Goal: Task Accomplishment & Management: Manage account settings

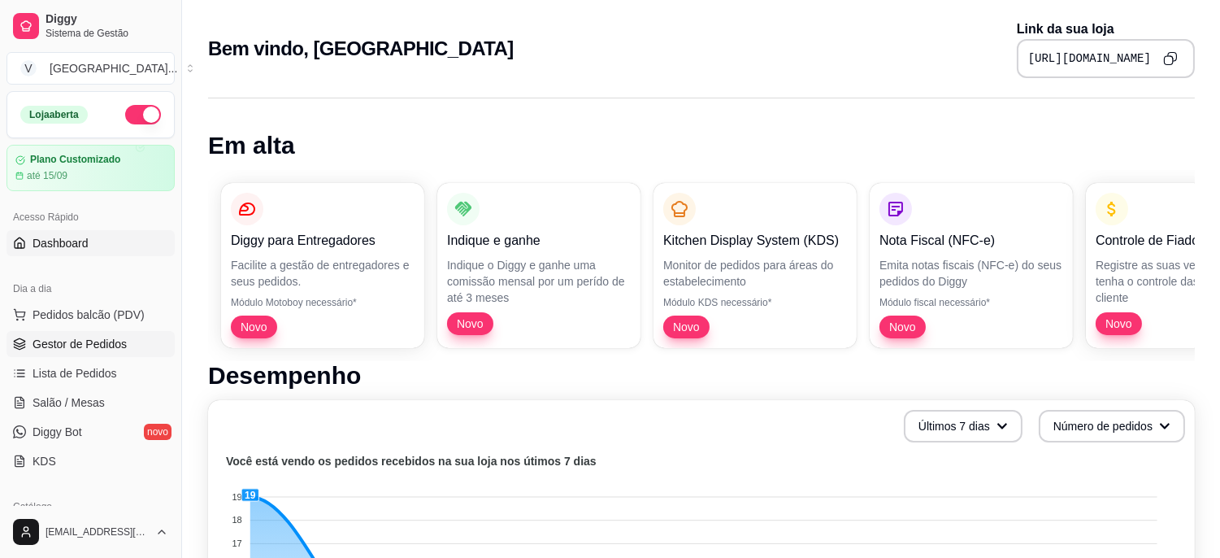
click at [91, 350] on span "Gestor de Pedidos" at bounding box center [80, 344] width 94 height 16
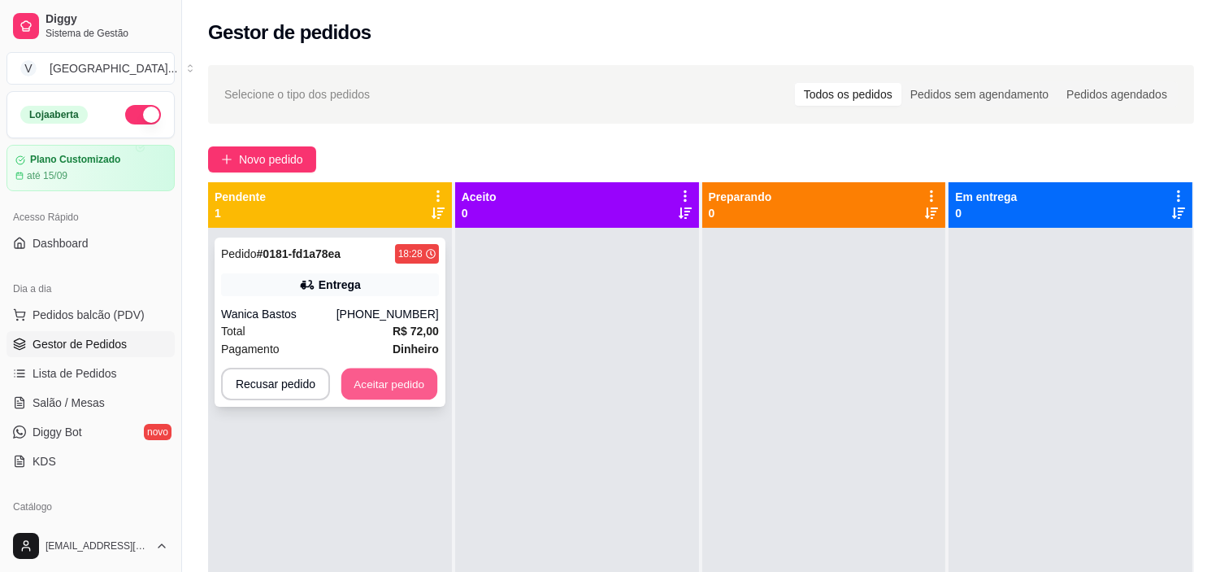
click at [399, 377] on button "Aceitar pedido" at bounding box center [389, 384] width 96 height 32
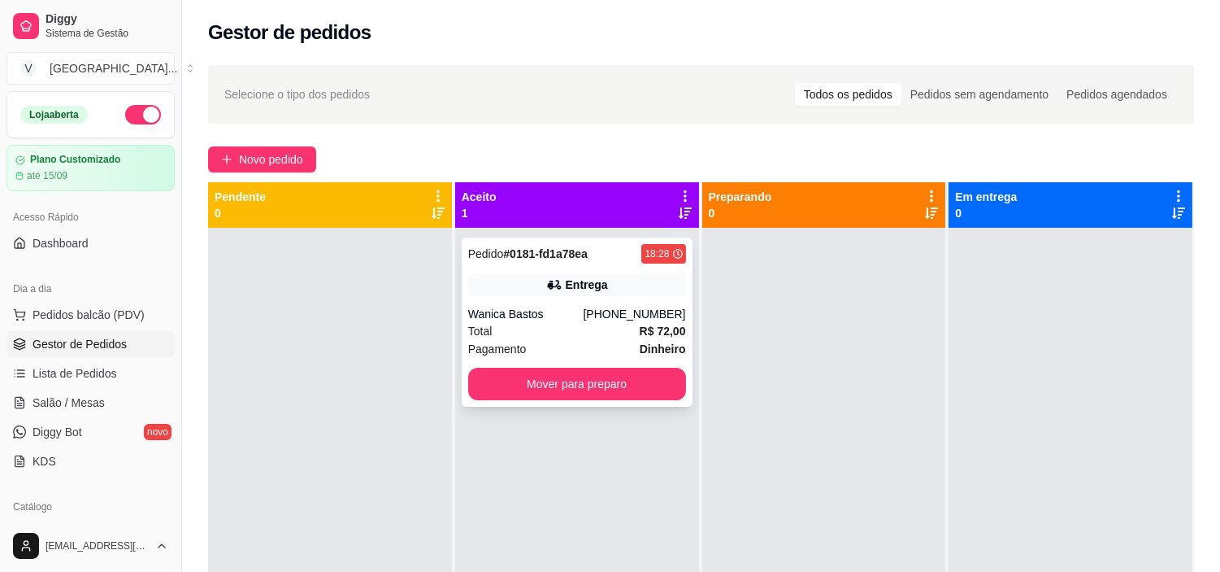
click at [610, 295] on div "Entrega" at bounding box center [577, 284] width 218 height 23
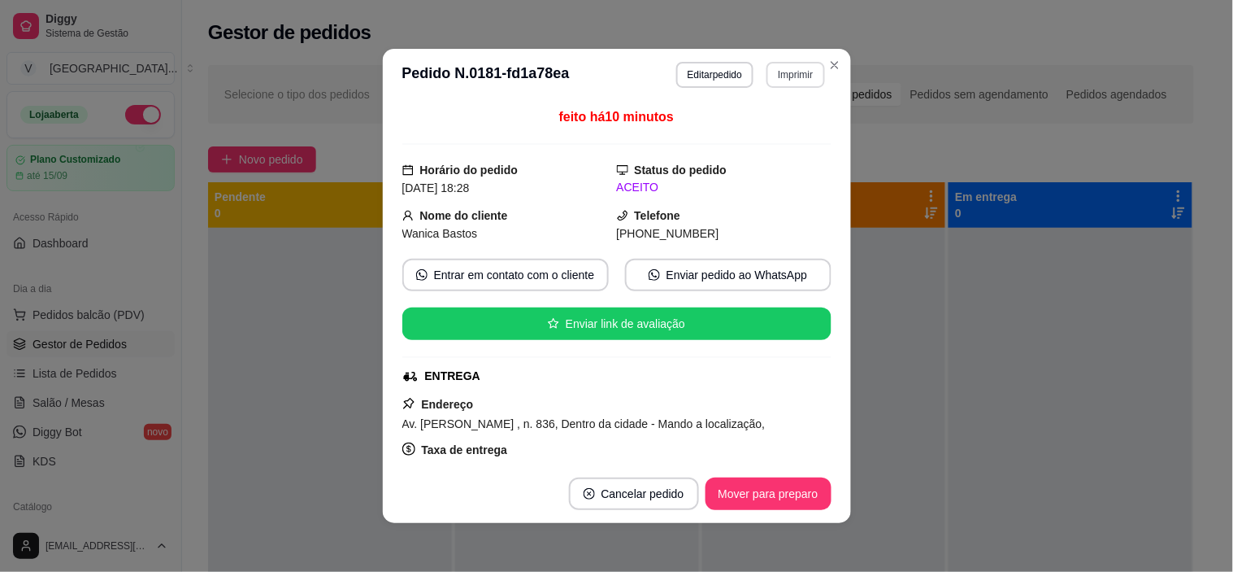
click at [785, 74] on button "Imprimir" at bounding box center [796, 75] width 58 height 26
click at [775, 134] on button "IMPRESSORA" at bounding box center [761, 133] width 118 height 26
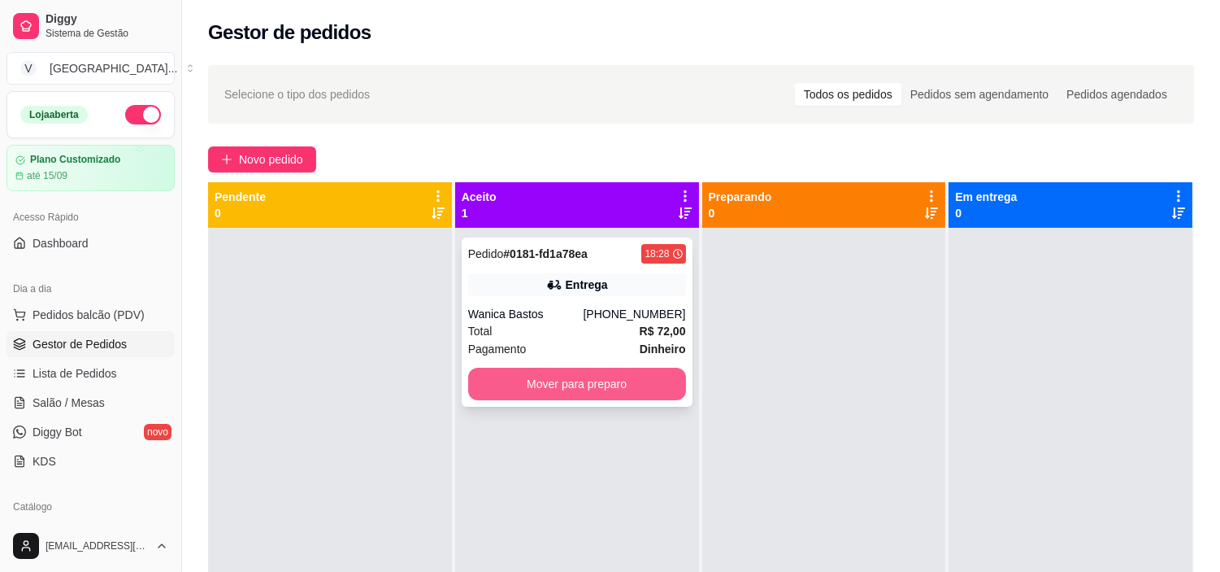
click at [598, 378] on button "Mover para preparo" at bounding box center [577, 384] width 218 height 33
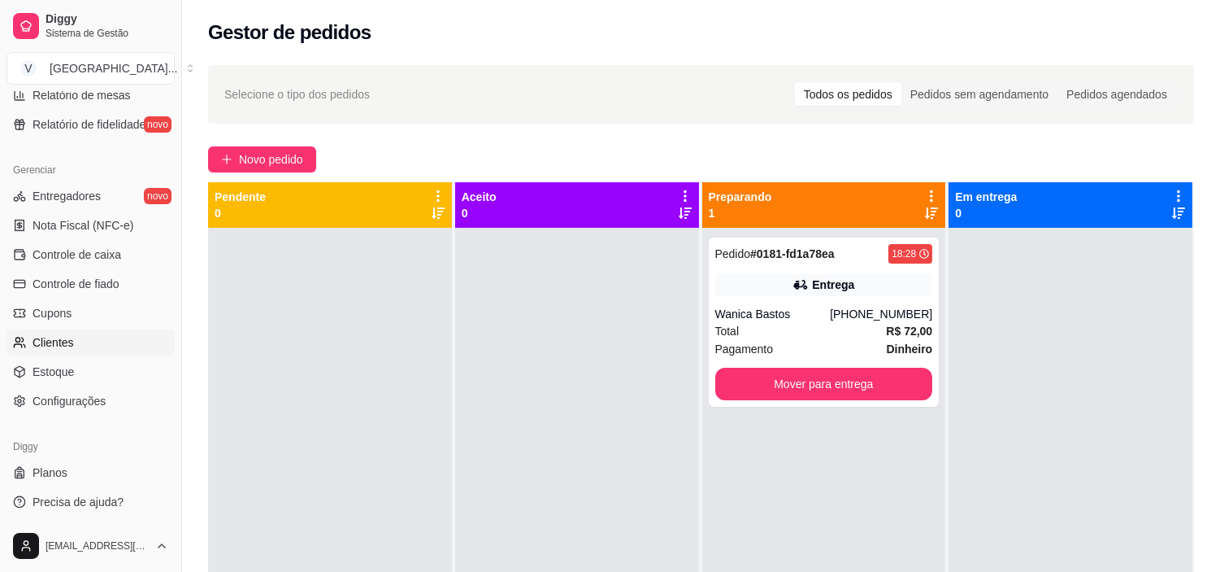
scroll to position [598, 0]
drag, startPoint x: 84, startPoint y: 253, endPoint x: 94, endPoint y: 250, distance: 10.8
click at [84, 253] on span "Controle de caixa" at bounding box center [77, 254] width 89 height 16
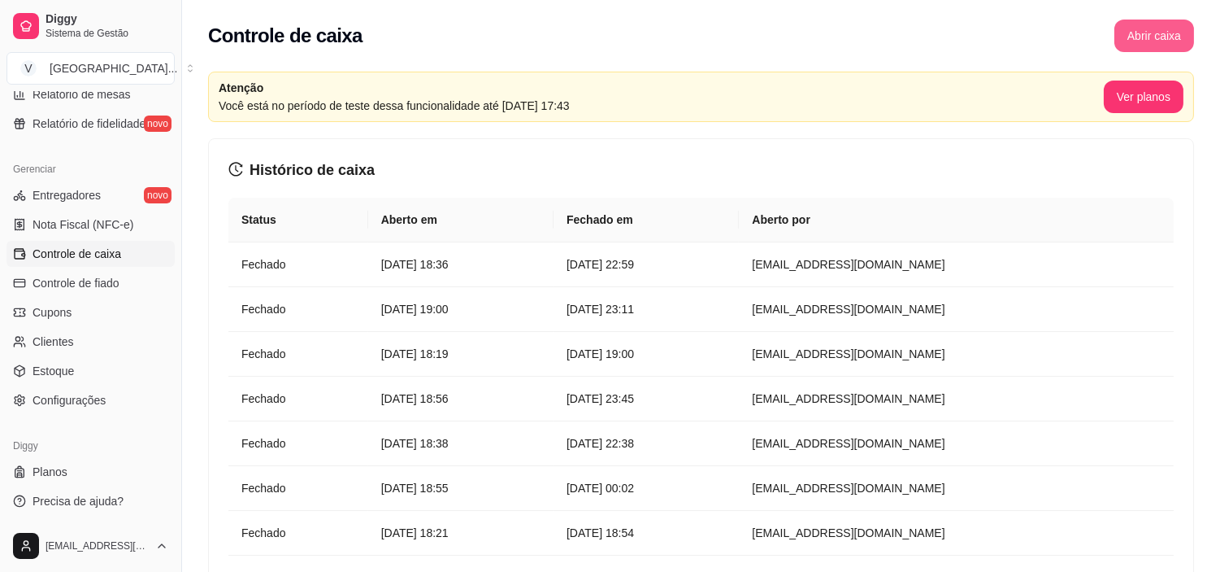
click at [1152, 33] on button "Abrir caixa" at bounding box center [1155, 36] width 80 height 33
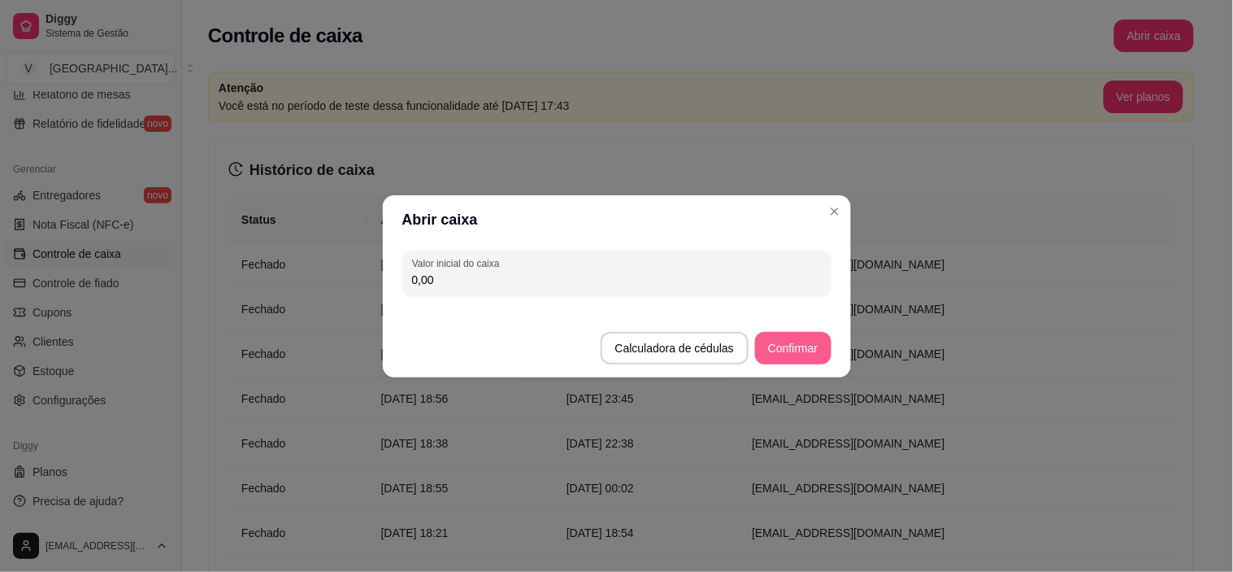
click at [771, 350] on button "Confirmar" at bounding box center [793, 348] width 76 height 33
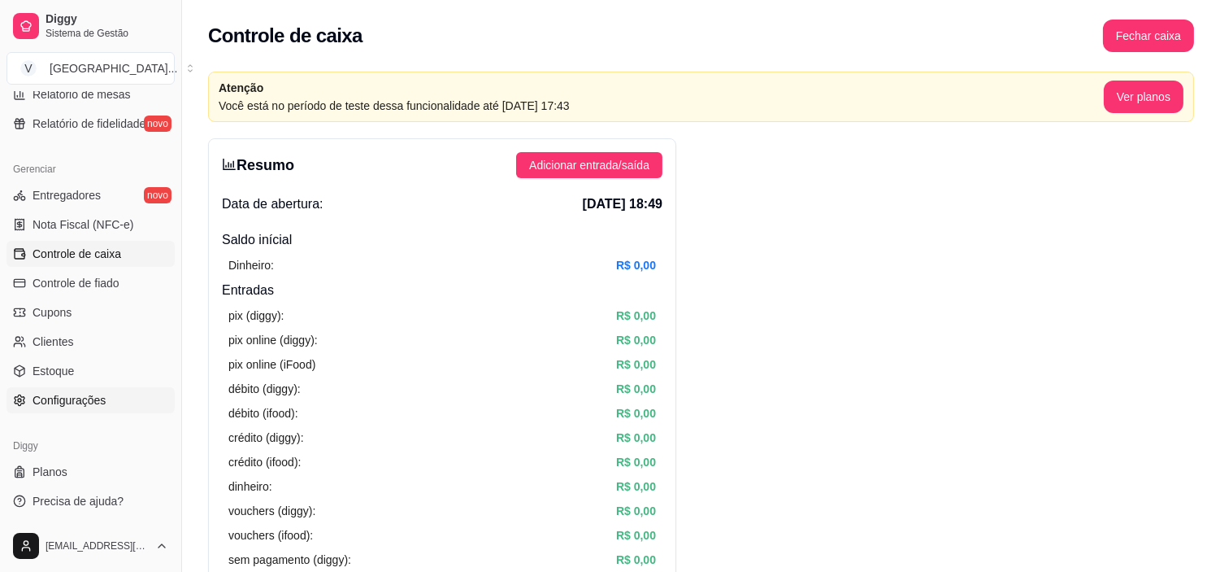
click at [47, 396] on span "Configurações" at bounding box center [69, 400] width 73 height 16
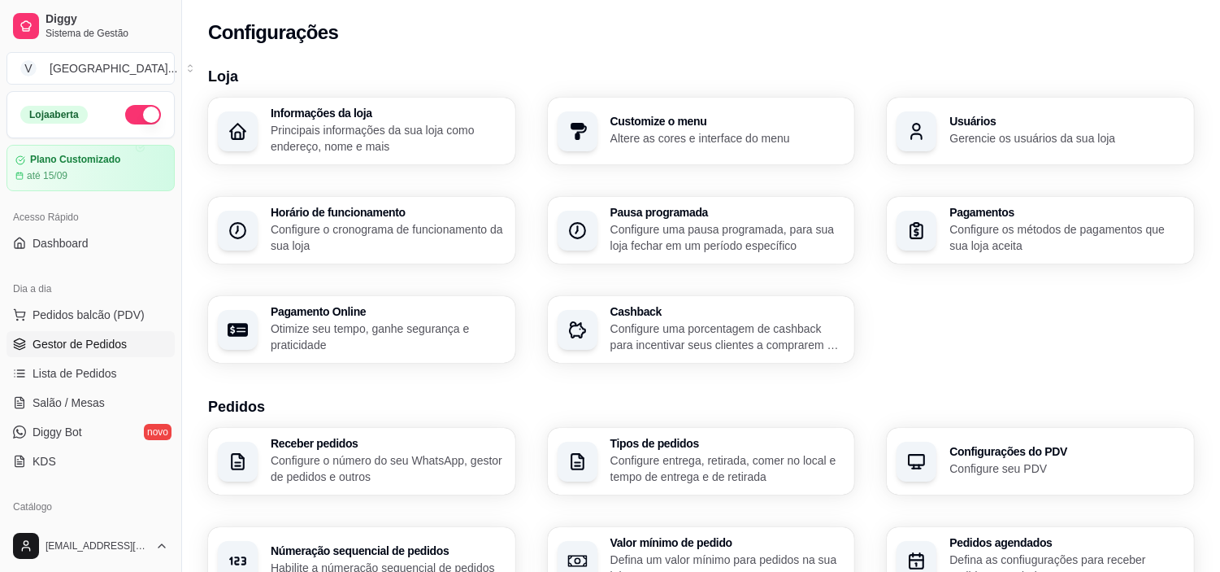
click at [76, 344] on span "Gestor de Pedidos" at bounding box center [80, 344] width 94 height 16
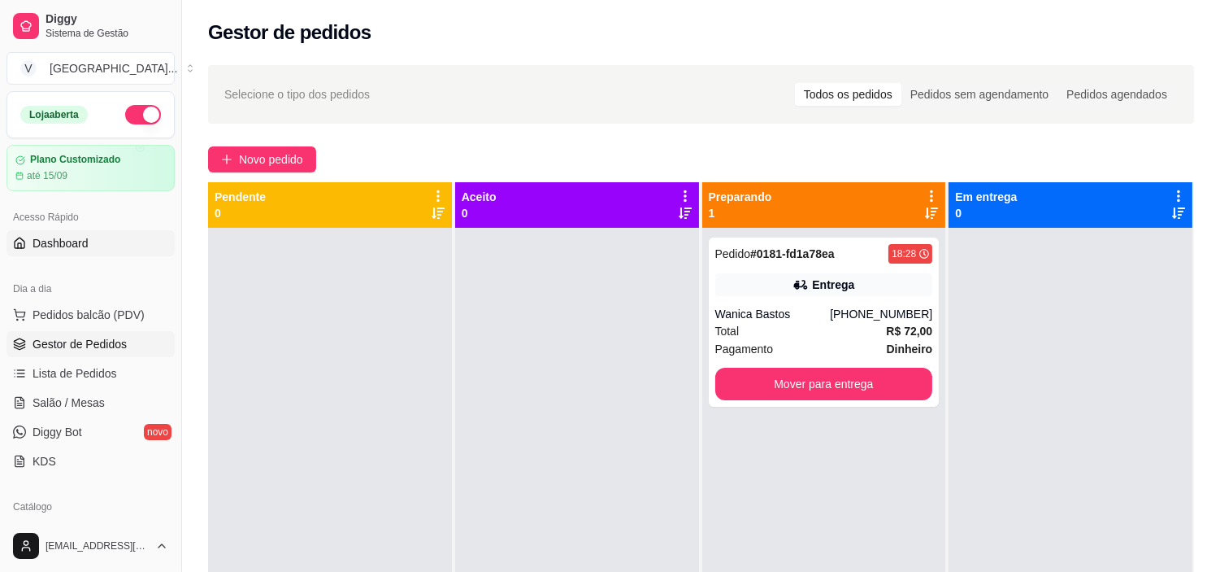
click at [82, 253] on link "Dashboard" at bounding box center [91, 243] width 168 height 26
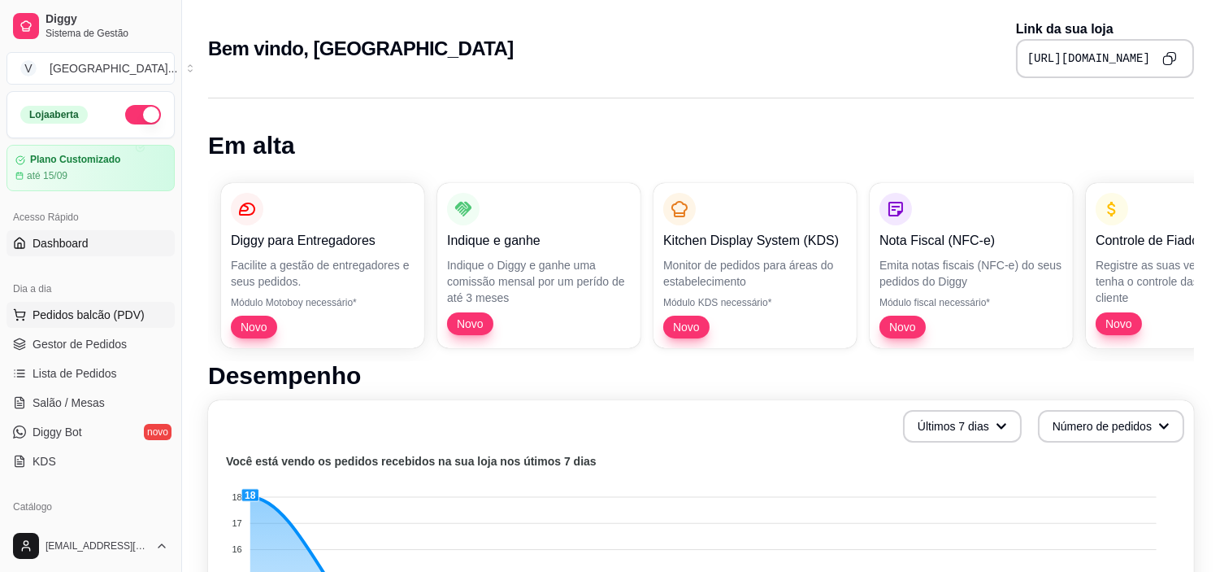
click at [102, 317] on span "Pedidos balcão (PDV)" at bounding box center [89, 315] width 112 height 16
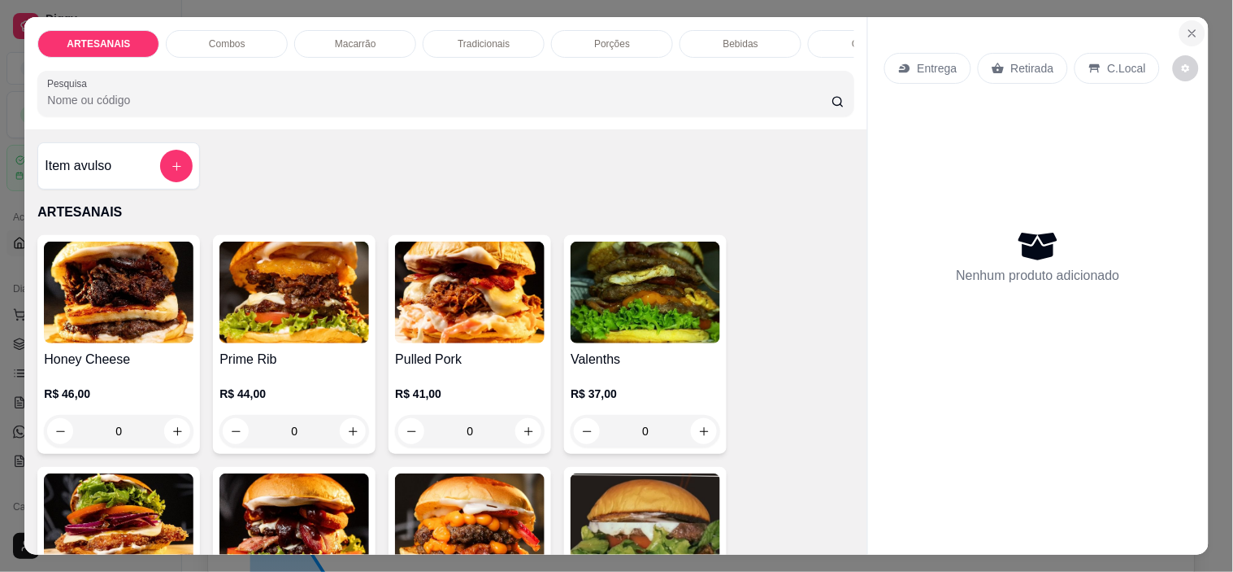
click at [1190, 27] on icon "Close" at bounding box center [1192, 33] width 13 height 13
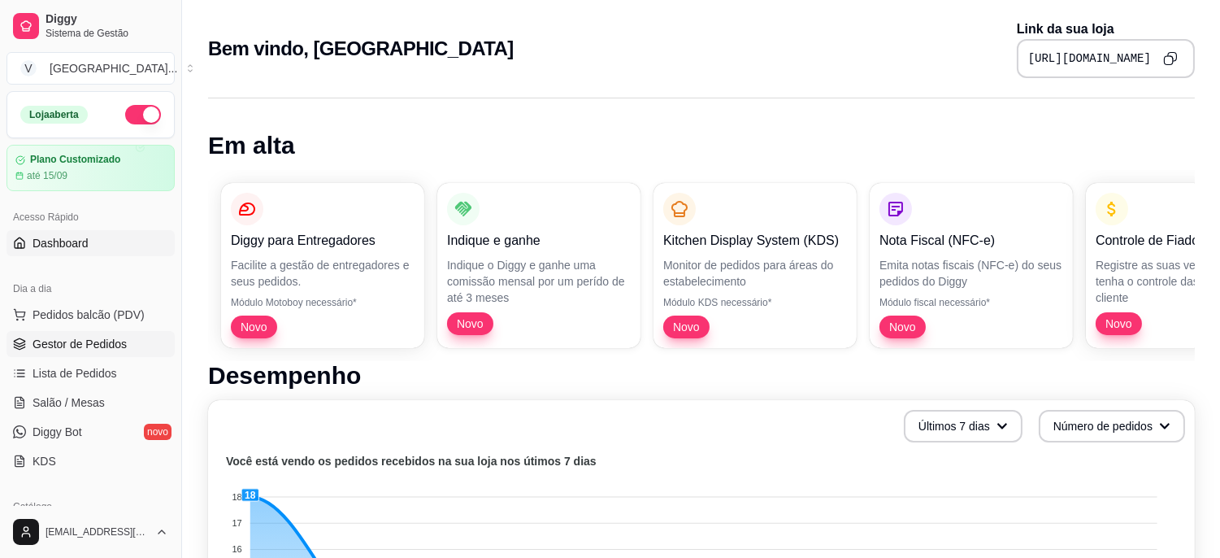
click at [110, 338] on span "Gestor de Pedidos" at bounding box center [80, 344] width 94 height 16
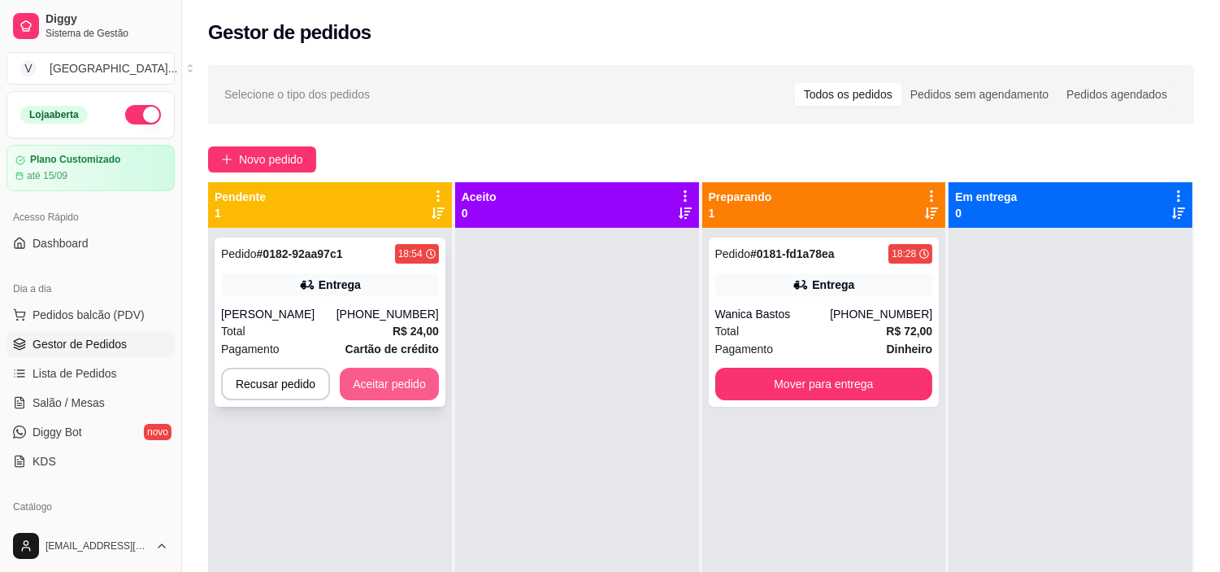
click at [374, 392] on button "Aceitar pedido" at bounding box center [389, 384] width 99 height 33
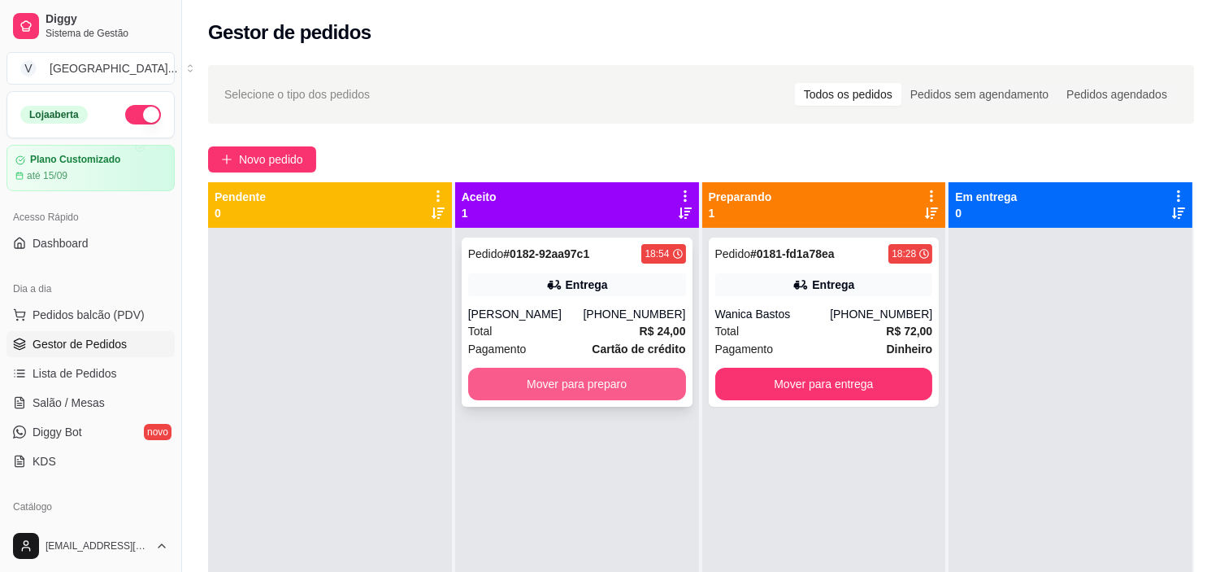
click at [568, 400] on button "Mover para preparo" at bounding box center [577, 384] width 218 height 33
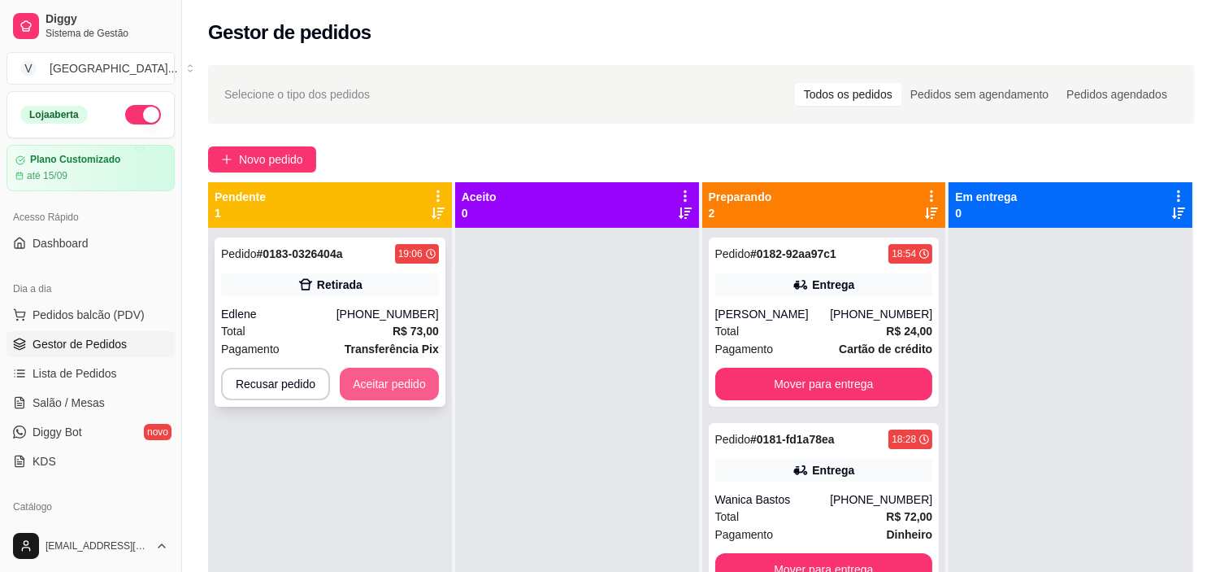
click at [400, 381] on button "Aceitar pedido" at bounding box center [389, 384] width 99 height 33
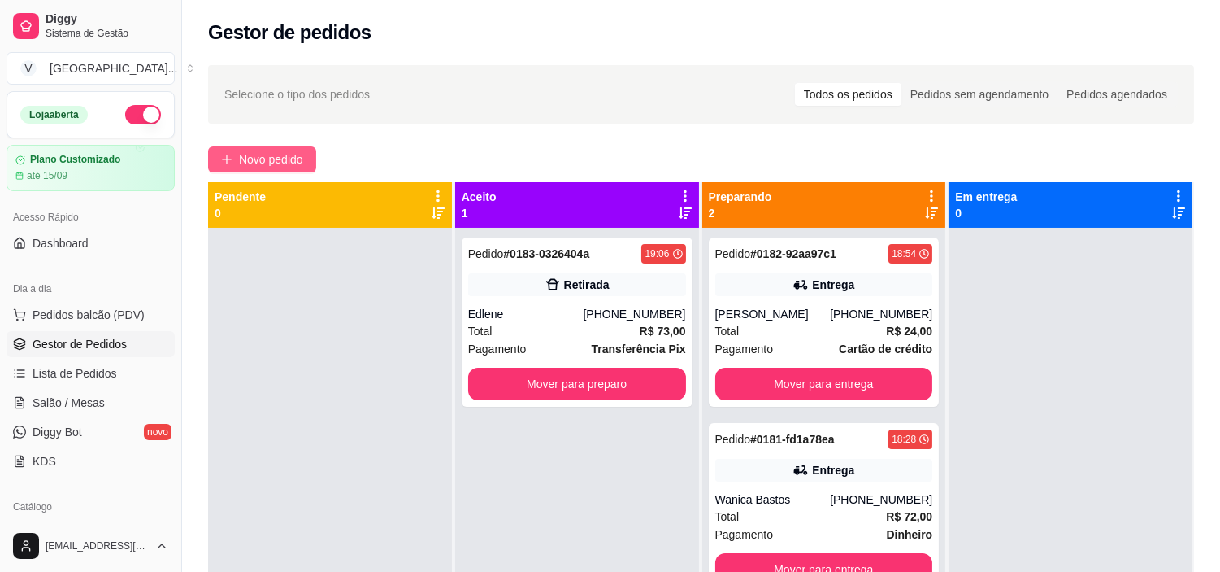
click at [274, 154] on span "Novo pedido" at bounding box center [271, 159] width 64 height 18
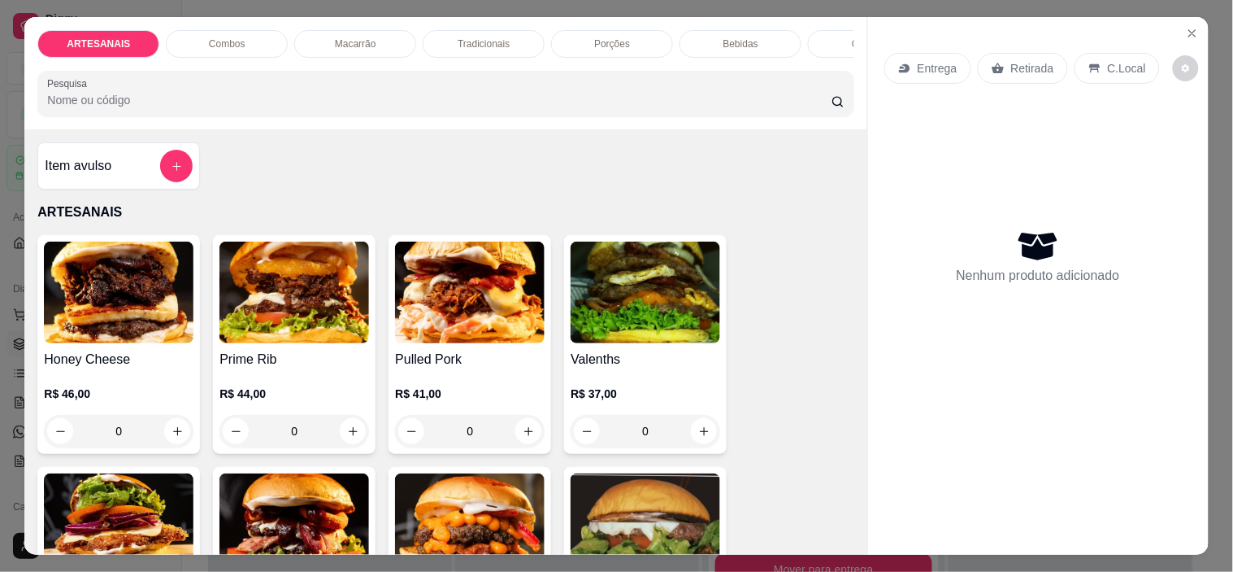
click at [615, 30] on div "Porções" at bounding box center [612, 44] width 122 height 28
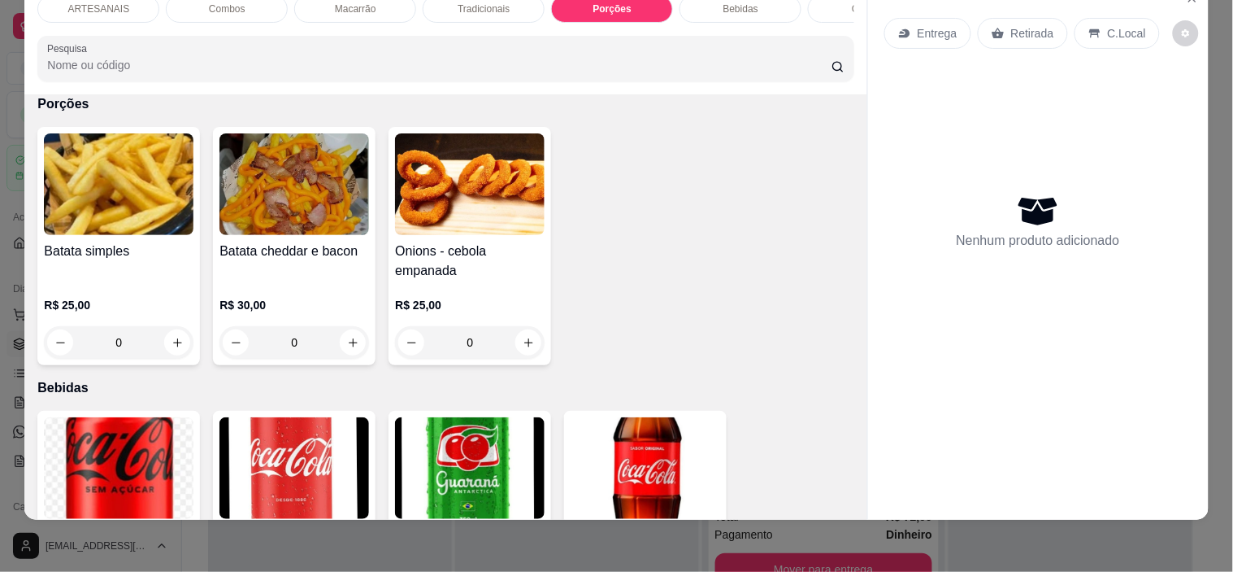
click at [520, 338] on div "0" at bounding box center [470, 342] width 150 height 33
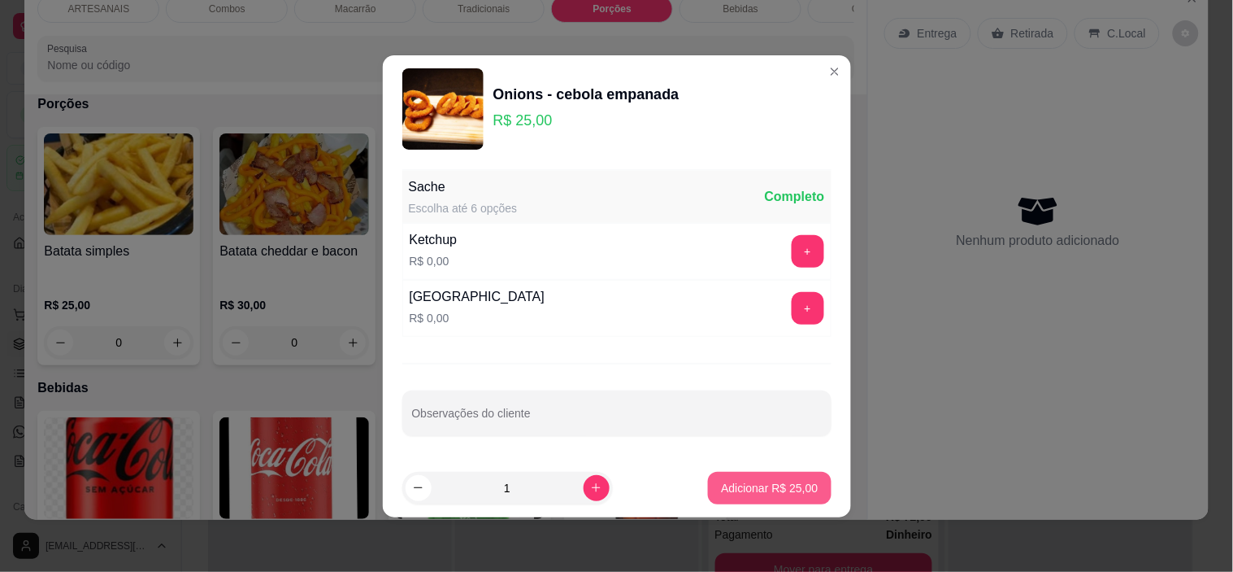
click at [752, 485] on p "Adicionar R$ 25,00" at bounding box center [769, 488] width 97 height 16
type input "1"
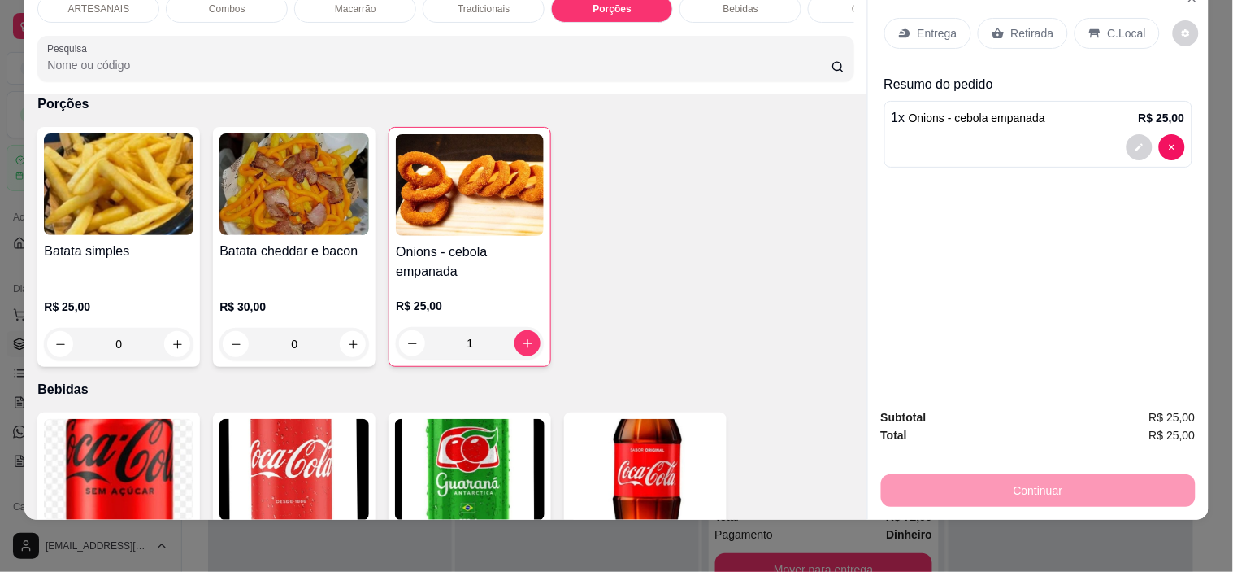
click at [1037, 25] on p "Retirada" at bounding box center [1032, 33] width 43 height 16
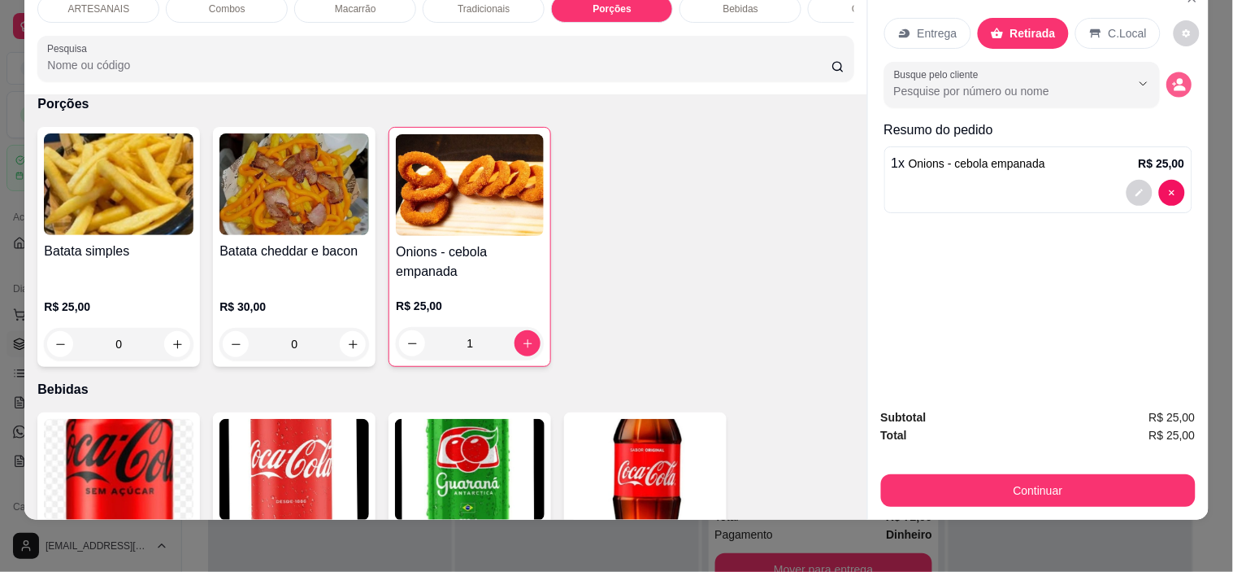
click at [1181, 78] on button "decrease-product-quantity" at bounding box center [1179, 84] width 25 height 25
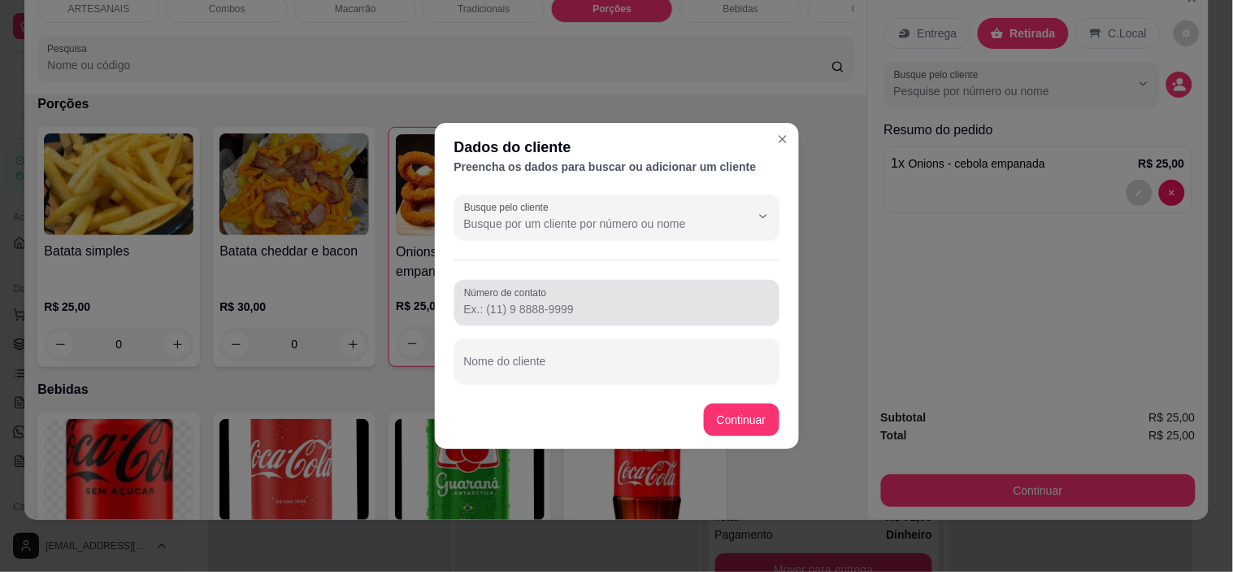
click at [667, 323] on div "Número de contato" at bounding box center [617, 303] width 325 height 46
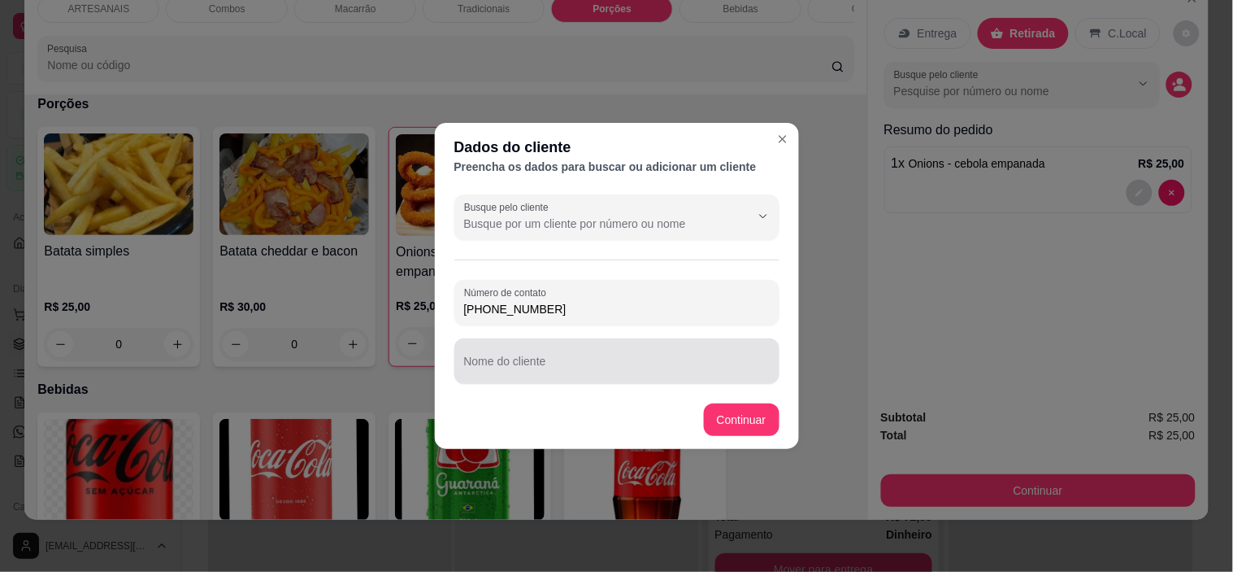
type input "(62) 9993-4761"
click at [573, 371] on input "Nome do cliente" at bounding box center [617, 367] width 306 height 16
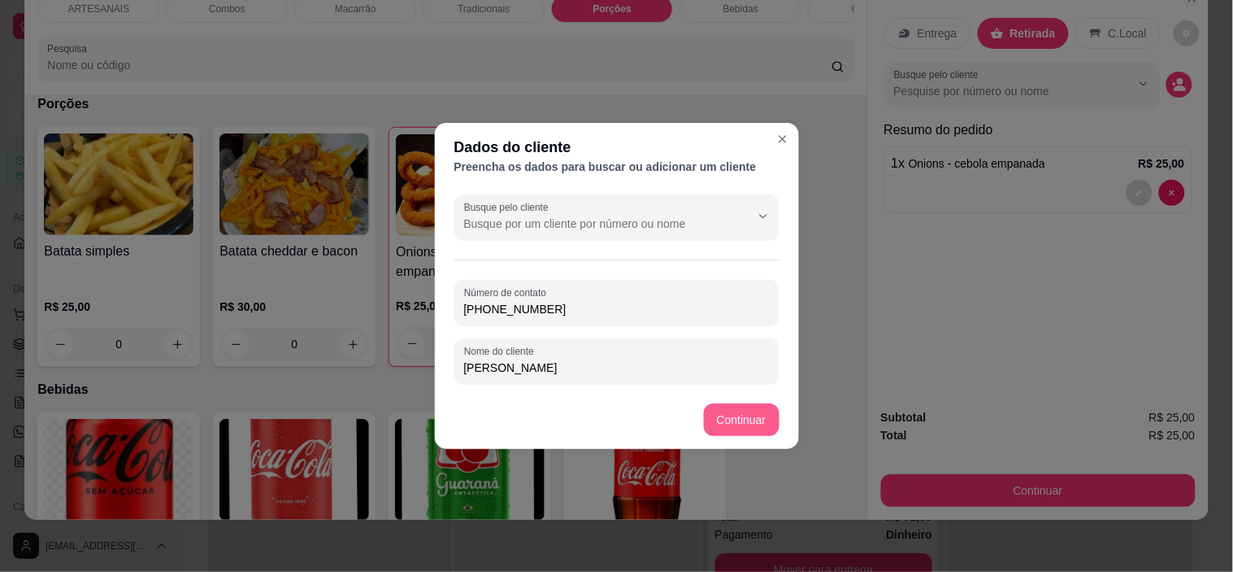
type input "Nicole"
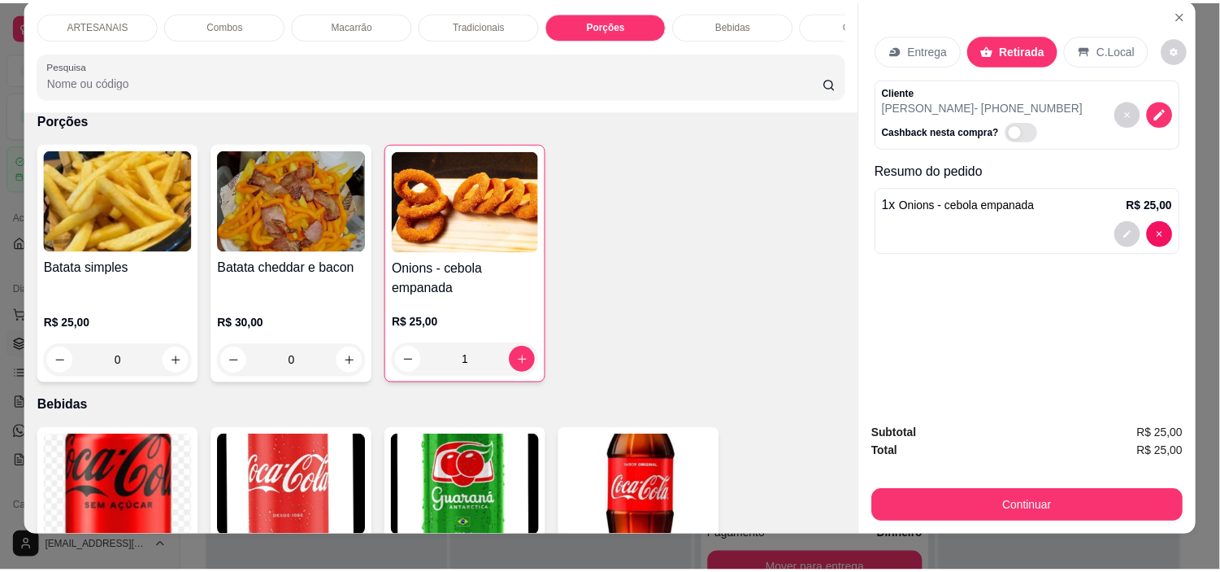
scroll to position [0, 0]
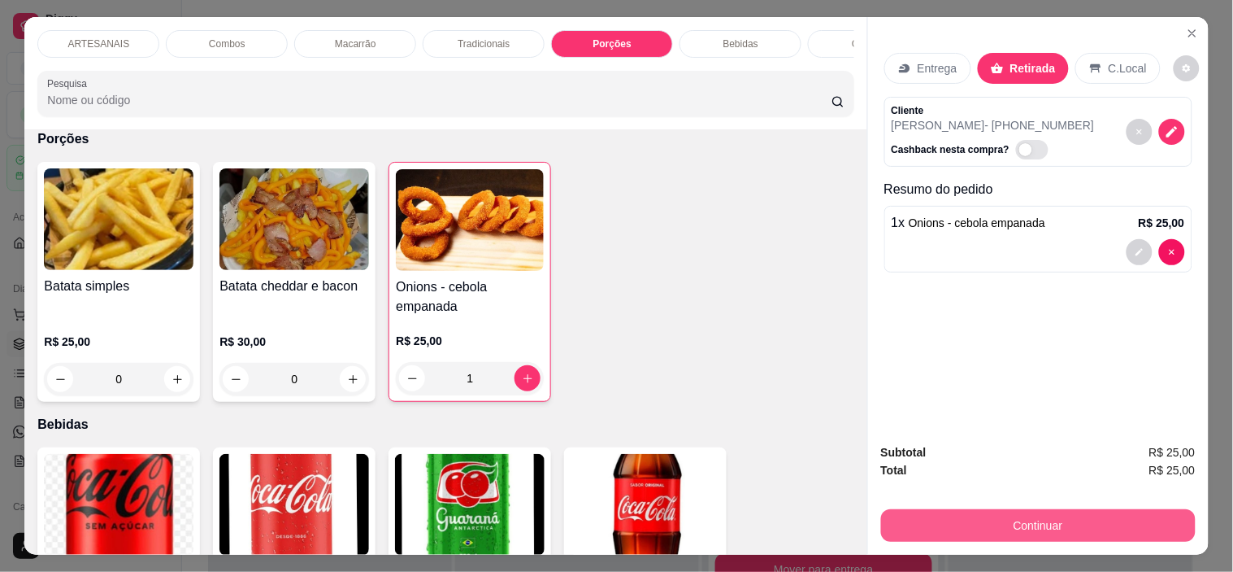
click at [1103, 515] on button "Continuar" at bounding box center [1038, 525] width 315 height 33
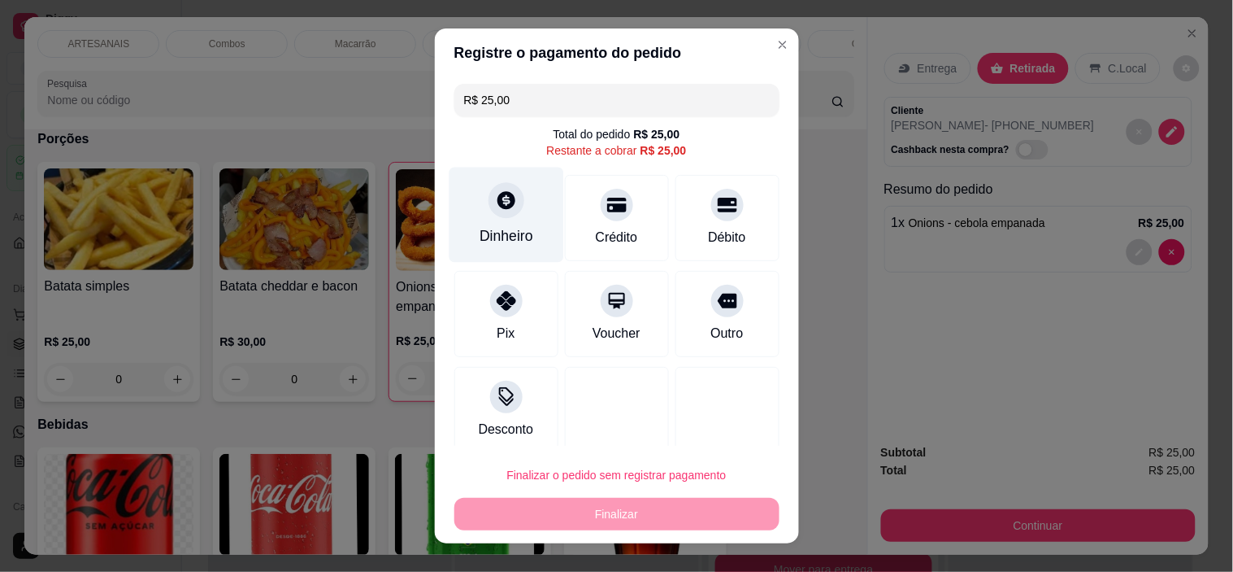
click at [524, 218] on div "Dinheiro" at bounding box center [506, 214] width 115 height 95
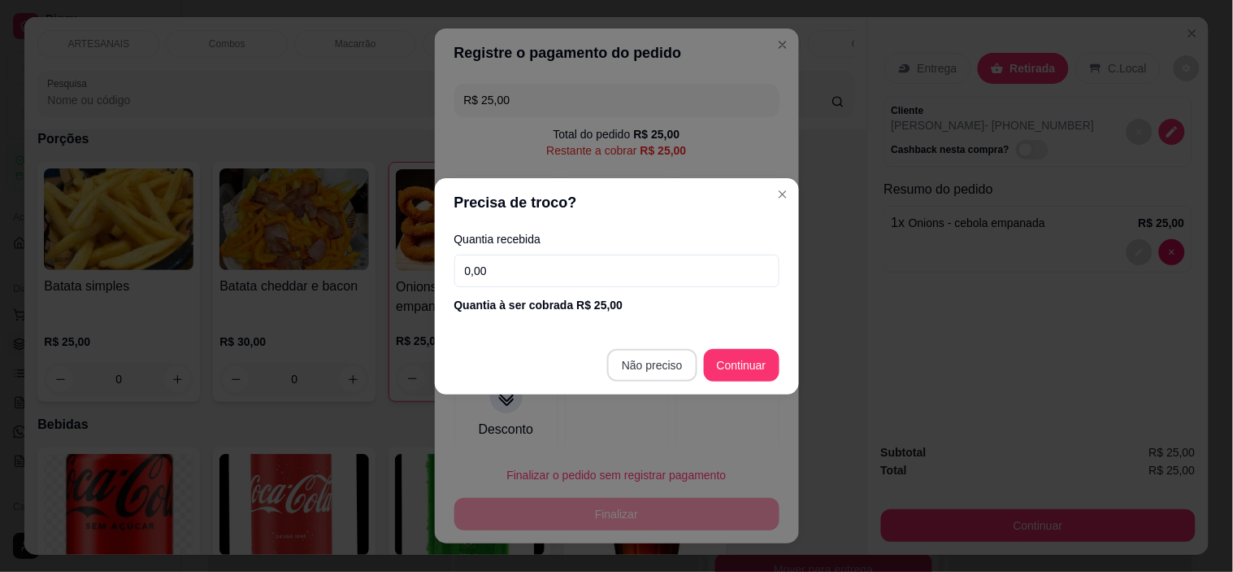
type input "R$ 0,00"
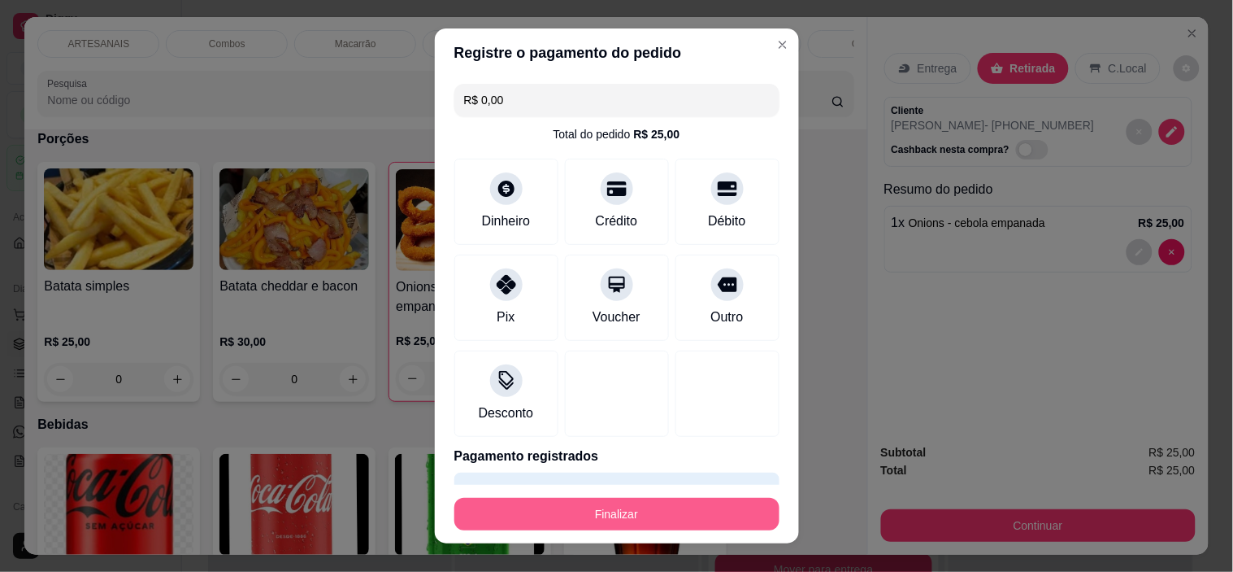
click at [652, 510] on button "Finalizar" at bounding box center [617, 514] width 325 height 33
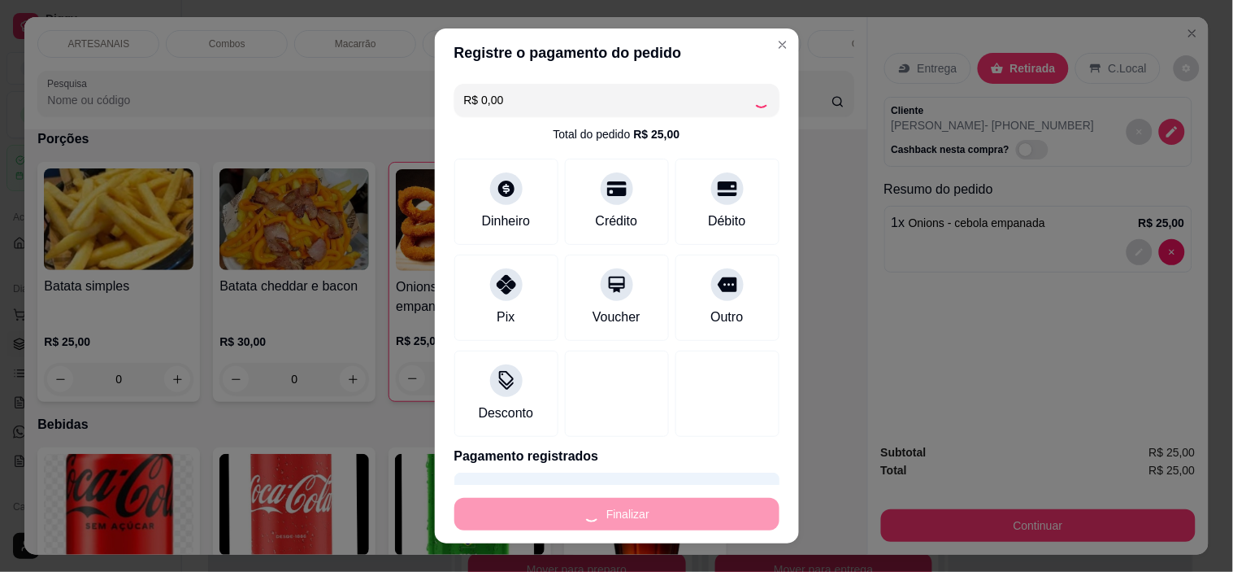
type input "0"
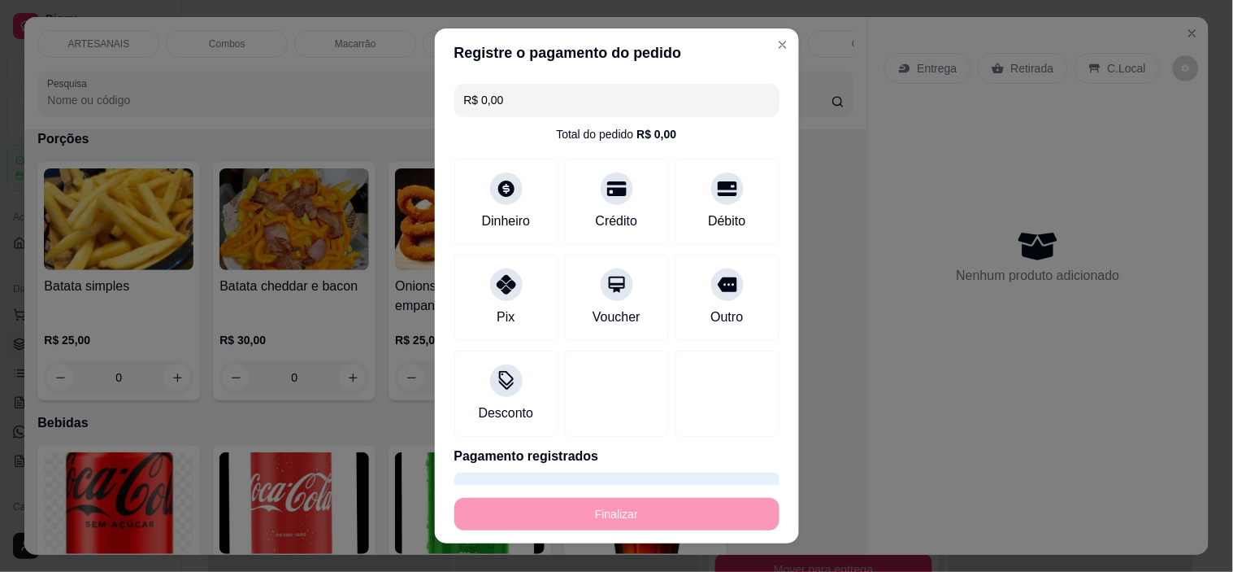
type input "-R$ 25,00"
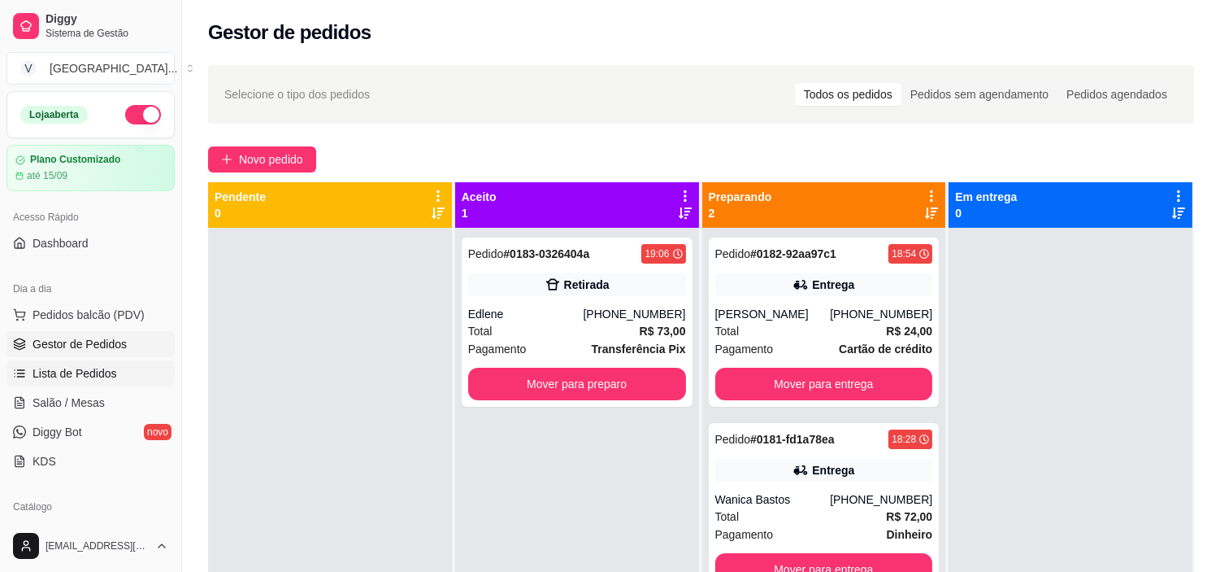
click at [83, 379] on span "Lista de Pedidos" at bounding box center [75, 373] width 85 height 16
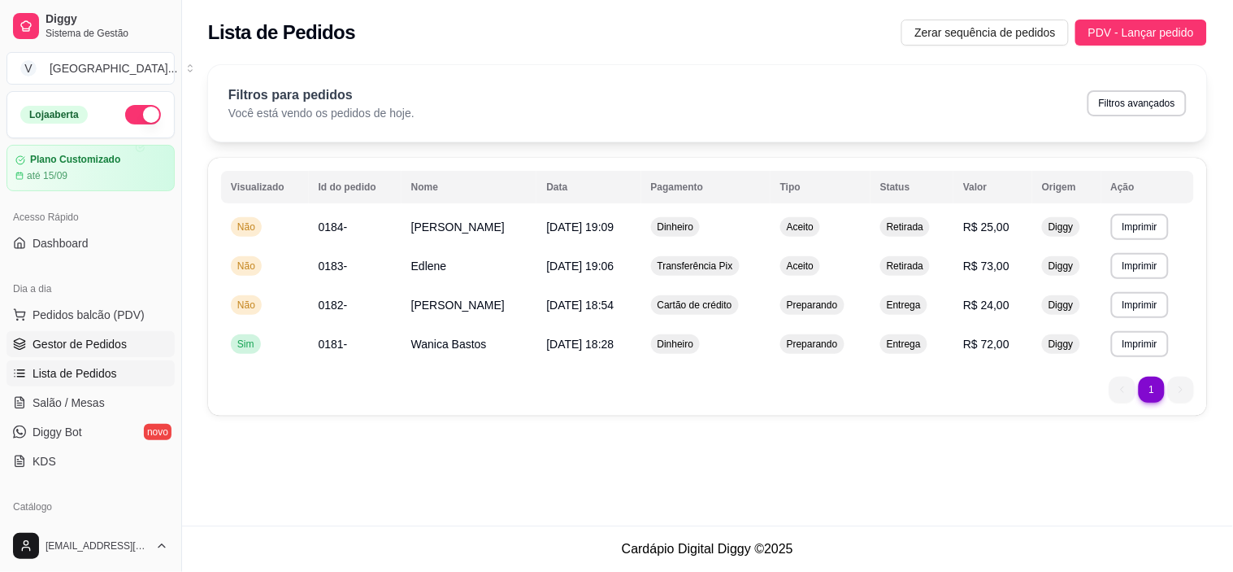
click at [87, 345] on span "Gestor de Pedidos" at bounding box center [80, 344] width 94 height 16
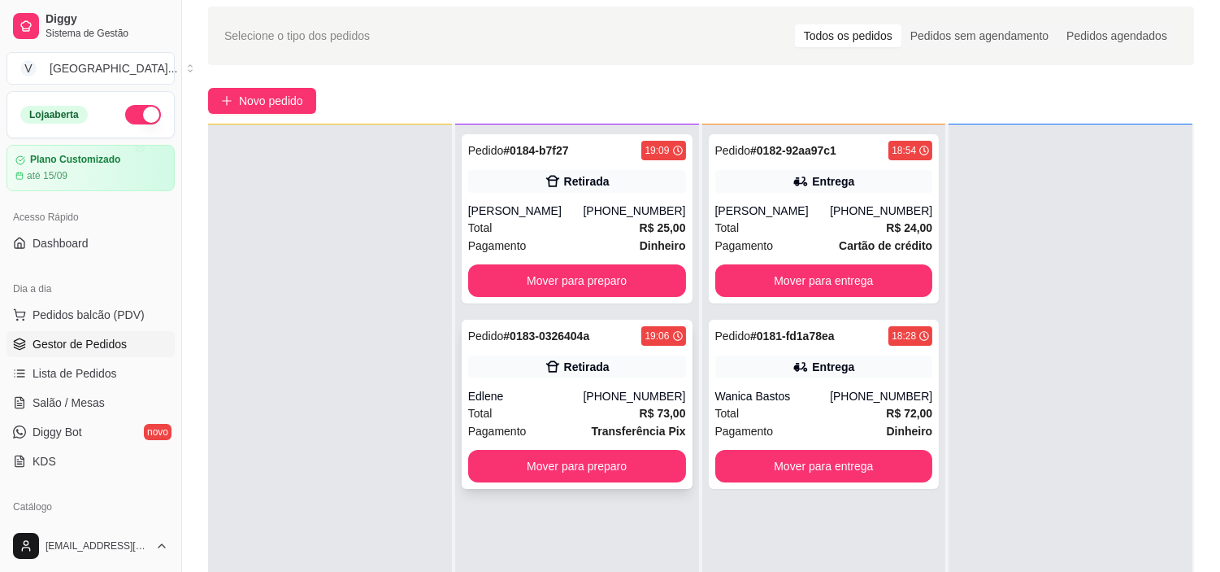
scroll to position [90, 0]
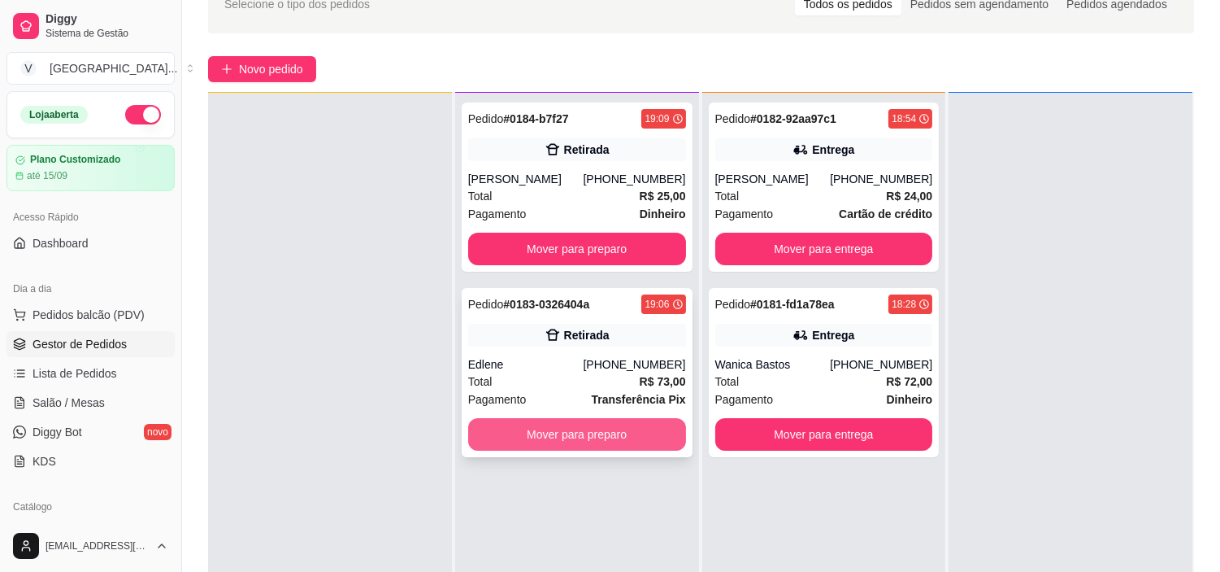
click at [630, 437] on button "Mover para preparo" at bounding box center [577, 434] width 218 height 33
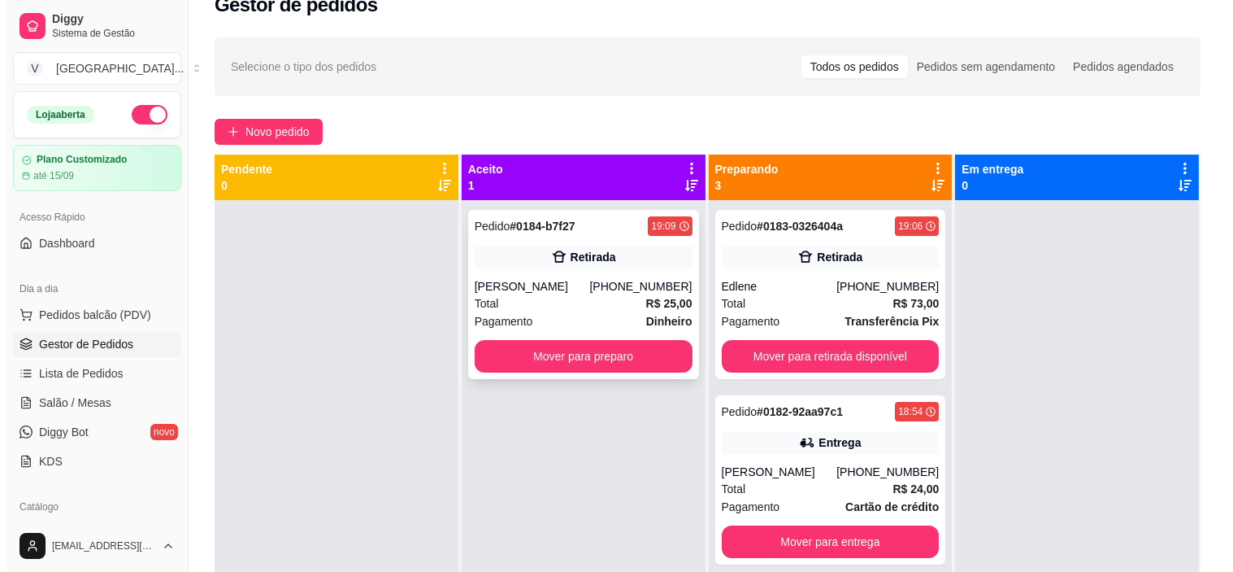
scroll to position [0, 0]
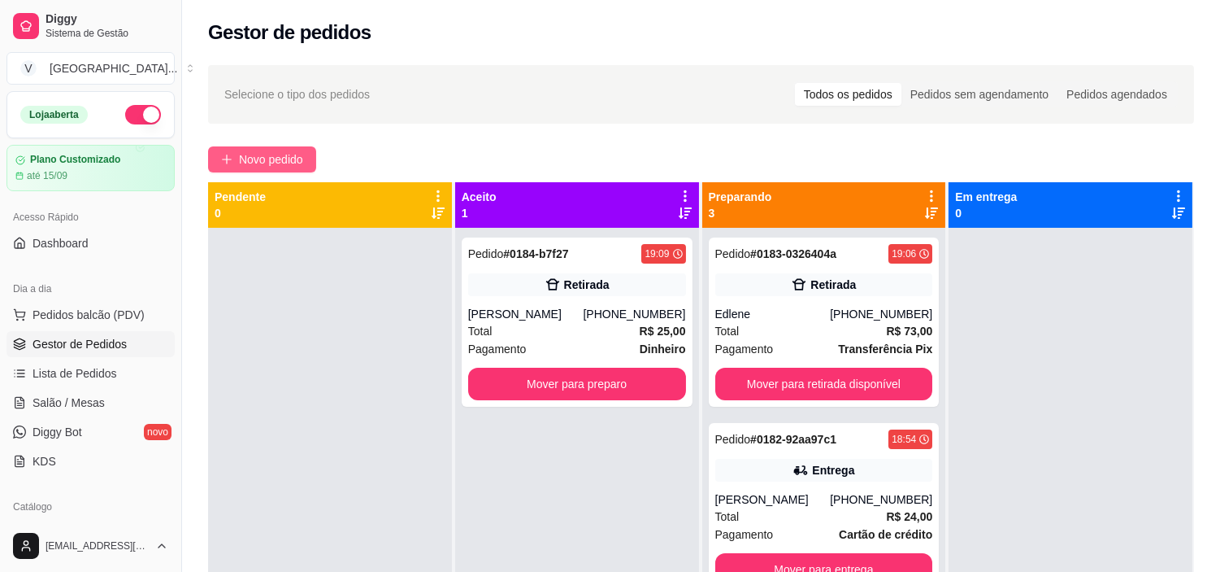
click at [263, 165] on span "Novo pedido" at bounding box center [271, 159] width 64 height 18
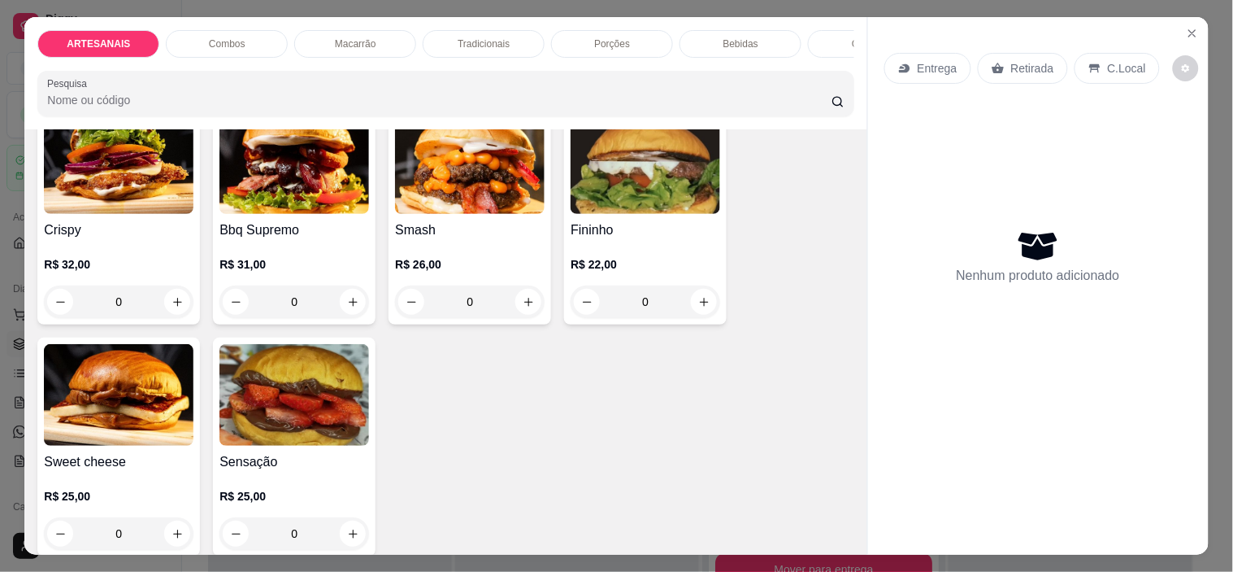
scroll to position [271, 0]
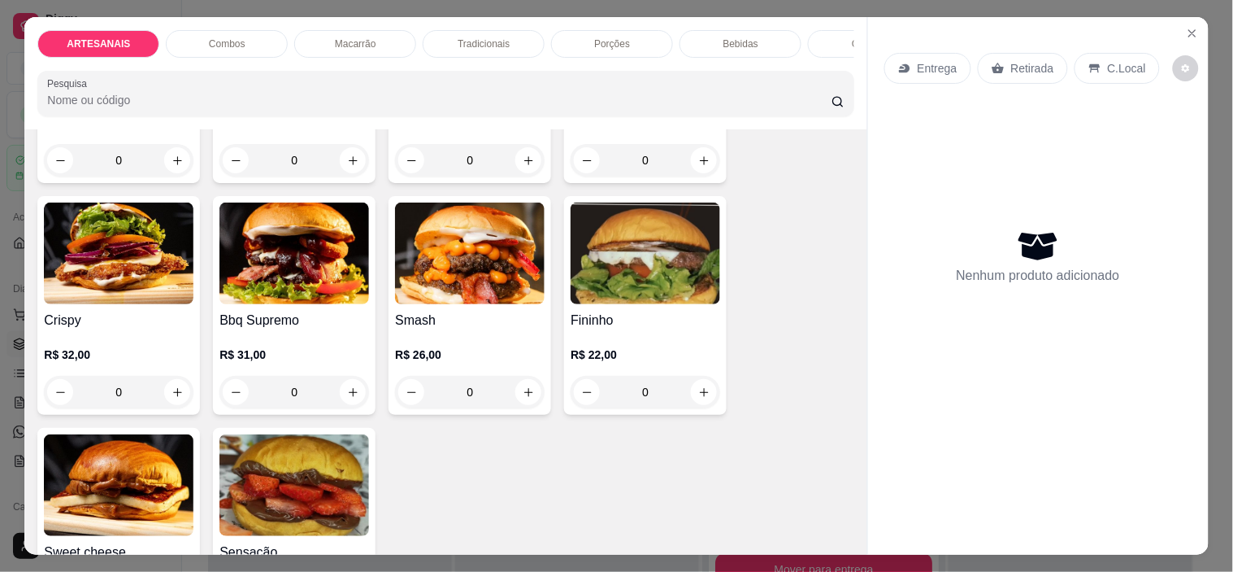
click at [692, 400] on div "0" at bounding box center [646, 392] width 150 height 33
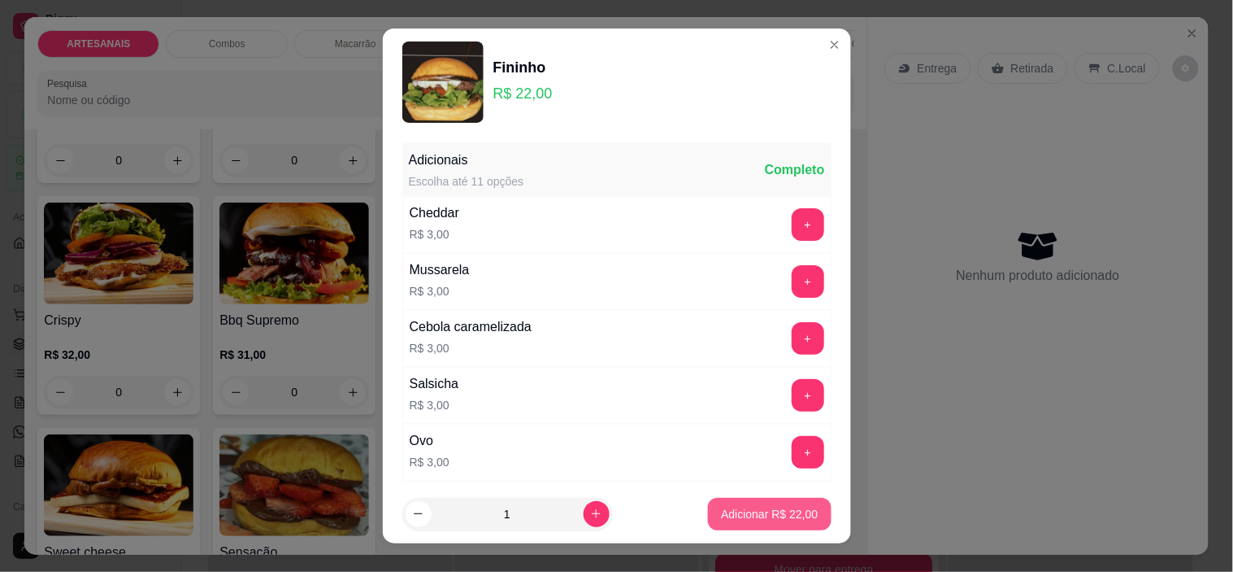
click at [790, 510] on p "Adicionar R$ 22,00" at bounding box center [769, 514] width 97 height 16
type input "1"
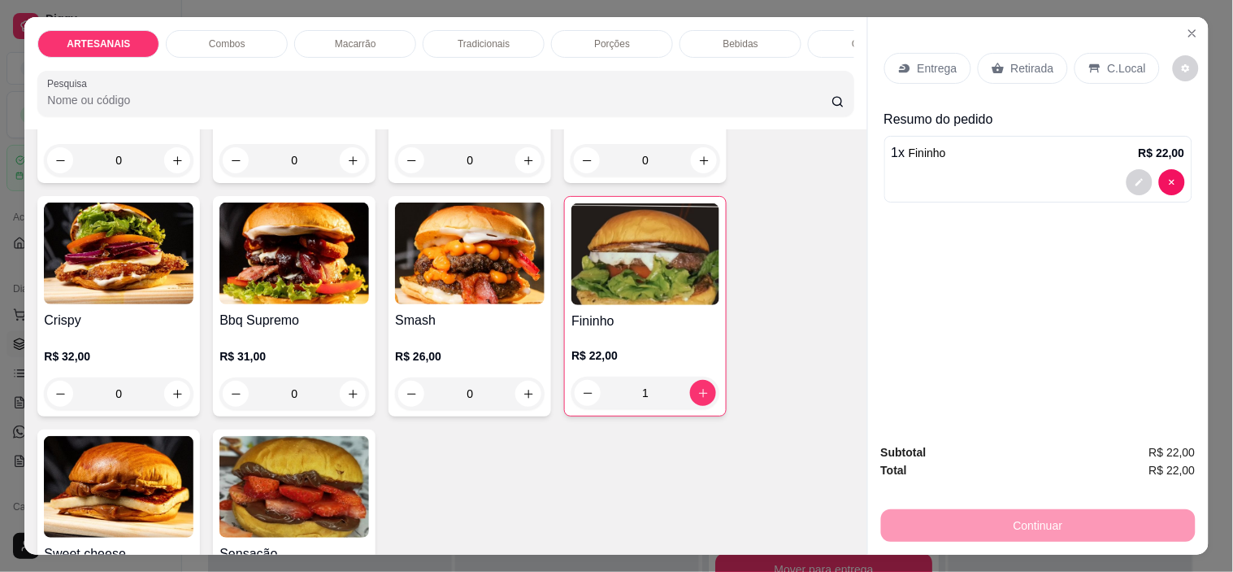
click at [1033, 60] on p "Retirada" at bounding box center [1032, 68] width 43 height 16
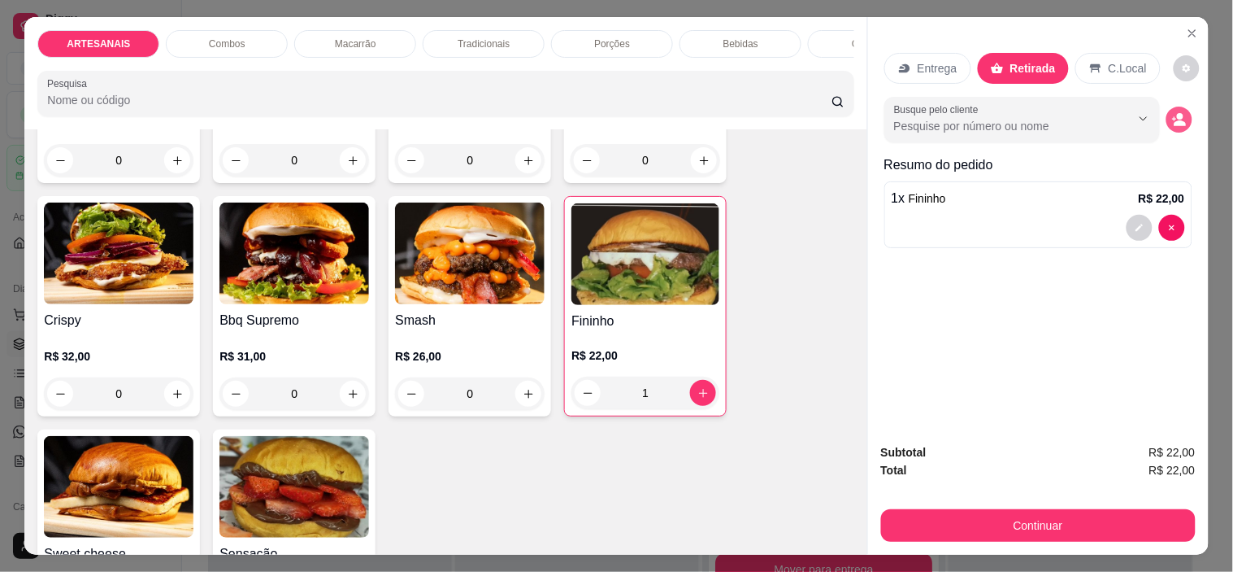
click at [1176, 120] on icon "decrease-product-quantity" at bounding box center [1179, 119] width 15 height 15
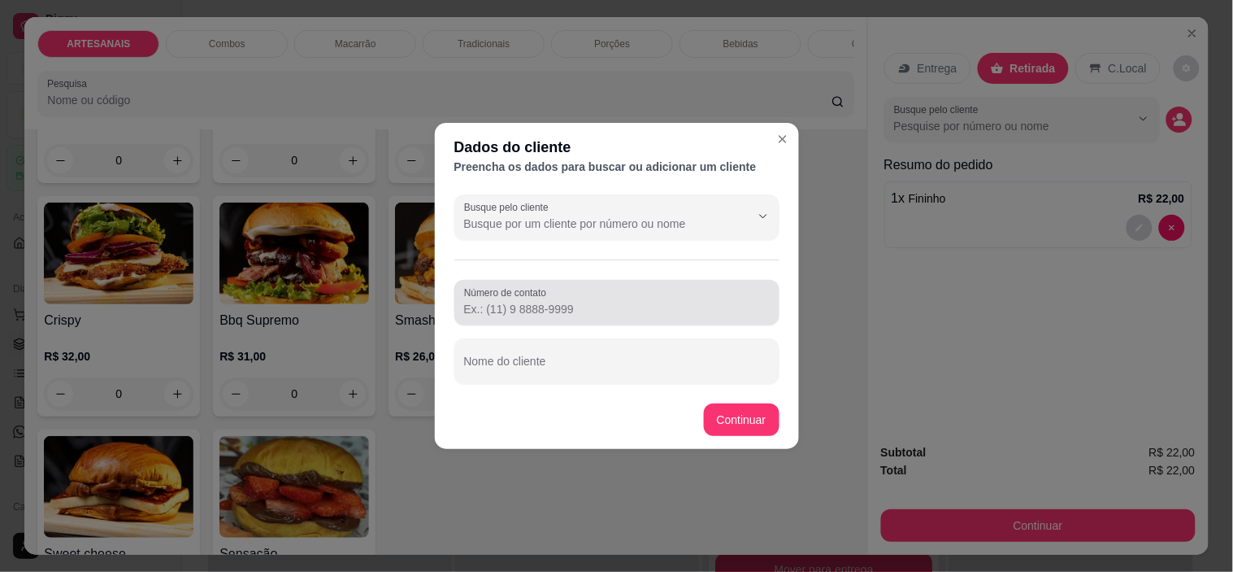
click at [509, 317] on div at bounding box center [617, 302] width 306 height 33
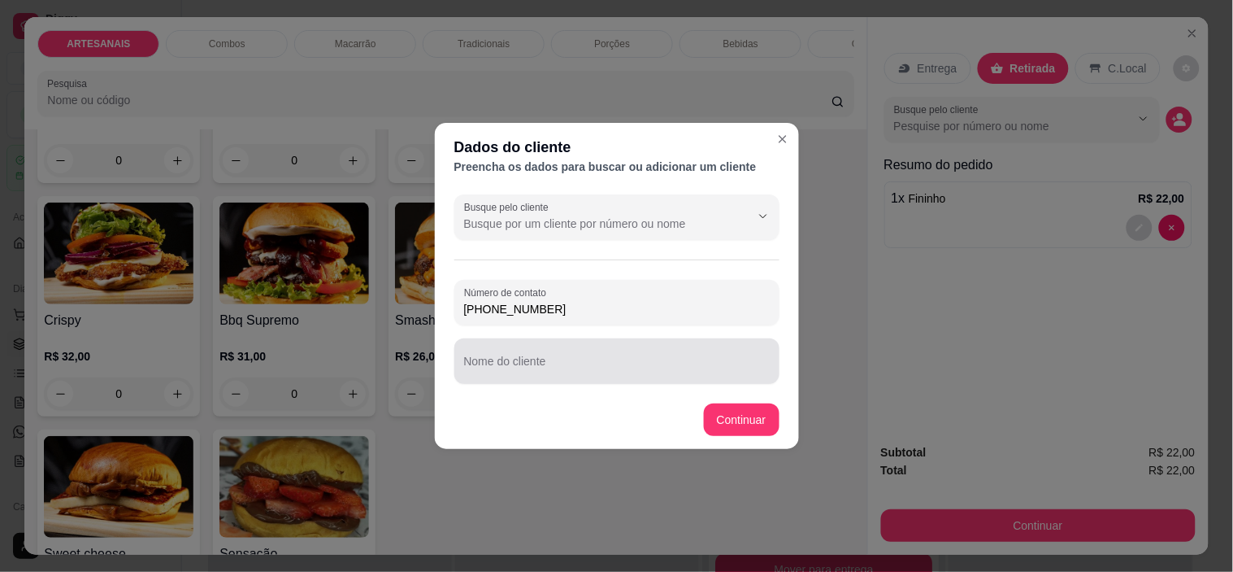
type input "(62) 99700-7774"
click at [655, 360] on input "Nome do cliente" at bounding box center [617, 367] width 306 height 16
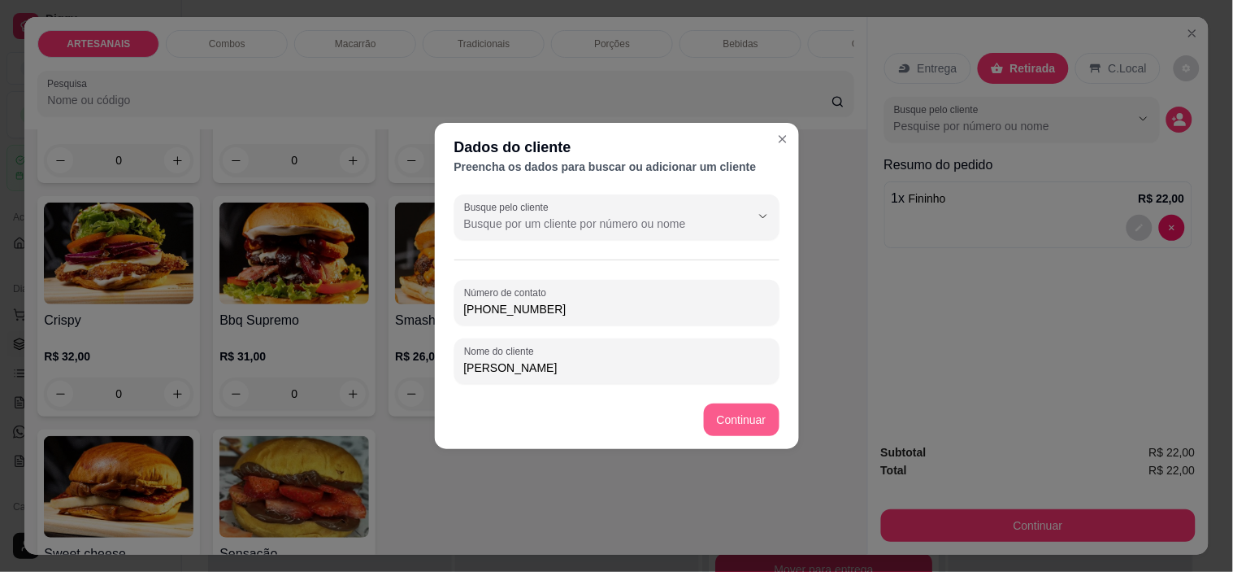
type input "Carlos"
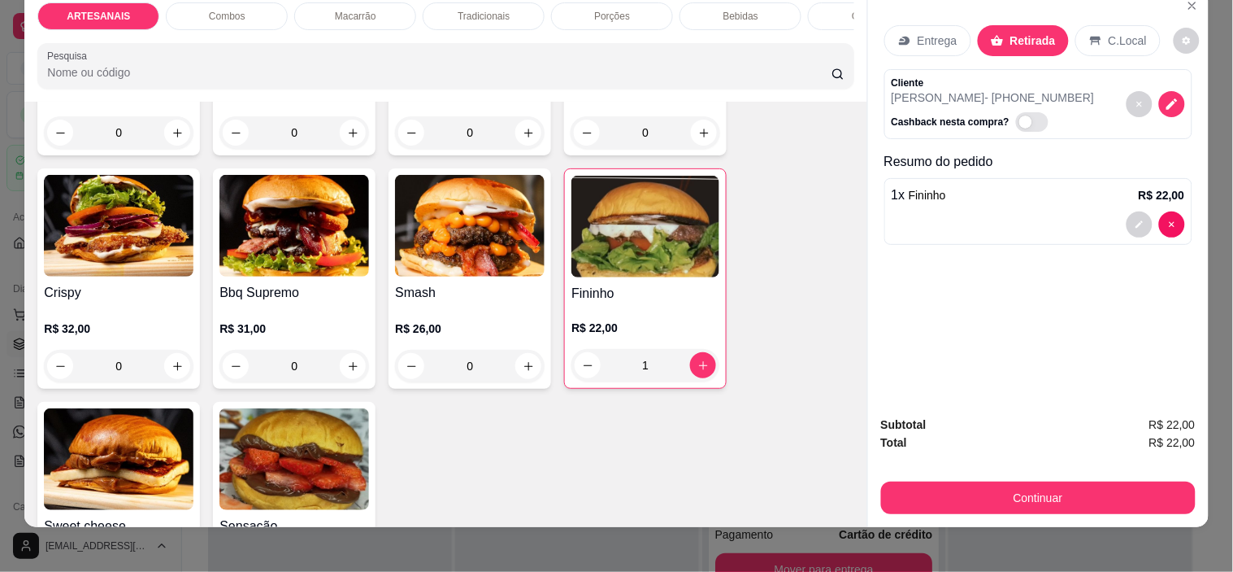
scroll to position [41, 0]
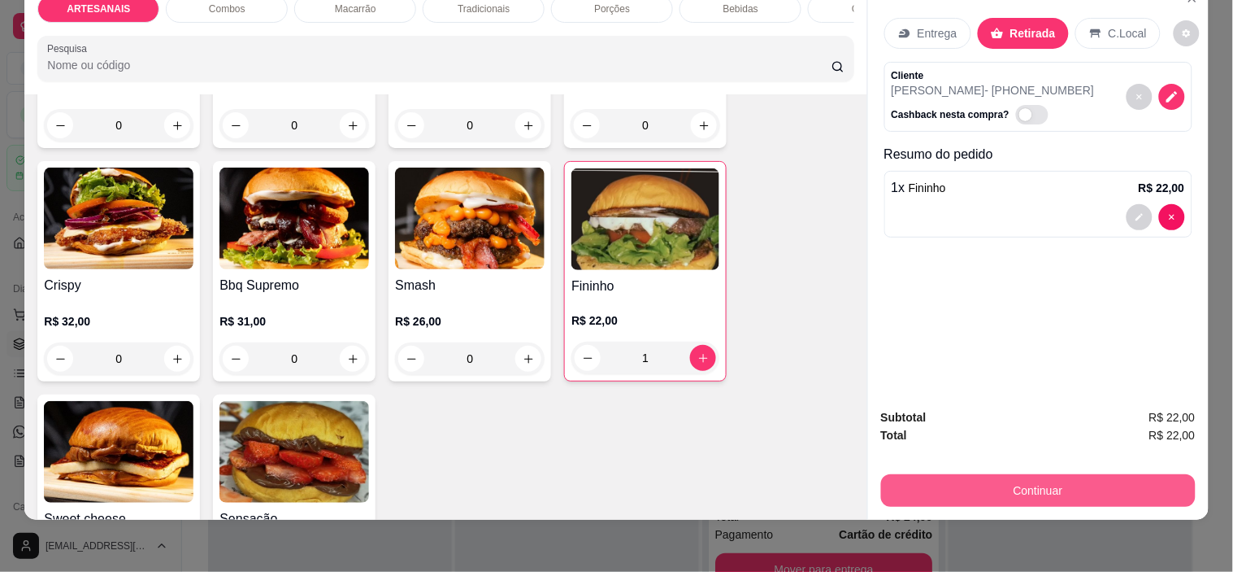
click at [1111, 474] on button "Continuar" at bounding box center [1038, 490] width 315 height 33
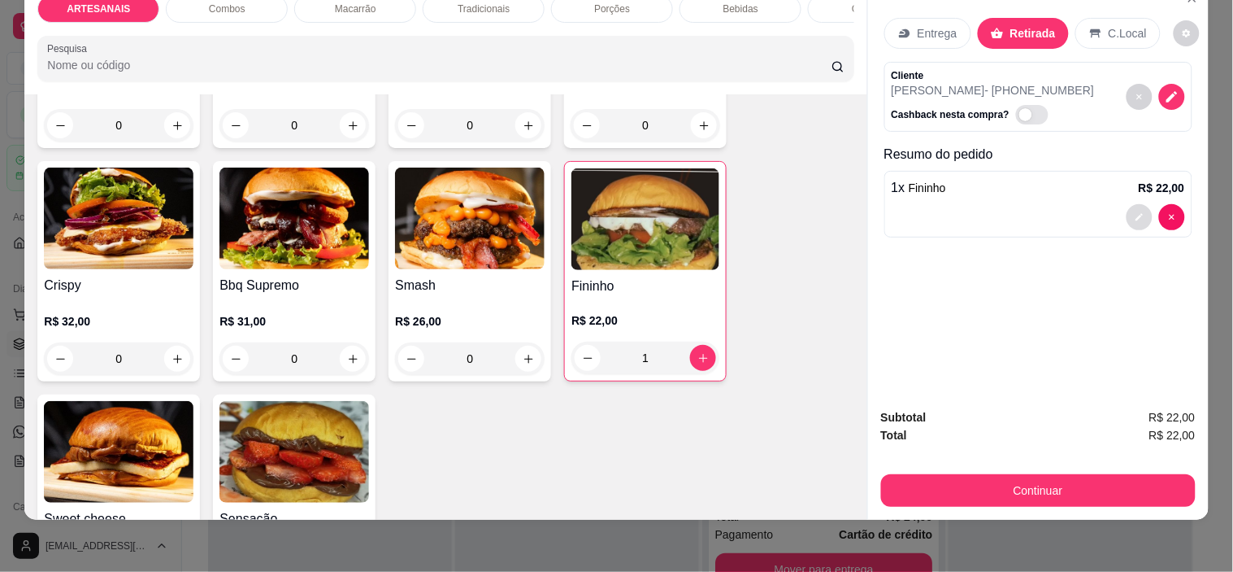
click at [1135, 212] on icon "decrease-product-quantity" at bounding box center [1140, 217] width 10 height 10
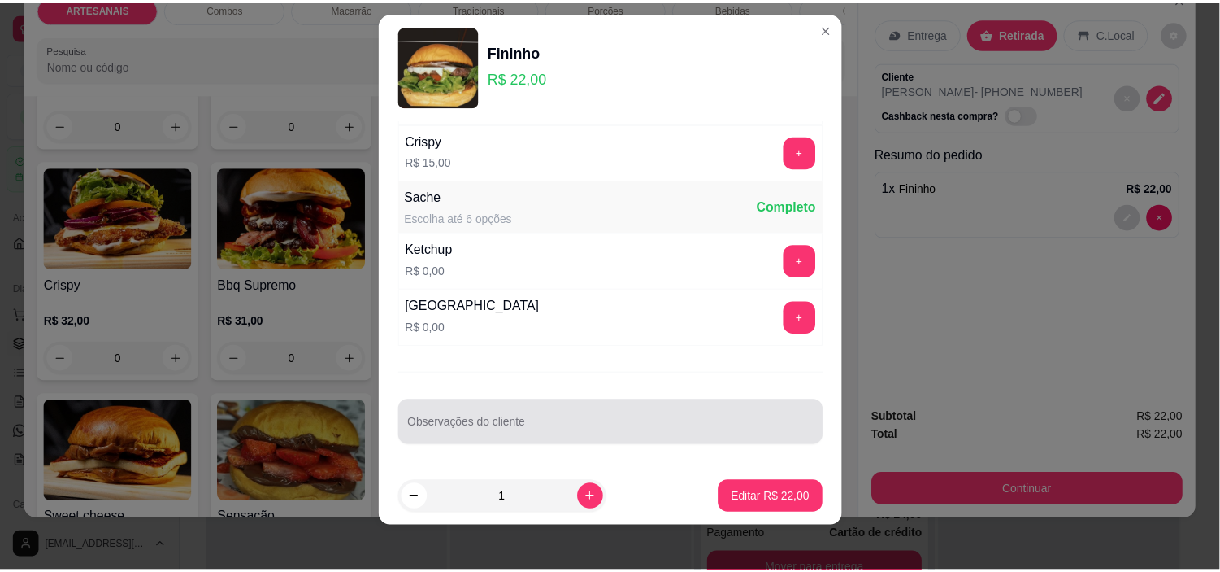
scroll to position [23, 0]
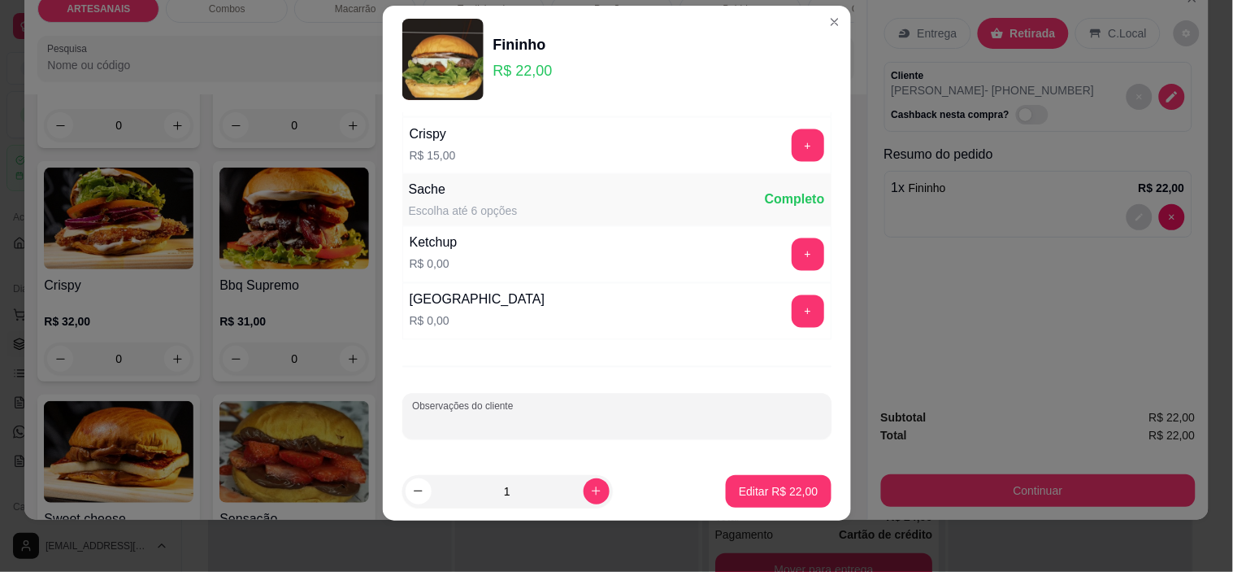
click at [524, 415] on input "Observações do cliente" at bounding box center [617, 423] width 410 height 16
type input "entregar as 20:30"
click at [776, 498] on button "Editar R$ 22,00" at bounding box center [779, 491] width 102 height 32
type input "0"
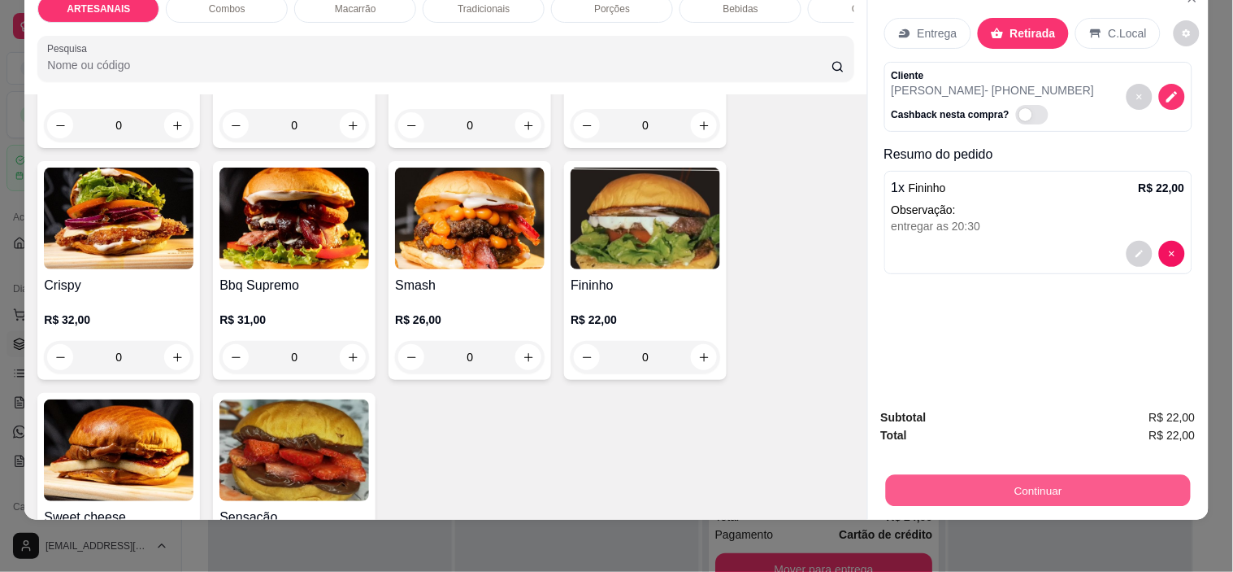
click at [963, 476] on button "Continuar" at bounding box center [1037, 491] width 305 height 32
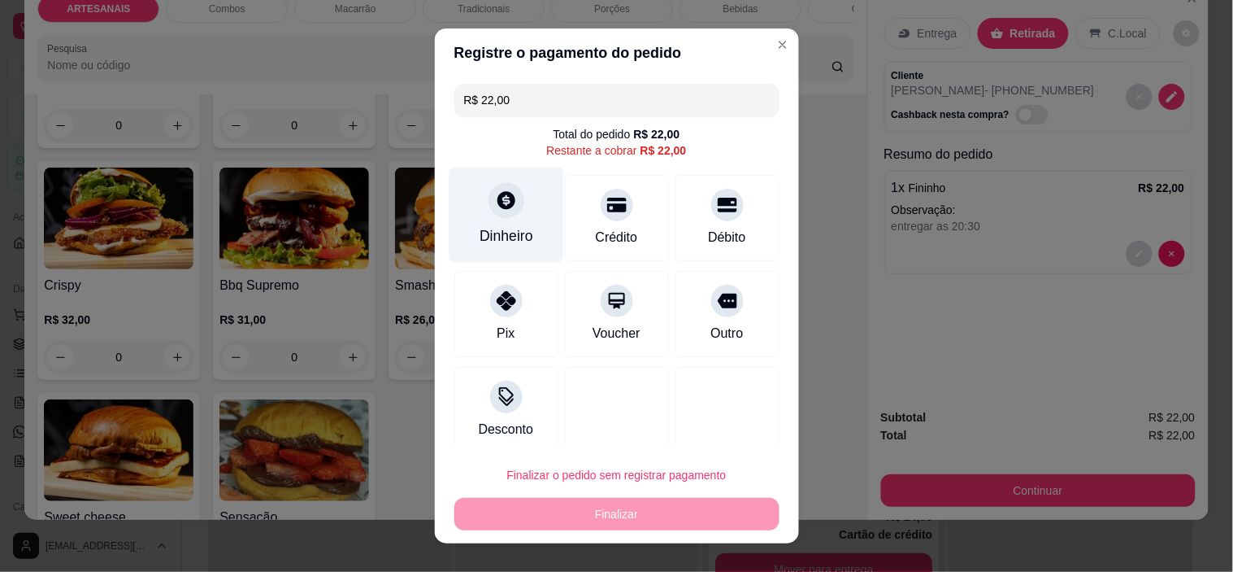
click at [515, 203] on div "Dinheiro" at bounding box center [506, 214] width 115 height 95
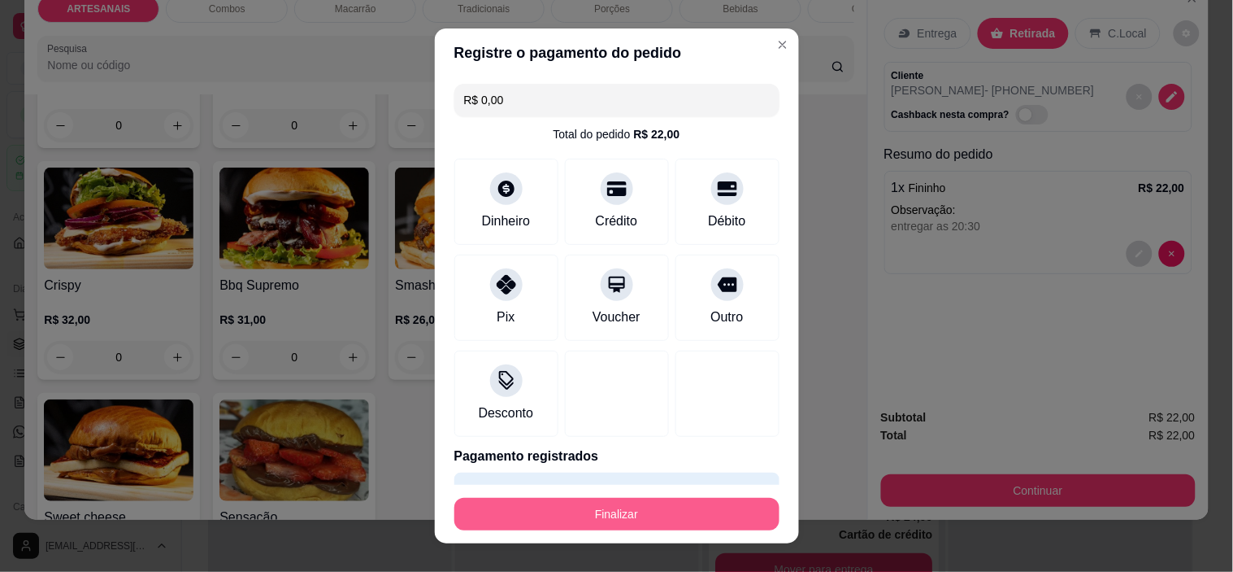
click at [622, 509] on button "Finalizar" at bounding box center [617, 514] width 325 height 33
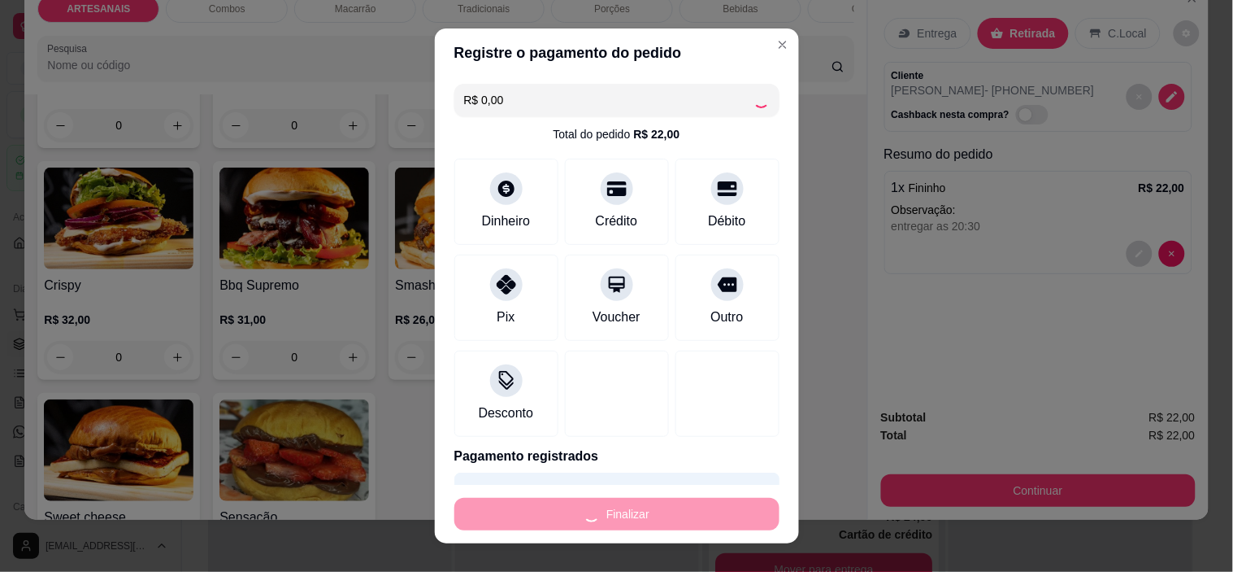
type input "-R$ 22,00"
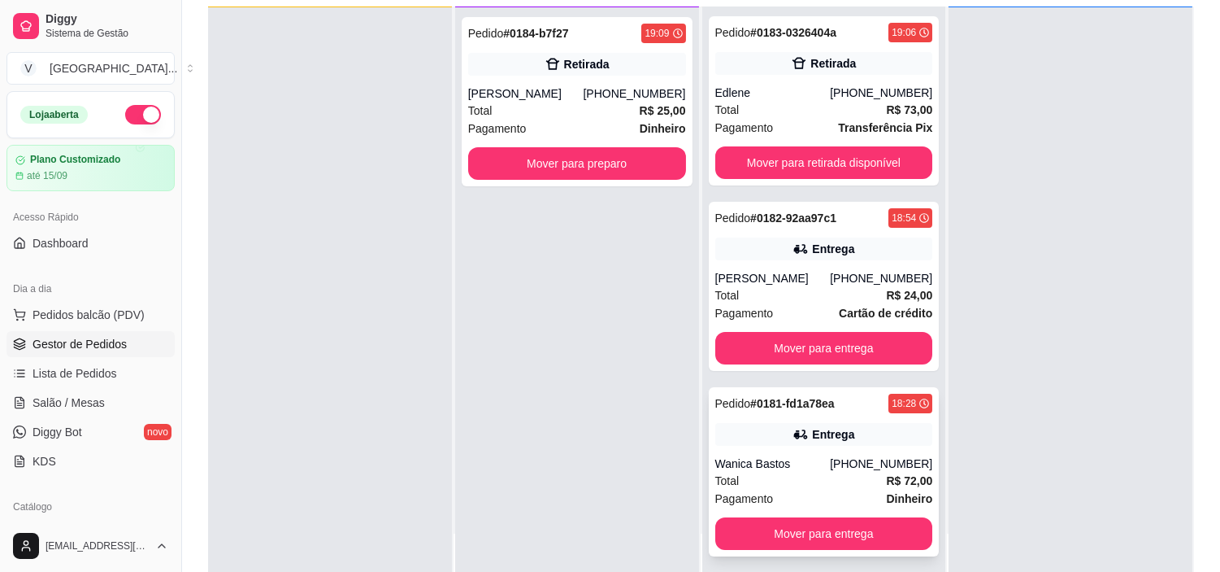
scroll to position [181, 0]
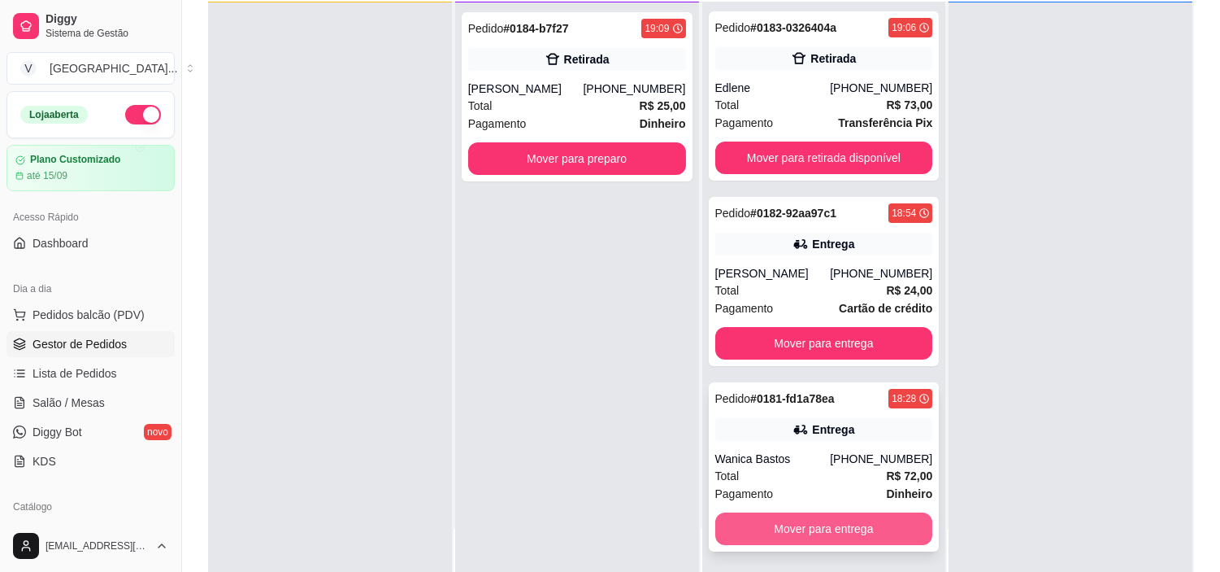
click at [803, 532] on button "Mover para entrega" at bounding box center [825, 528] width 218 height 33
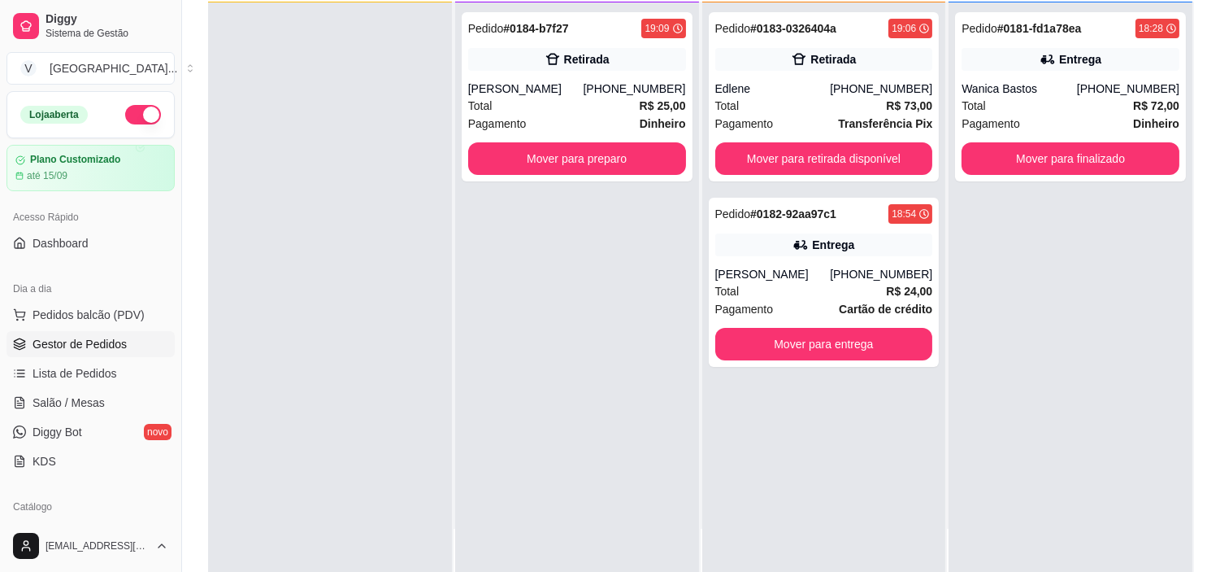
scroll to position [0, 0]
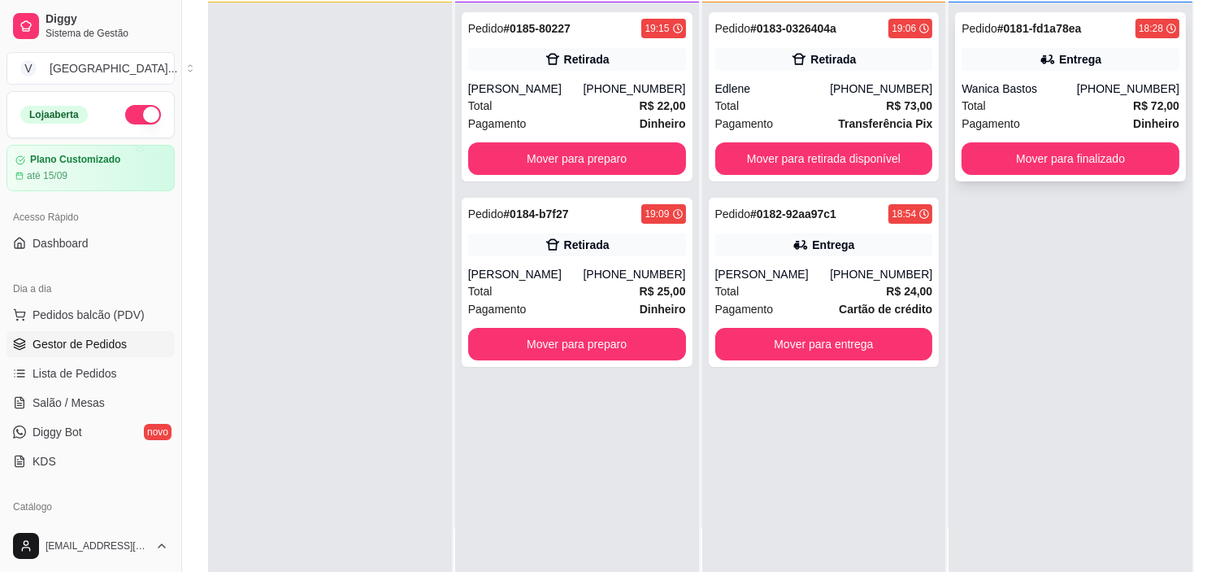
click at [1095, 172] on button "Mover para finalizado" at bounding box center [1071, 158] width 218 height 33
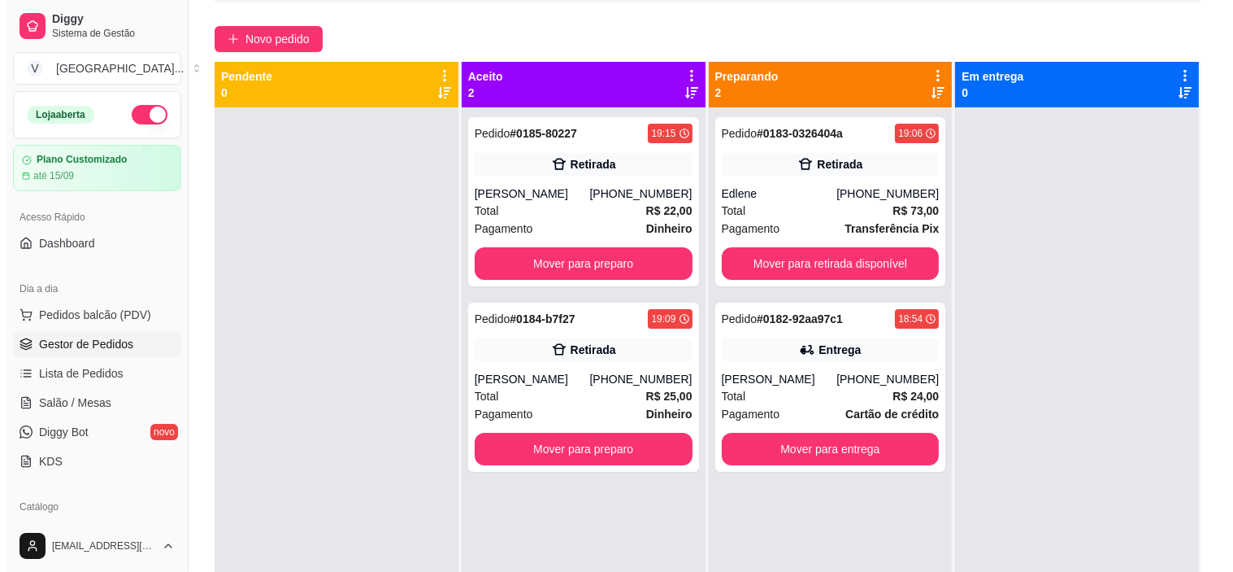
scroll to position [90, 0]
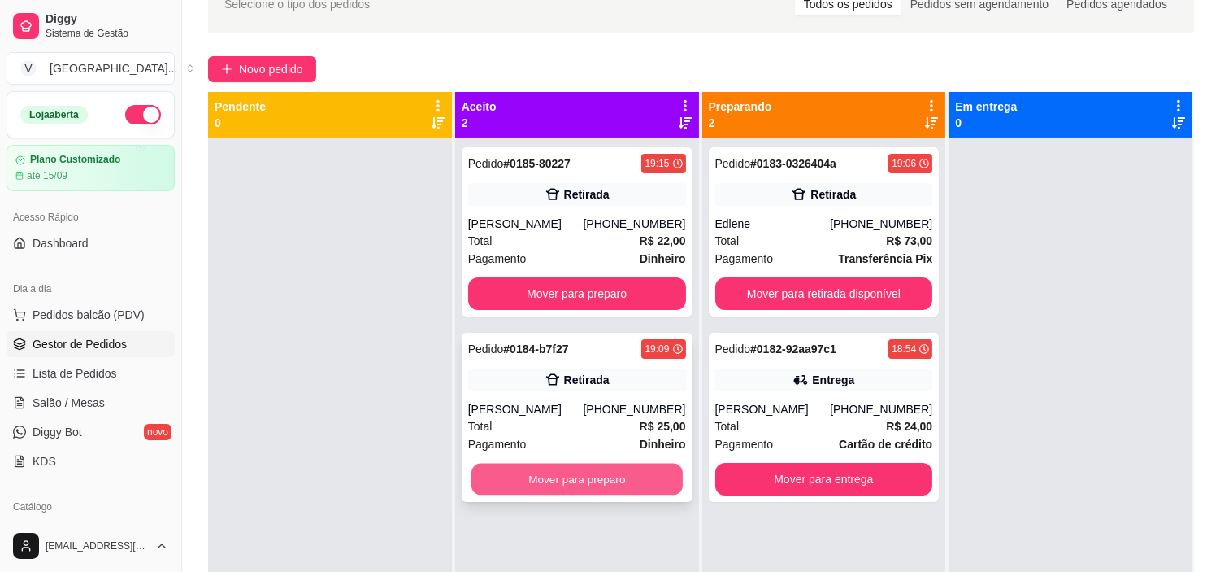
click at [538, 476] on button "Mover para preparo" at bounding box center [577, 479] width 211 height 32
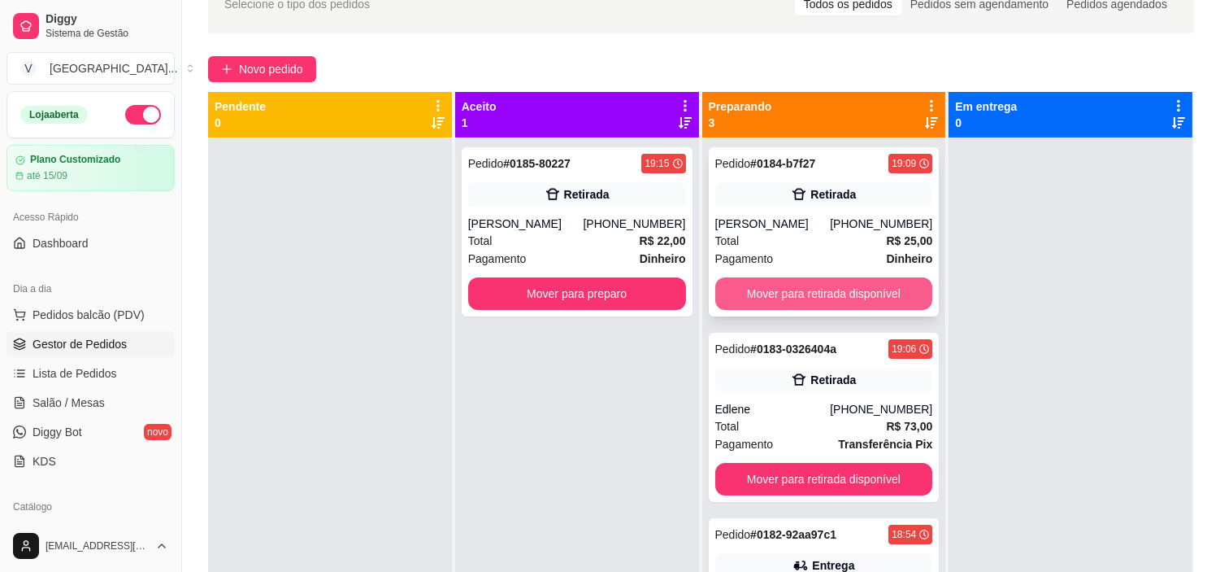
click at [894, 293] on button "Mover para retirada disponível" at bounding box center [825, 293] width 218 height 33
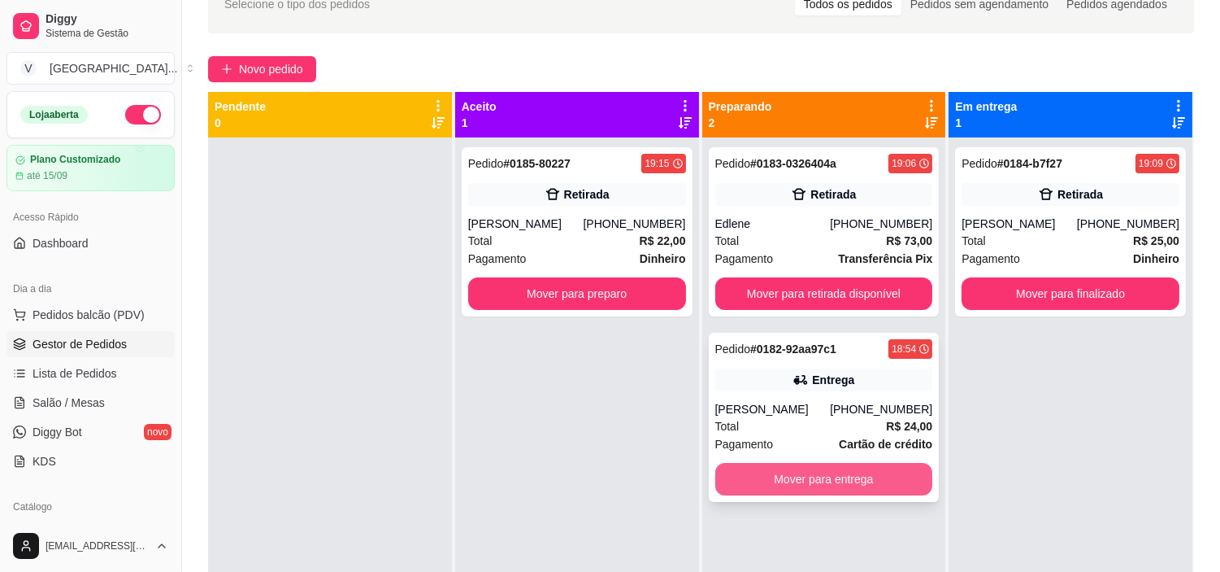
click at [751, 485] on button "Mover para entrega" at bounding box center [825, 479] width 218 height 33
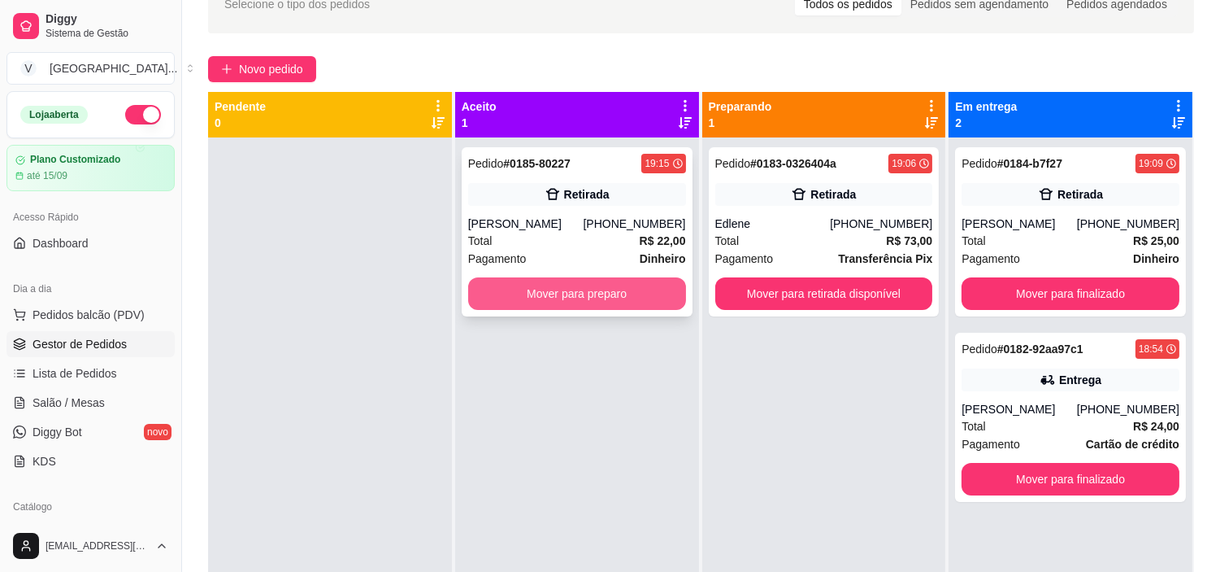
click at [485, 290] on button "Mover para preparo" at bounding box center [577, 293] width 218 height 33
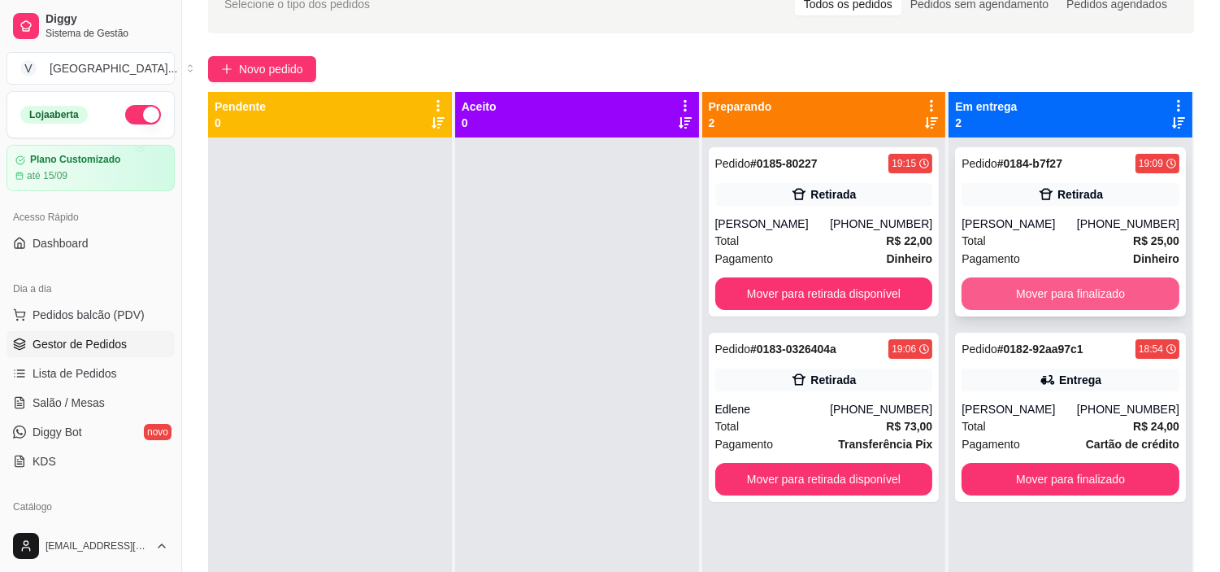
click at [1035, 291] on button "Mover para finalizado" at bounding box center [1071, 293] width 218 height 33
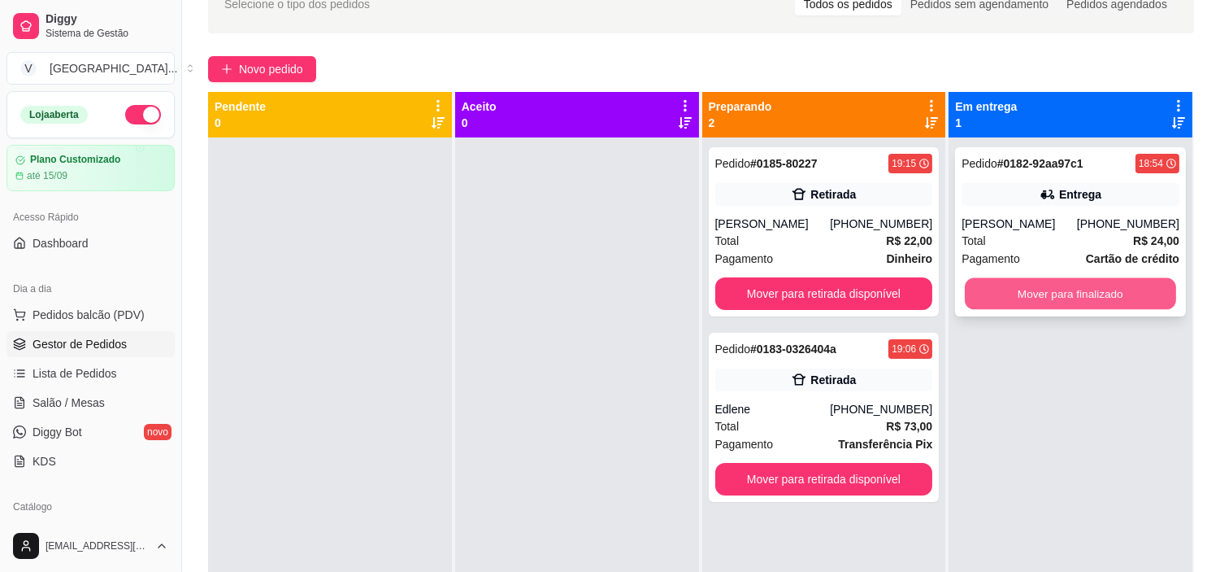
click at [1082, 304] on button "Mover para finalizado" at bounding box center [1070, 294] width 211 height 32
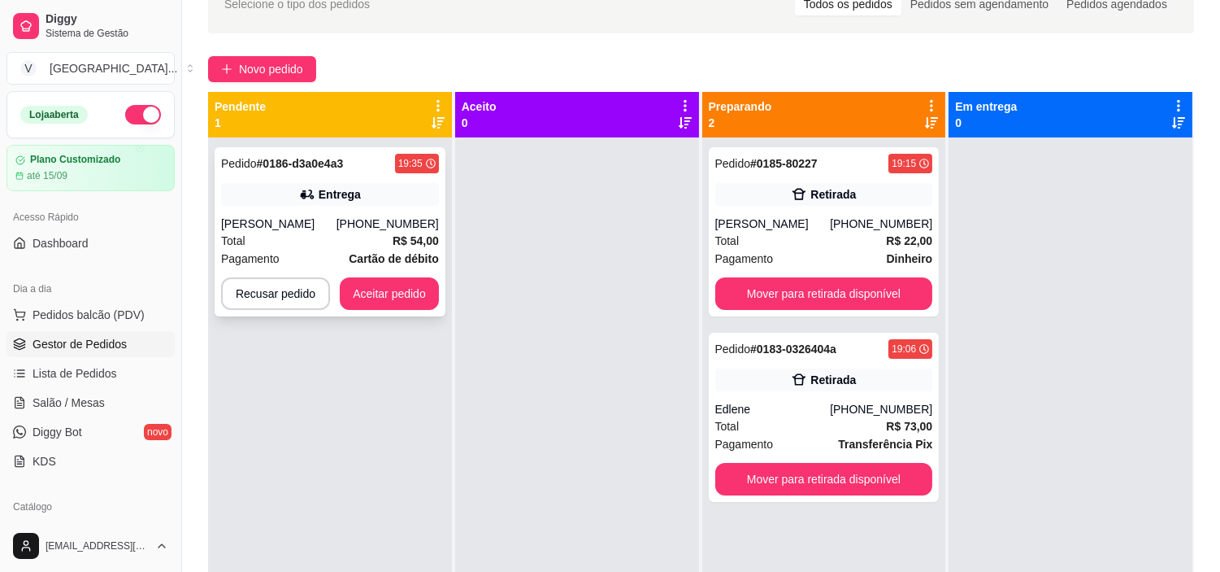
click at [366, 222] on div "(62) 99399-6998" at bounding box center [388, 223] width 102 height 16
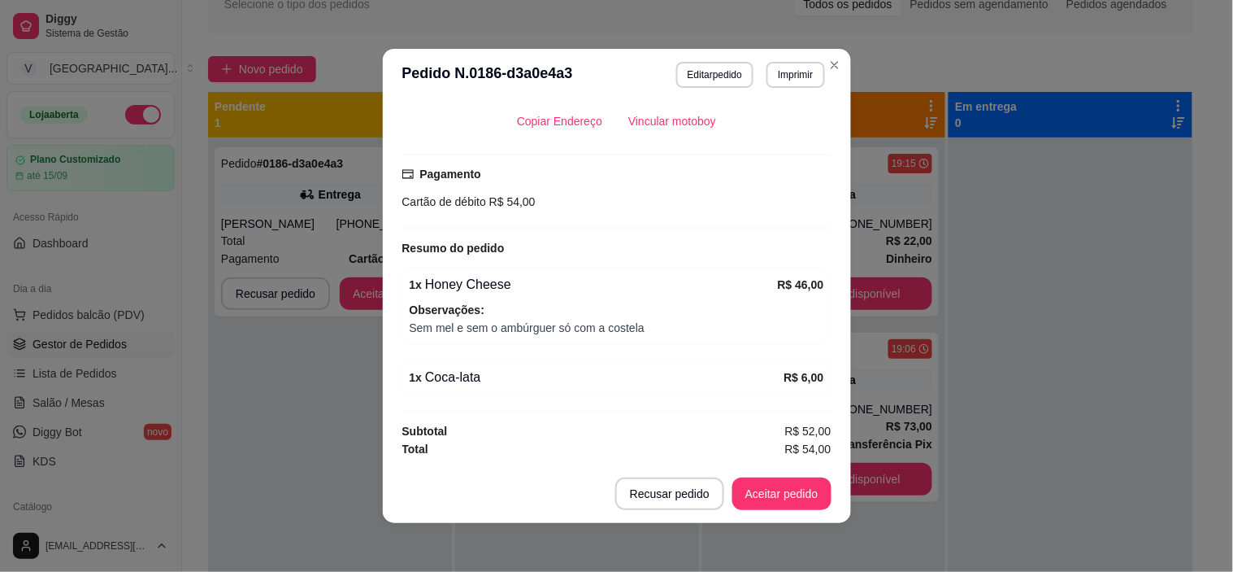
scroll to position [3, 0]
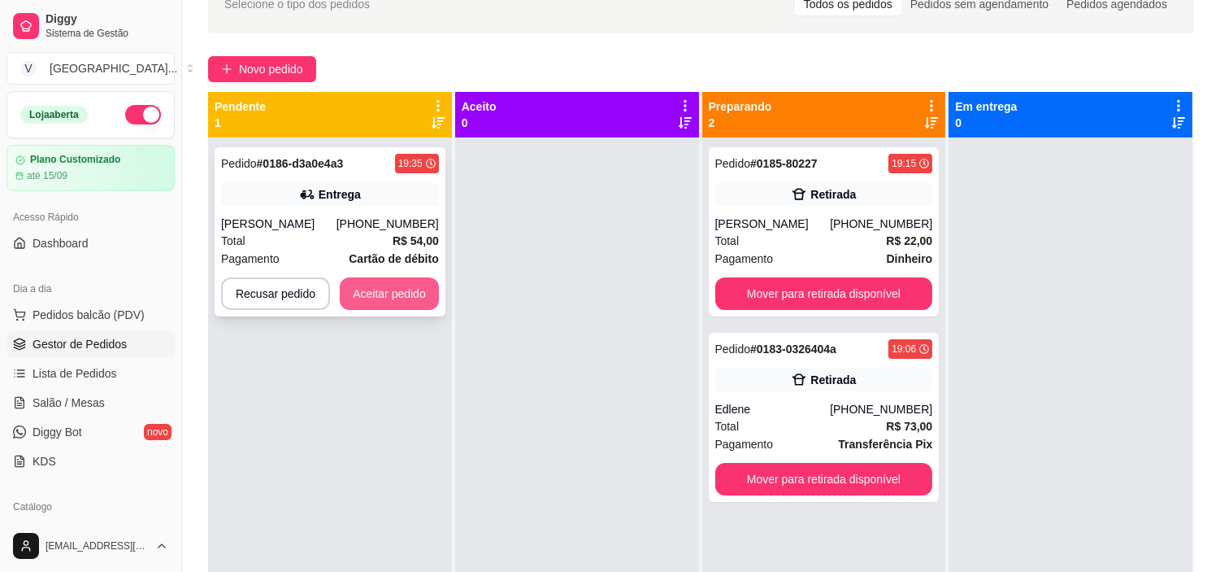
click at [376, 305] on button "Aceitar pedido" at bounding box center [389, 293] width 99 height 33
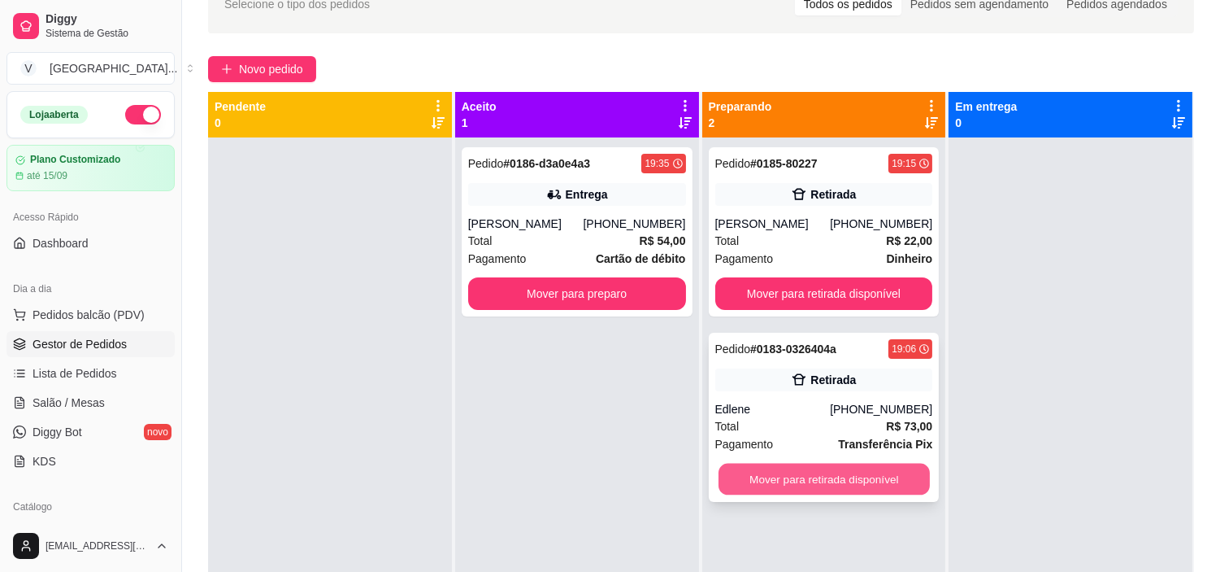
click at [808, 464] on button "Mover para retirada disponível" at bounding box center [824, 479] width 211 height 32
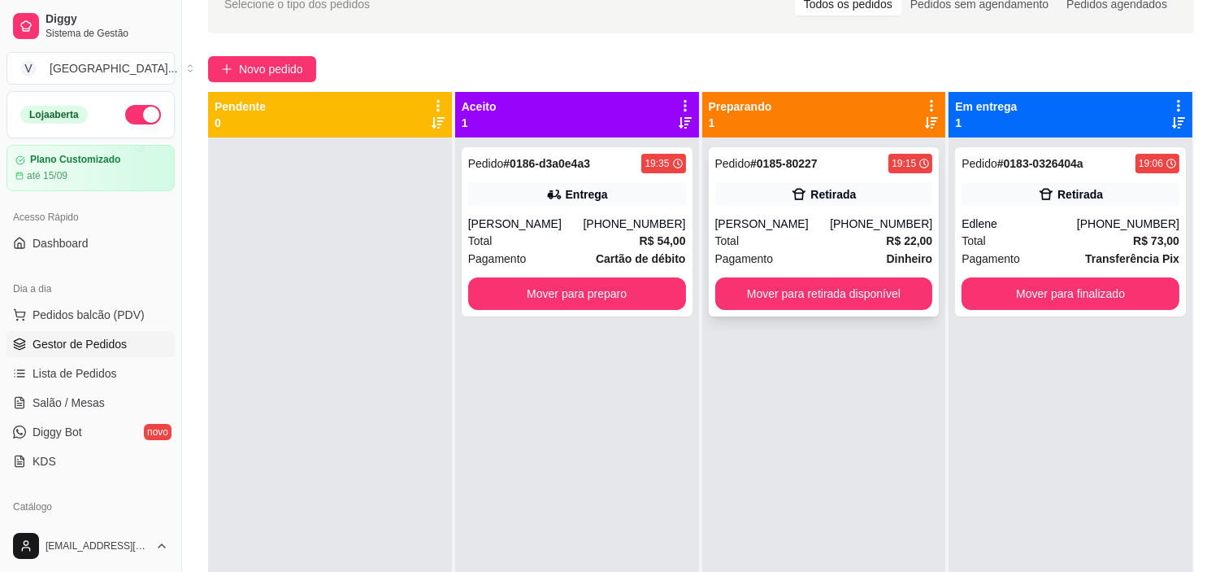
click at [813, 246] on div "Total R$ 22,00" at bounding box center [825, 241] width 218 height 18
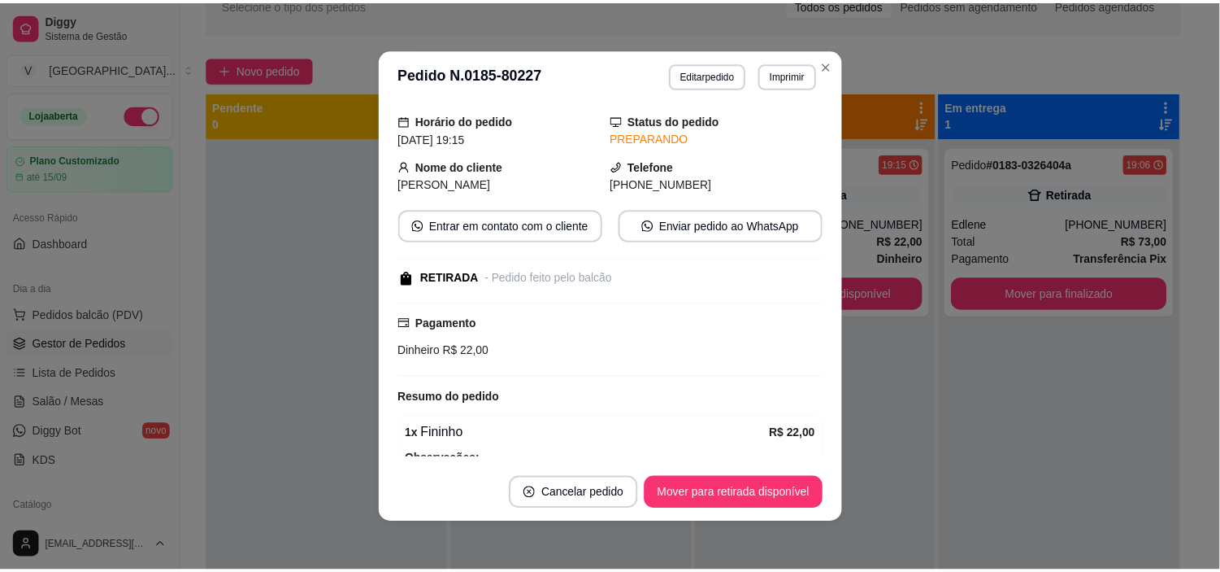
scroll to position [150, 0]
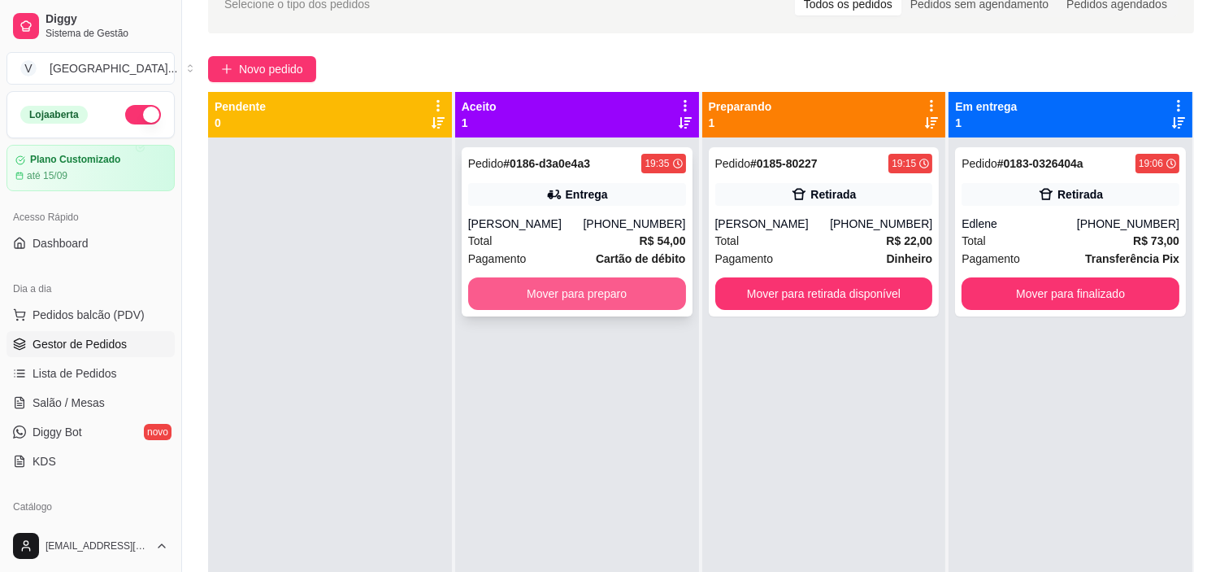
click at [556, 293] on button "Mover para preparo" at bounding box center [577, 293] width 218 height 33
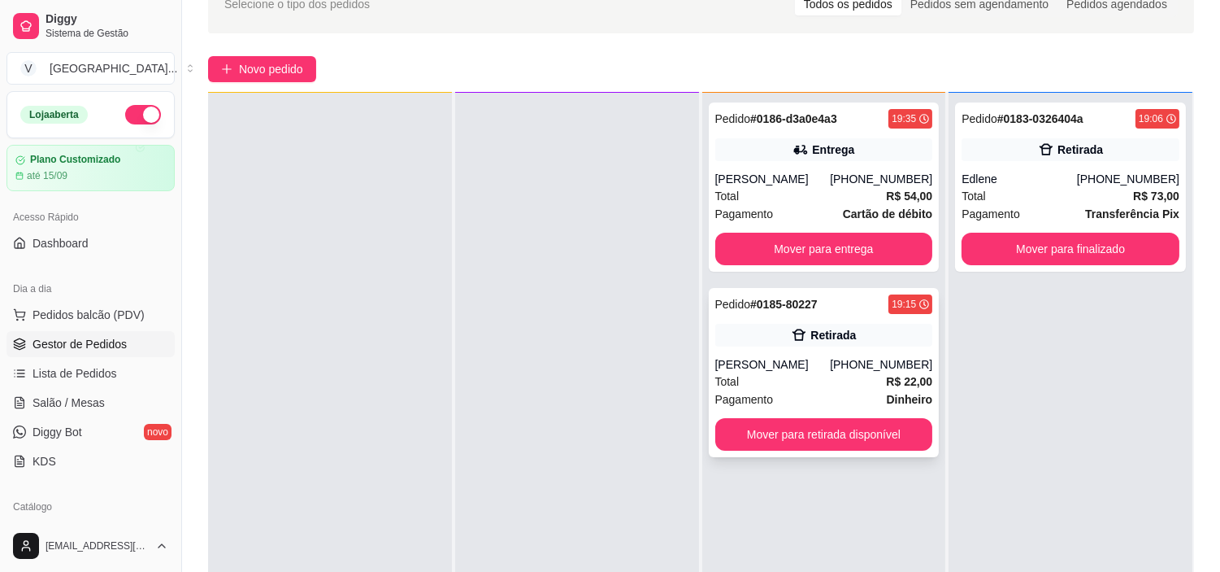
scroll to position [0, 0]
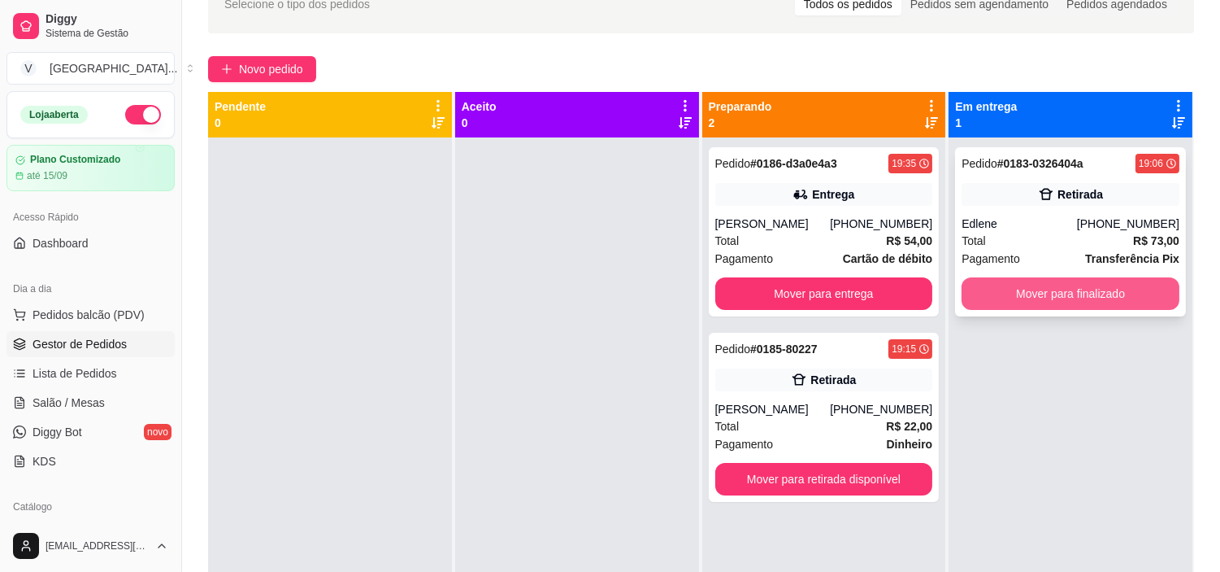
click at [1055, 296] on button "Mover para finalizado" at bounding box center [1071, 293] width 218 height 33
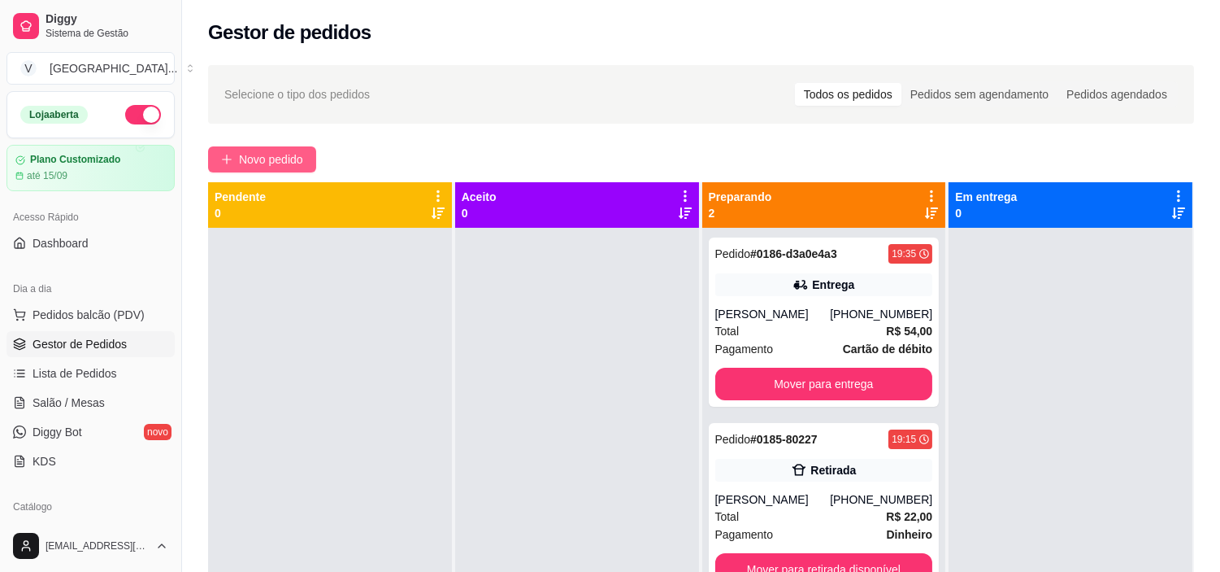
click at [241, 167] on span "Novo pedido" at bounding box center [271, 159] width 64 height 18
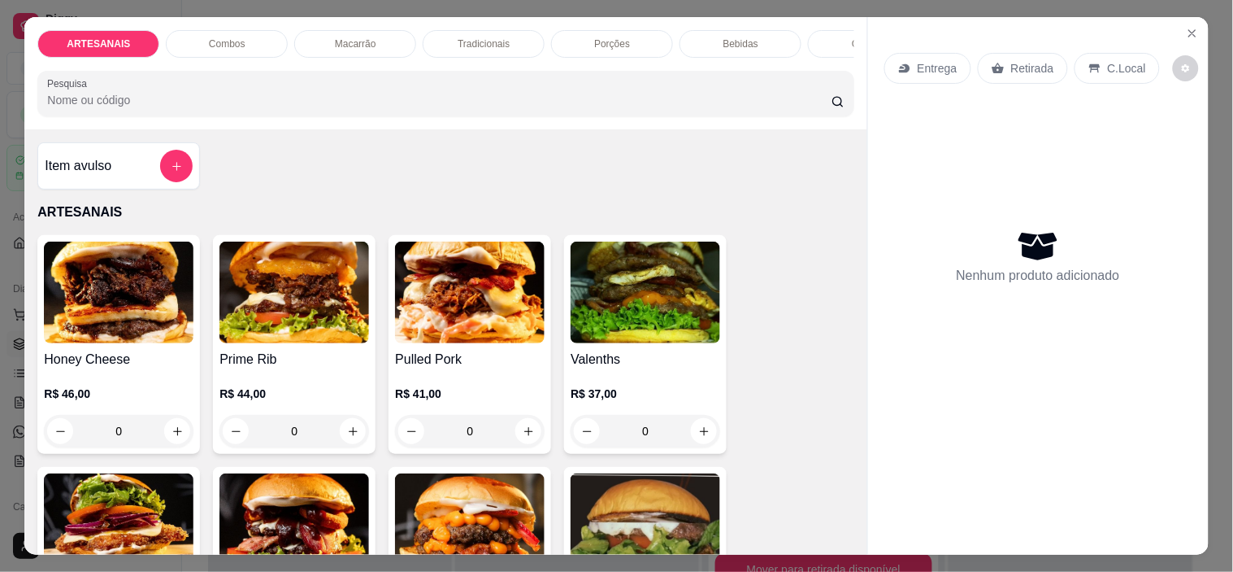
click at [938, 60] on p "Entrega" at bounding box center [938, 68] width 40 height 16
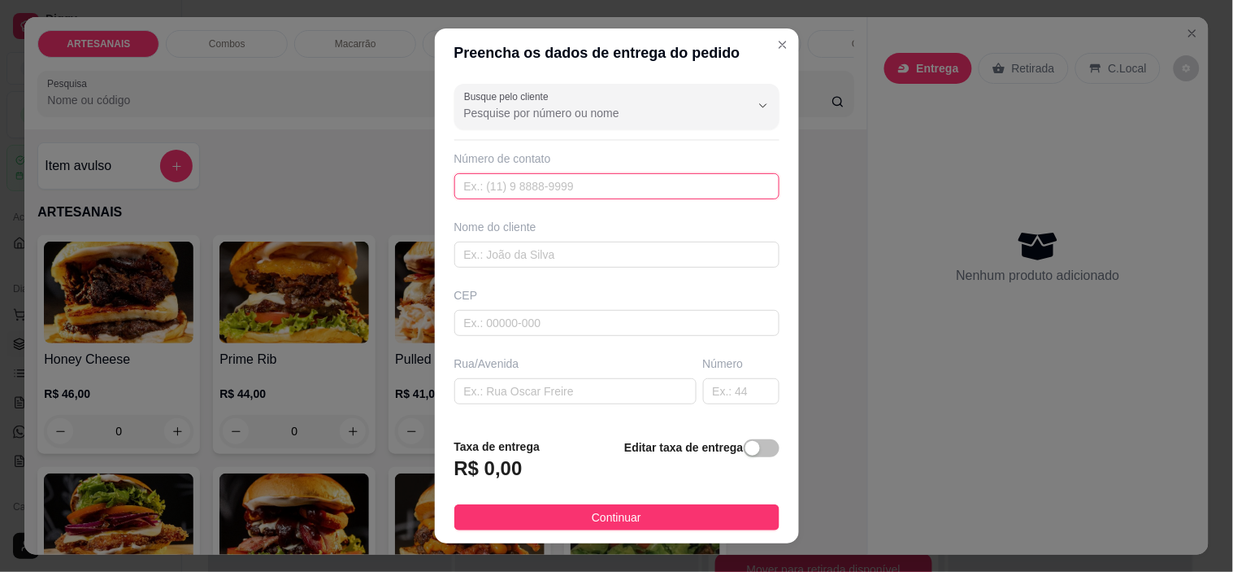
click at [526, 188] on input "text" at bounding box center [617, 186] width 325 height 26
type input "(62) 99935-9583"
drag, startPoint x: 541, startPoint y: 269, endPoint x: 541, endPoint y: 240, distance: 29.3
click at [541, 259] on div "Busque pelo cliente Número de contato (62) 99935-9583 Nome do cliente CEP Rua/A…" at bounding box center [617, 250] width 364 height 347
click at [541, 241] on input "text" at bounding box center [617, 254] width 325 height 26
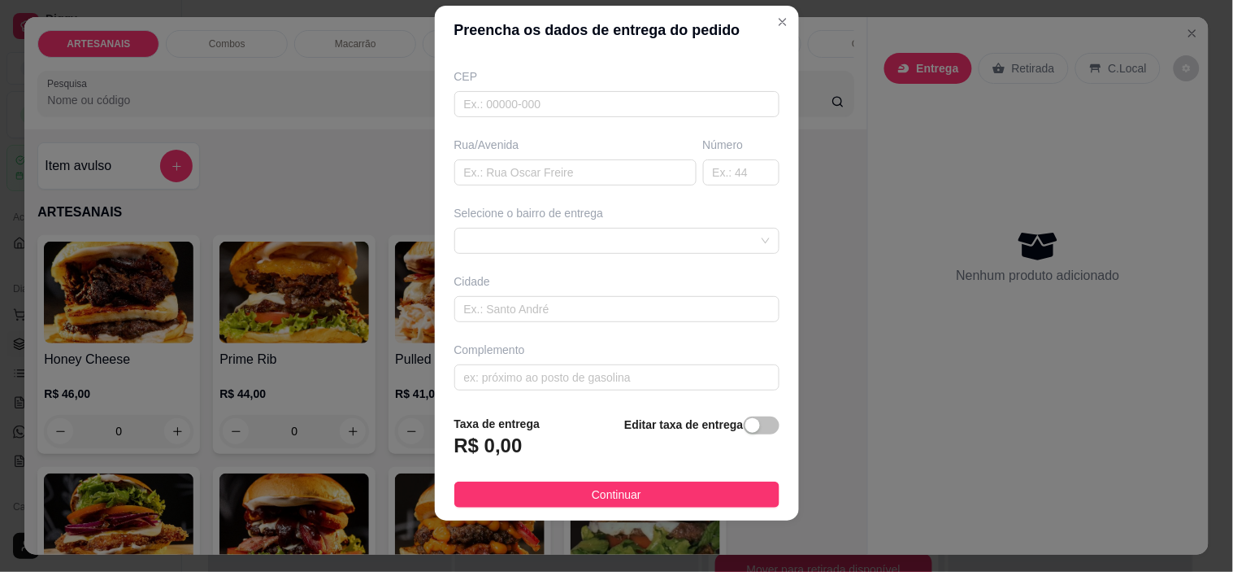
scroll to position [201, 0]
click at [683, 233] on span at bounding box center [617, 236] width 306 height 24
type input "Thiago augusto"
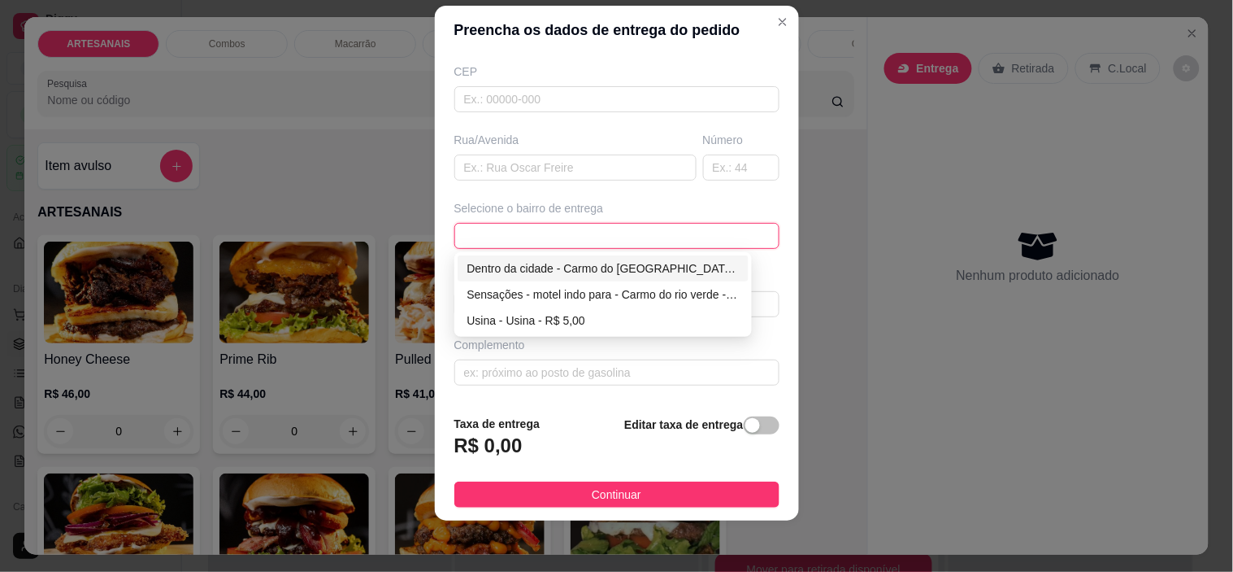
click at [624, 267] on div "Dentro da cidade - Carmo do rio verde - R$ 2,00" at bounding box center [604, 268] width 272 height 18
type input "Carmo do rio verde"
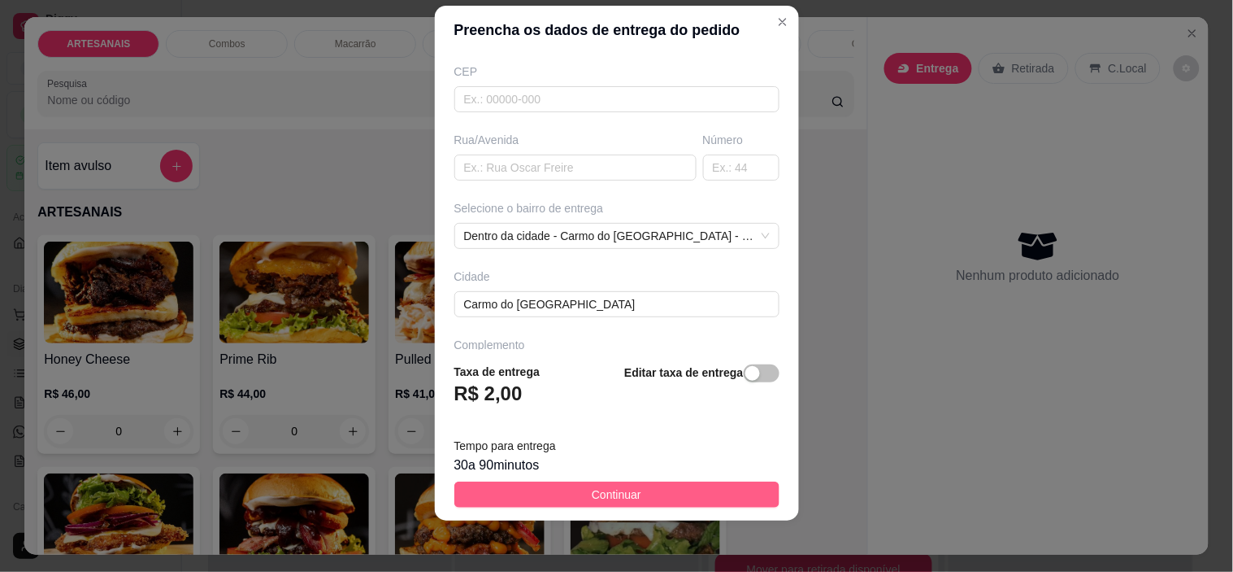
click at [668, 490] on button "Continuar" at bounding box center [617, 494] width 325 height 26
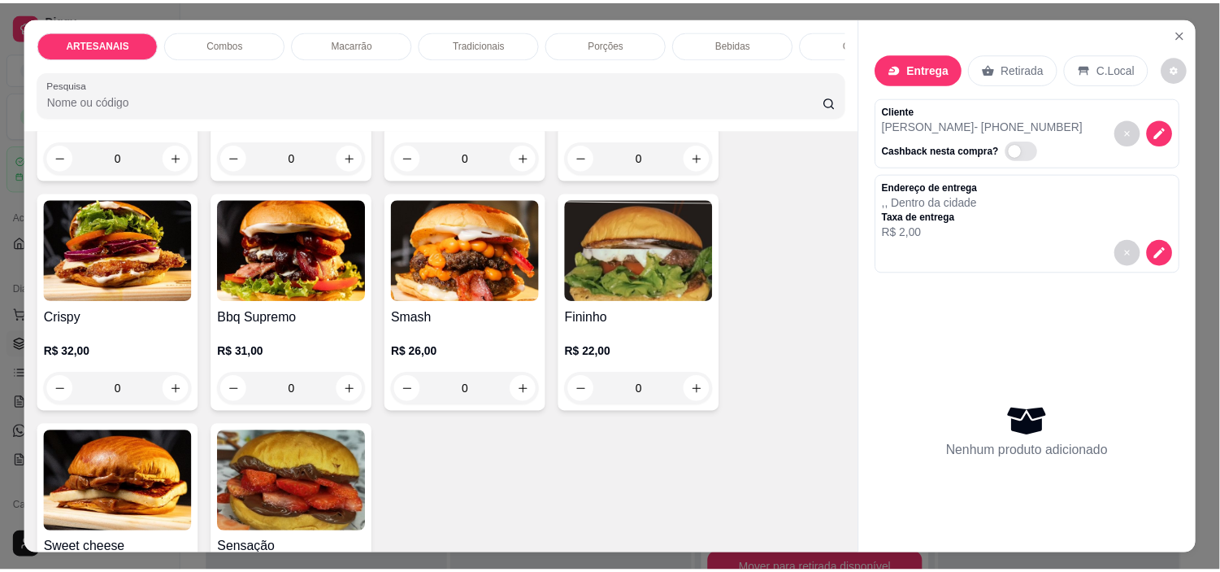
scroll to position [361, 0]
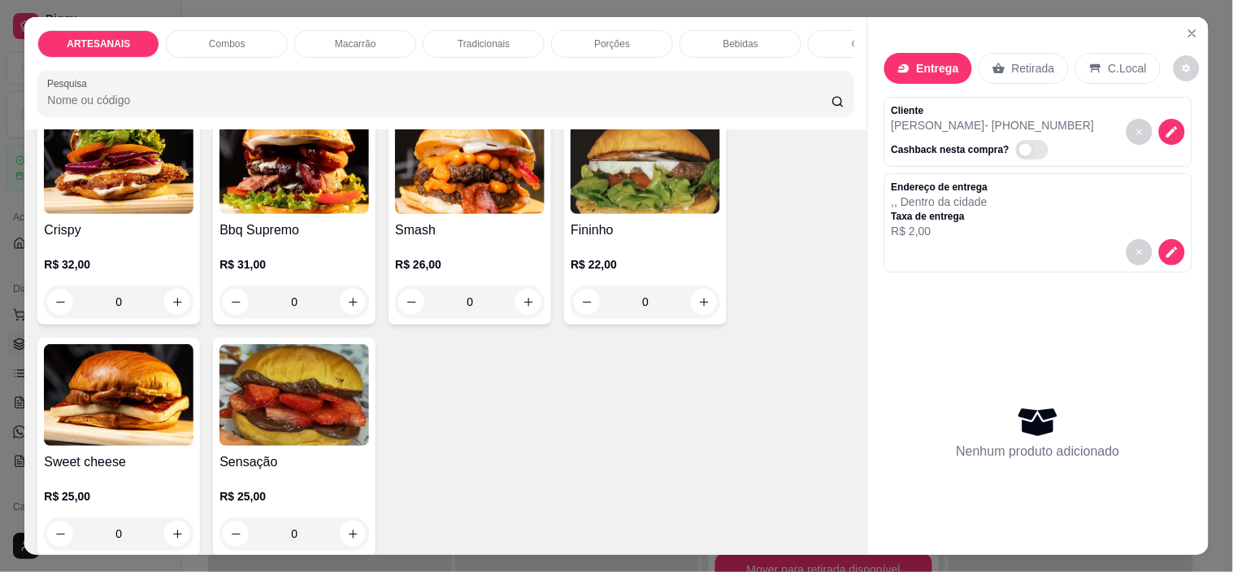
click at [515, 303] on div "0" at bounding box center [470, 301] width 150 height 33
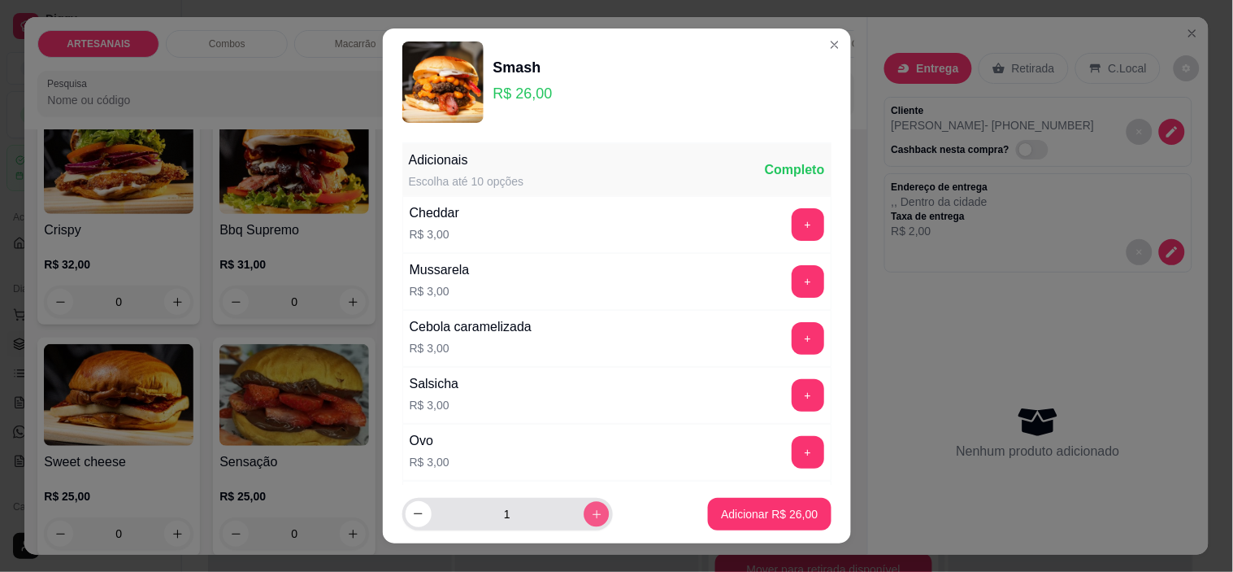
click at [590, 515] on icon "increase-product-quantity" at bounding box center [596, 514] width 12 height 12
type input "2"
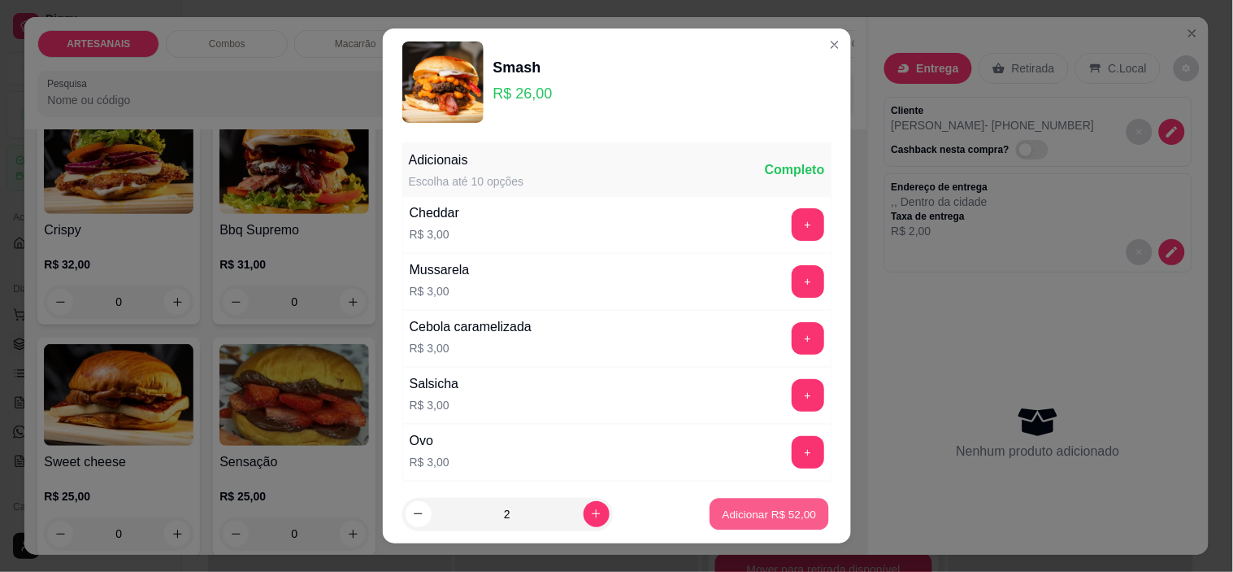
click at [724, 519] on p "Adicionar R$ 52,00" at bounding box center [770, 513] width 94 height 15
type input "2"
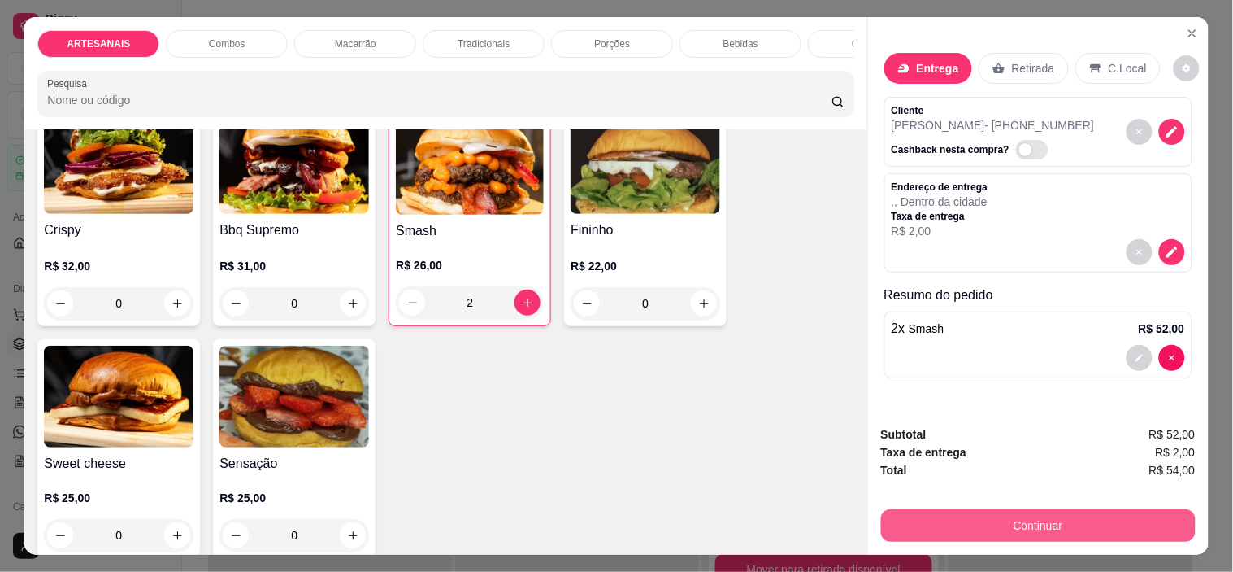
click at [1077, 515] on button "Continuar" at bounding box center [1038, 525] width 315 height 33
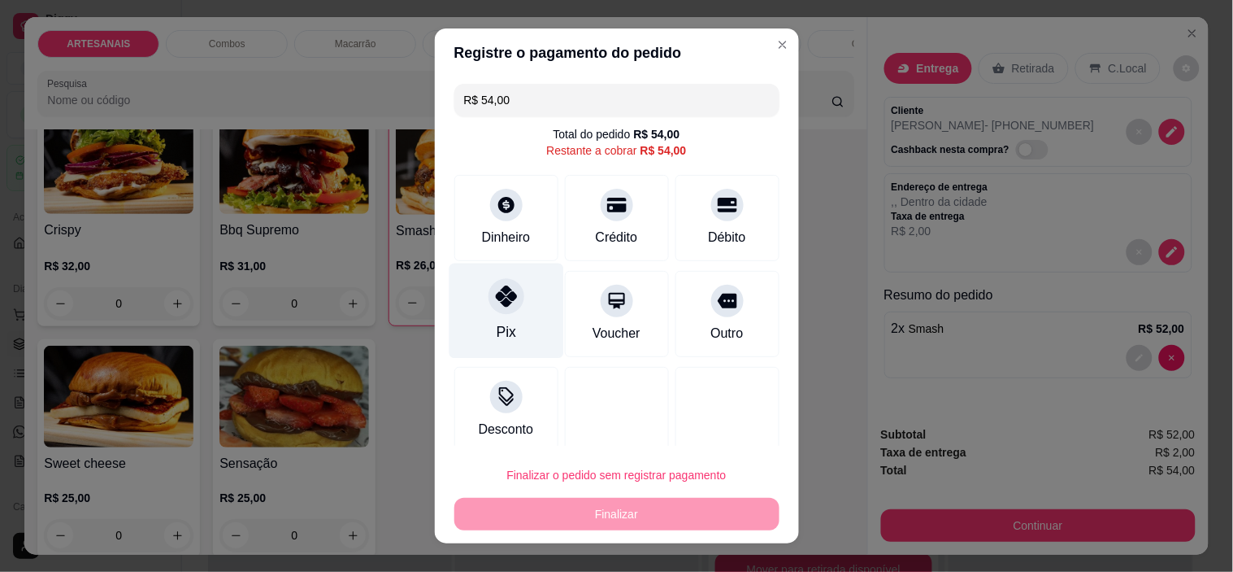
click at [489, 290] on div at bounding box center [507, 297] width 36 height 36
type input "R$ 0,00"
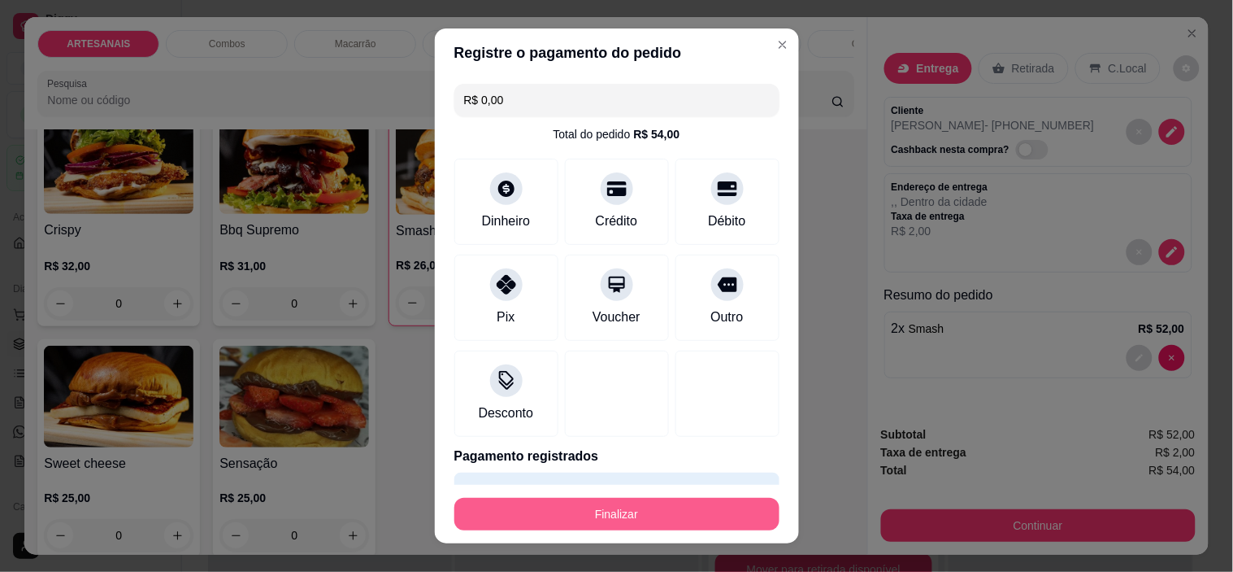
click at [616, 520] on button "Finalizar" at bounding box center [617, 514] width 325 height 33
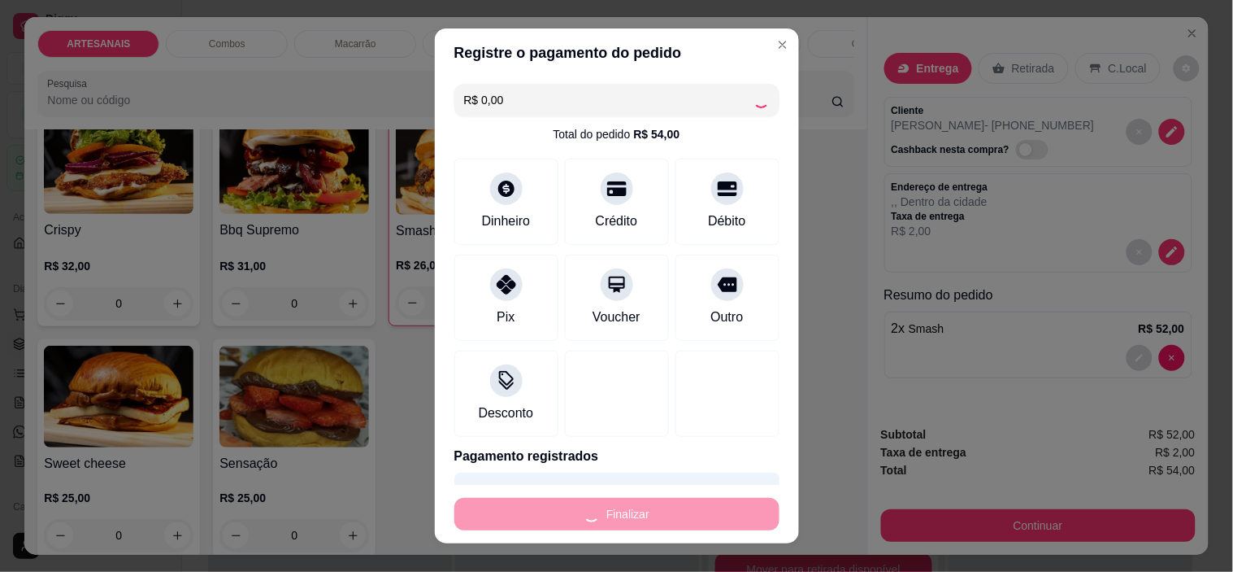
type input "0"
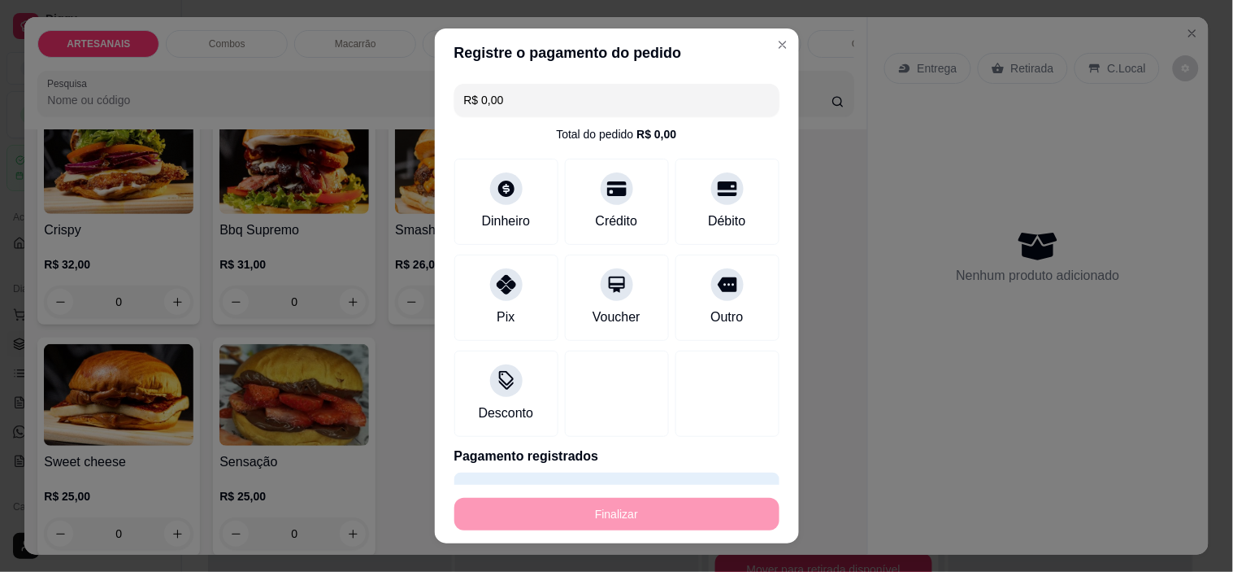
type input "-R$ 54,00"
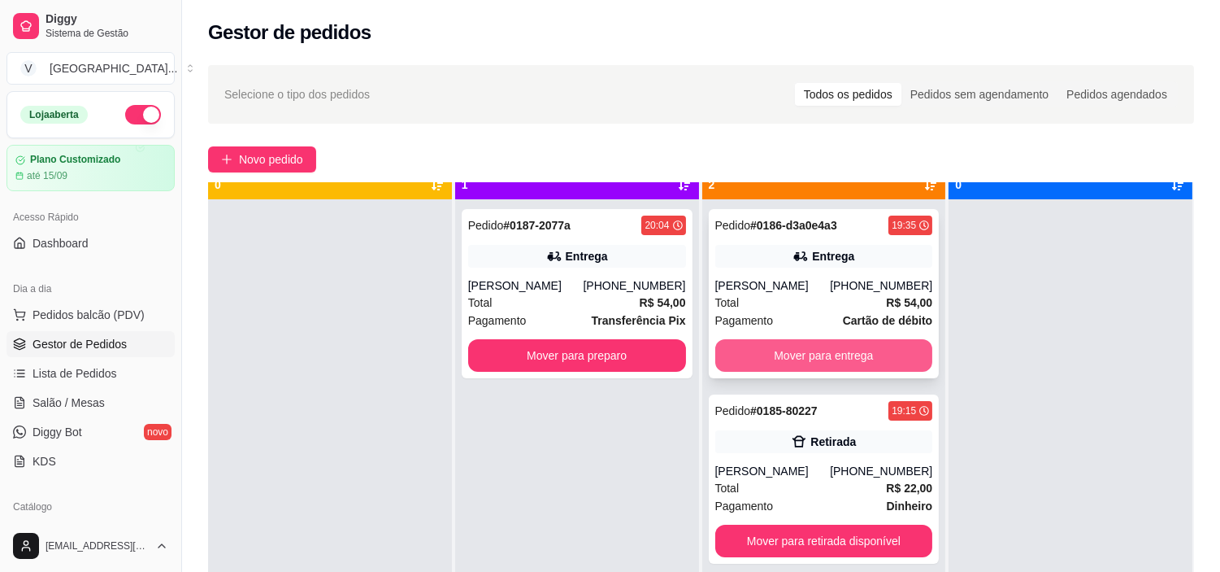
scroll to position [45, 0]
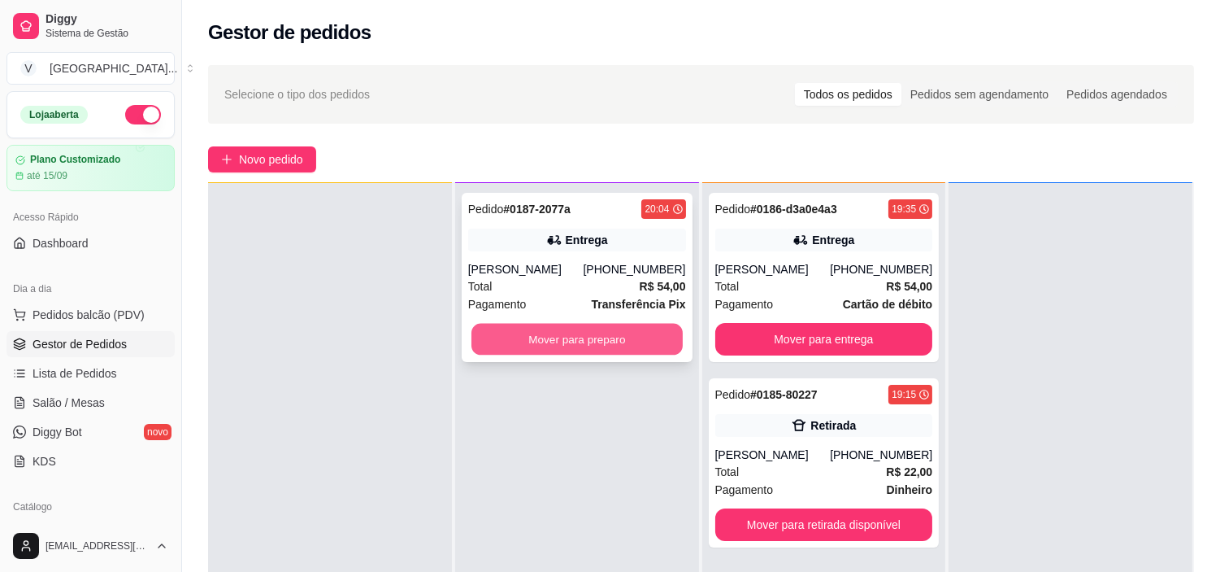
click at [597, 324] on button "Mover para preparo" at bounding box center [577, 340] width 211 height 32
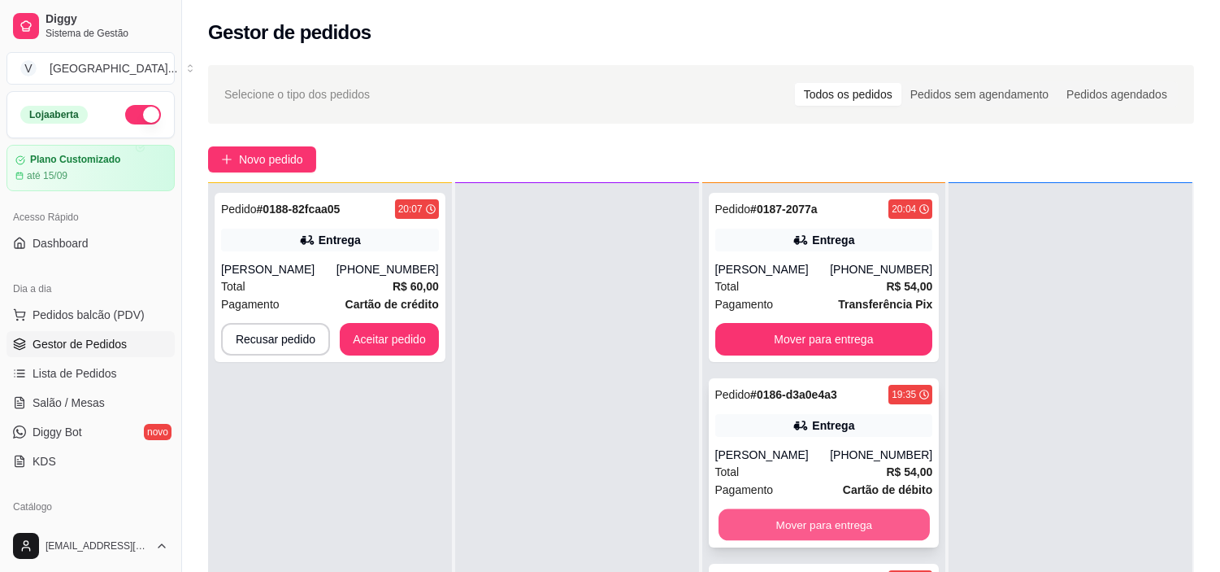
click at [879, 514] on button "Mover para entrega" at bounding box center [824, 525] width 211 height 32
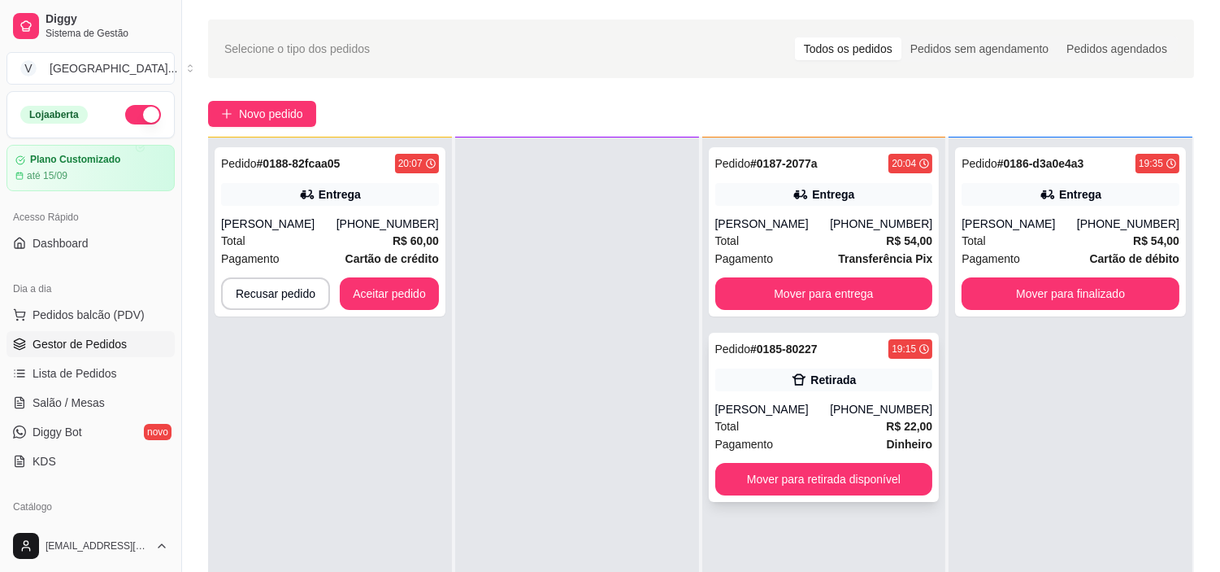
scroll to position [90, 0]
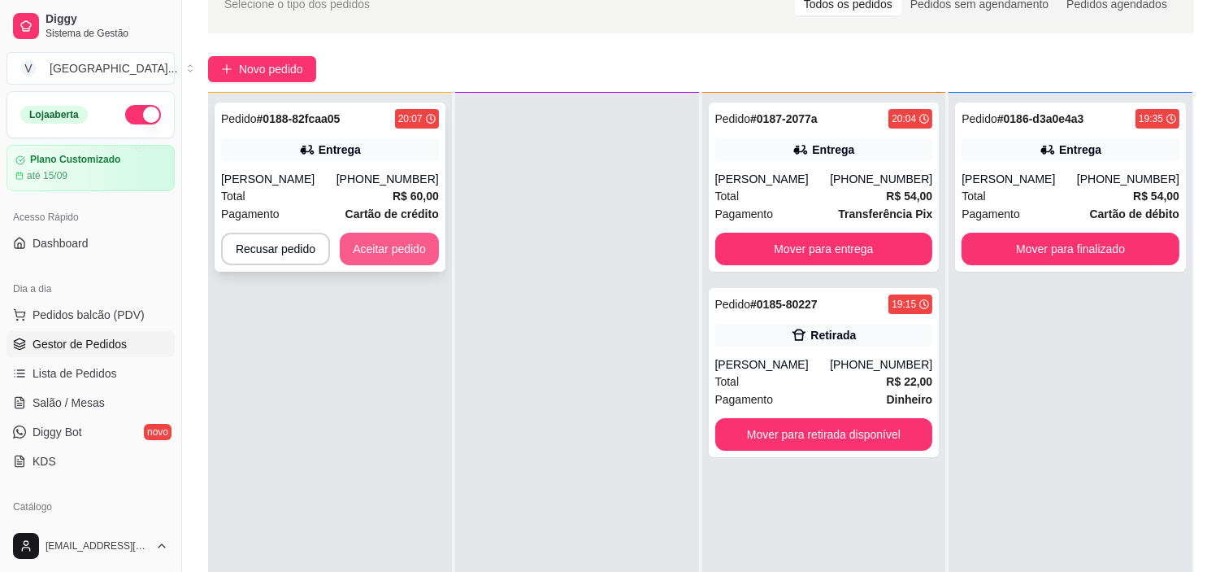
click at [394, 248] on button "Aceitar pedido" at bounding box center [389, 249] width 99 height 33
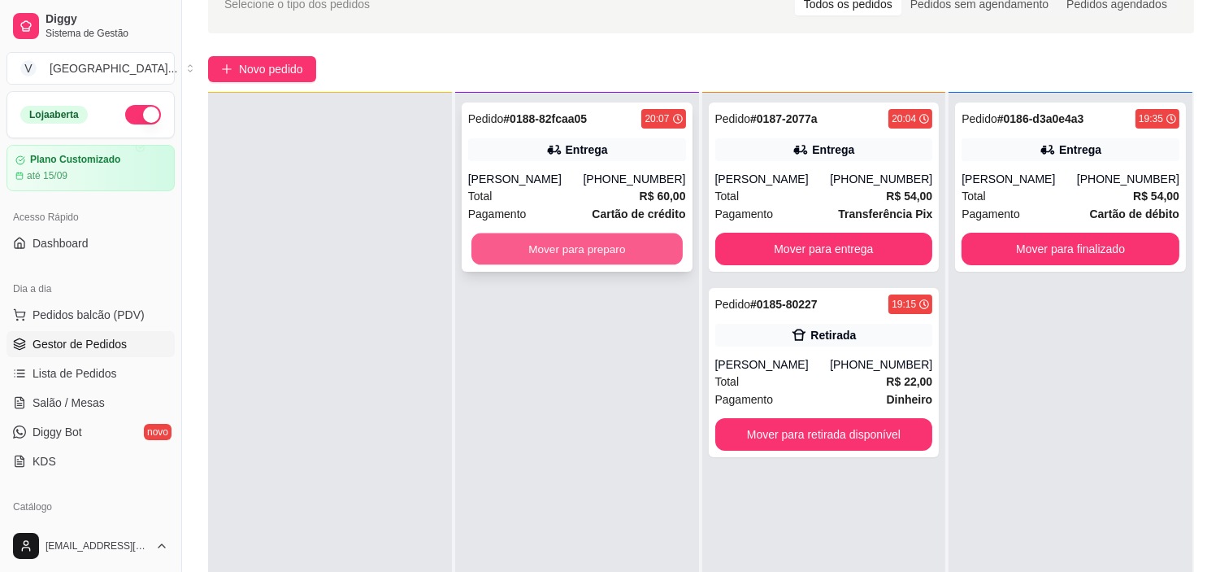
click at [589, 254] on button "Mover para preparo" at bounding box center [577, 249] width 211 height 32
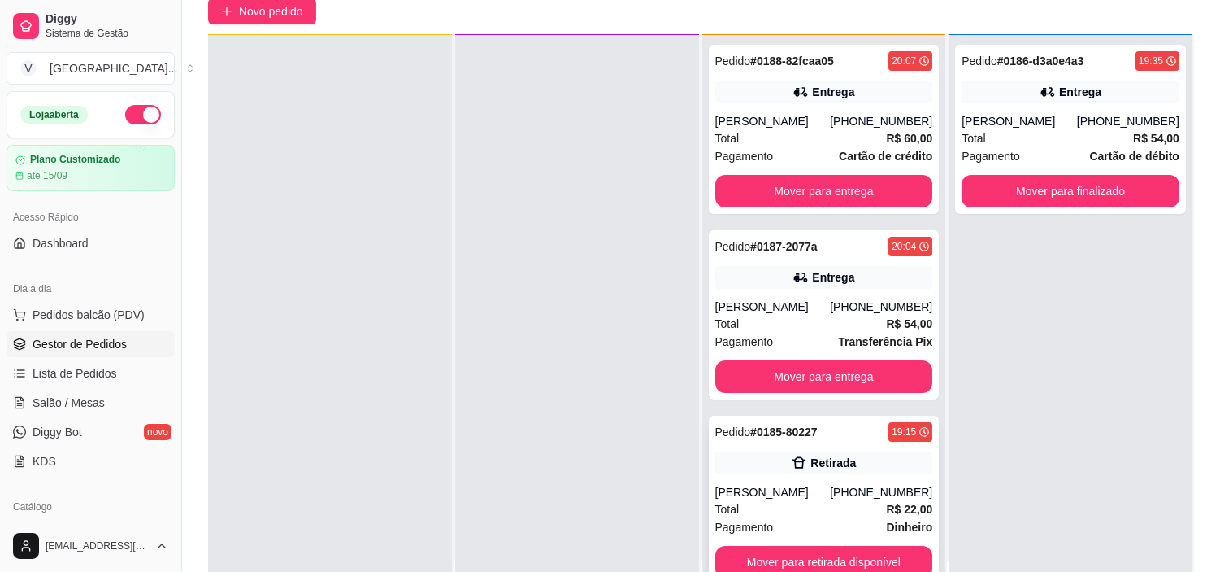
scroll to position [181, 0]
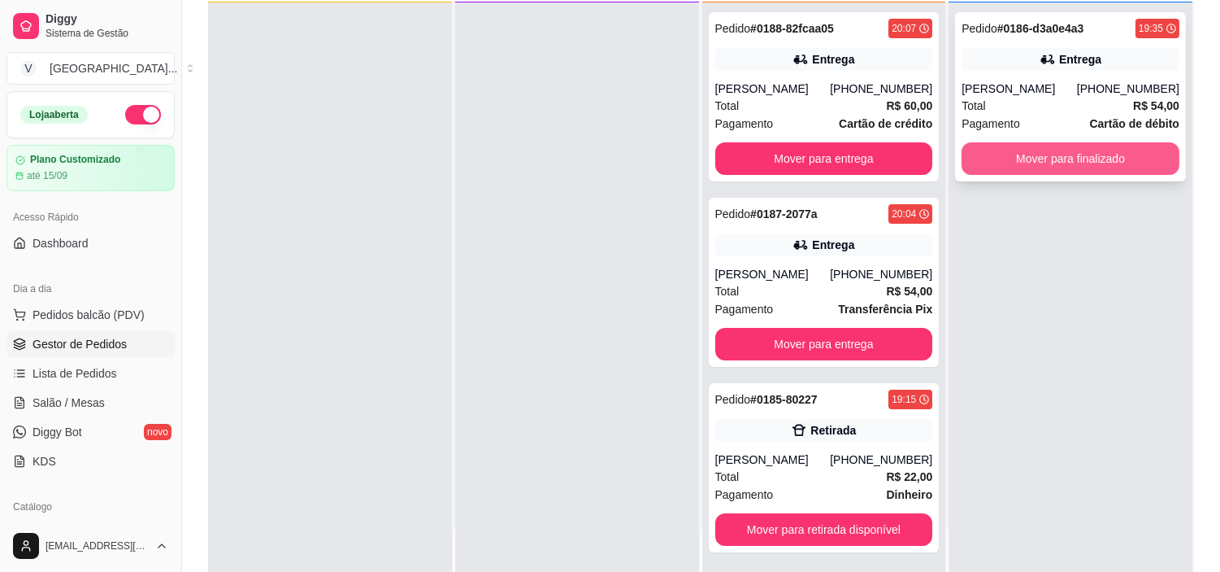
click at [1079, 163] on button "Mover para finalizado" at bounding box center [1071, 158] width 218 height 33
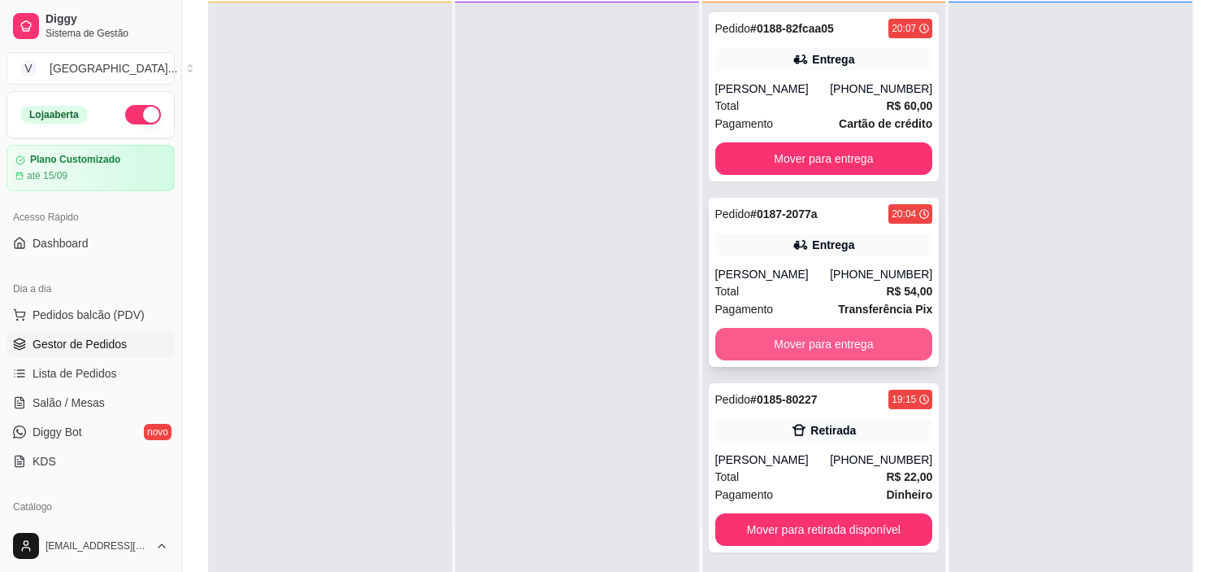
click at [876, 337] on button "Mover para entrega" at bounding box center [825, 344] width 218 height 33
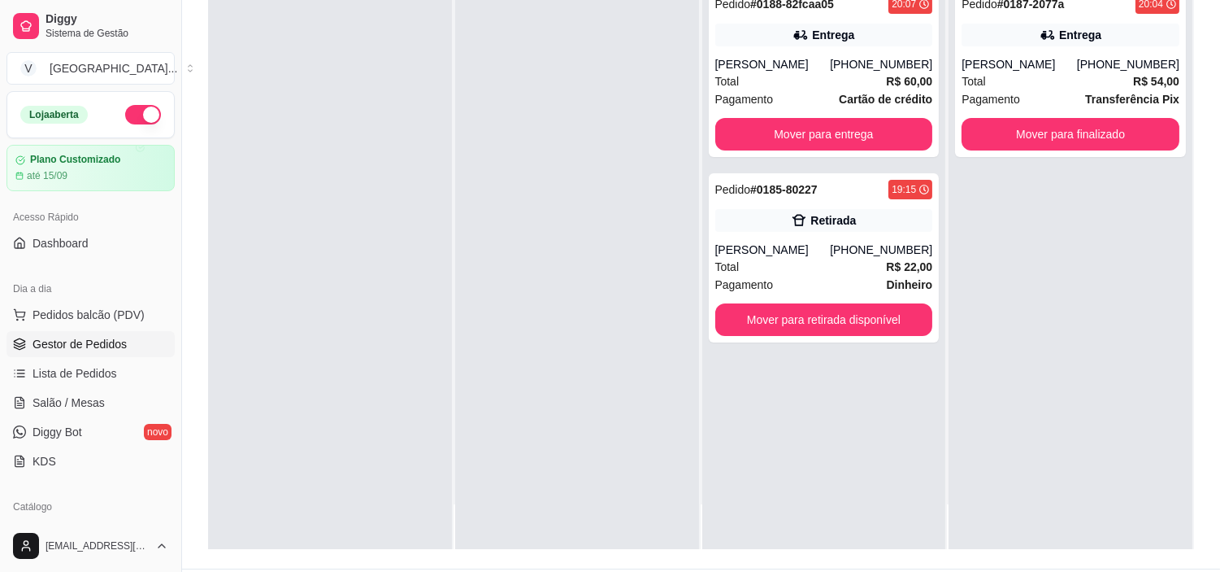
scroll to position [248, 0]
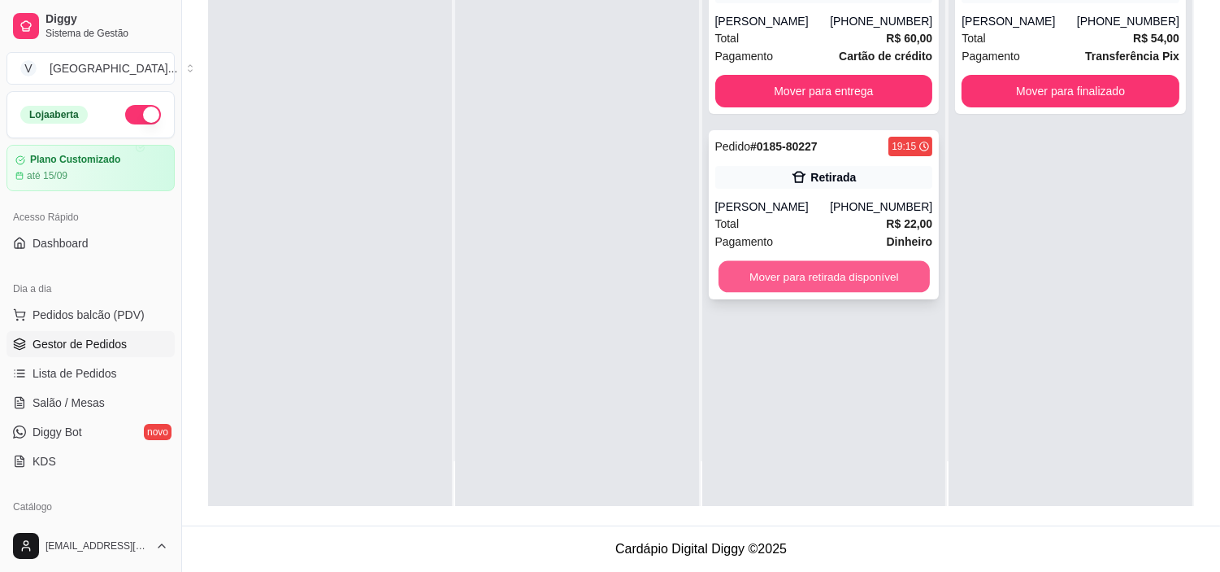
click at [825, 277] on button "Mover para retirada disponível" at bounding box center [824, 277] width 211 height 32
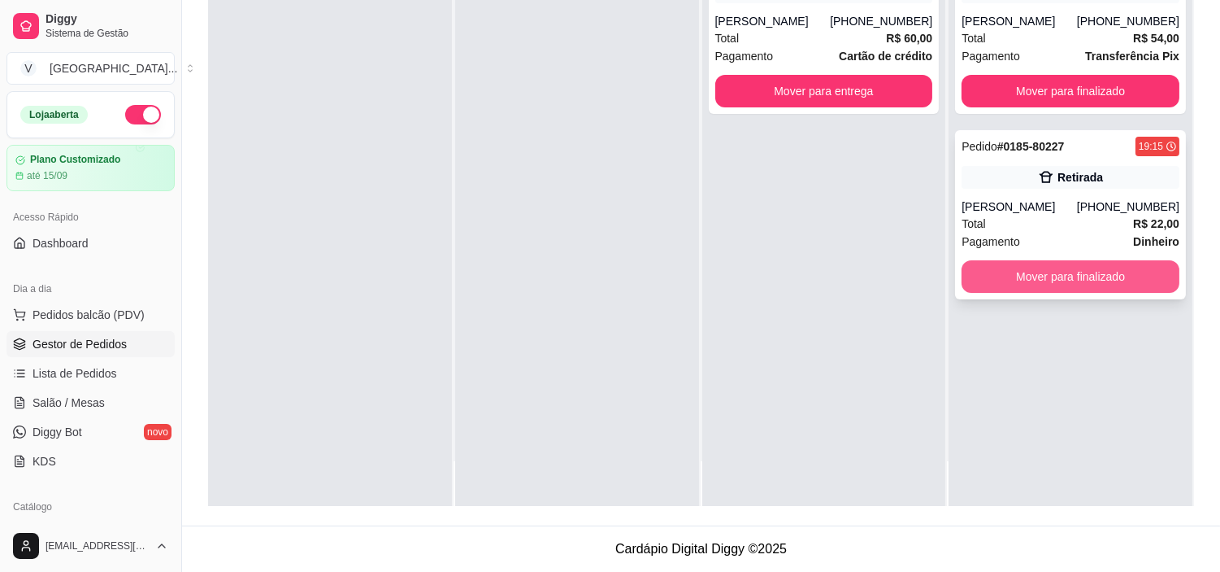
click at [1086, 274] on button "Mover para finalizado" at bounding box center [1071, 276] width 218 height 33
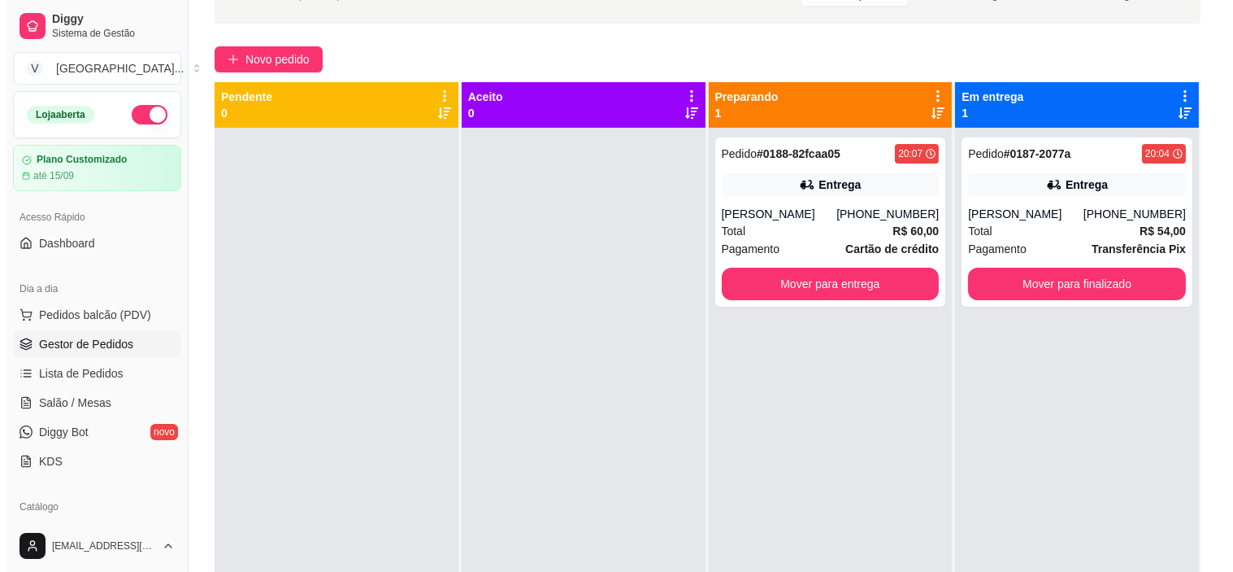
scroll to position [67, 0]
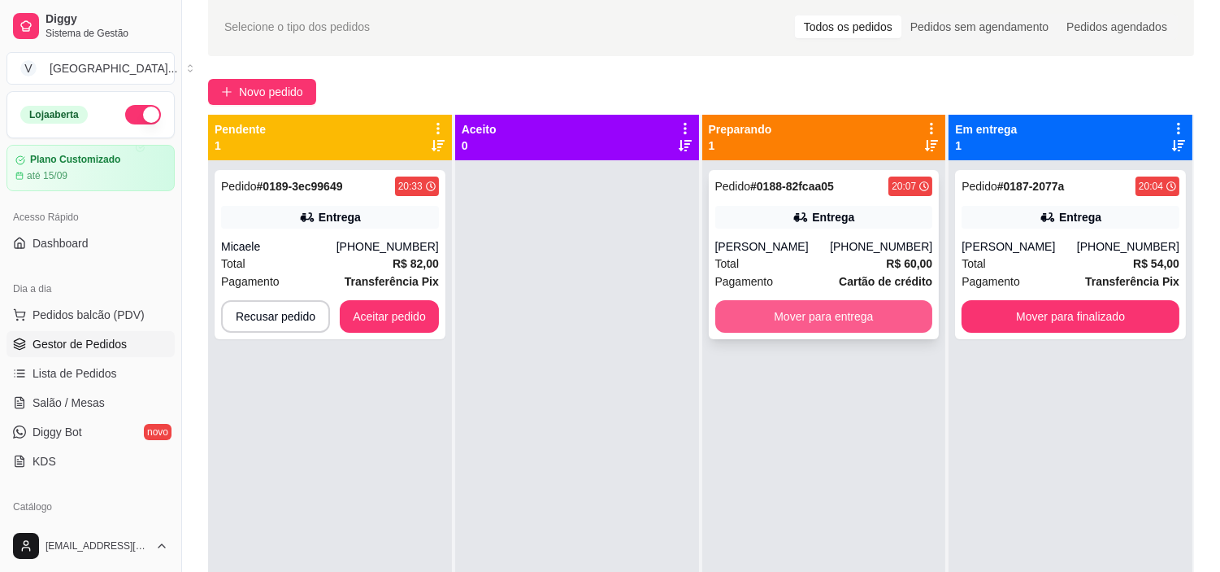
click at [890, 310] on button "Mover para entrega" at bounding box center [825, 316] width 218 height 33
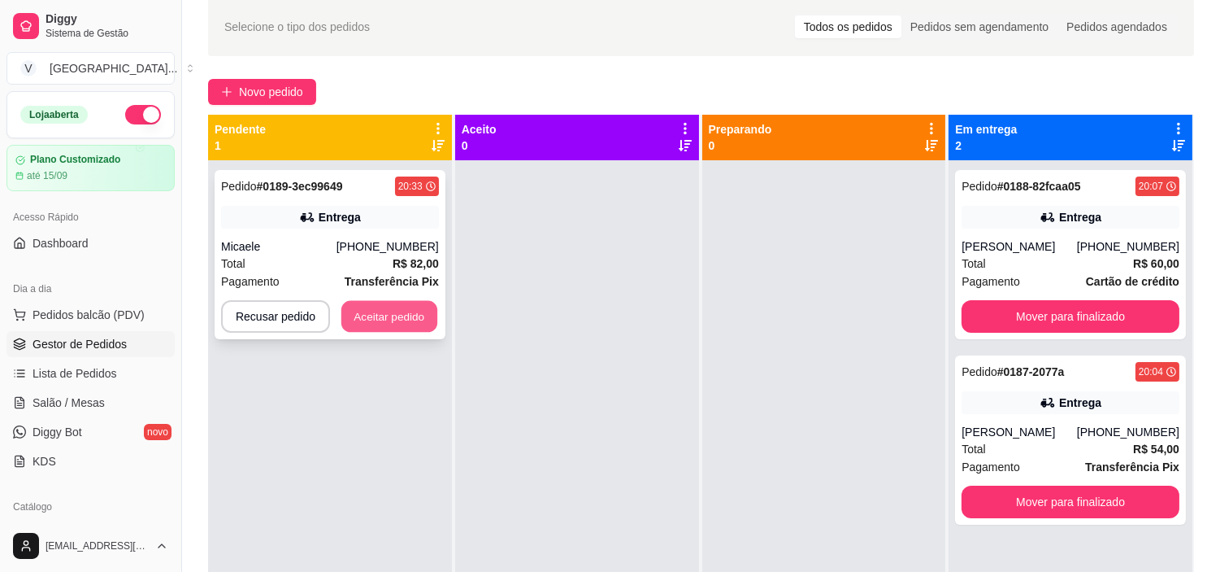
click at [376, 311] on button "Aceitar pedido" at bounding box center [389, 317] width 96 height 32
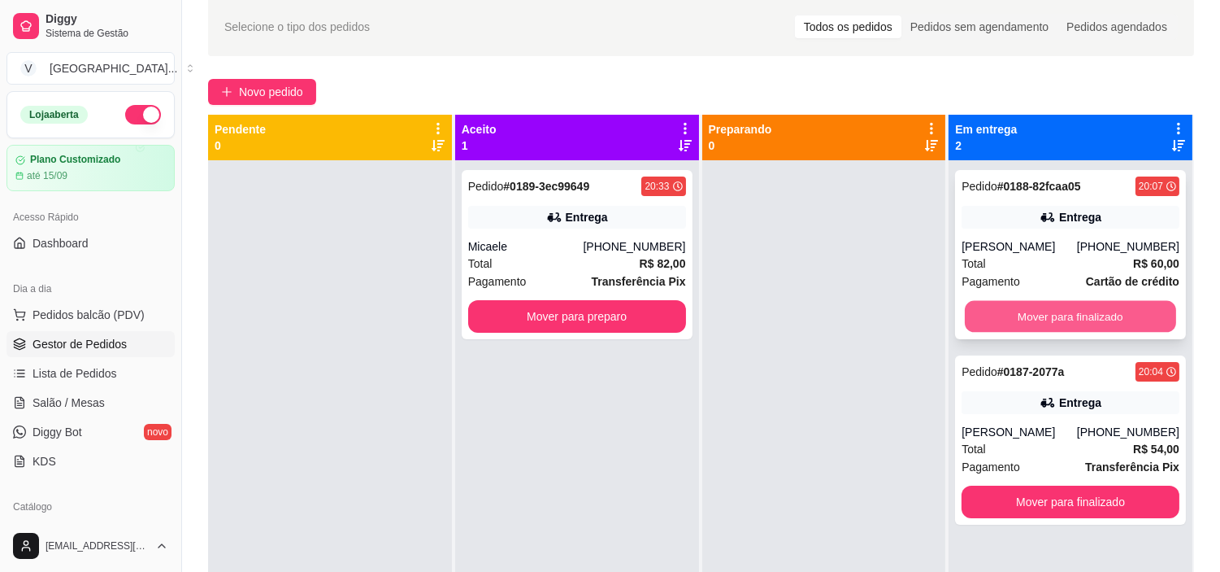
click at [1033, 309] on button "Mover para finalizado" at bounding box center [1070, 317] width 211 height 32
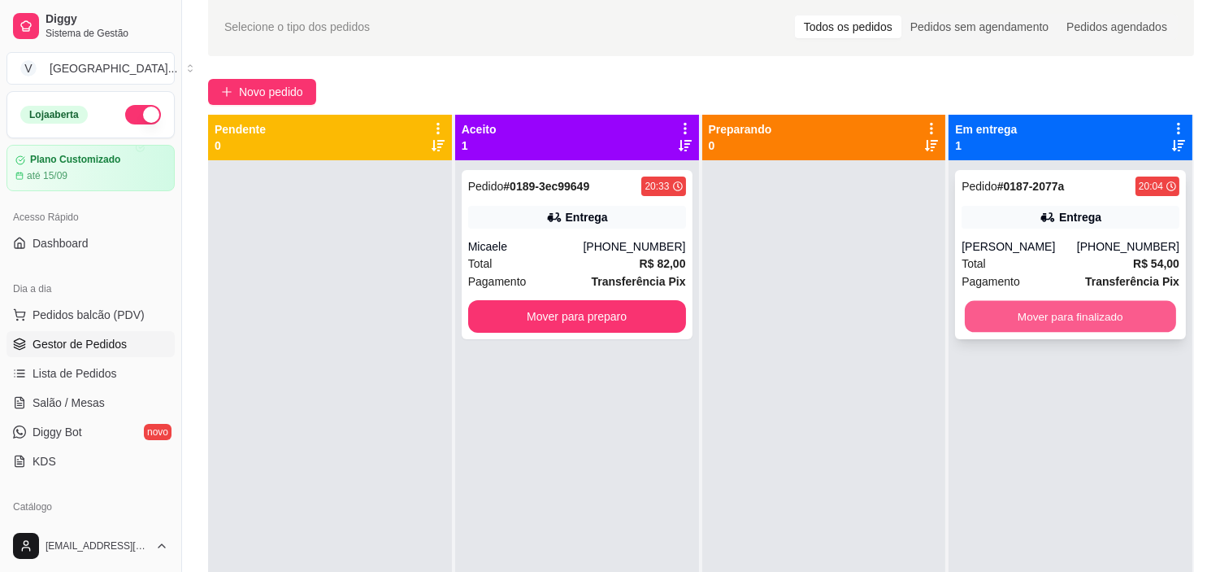
click at [1034, 309] on button "Mover para finalizado" at bounding box center [1070, 317] width 211 height 32
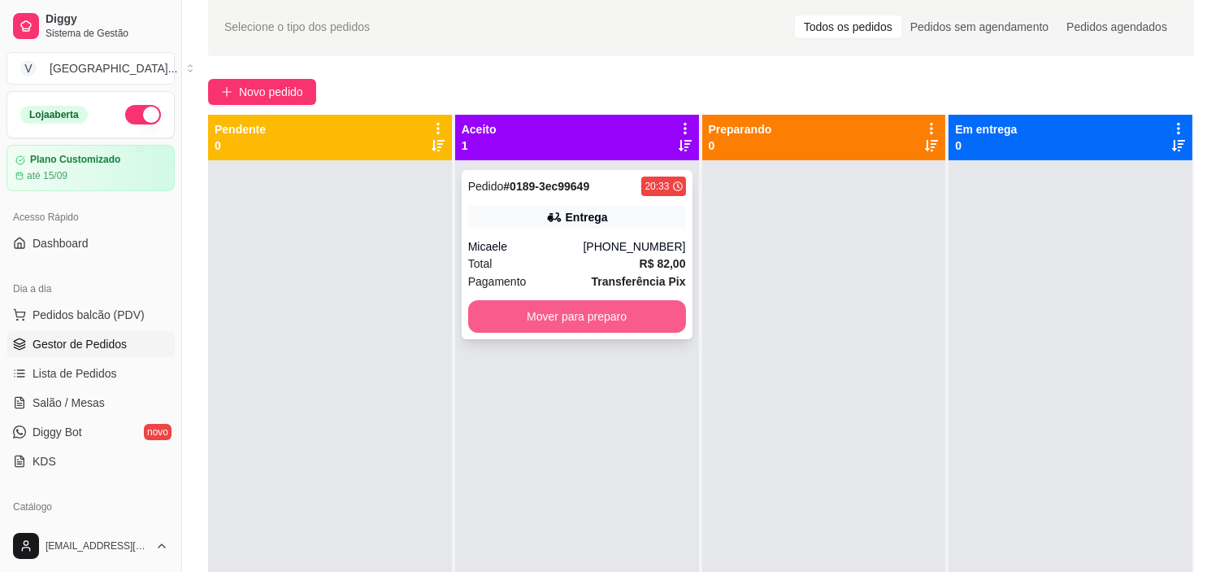
click at [476, 323] on button "Mover para preparo" at bounding box center [577, 316] width 218 height 33
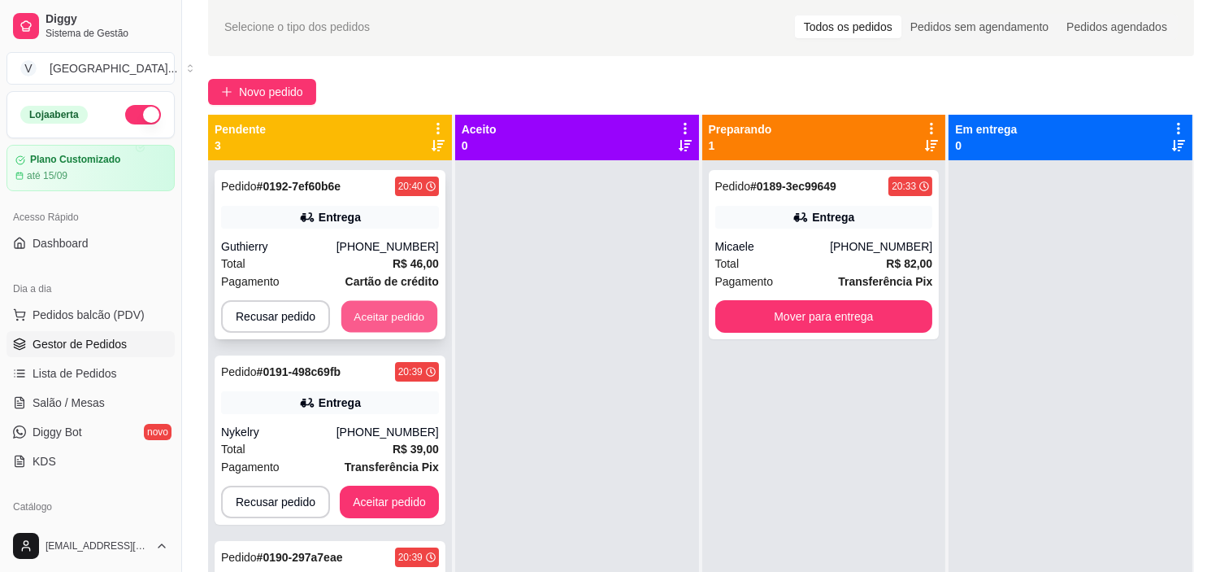
click at [358, 307] on button "Aceitar pedido" at bounding box center [389, 317] width 96 height 32
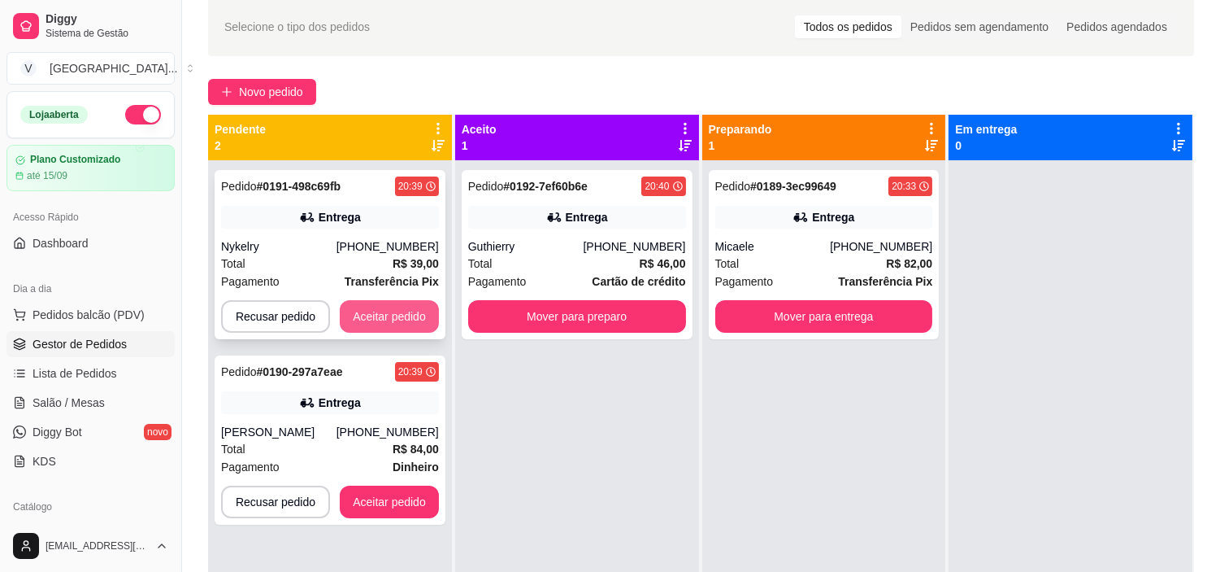
click at [359, 307] on button "Aceitar pedido" at bounding box center [389, 316] width 99 height 33
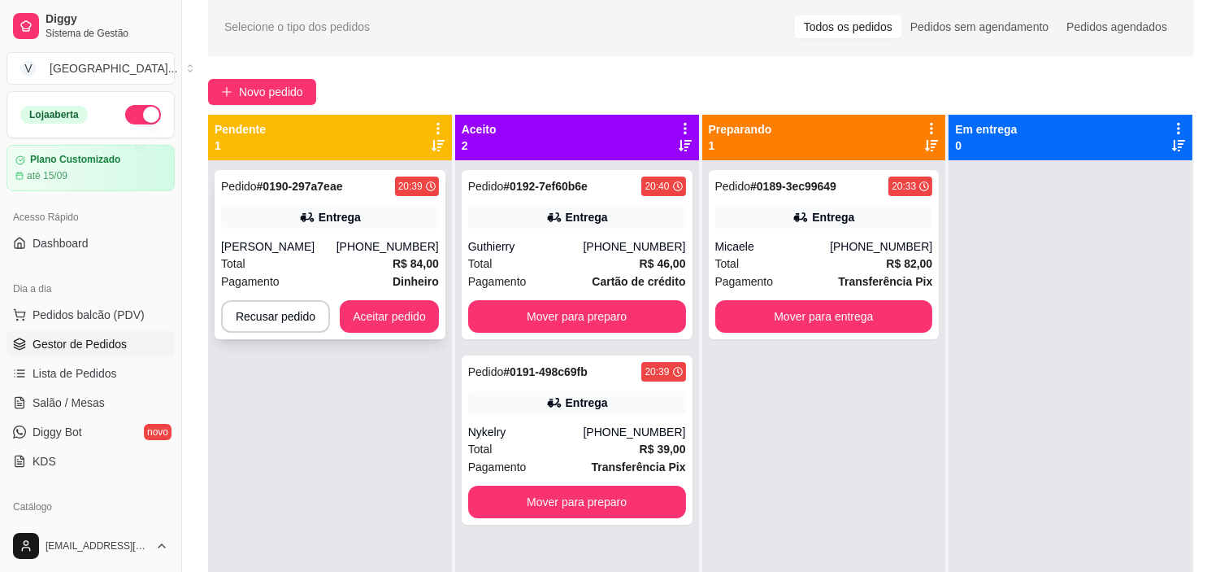
click at [388, 303] on button "Aceitar pedido" at bounding box center [389, 316] width 99 height 33
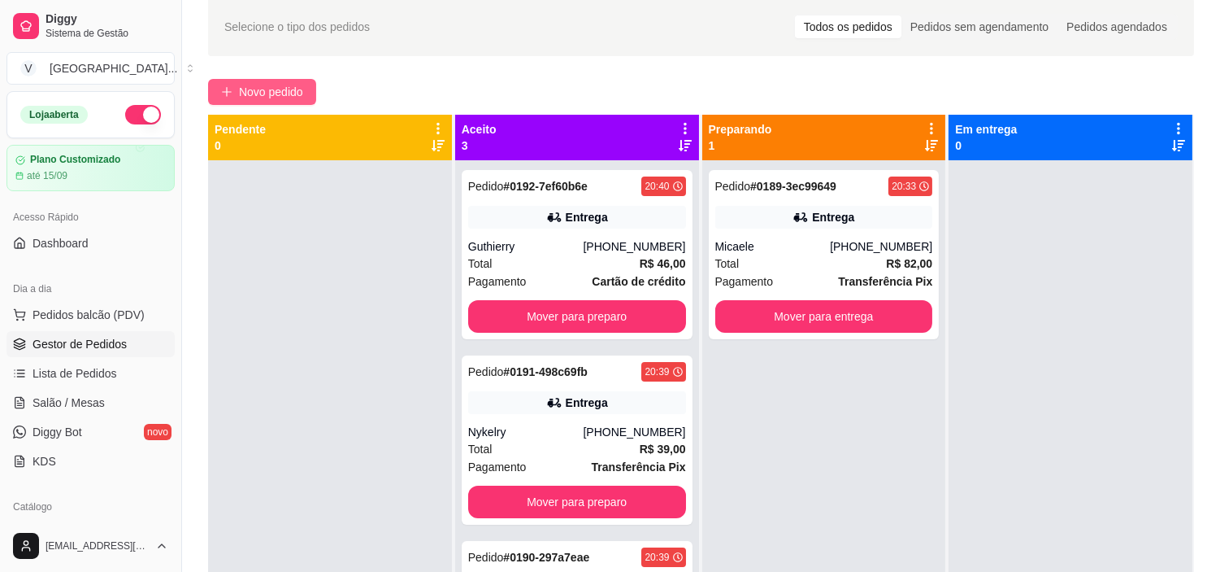
click at [289, 95] on span "Novo pedido" at bounding box center [271, 92] width 64 height 18
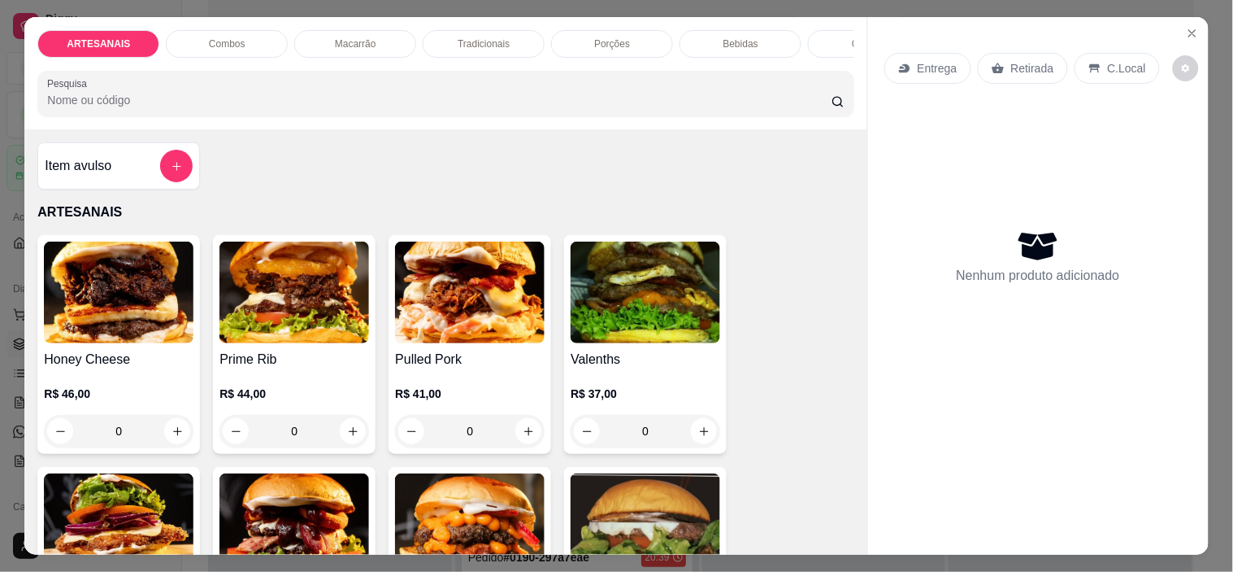
click at [1090, 64] on icon at bounding box center [1095, 68] width 11 height 9
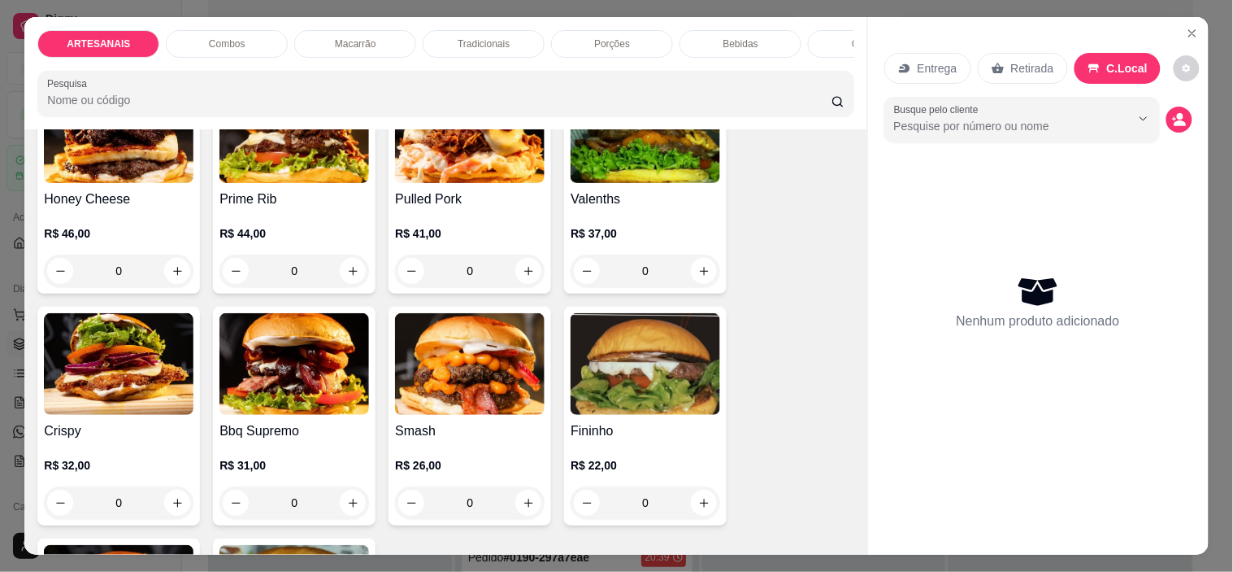
scroll to position [271, 0]
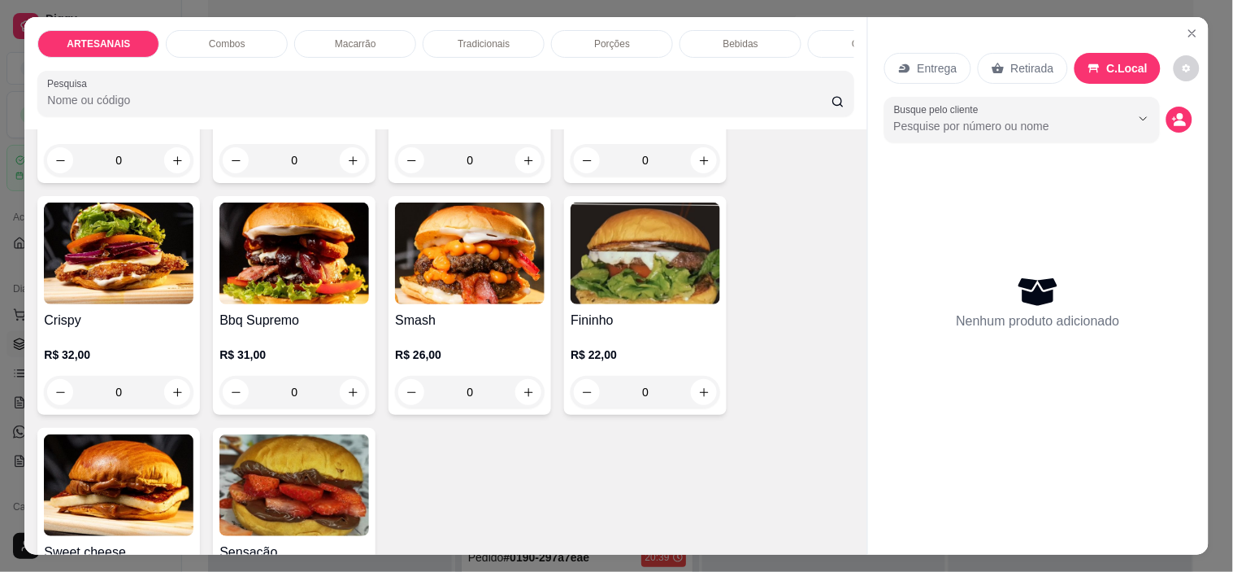
click at [348, 389] on div "0" at bounding box center [295, 392] width 150 height 33
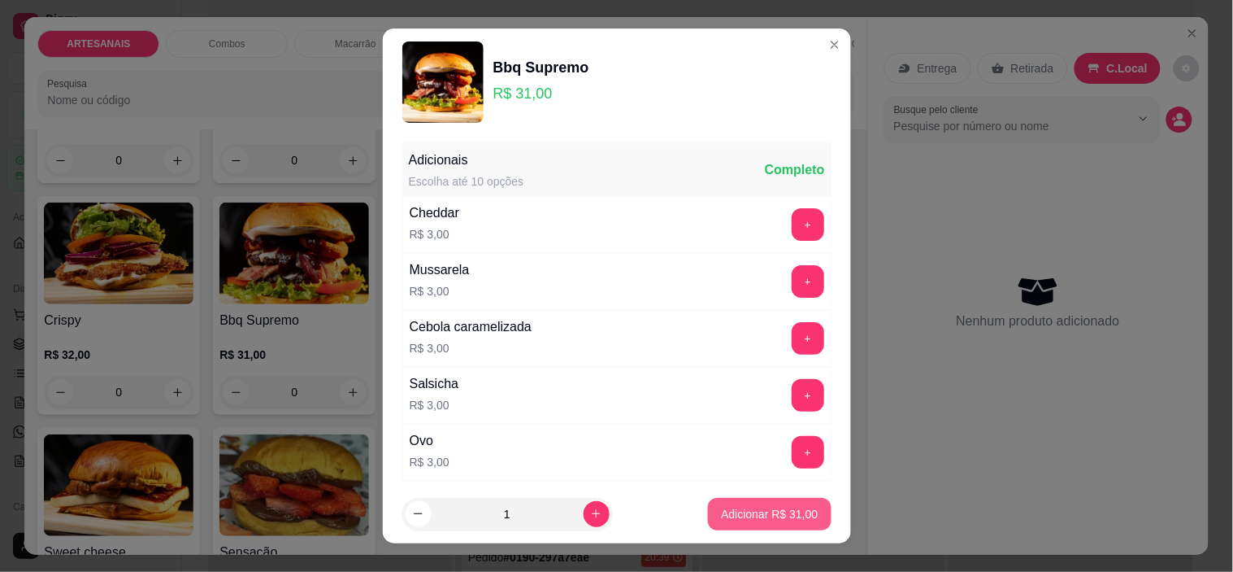
click at [721, 513] on p "Adicionar R$ 31,00" at bounding box center [769, 514] width 97 height 16
type input "1"
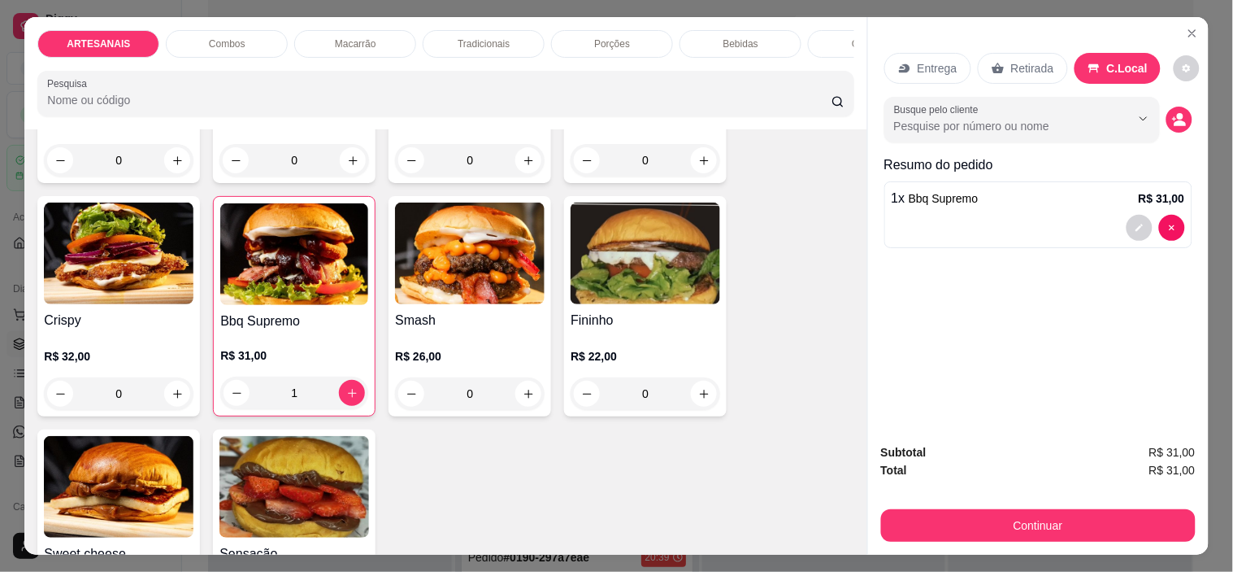
click at [697, 404] on div "0" at bounding box center [646, 393] width 150 height 33
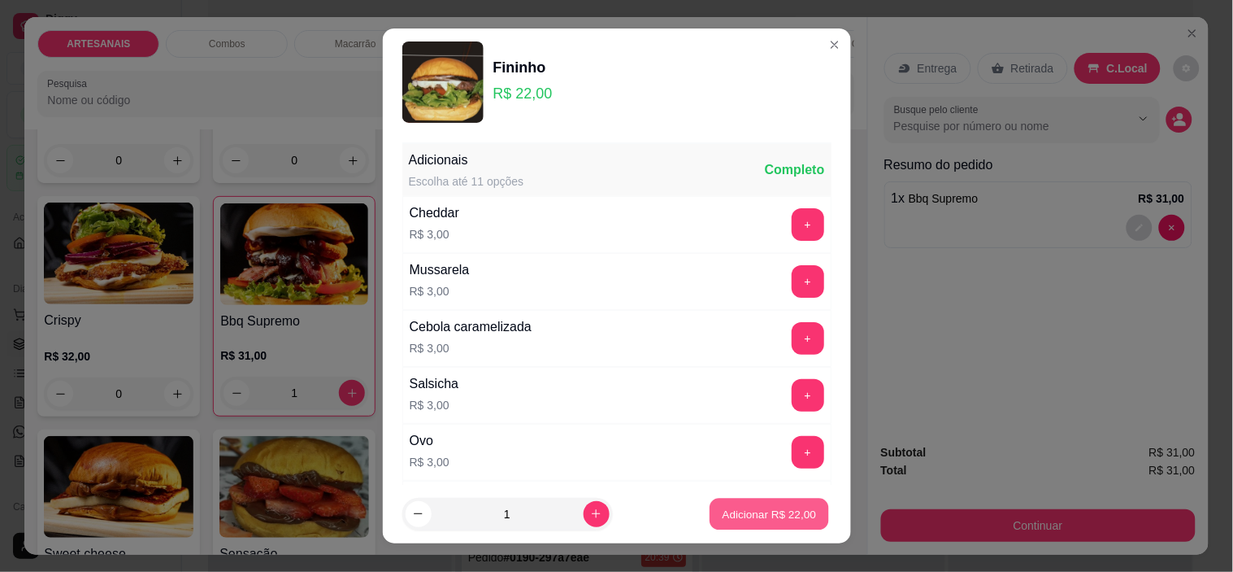
click at [746, 498] on button "Adicionar R$ 22,00" at bounding box center [771, 514] width 120 height 32
type input "1"
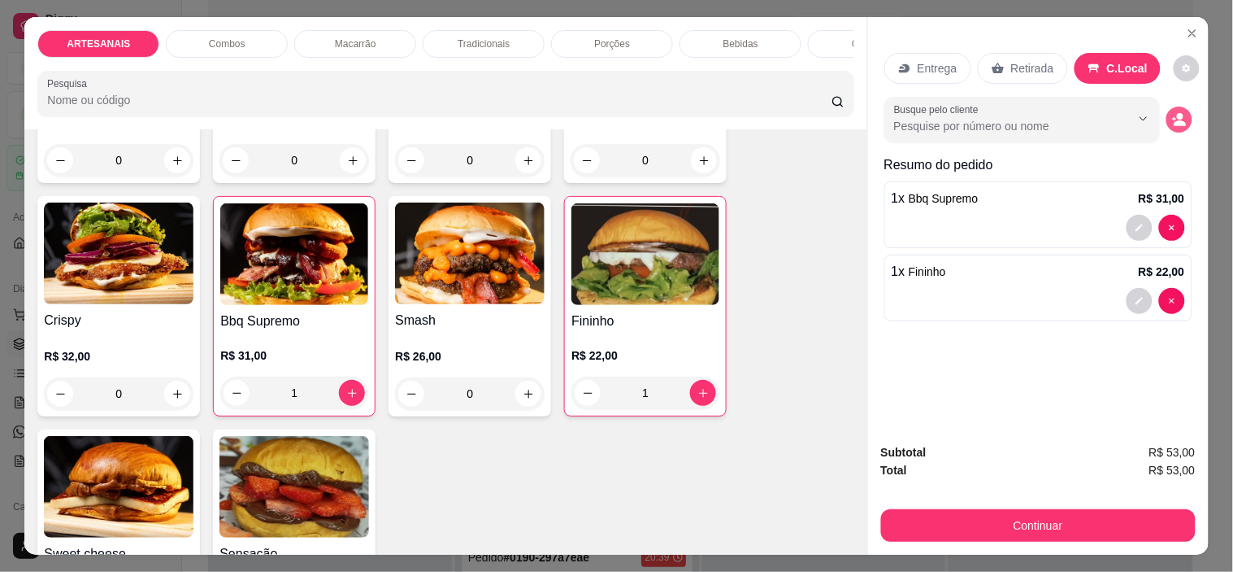
click at [1180, 133] on div "Busque pelo cliente" at bounding box center [1039, 120] width 308 height 46
click at [1176, 123] on button "decrease-product-quantity" at bounding box center [1179, 119] width 25 height 25
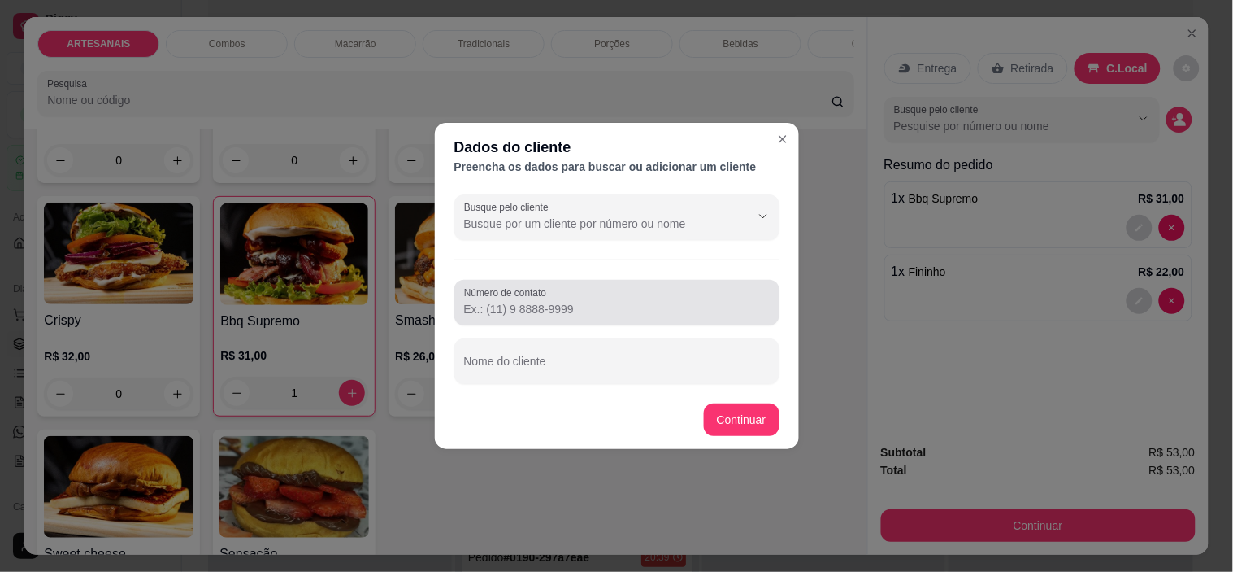
click at [612, 320] on div "Número de contato" at bounding box center [617, 303] width 325 height 46
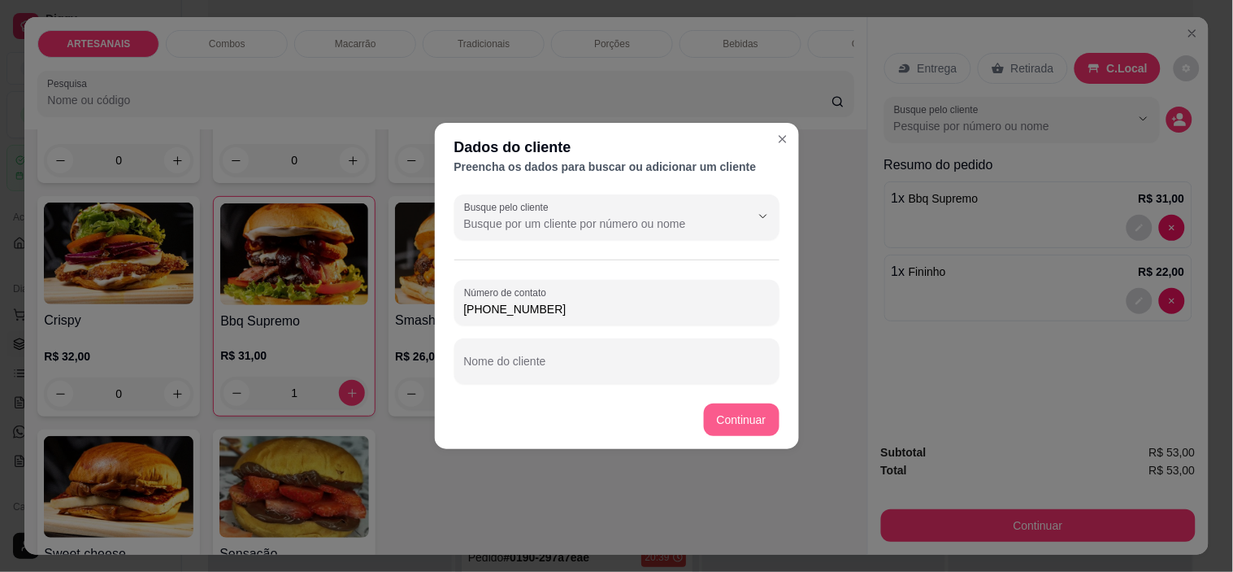
type input "(62) 9614-4616"
click at [726, 412] on button "Continuar" at bounding box center [742, 419] width 76 height 33
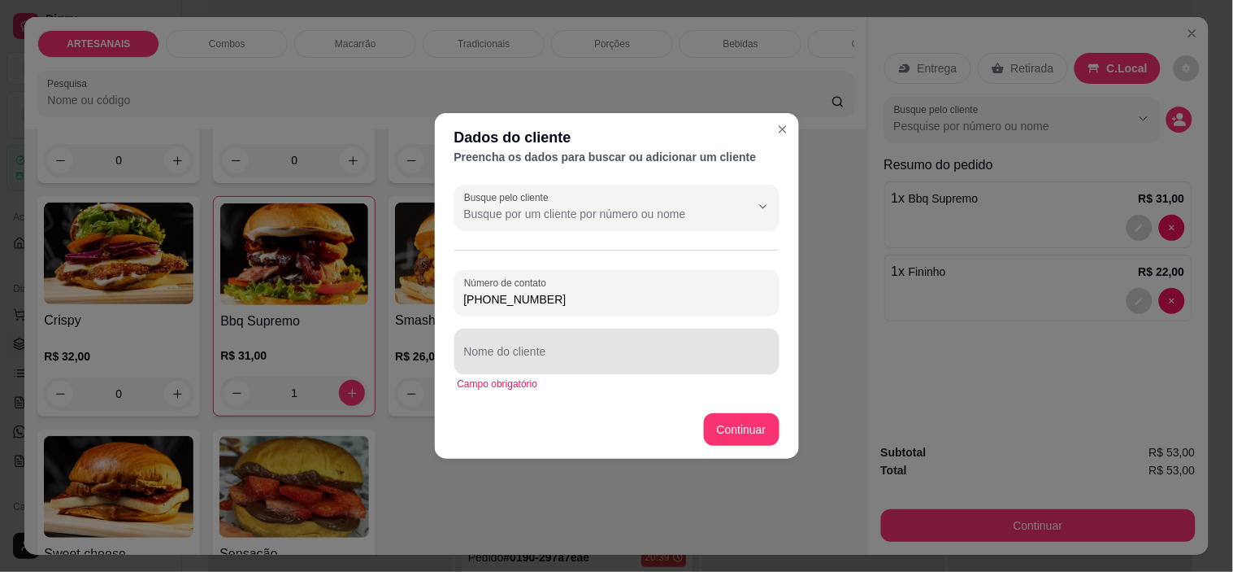
click at [669, 343] on div at bounding box center [617, 351] width 306 height 33
click at [720, 336] on div at bounding box center [617, 351] width 306 height 33
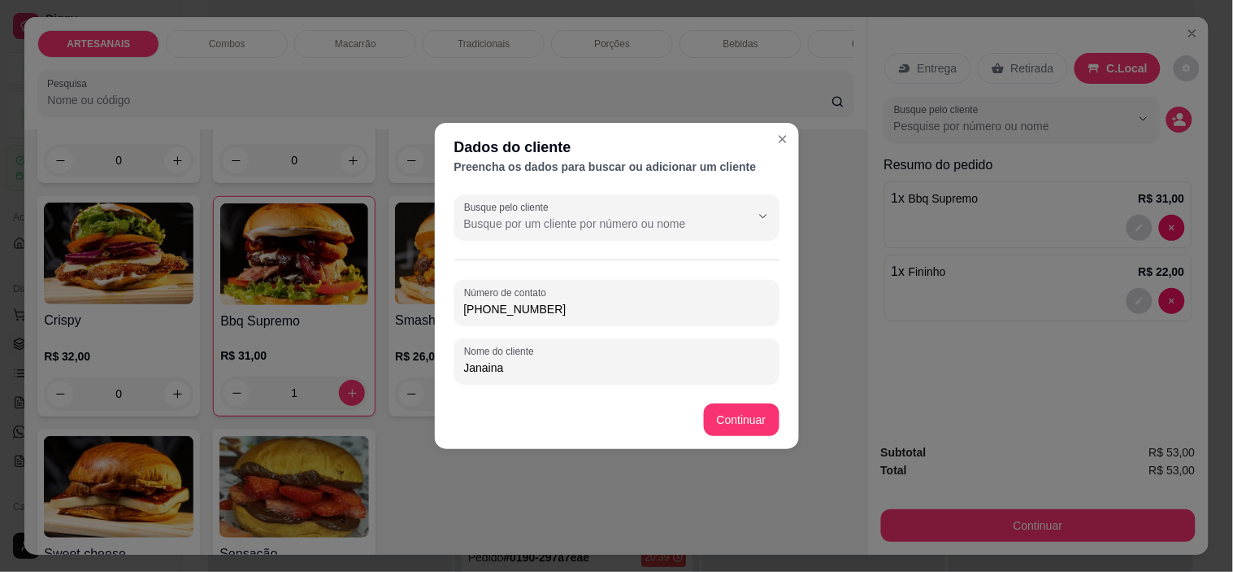
type input "Janaina"
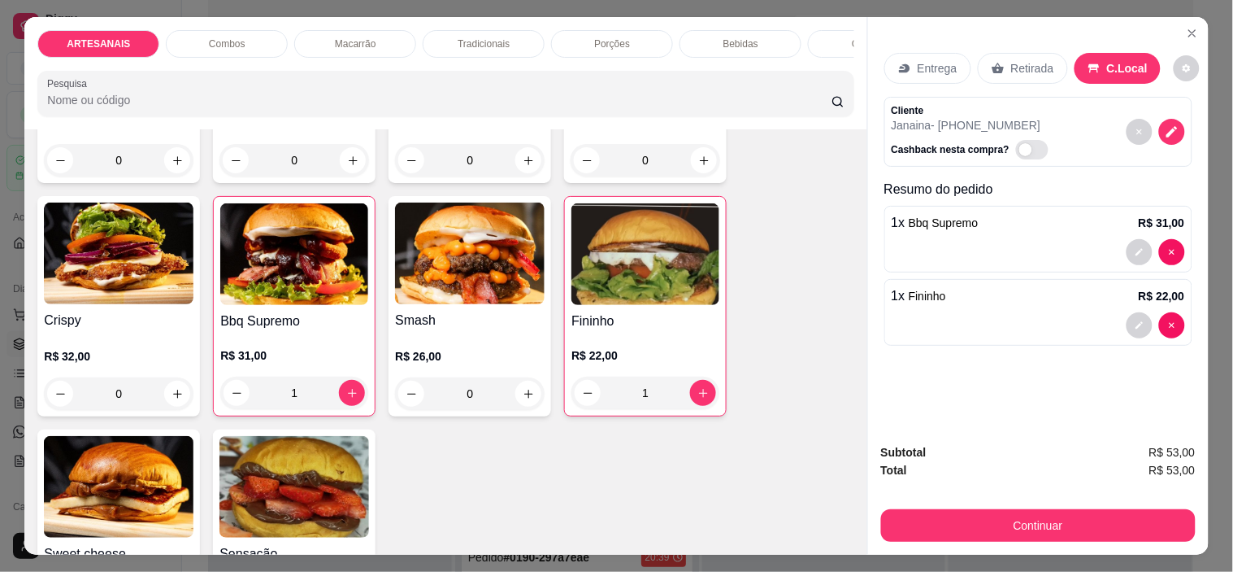
click at [1174, 303] on div "1 x Fininho R$ 22,00" at bounding box center [1039, 312] width 308 height 67
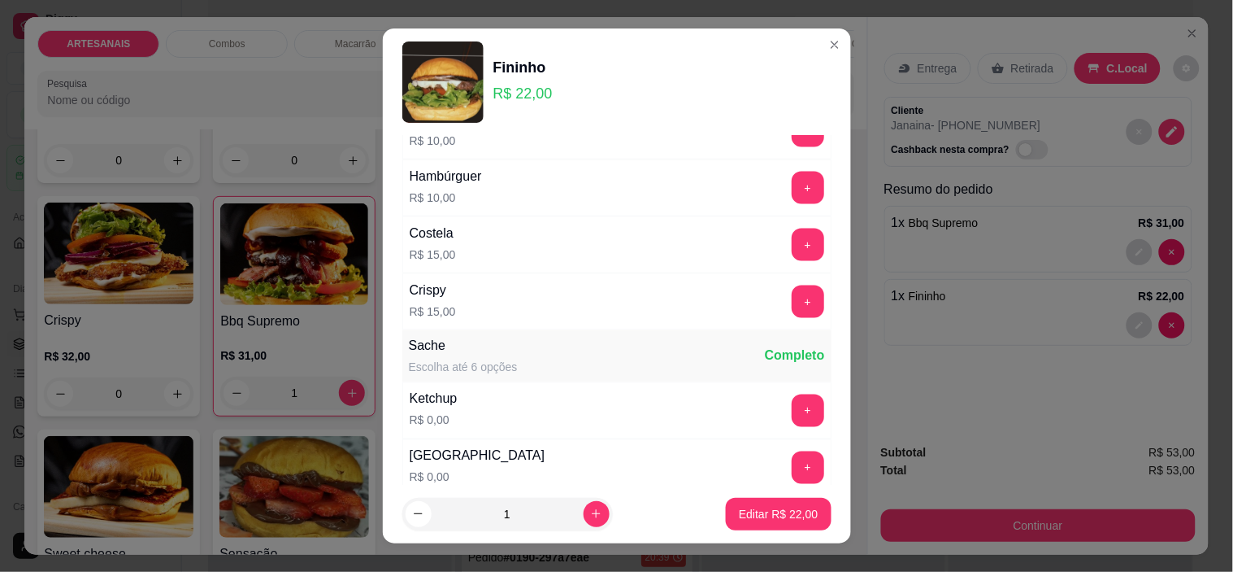
scroll to position [742, 0]
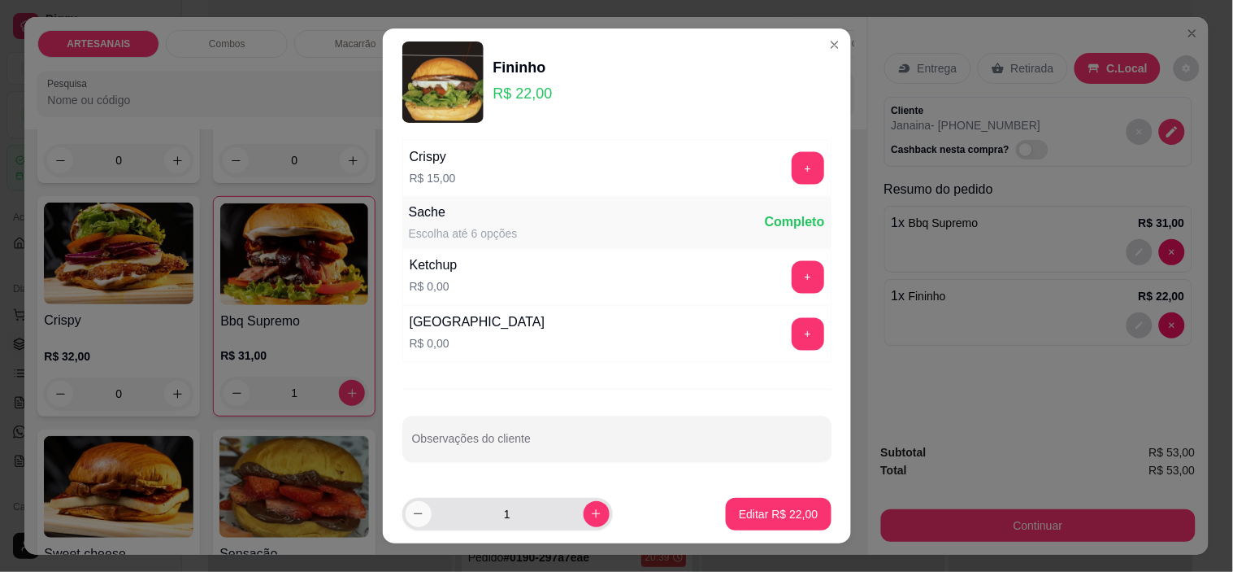
click at [406, 507] on button "decrease-product-quantity" at bounding box center [419, 514] width 26 height 26
type input "0"
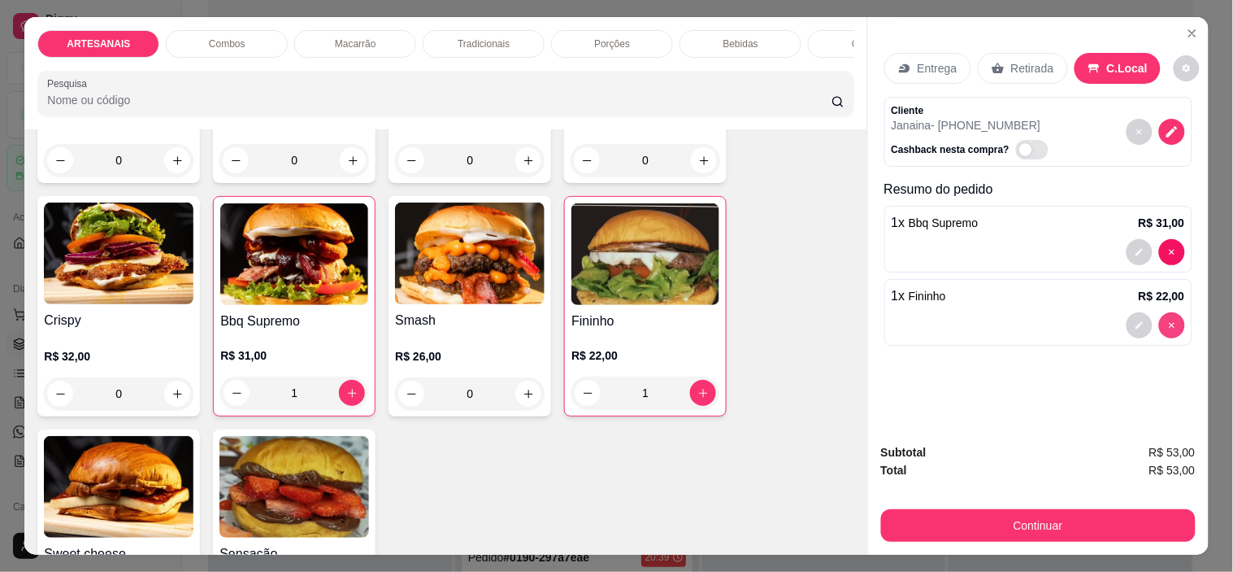
type input "0"
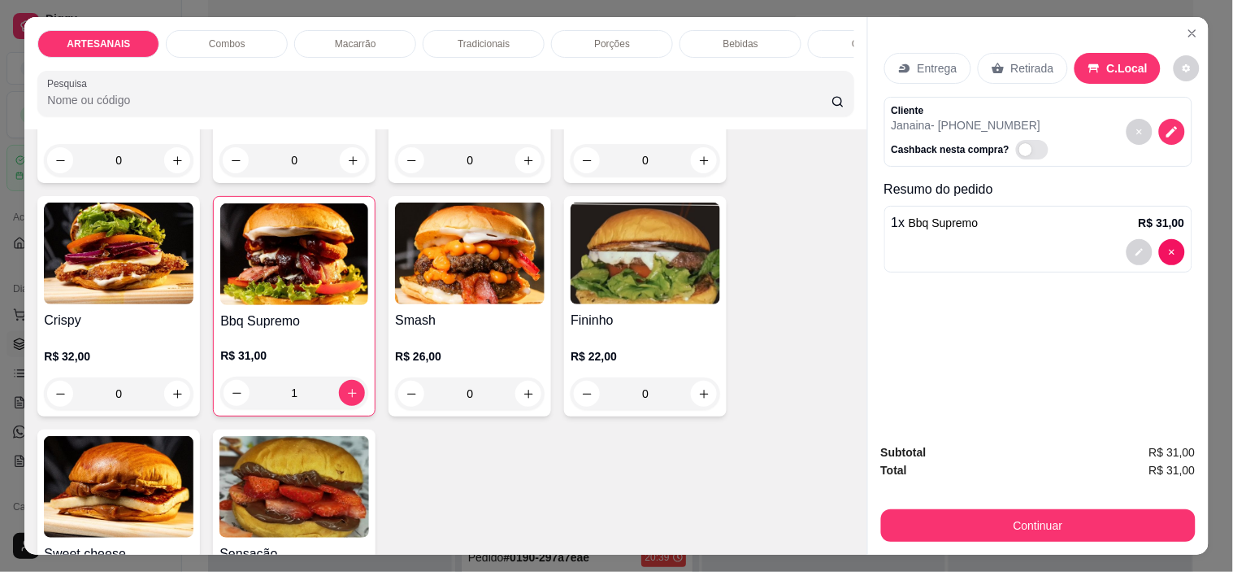
click at [1090, 239] on div at bounding box center [1039, 252] width 294 height 26
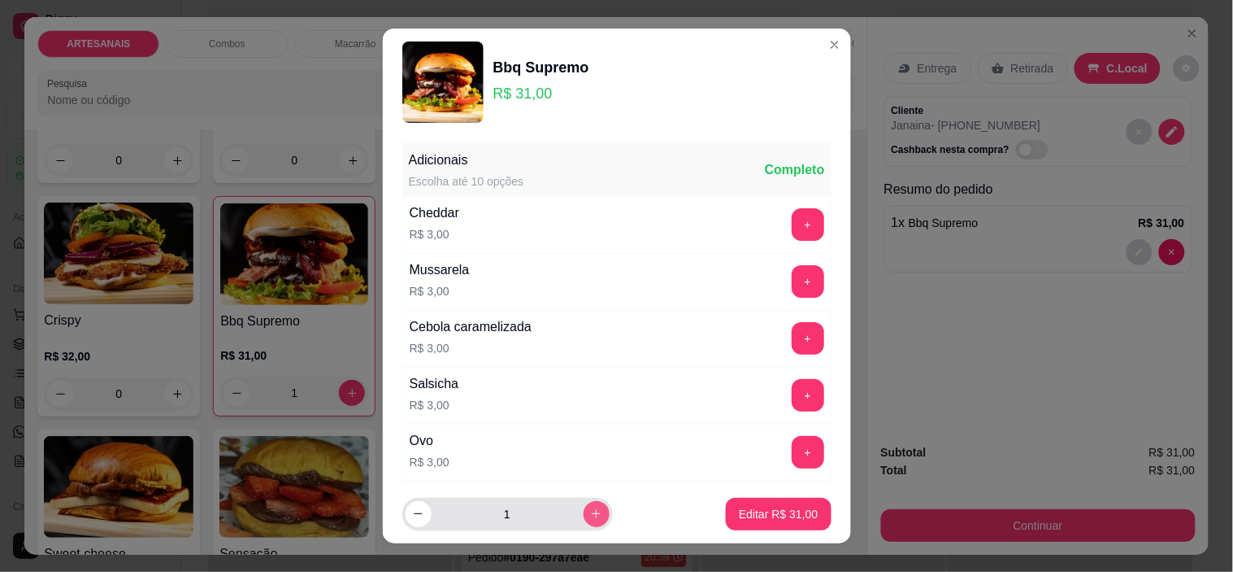
click at [588, 515] on button "increase-product-quantity" at bounding box center [597, 514] width 26 height 26
type input "2"
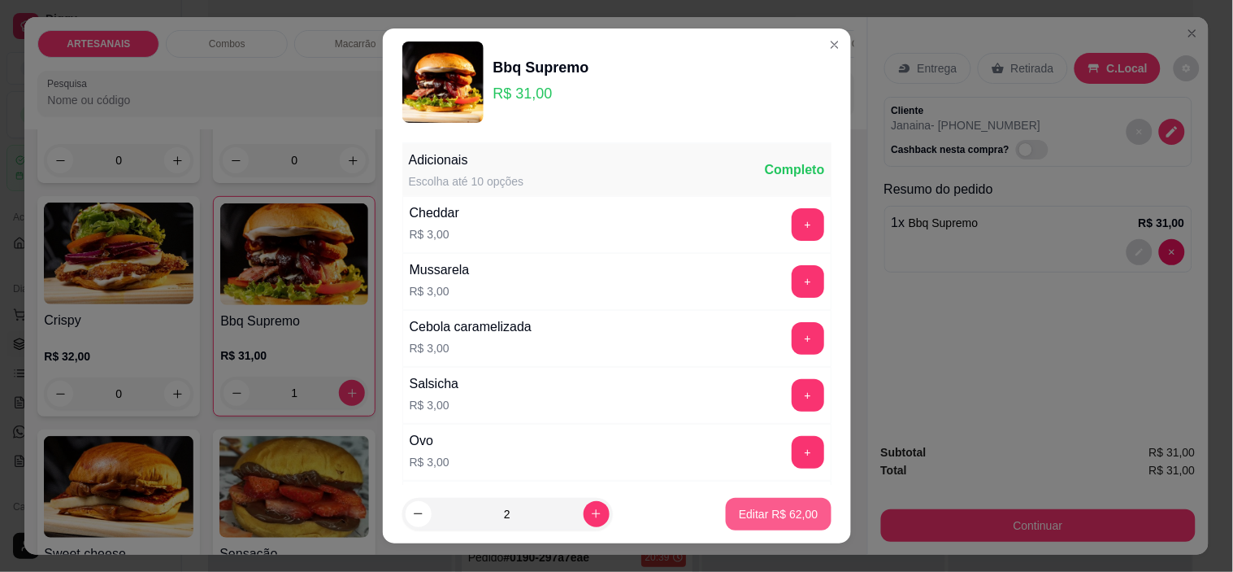
click at [733, 529] on button "Editar R$ 62,00" at bounding box center [778, 514] width 105 height 33
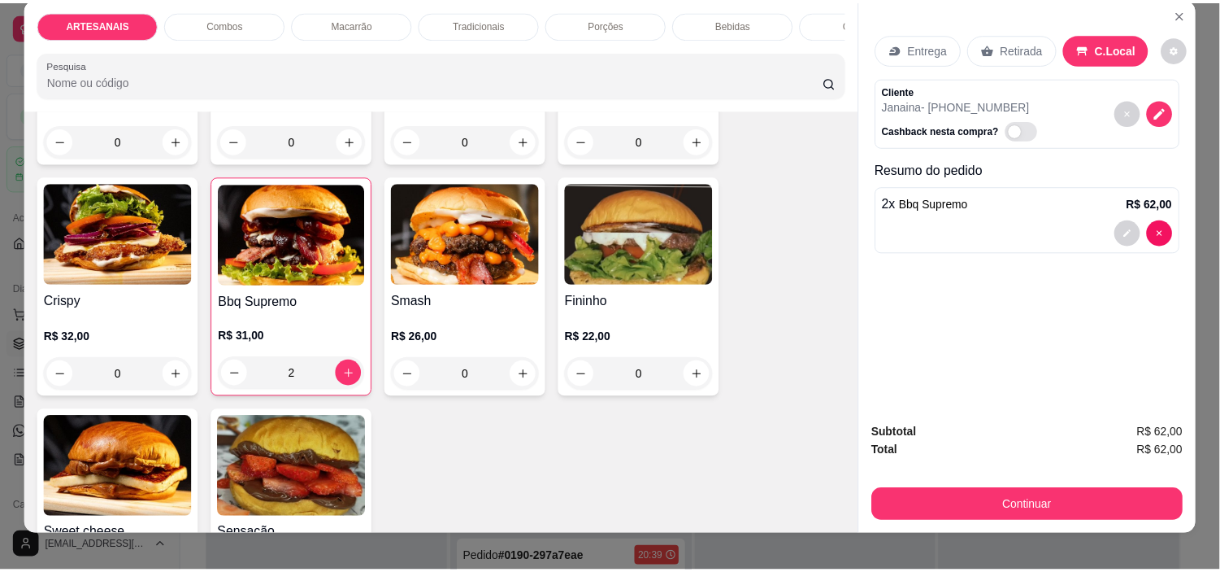
scroll to position [0, 0]
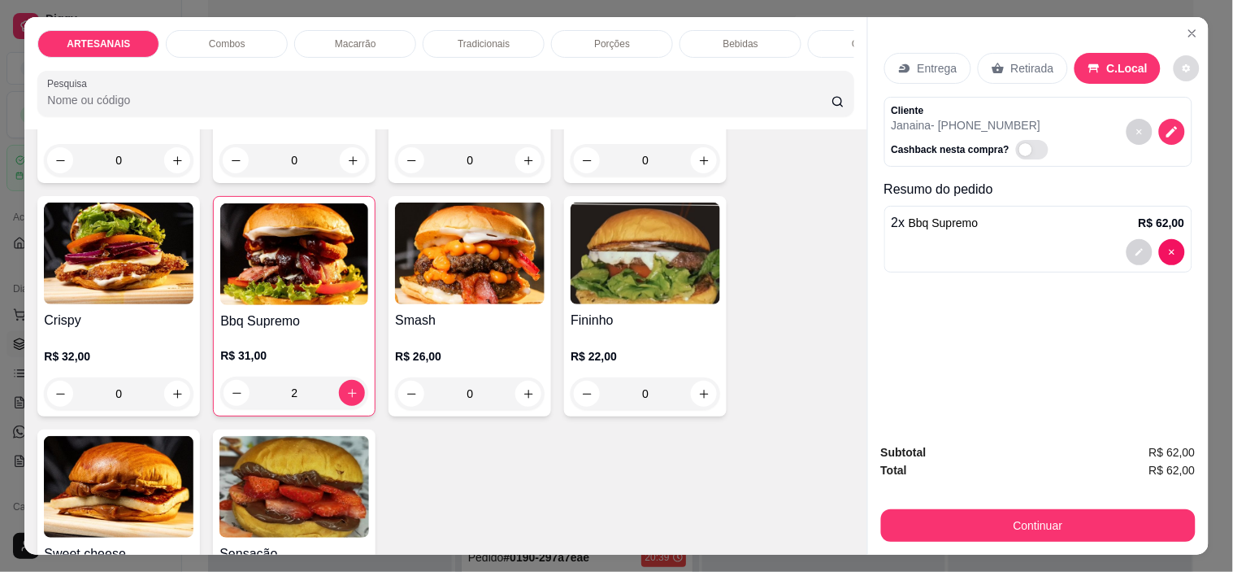
click at [1179, 69] on button "decrease-product-quantity" at bounding box center [1187, 68] width 26 height 26
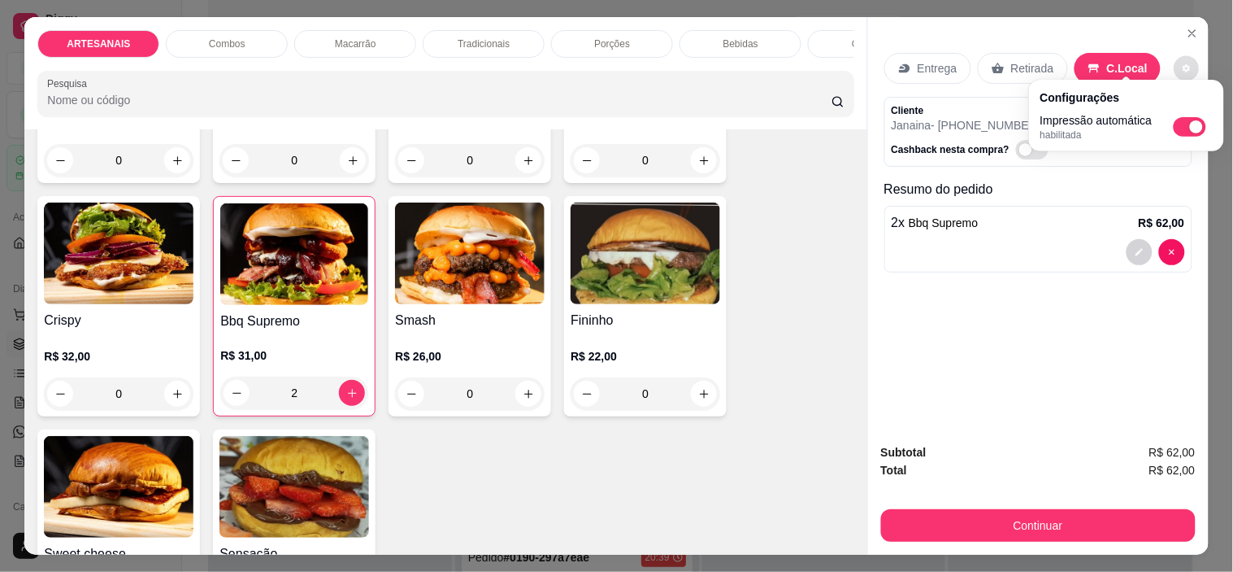
click at [963, 335] on div "Entrega Retirada C.Local Cliente Janaina - (62) 9614-4616 Cashback nesta compra…" at bounding box center [1038, 223] width 341 height 413
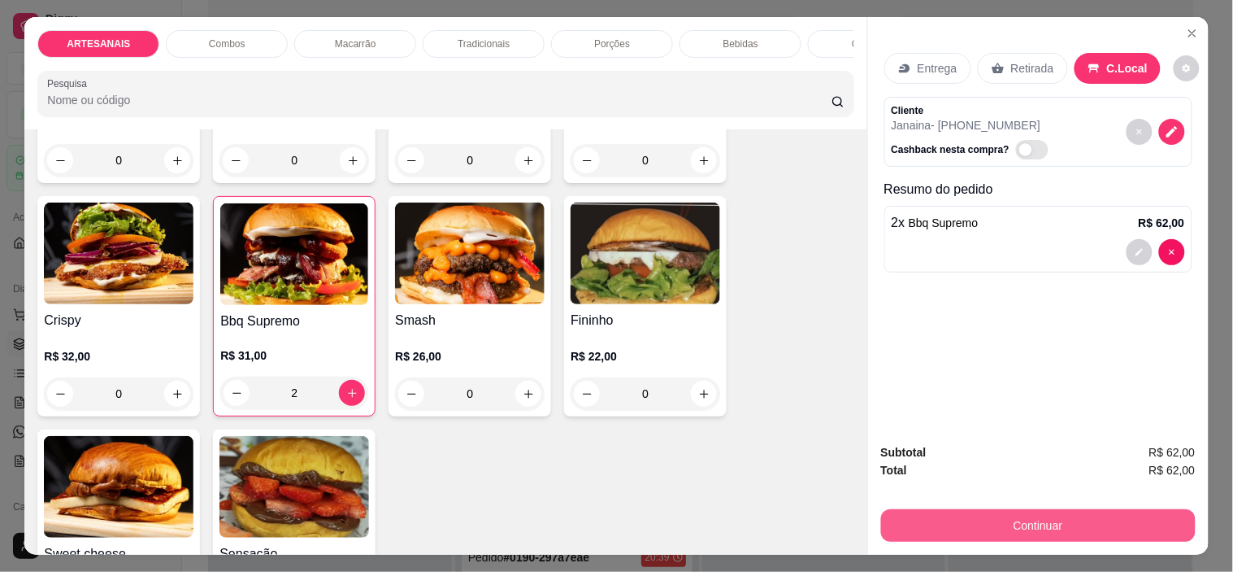
click at [1035, 515] on button "Continuar" at bounding box center [1038, 525] width 315 height 33
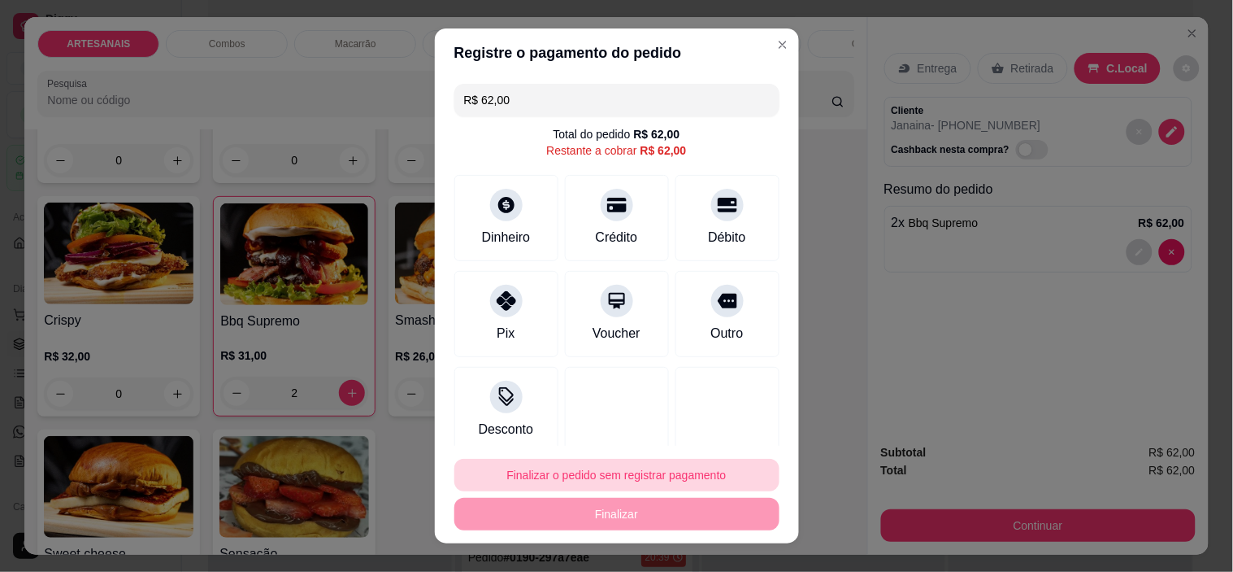
click at [594, 470] on button "Finalizar o pedido sem registrar pagamento" at bounding box center [617, 475] width 325 height 33
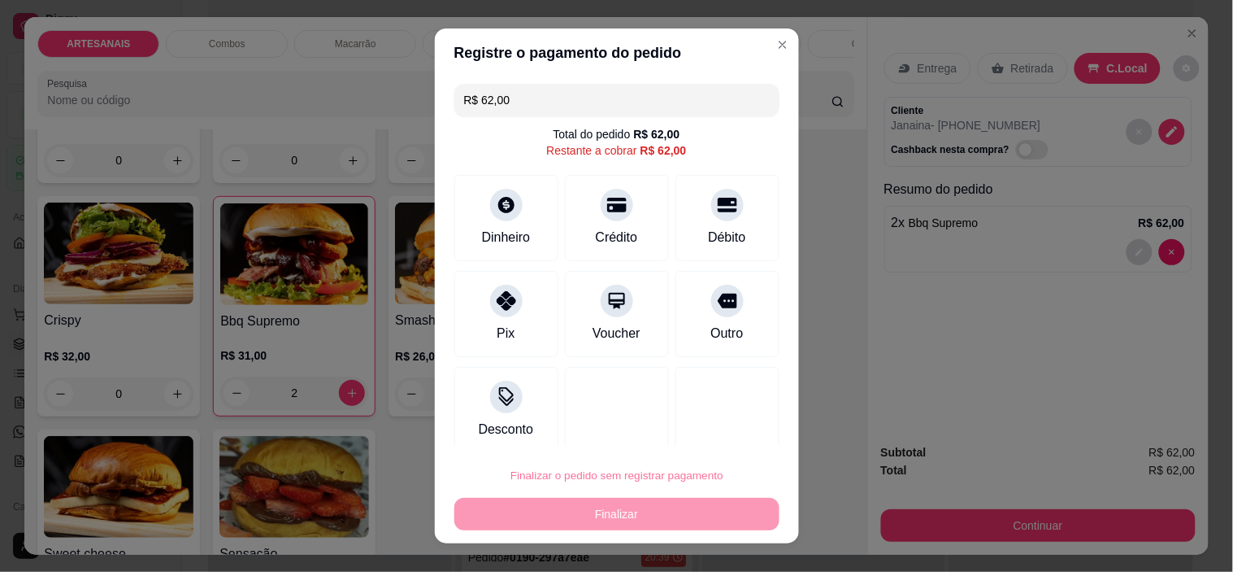
click at [708, 428] on button "Confirmar" at bounding box center [711, 428] width 60 height 25
type input "0"
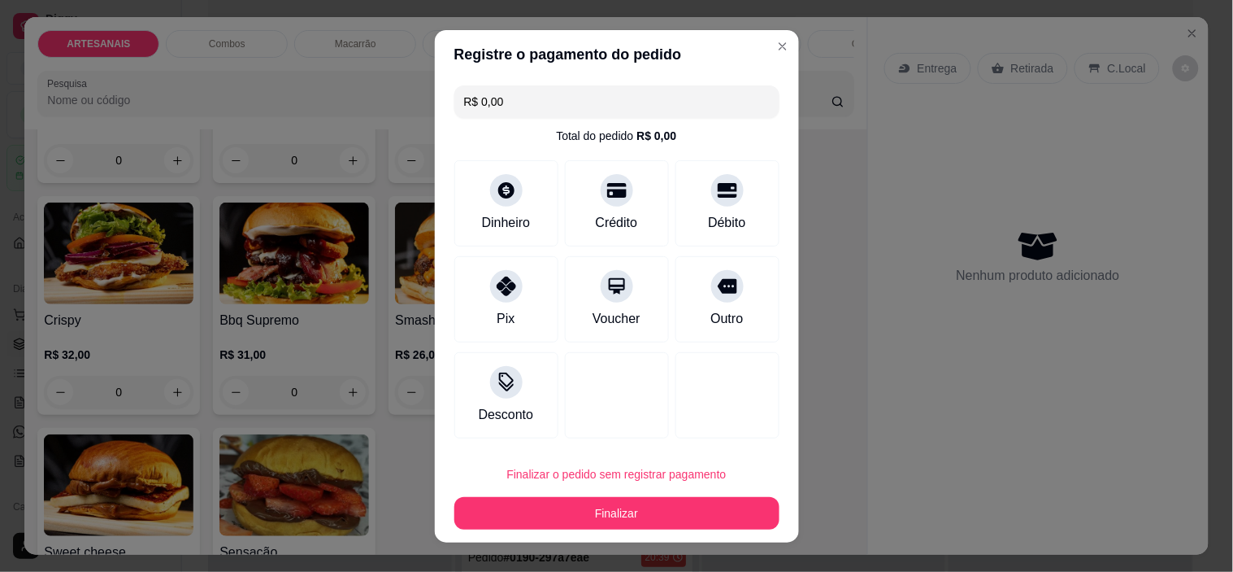
type input "R$ 0,00"
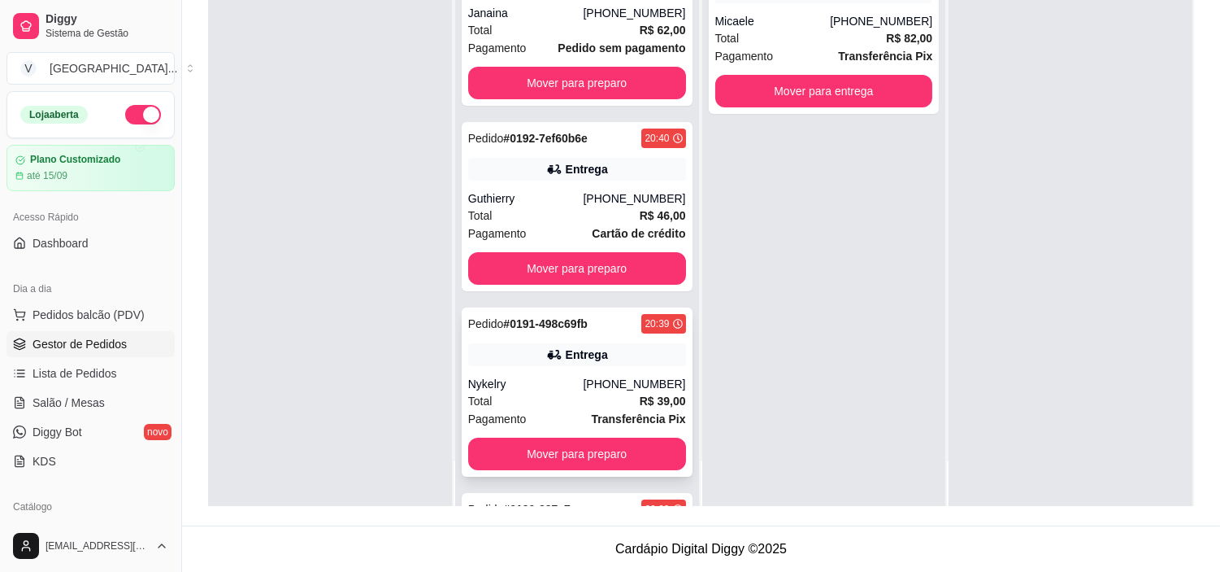
scroll to position [60, 0]
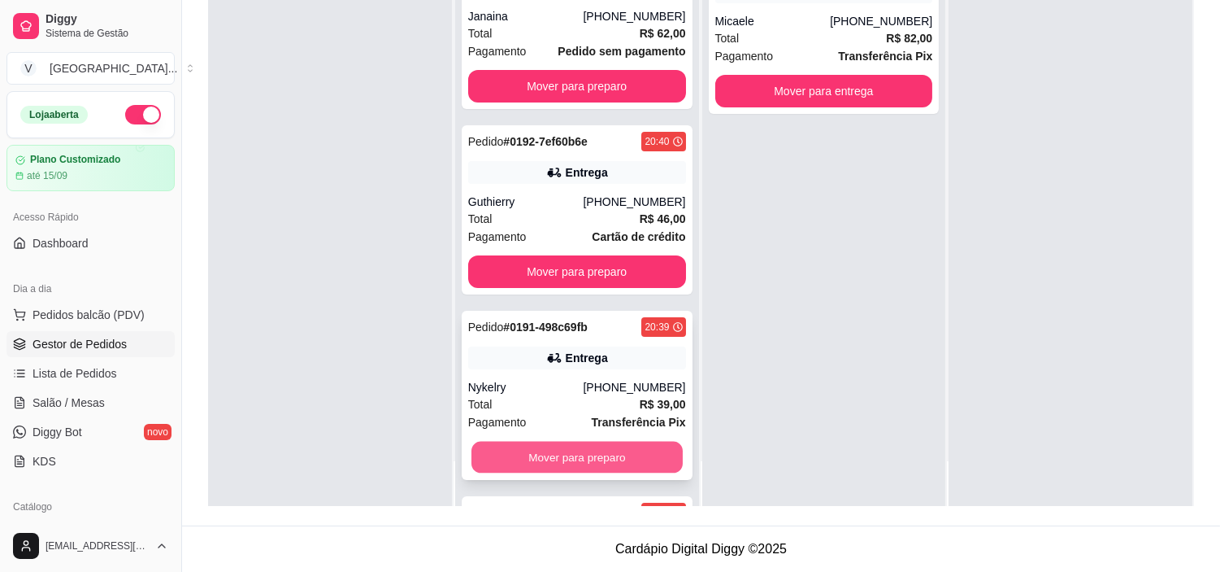
click at [578, 458] on button "Mover para preparo" at bounding box center [577, 458] width 211 height 32
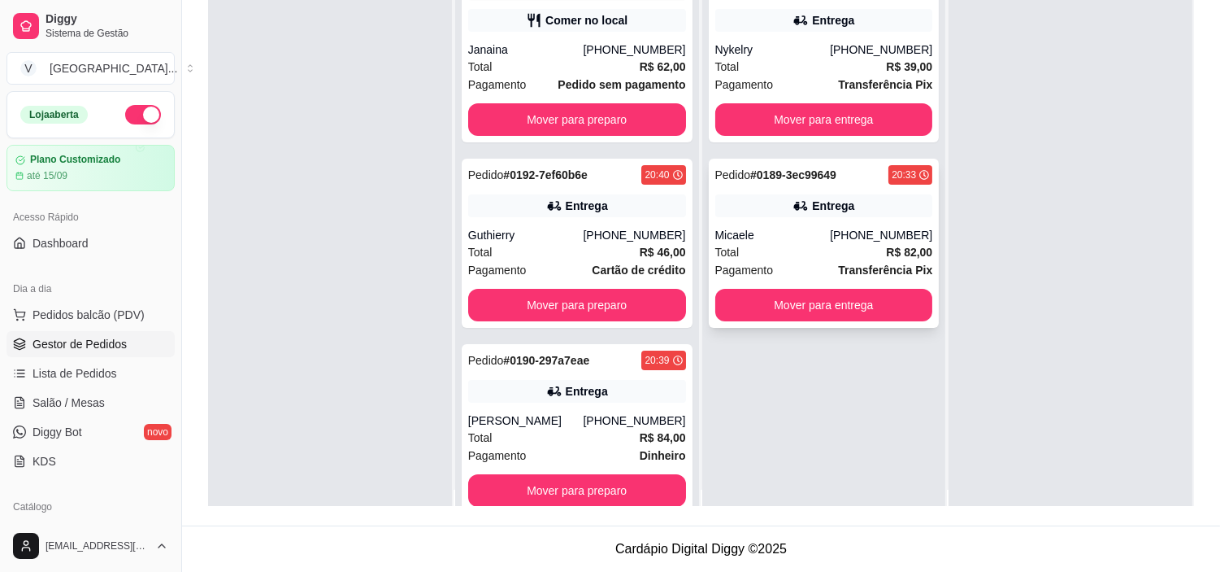
scroll to position [0, 0]
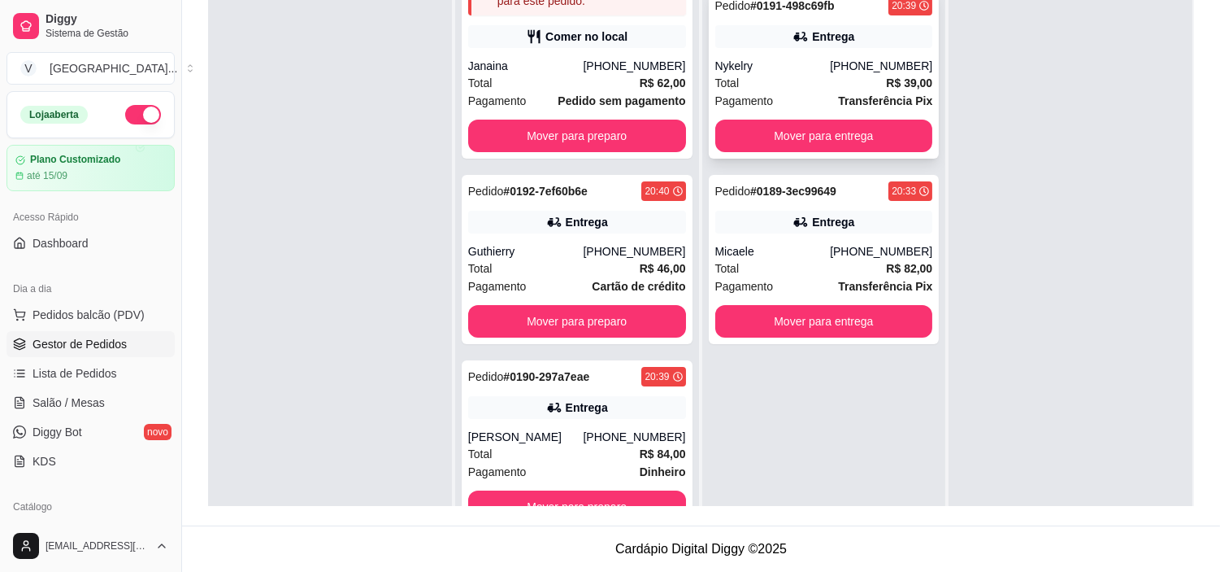
click at [830, 124] on button "Mover para entrega" at bounding box center [825, 136] width 218 height 33
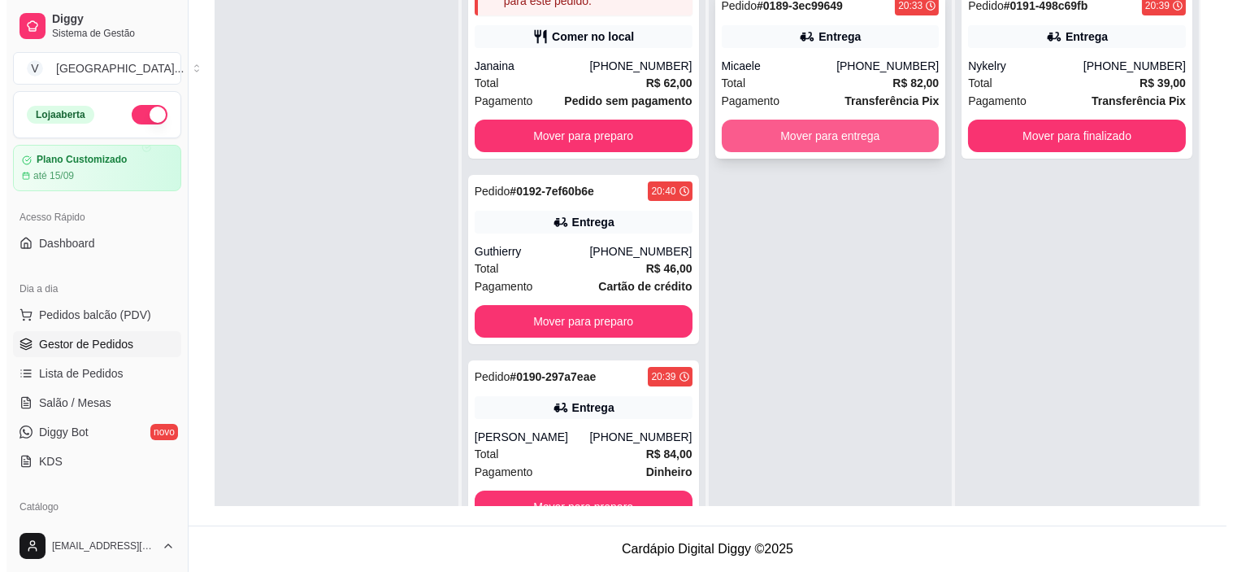
scroll to position [158, 0]
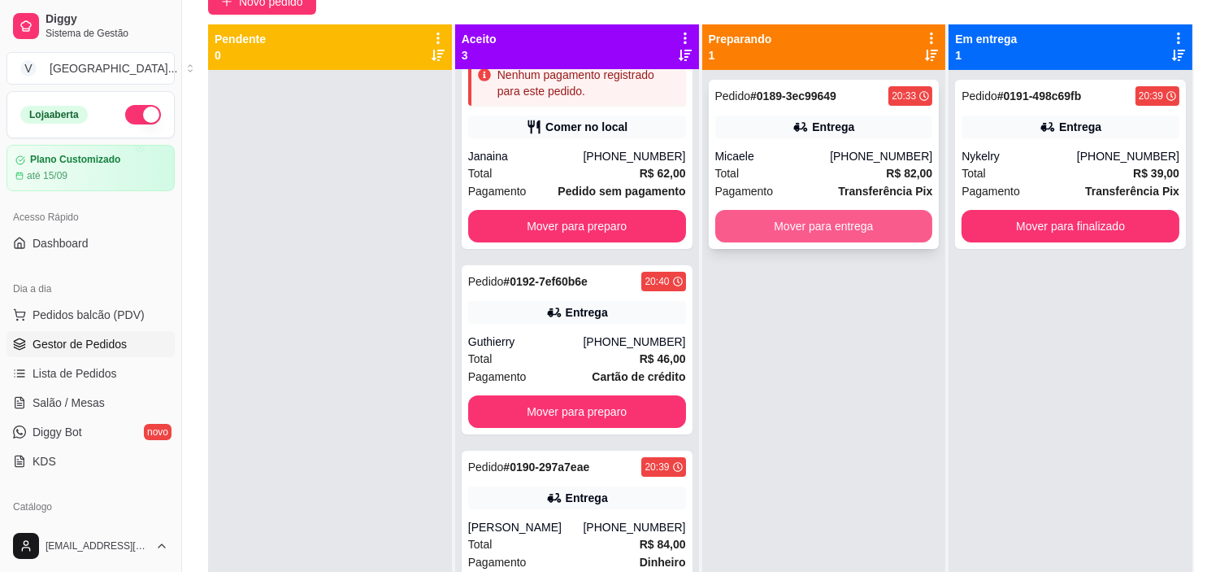
click at [830, 124] on div "Entrega" at bounding box center [833, 127] width 42 height 16
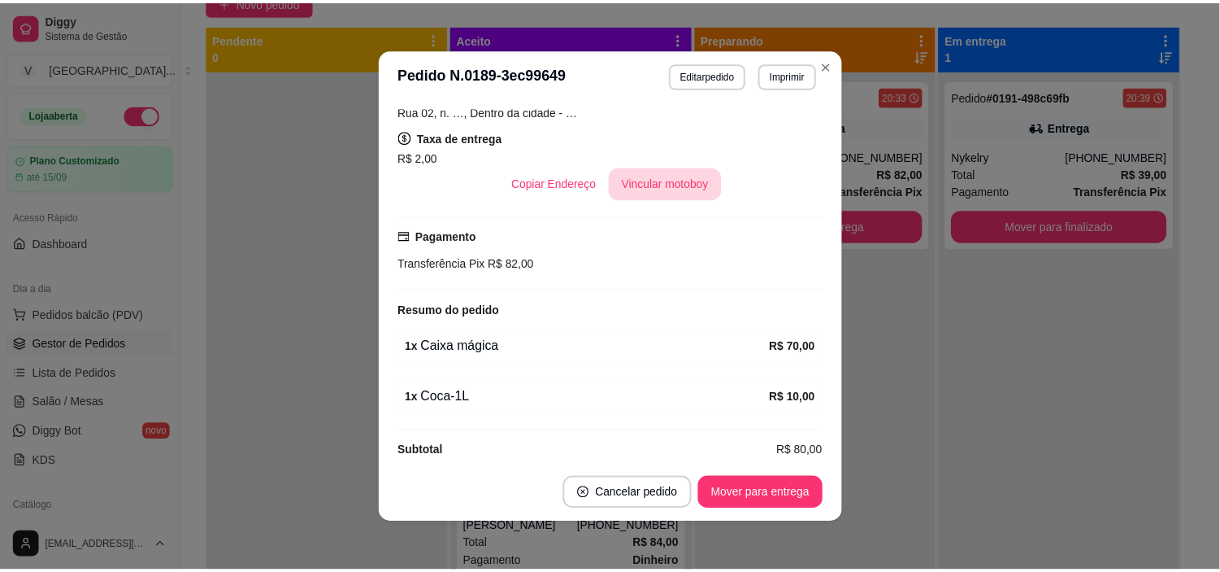
scroll to position [334, 0]
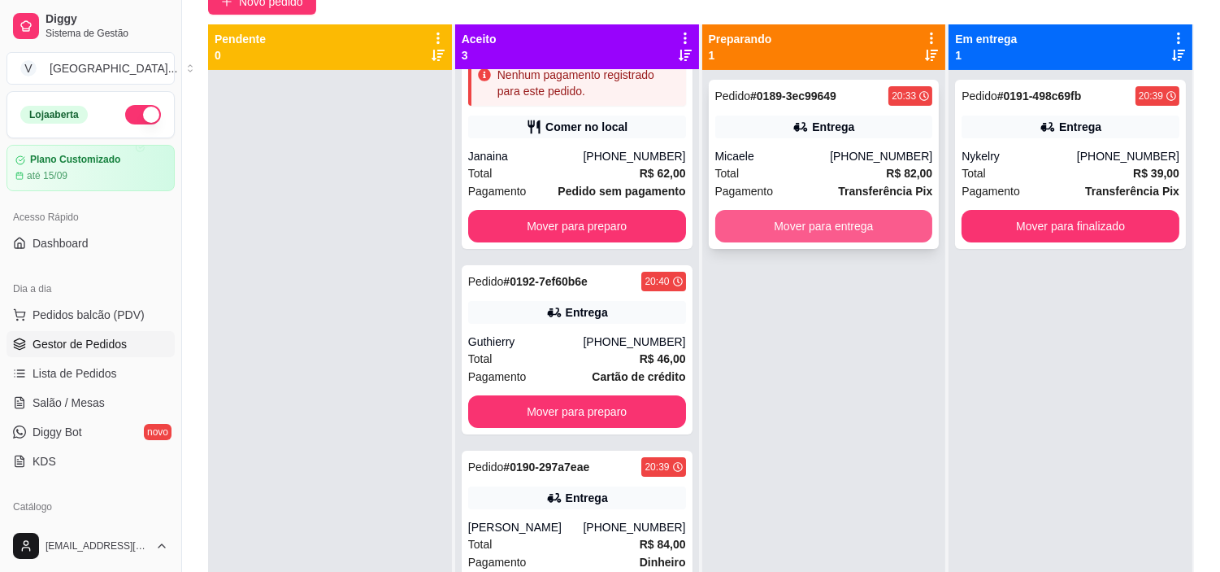
click at [834, 220] on button "Mover para entrega" at bounding box center [825, 226] width 218 height 33
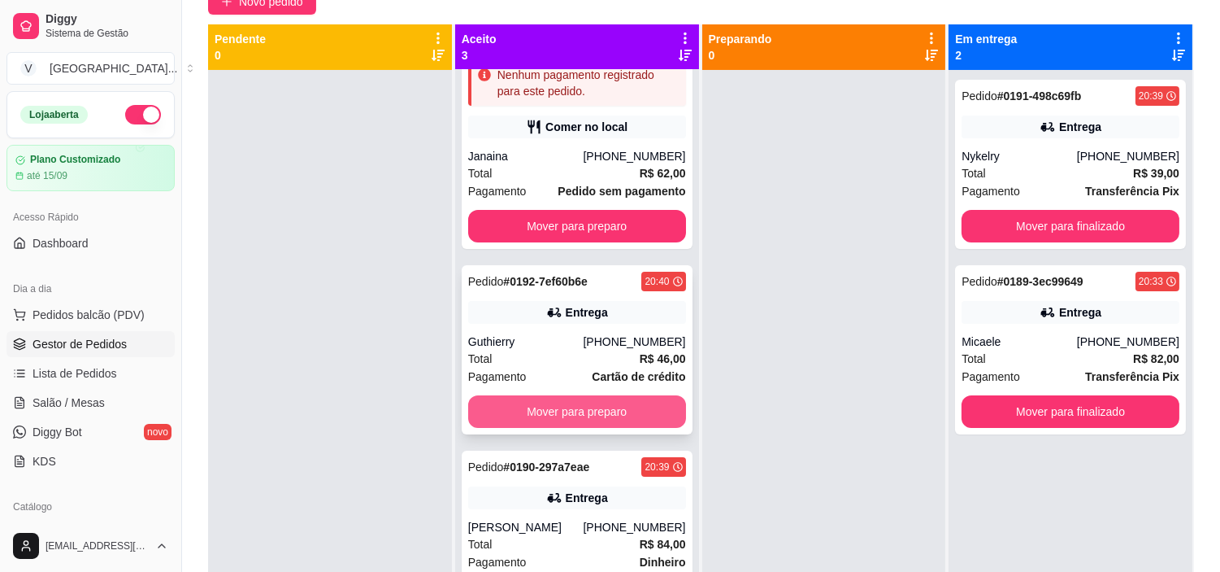
click at [548, 407] on button "Mover para preparo" at bounding box center [577, 411] width 218 height 33
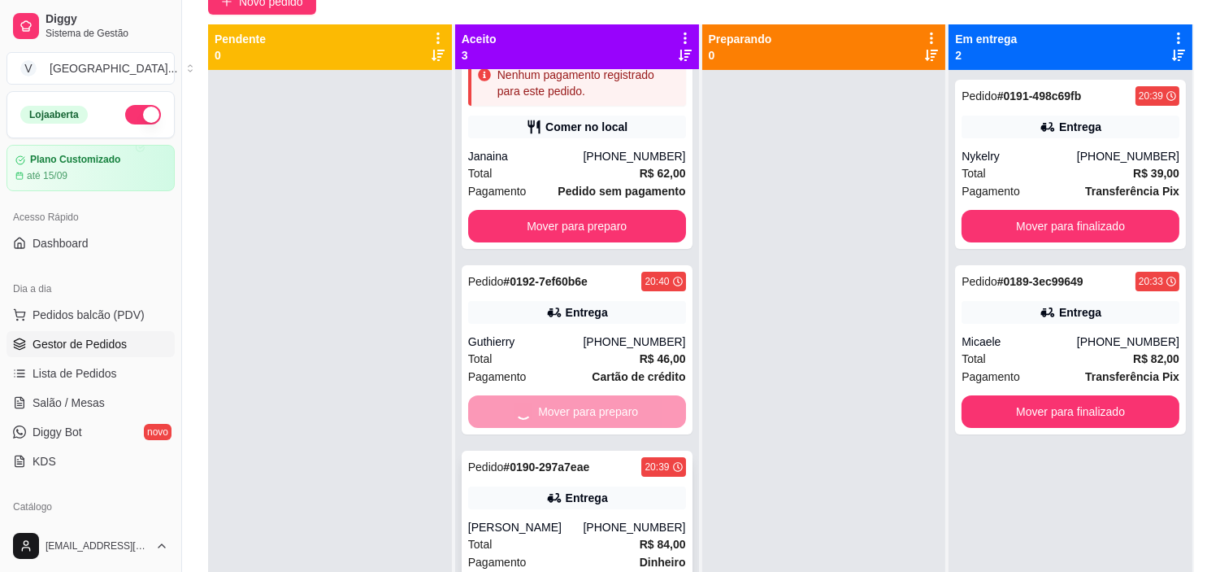
scroll to position [0, 0]
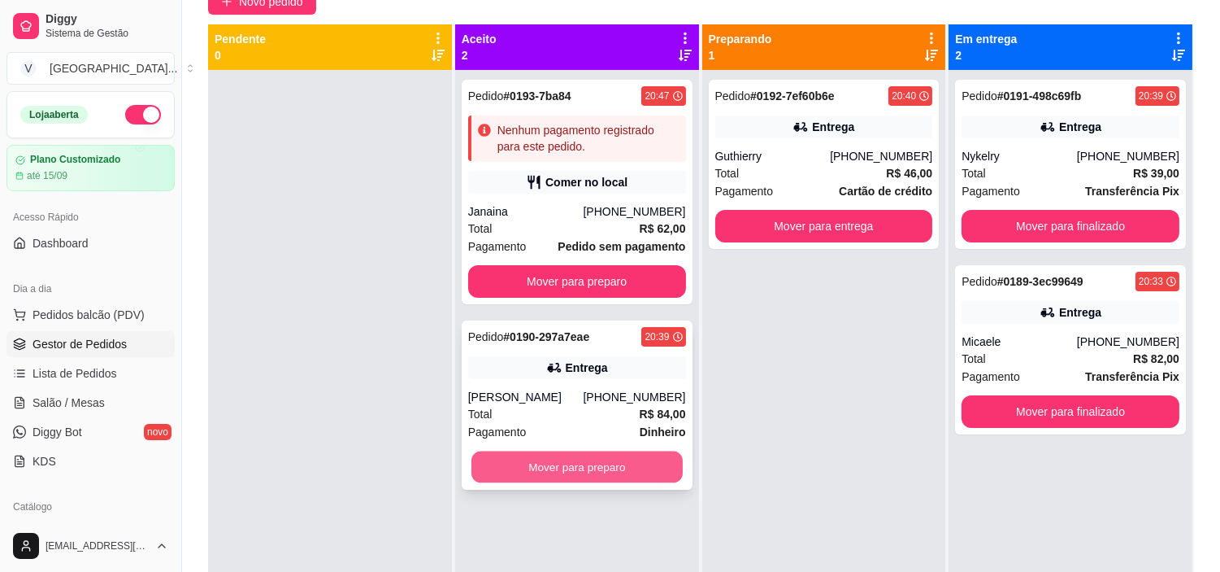
click at [631, 473] on button "Mover para preparo" at bounding box center [577, 467] width 211 height 32
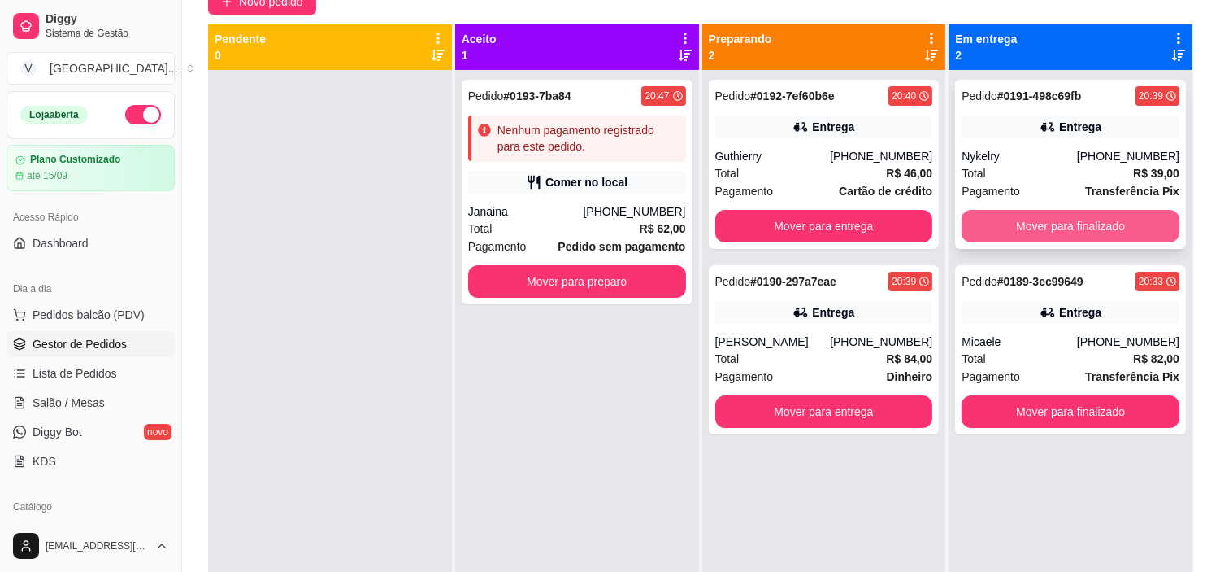
click at [1079, 229] on button "Mover para finalizado" at bounding box center [1071, 226] width 218 height 33
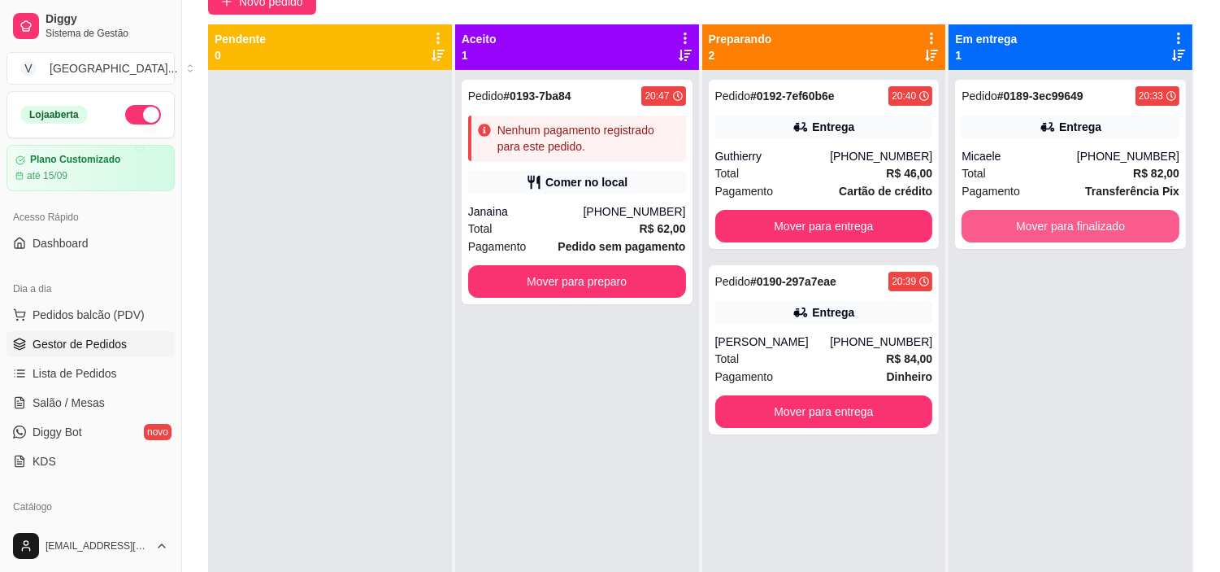
click at [1079, 228] on button "Mover para finalizado" at bounding box center [1071, 226] width 218 height 33
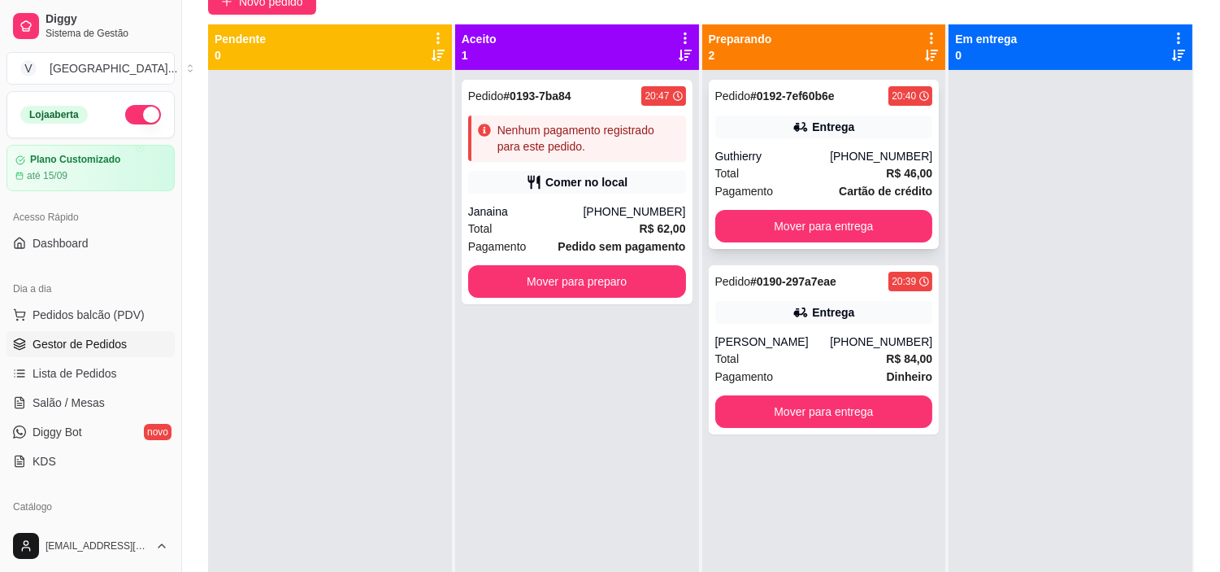
click at [781, 207] on div "Pedido # 0192-7ef60b6e 20:40 Entrega Guthierry (62) 99680-4296 Total R$ 46,00 P…" at bounding box center [824, 164] width 231 height 169
click at [849, 224] on button "Mover para entrega" at bounding box center [825, 226] width 218 height 33
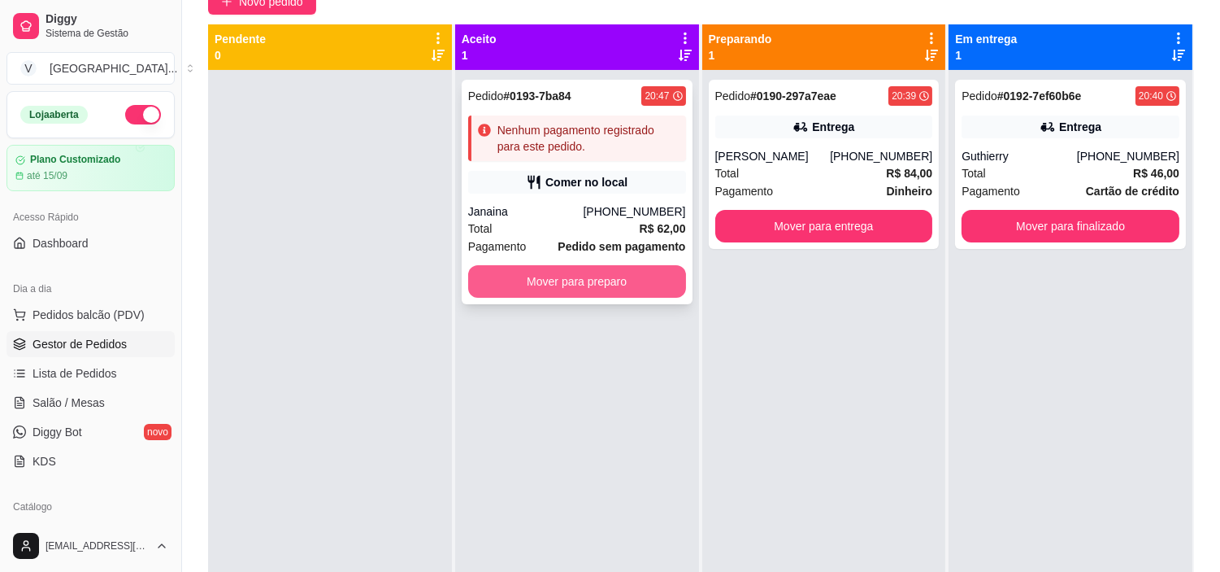
click at [535, 291] on button "Mover para preparo" at bounding box center [577, 281] width 218 height 33
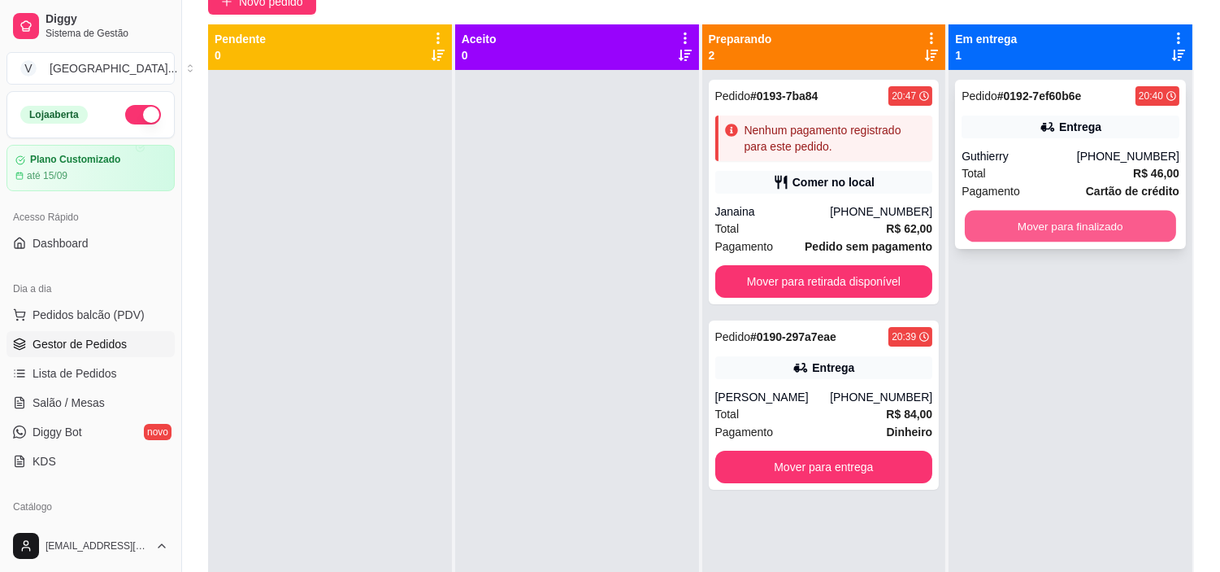
click at [1075, 224] on button "Mover para finalizado" at bounding box center [1070, 227] width 211 height 32
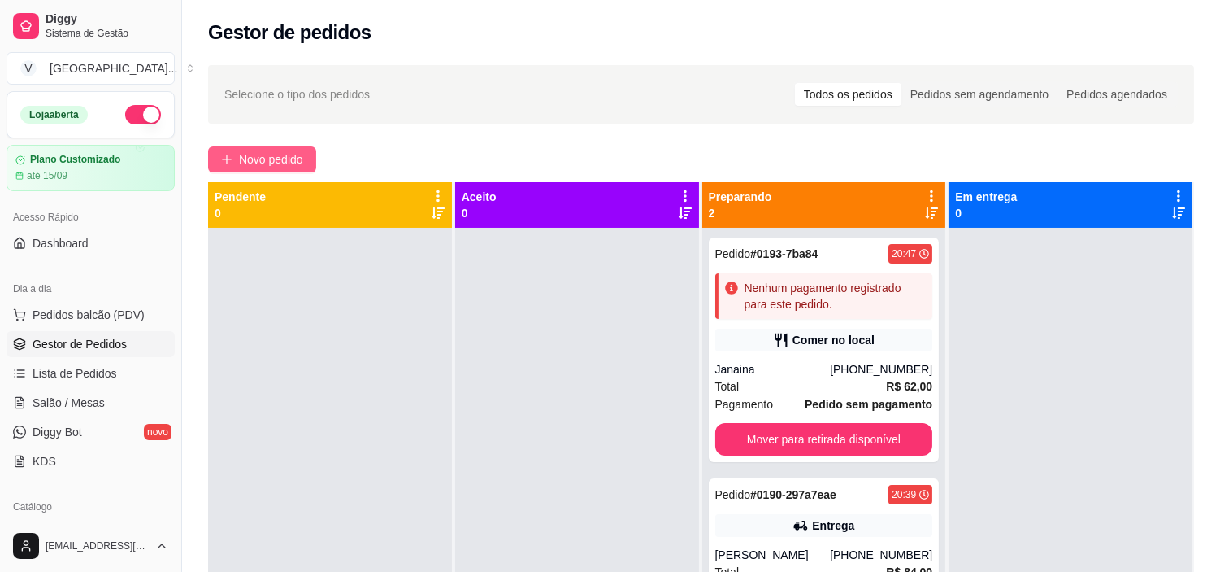
click at [260, 158] on span "Novo pedido" at bounding box center [271, 159] width 64 height 18
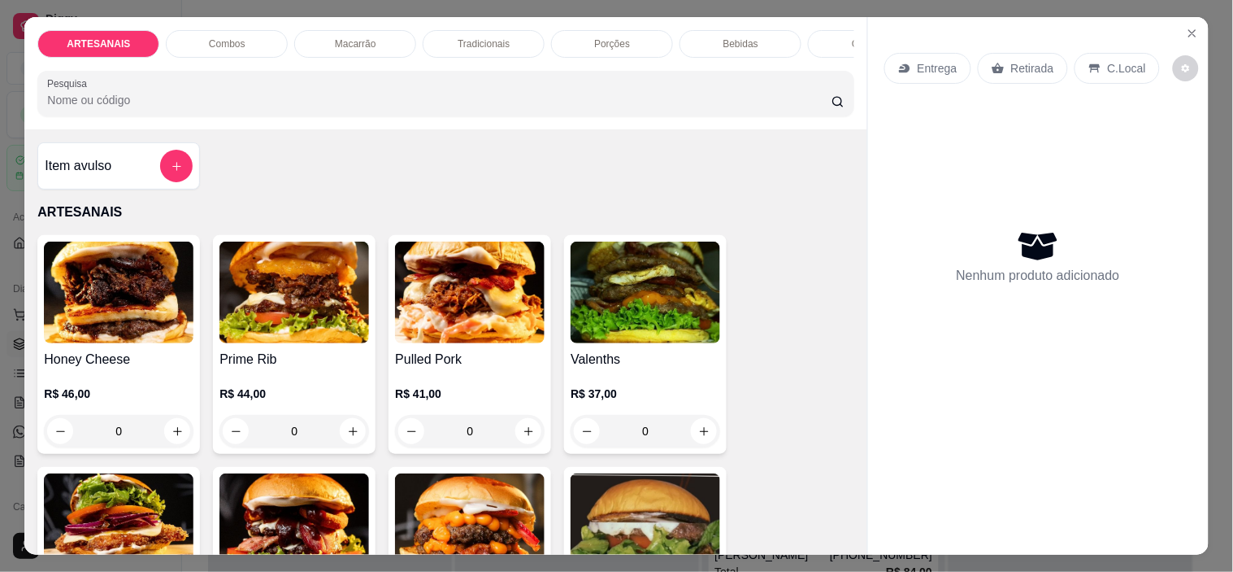
click at [459, 343] on img at bounding box center [470, 292] width 150 height 102
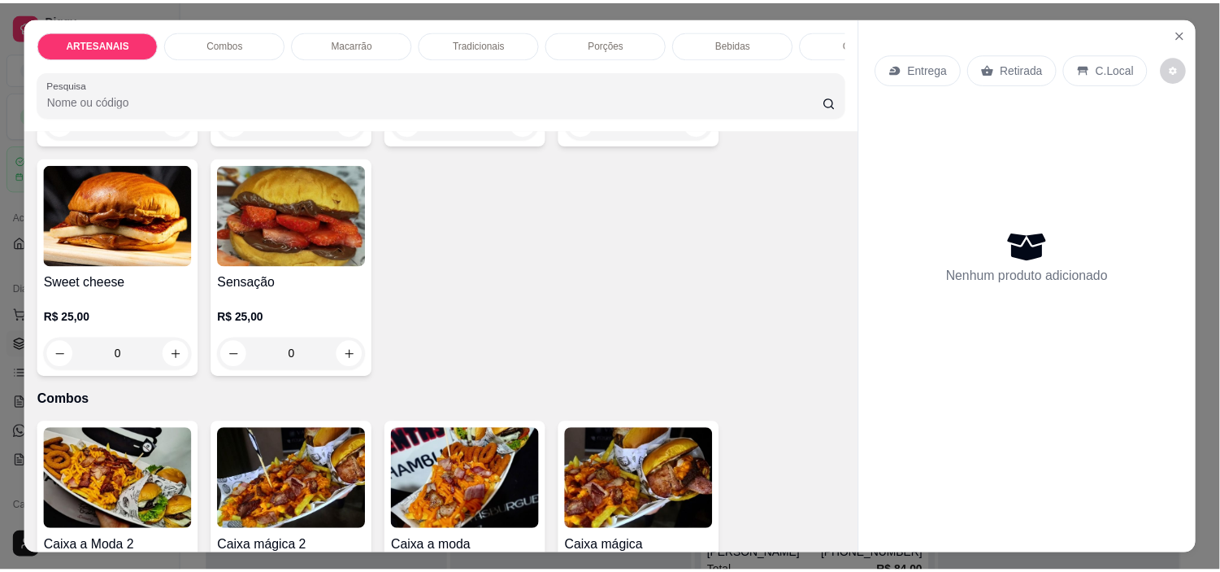
scroll to position [542, 0]
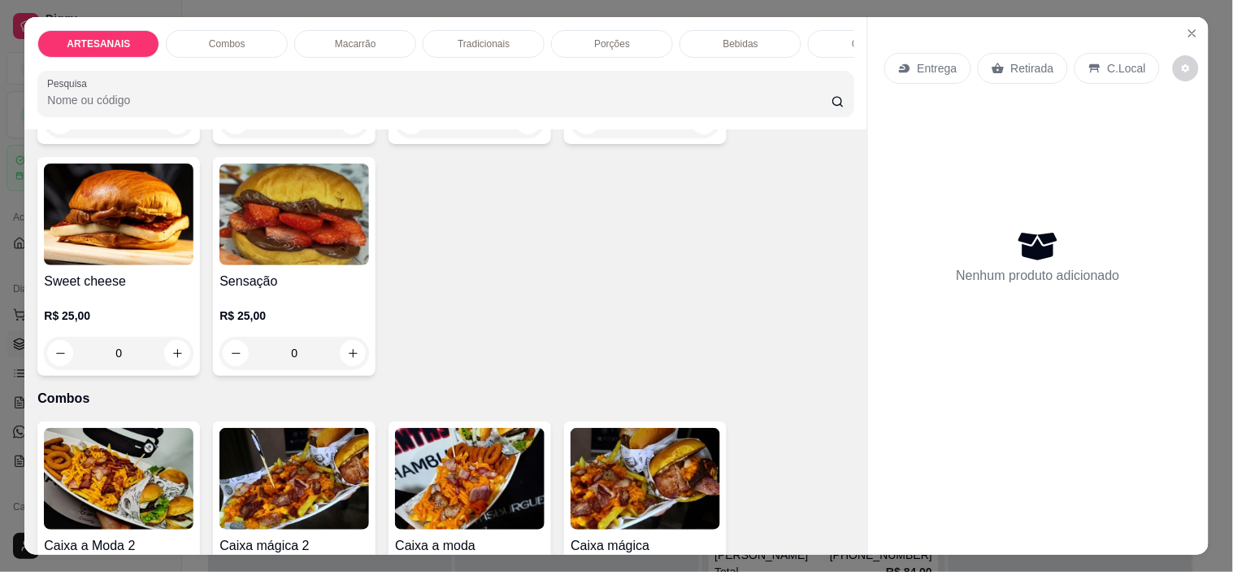
click at [1172, 28] on div "Entrega Retirada C.Local Nenhum produto adicionado" at bounding box center [1038, 272] width 341 height 511
click at [1180, 28] on button "Close" at bounding box center [1193, 33] width 26 height 26
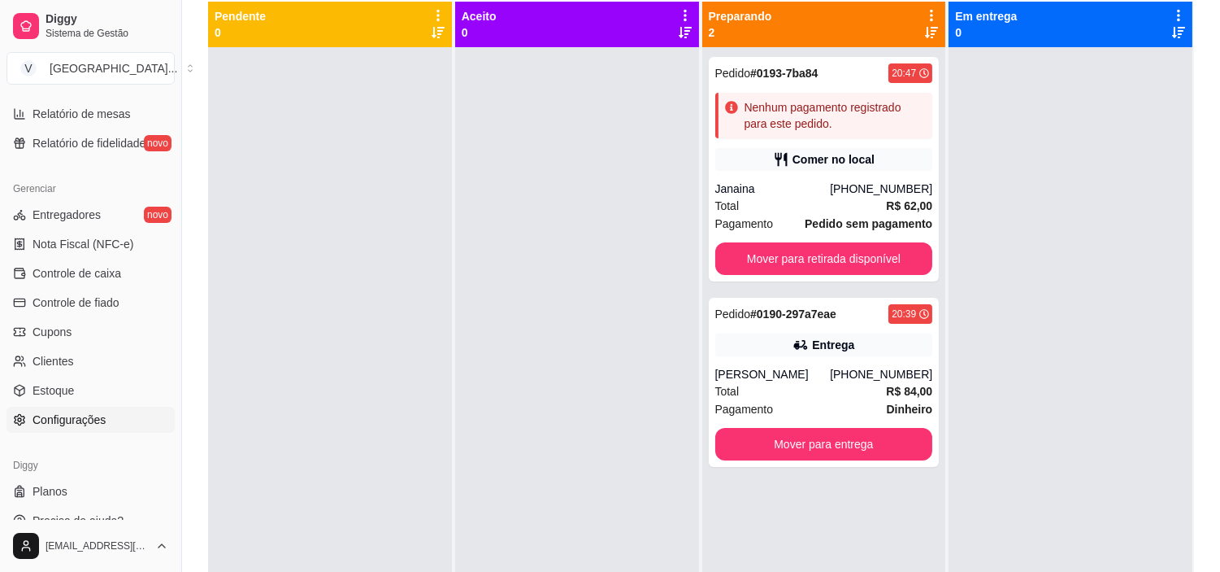
scroll to position [598, 0]
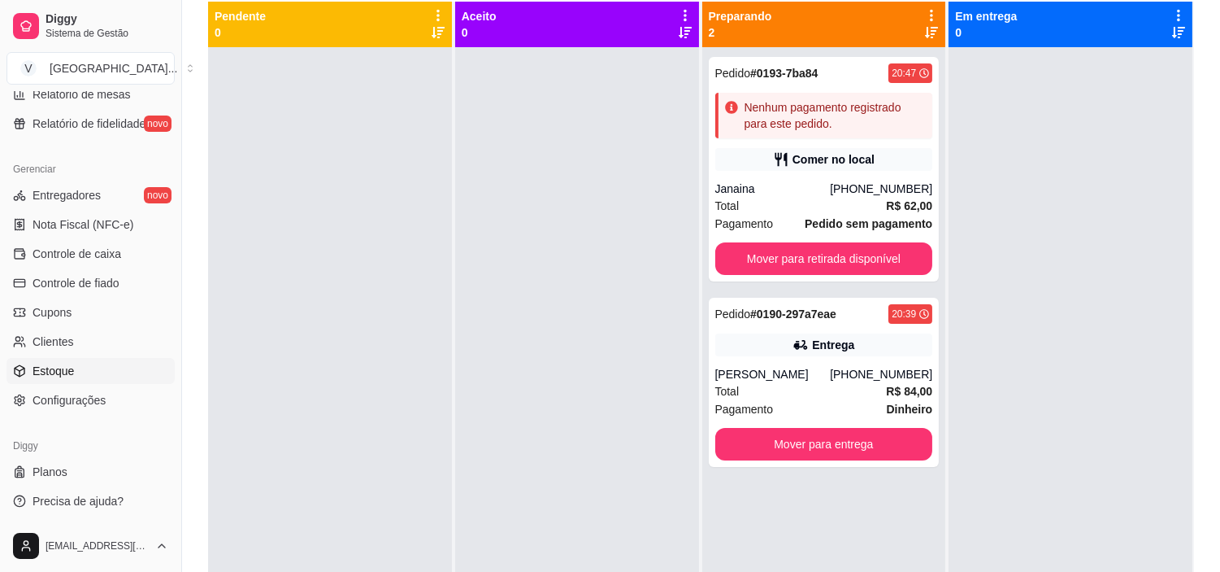
click at [94, 371] on link "Estoque" at bounding box center [91, 371] width 168 height 26
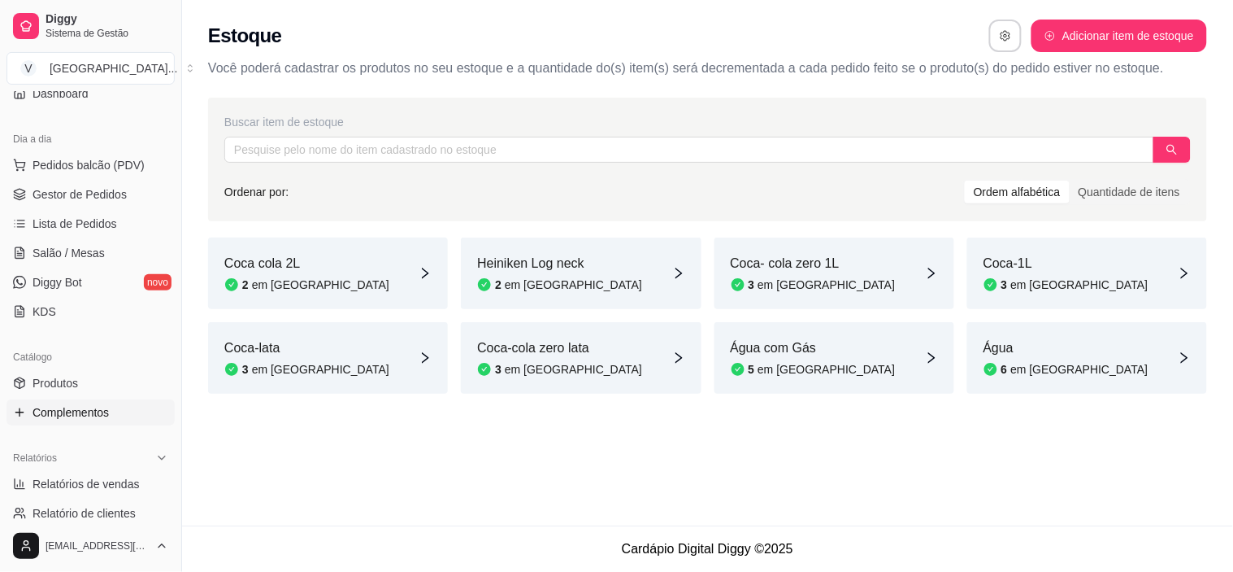
scroll to position [146, 0]
click at [82, 180] on button "Pedidos balcão (PDV)" at bounding box center [91, 168] width 168 height 26
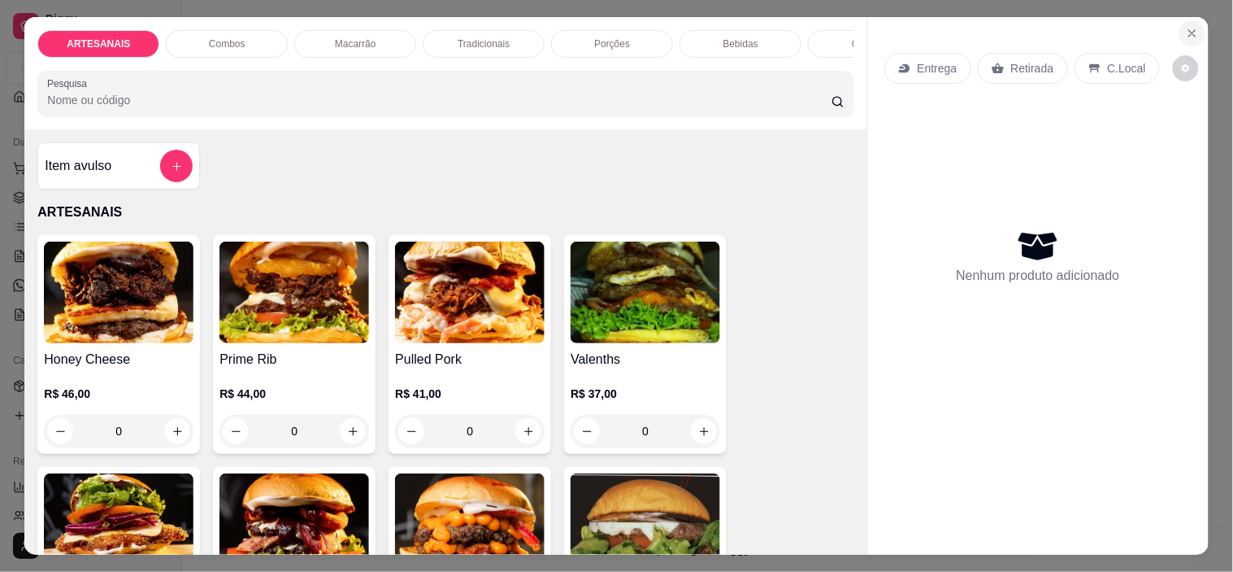
click at [1186, 28] on icon "Close" at bounding box center [1192, 33] width 13 height 13
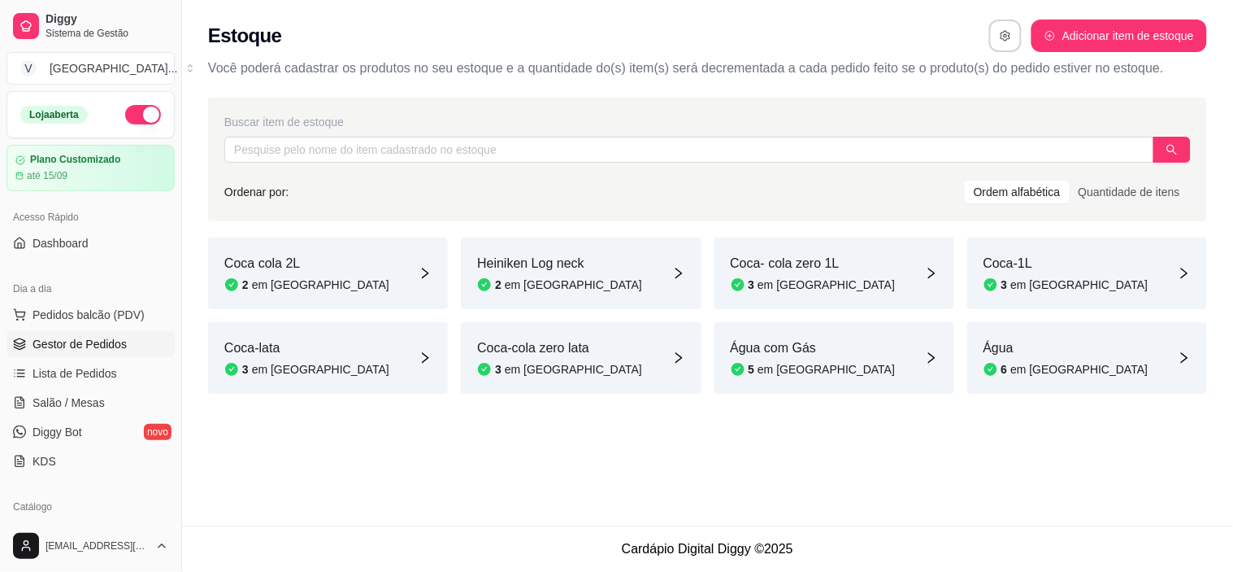
click at [100, 340] on span "Gestor de Pedidos" at bounding box center [80, 344] width 94 height 16
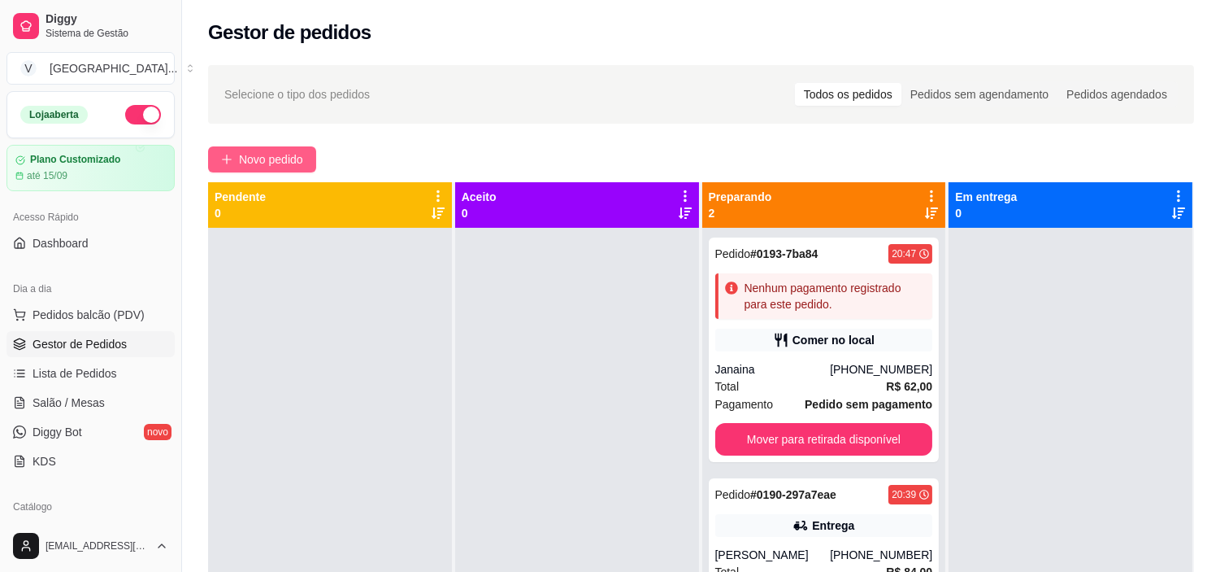
click at [263, 155] on span "Novo pedido" at bounding box center [271, 159] width 64 height 18
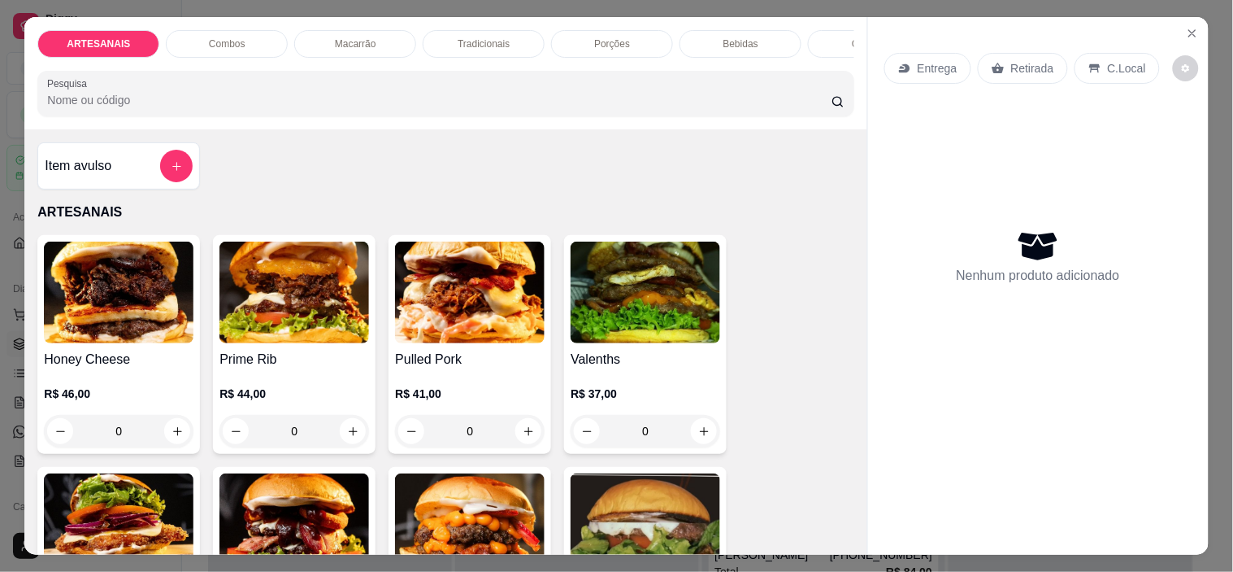
click at [1029, 63] on p "Retirada" at bounding box center [1032, 68] width 43 height 16
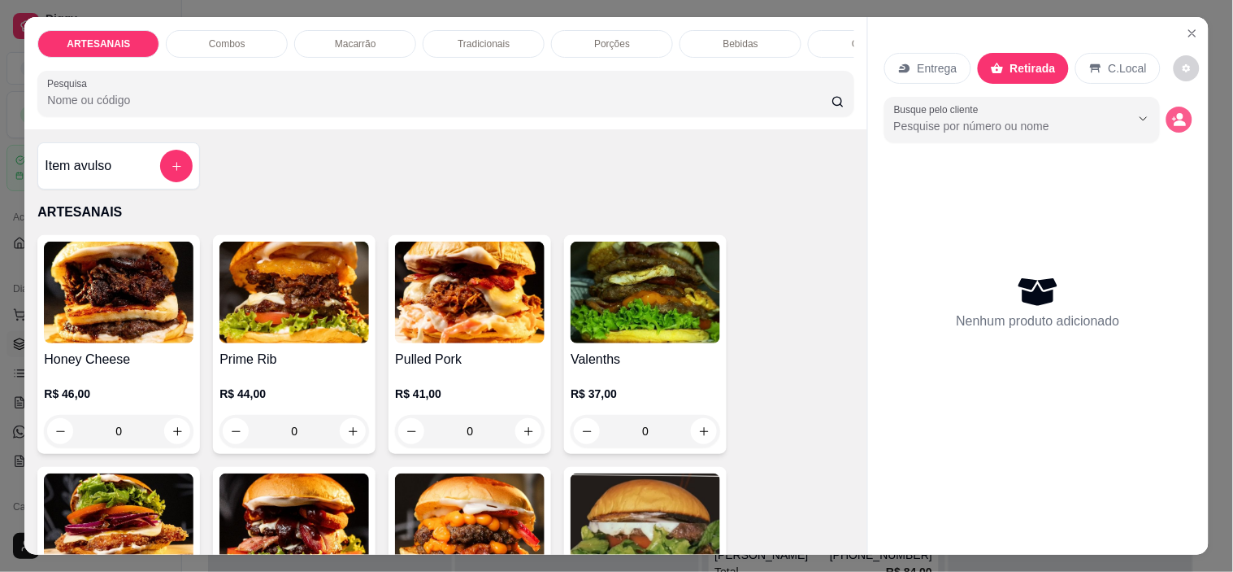
click at [1177, 113] on circle "decrease-product-quantity" at bounding box center [1180, 116] width 7 height 7
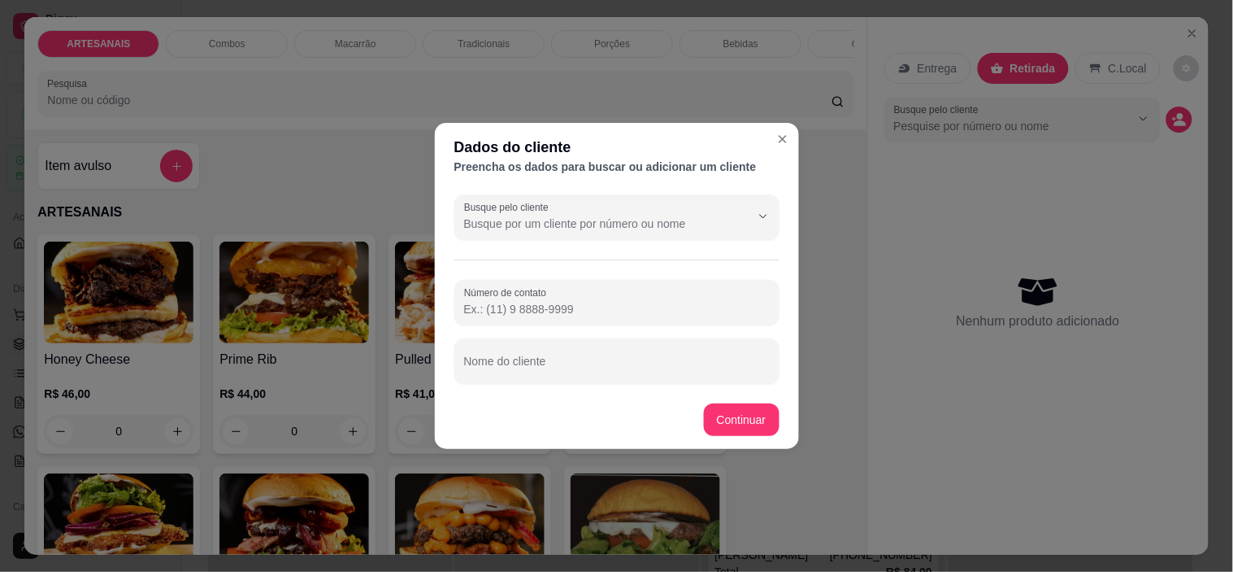
click at [511, 313] on input "Número de contato" at bounding box center [617, 309] width 306 height 16
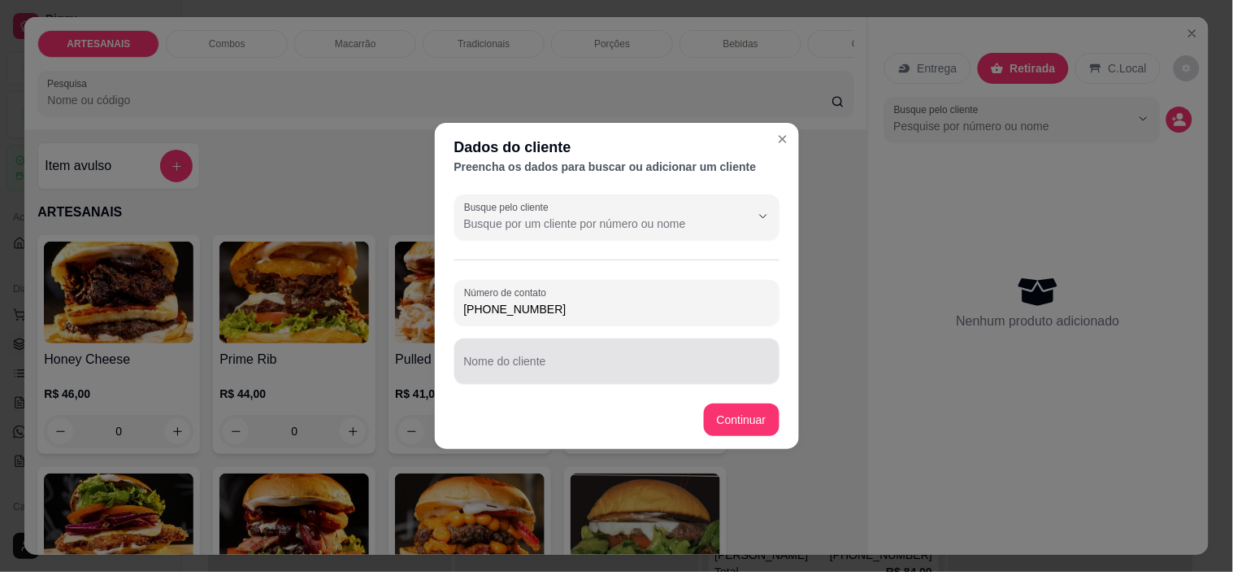
type input "(62) 99908-6782"
click at [533, 362] on input "Nome do cliente" at bounding box center [617, 367] width 306 height 16
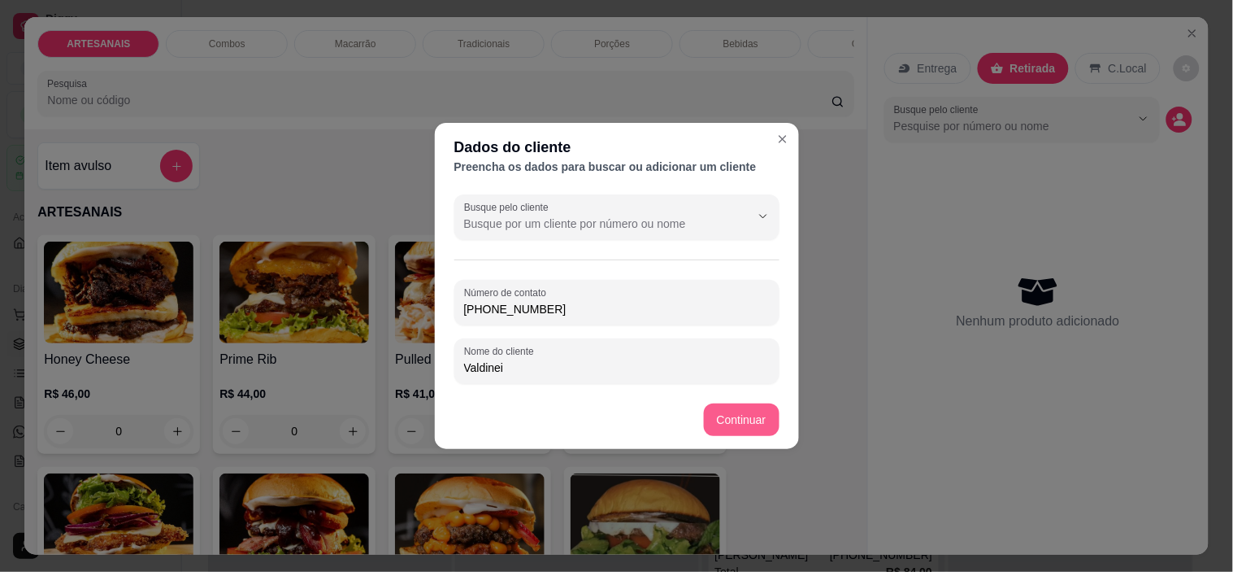
type input "Valdinei"
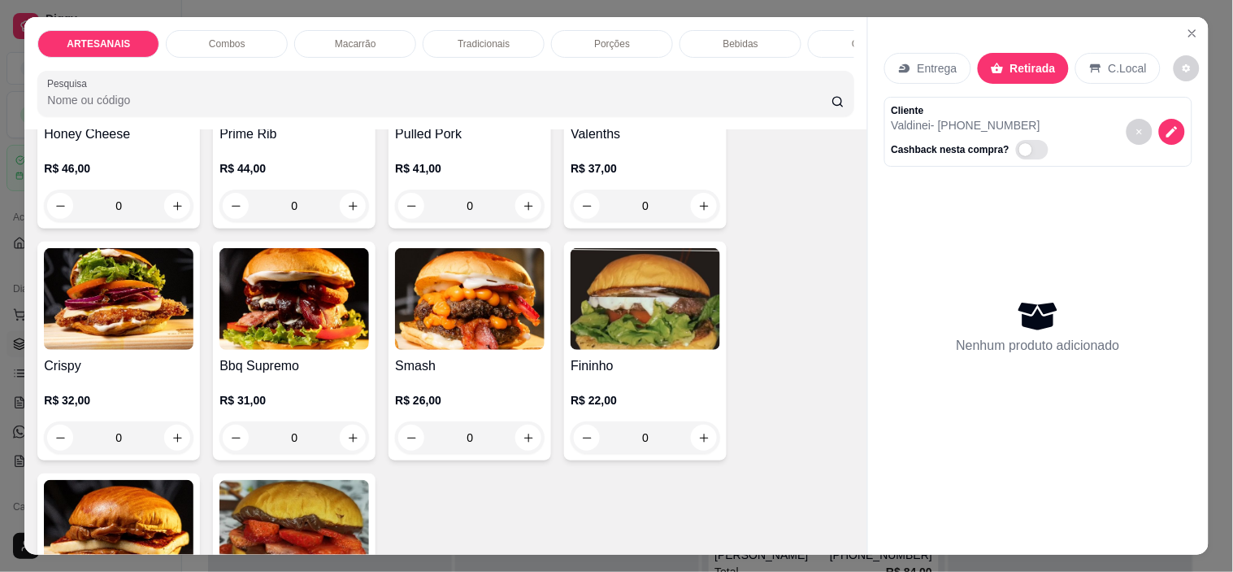
scroll to position [271, 0]
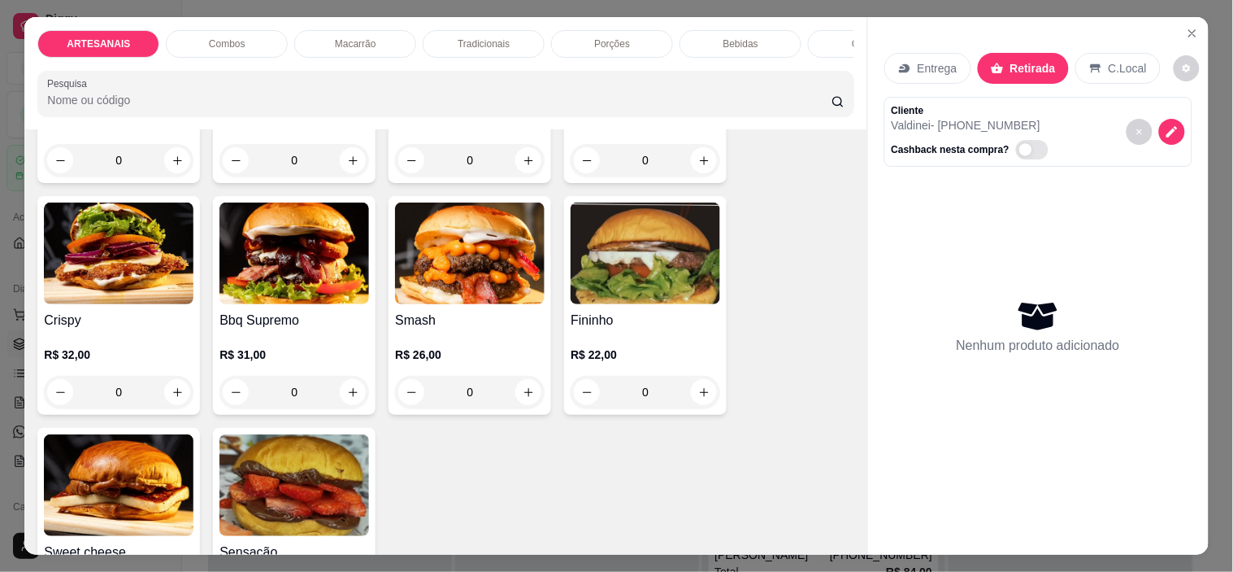
click at [695, 400] on div "0" at bounding box center [646, 392] width 150 height 33
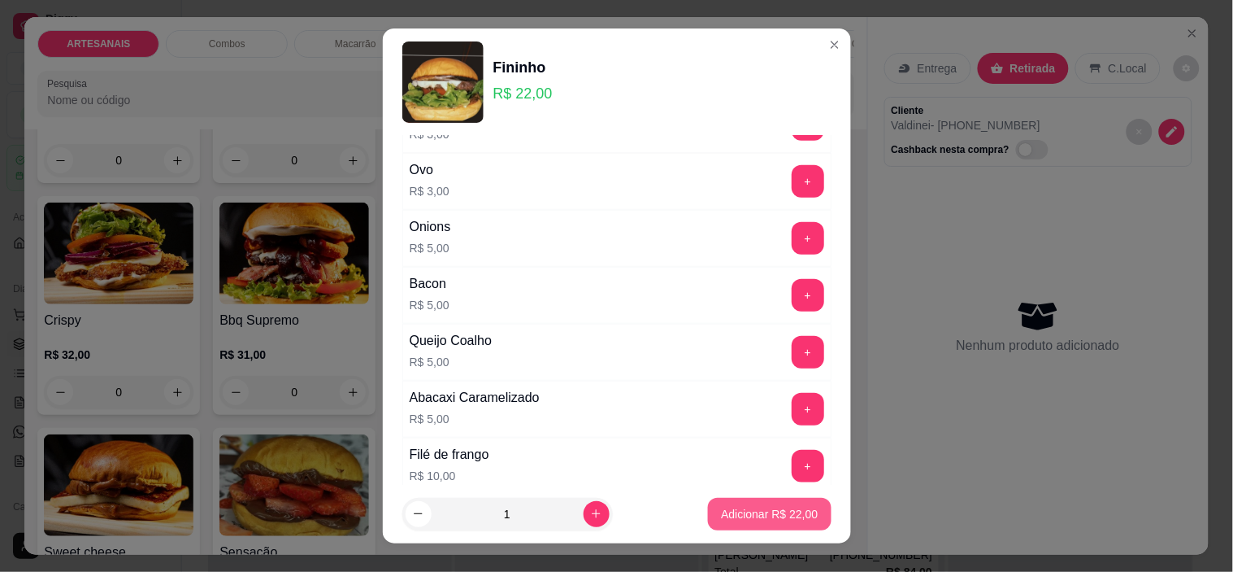
click at [767, 515] on p "Adicionar R$ 22,00" at bounding box center [769, 514] width 97 height 16
type input "1"
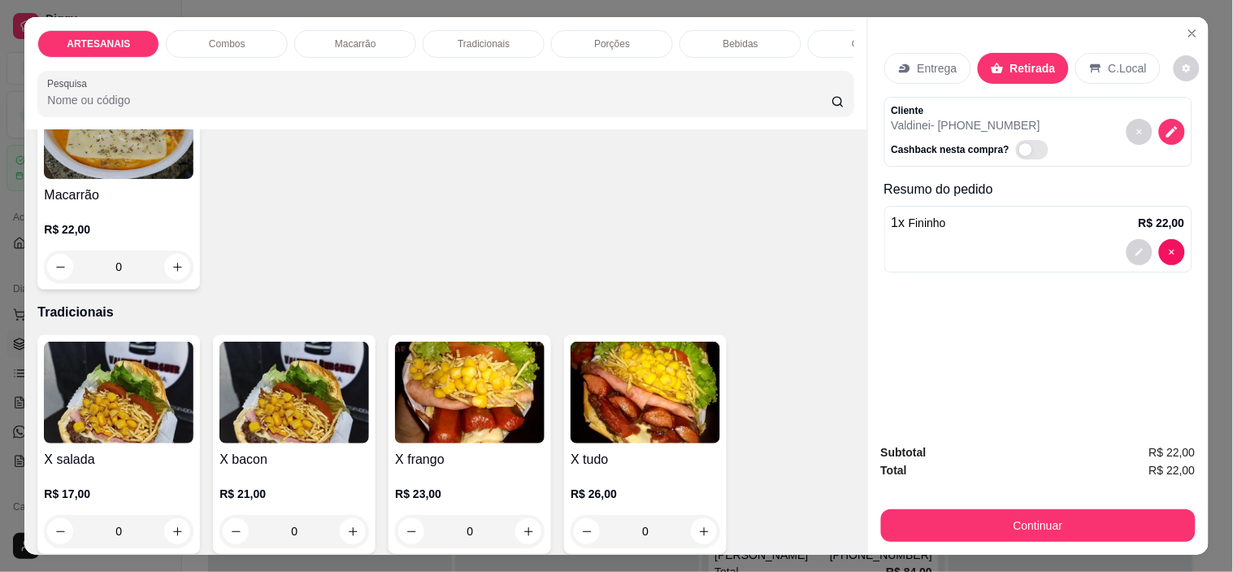
scroll to position [1445, 0]
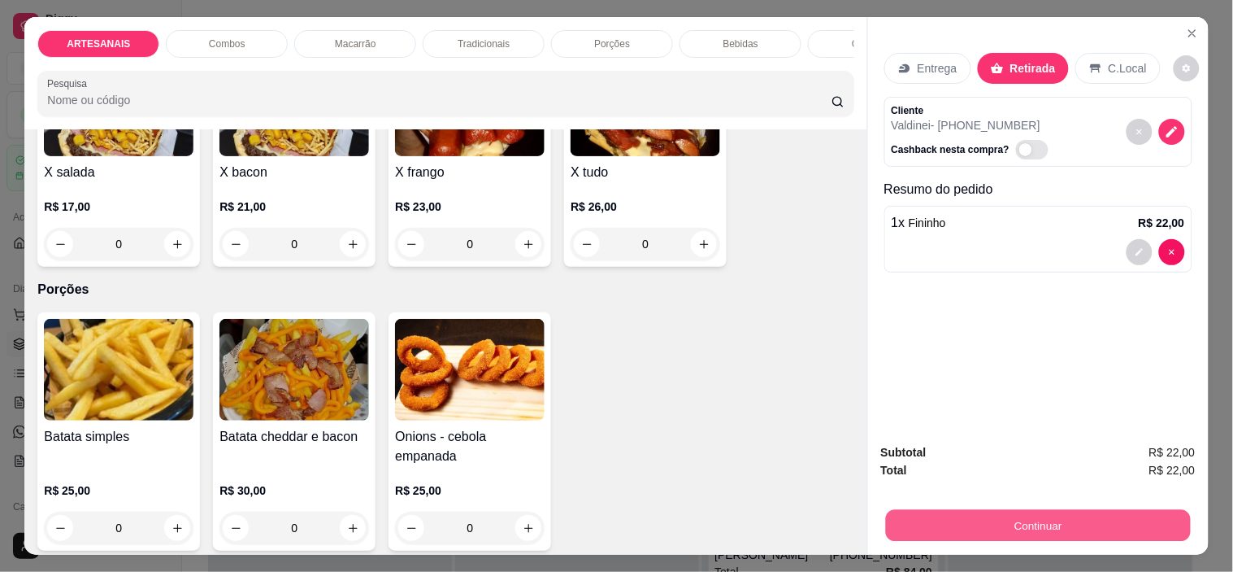
click at [1034, 519] on button "Continuar" at bounding box center [1037, 526] width 305 height 32
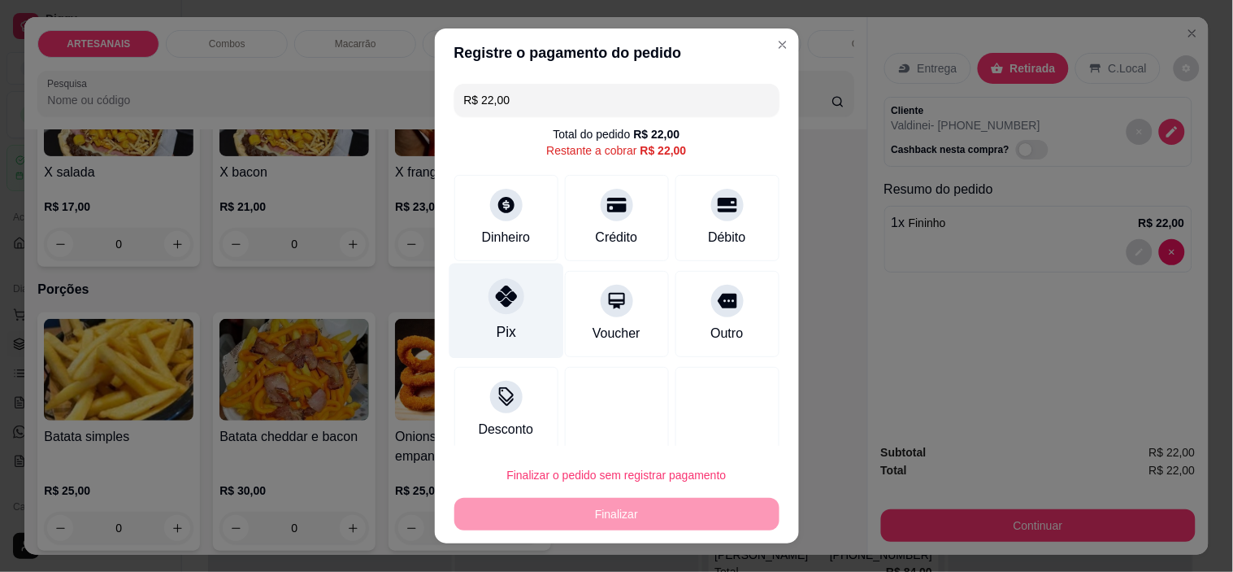
click at [529, 302] on div "Pix" at bounding box center [506, 310] width 115 height 95
type input "R$ 0,00"
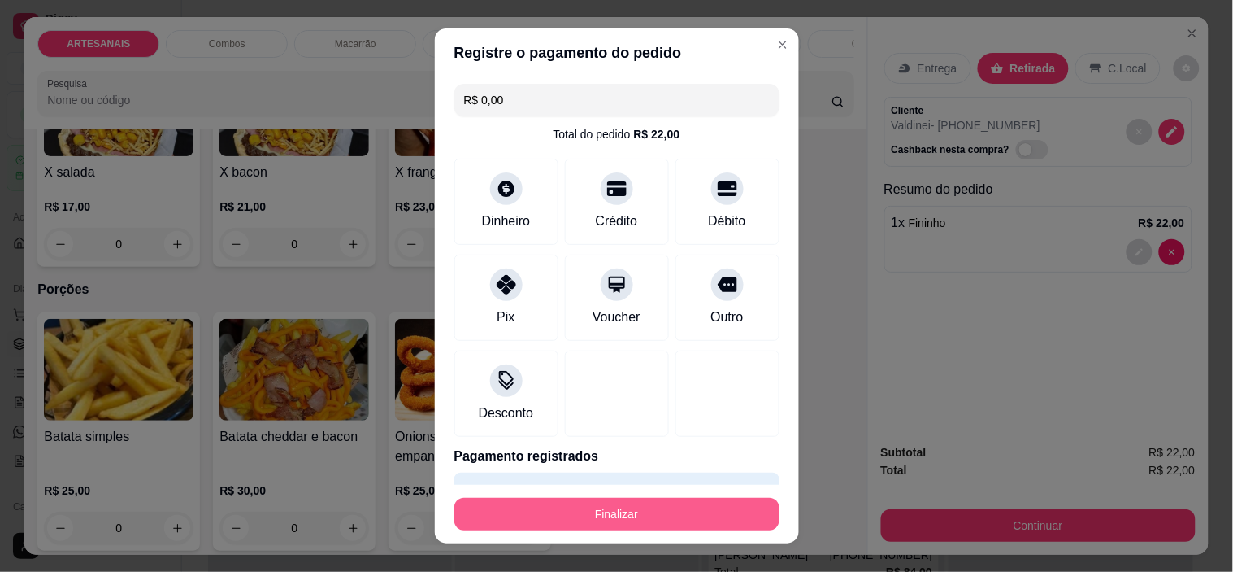
click at [667, 516] on button "Finalizar" at bounding box center [617, 514] width 325 height 33
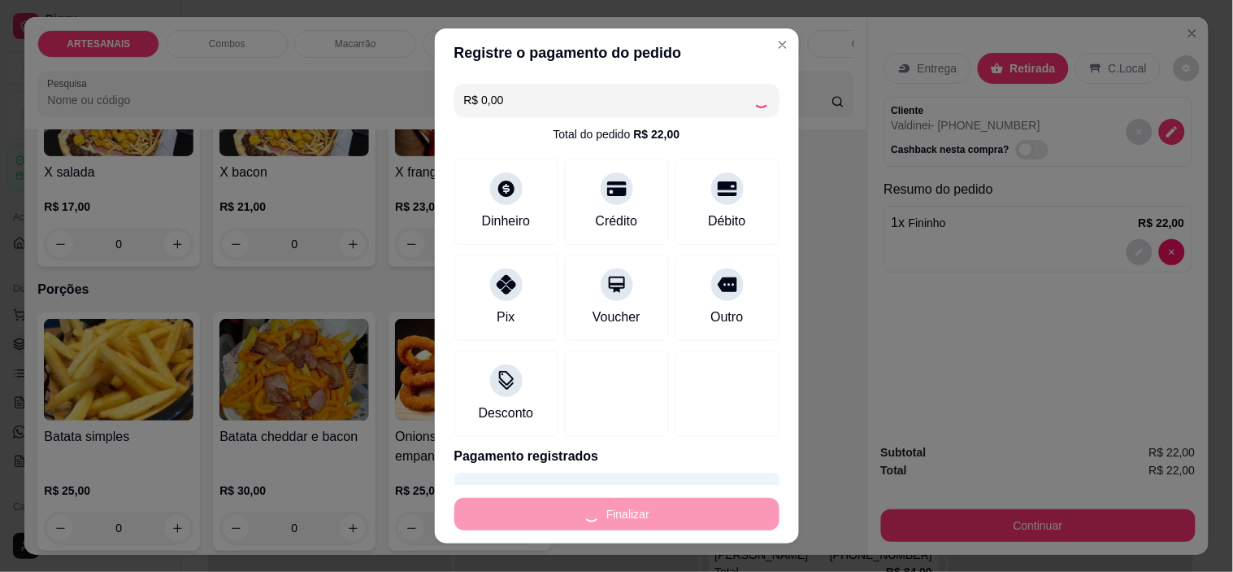
type input "0"
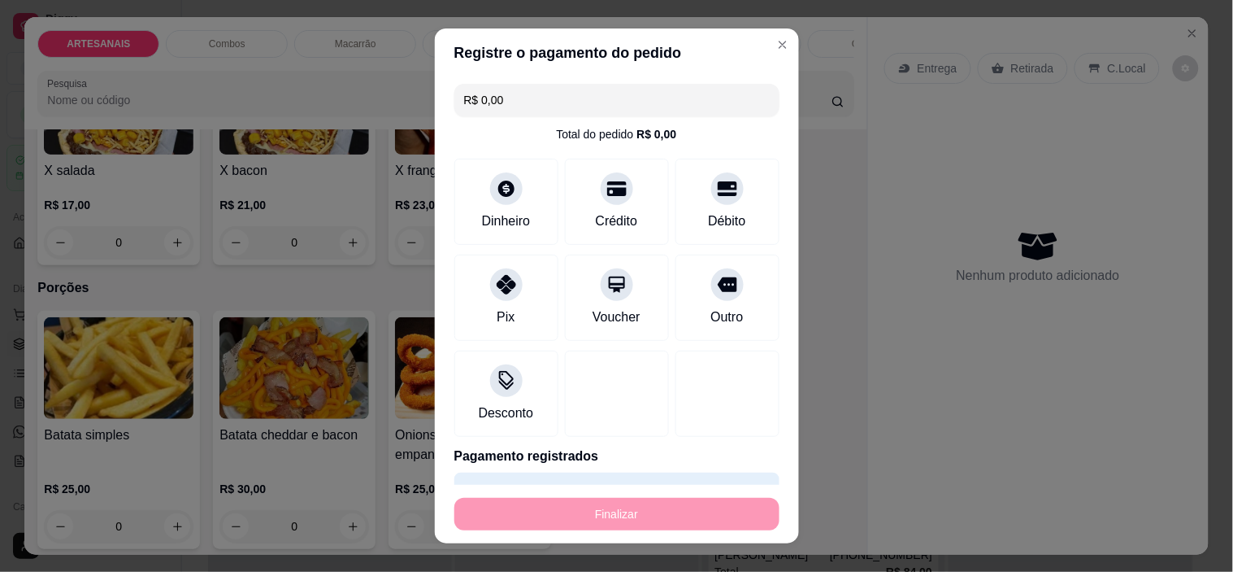
type input "-R$ 22,00"
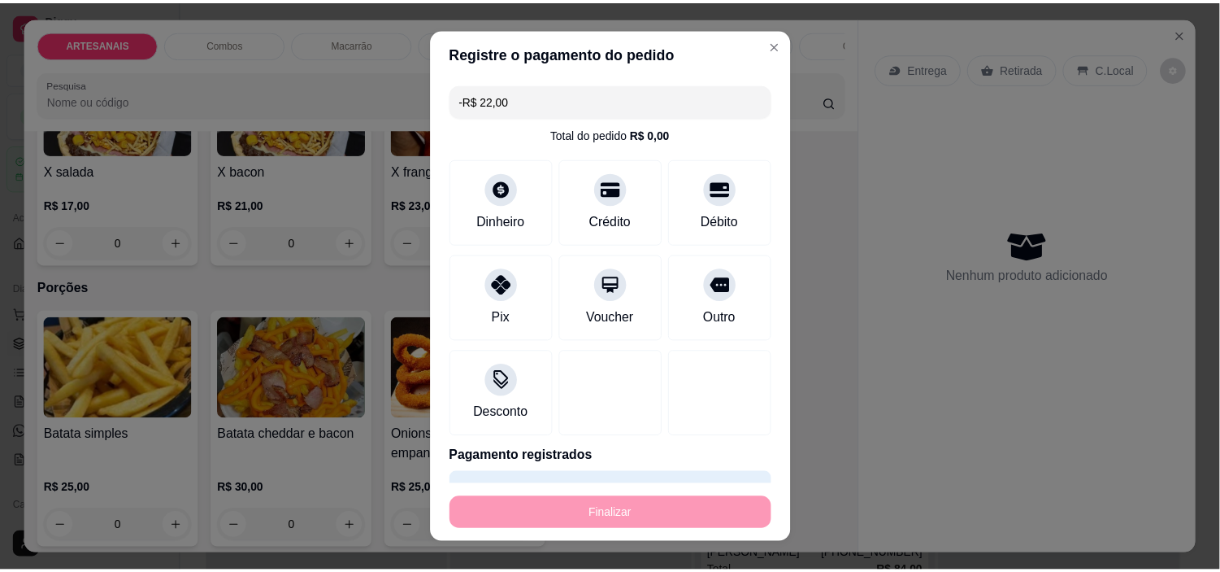
scroll to position [1443, 0]
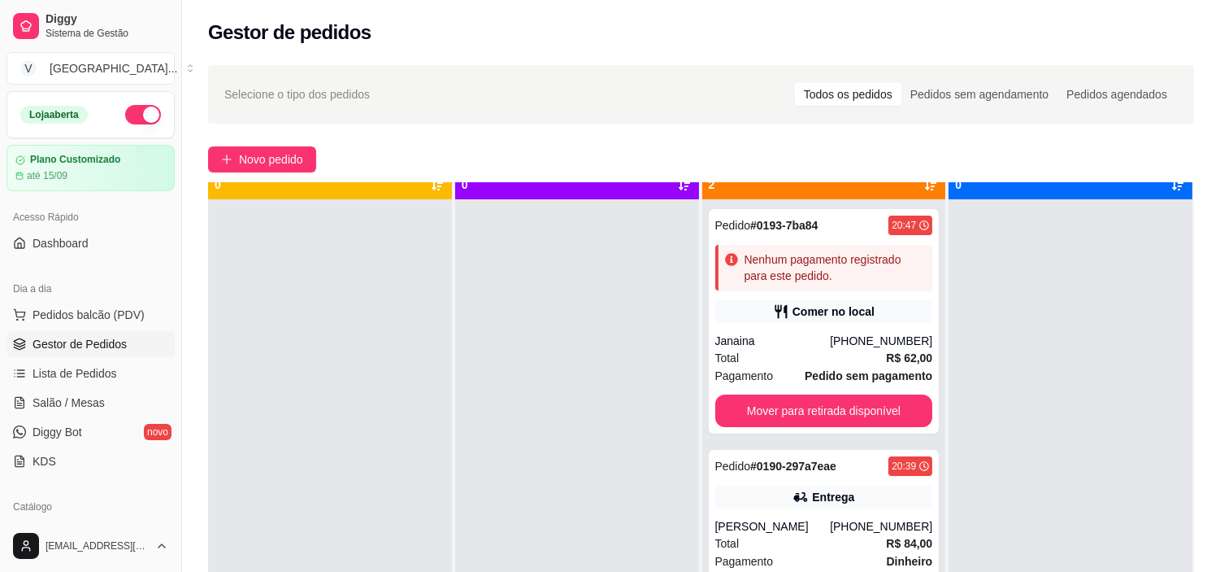
scroll to position [45, 0]
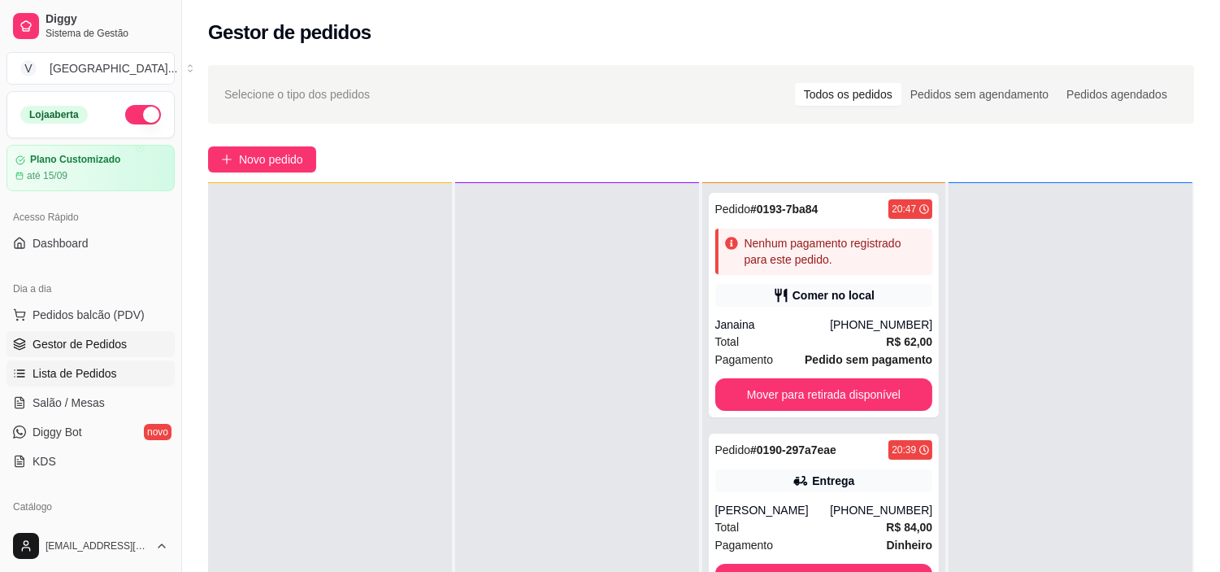
click at [67, 372] on span "Lista de Pedidos" at bounding box center [75, 373] width 85 height 16
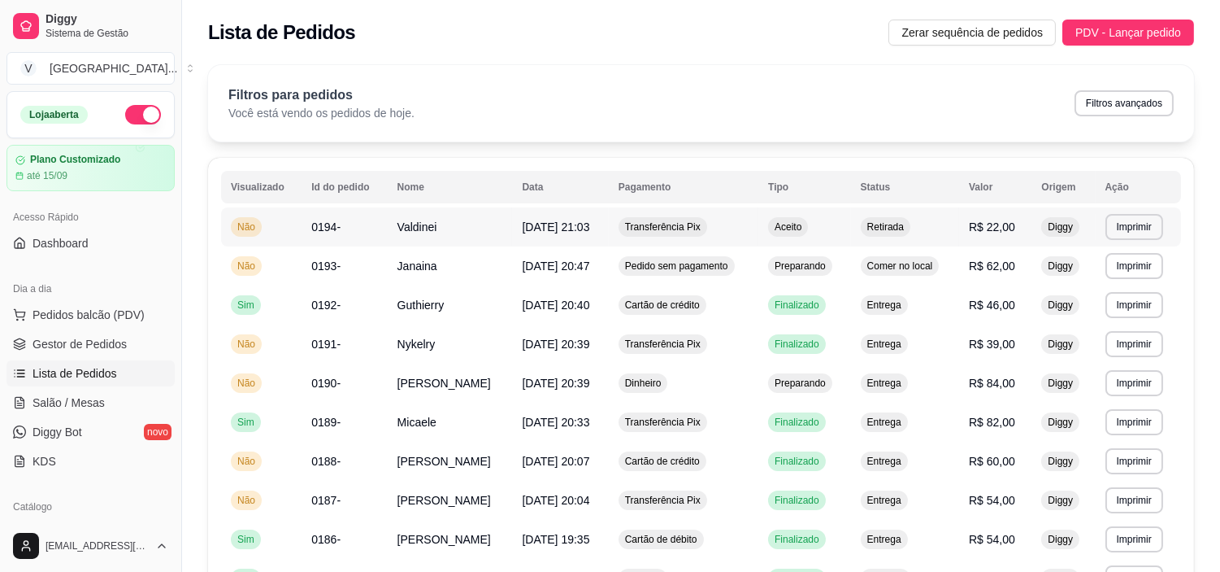
click at [608, 220] on td "18/08/25 às 21:03" at bounding box center [560, 226] width 96 height 39
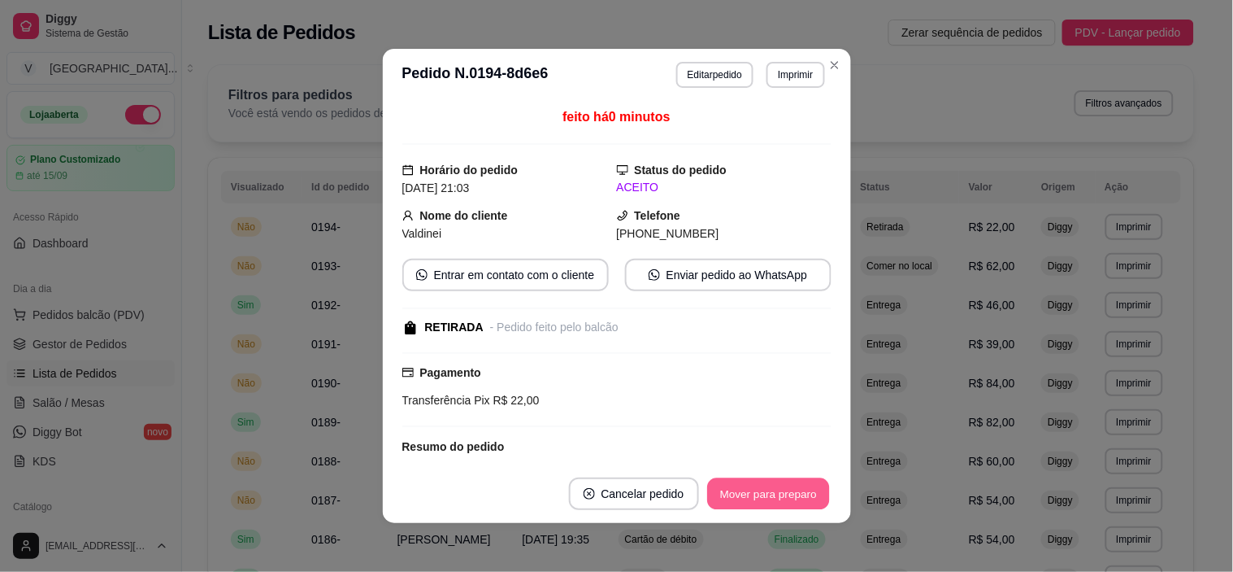
click at [787, 504] on button "Mover para preparo" at bounding box center [768, 494] width 122 height 32
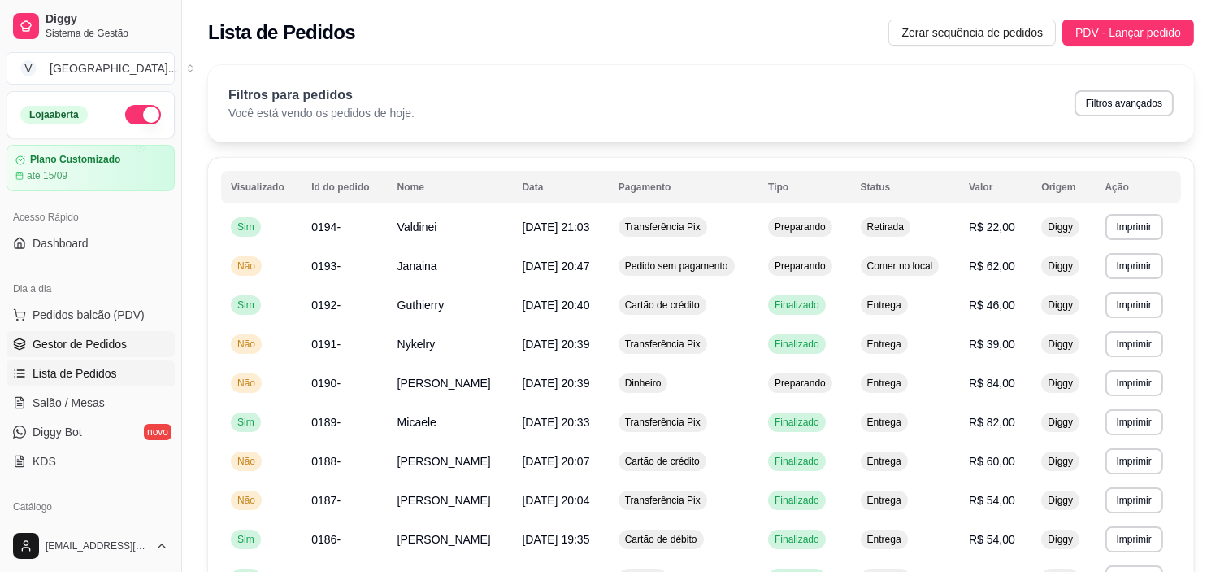
click at [65, 336] on span "Gestor de Pedidos" at bounding box center [80, 344] width 94 height 16
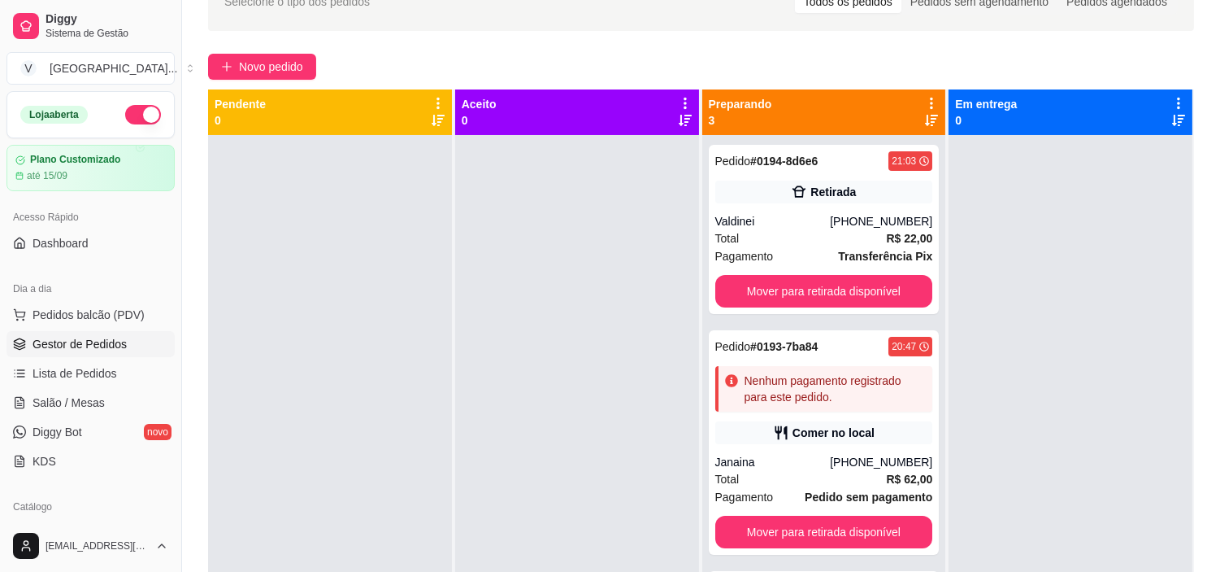
scroll to position [181, 0]
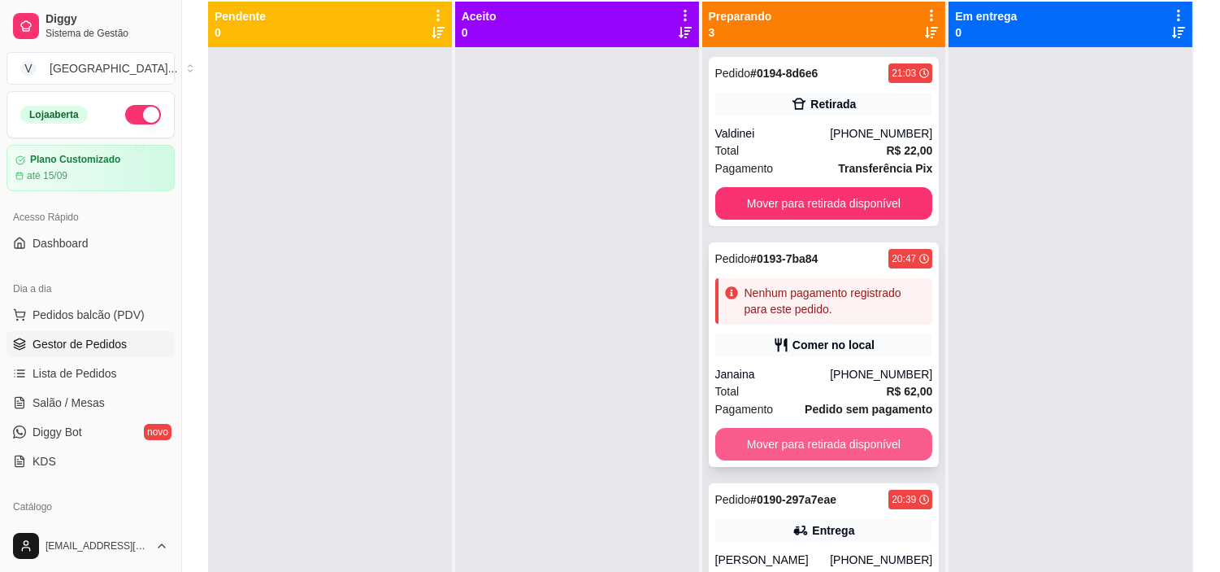
click at [824, 437] on button "Mover para retirada disponível" at bounding box center [825, 444] width 218 height 33
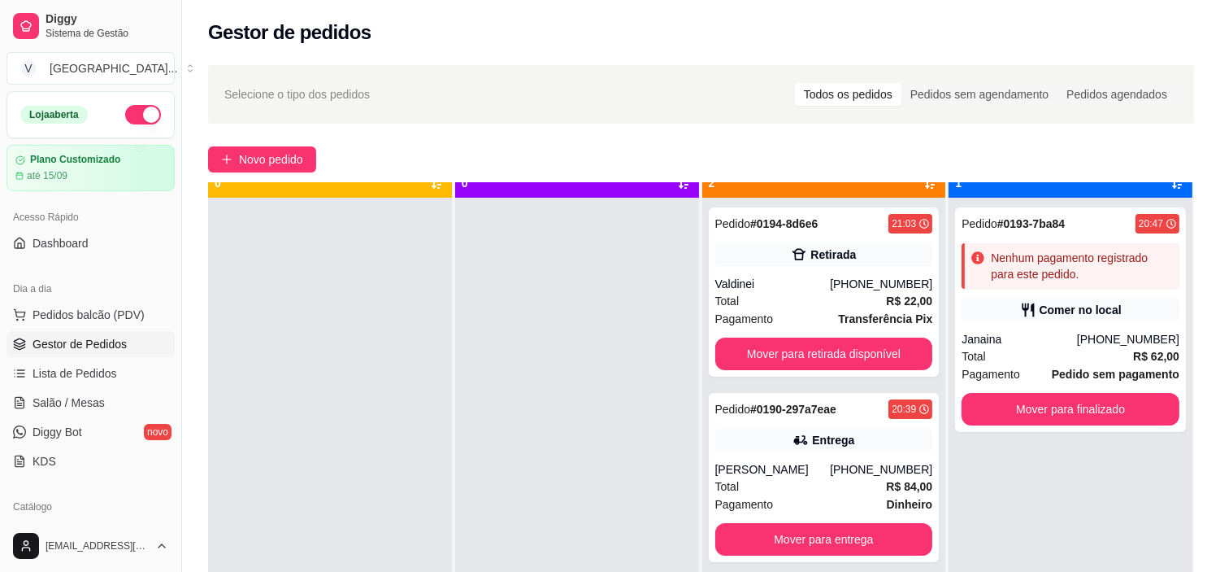
scroll to position [45, 0]
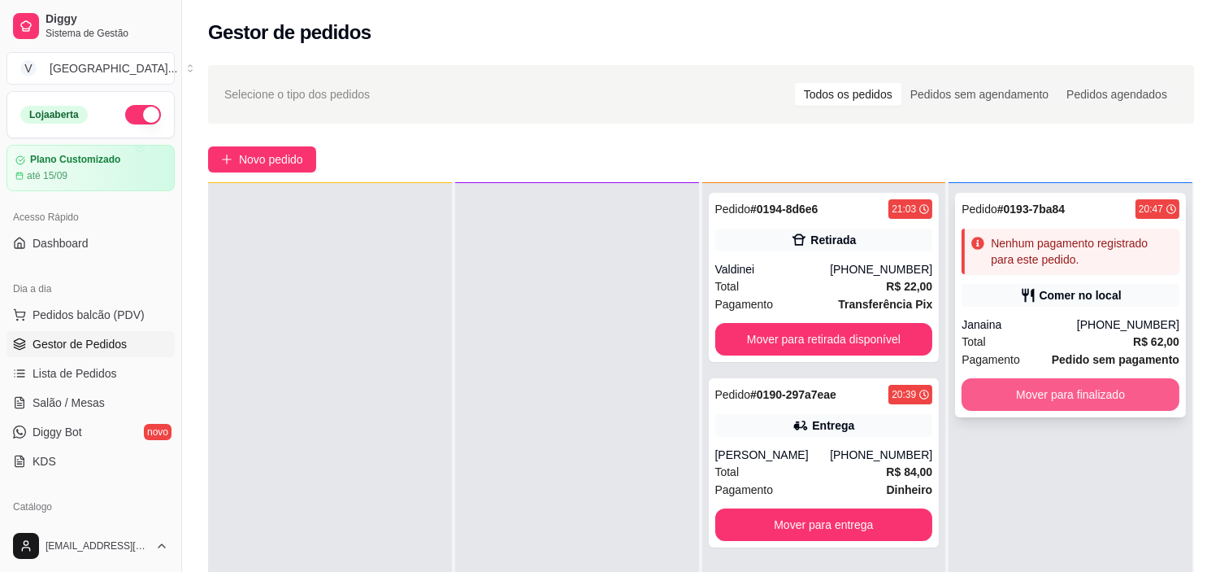
click at [1094, 389] on button "Mover para finalizado" at bounding box center [1071, 394] width 218 height 33
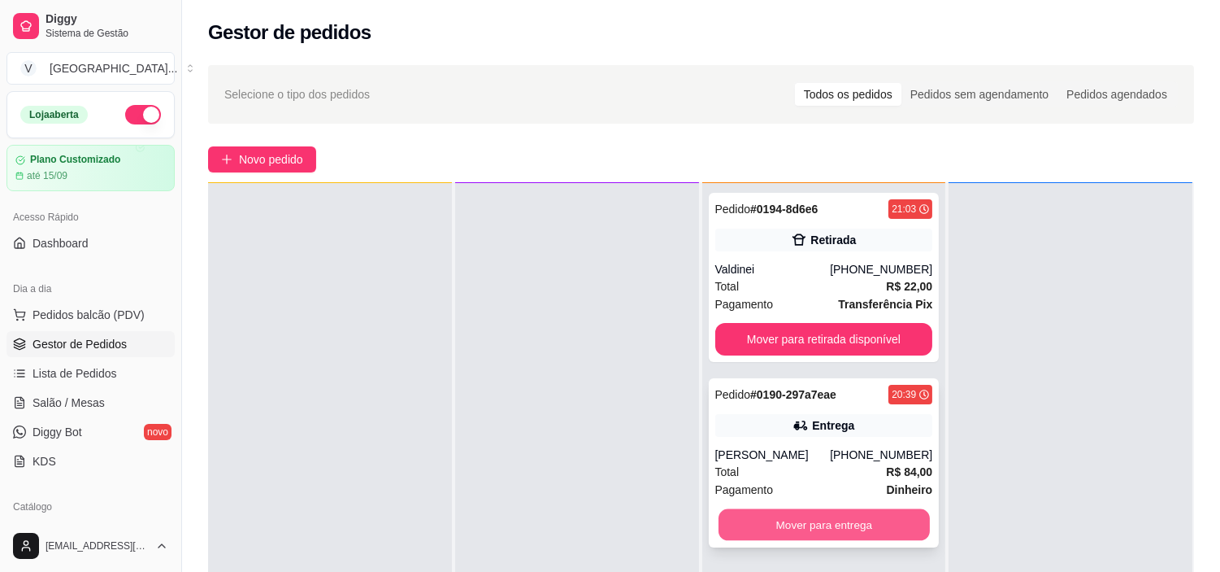
click at [802, 527] on button "Mover para entrega" at bounding box center [824, 525] width 211 height 32
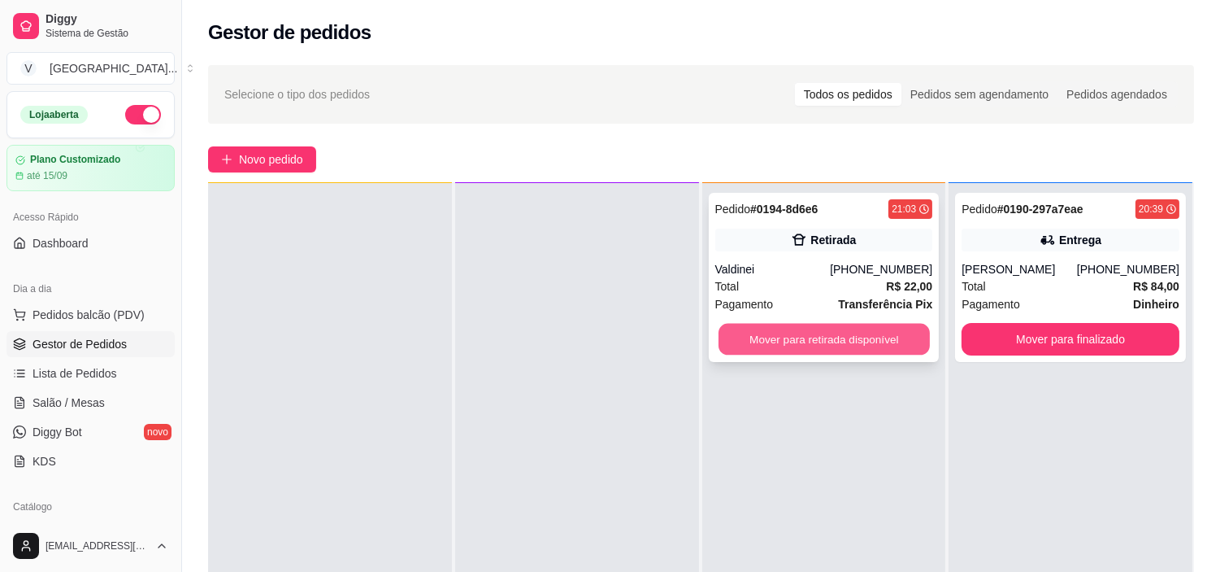
click at [783, 331] on button "Mover para retirada disponível" at bounding box center [824, 340] width 211 height 32
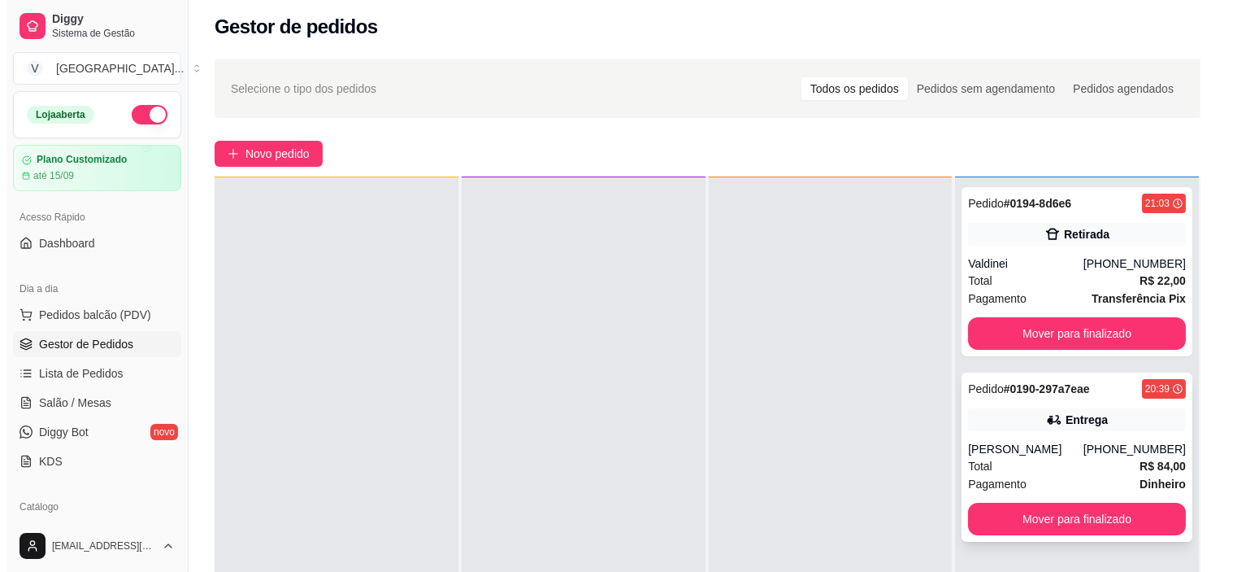
scroll to position [0, 0]
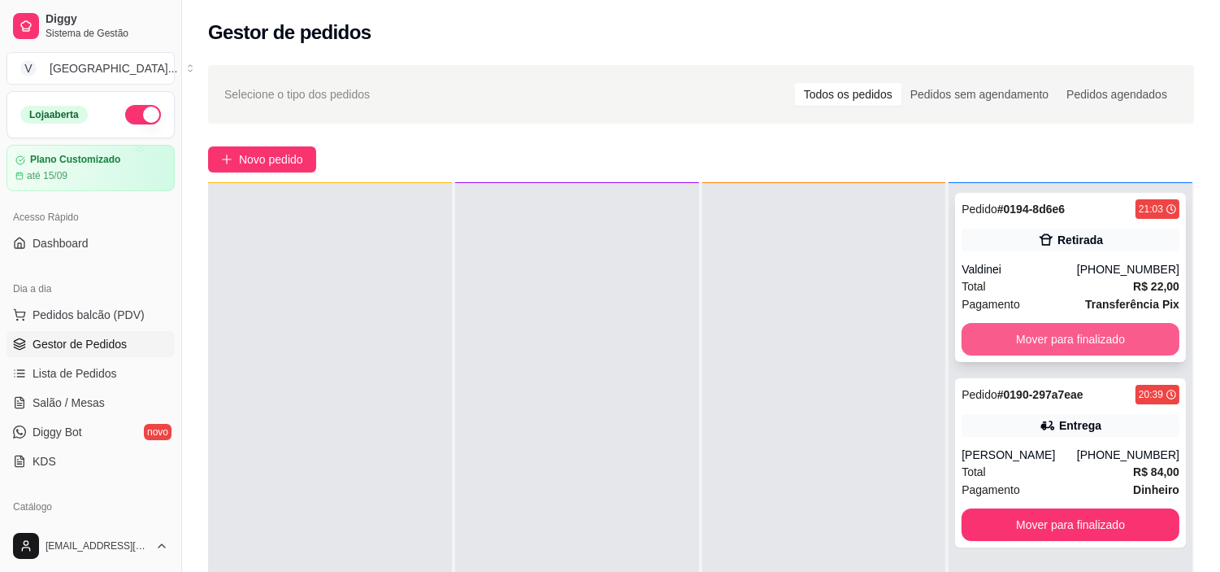
click at [1085, 337] on button "Mover para finalizado" at bounding box center [1071, 339] width 218 height 33
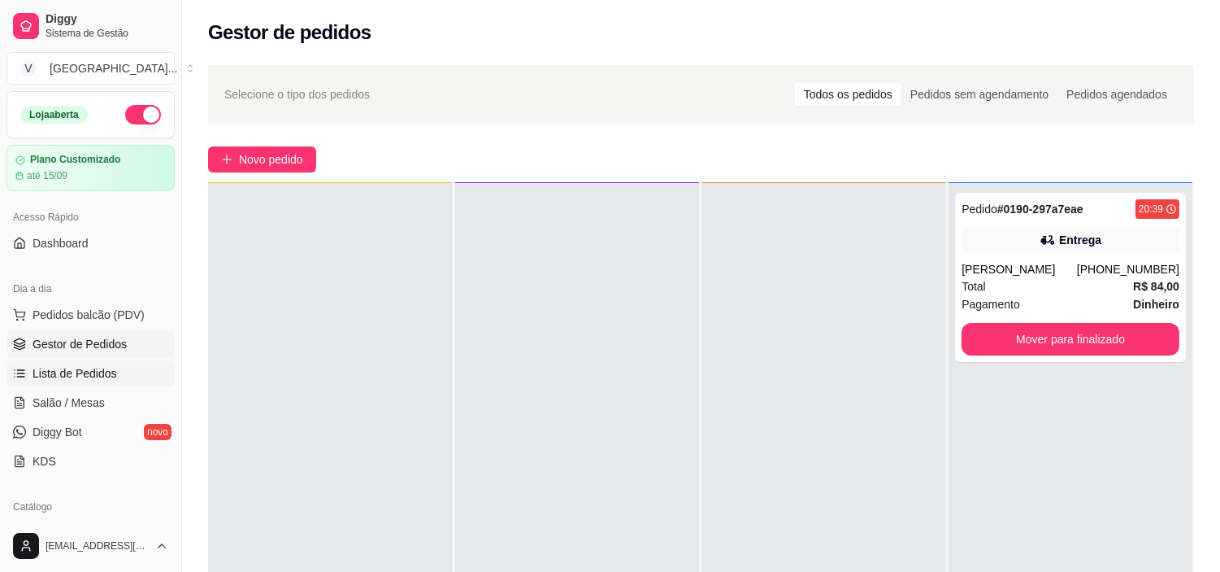
click at [63, 385] on link "Lista de Pedidos" at bounding box center [91, 373] width 168 height 26
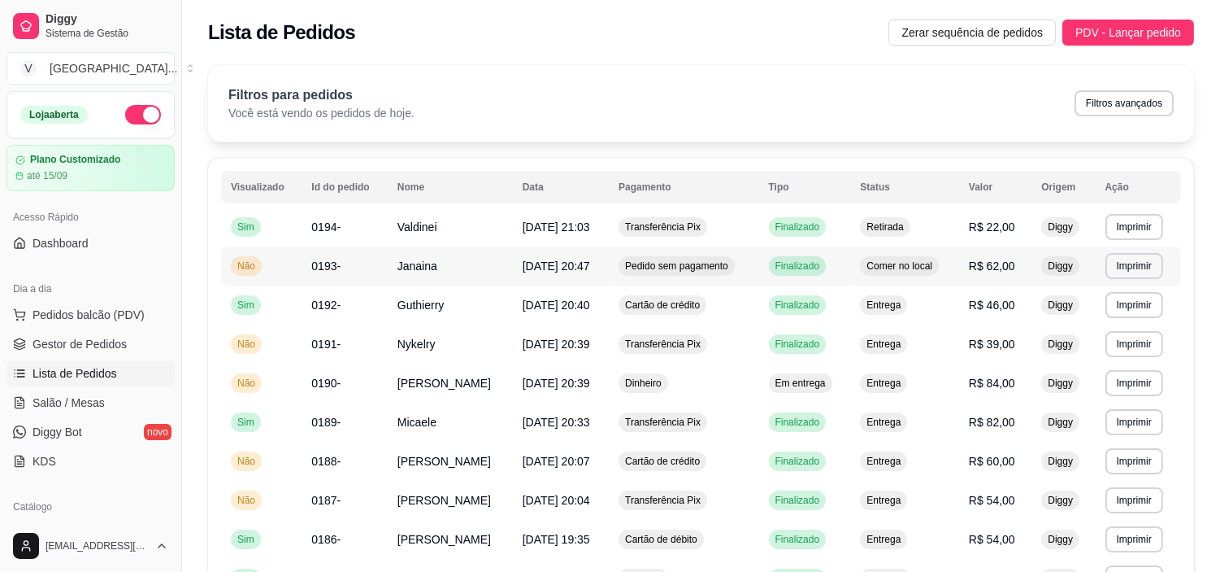
click at [672, 266] on td "Pedido sem pagamento" at bounding box center [684, 265] width 150 height 39
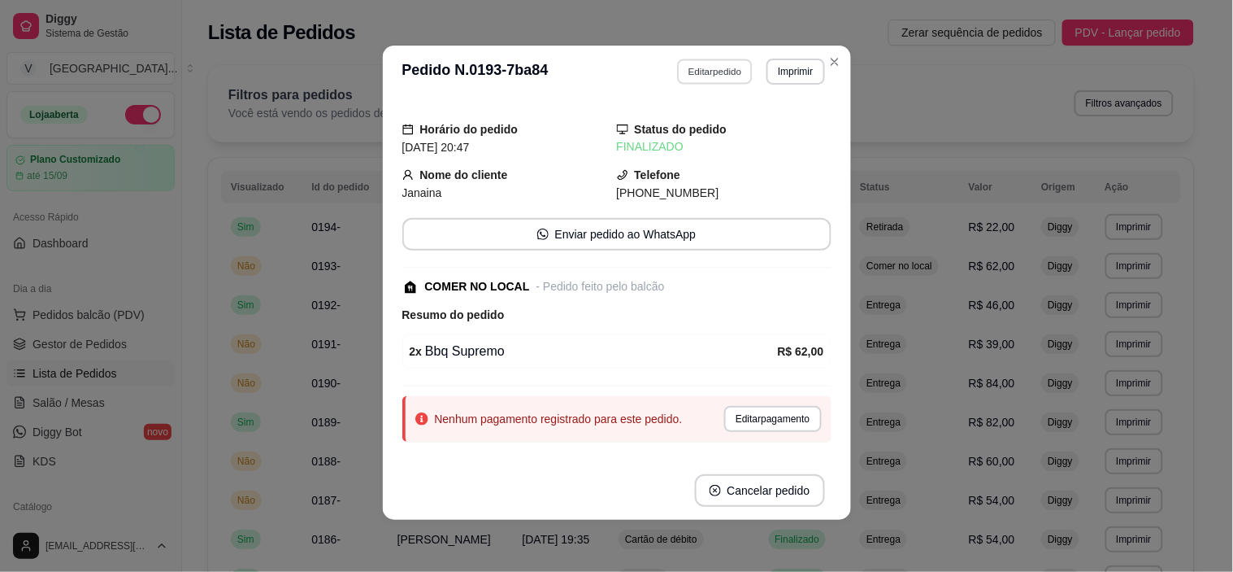
click at [714, 67] on button "Editar pedido" at bounding box center [715, 71] width 76 height 25
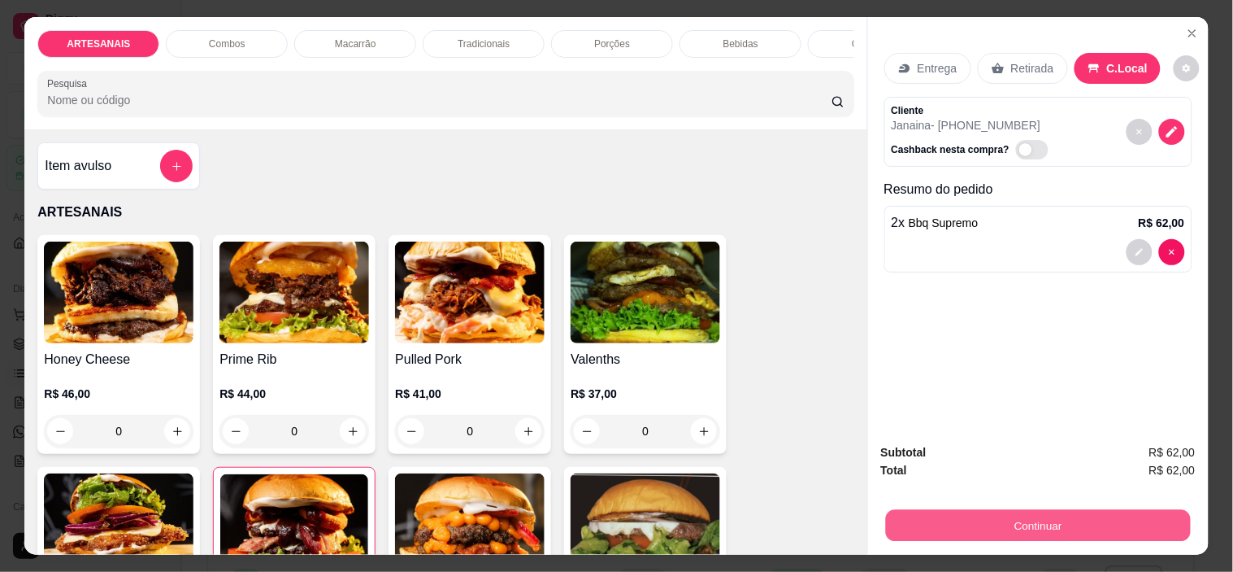
click at [1038, 520] on button "Continuar" at bounding box center [1037, 526] width 305 height 32
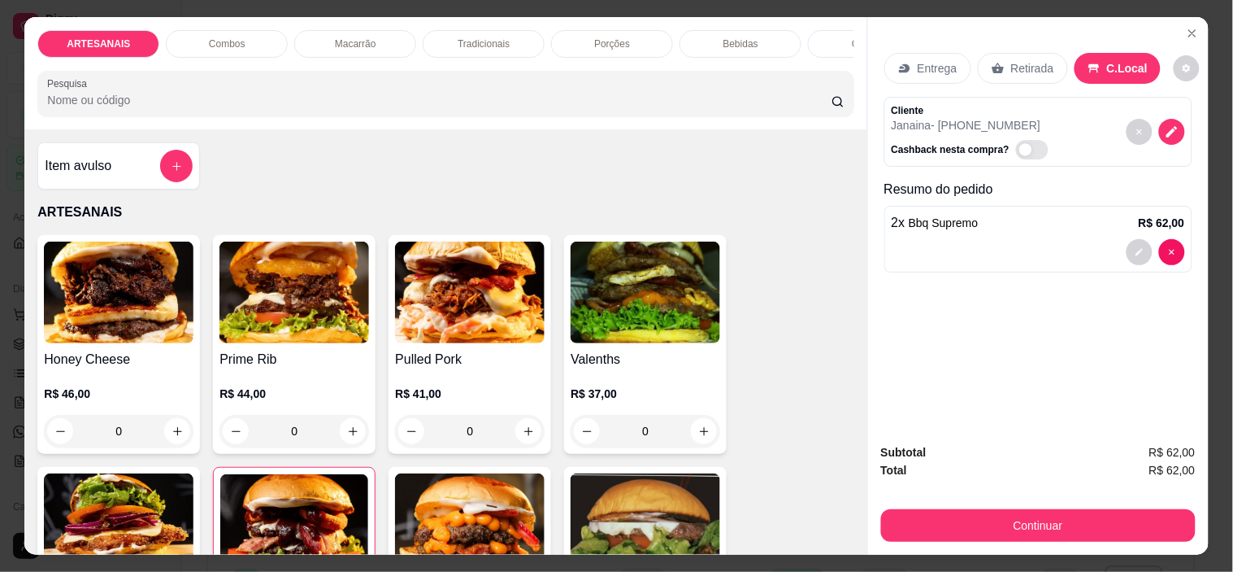
click at [1177, 55] on button "decrease-product-quantity" at bounding box center [1187, 68] width 26 height 26
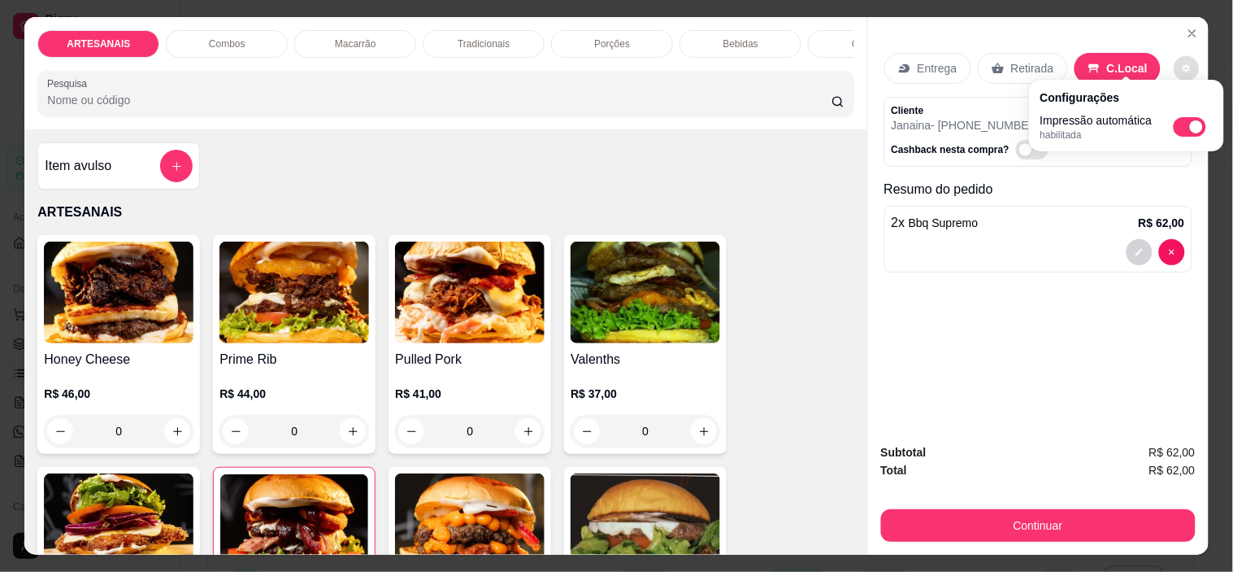
click at [1184, 125] on span "Automatic updates" at bounding box center [1190, 127] width 33 height 20
click at [1184, 127] on input "Automatic updates" at bounding box center [1178, 132] width 11 height 11
checkbox input "false"
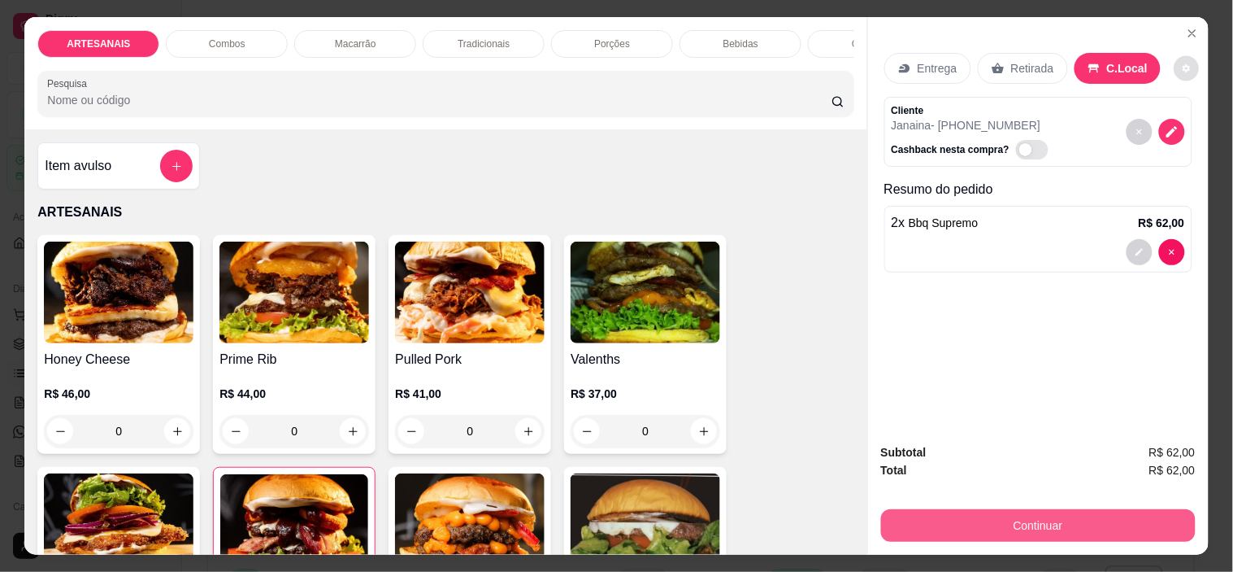
click at [1074, 531] on button "Continuar" at bounding box center [1038, 525] width 315 height 33
click at [1072, 523] on button "Continuar" at bounding box center [1038, 525] width 315 height 33
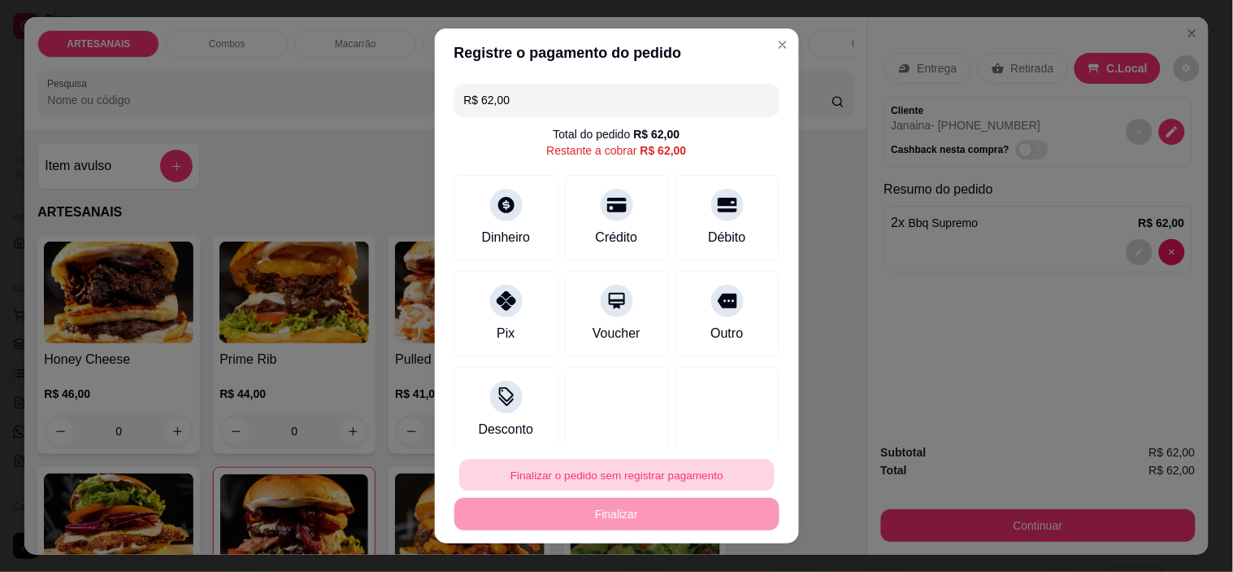
click at [620, 476] on button "Finalizar o pedido sem registrar pagamento" at bounding box center [616, 475] width 315 height 32
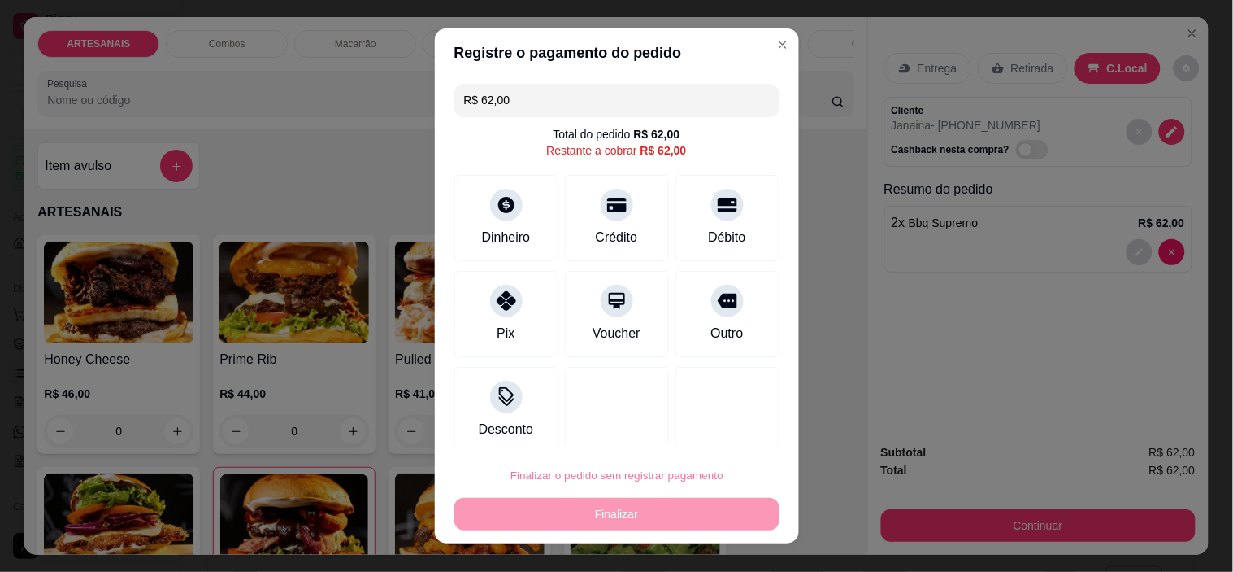
click at [713, 426] on button "Confirmar" at bounding box center [711, 428] width 60 height 25
type input "0"
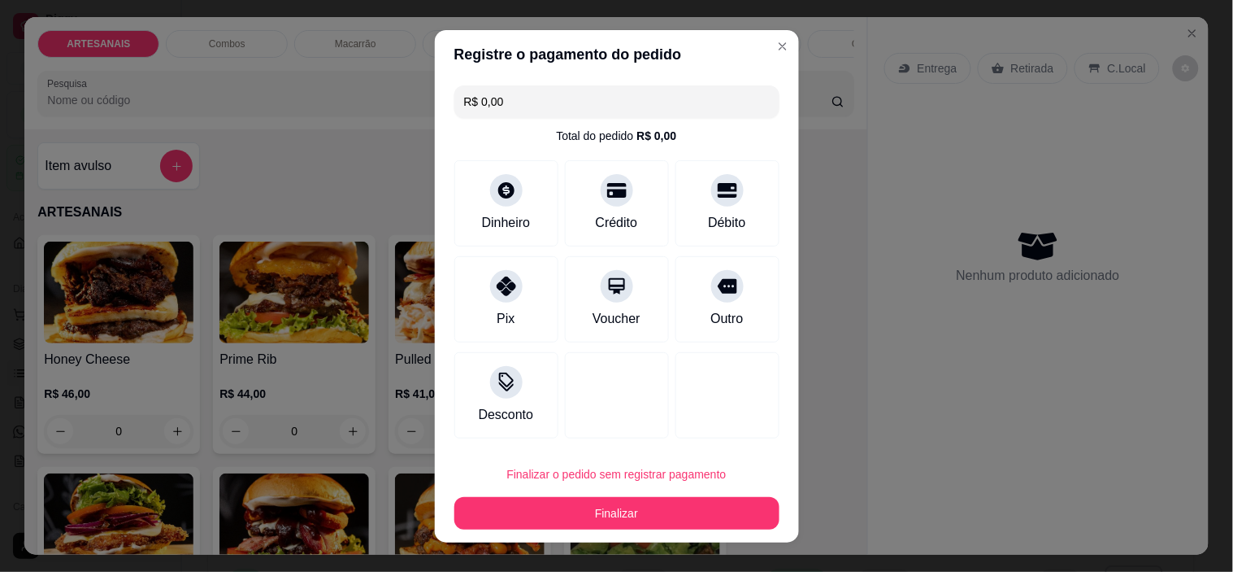
type input "R$ 0,00"
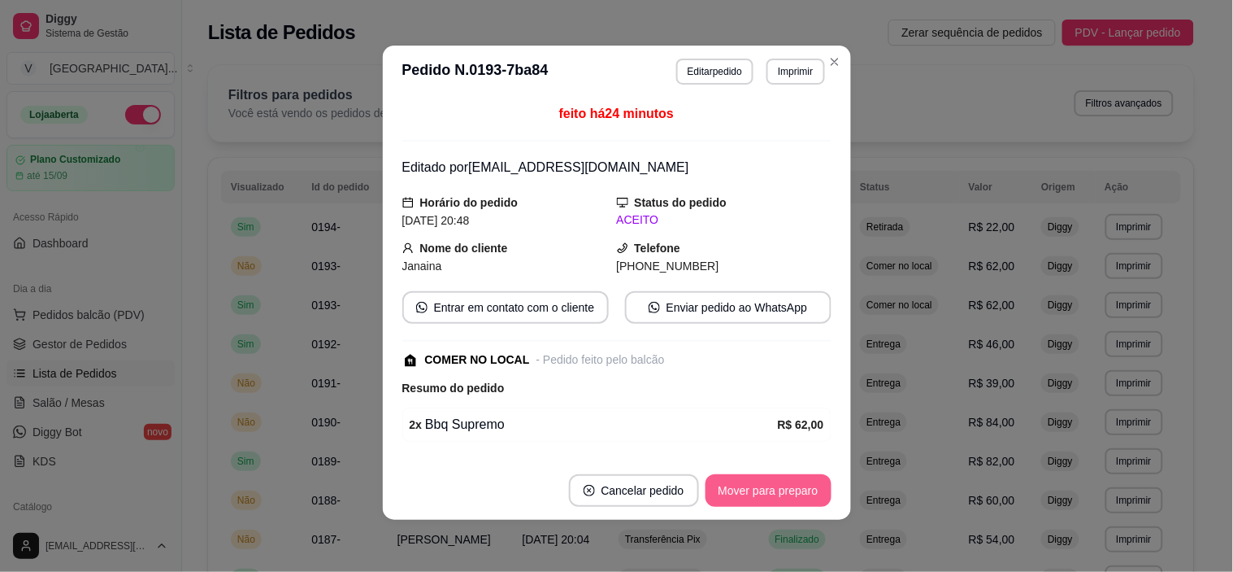
click at [797, 486] on button "Mover para preparo" at bounding box center [769, 490] width 126 height 33
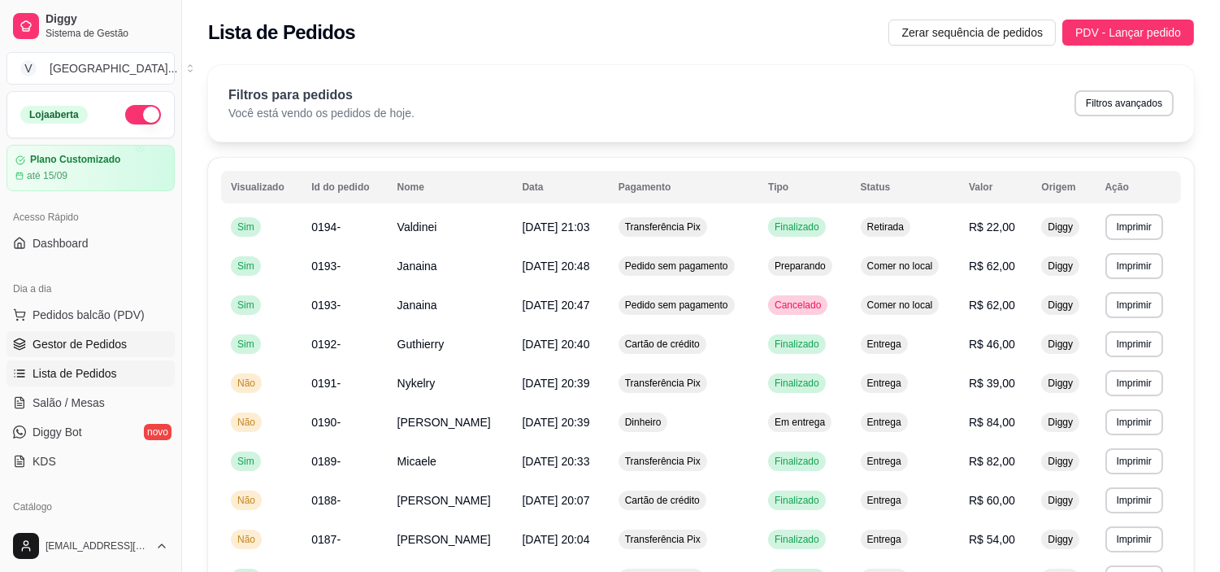
click at [118, 337] on span "Gestor de Pedidos" at bounding box center [80, 344] width 94 height 16
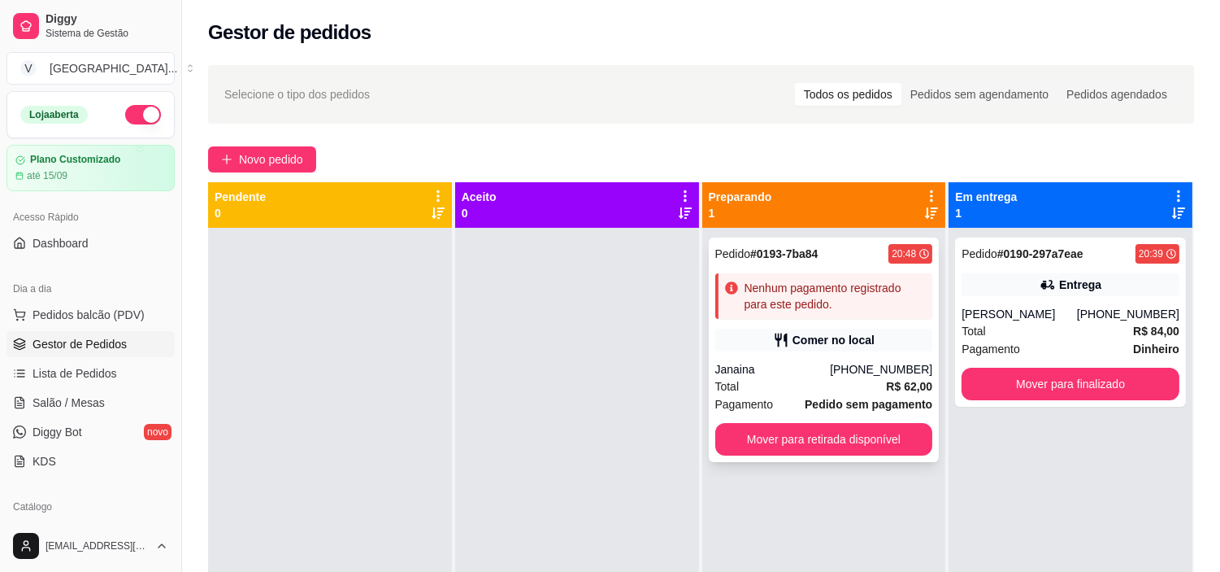
click at [847, 302] on div "Nenhum pagamento registrado para este pedido." at bounding box center [836, 296] width 182 height 33
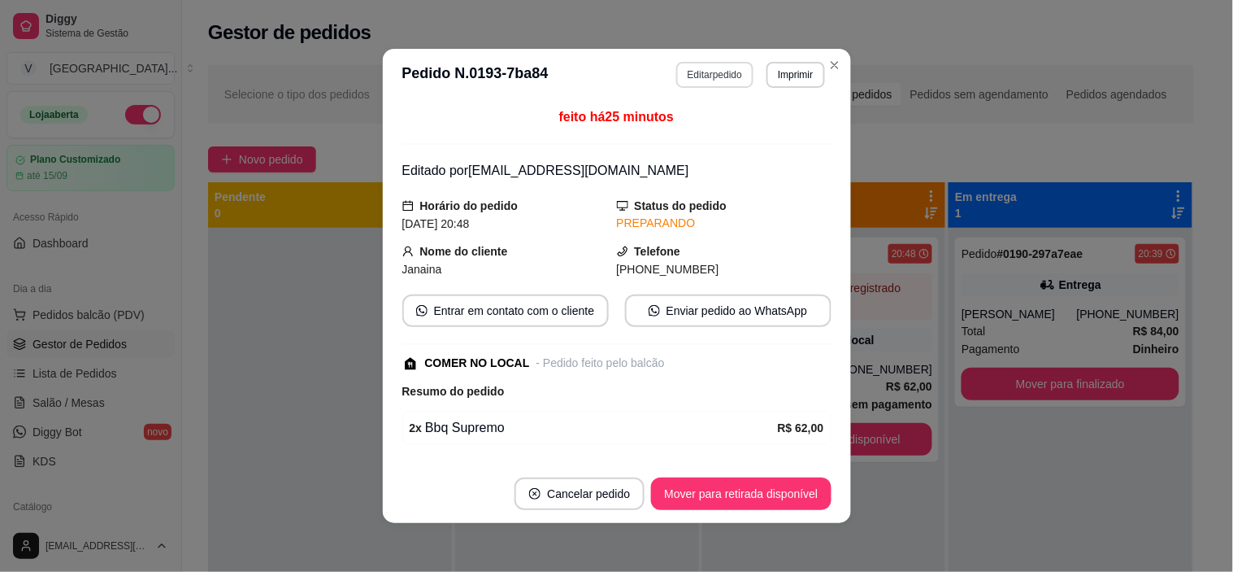
click at [700, 77] on button "Editar pedido" at bounding box center [714, 75] width 77 height 26
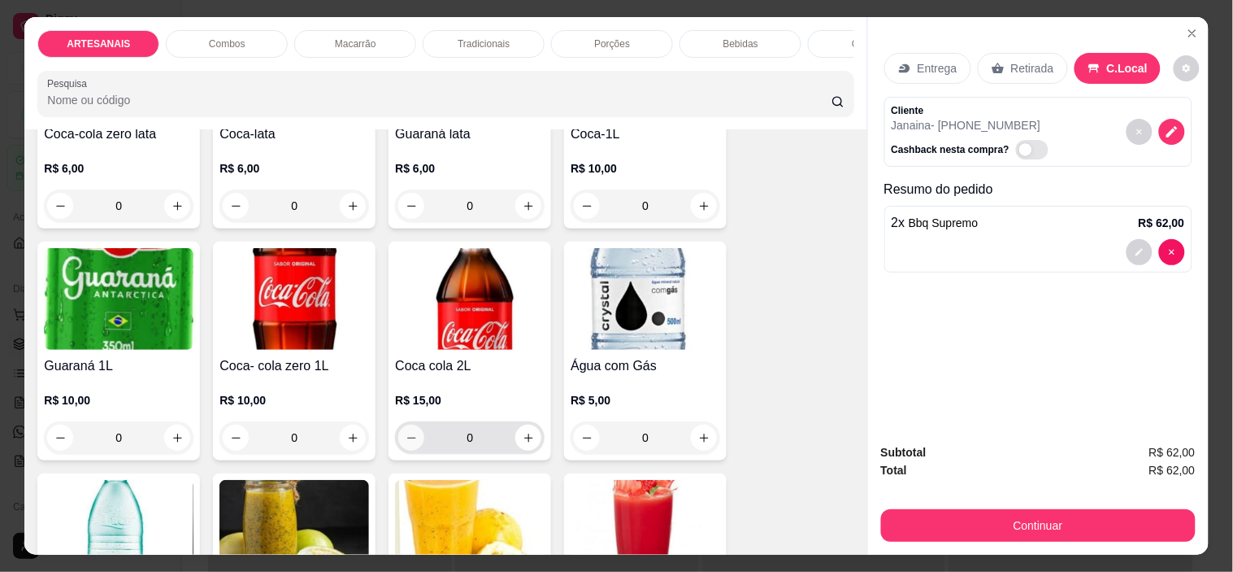
scroll to position [1987, 0]
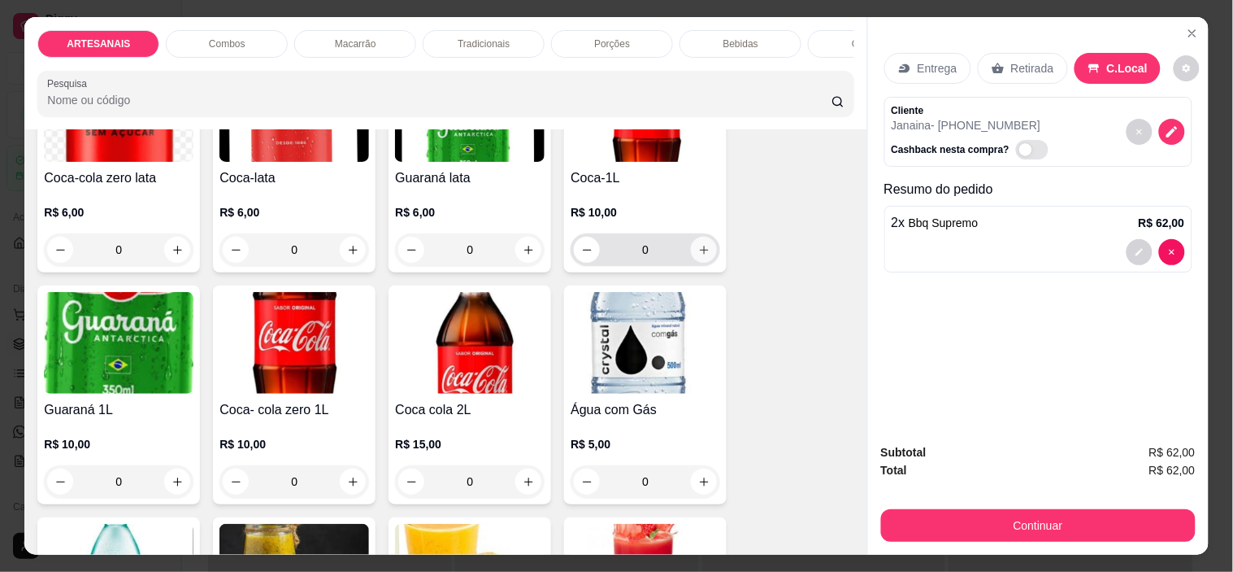
click at [706, 260] on button "increase-product-quantity" at bounding box center [704, 250] width 26 height 26
type input "1"
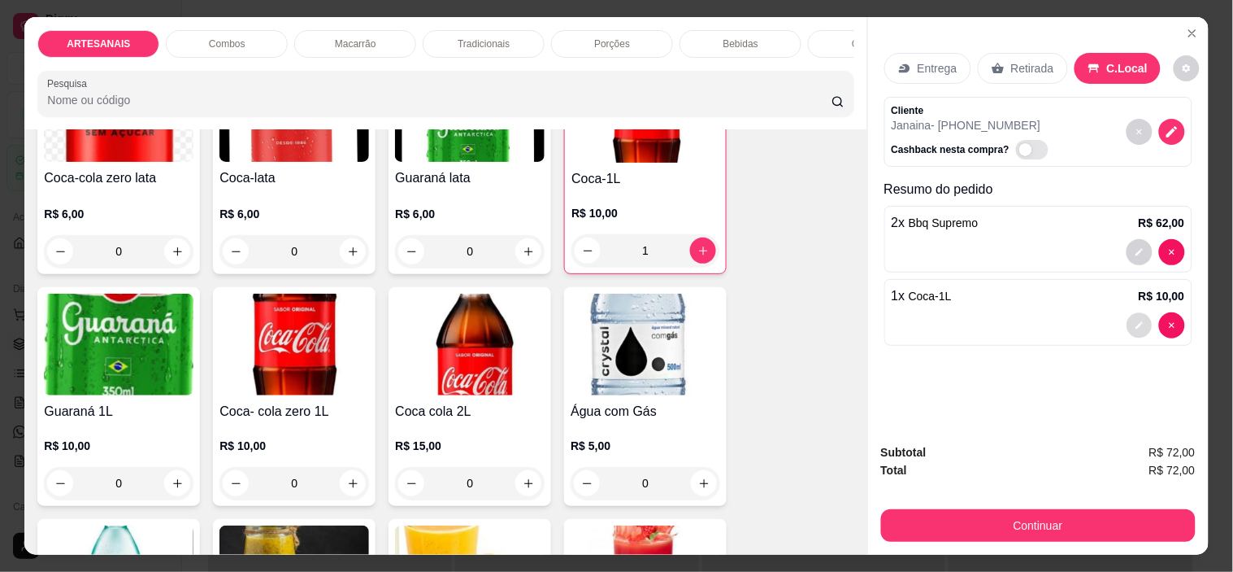
click at [1132, 313] on button "decrease-product-quantity" at bounding box center [1139, 325] width 25 height 25
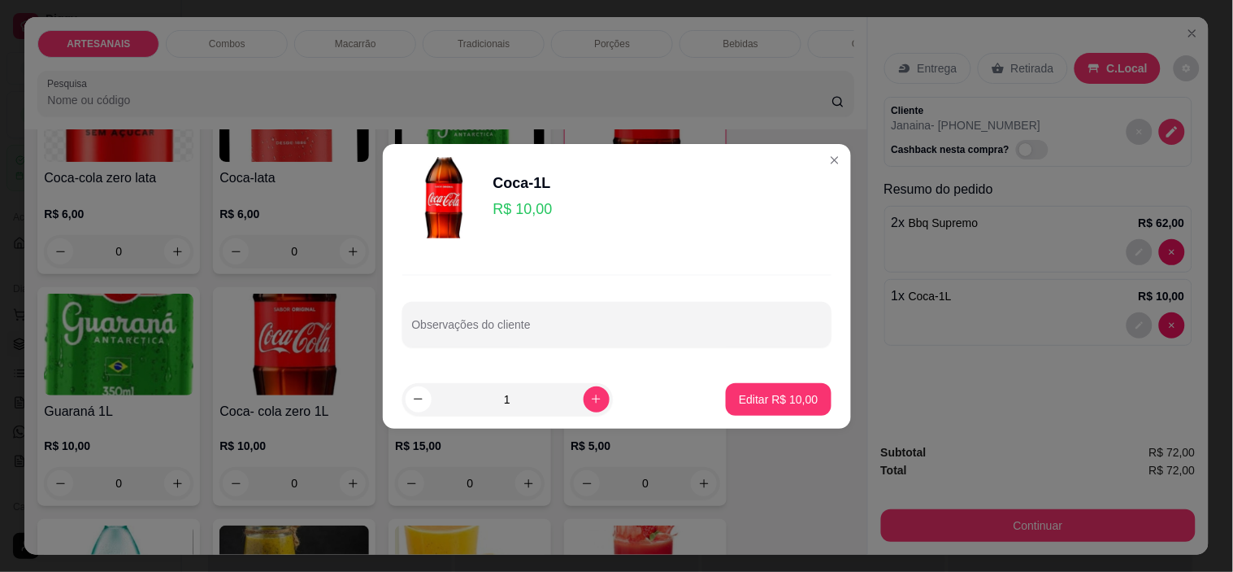
click at [602, 298] on div "Observações do cliente" at bounding box center [617, 310] width 468 height 119
click at [604, 303] on div "Observações do cliente" at bounding box center [616, 325] width 429 height 46
type input "2 copos gelo e limao"
click at [766, 391] on p "Editar R$ 10,00" at bounding box center [778, 399] width 79 height 16
type input "0"
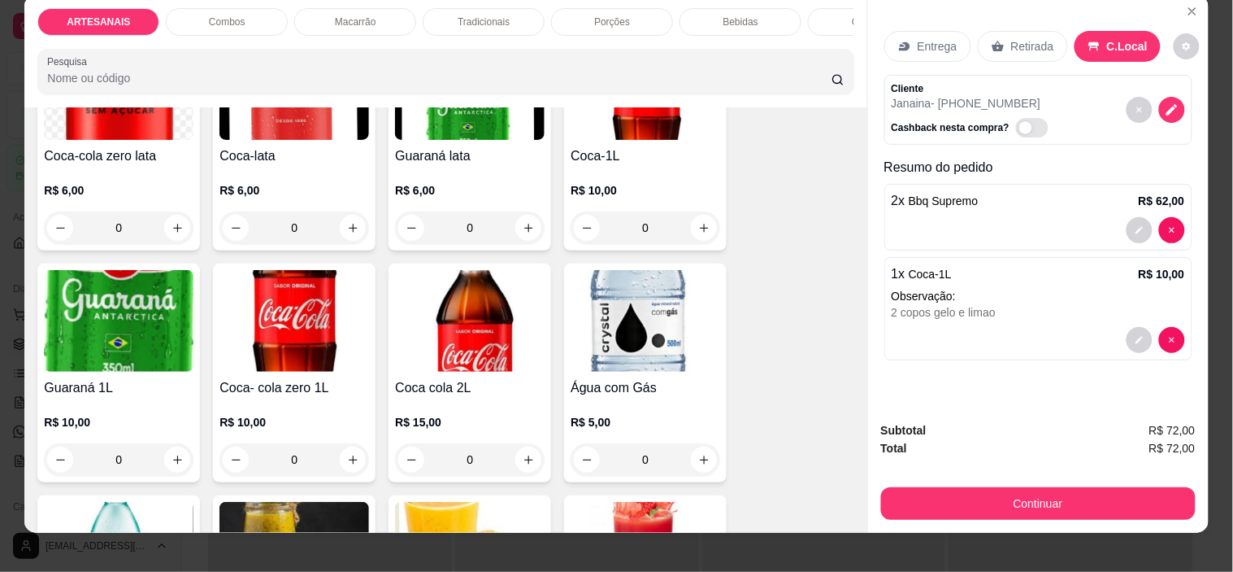
scroll to position [41, 0]
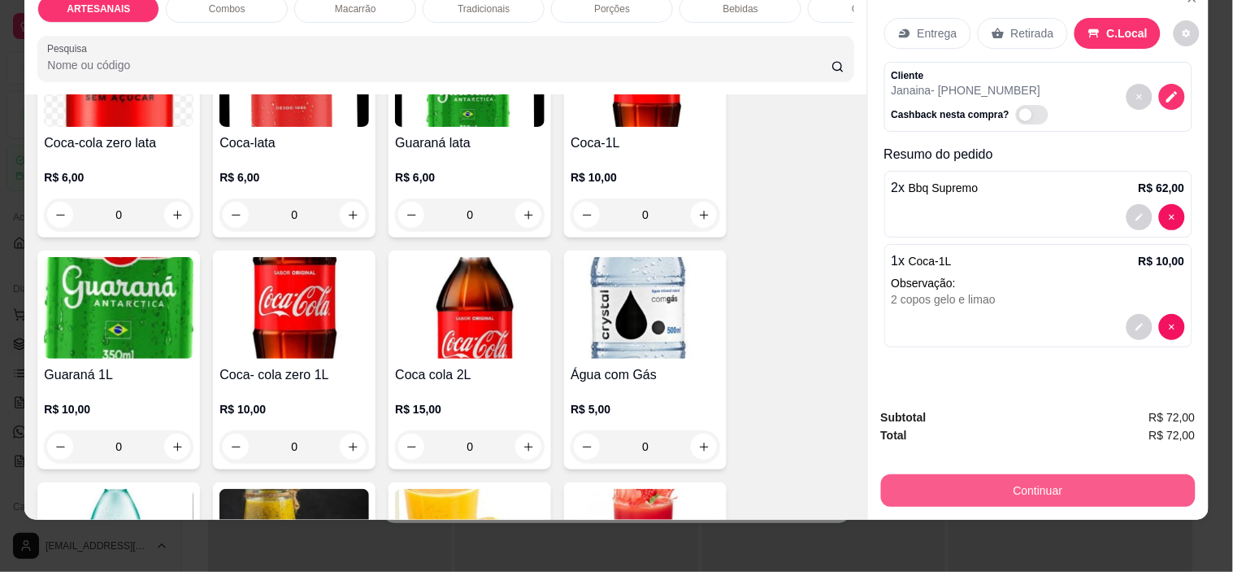
click at [1035, 483] on button "Continuar" at bounding box center [1038, 490] width 315 height 33
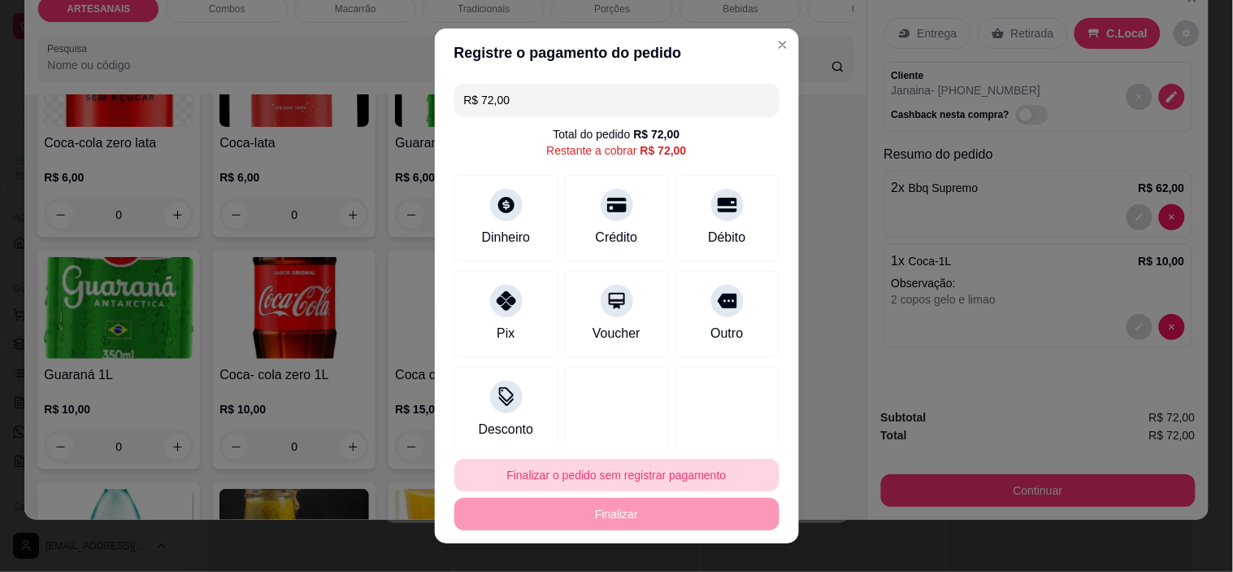
click at [595, 472] on button "Finalizar o pedido sem registrar pagamento" at bounding box center [617, 475] width 325 height 33
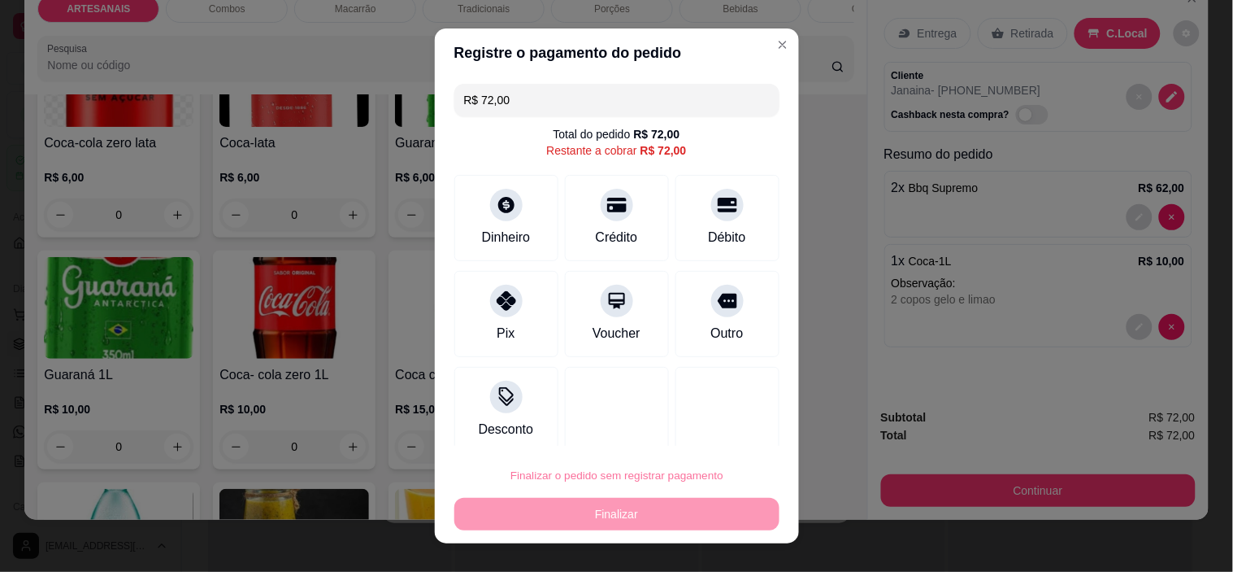
click at [717, 424] on button "Confirmar" at bounding box center [711, 428] width 58 height 24
type input "0"
type input "R$ 0,00"
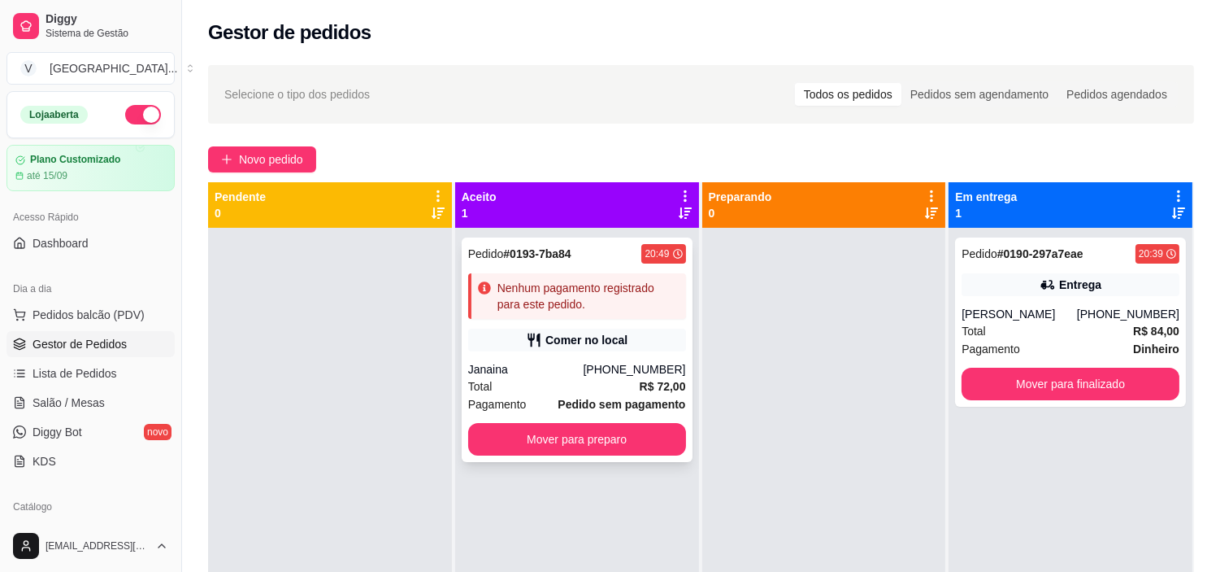
click at [570, 353] on div "Pedido # 0193-7ba84 20:49 Nenhum pagamento registrado para este pedido. Comer n…" at bounding box center [577, 349] width 231 height 224
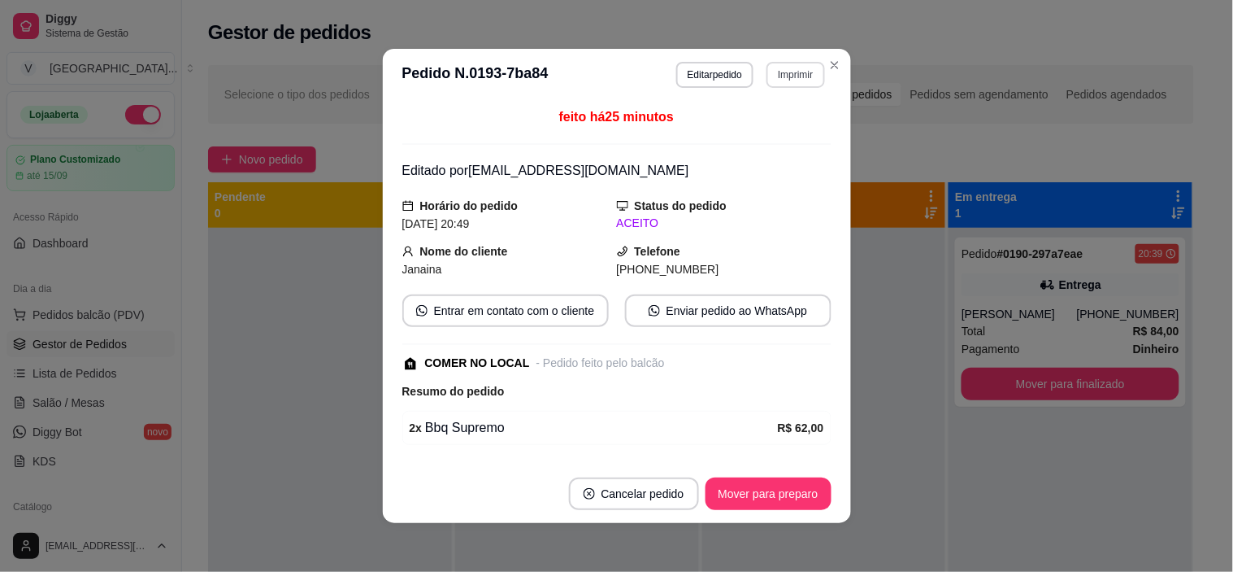
click at [801, 75] on button "Imprimir" at bounding box center [796, 75] width 58 height 26
click at [778, 138] on button "IMPRESSORA" at bounding box center [761, 133] width 118 height 26
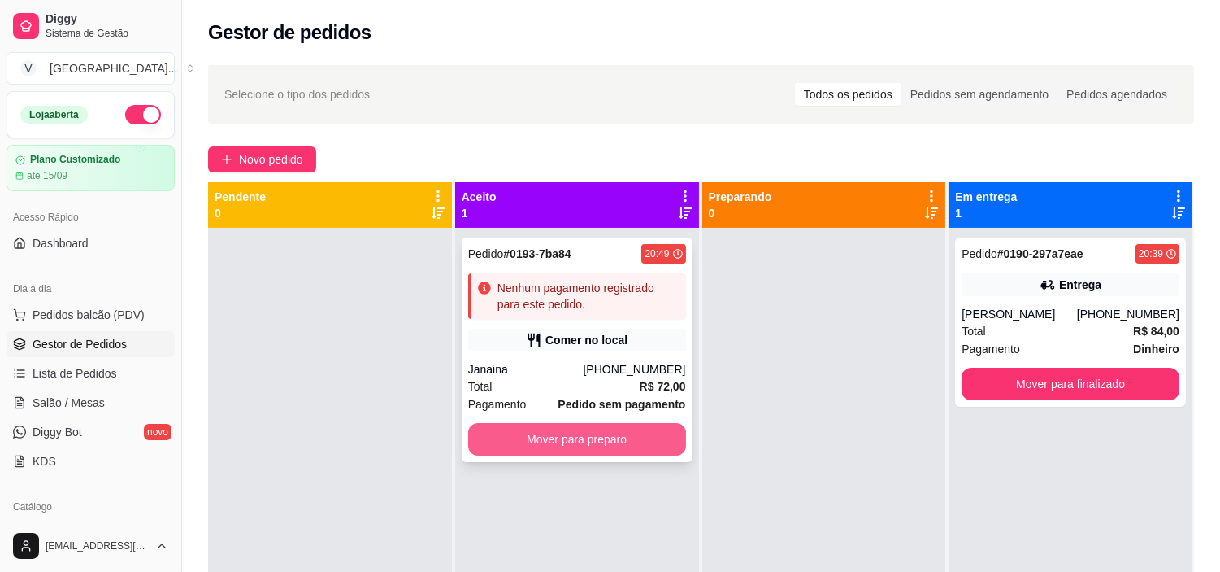
click at [587, 442] on button "Mover para preparo" at bounding box center [577, 439] width 218 height 33
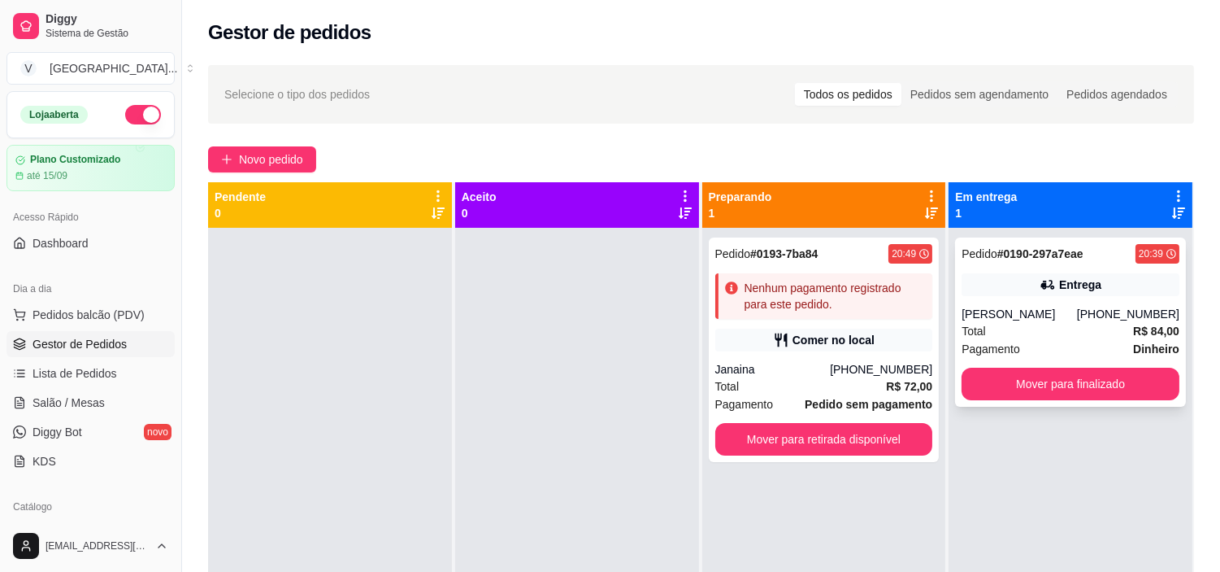
click at [1008, 314] on div "Marcos Paulo" at bounding box center [1019, 314] width 115 height 16
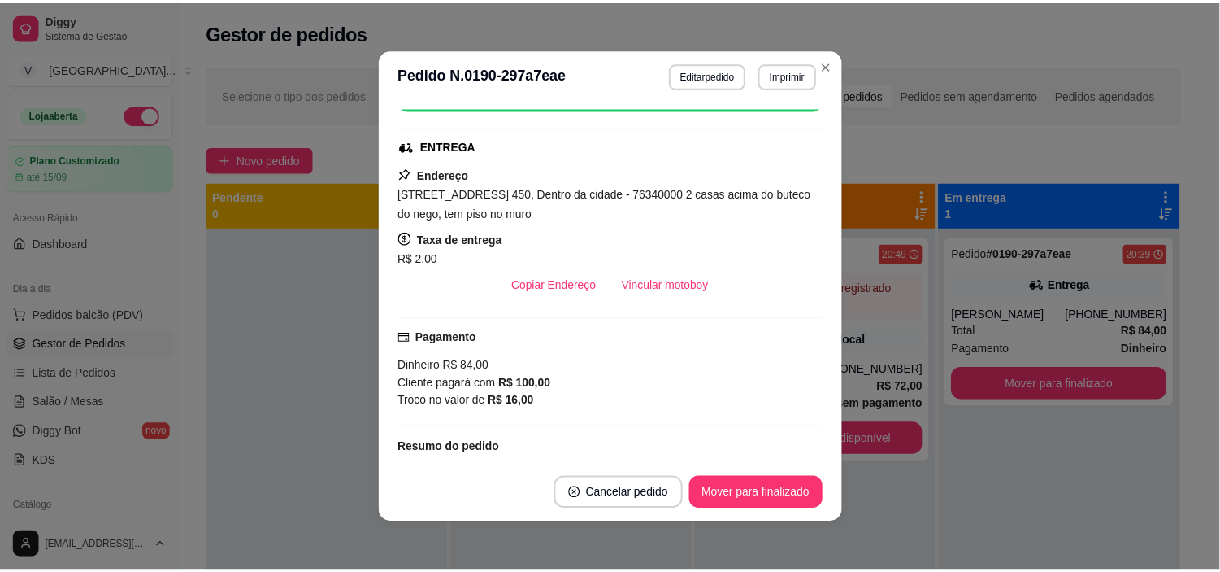
scroll to position [271, 0]
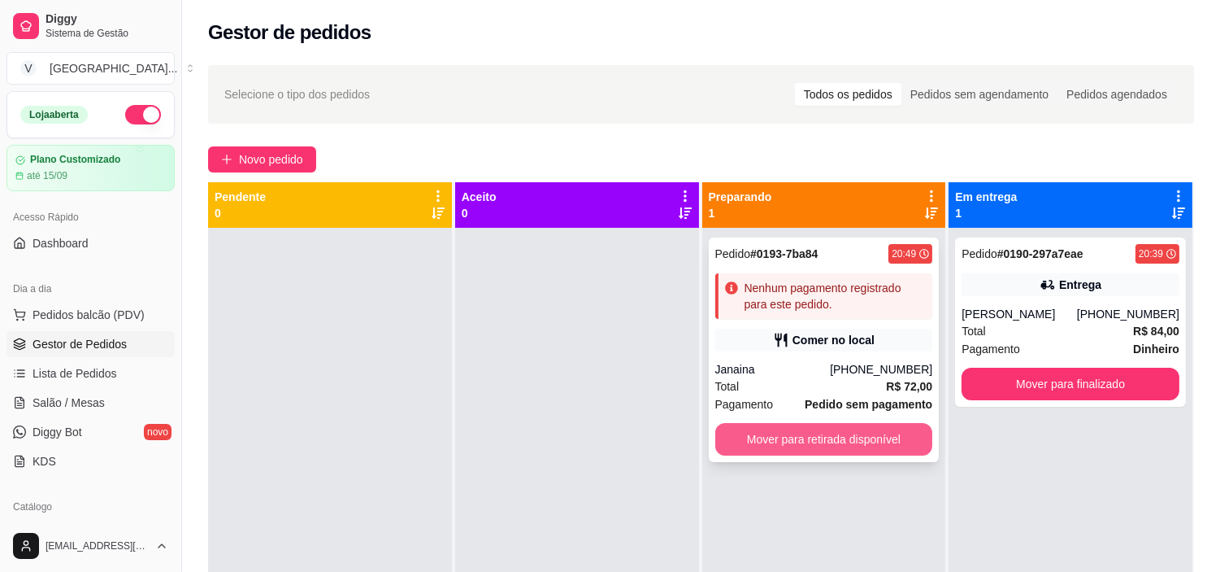
click at [868, 441] on button "Mover para retirada disponível" at bounding box center [825, 439] width 218 height 33
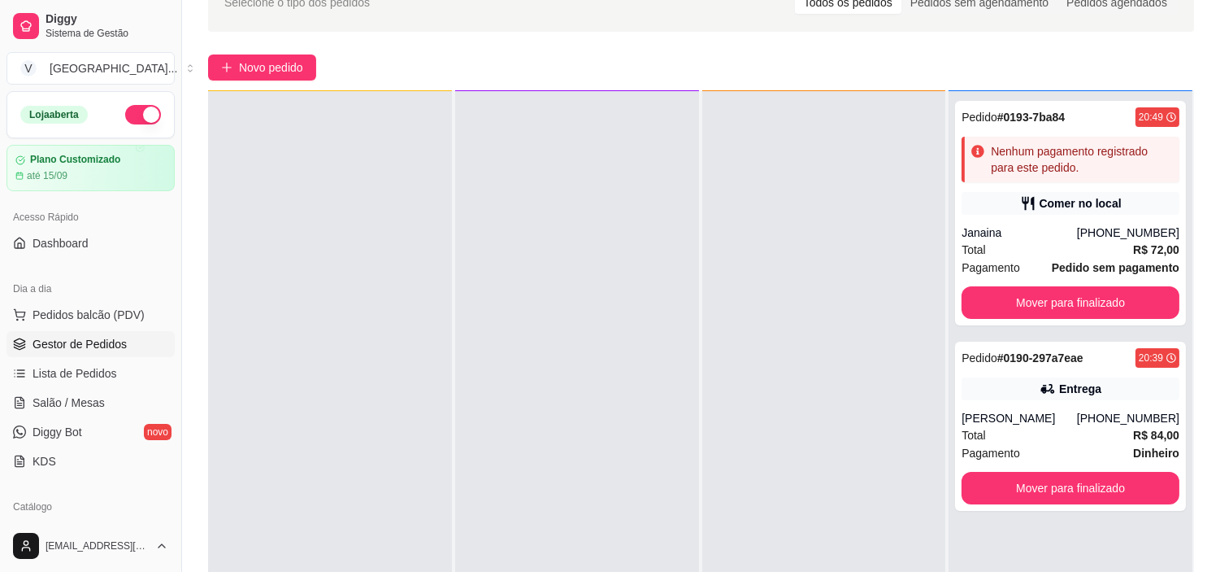
scroll to position [181, 0]
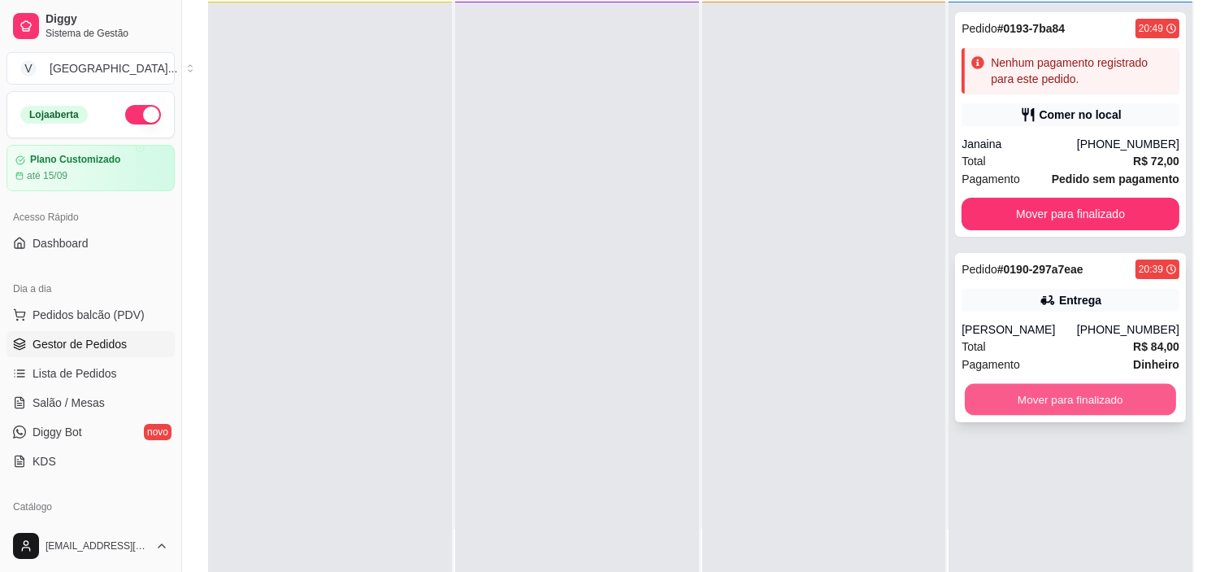
click at [1098, 393] on button "Mover para finalizado" at bounding box center [1070, 400] width 211 height 32
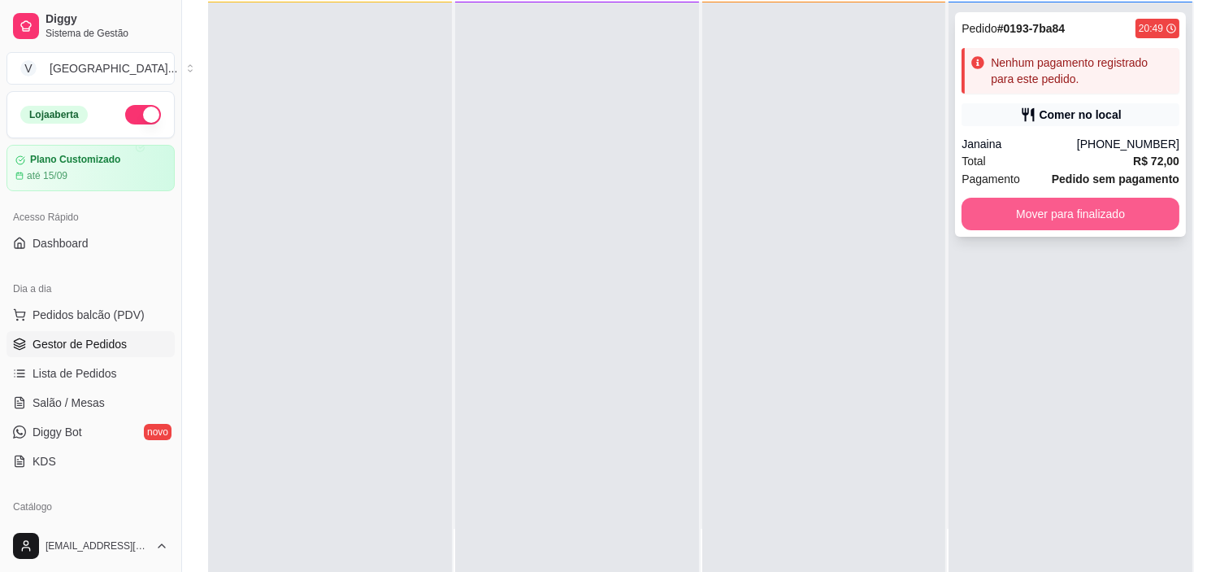
click at [1092, 215] on button "Mover para finalizado" at bounding box center [1071, 214] width 218 height 33
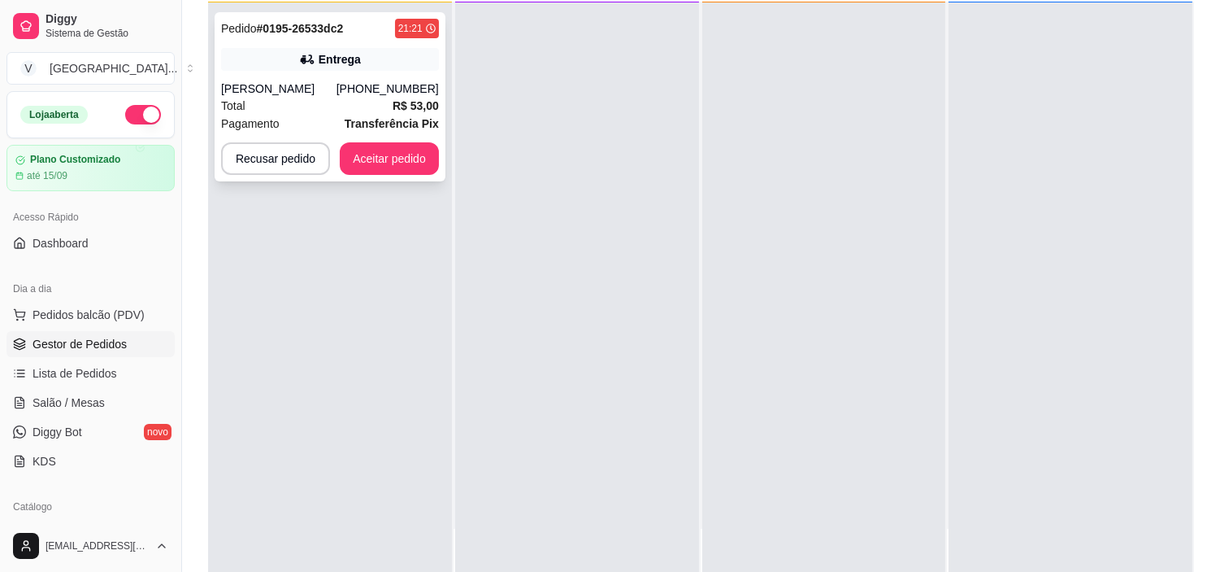
click at [383, 68] on div "Entrega" at bounding box center [330, 59] width 218 height 23
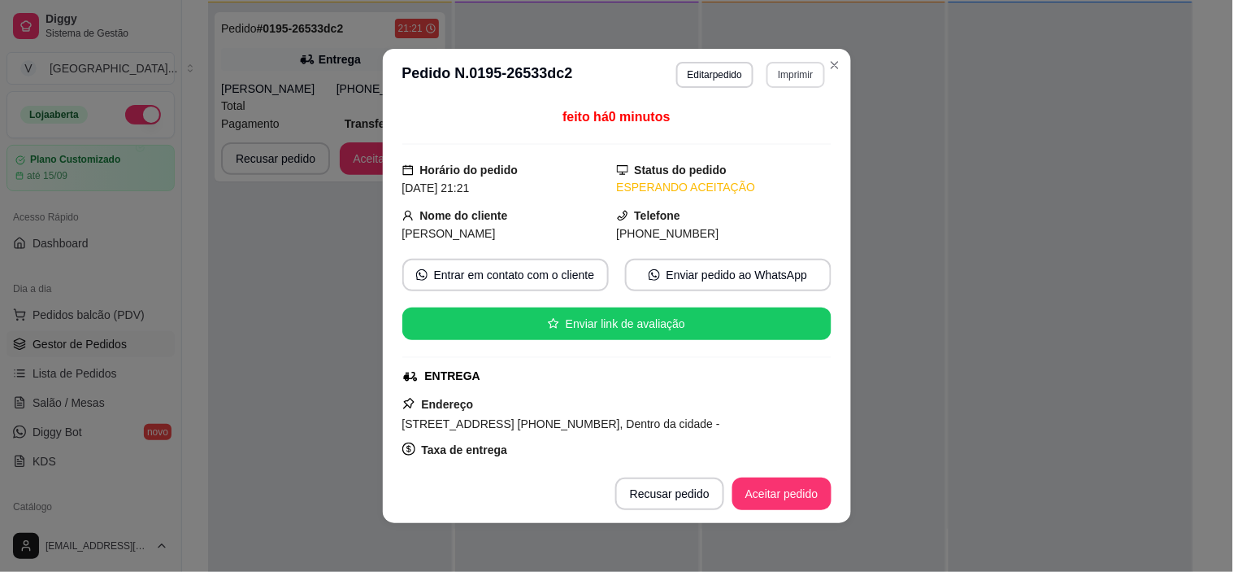
click at [779, 75] on button "Imprimir" at bounding box center [796, 75] width 58 height 26
click at [765, 127] on button "IMPRESSORA" at bounding box center [761, 133] width 118 height 26
click at [790, 502] on button "Aceitar pedido" at bounding box center [782, 493] width 99 height 33
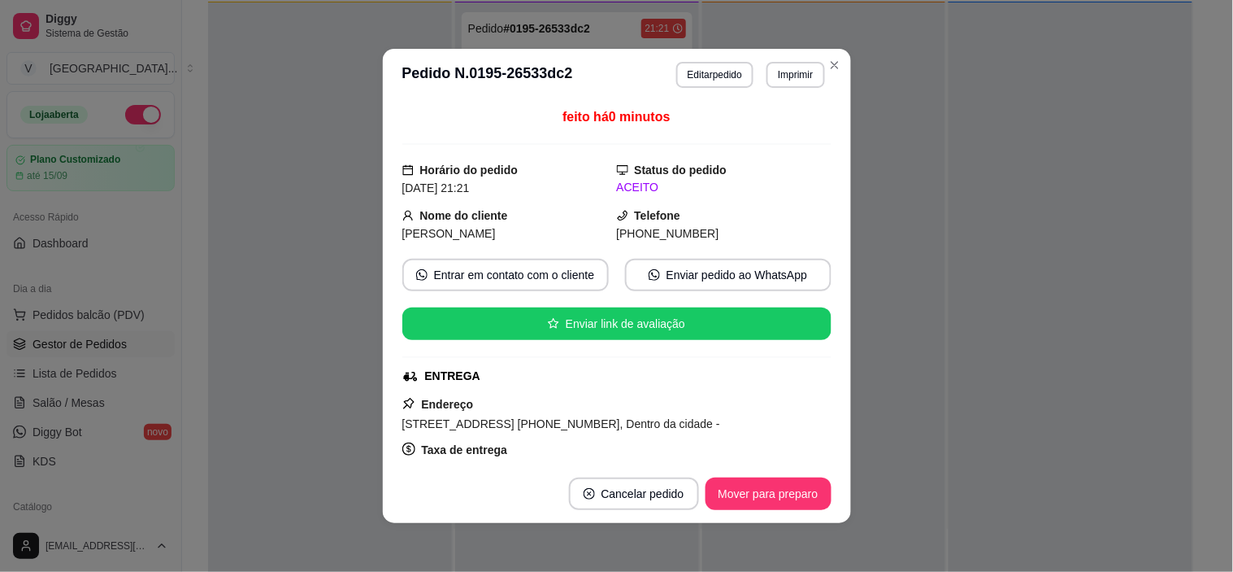
click at [833, 76] on header "**********" at bounding box center [617, 75] width 468 height 52
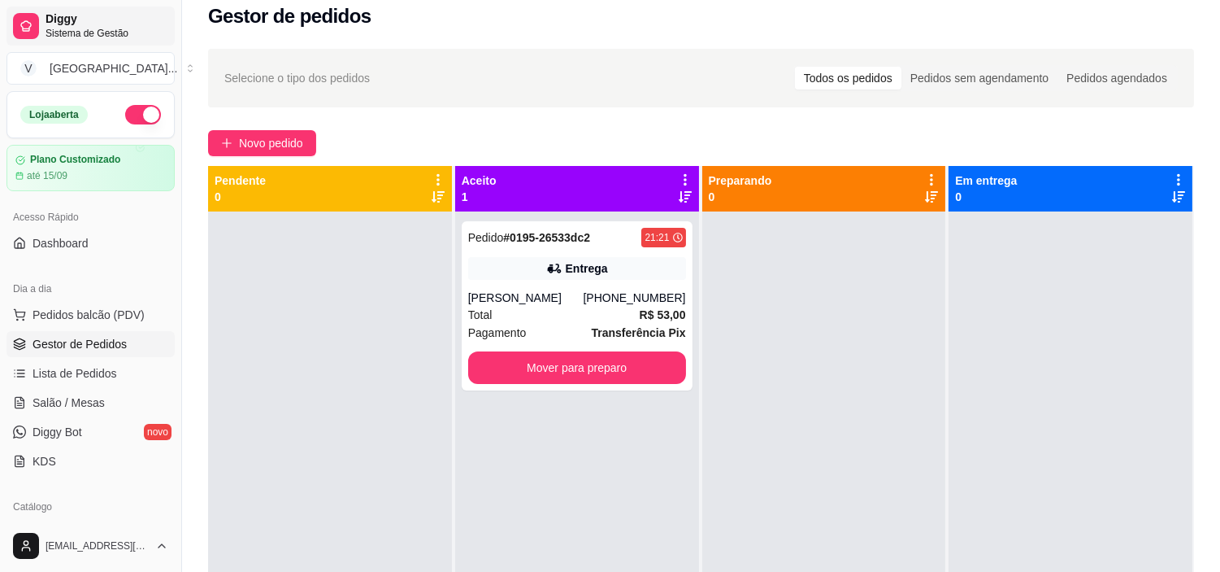
scroll to position [0, 0]
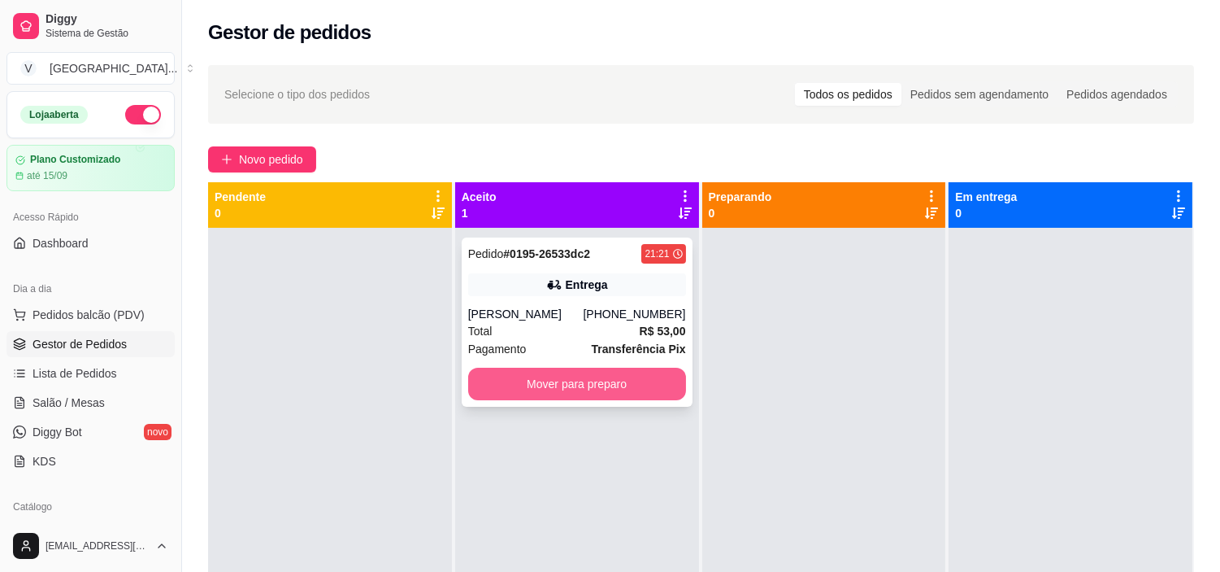
click at [590, 384] on button "Mover para preparo" at bounding box center [577, 384] width 218 height 33
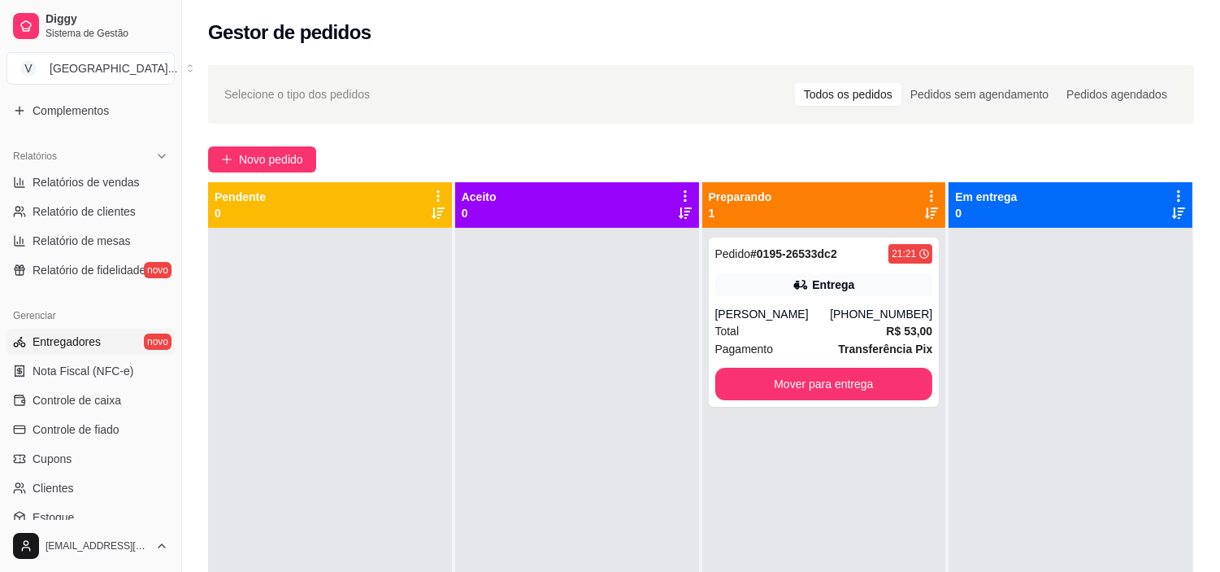
scroll to position [542, 0]
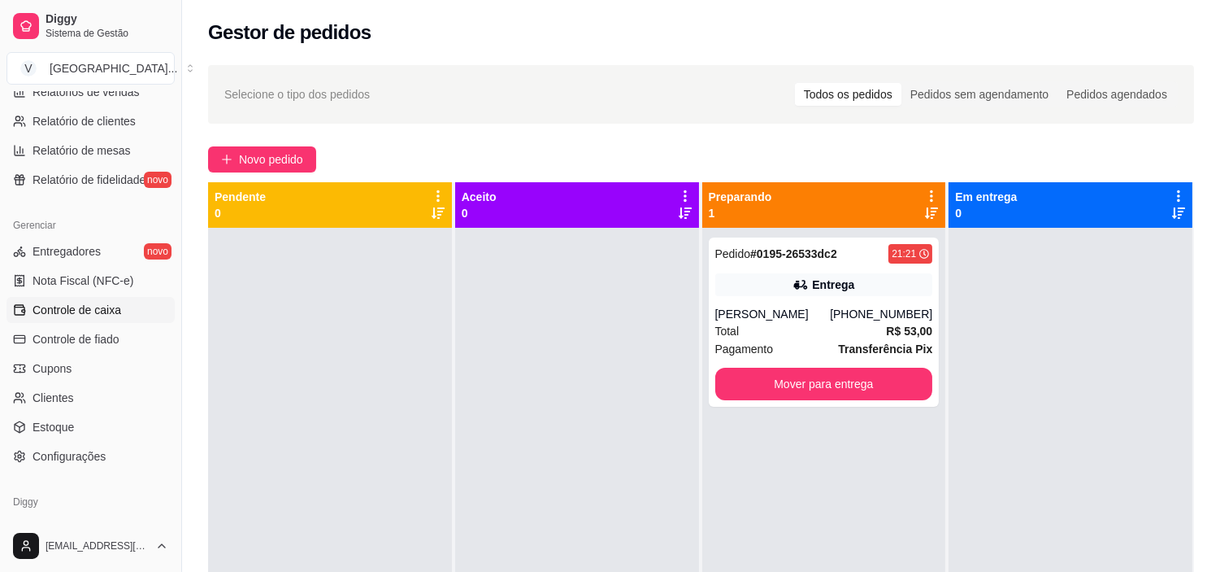
click at [124, 315] on link "Controle de caixa" at bounding box center [91, 310] width 168 height 26
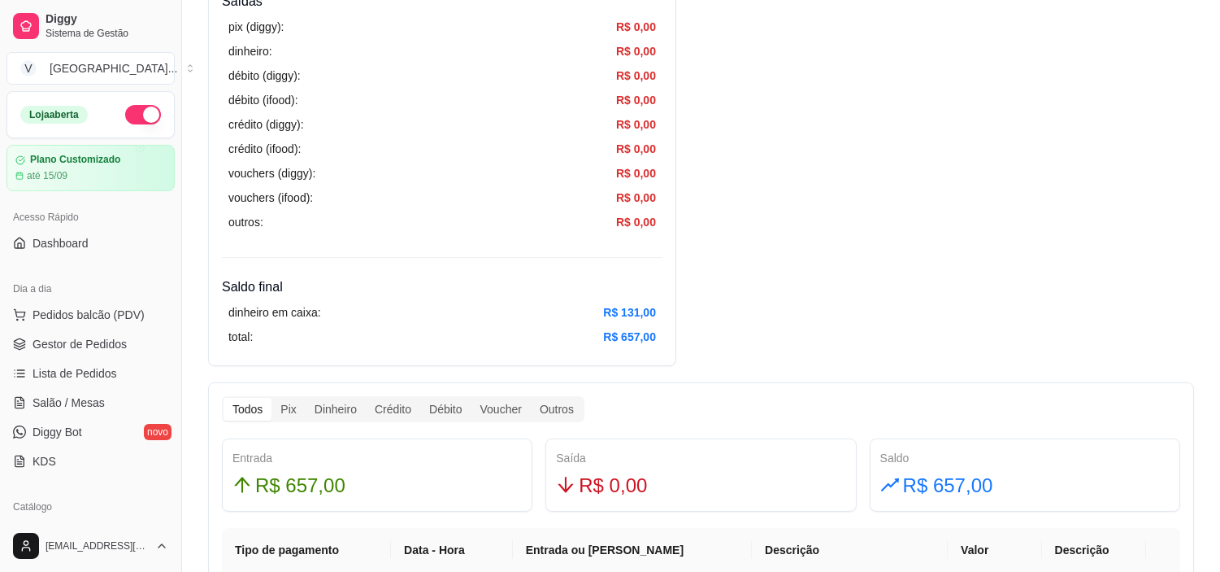
click at [95, 294] on div "Dia a dia Pedidos balcão (PDV) Gestor de Pedidos Lista de Pedidos Salão / Mesas…" at bounding box center [90, 374] width 181 height 211
click at [100, 337] on span "Gestor de Pedidos" at bounding box center [80, 344] width 94 height 16
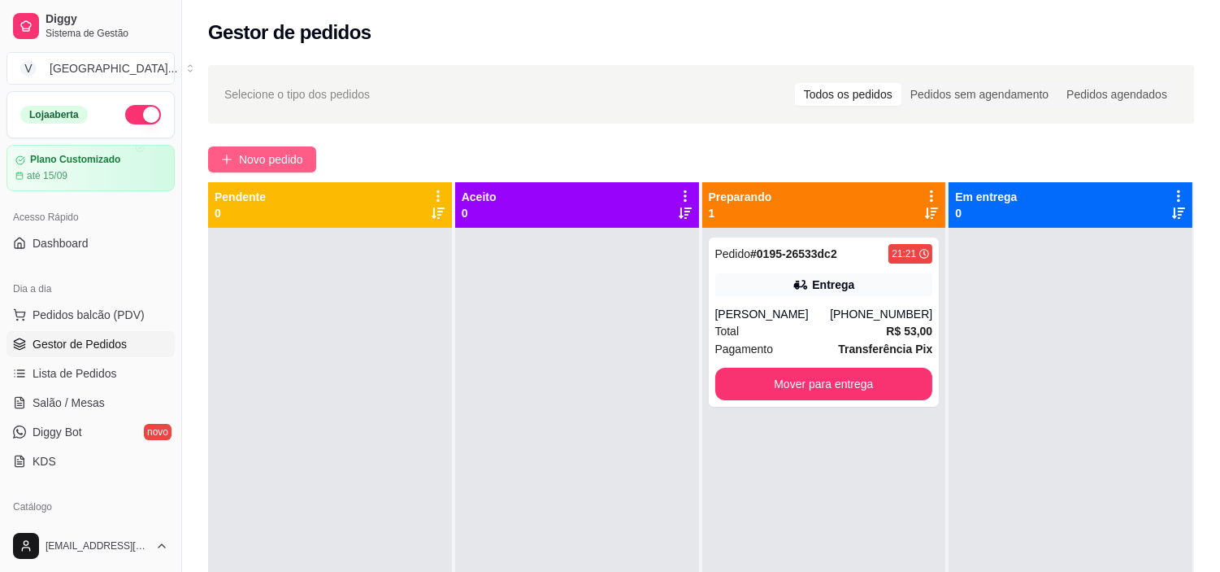
click at [281, 160] on span "Novo pedido" at bounding box center [271, 159] width 64 height 18
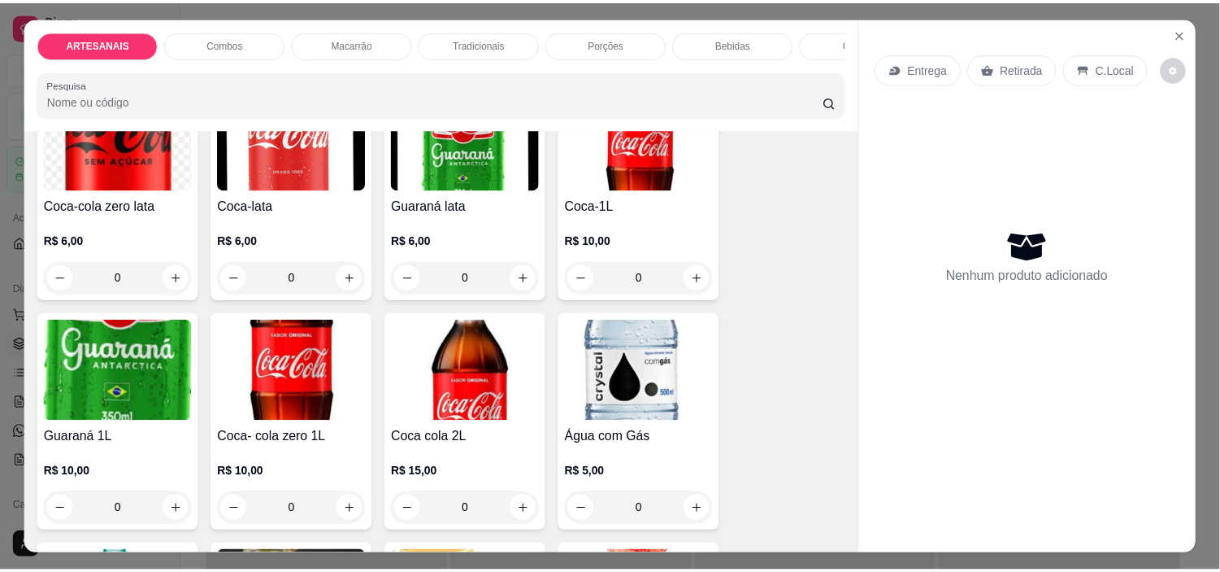
scroll to position [1987, 0]
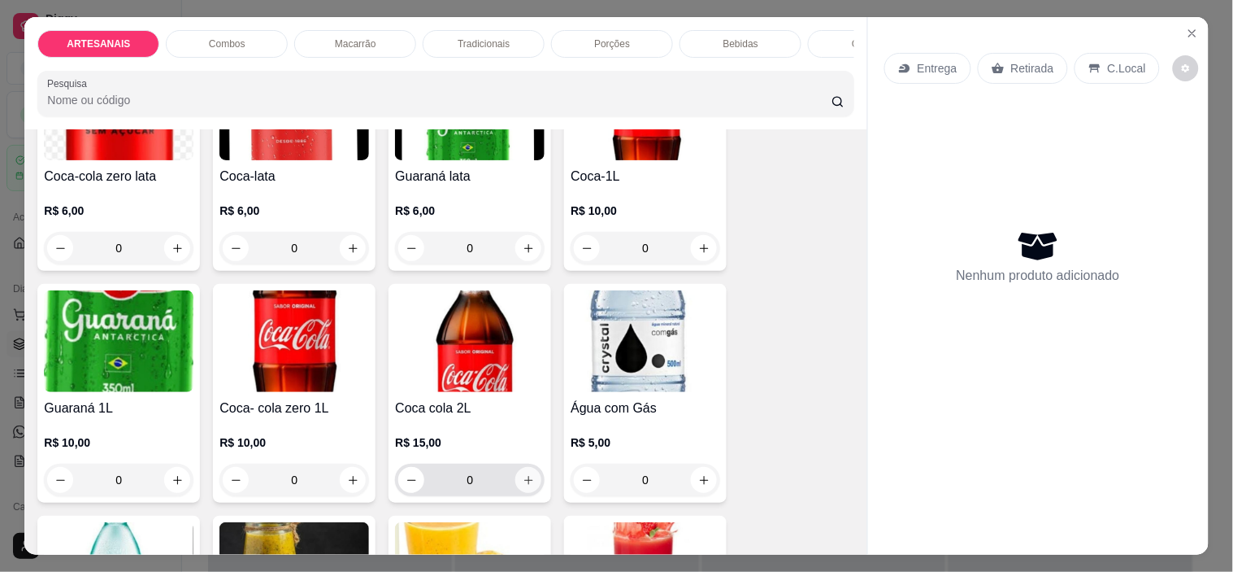
click at [524, 486] on icon "increase-product-quantity" at bounding box center [529, 480] width 12 height 12
type input "1"
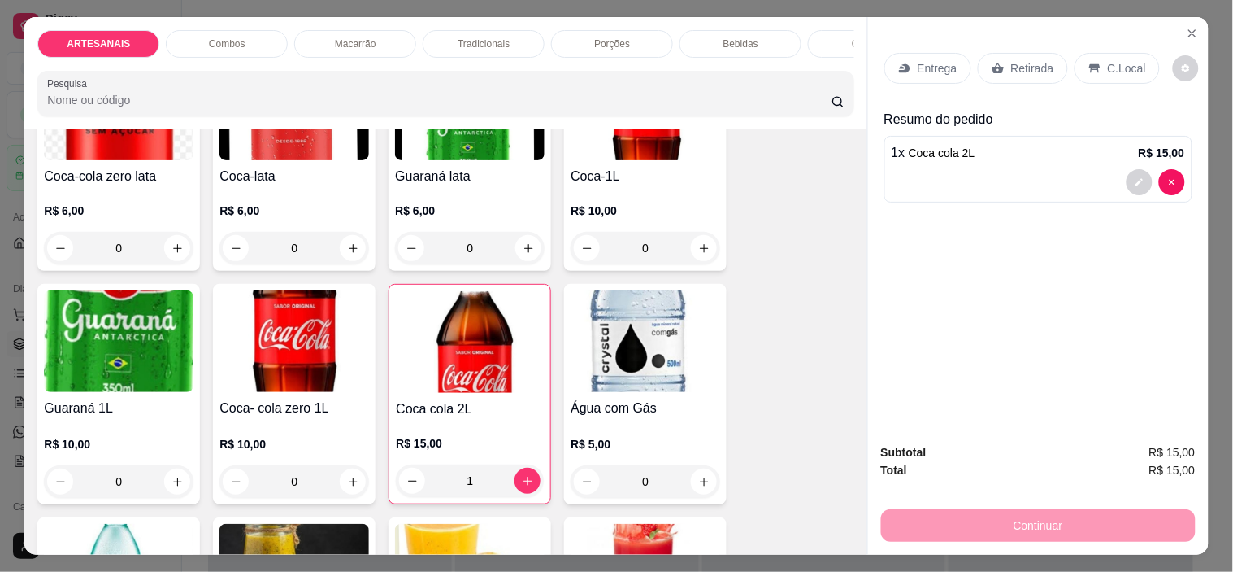
click at [1023, 61] on p "Retirada" at bounding box center [1032, 68] width 43 height 16
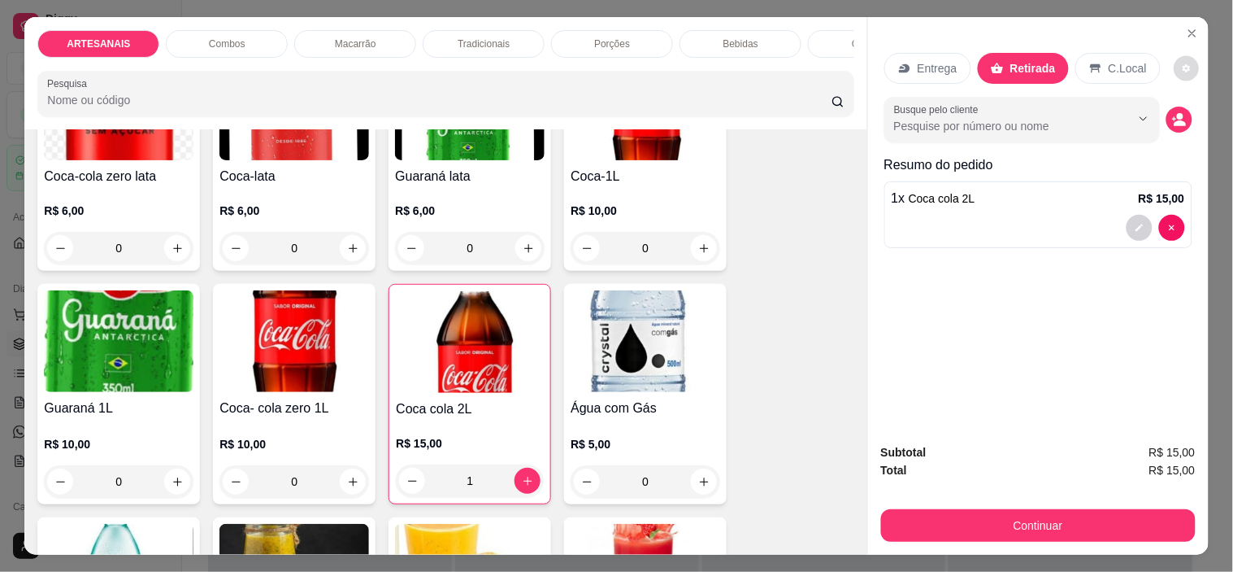
click at [1181, 68] on button "decrease-product-quantity" at bounding box center [1187, 68] width 25 height 25
click at [1135, 327] on div "Entrega Retirada C.Local Busque pelo cliente Resumo do pedido 1 x Coca cola 2L …" at bounding box center [1038, 223] width 341 height 413
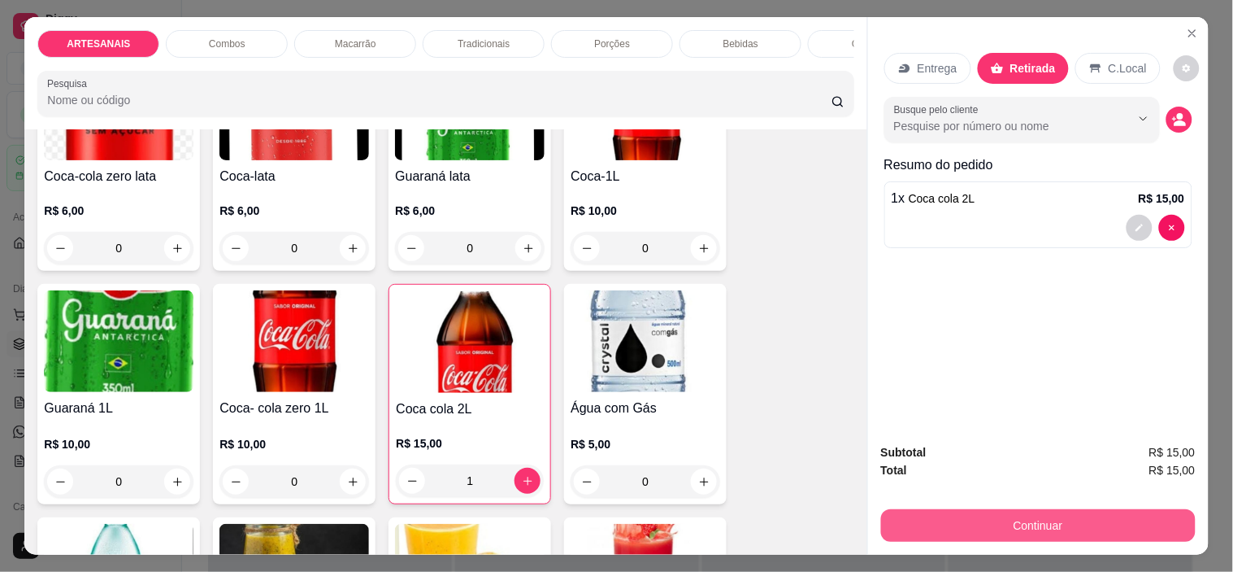
click at [1092, 520] on button "Continuar" at bounding box center [1038, 525] width 315 height 33
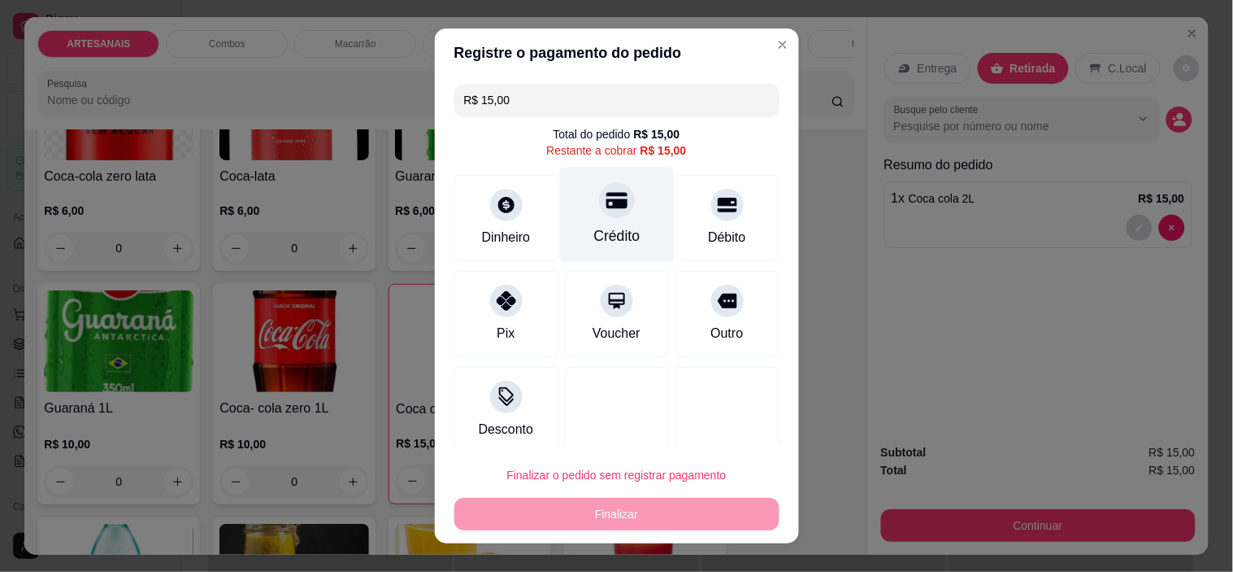
click at [622, 226] on div "Crédito" at bounding box center [616, 214] width 115 height 95
type input "R$ 0,00"
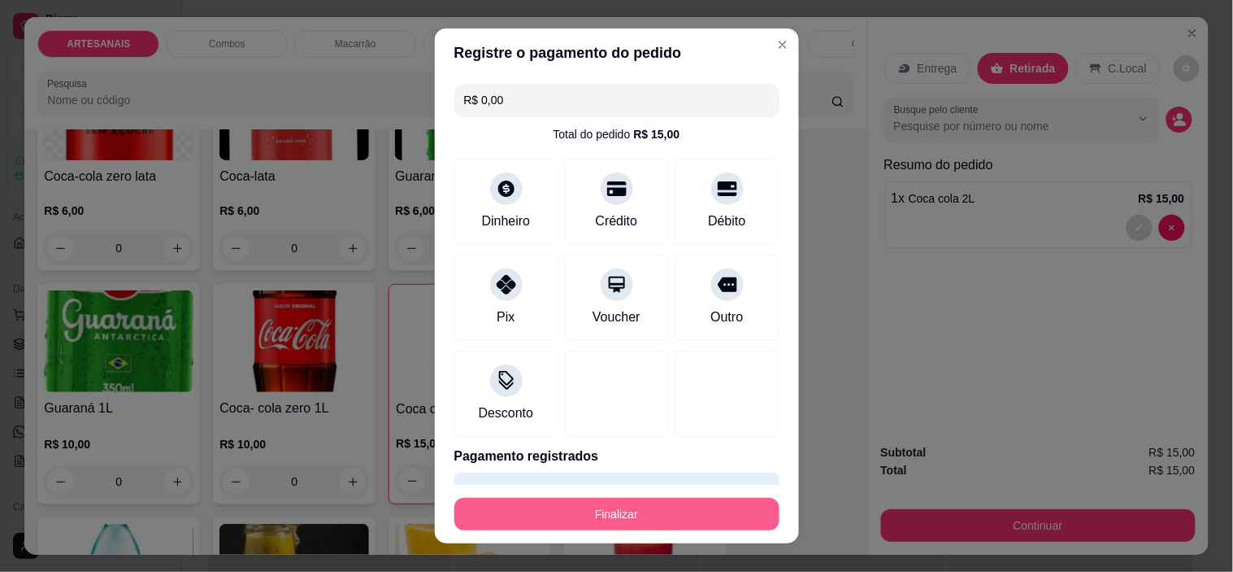
click at [694, 516] on button "Finalizar" at bounding box center [617, 514] width 325 height 33
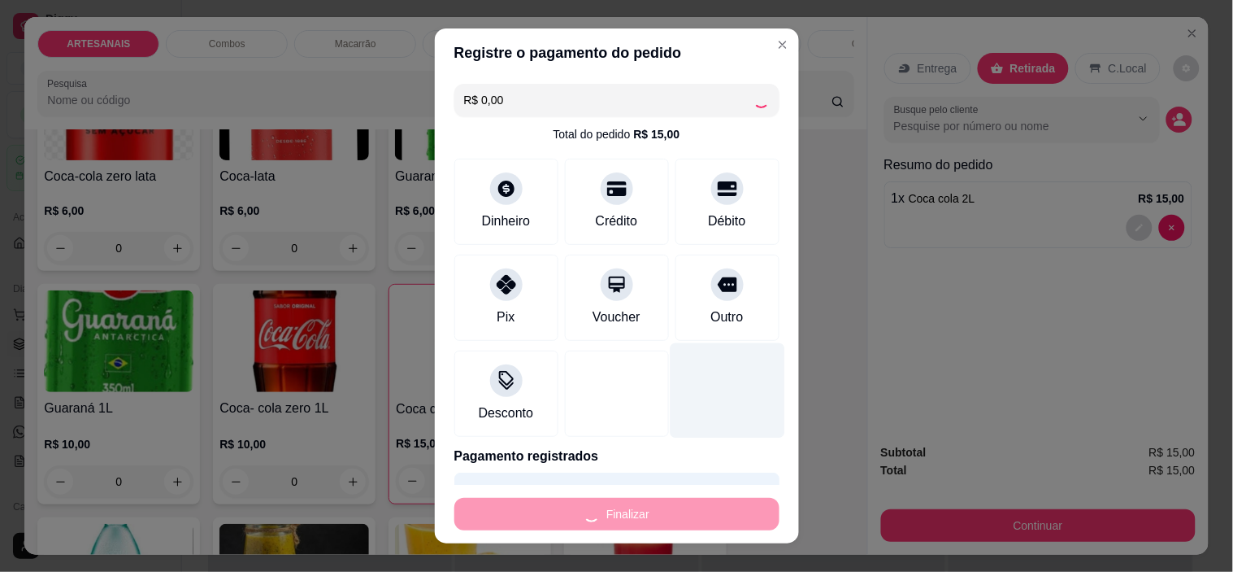
type input "0"
type input "-R$ 15,00"
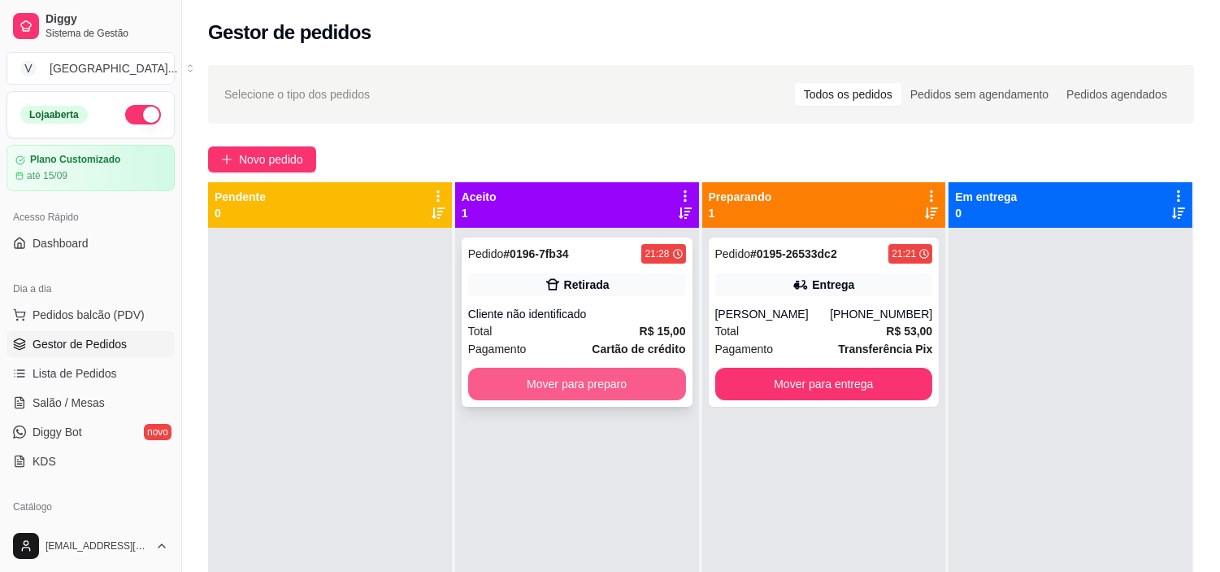
click at [605, 376] on button "Mover para preparo" at bounding box center [577, 384] width 218 height 33
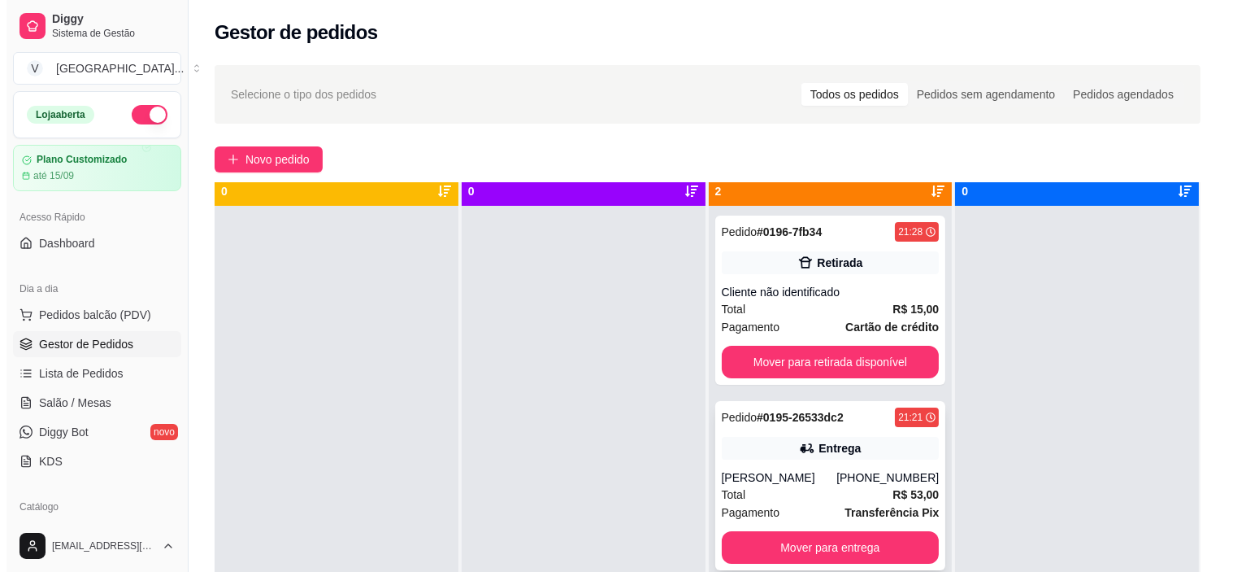
scroll to position [45, 0]
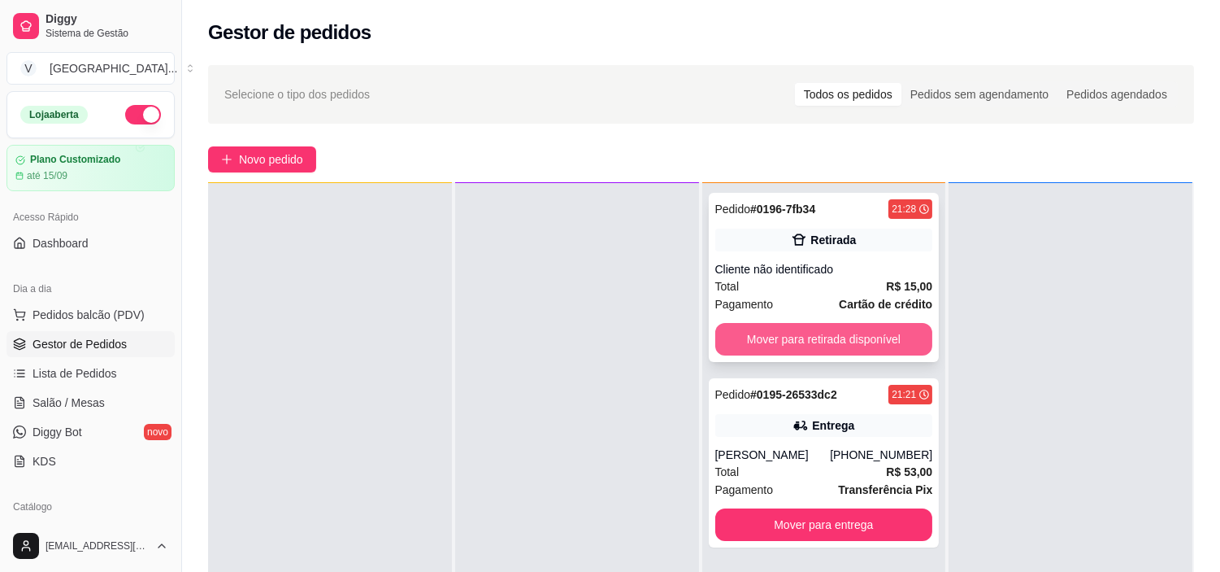
click at [898, 327] on button "Mover para retirada disponível" at bounding box center [825, 339] width 218 height 33
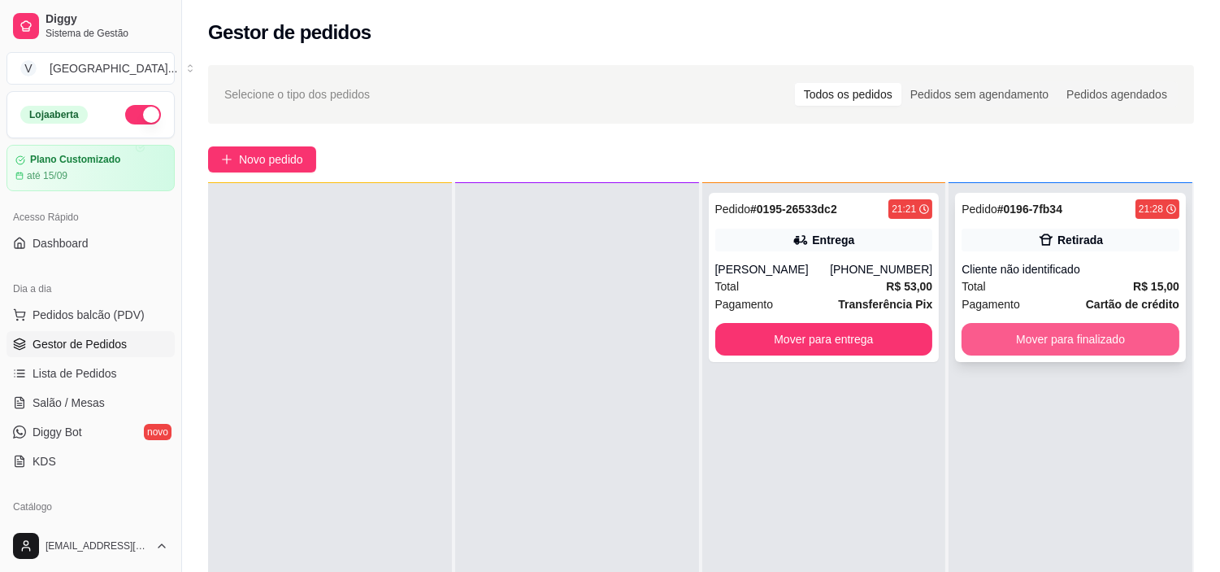
click at [1114, 337] on button "Mover para finalizado" at bounding box center [1071, 339] width 218 height 33
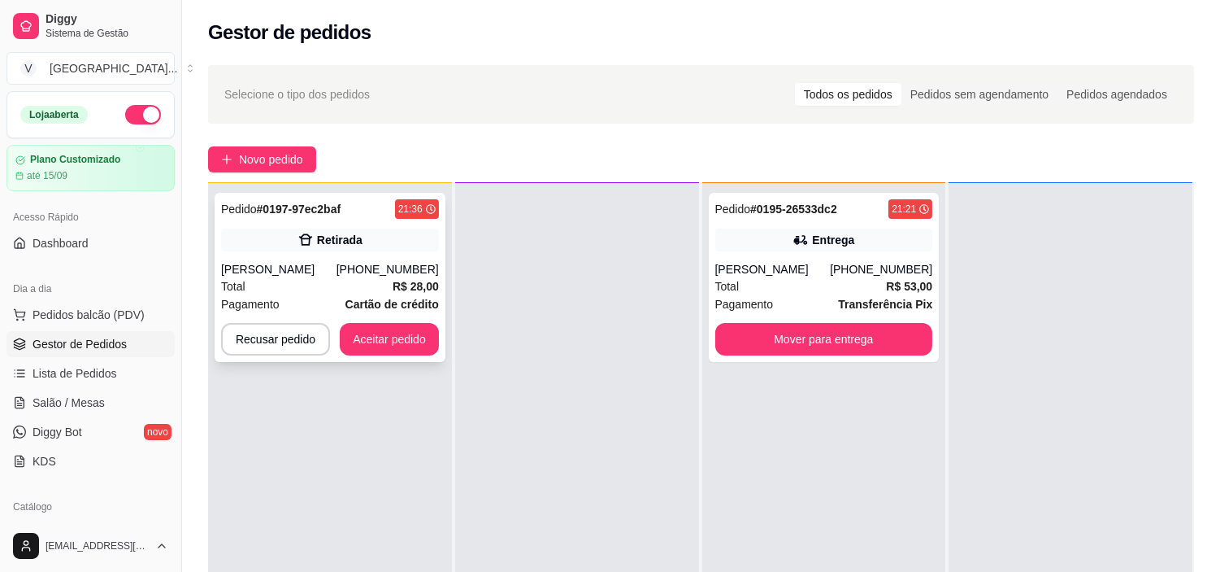
click at [388, 304] on strong "Cartão de crédito" at bounding box center [393, 304] width 94 height 13
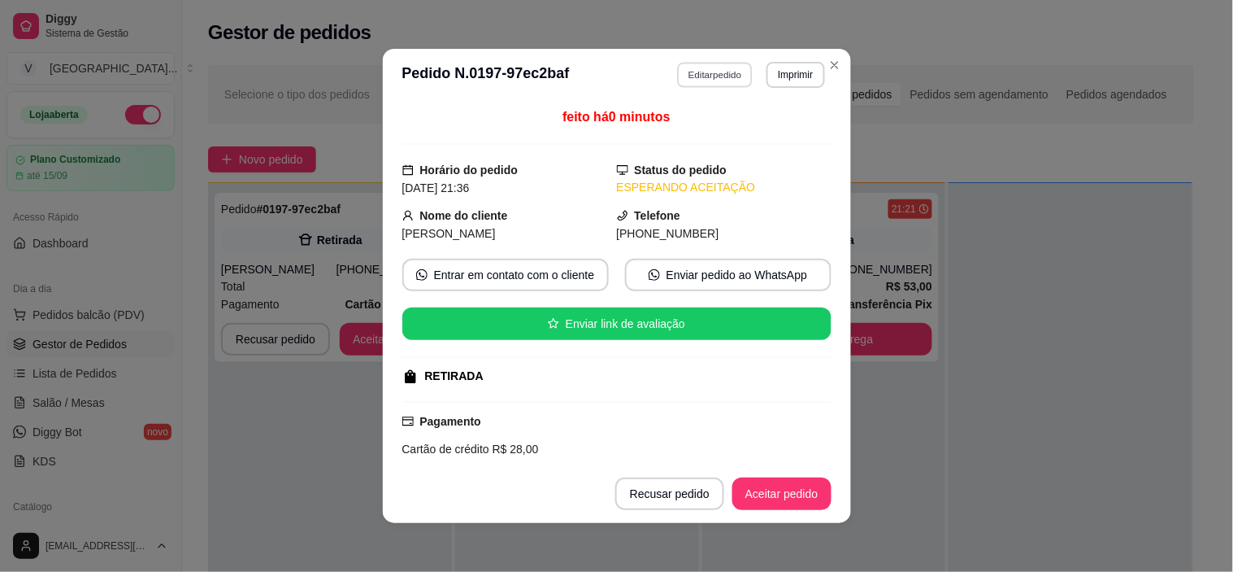
click at [709, 75] on button "Editar pedido" at bounding box center [715, 74] width 76 height 25
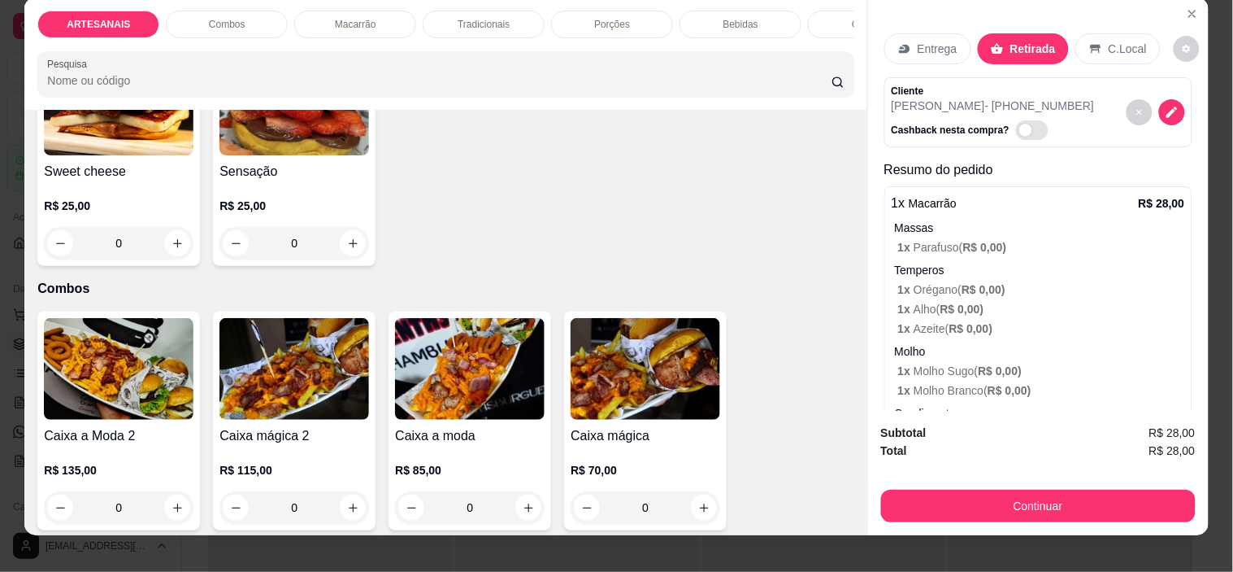
scroll to position [0, 0]
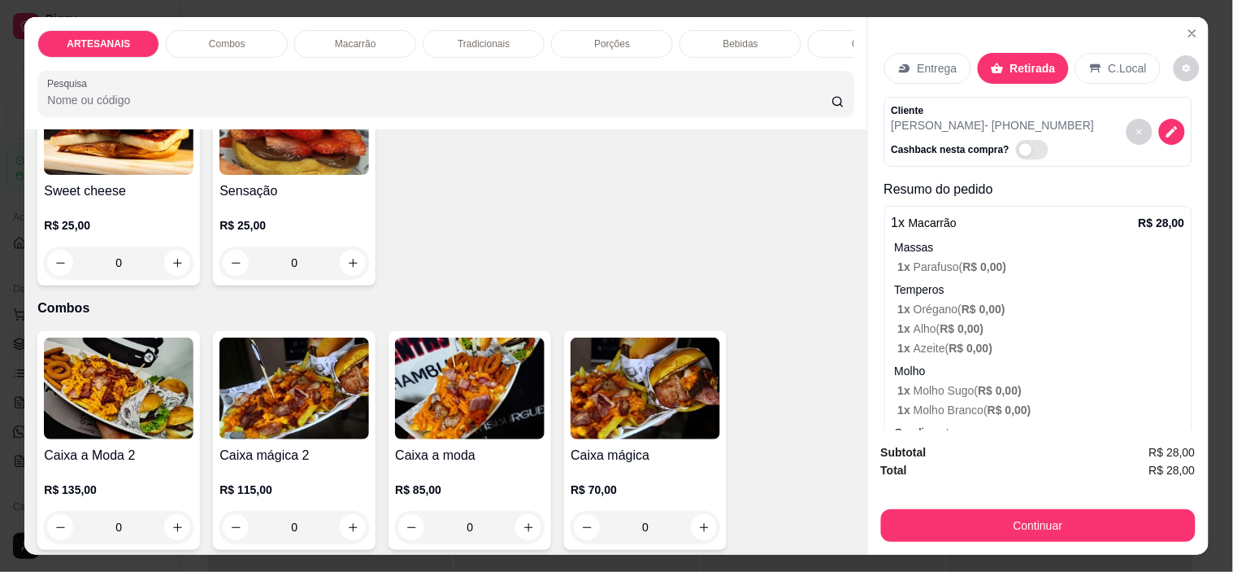
click at [918, 60] on p "Entrega" at bounding box center [938, 68] width 40 height 16
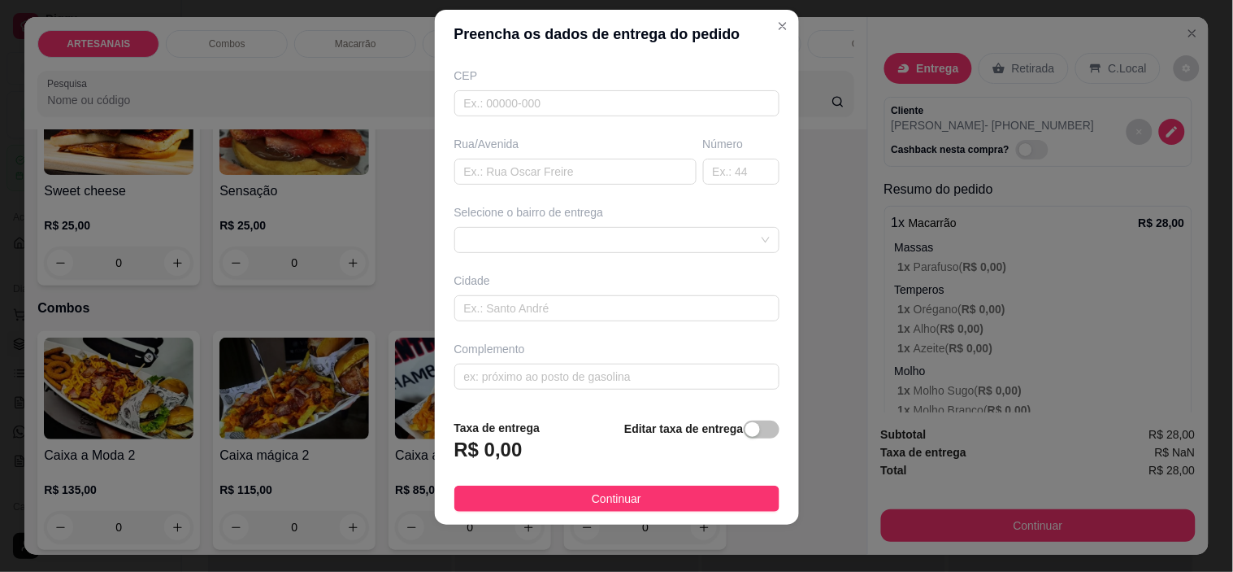
scroll to position [23, 0]
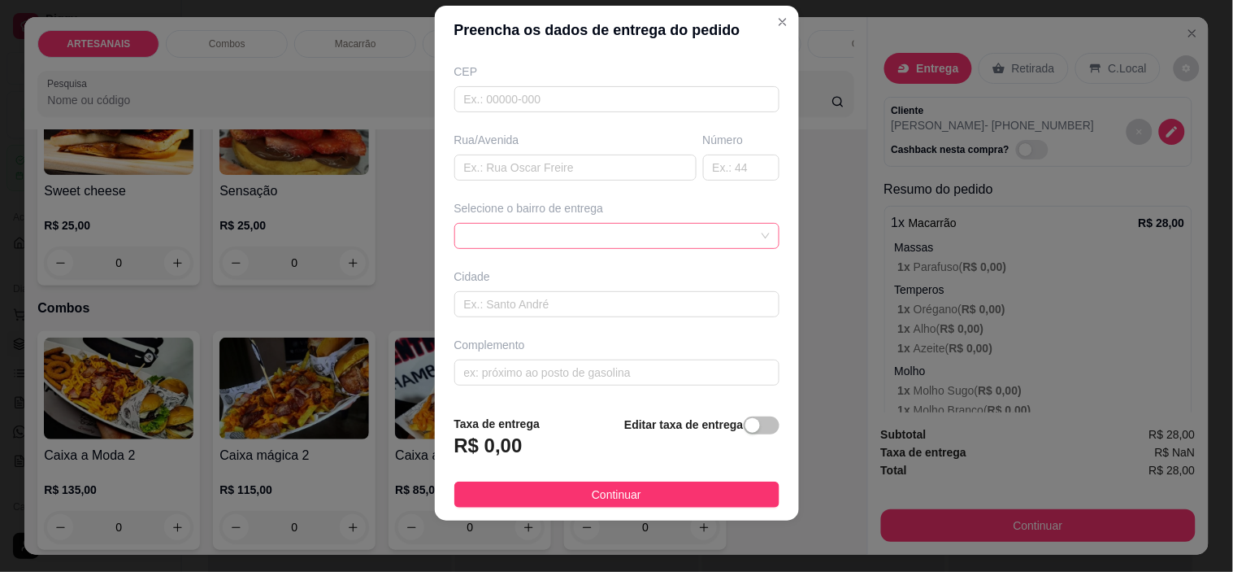
click at [727, 244] on span at bounding box center [617, 236] width 306 height 24
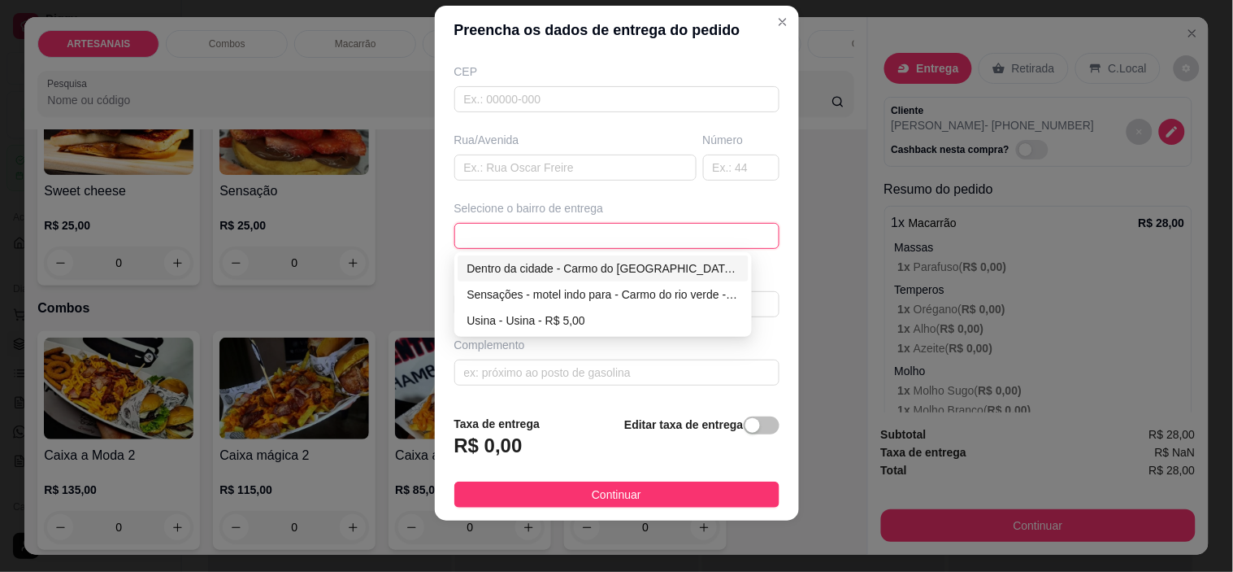
click at [557, 266] on div "Dentro da cidade - Carmo do rio verde - R$ 2,00" at bounding box center [604, 268] width 272 height 18
type input "Carmo do rio verde"
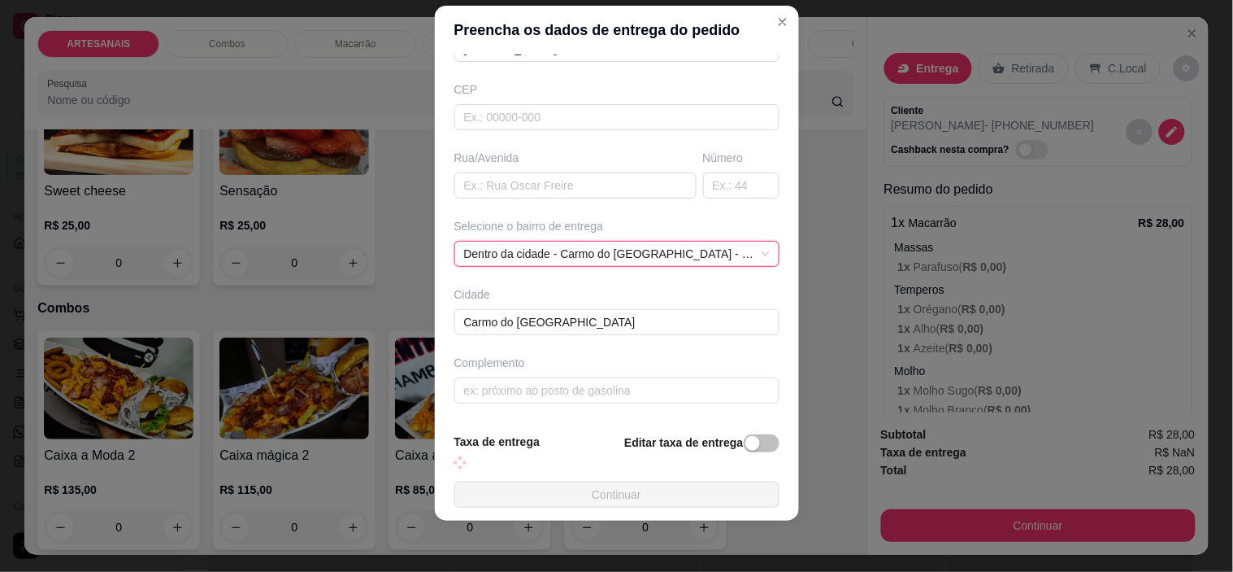
scroll to position [201, 0]
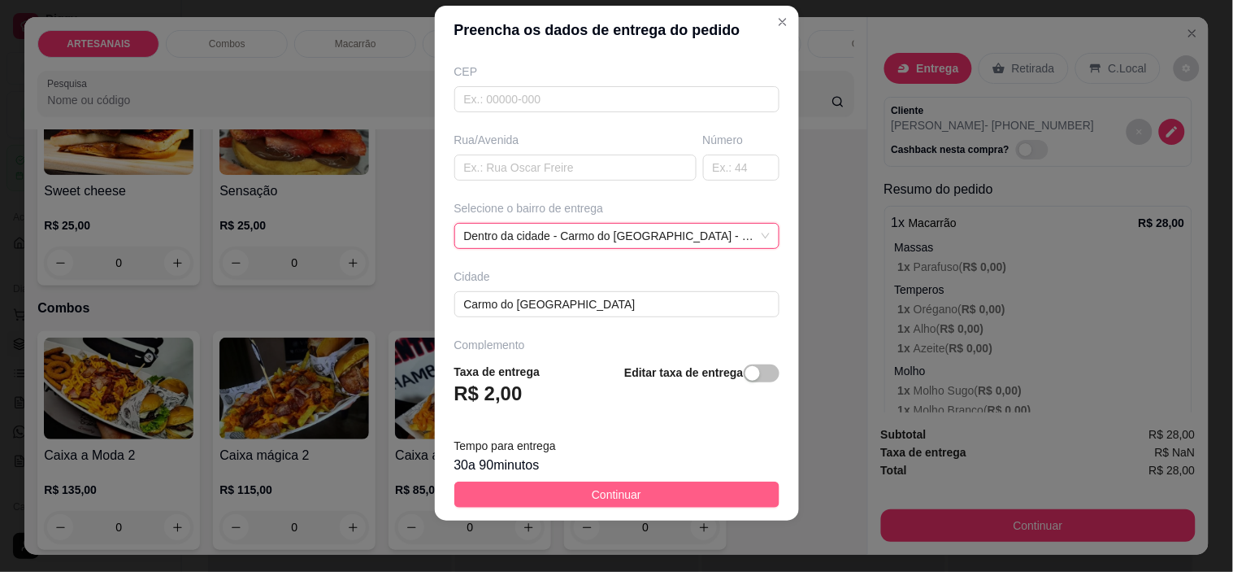
click at [632, 486] on button "Continuar" at bounding box center [617, 494] width 325 height 26
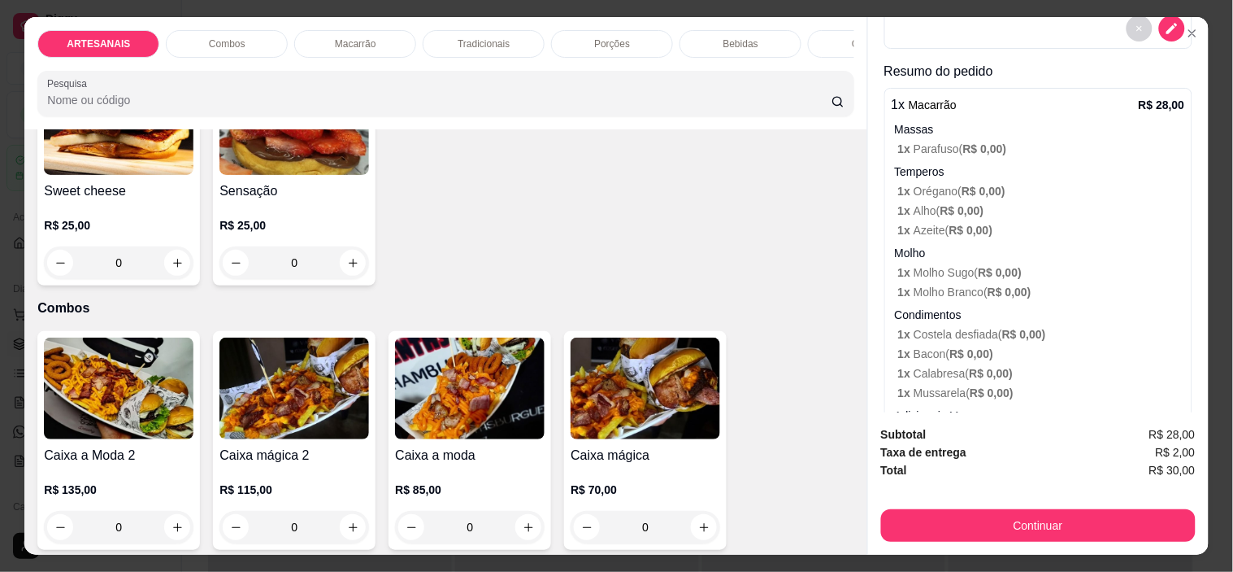
scroll to position [336, 0]
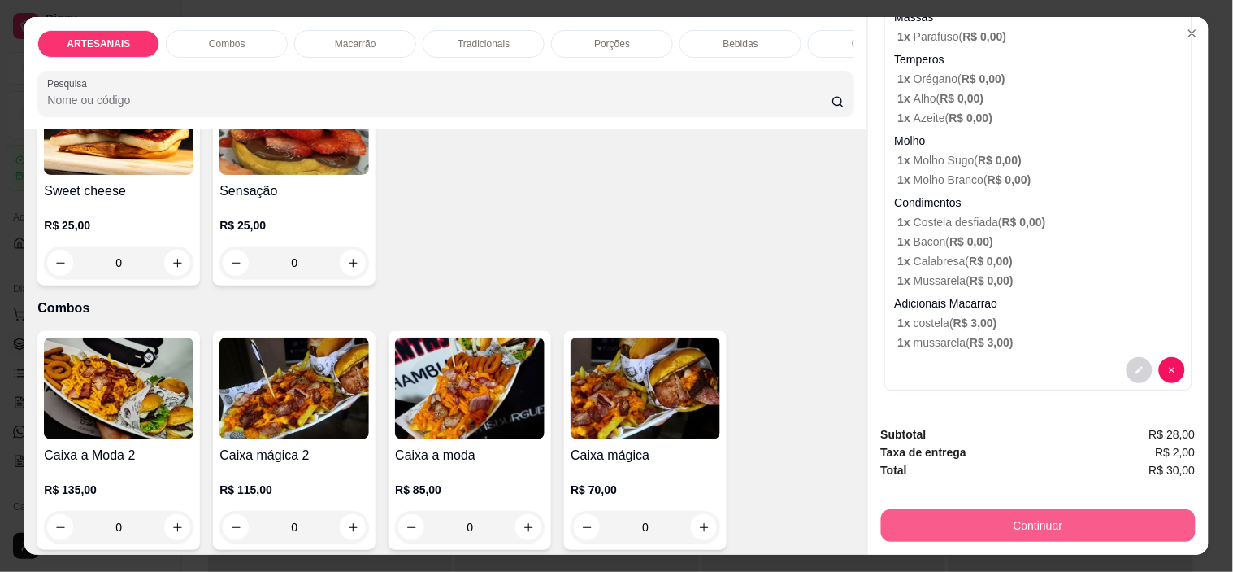
click at [1034, 523] on button "Continuar" at bounding box center [1038, 525] width 315 height 33
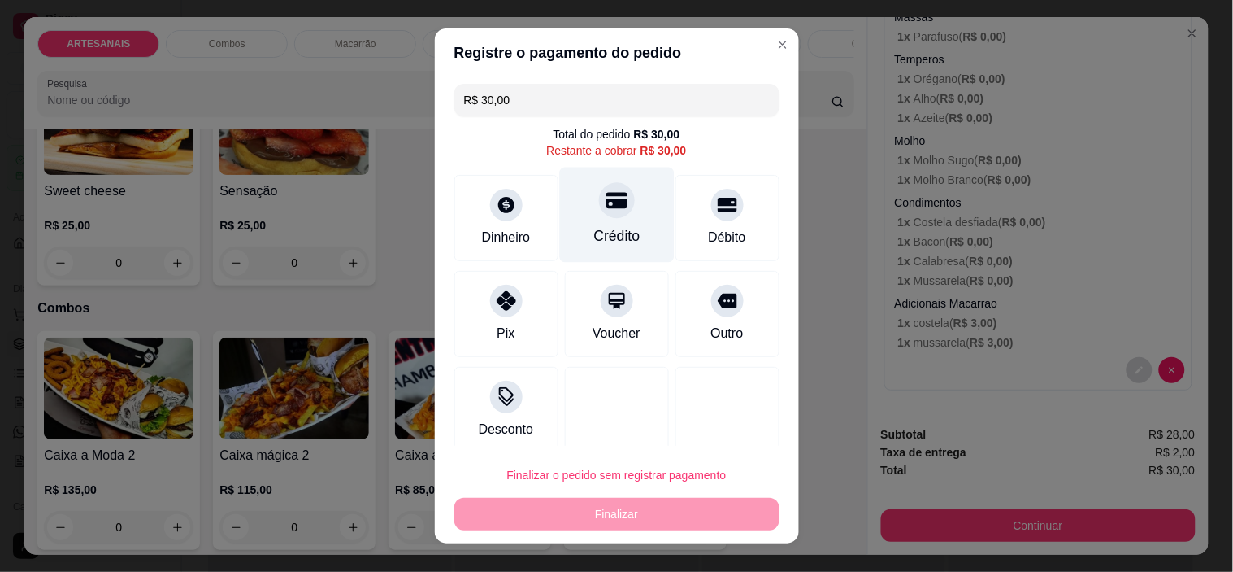
click at [581, 189] on div "Crédito" at bounding box center [616, 214] width 115 height 95
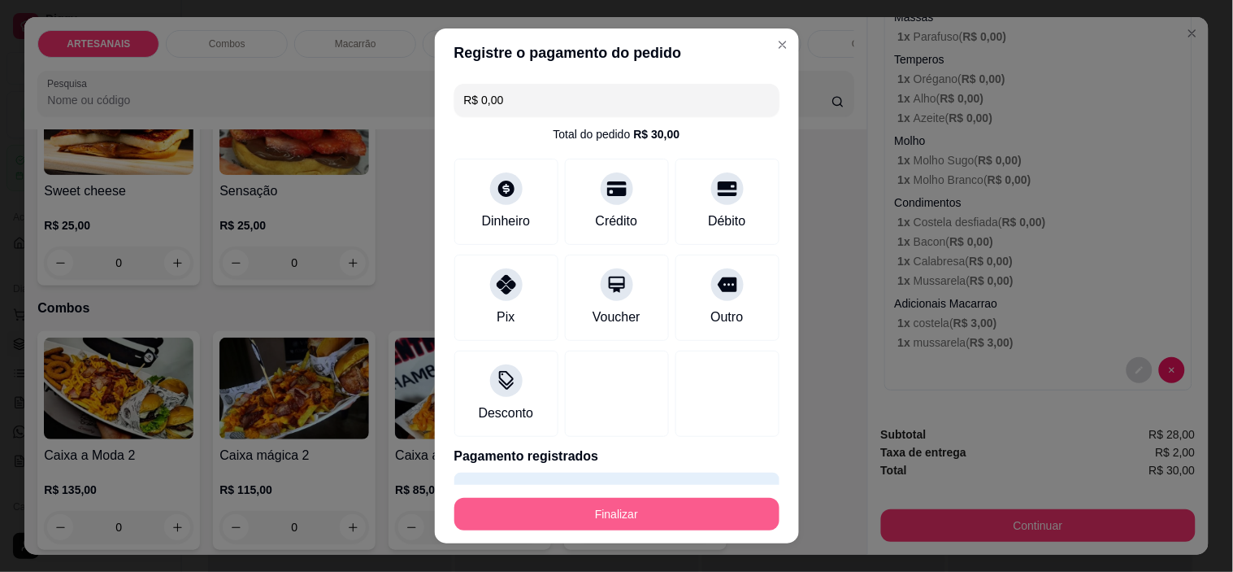
click at [663, 508] on button "Finalizar" at bounding box center [617, 514] width 325 height 33
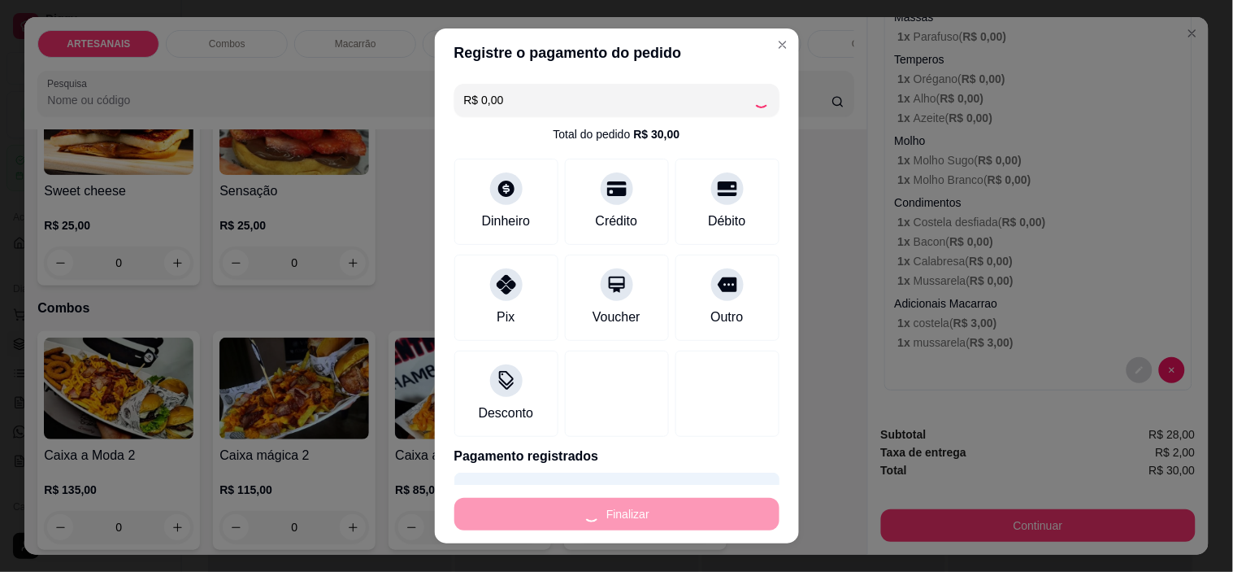
type input "-R$ 30,00"
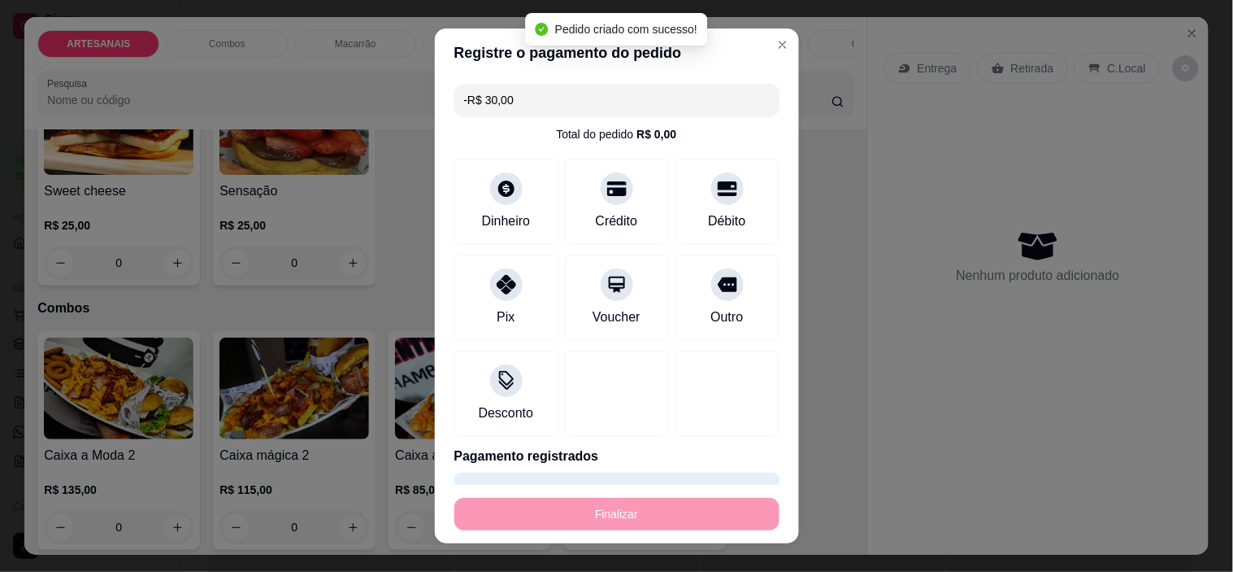
scroll to position [0, 0]
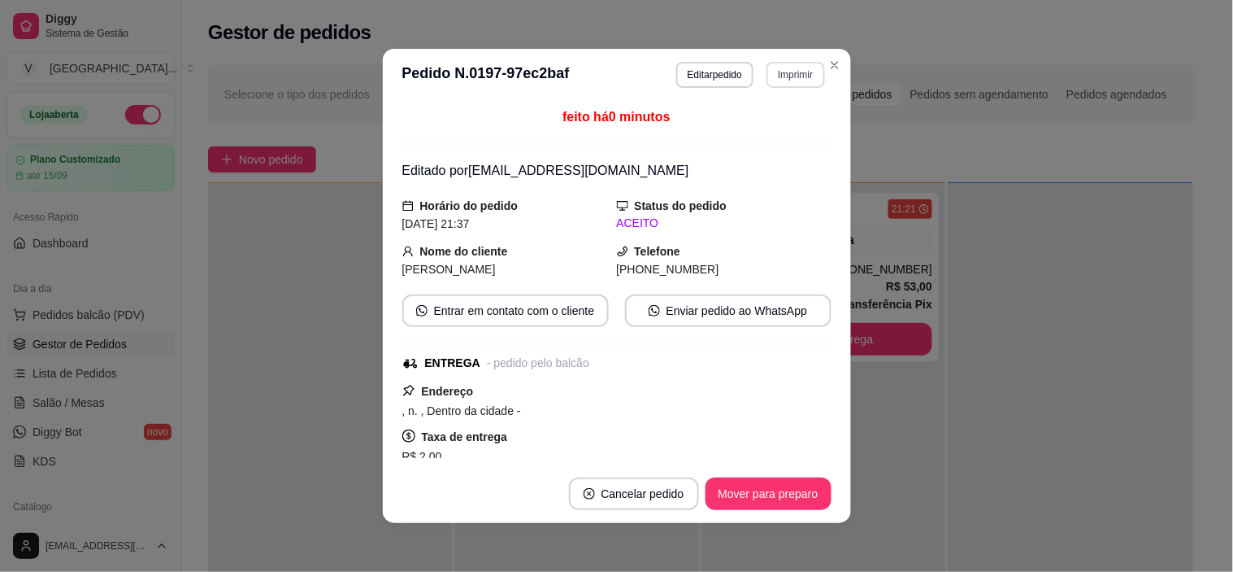
click at [783, 63] on button "Imprimir" at bounding box center [796, 75] width 58 height 26
click at [776, 127] on button "IMPRESSORA" at bounding box center [761, 133] width 118 height 26
drag, startPoint x: 697, startPoint y: 250, endPoint x: 708, endPoint y: 238, distance: 16.1
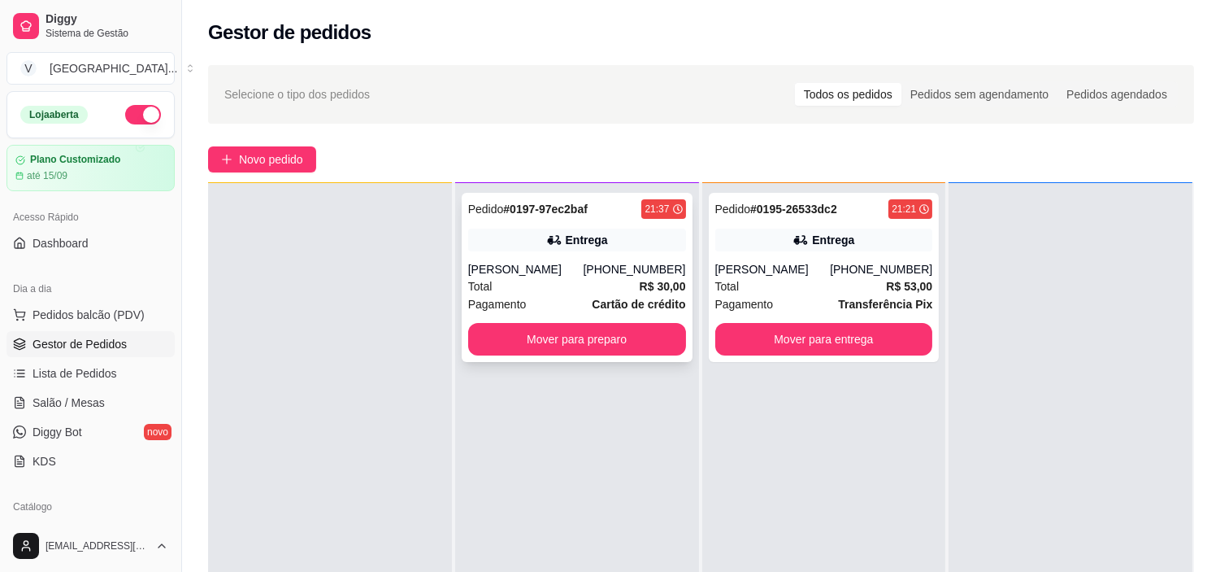
click at [573, 276] on div "Rayssa Ruana" at bounding box center [525, 269] width 115 height 16
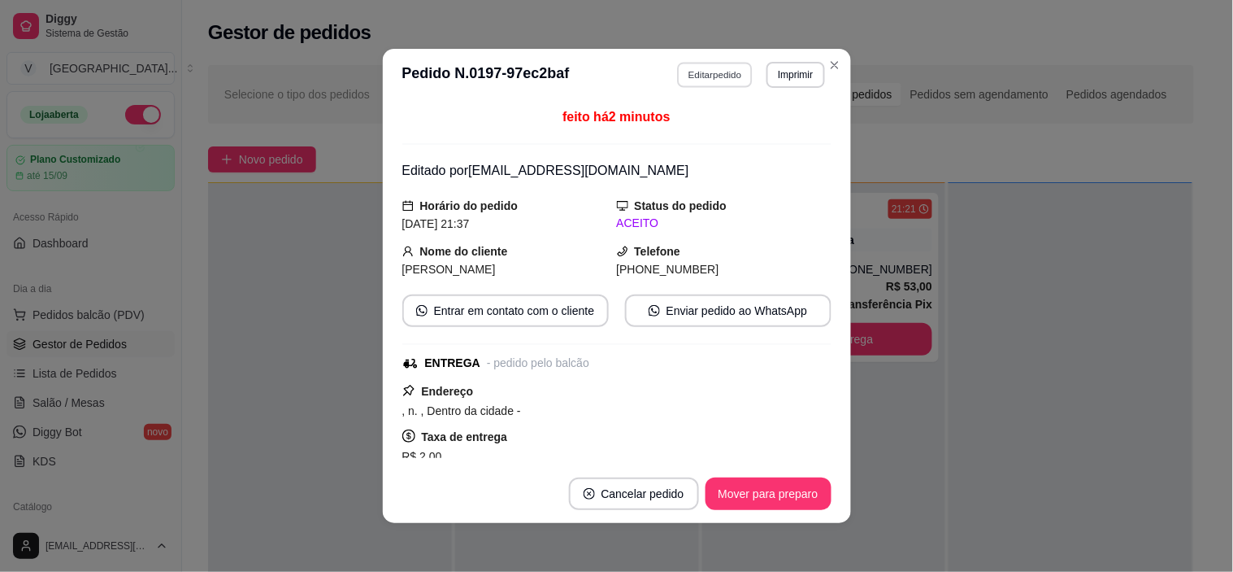
click at [688, 67] on button "Editar pedido" at bounding box center [715, 74] width 76 height 25
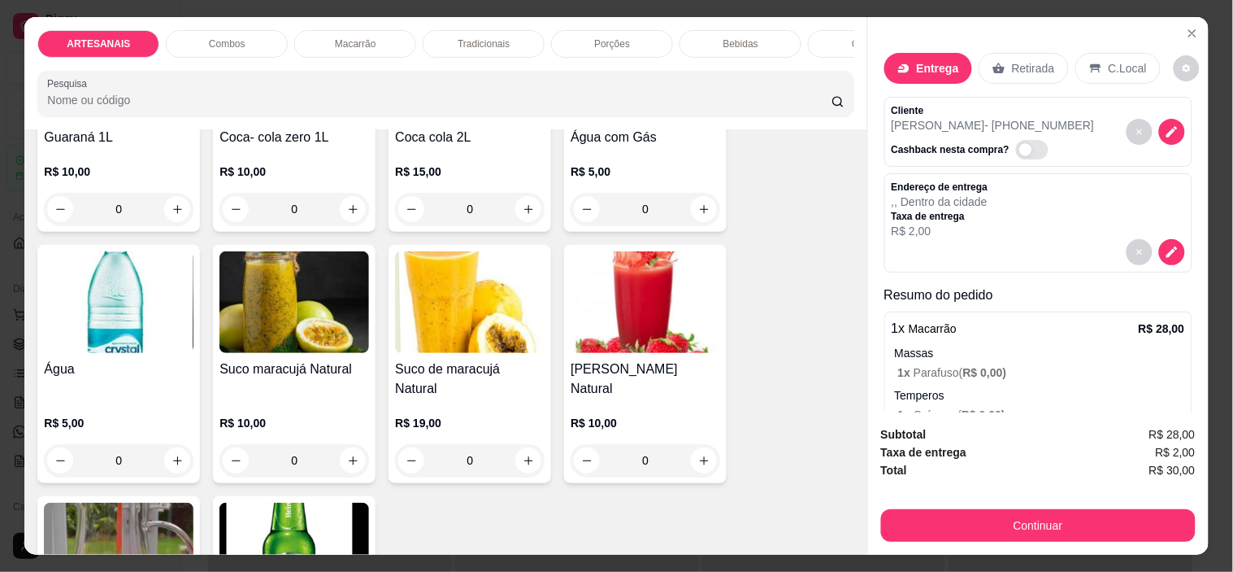
scroll to position [2077, 0]
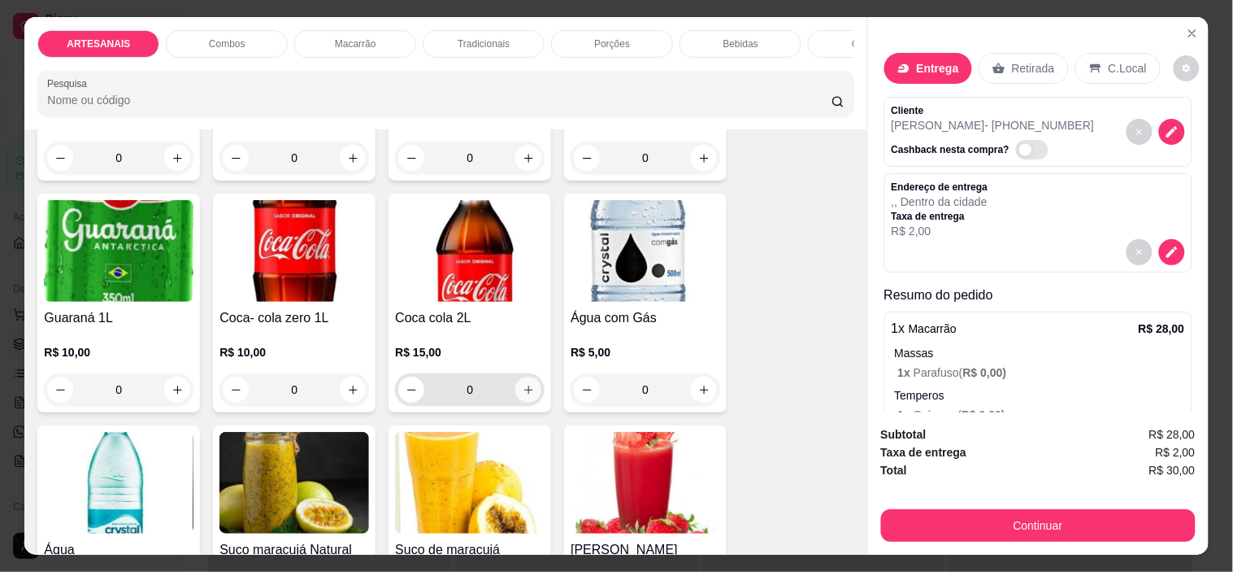
click at [515, 394] on button "increase-product-quantity" at bounding box center [528, 389] width 26 height 26
type input "1"
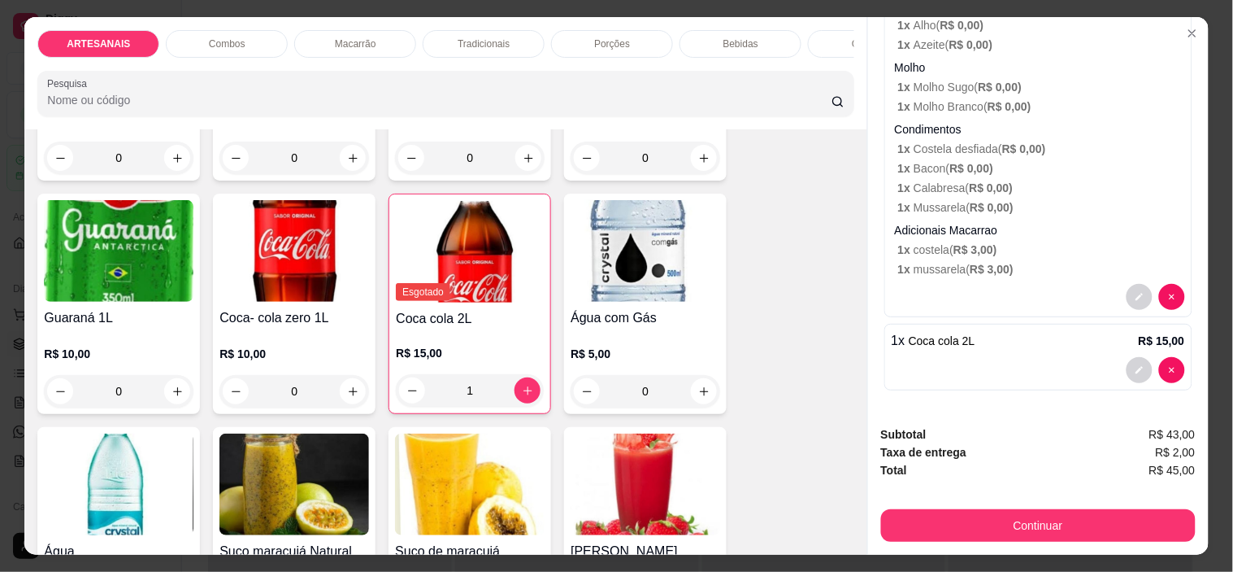
scroll to position [410, 0]
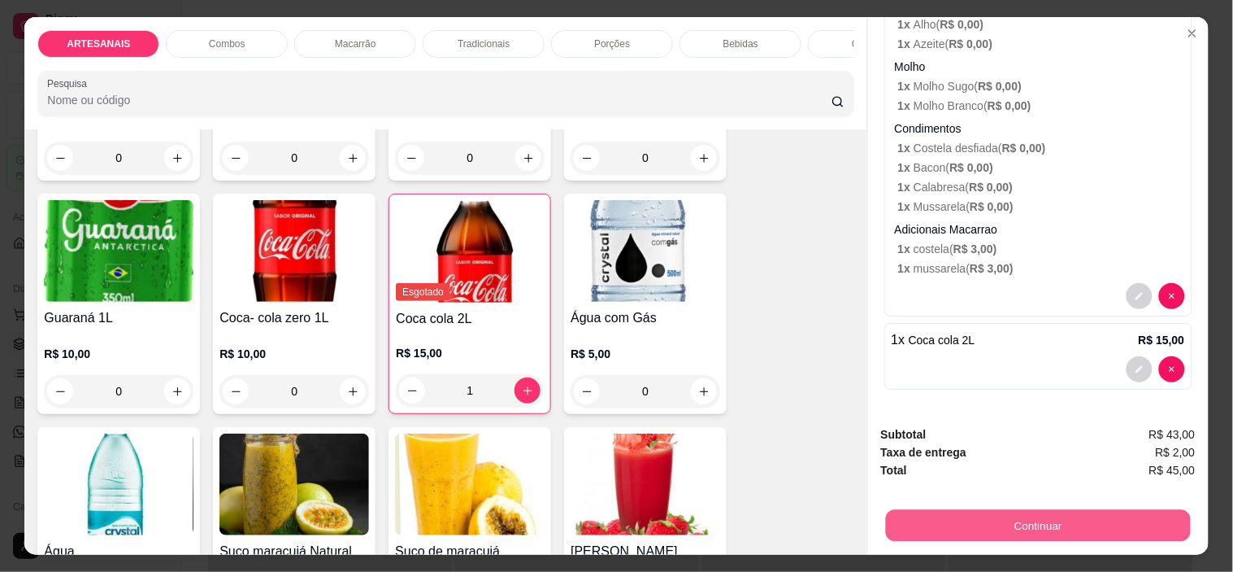
click at [1020, 510] on button "Continuar" at bounding box center [1037, 526] width 305 height 32
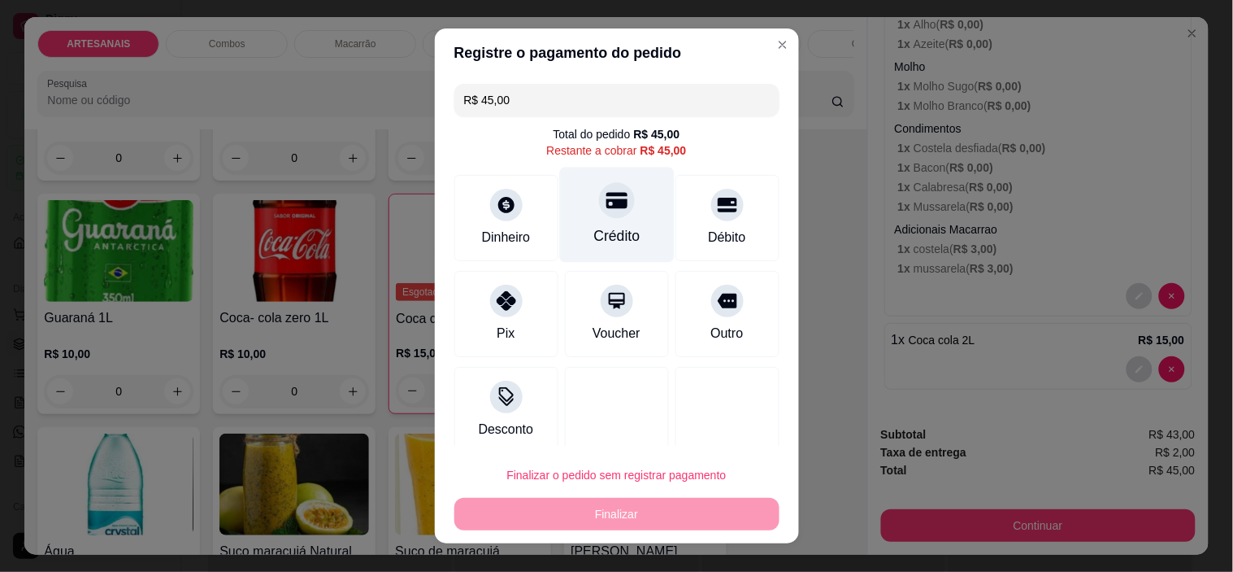
click at [606, 205] on icon at bounding box center [616, 201] width 21 height 16
type input "R$ 0,00"
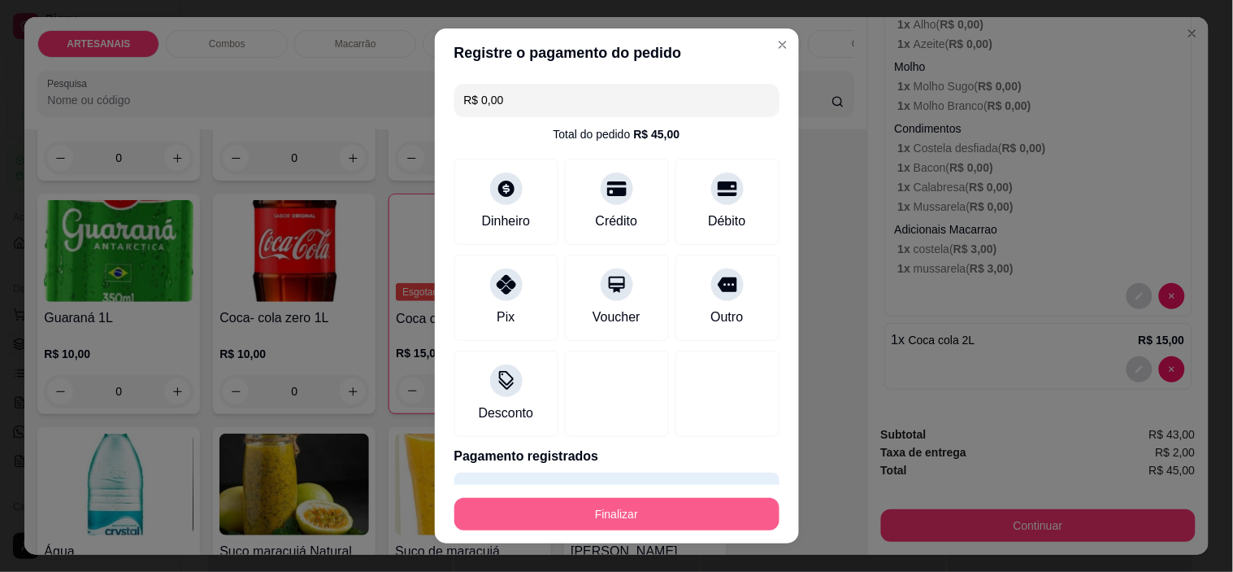
click at [651, 510] on button "Finalizar" at bounding box center [617, 514] width 325 height 33
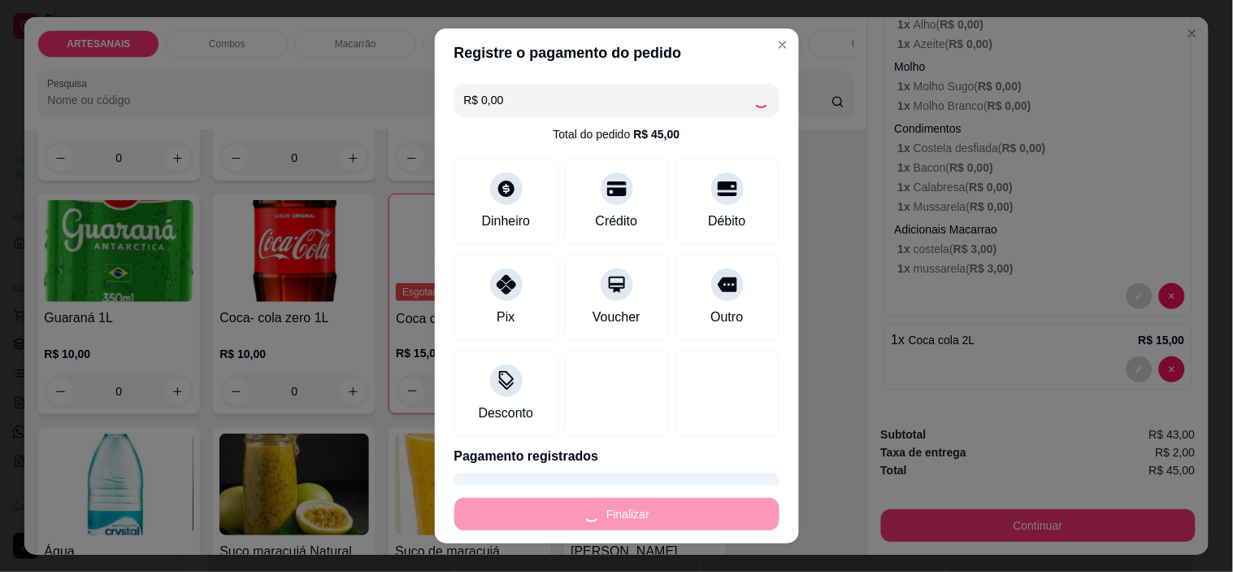
type input "0"
type input "-R$ 45,00"
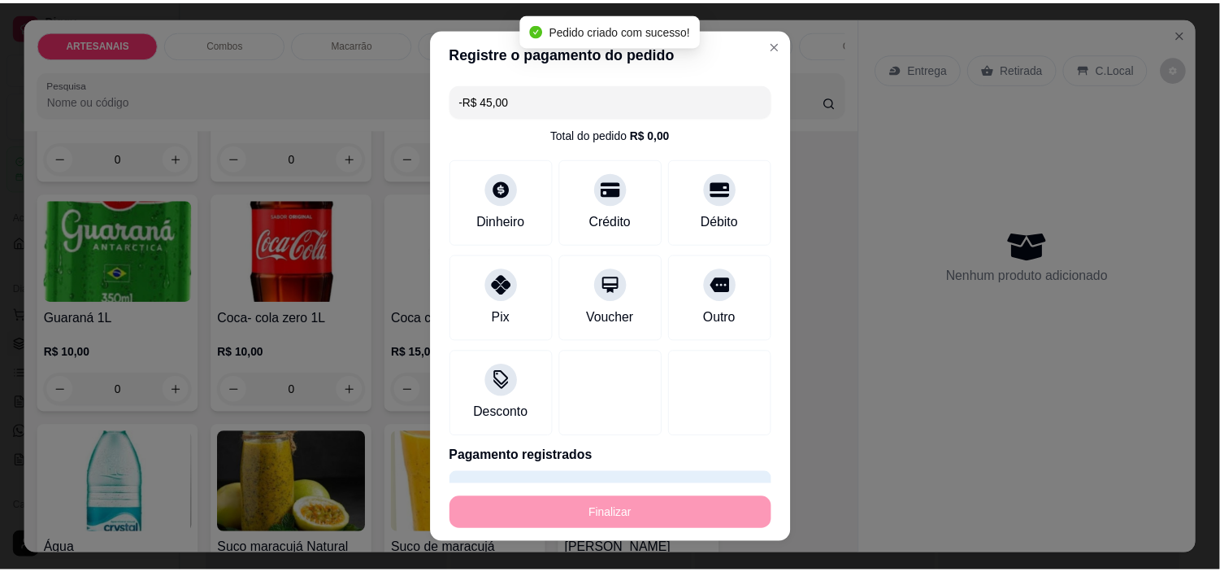
scroll to position [0, 0]
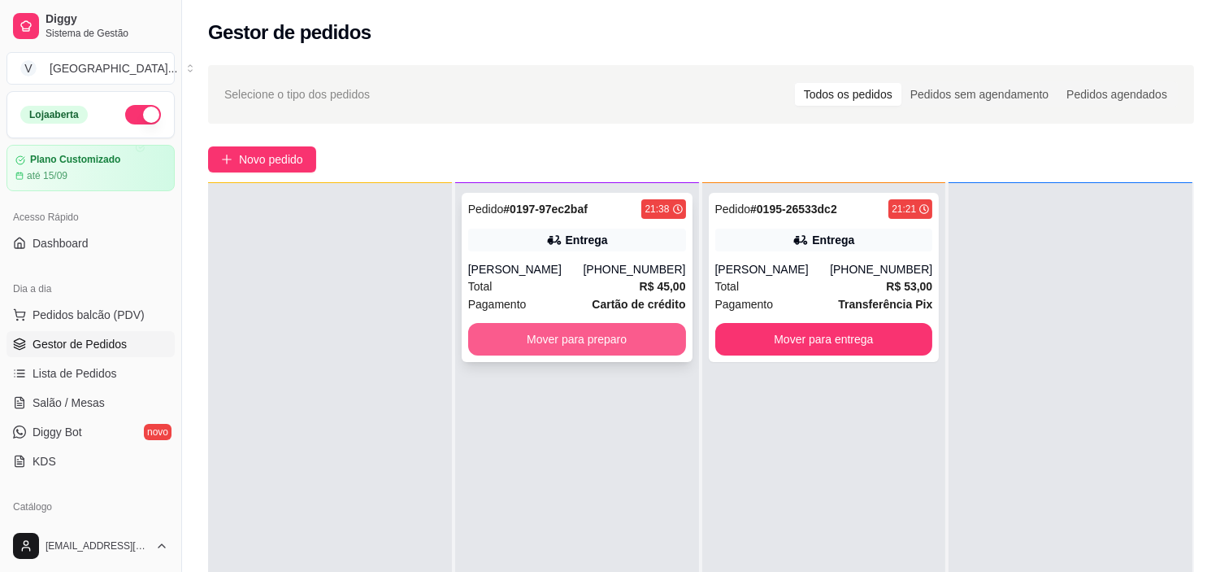
click at [554, 351] on button "Mover para preparo" at bounding box center [577, 339] width 218 height 33
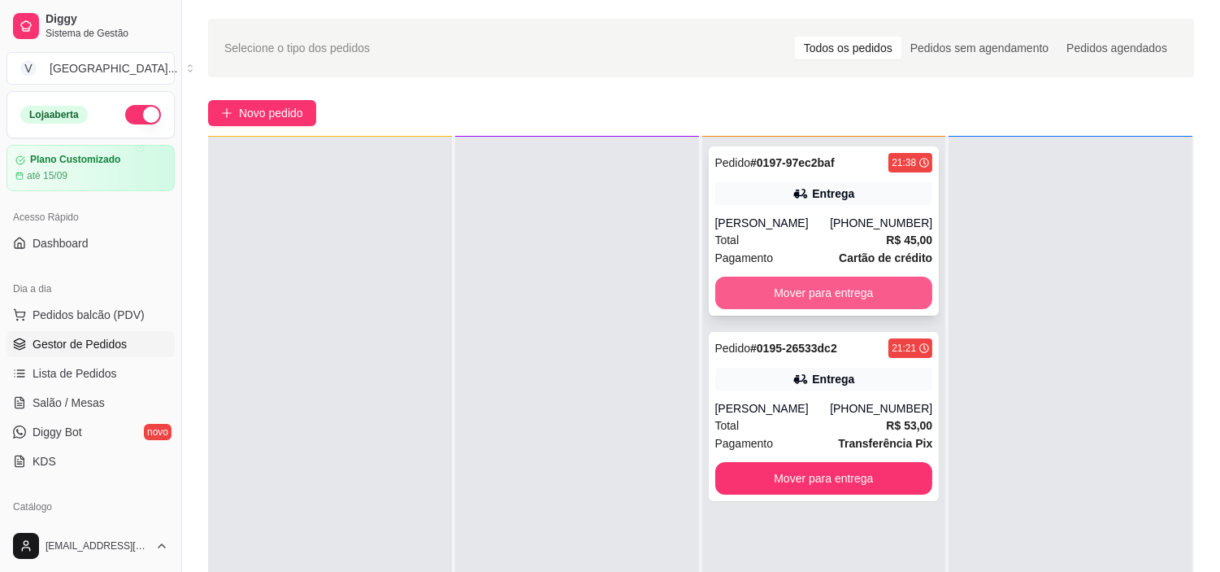
scroll to position [90, 0]
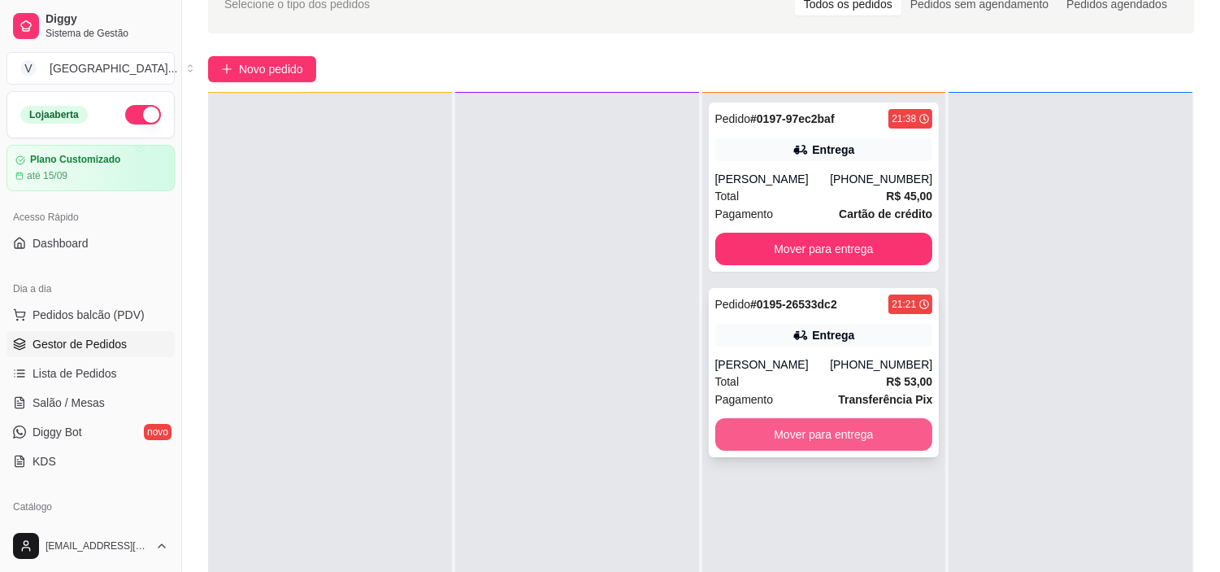
click at [846, 428] on button "Mover para entrega" at bounding box center [825, 434] width 218 height 33
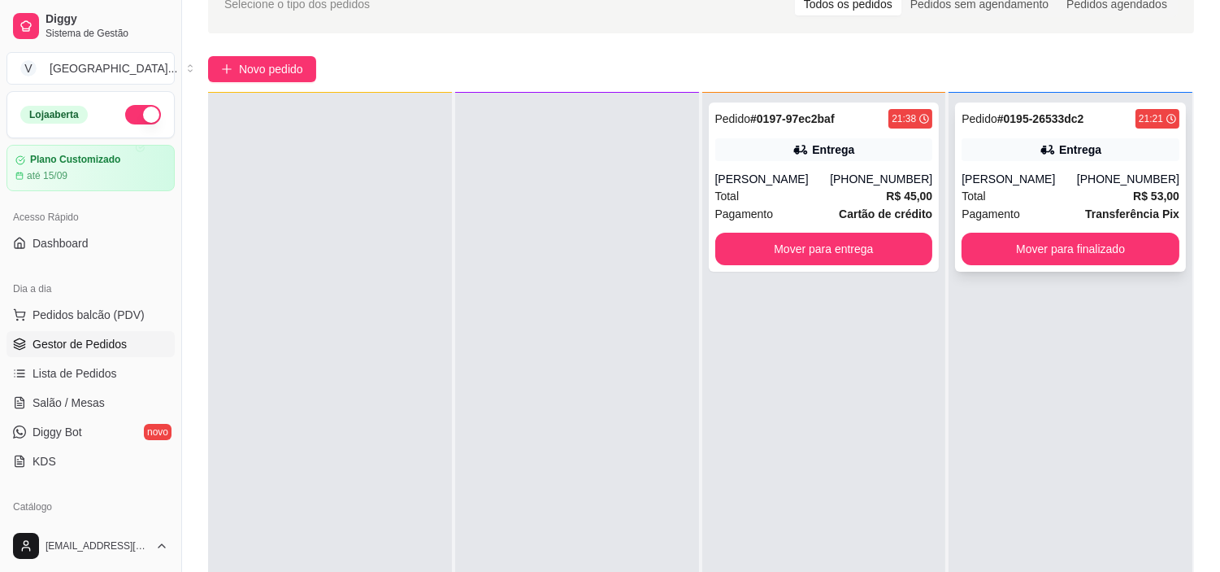
click at [1107, 182] on div "(62) 9654-8645" at bounding box center [1128, 179] width 102 height 16
click at [1111, 252] on button "Mover para finalizado" at bounding box center [1071, 249] width 218 height 33
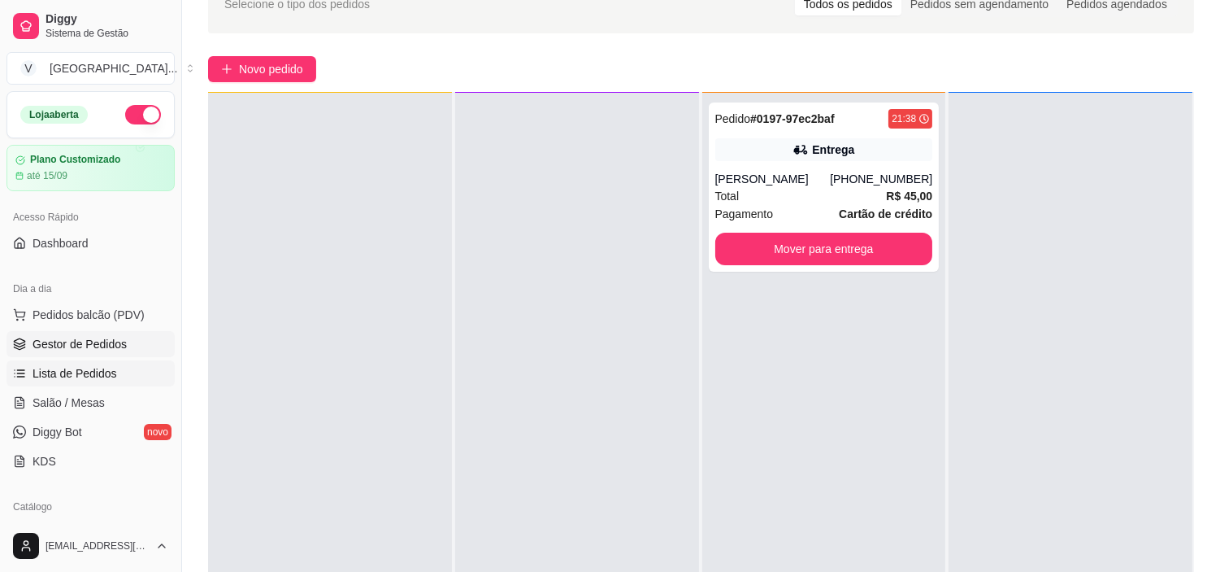
click at [87, 367] on span "Lista de Pedidos" at bounding box center [75, 373] width 85 height 16
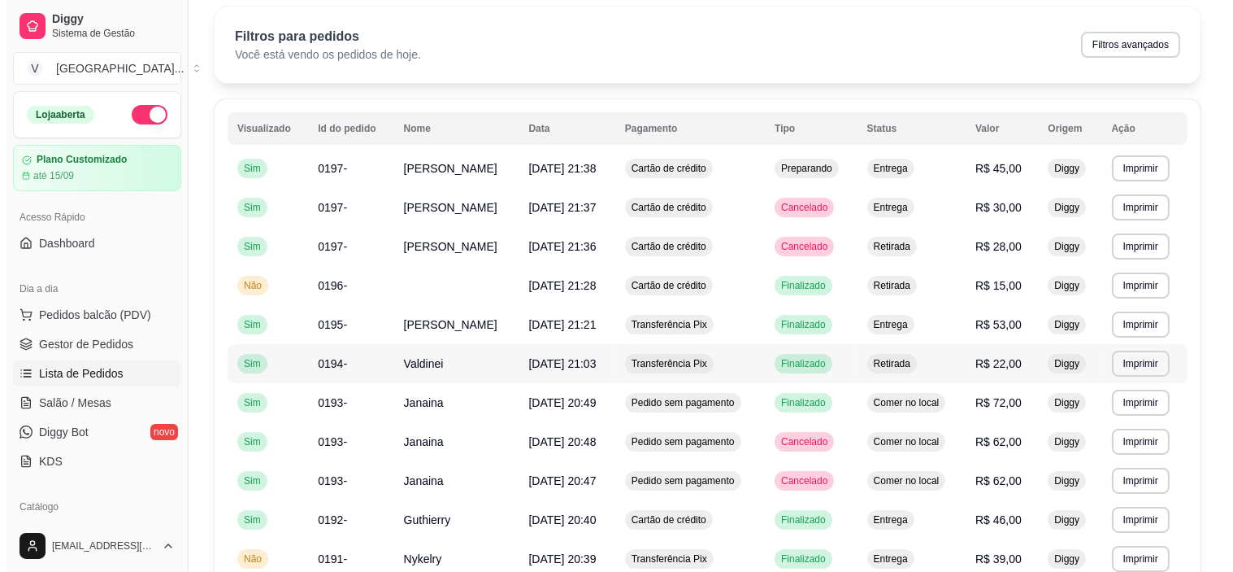
scroll to position [90, 0]
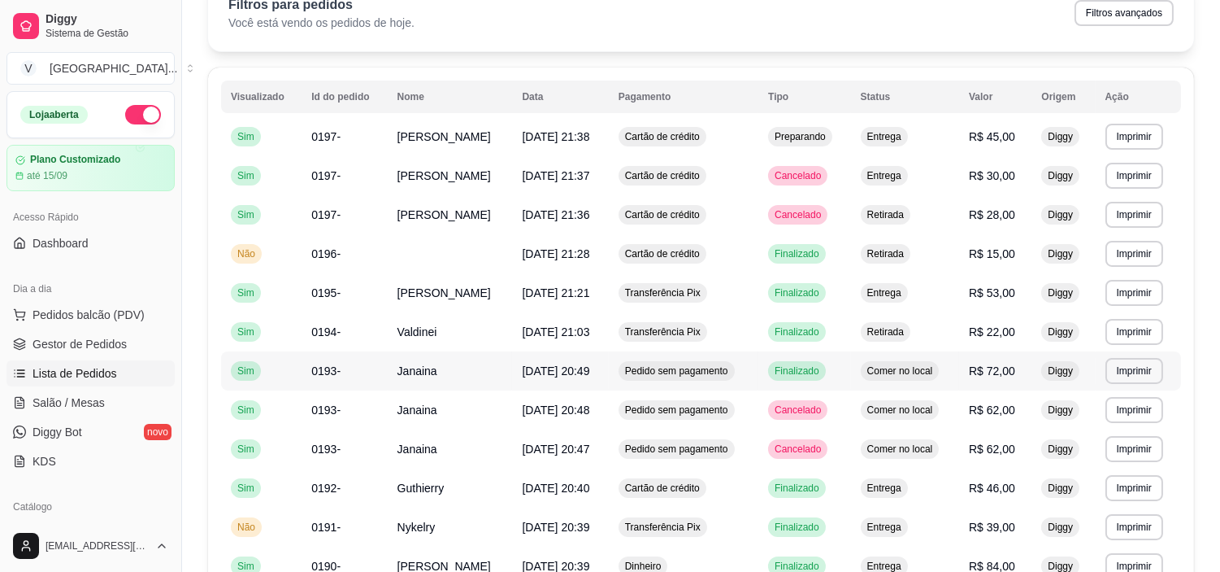
click at [608, 390] on td "18/08/25 às 20:49" at bounding box center [560, 370] width 96 height 39
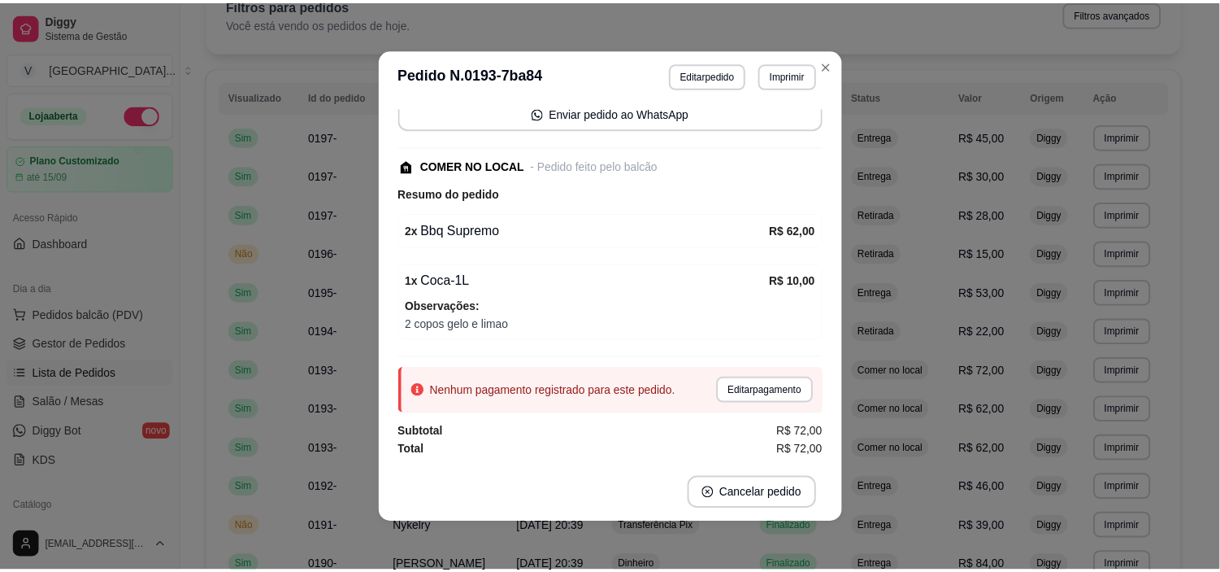
scroll to position [146, 0]
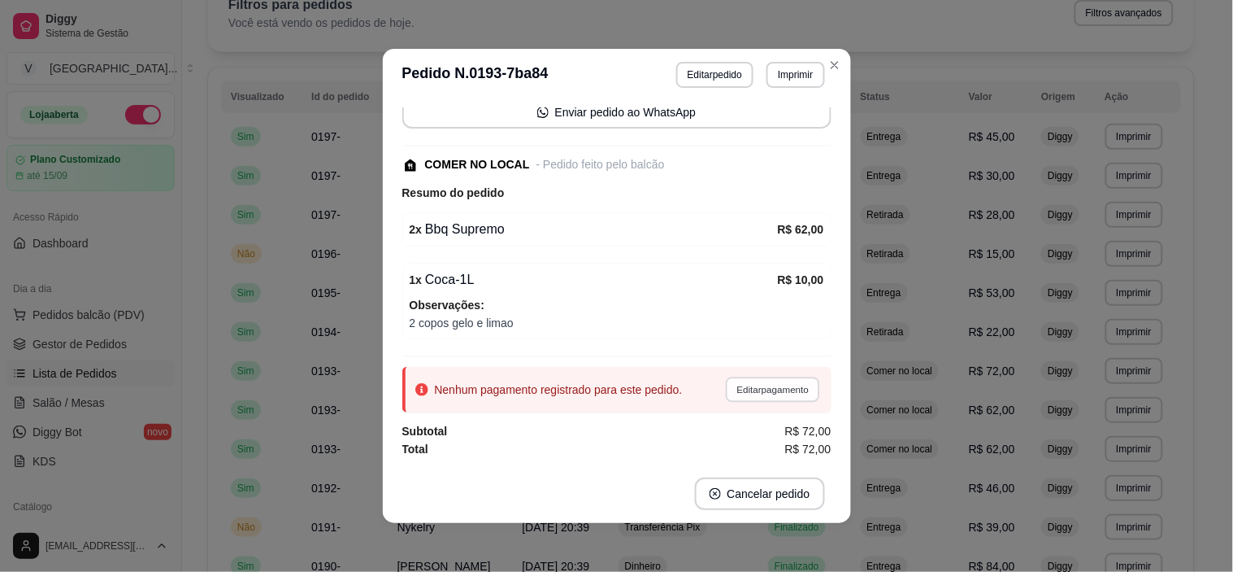
click at [729, 393] on button "Editar pagamento" at bounding box center [773, 388] width 94 height 25
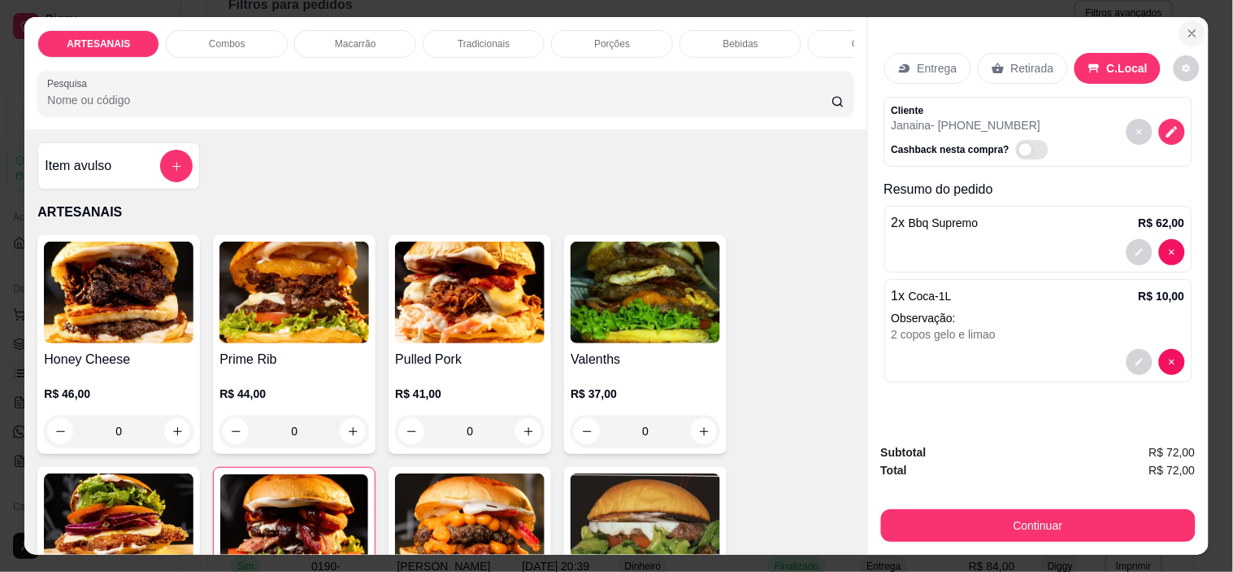
click at [1197, 23] on button "Close" at bounding box center [1193, 33] width 26 height 26
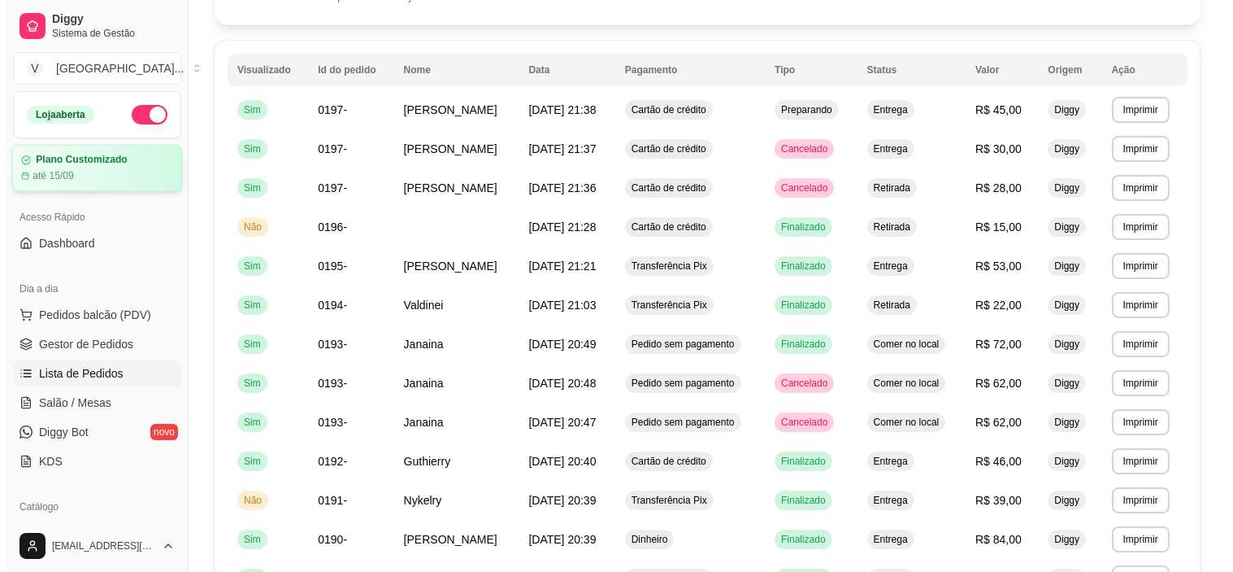
scroll to position [0, 0]
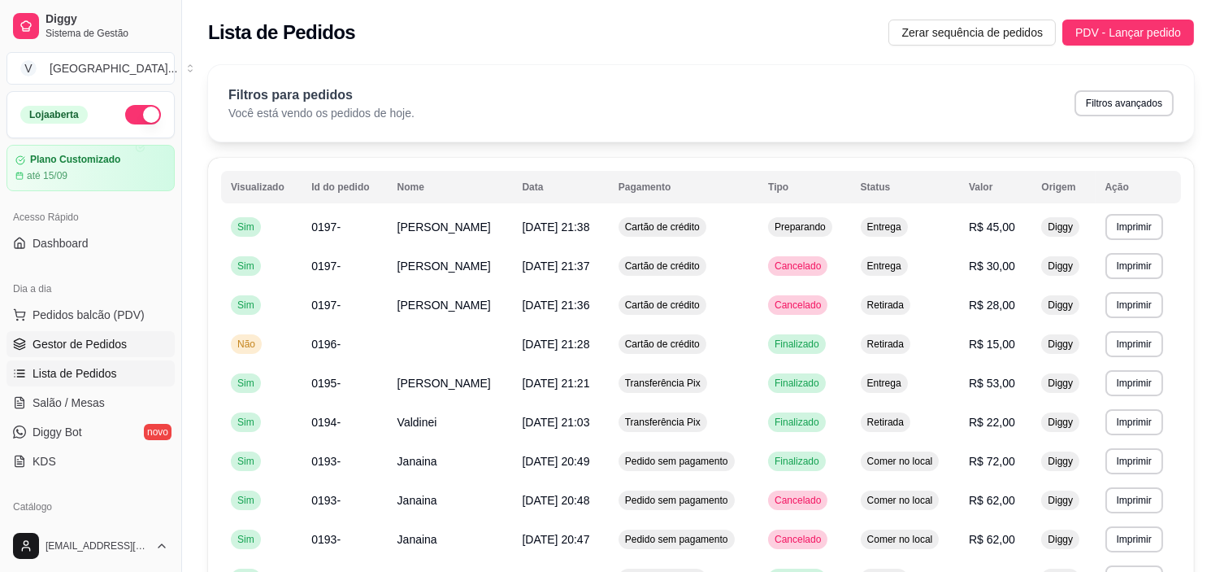
click at [46, 334] on link "Gestor de Pedidos" at bounding box center [91, 344] width 168 height 26
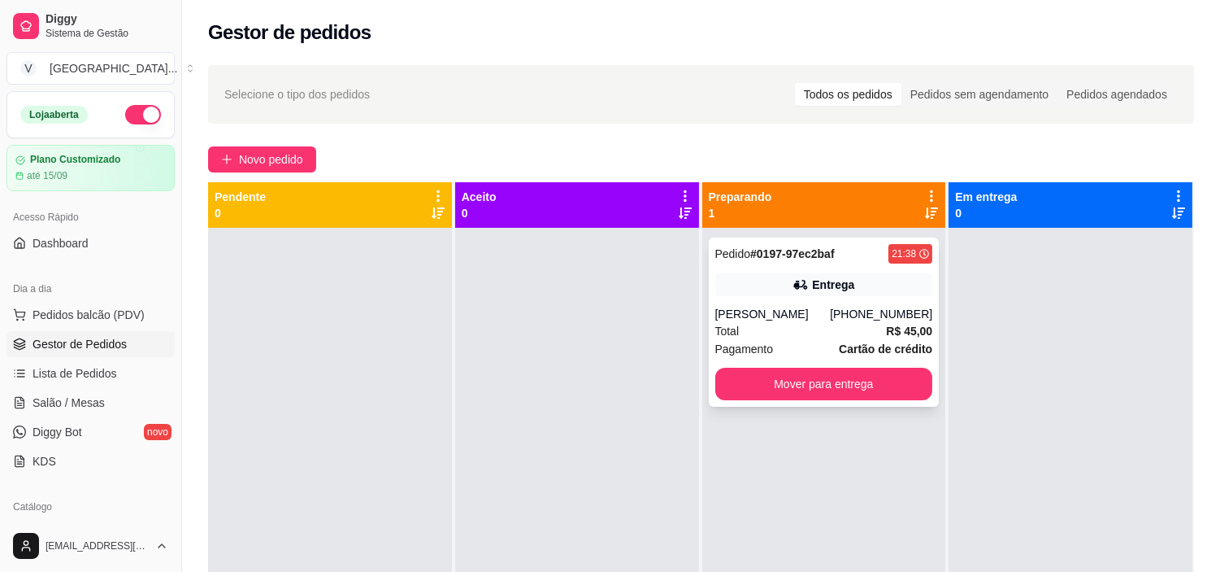
click at [891, 314] on div "(62) 99644-1346" at bounding box center [881, 314] width 102 height 16
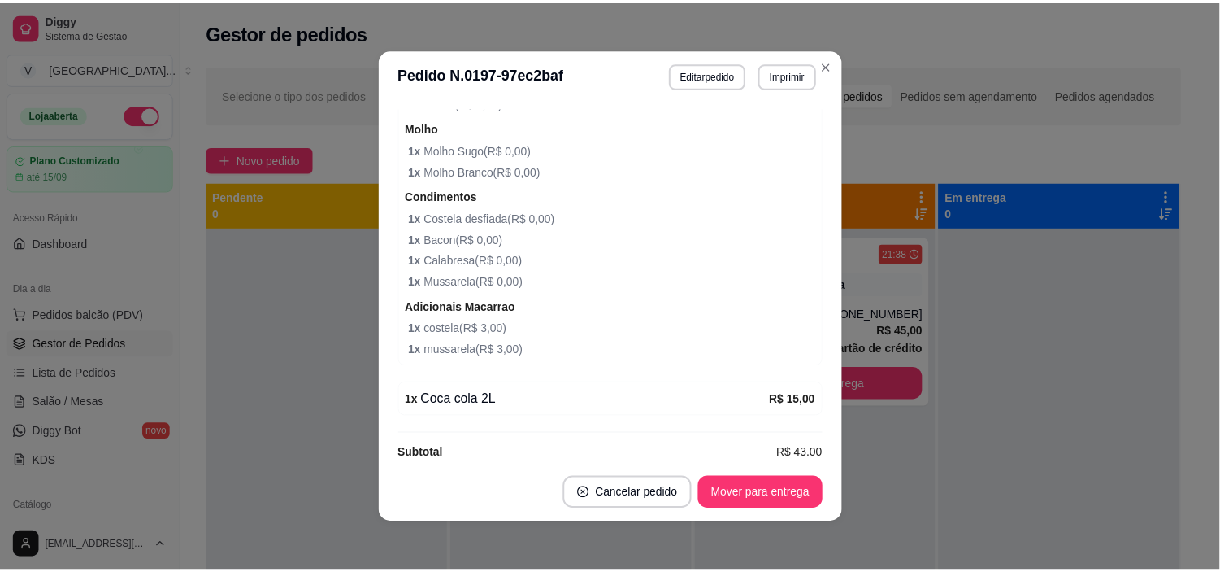
scroll to position [704, 0]
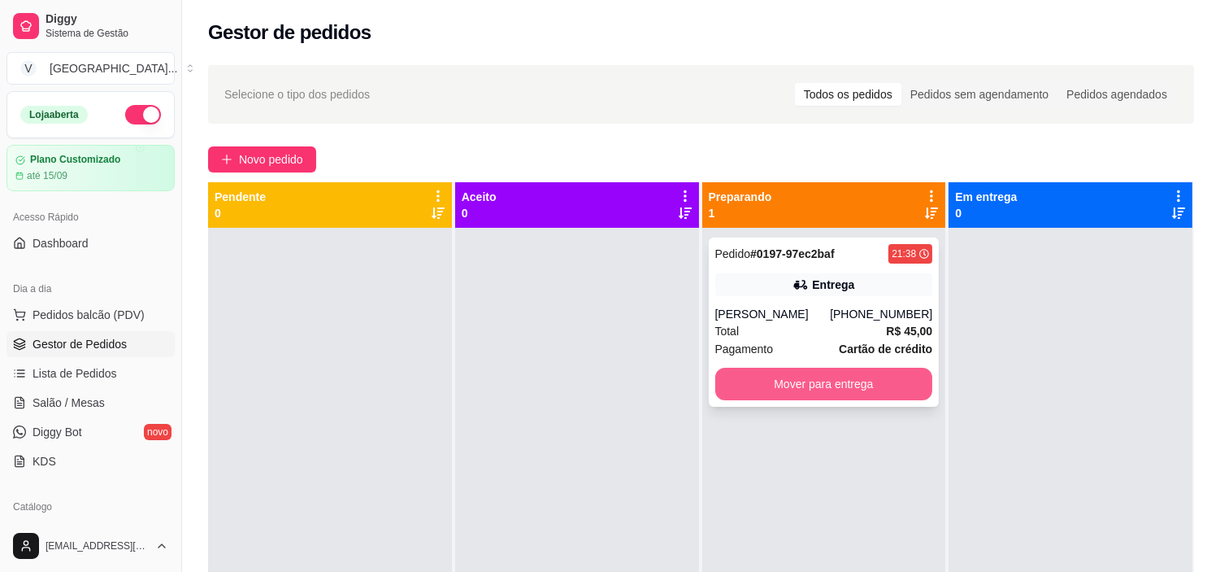
click at [873, 372] on button "Mover para entrega" at bounding box center [825, 384] width 218 height 33
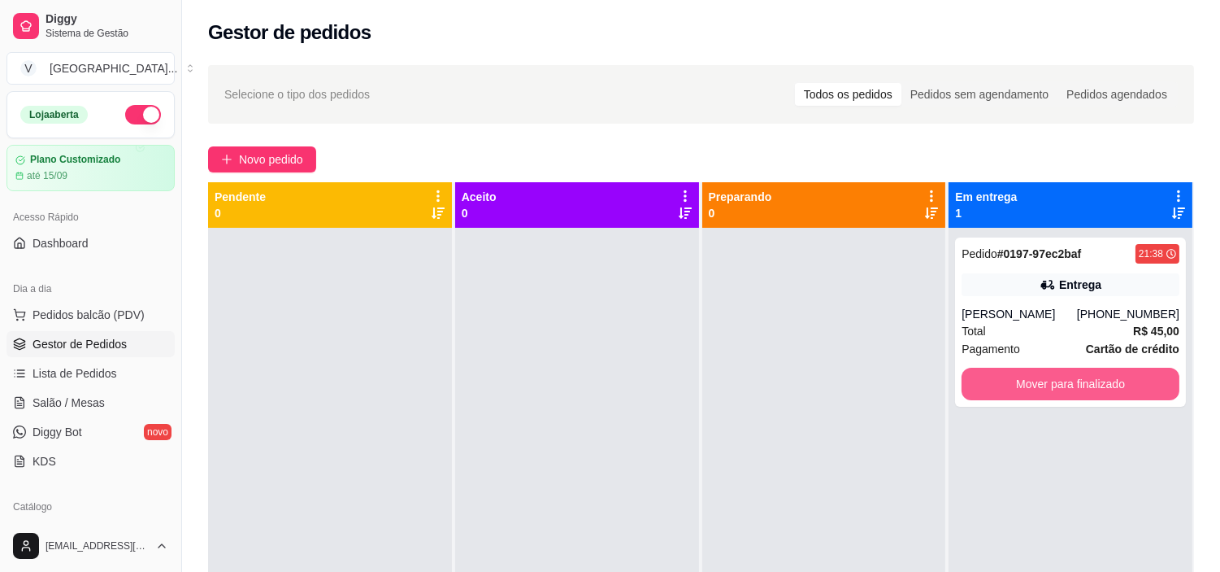
click at [1079, 384] on button "Mover para finalizado" at bounding box center [1071, 384] width 218 height 33
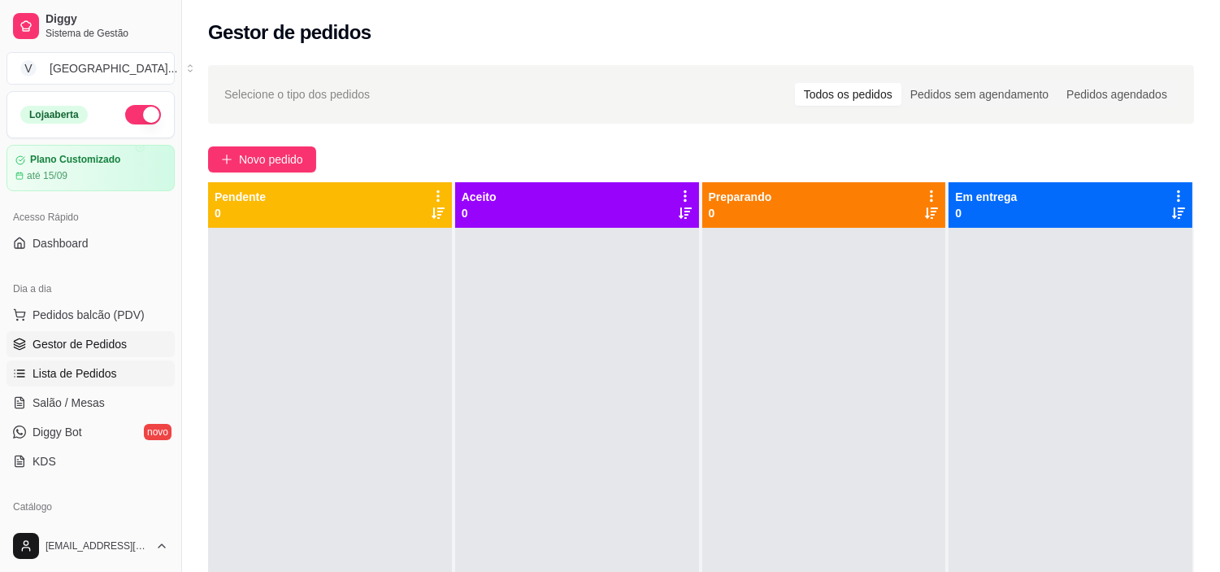
click at [93, 382] on link "Lista de Pedidos" at bounding box center [91, 373] width 168 height 26
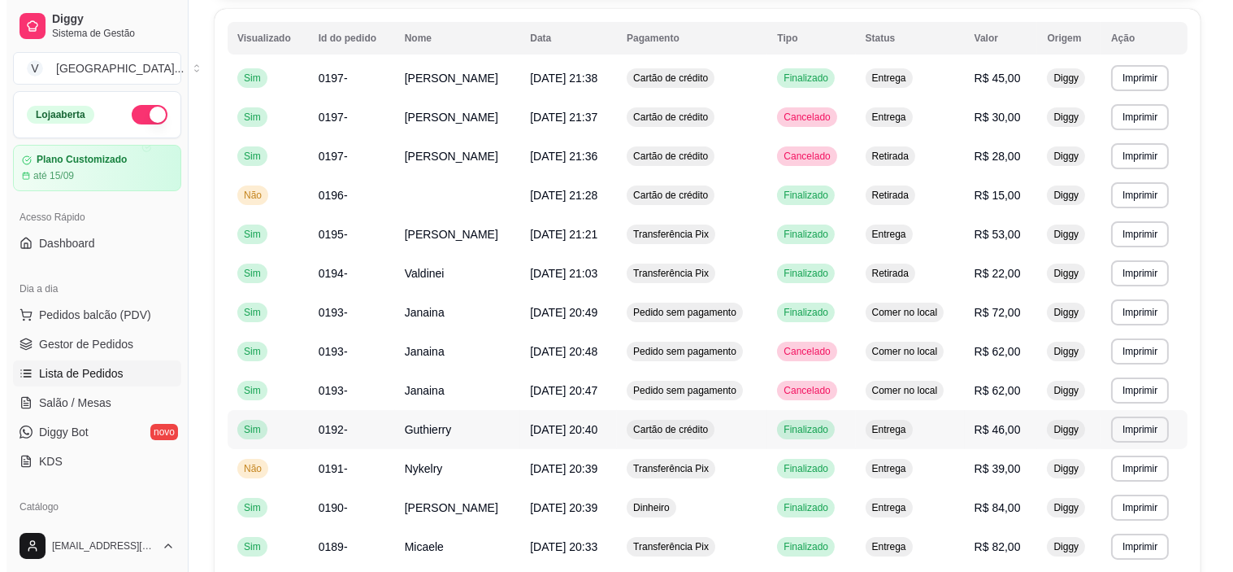
scroll to position [181, 0]
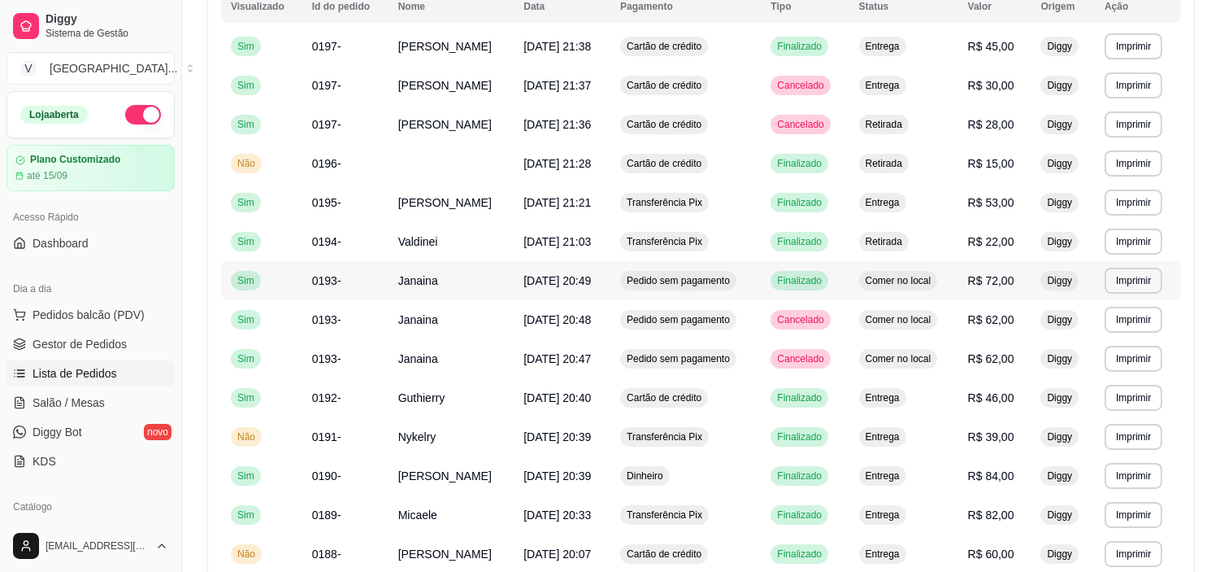
click at [733, 283] on span "Pedido sem pagamento" at bounding box center [679, 280] width 110 height 13
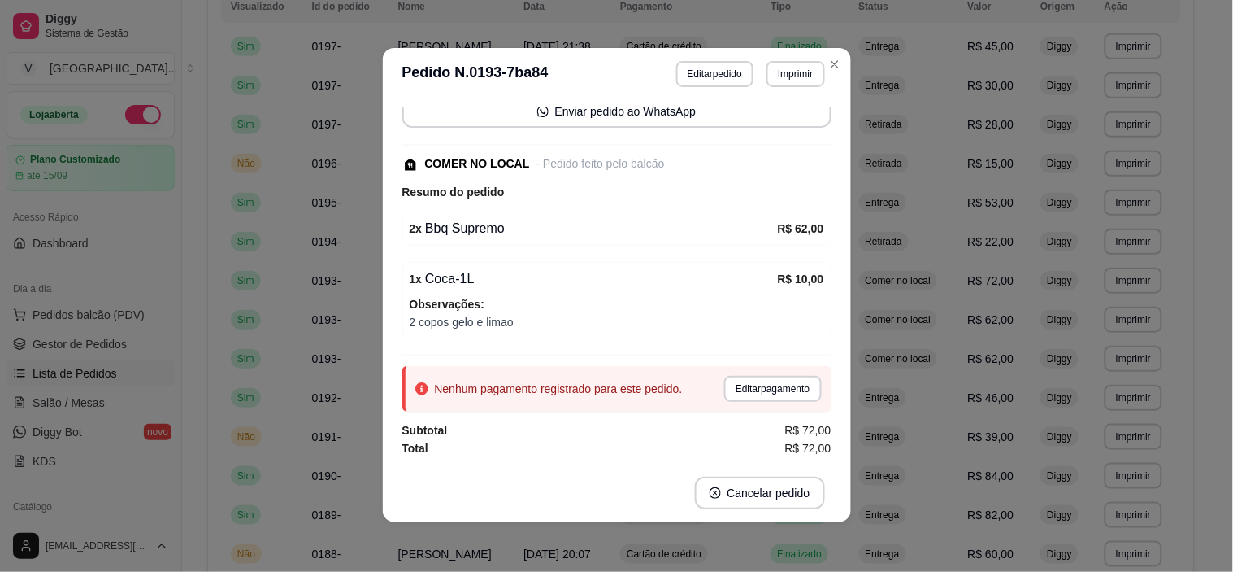
scroll to position [0, 0]
click at [750, 380] on button "Editar pagamento" at bounding box center [773, 388] width 94 height 25
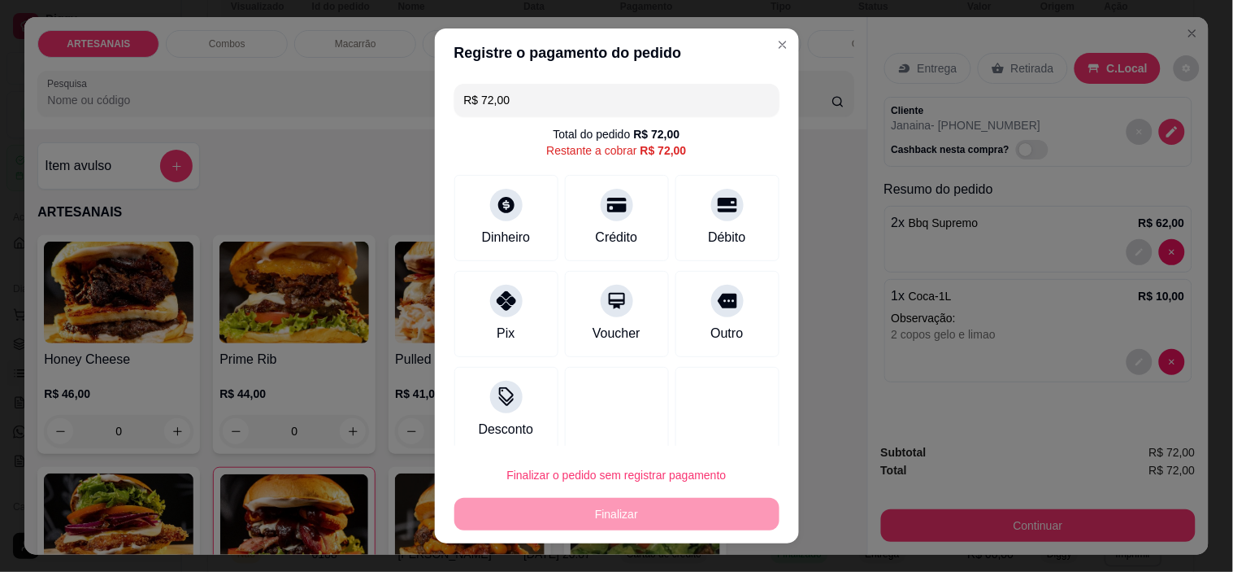
click at [549, 108] on input "R$ 72,00" at bounding box center [617, 100] width 306 height 33
click at [526, 318] on div "Pix" at bounding box center [506, 310] width 115 height 95
drag, startPoint x: 619, startPoint y: 98, endPoint x: 442, endPoint y: 63, distance: 180.7
click at [442, 63] on section "Registre o pagamento do pedido R$ 36,00 Total do pedido R$ 72,00 Restante a cob…" at bounding box center [617, 285] width 364 height 515
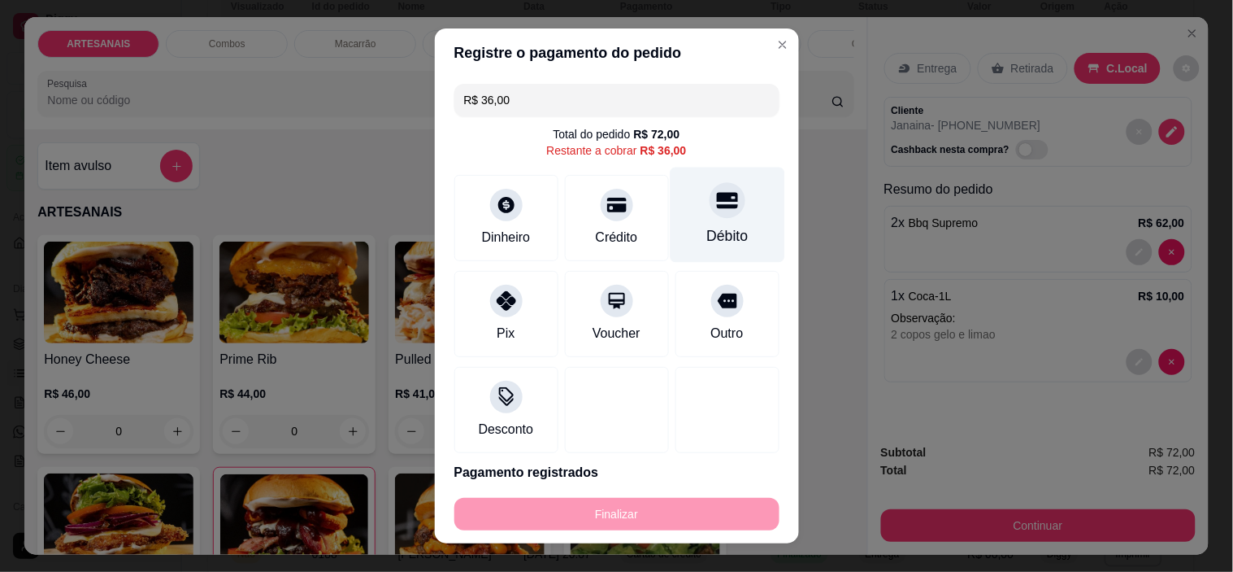
click at [709, 234] on div "Débito" at bounding box center [727, 235] width 41 height 21
type input "R$ 0,00"
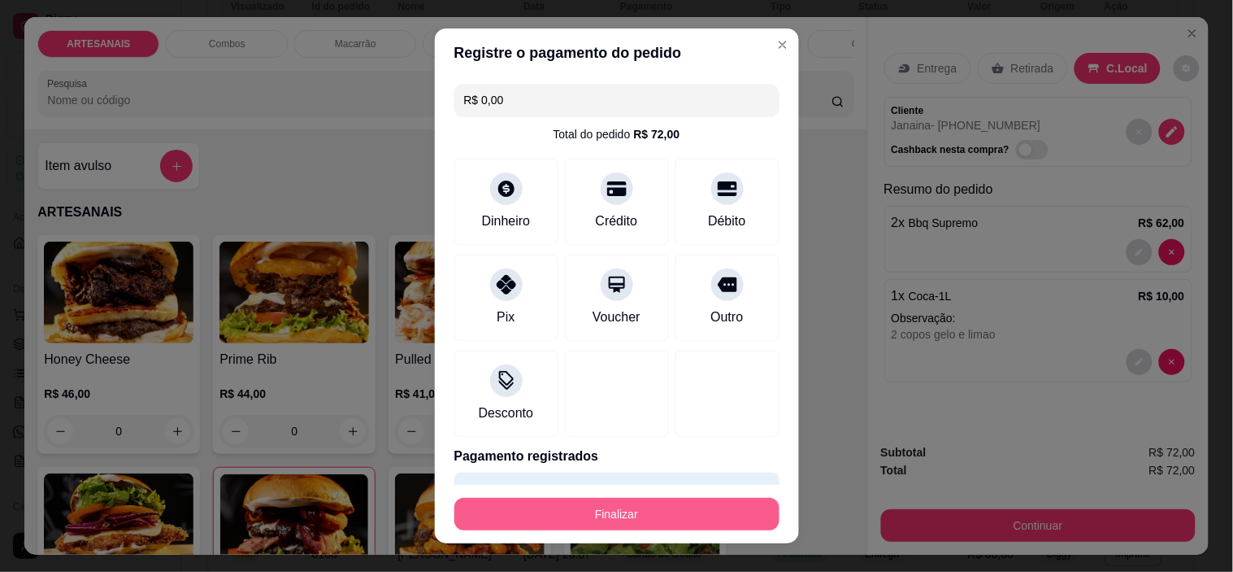
click at [681, 513] on button "Finalizar" at bounding box center [617, 514] width 325 height 33
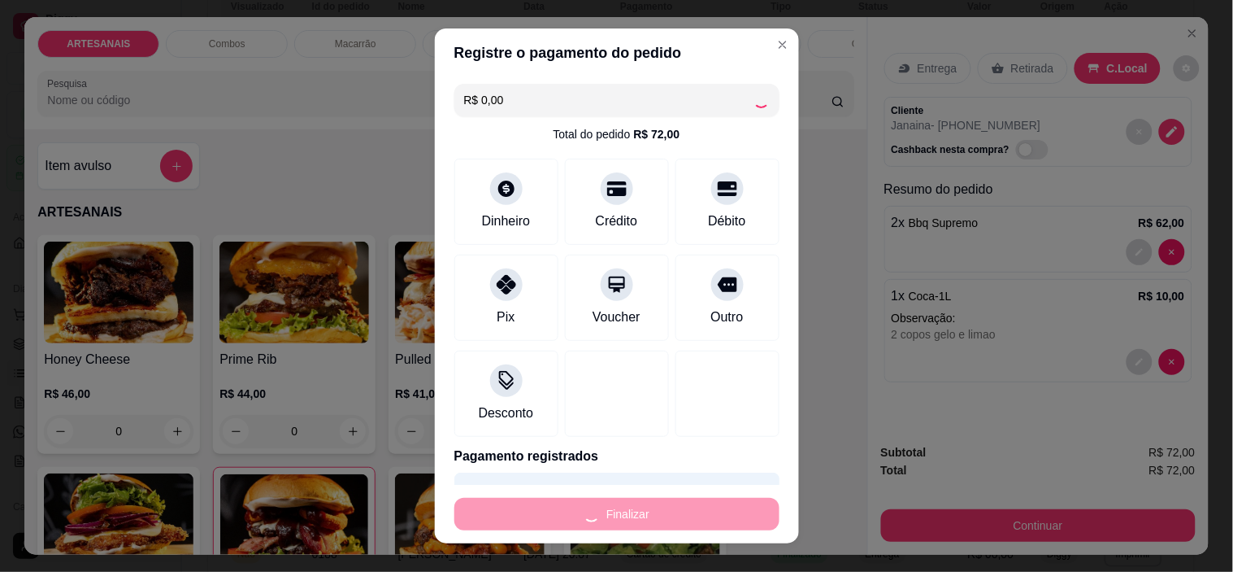
type input "0"
type input "-R$ 72,00"
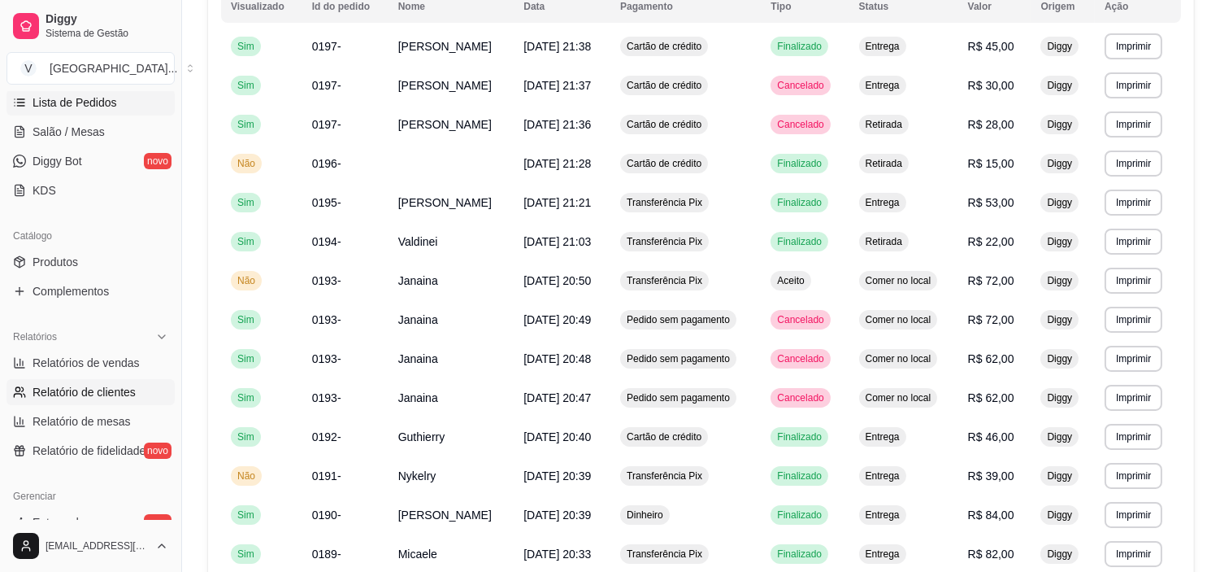
scroll to position [361, 0]
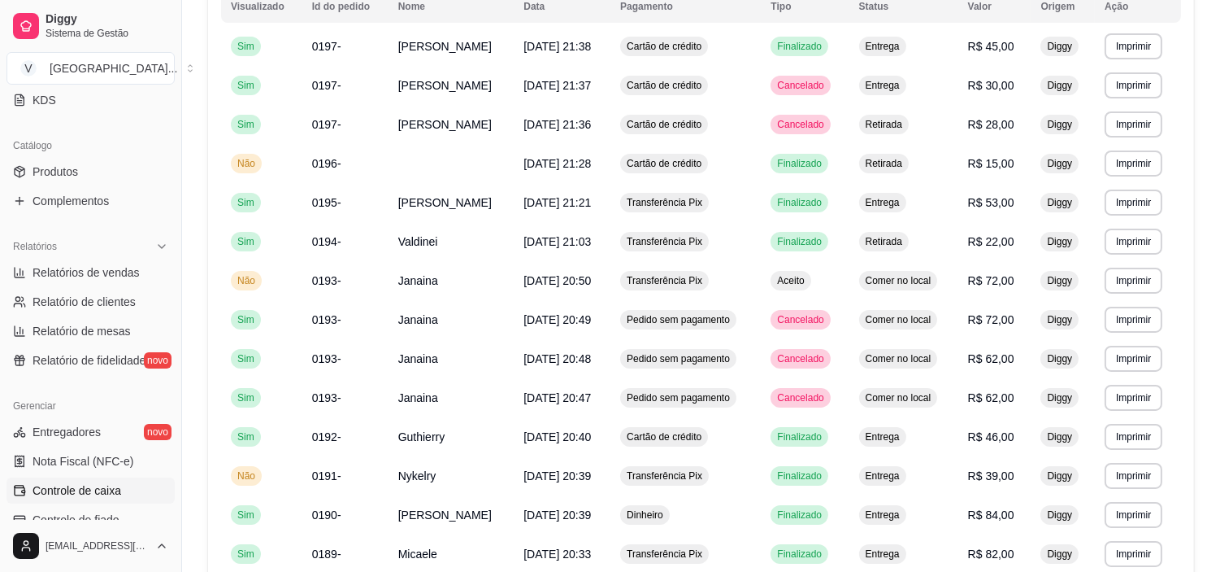
click at [120, 486] on link "Controle de caixa" at bounding box center [91, 490] width 168 height 26
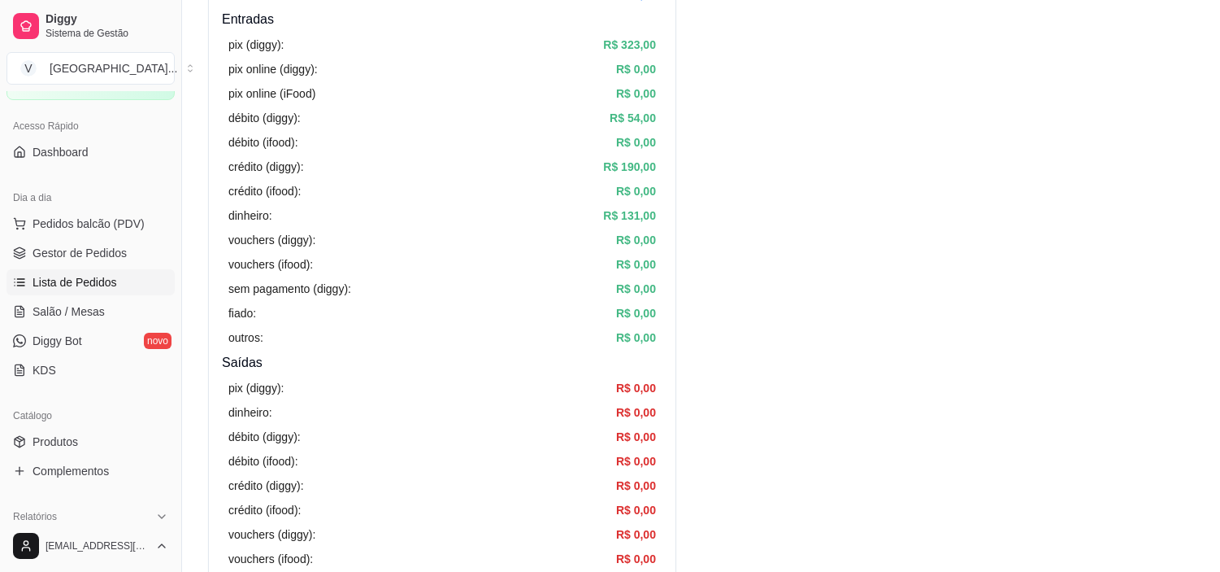
scroll to position [90, 0]
click at [107, 257] on span "Gestor de Pedidos" at bounding box center [80, 254] width 94 height 16
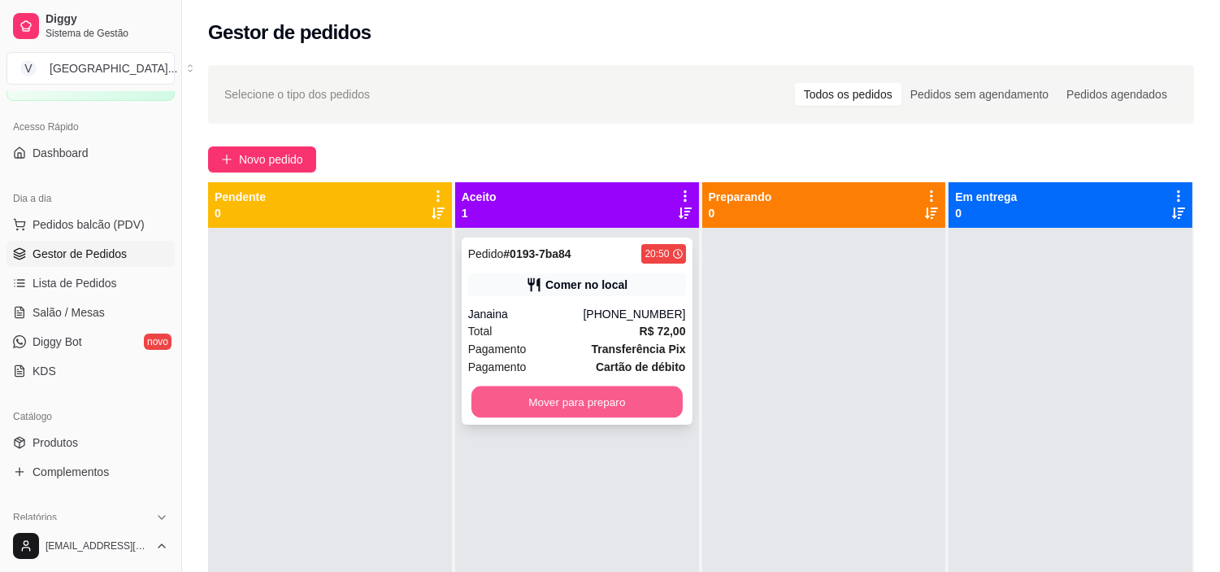
click at [618, 400] on button "Mover para preparo" at bounding box center [577, 402] width 211 height 32
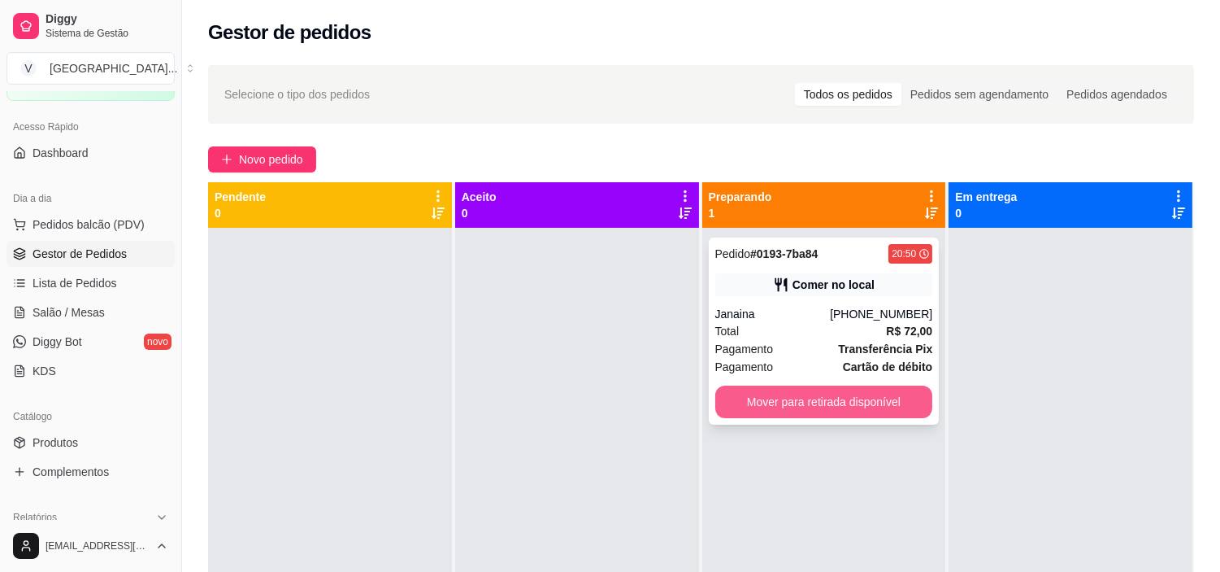
click at [798, 411] on button "Mover para retirada disponível" at bounding box center [825, 401] width 218 height 33
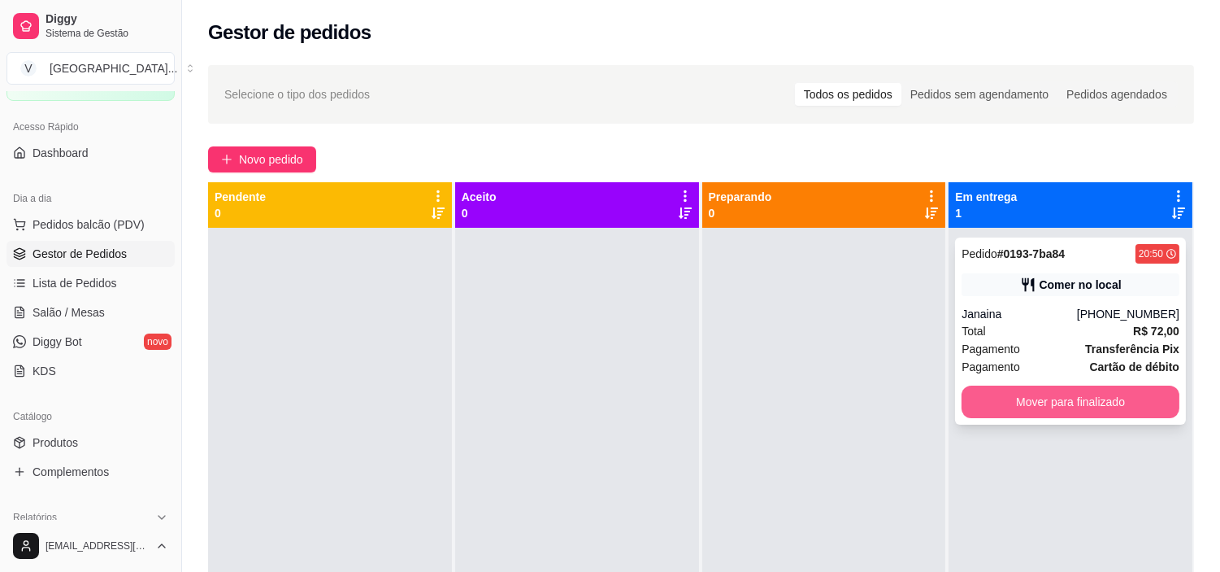
click at [1107, 403] on button "Mover para finalizado" at bounding box center [1071, 401] width 218 height 33
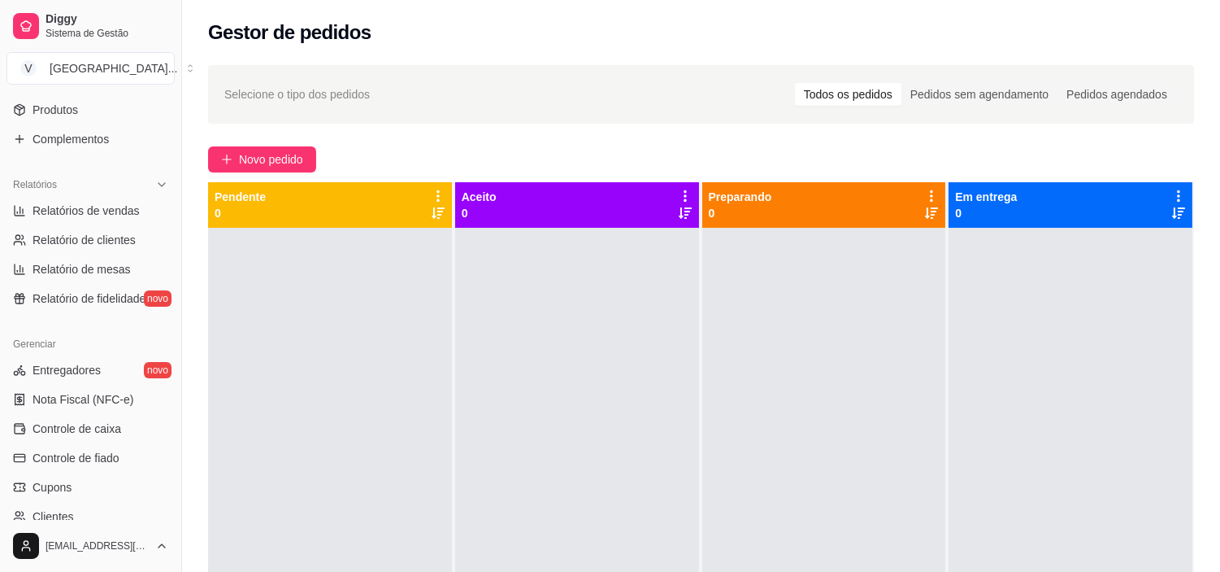
scroll to position [451, 0]
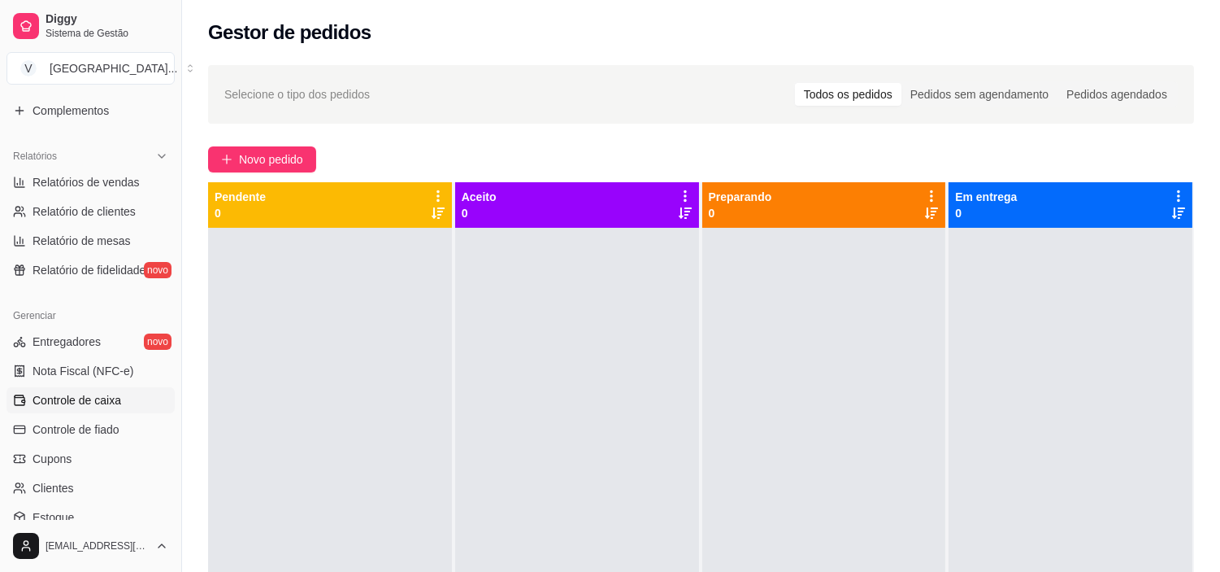
click at [114, 403] on span "Controle de caixa" at bounding box center [77, 400] width 89 height 16
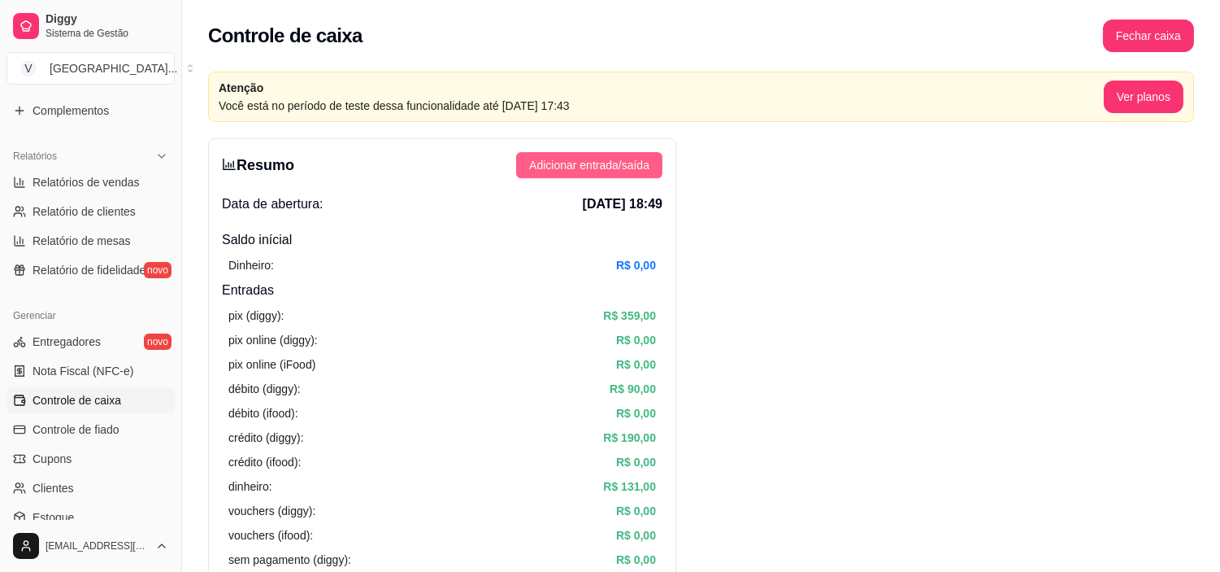
click at [629, 163] on span "Adicionar entrada/saída" at bounding box center [589, 165] width 120 height 18
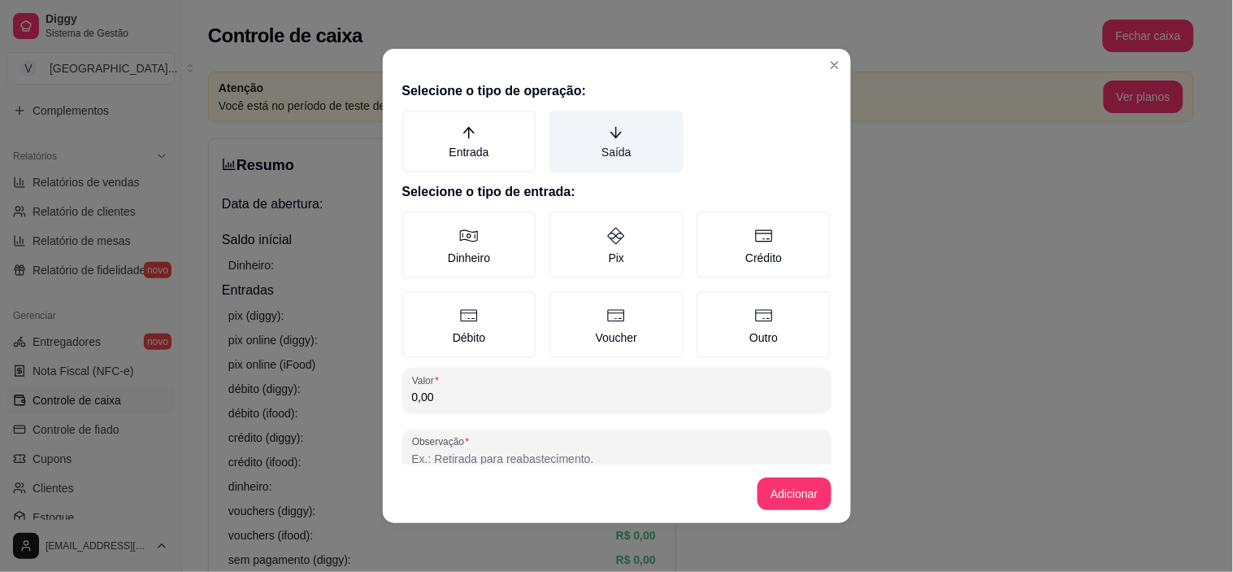
click at [642, 137] on label "Saída" at bounding box center [617, 142] width 134 height 62
click at [562, 123] on button "Saída" at bounding box center [555, 116] width 13 height 13
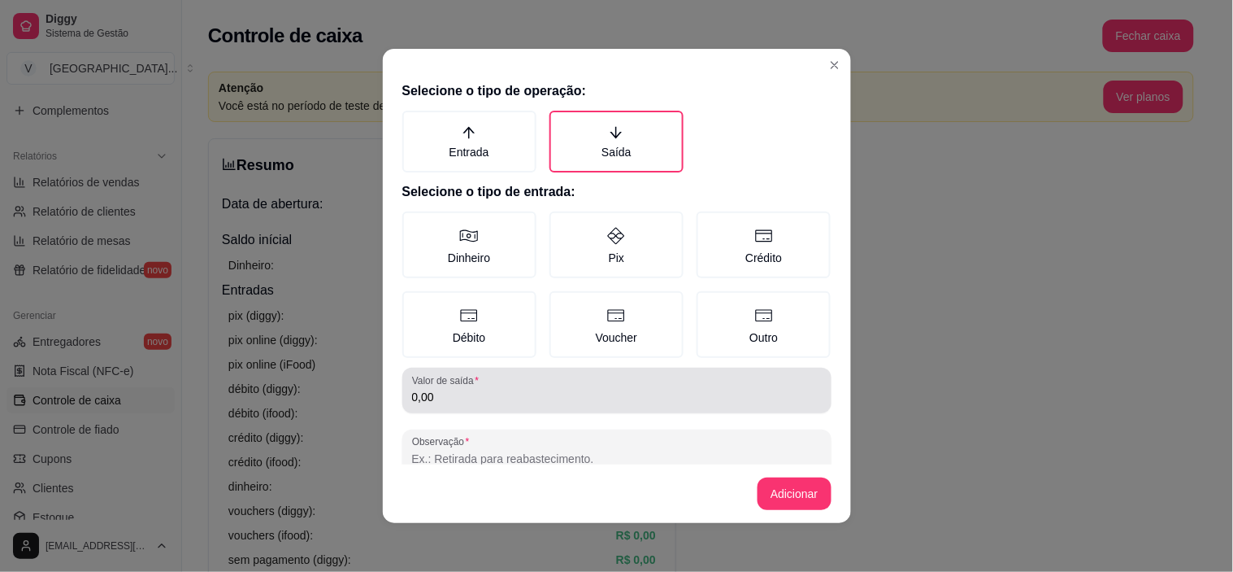
click at [519, 376] on div "0,00" at bounding box center [617, 390] width 410 height 33
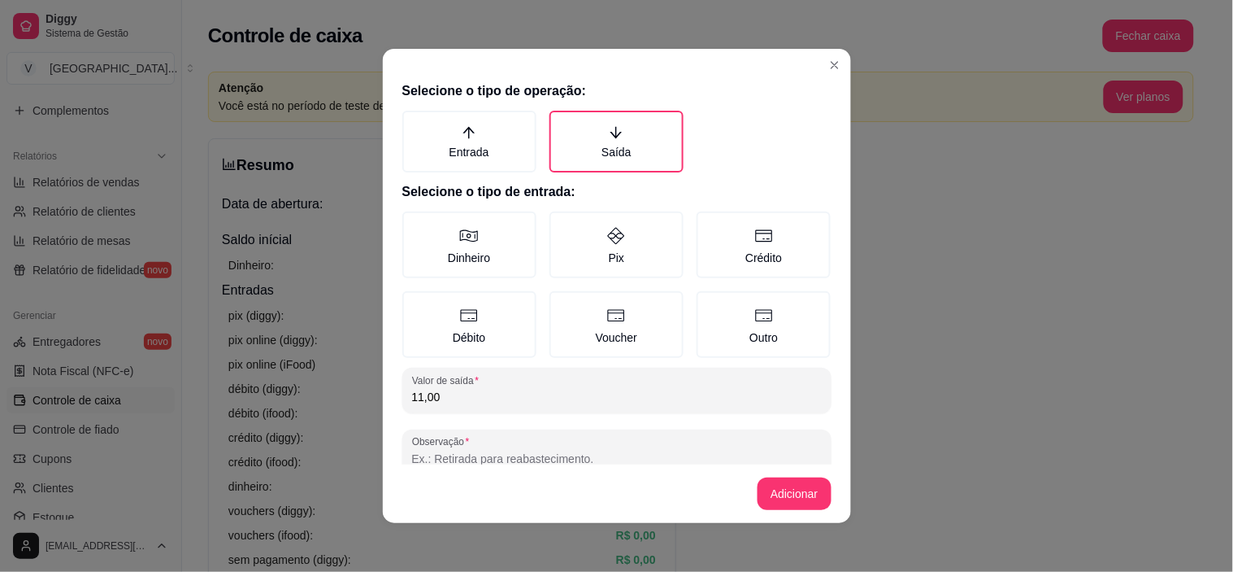
type input "11,00"
click at [839, 57] on header at bounding box center [617, 62] width 468 height 26
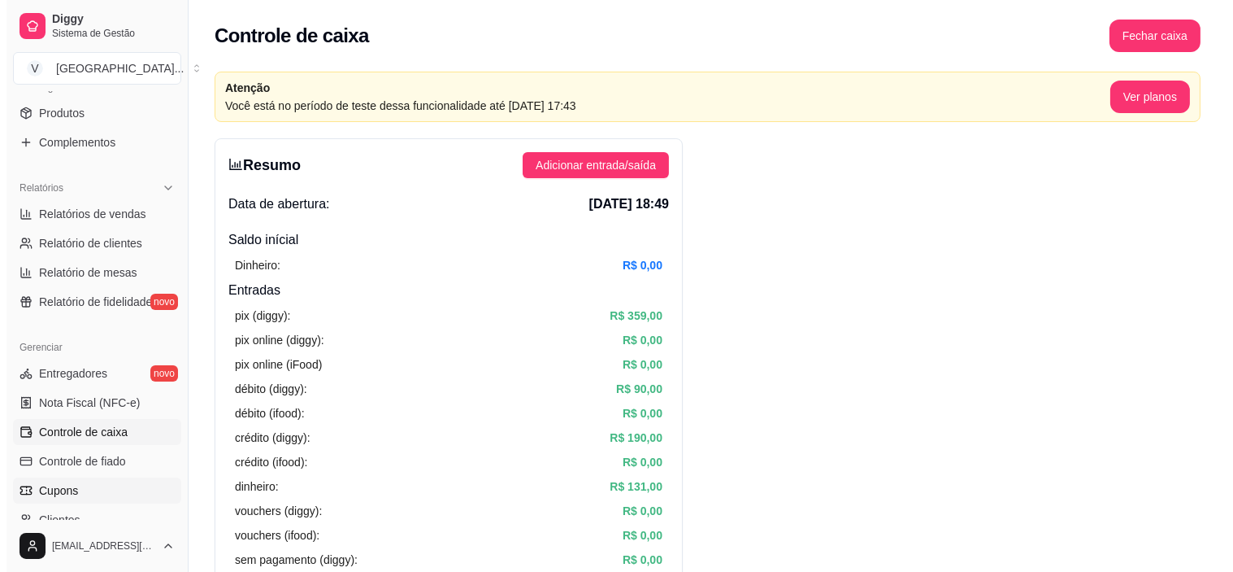
scroll to position [542, 0]
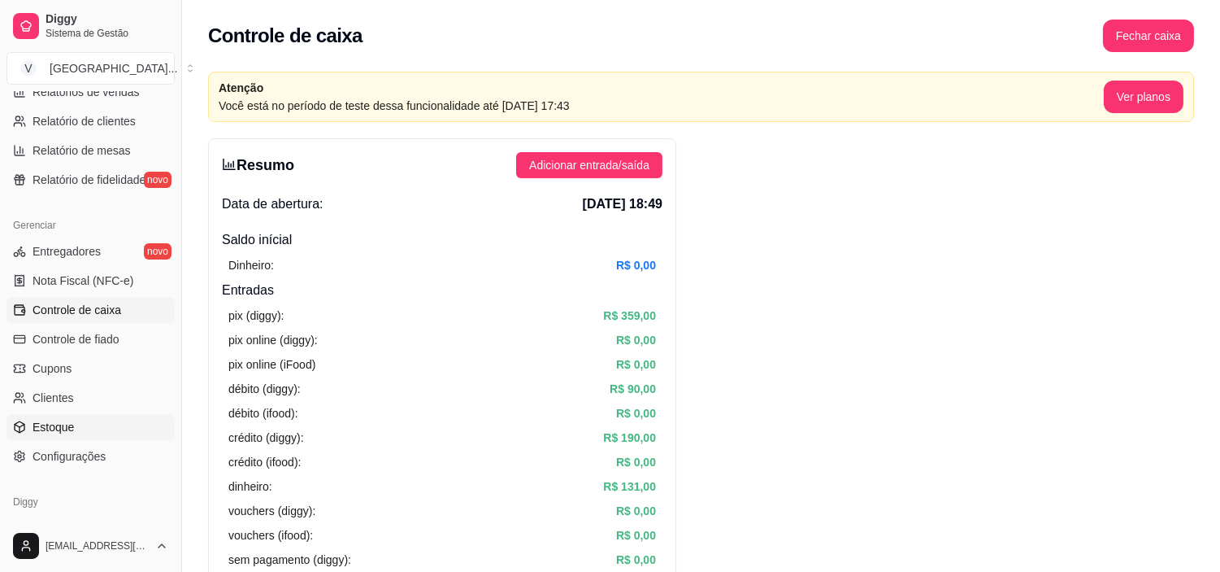
click at [96, 426] on link "Estoque" at bounding box center [91, 427] width 168 height 26
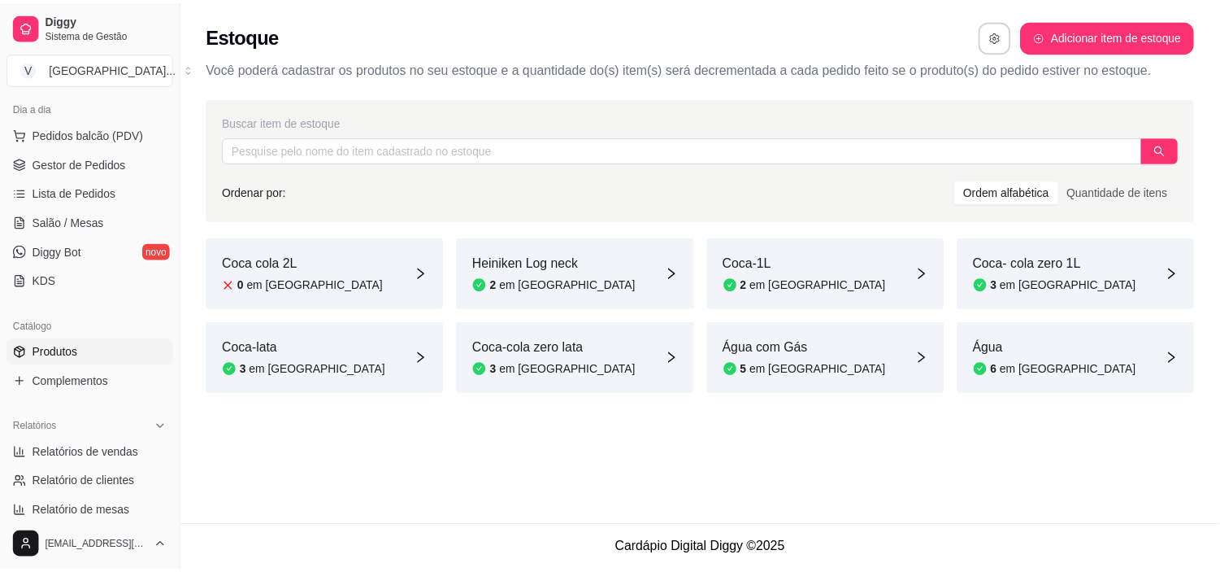
scroll to position [90, 0]
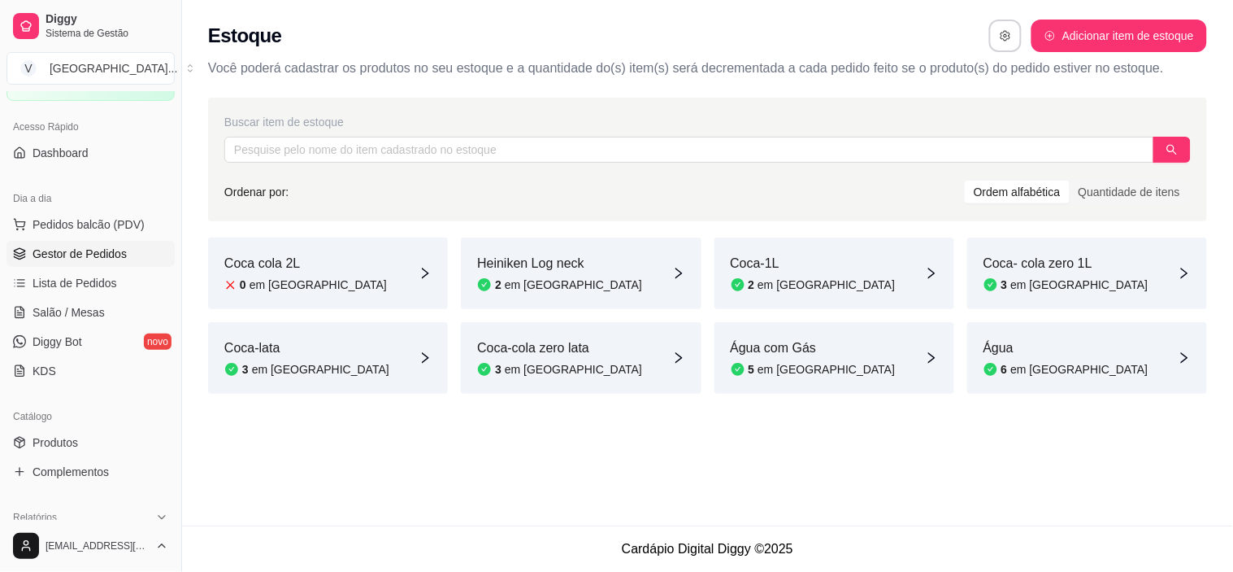
click at [86, 248] on span "Gestor de Pedidos" at bounding box center [80, 254] width 94 height 16
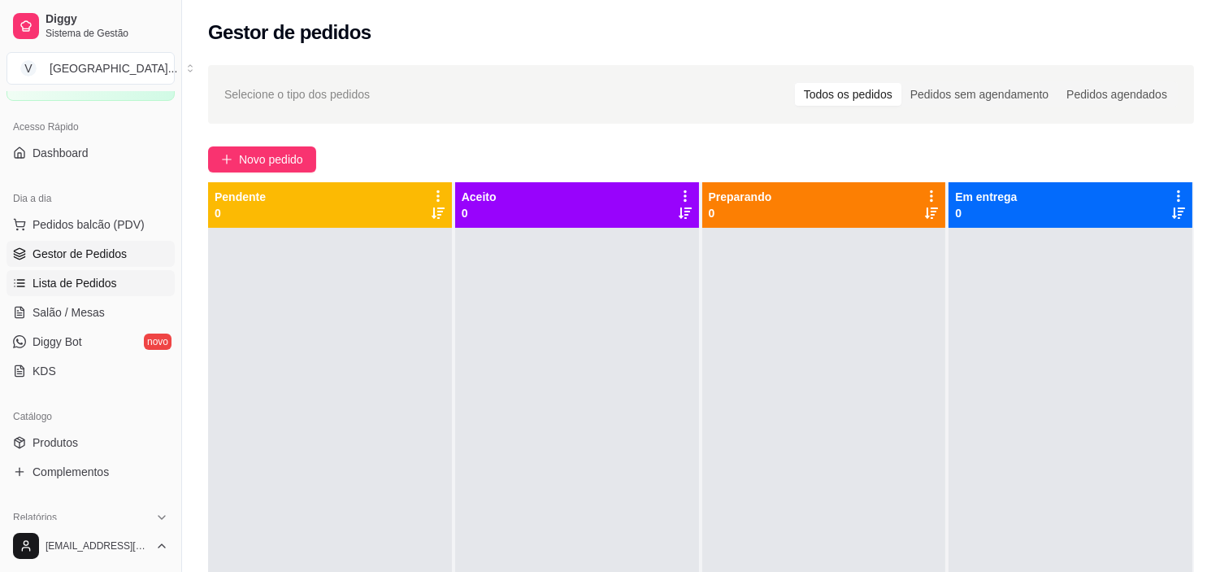
click at [75, 280] on span "Lista de Pedidos" at bounding box center [75, 283] width 85 height 16
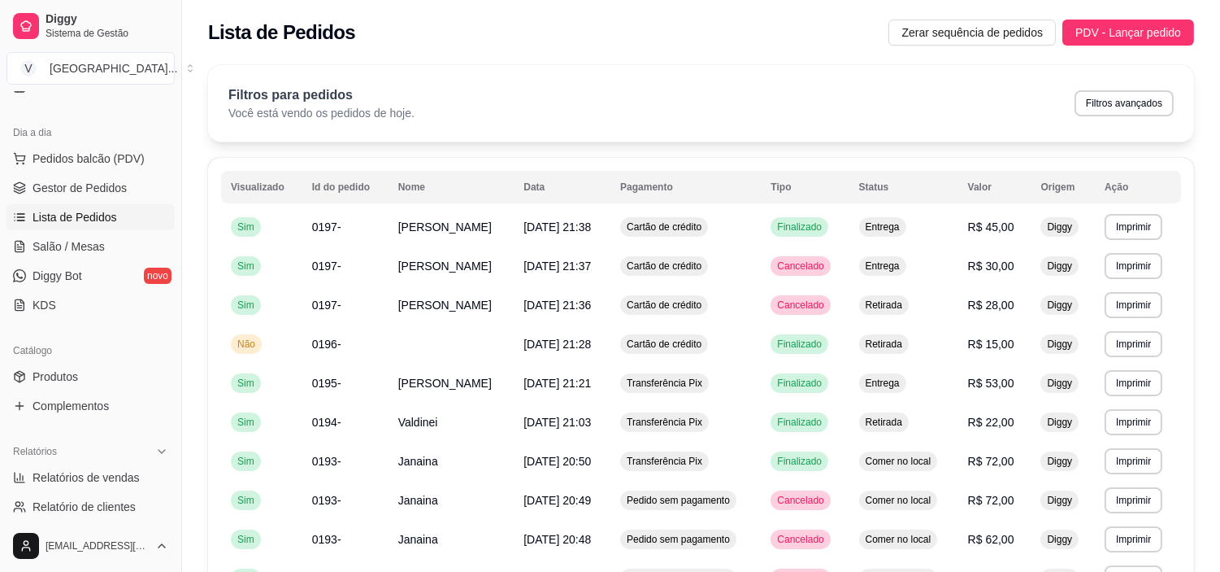
scroll to position [271, 0]
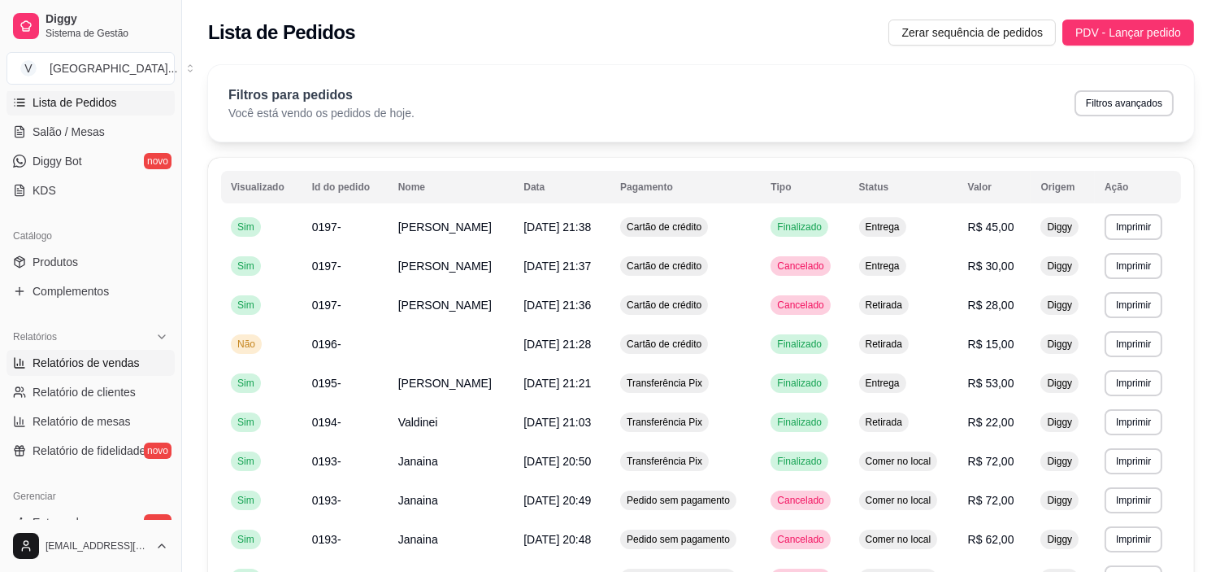
click at [107, 359] on span "Relatórios de vendas" at bounding box center [86, 363] width 107 height 16
select select "ALL"
select select "0"
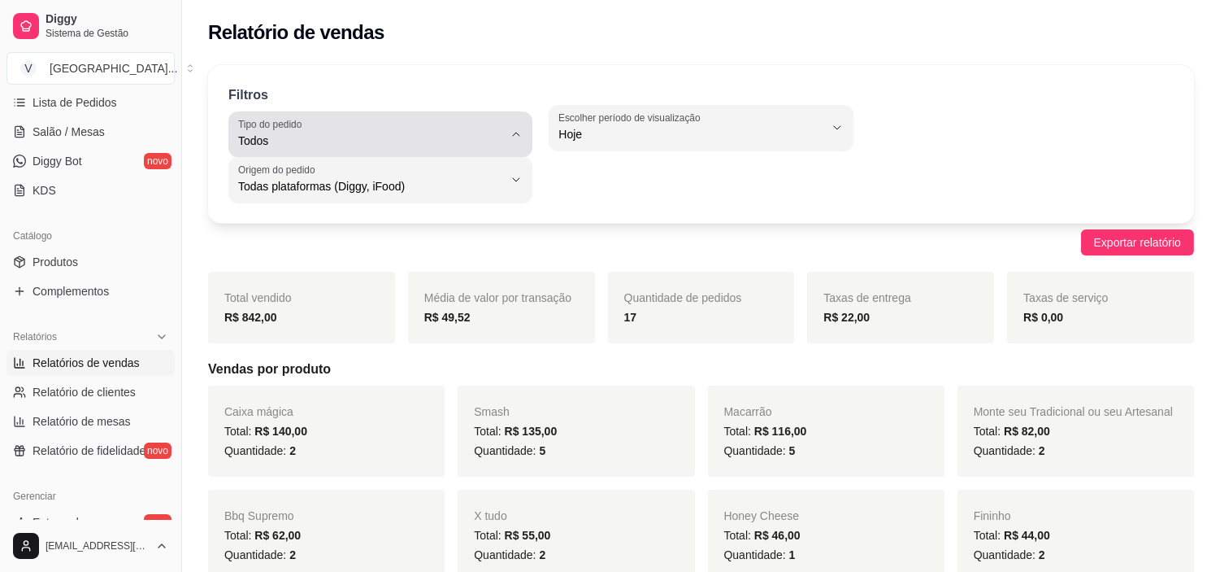
click at [515, 144] on button "Tipo do pedido Todos" at bounding box center [380, 134] width 304 height 46
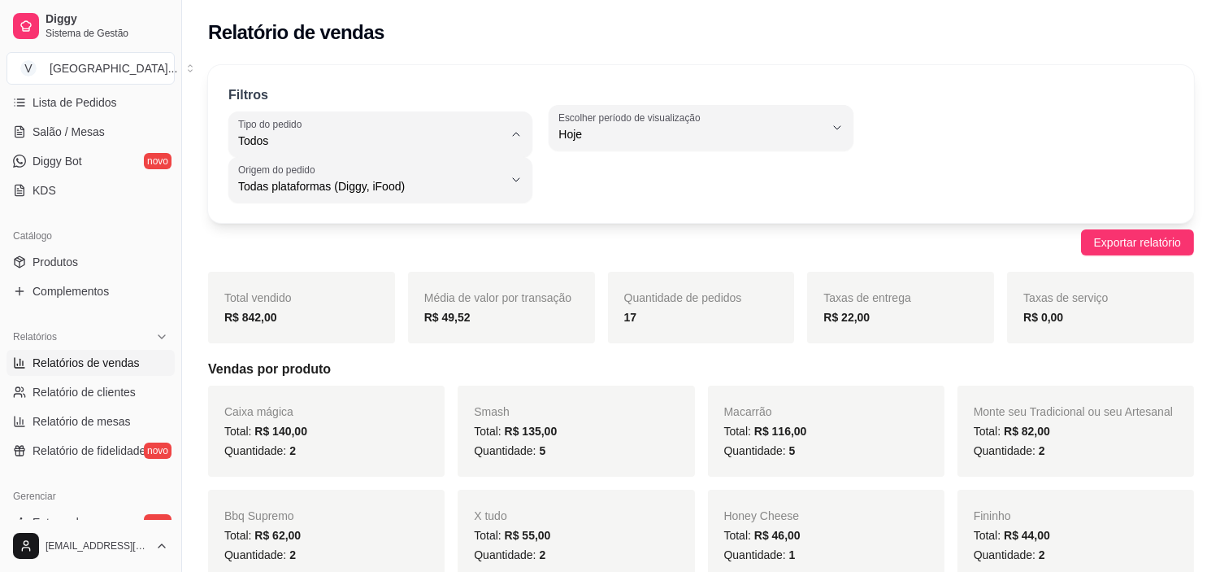
click at [263, 201] on span "Entrega" at bounding box center [372, 205] width 251 height 15
type input "DELIVERY"
select select "DELIVERY"
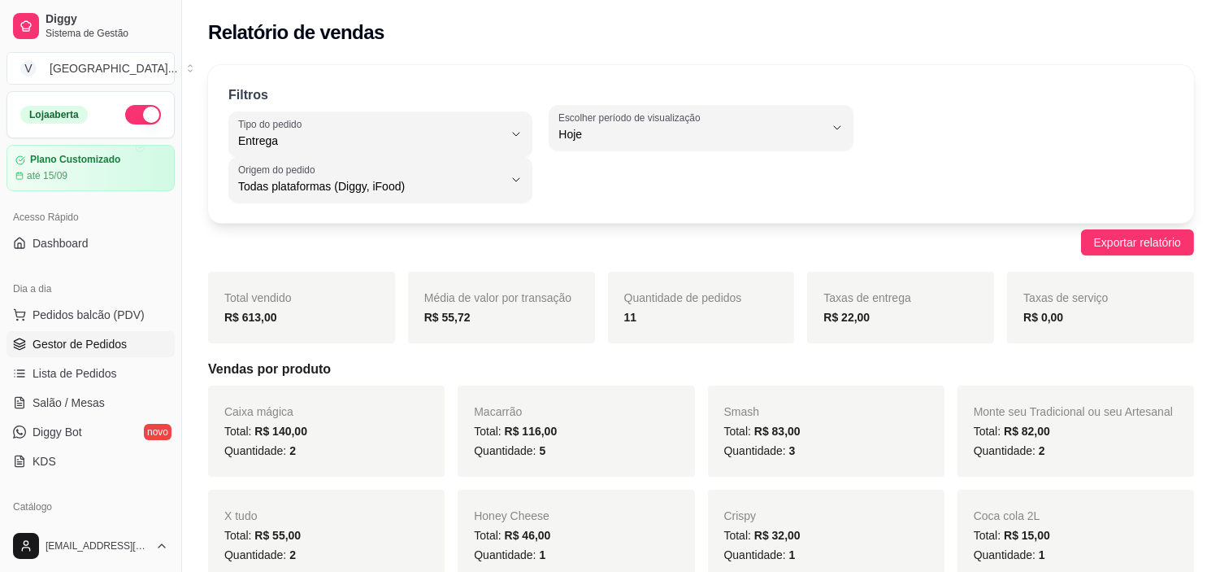
click at [86, 340] on span "Gestor de Pedidos" at bounding box center [80, 344] width 94 height 16
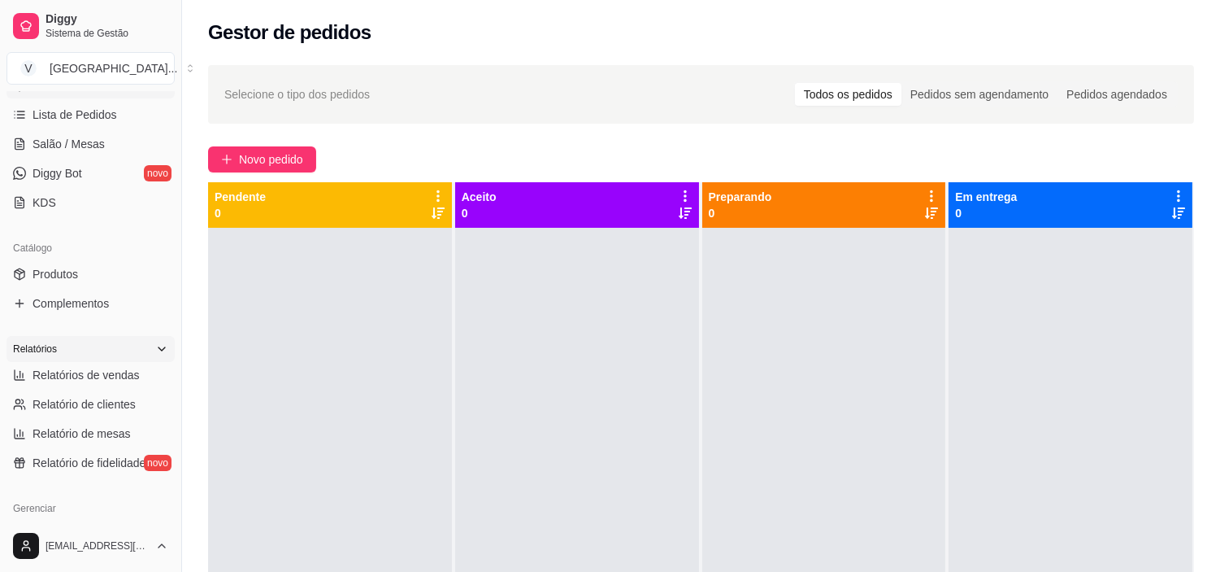
scroll to position [271, 0]
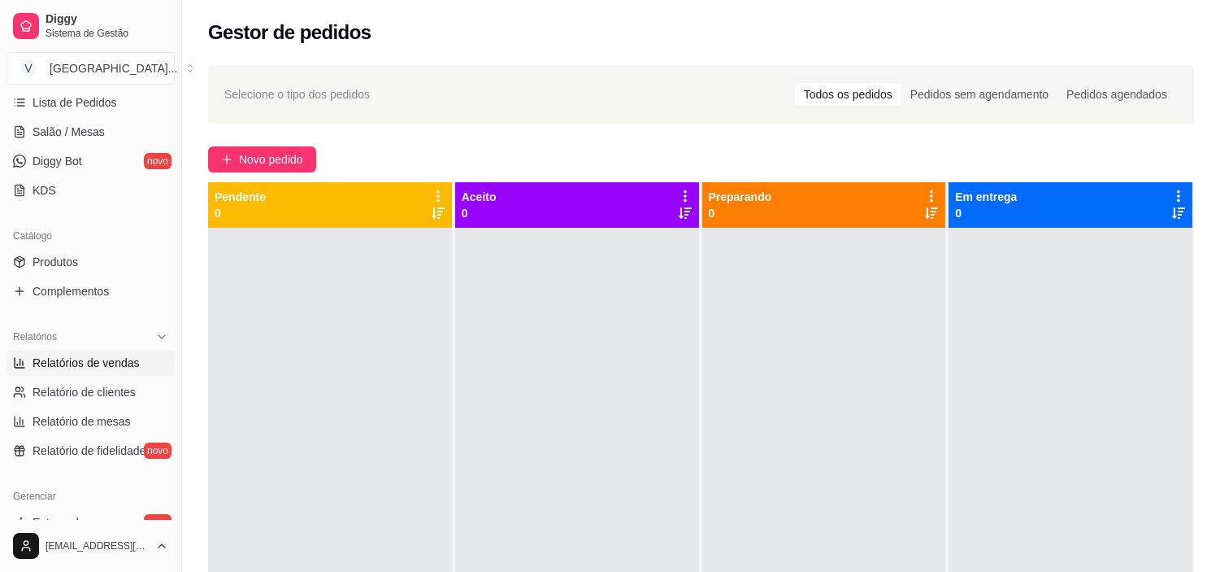
click at [71, 364] on span "Relatórios de vendas" at bounding box center [86, 363] width 107 height 16
select select "ALL"
select select "0"
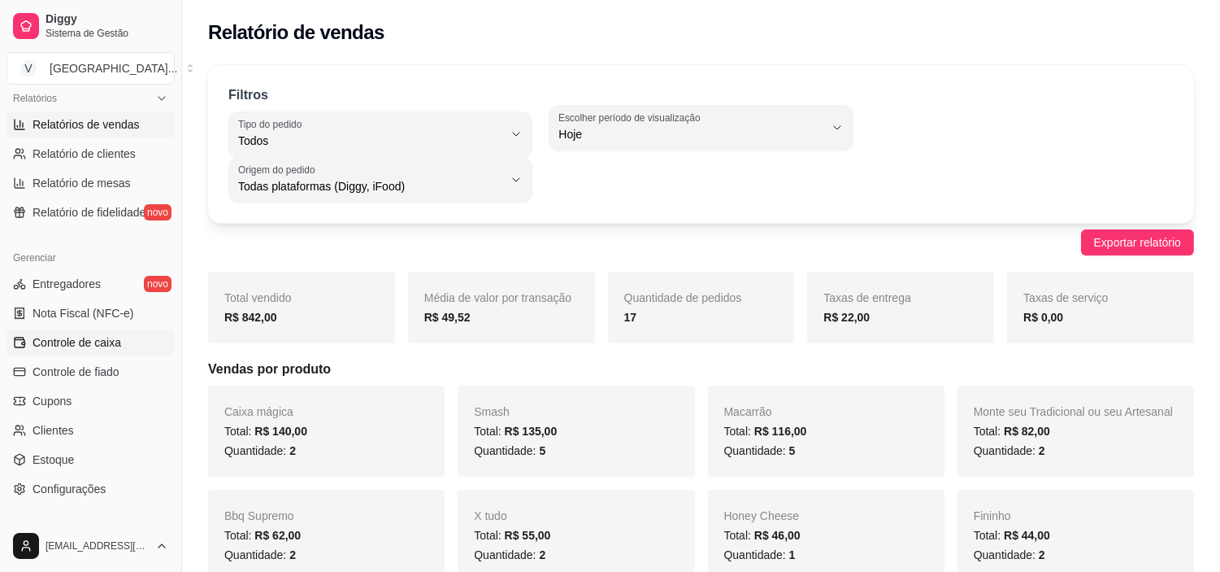
scroll to position [542, 0]
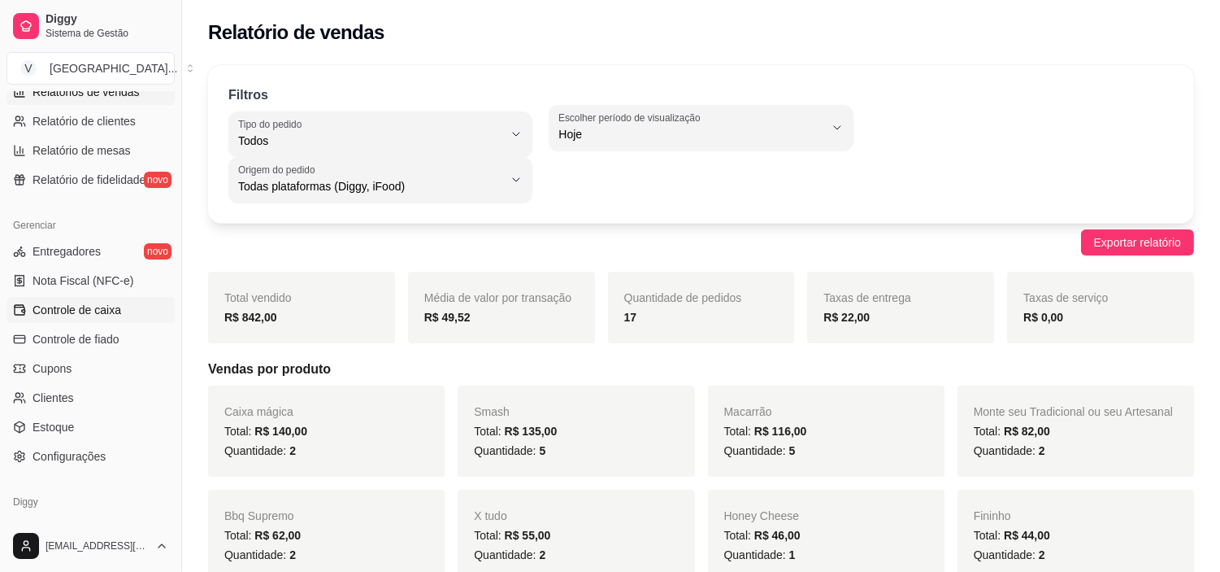
click at [59, 312] on span "Controle de caixa" at bounding box center [77, 310] width 89 height 16
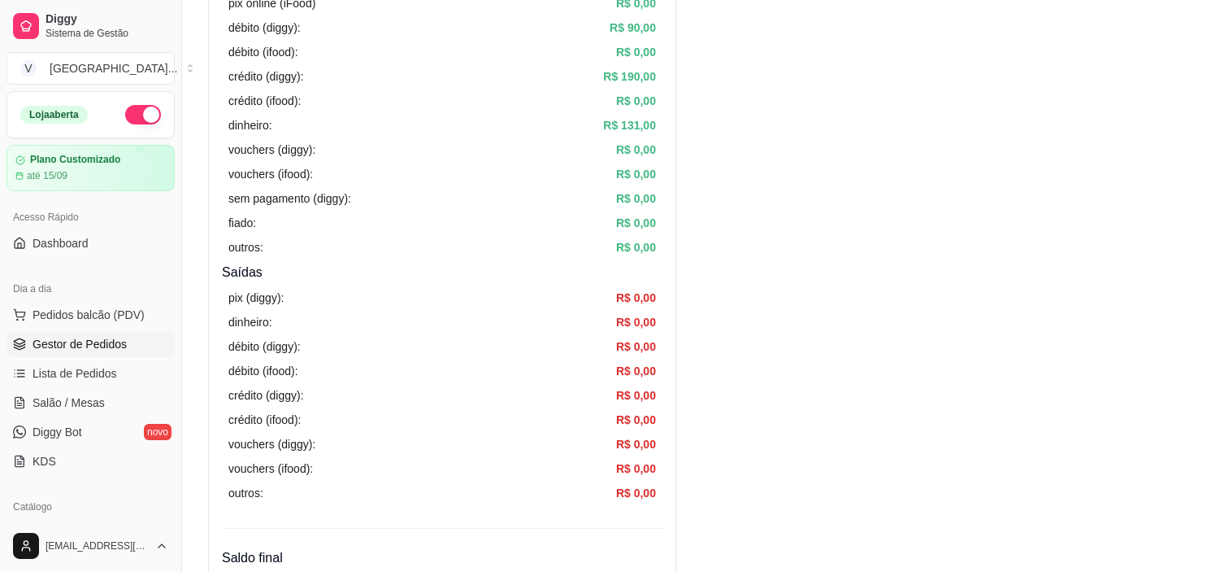
click at [98, 341] on span "Gestor de Pedidos" at bounding box center [80, 344] width 94 height 16
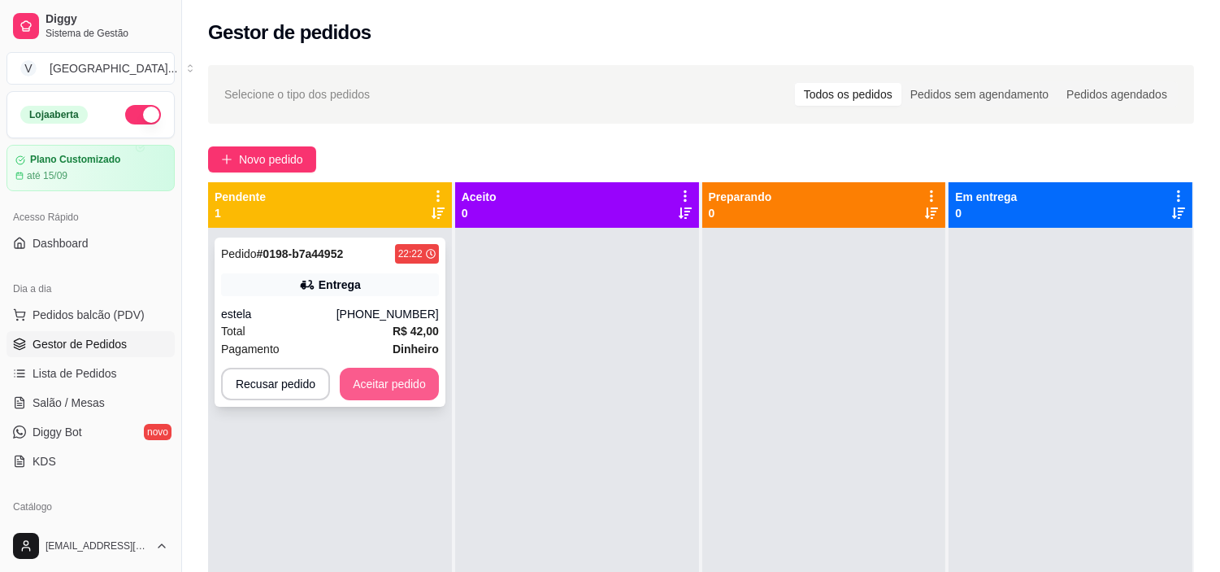
click at [372, 389] on button "Aceitar pedido" at bounding box center [389, 384] width 99 height 33
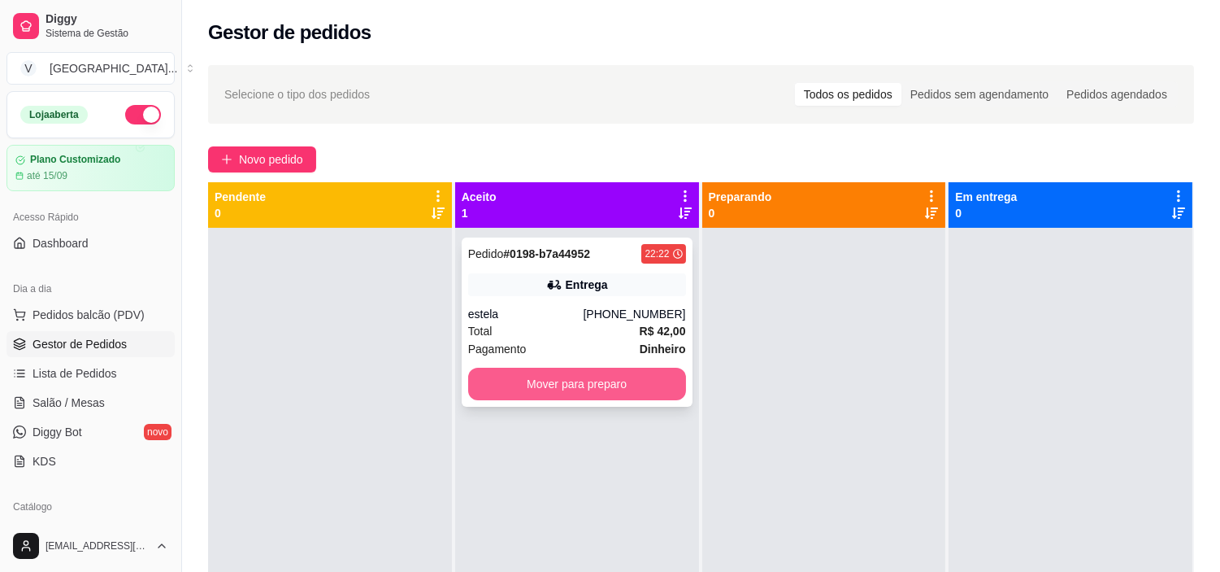
click at [581, 383] on button "Mover para preparo" at bounding box center [577, 384] width 218 height 33
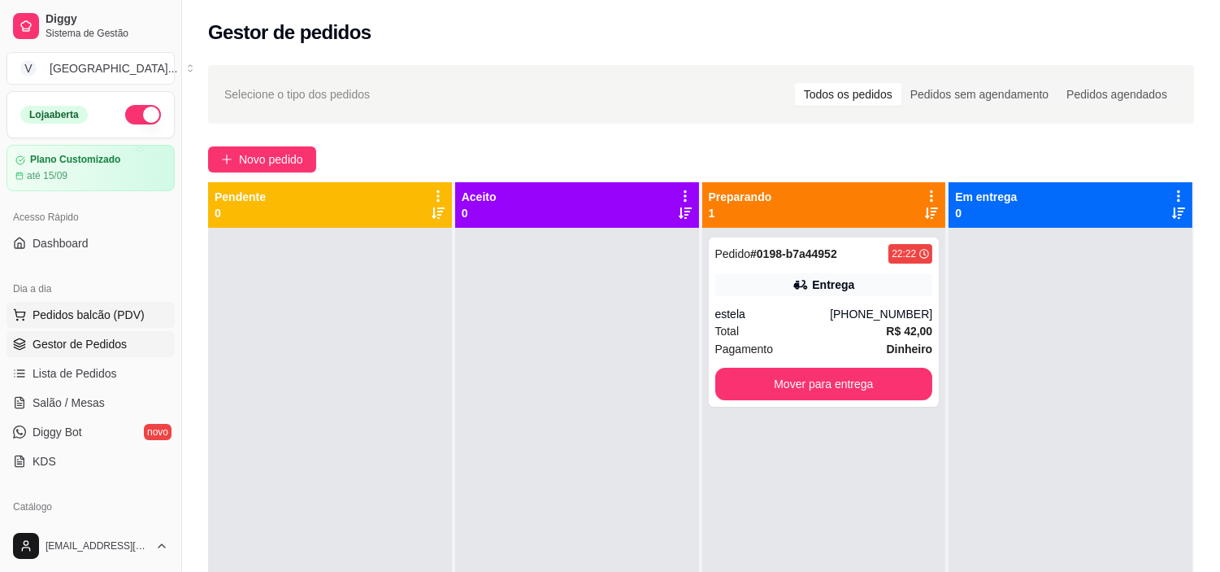
drag, startPoint x: 81, startPoint y: 320, endPoint x: 83, endPoint y: 304, distance: 15.5
click at [82, 305] on button "Pedidos balcão (PDV)" at bounding box center [91, 315] width 168 height 26
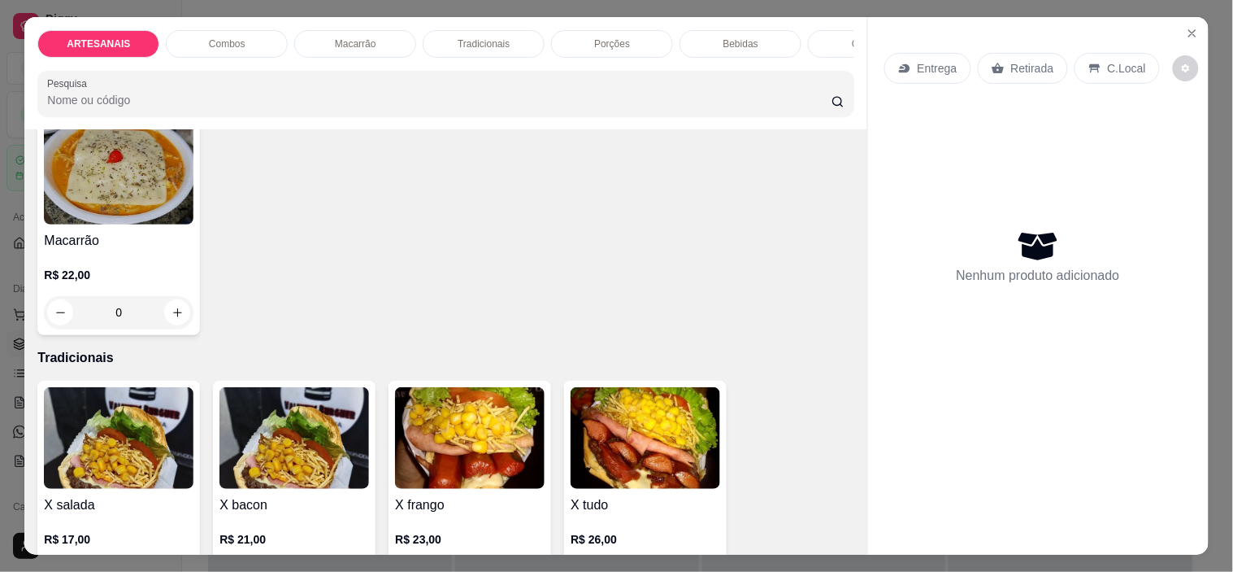
scroll to position [1084, 0]
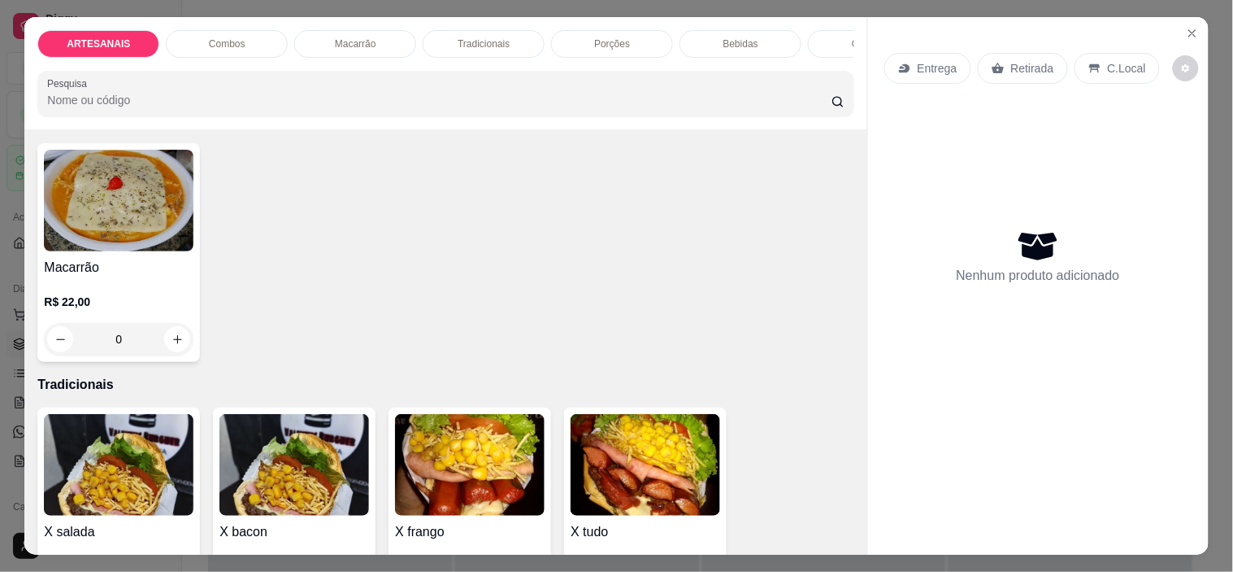
click at [208, 241] on div "Macarrão R$ 22,00 0" at bounding box center [445, 252] width 816 height 219
click at [167, 228] on img at bounding box center [119, 201] width 150 height 102
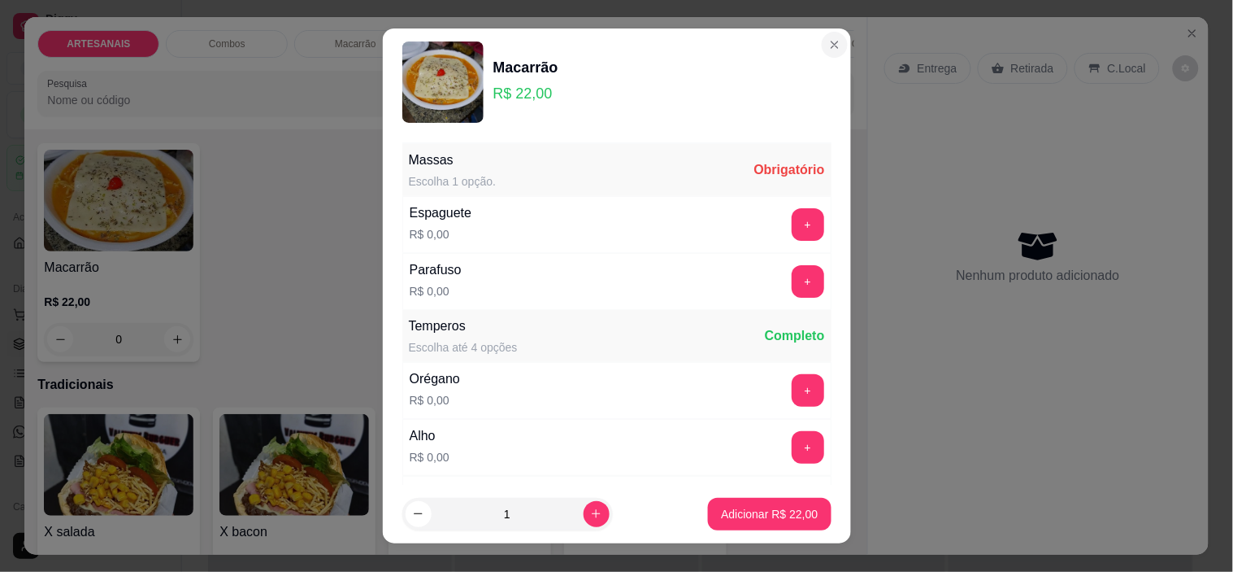
drag, startPoint x: 782, startPoint y: 34, endPoint x: 811, endPoint y: 33, distance: 29.3
click at [797, 33] on header "Macarrão R$ 22,00" at bounding box center [617, 81] width 468 height 107
click at [838, 37] on section "Macarrão R$ 22,00 Massas Escolha 1 opção. Obrigatório Espaguete R$ 0,00 + Paraf…" at bounding box center [617, 285] width 468 height 515
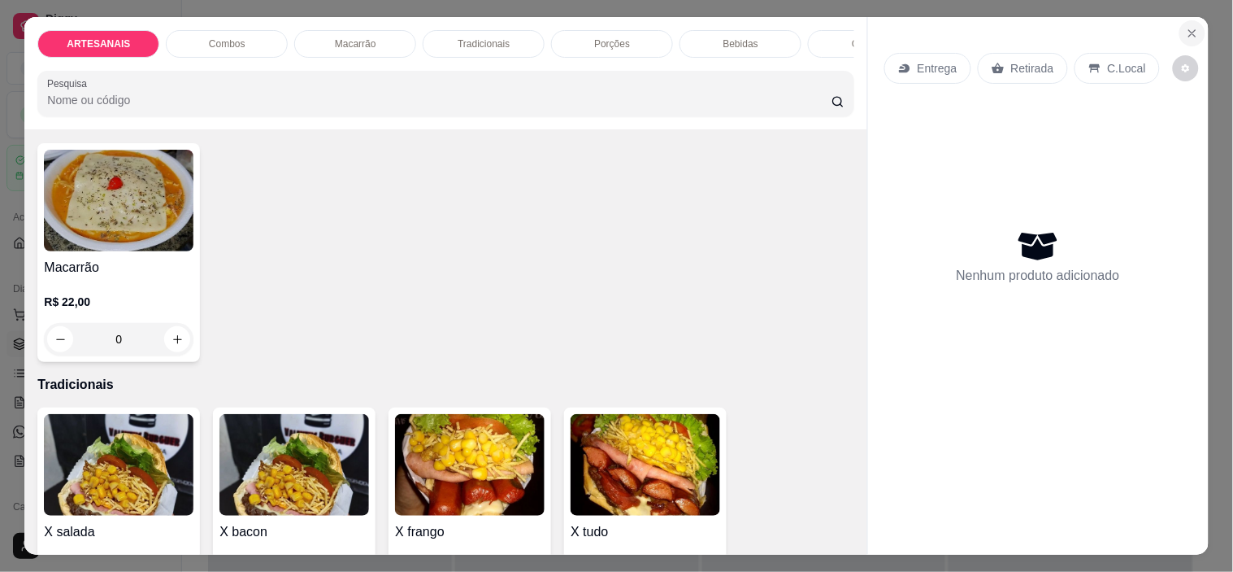
click at [1180, 28] on button "Close" at bounding box center [1193, 33] width 26 height 26
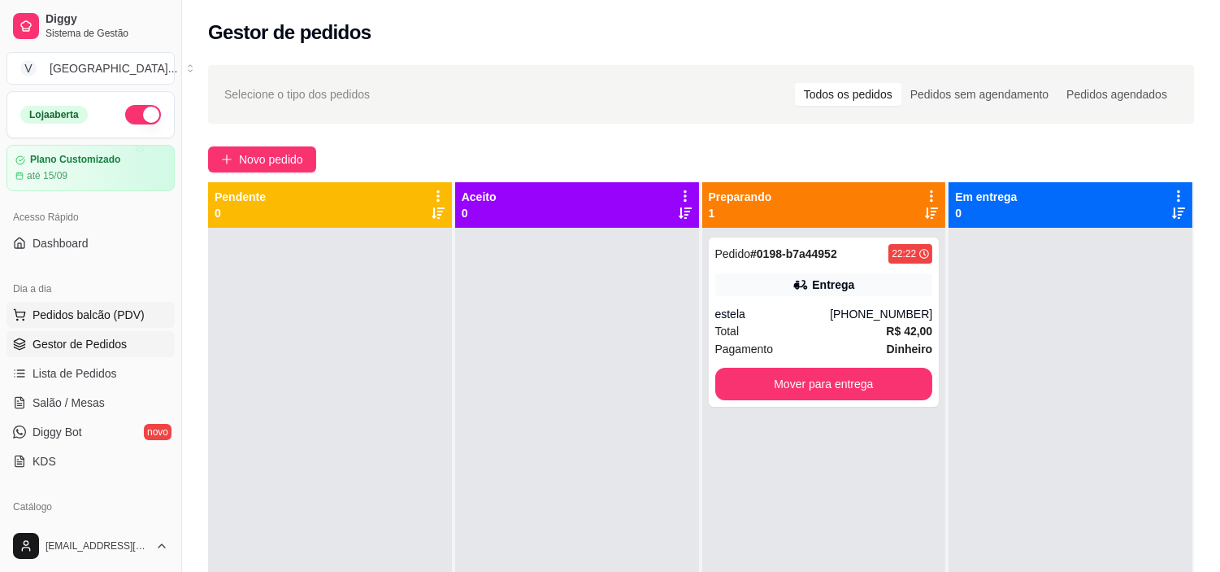
click at [59, 312] on span "Pedidos balcão (PDV)" at bounding box center [89, 315] width 112 height 16
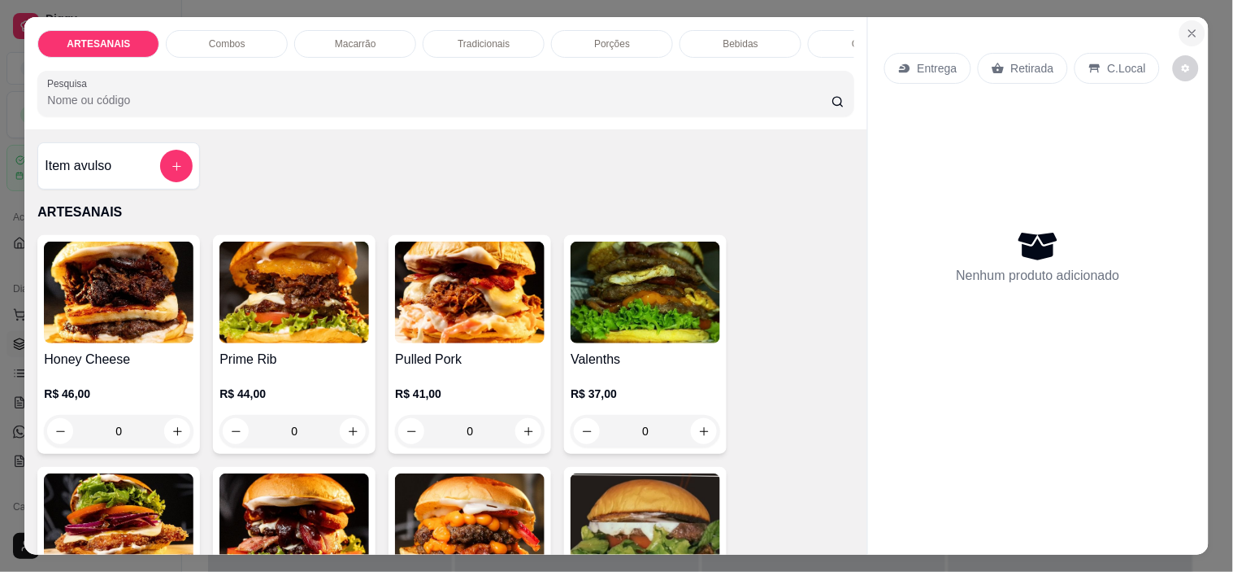
click at [1190, 27] on icon "Close" at bounding box center [1192, 33] width 13 height 13
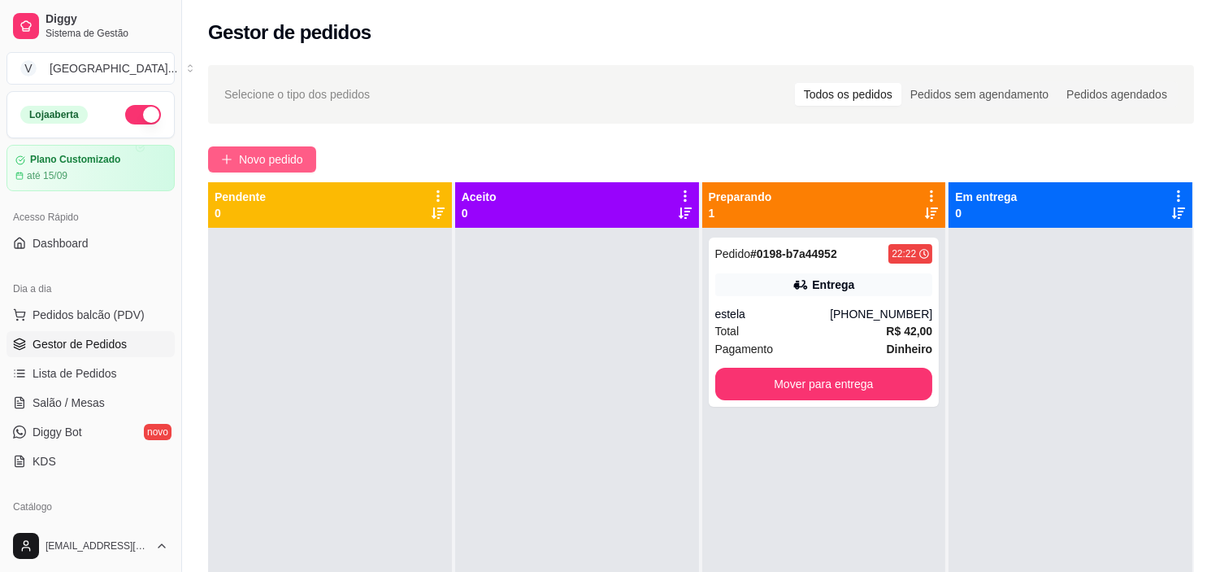
click at [257, 157] on span "Novo pedido" at bounding box center [271, 159] width 64 height 18
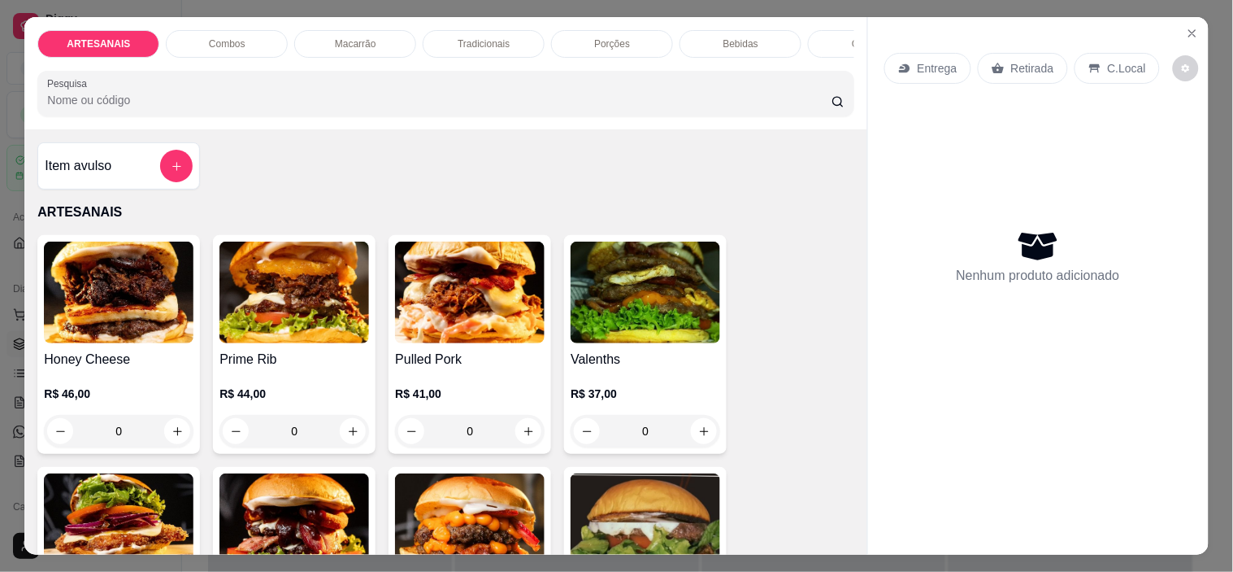
drag, startPoint x: 1057, startPoint y: 50, endPoint x: 1082, endPoint y: 60, distance: 27.0
click at [1072, 53] on div "Entrega Retirada C.Local" at bounding box center [1023, 68] width 276 height 31
drag, startPoint x: 1026, startPoint y: 73, endPoint x: 1016, endPoint y: 63, distance: 14.4
click at [1020, 66] on div "Retirada" at bounding box center [1023, 68] width 90 height 31
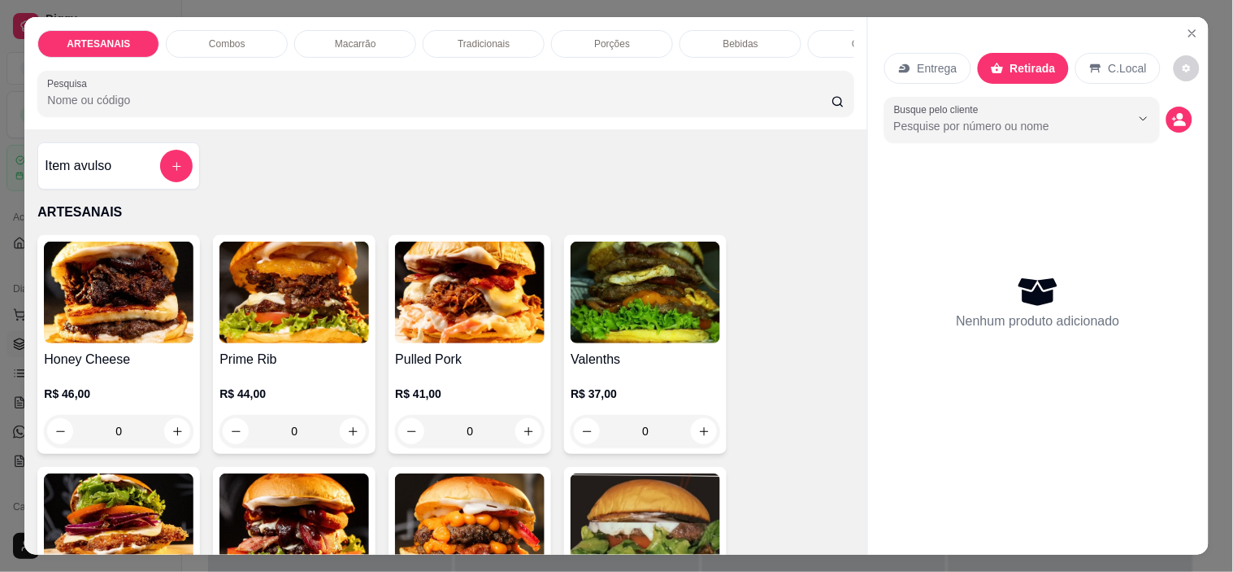
click at [923, 53] on div "Entrega" at bounding box center [928, 68] width 87 height 31
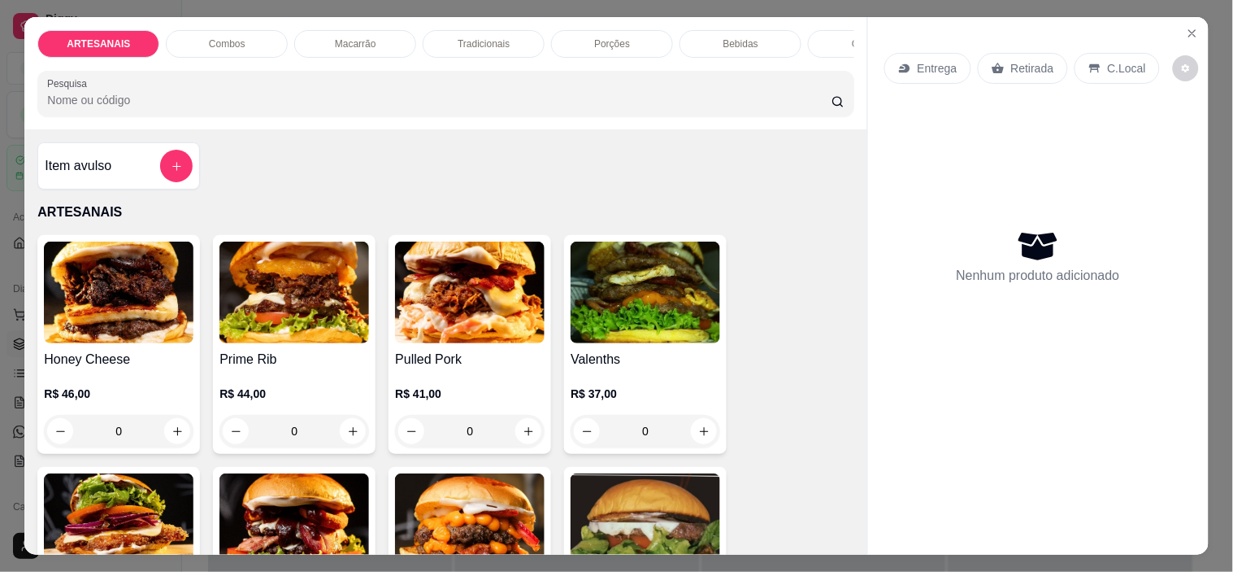
click at [1096, 53] on div "C.Local" at bounding box center [1117, 68] width 85 height 31
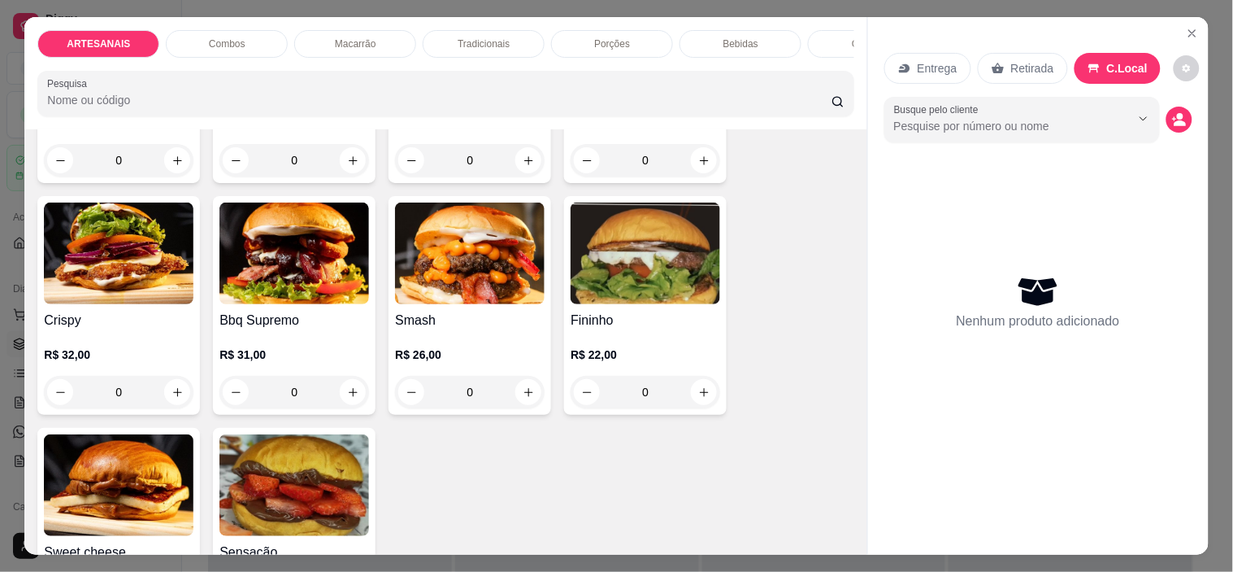
scroll to position [181, 0]
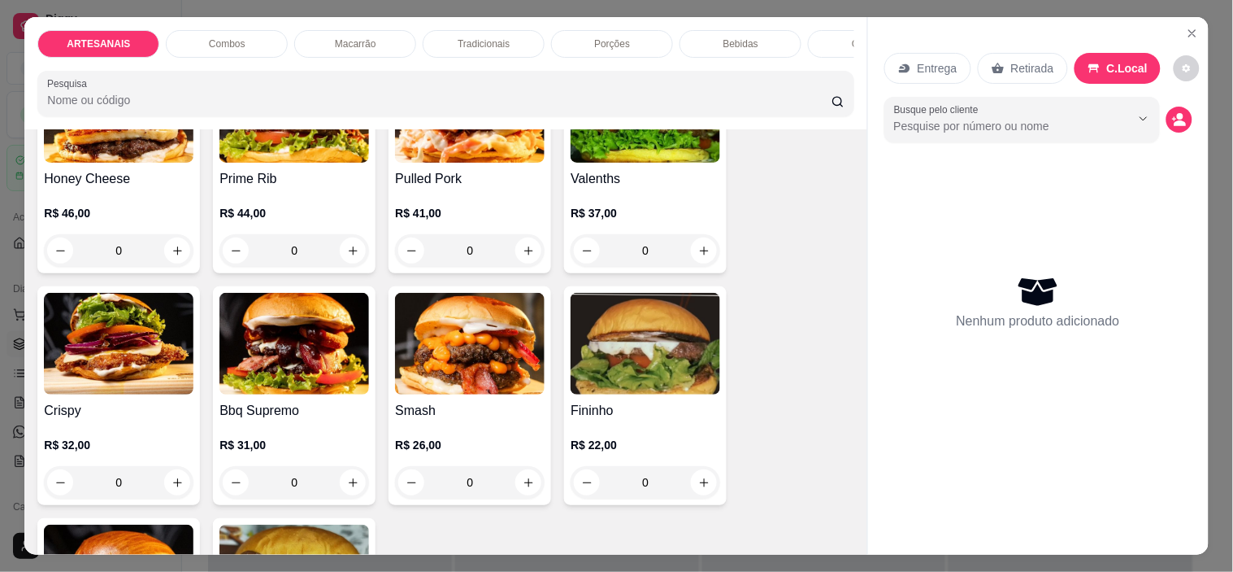
click at [347, 498] on div "0" at bounding box center [295, 482] width 150 height 33
click at [465, 434] on div "R$ 26,00 0" at bounding box center [470, 459] width 150 height 78
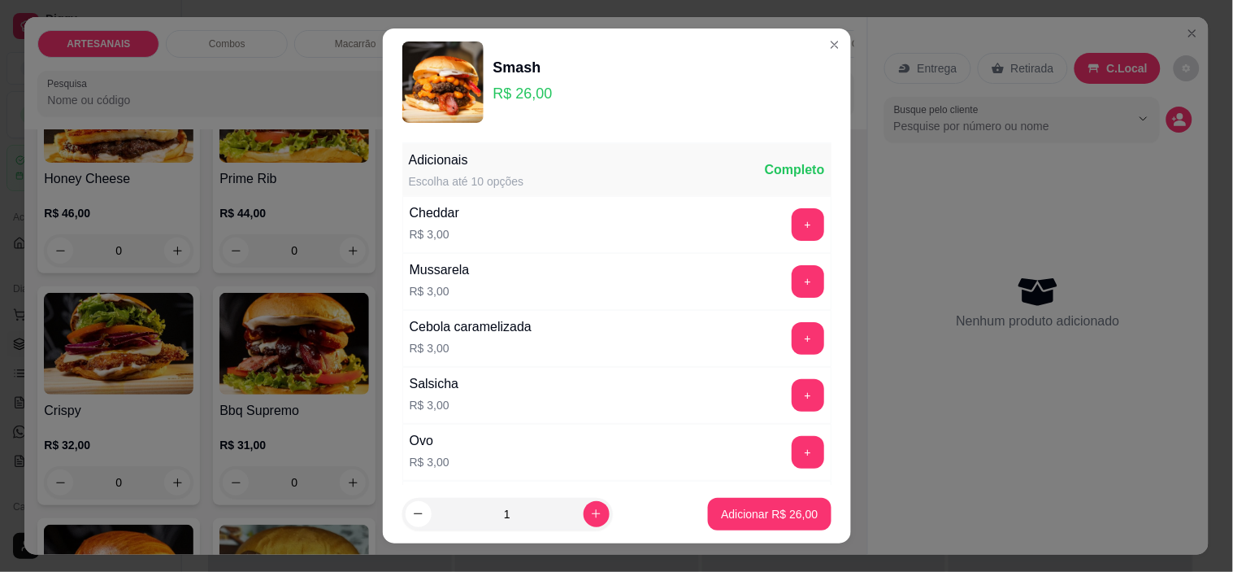
click at [807, 363] on div "Adicionais Escolha até 10 opções Completo Cheddar R$ 3,00 + Mussarela R$ 3,00 +…" at bounding box center [617, 310] width 468 height 349
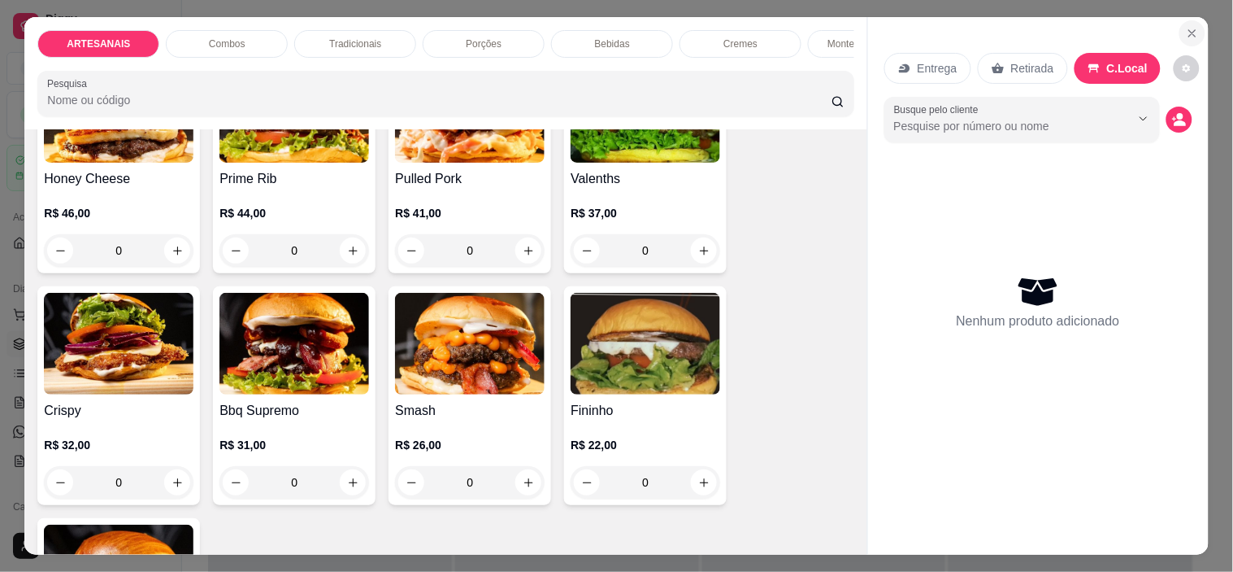
click at [1182, 20] on button "Close" at bounding box center [1193, 33] width 26 height 26
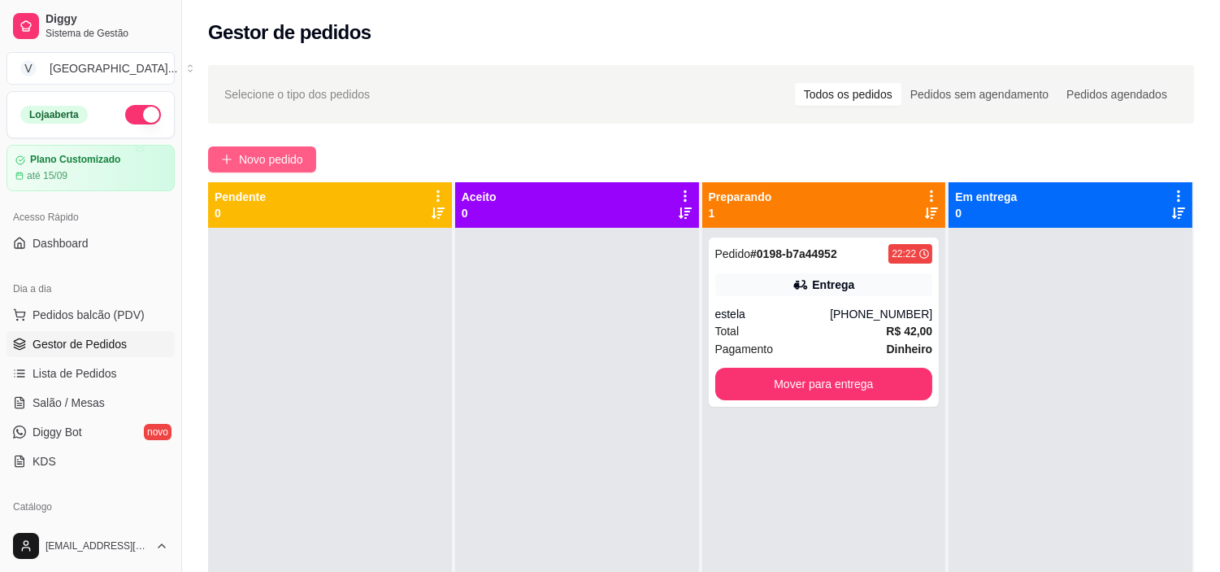
click at [260, 163] on span "Novo pedido" at bounding box center [271, 159] width 64 height 18
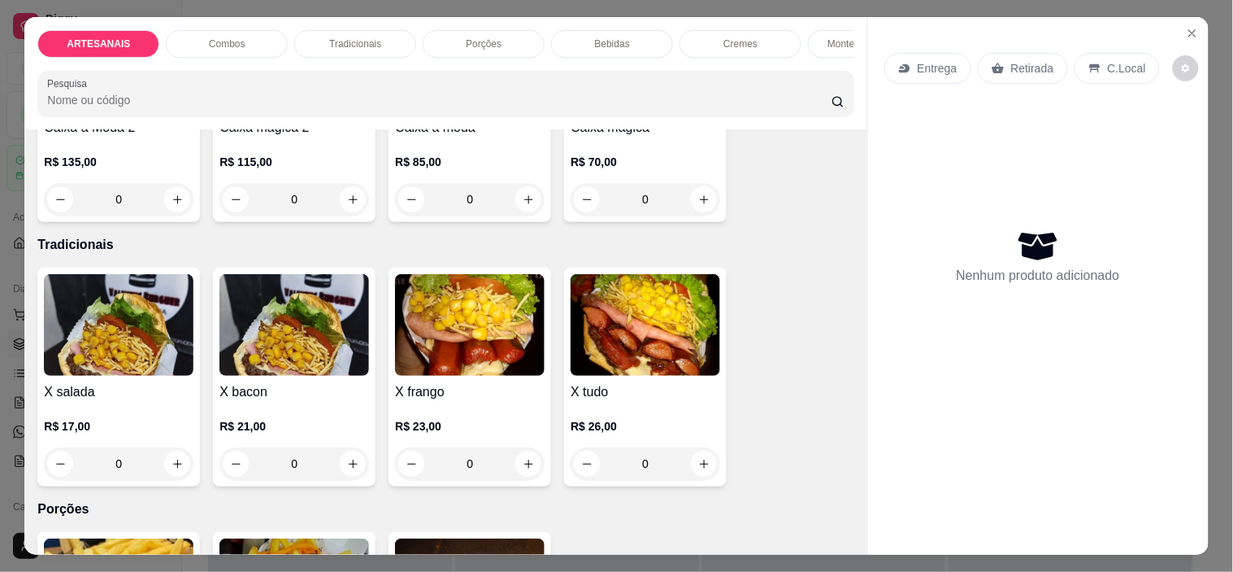
scroll to position [992, 0]
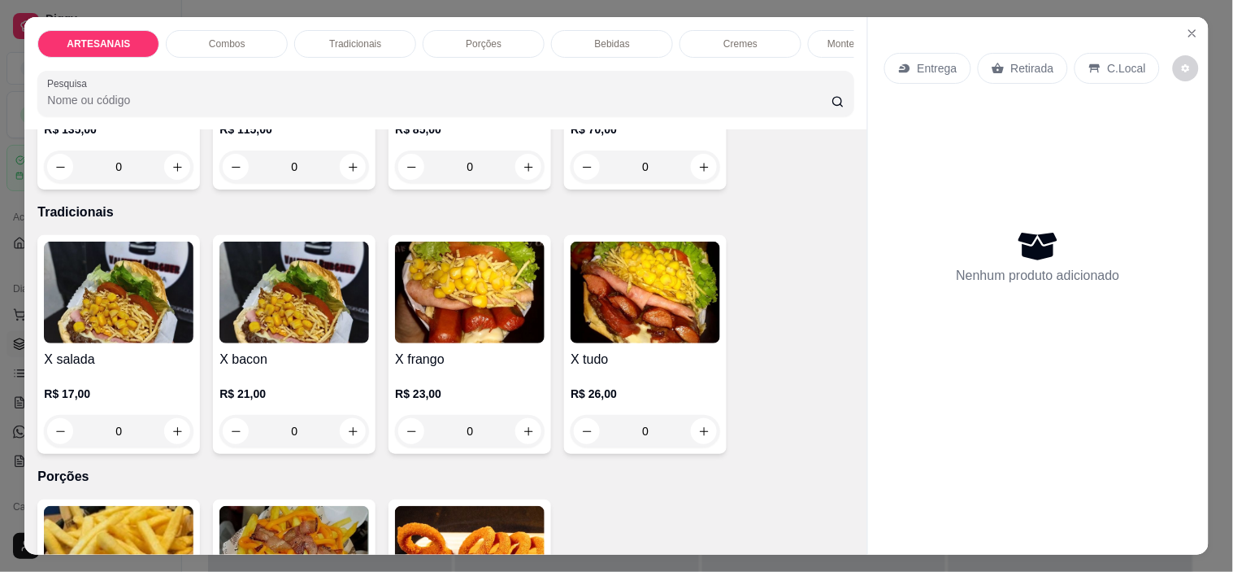
click at [698, 437] on div "0" at bounding box center [646, 431] width 150 height 33
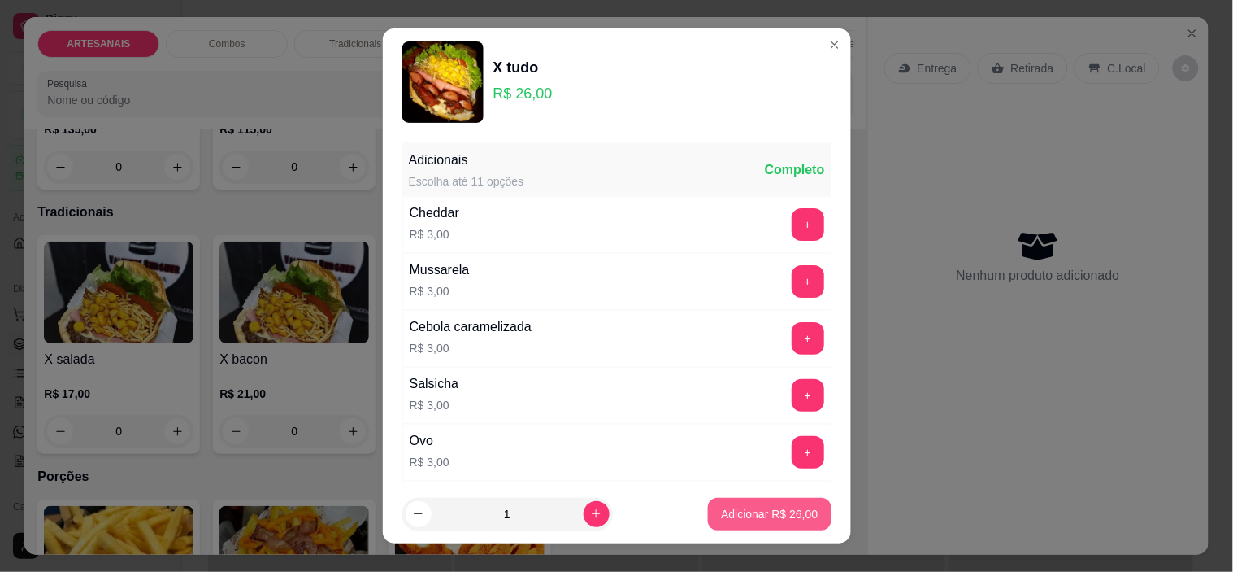
click at [762, 517] on p "Adicionar R$ 26,00" at bounding box center [769, 514] width 97 height 16
type input "1"
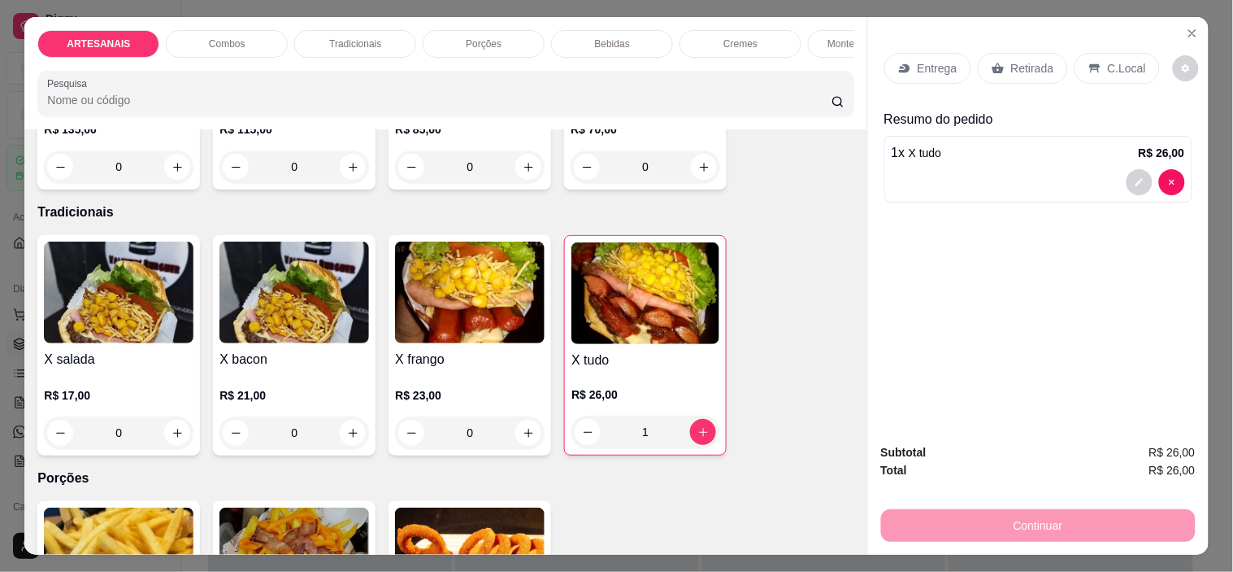
click at [532, 440] on div "0" at bounding box center [470, 432] width 150 height 33
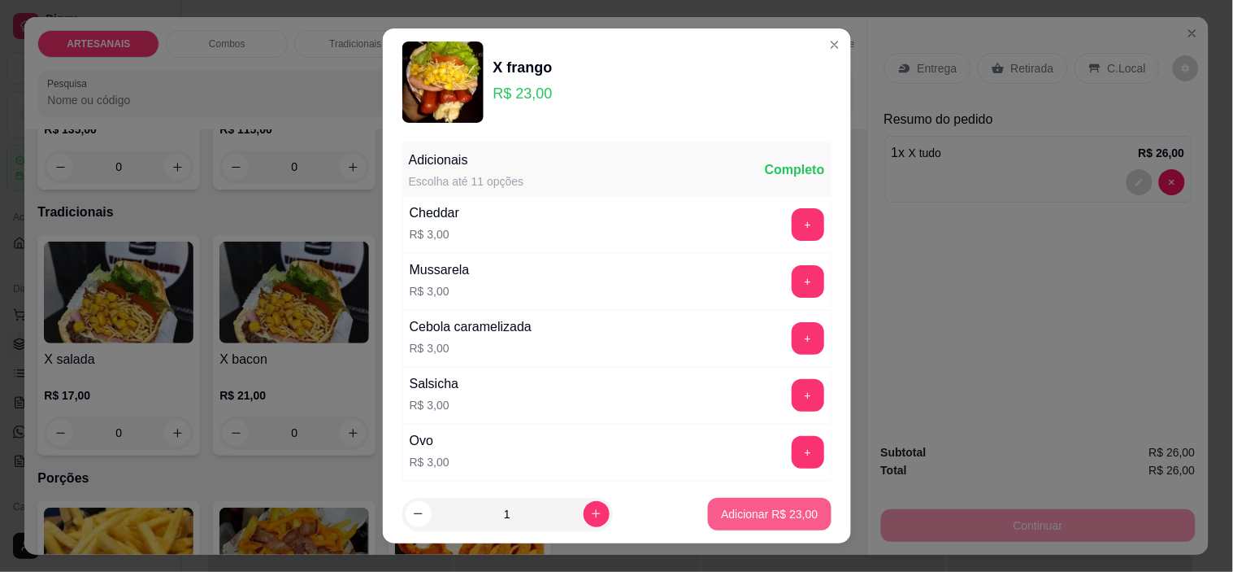
click at [789, 508] on p "Adicionar R$ 23,00" at bounding box center [769, 514] width 97 height 16
type input "1"
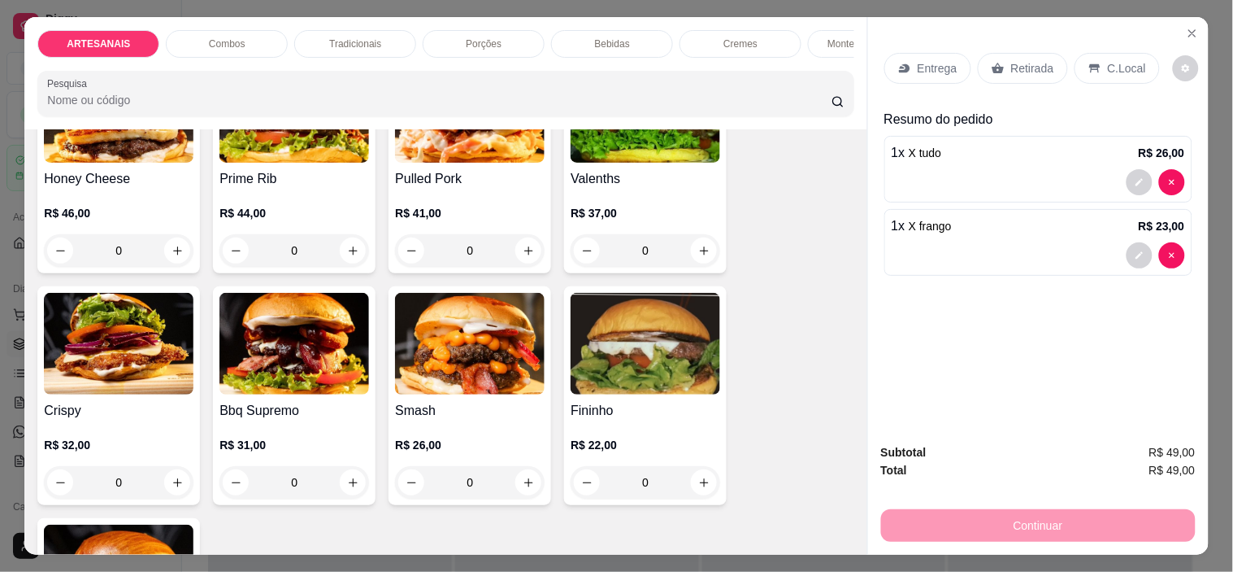
scroll to position [271, 0]
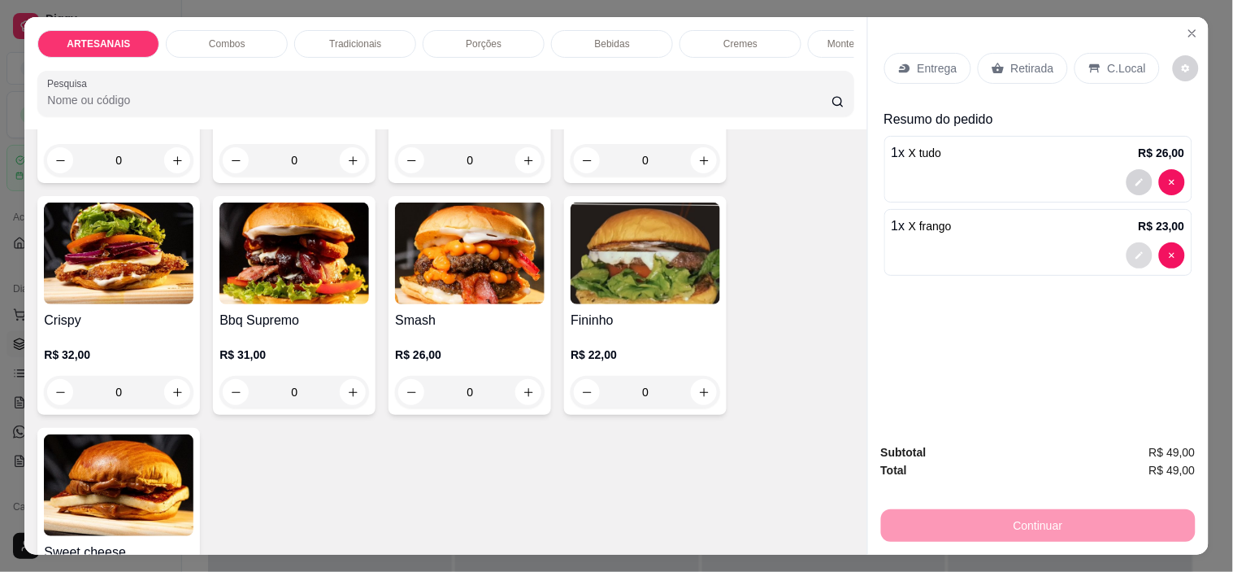
click at [1137, 250] on icon "decrease-product-quantity" at bounding box center [1140, 255] width 10 height 10
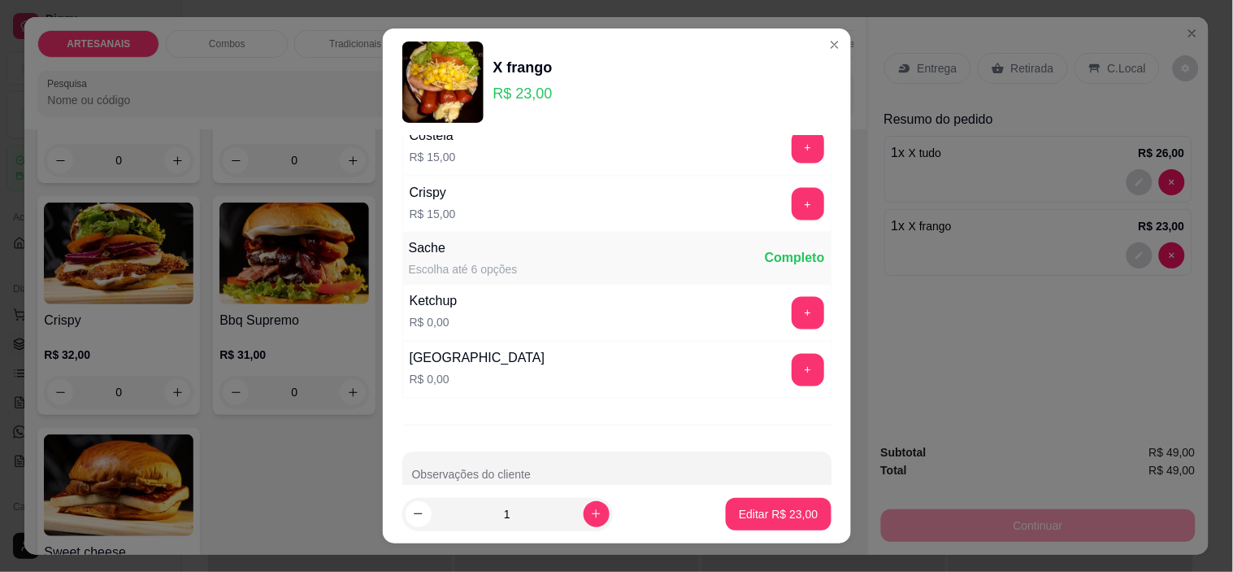
scroll to position [742, 0]
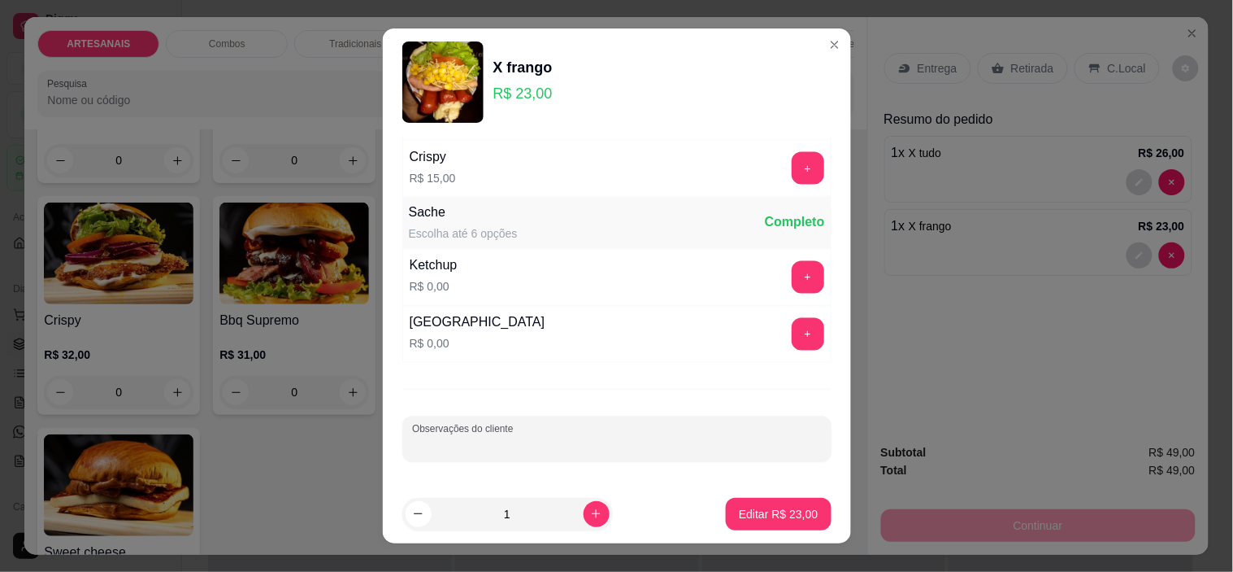
click at [502, 449] on input "Observações do cliente" at bounding box center [617, 445] width 410 height 16
type input "a"
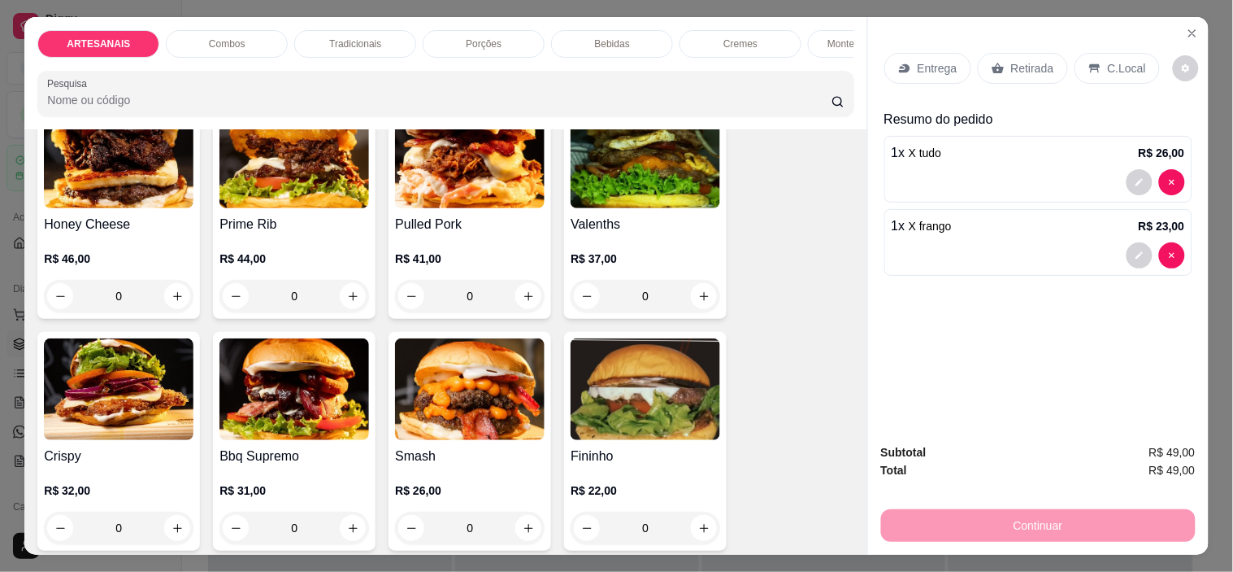
scroll to position [0, 0]
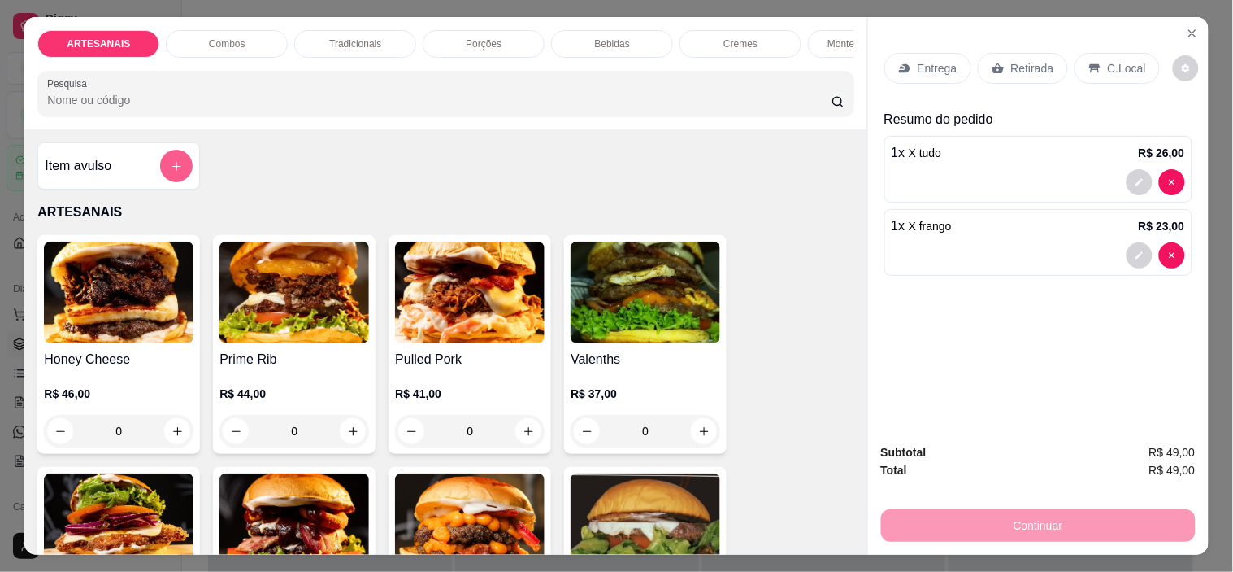
click at [160, 176] on button "add-separate-item" at bounding box center [176, 166] width 33 height 33
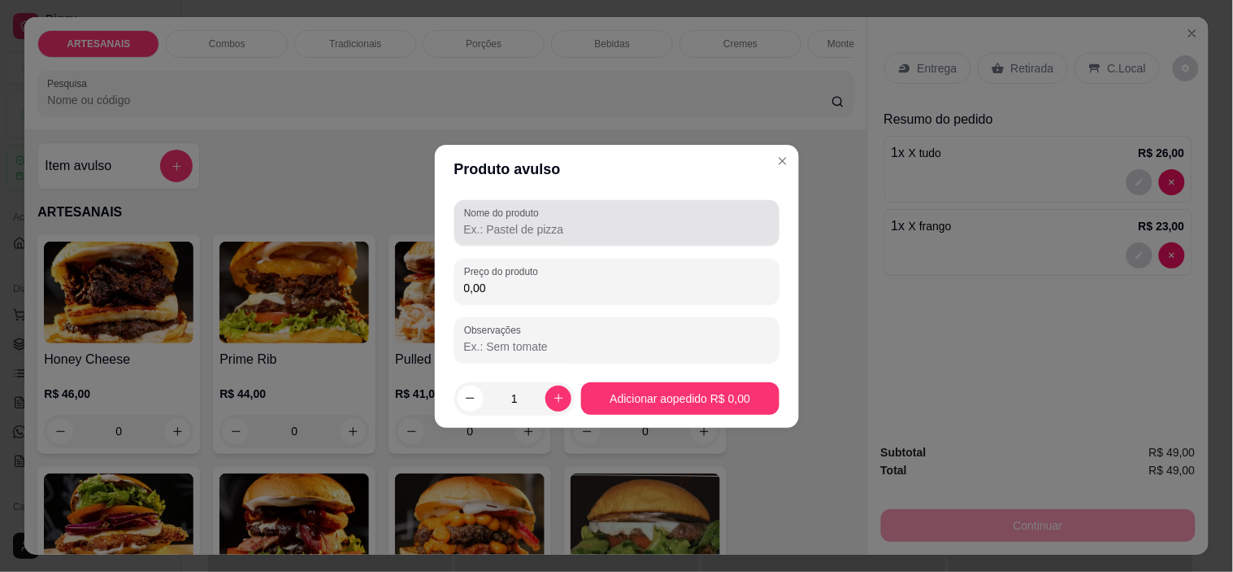
click at [546, 237] on div at bounding box center [617, 223] width 306 height 33
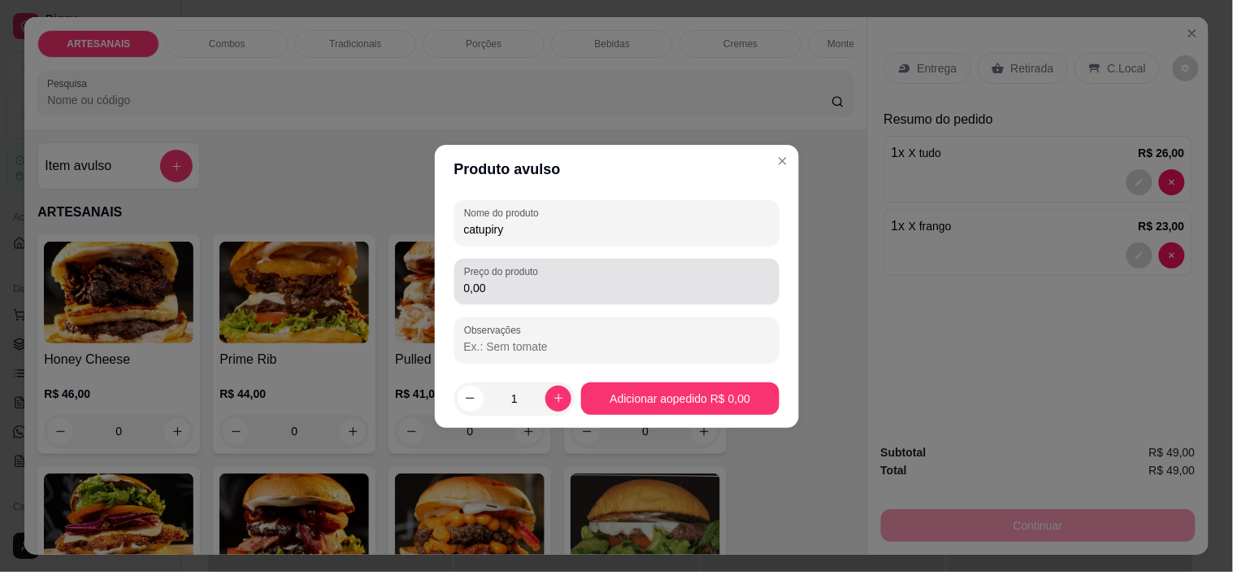
type input "catupiry"
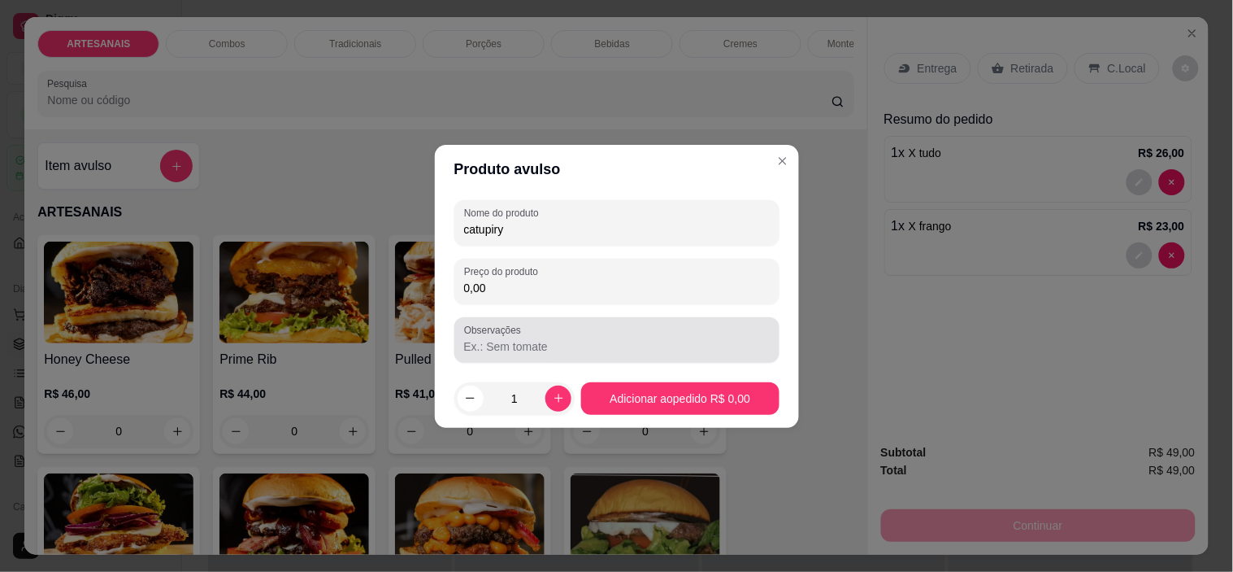
click at [556, 317] on div "Observações" at bounding box center [617, 340] width 325 height 46
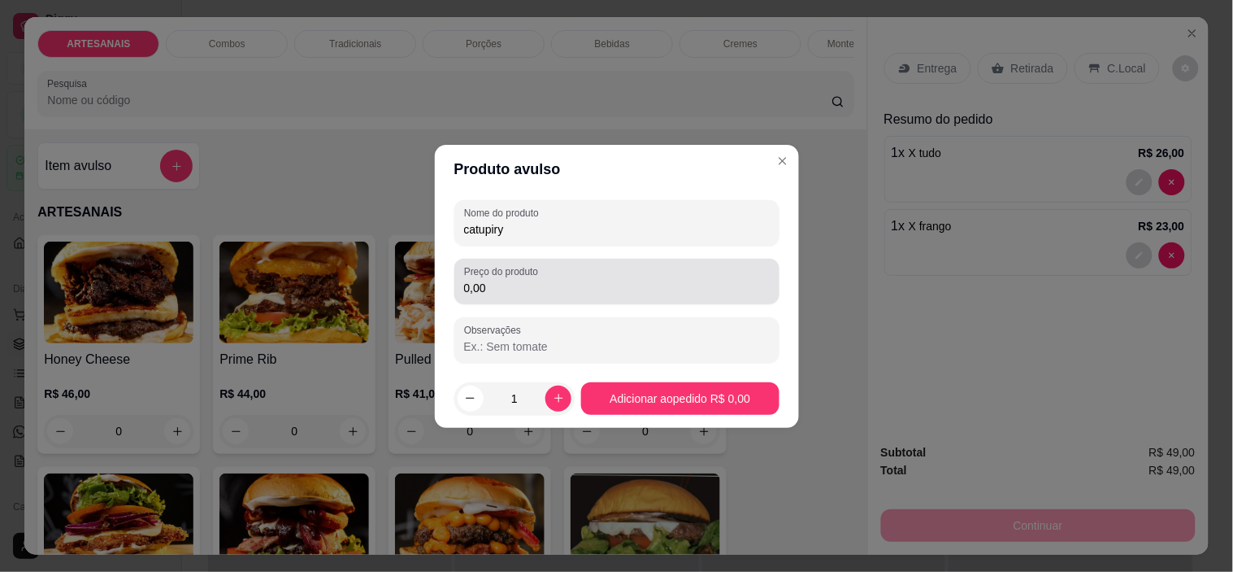
click at [550, 291] on input "0,00" at bounding box center [617, 288] width 306 height 16
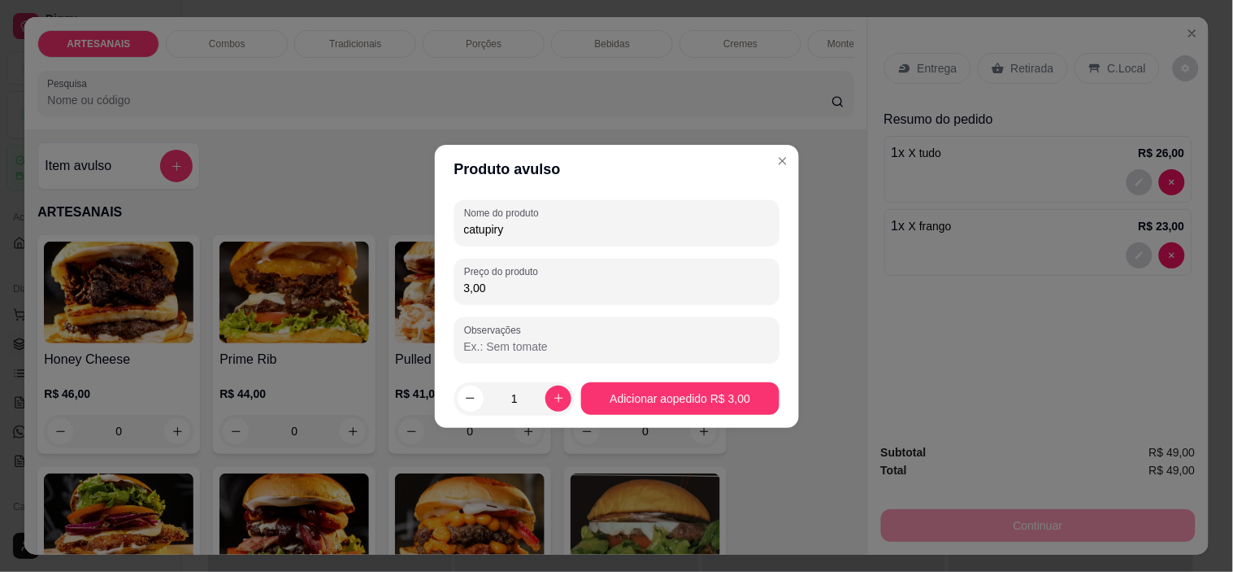
type input "3,00"
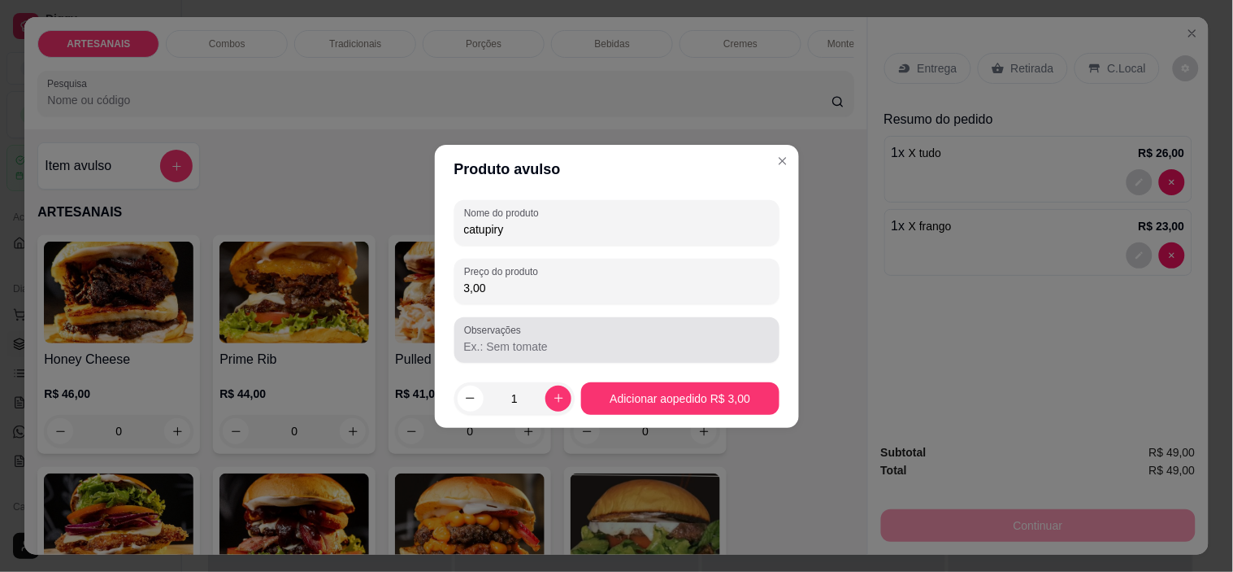
click at [490, 355] on div at bounding box center [617, 340] width 306 height 33
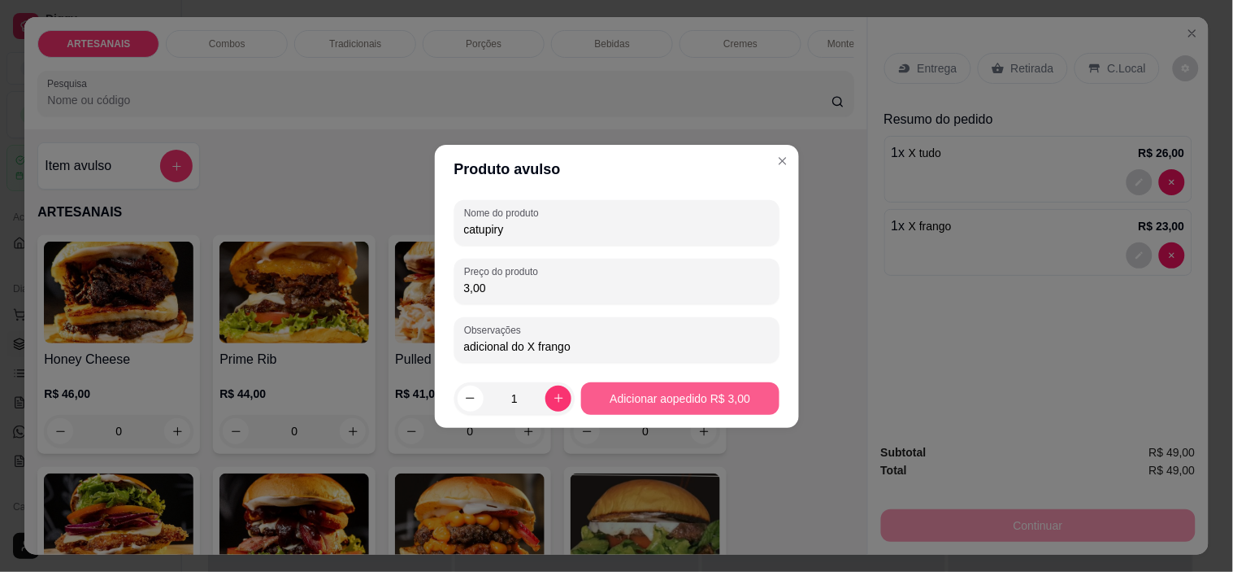
type input "adicional do X frango"
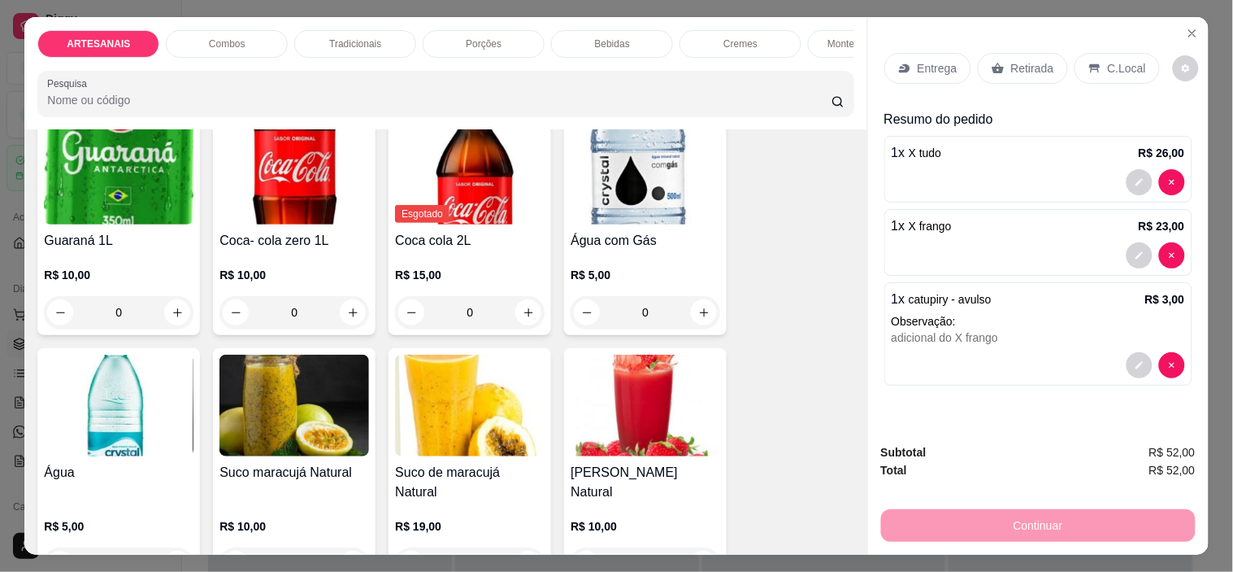
scroll to position [1897, 0]
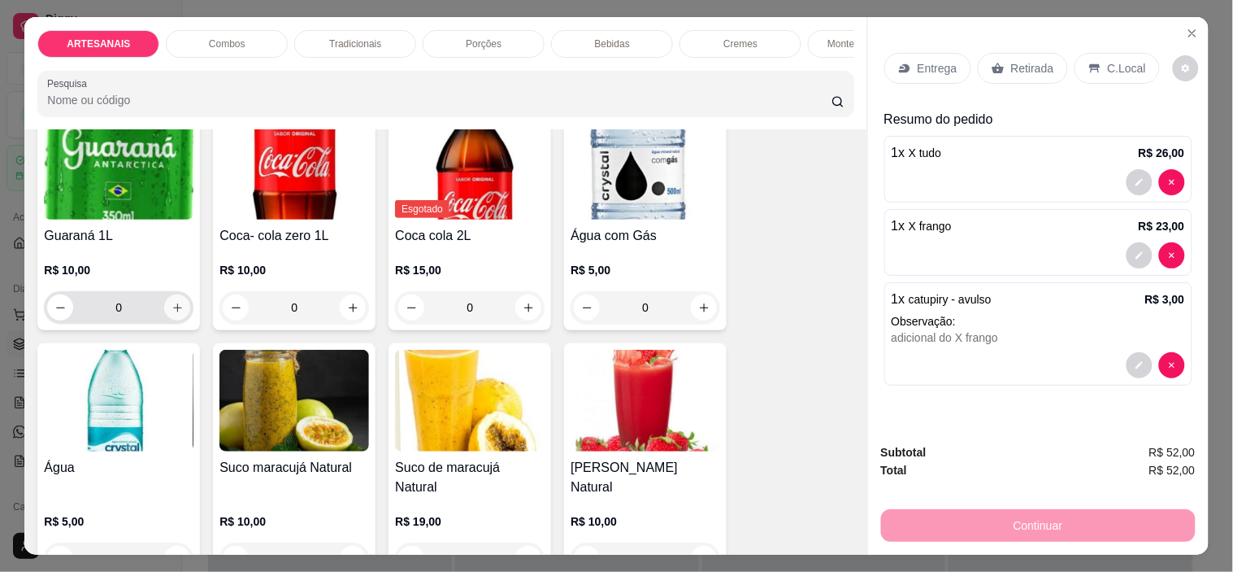
click at [174, 314] on icon "increase-product-quantity" at bounding box center [178, 308] width 12 height 12
type input "1"
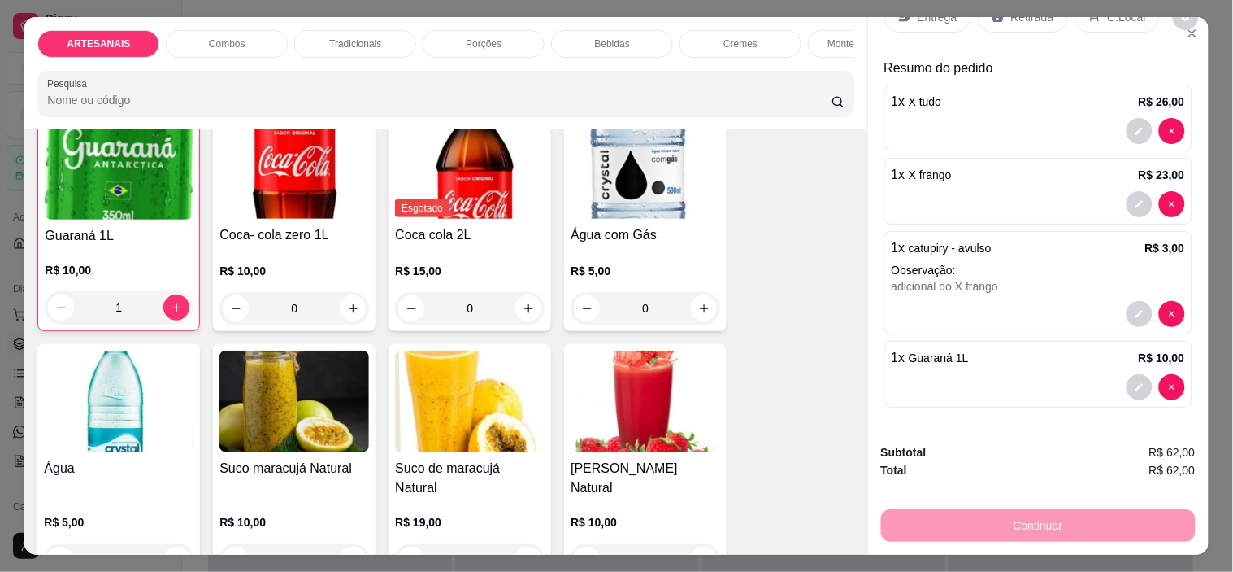
scroll to position [0, 0]
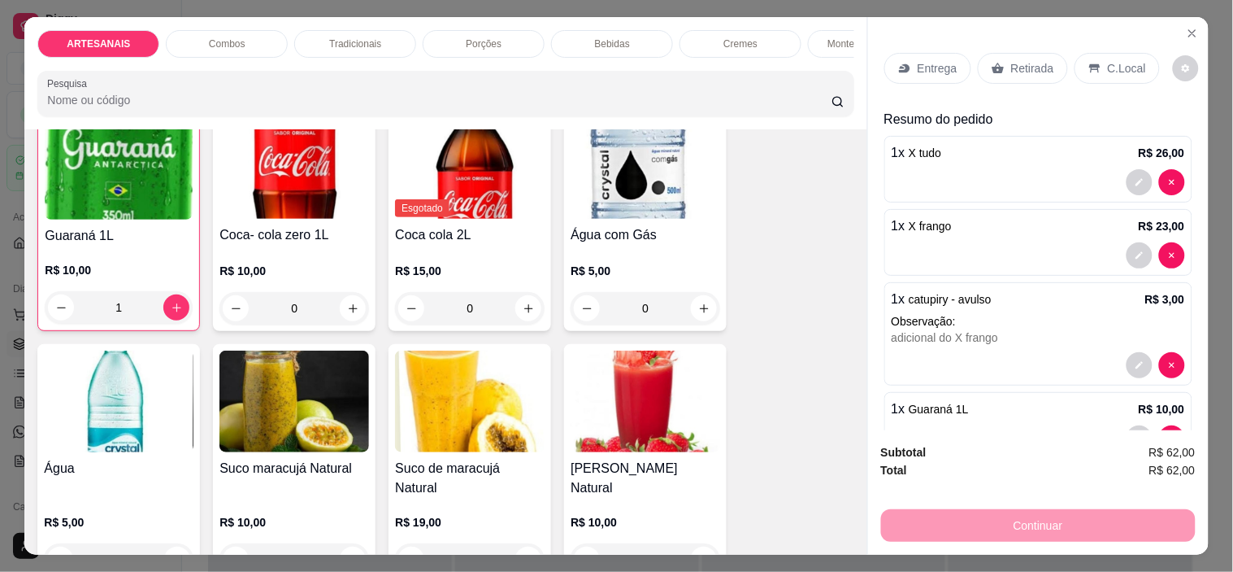
click at [1115, 69] on p "C.Local" at bounding box center [1127, 68] width 38 height 16
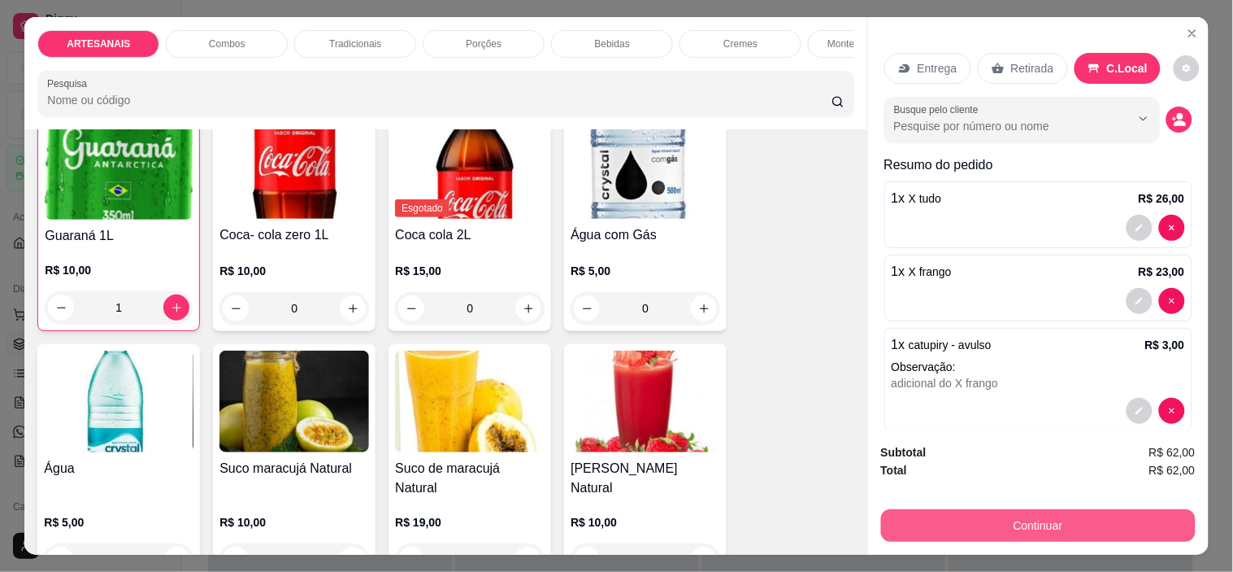
click at [1103, 522] on button "Continuar" at bounding box center [1038, 525] width 315 height 33
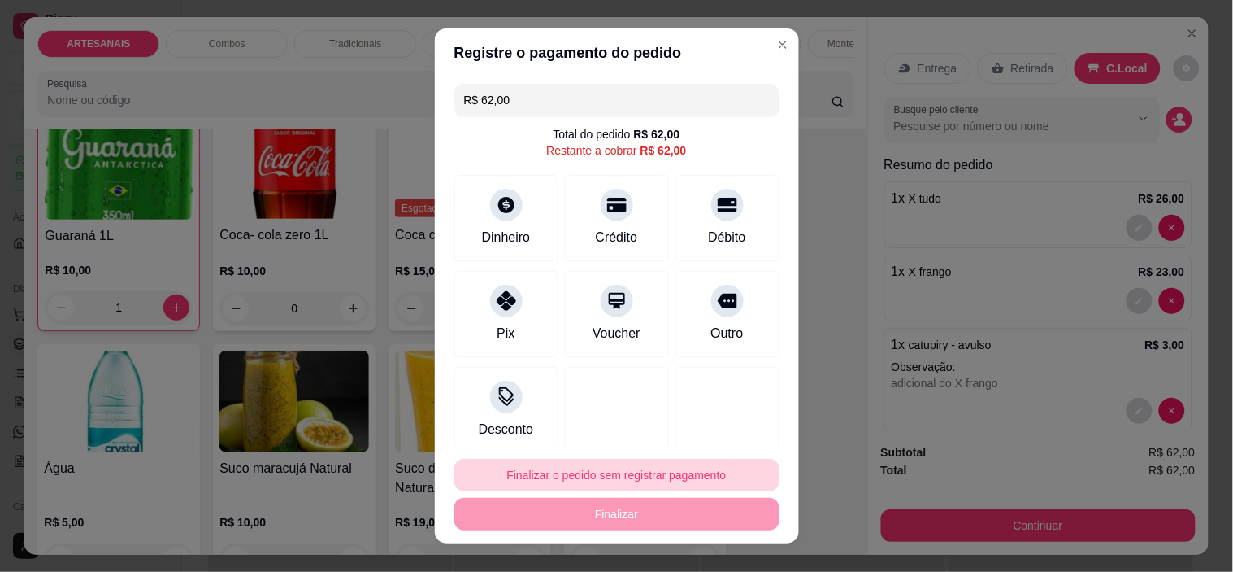
click at [638, 476] on button "Finalizar o pedido sem registrar pagamento" at bounding box center [617, 475] width 325 height 33
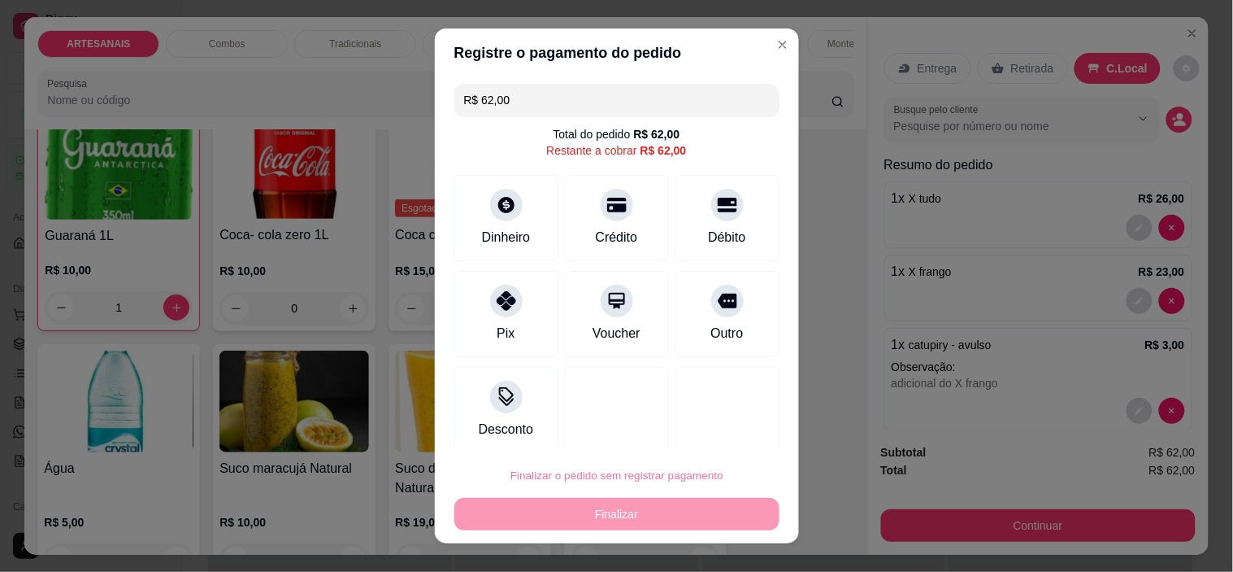
click at [708, 429] on button "Confirmar" at bounding box center [710, 428] width 60 height 25
type input "0"
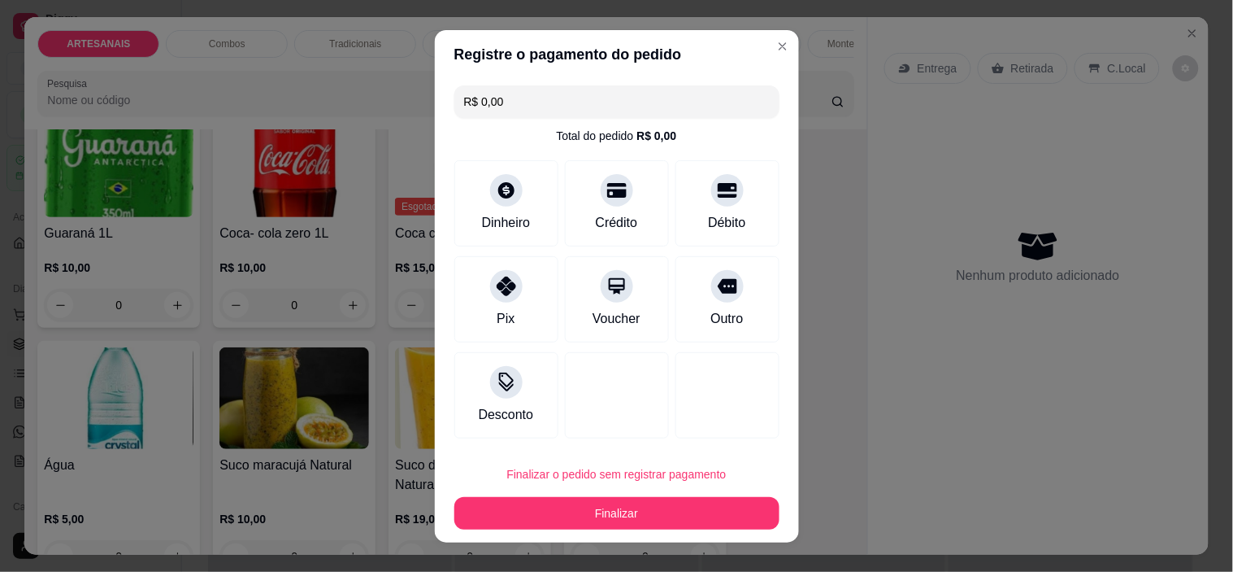
type input "R$ 0,00"
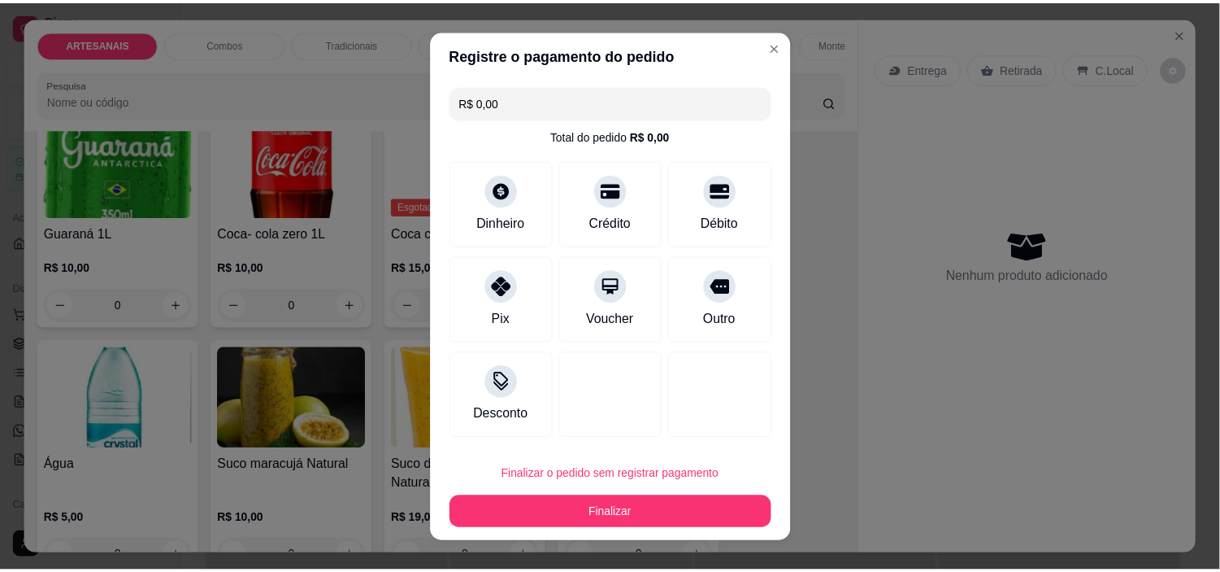
scroll to position [1895, 0]
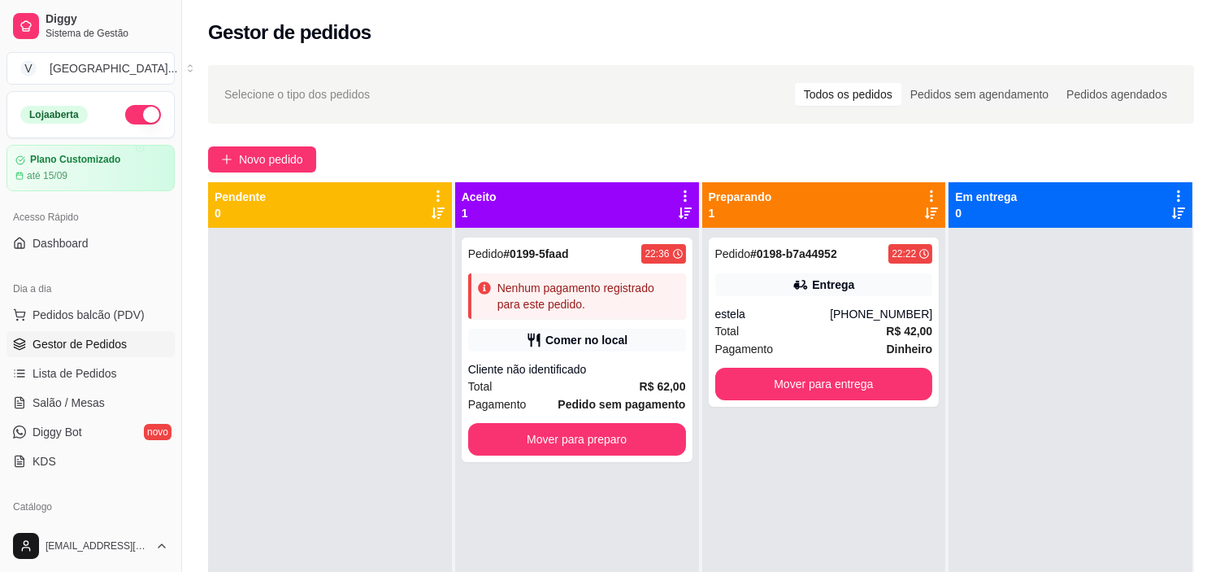
click at [761, 50] on div "Gestor de pedidos" at bounding box center [701, 27] width 1038 height 55
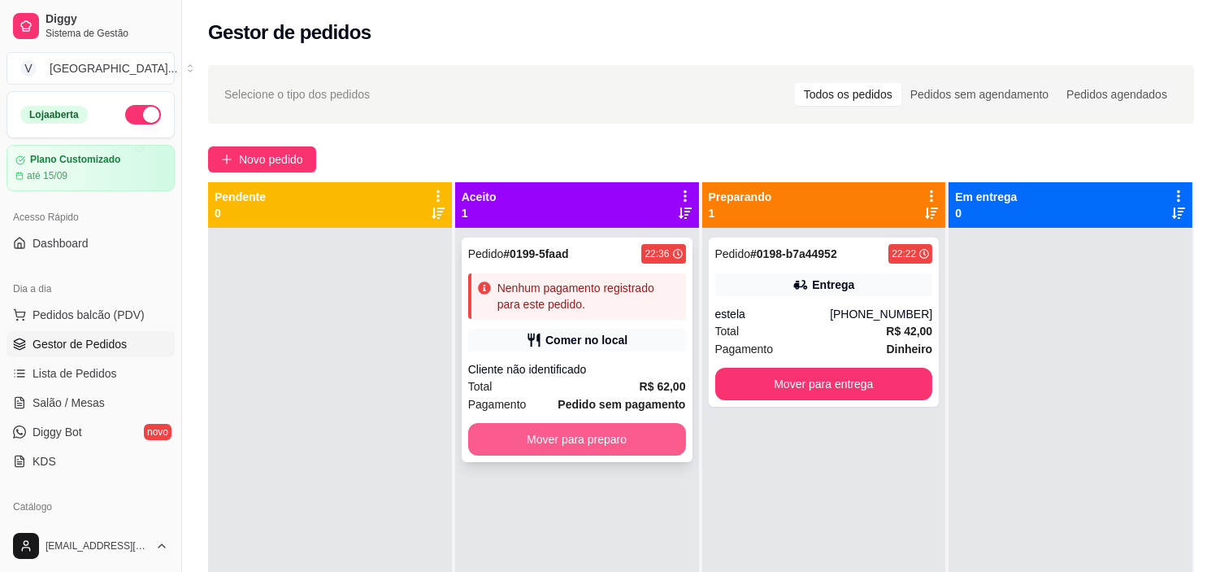
click at [628, 364] on div "Cliente não identificado" at bounding box center [577, 369] width 218 height 16
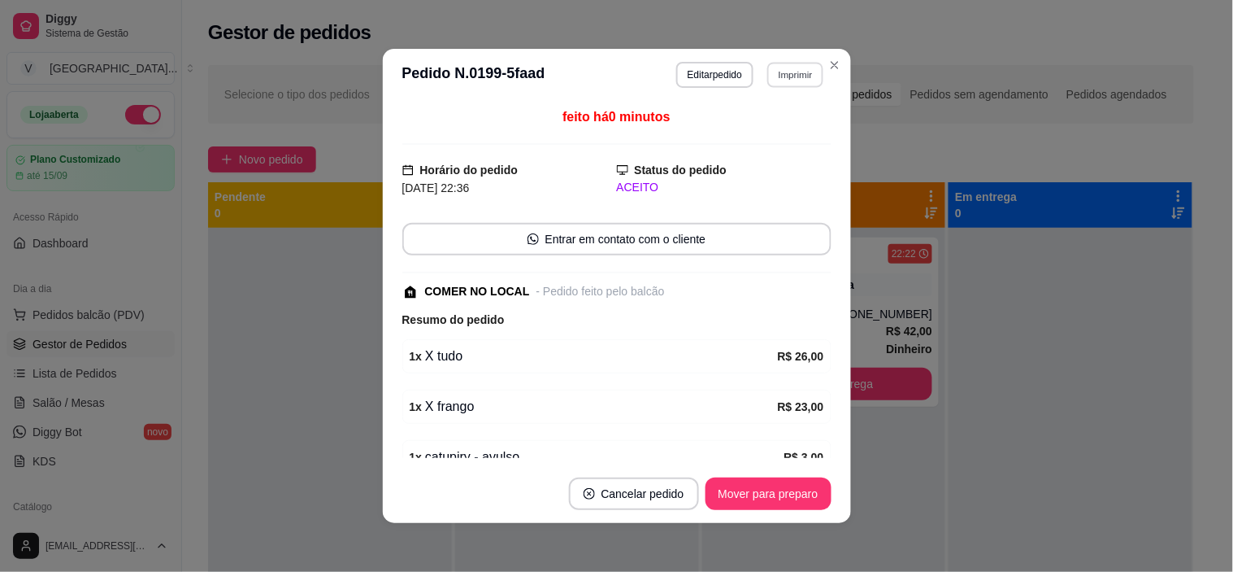
click at [791, 77] on button "Imprimir" at bounding box center [796, 74] width 56 height 25
click at [779, 118] on div "Escolha a impressora IMPRESSORA" at bounding box center [761, 121] width 134 height 55
click at [781, 125] on button "IMPRESSORA" at bounding box center [761, 133] width 118 height 26
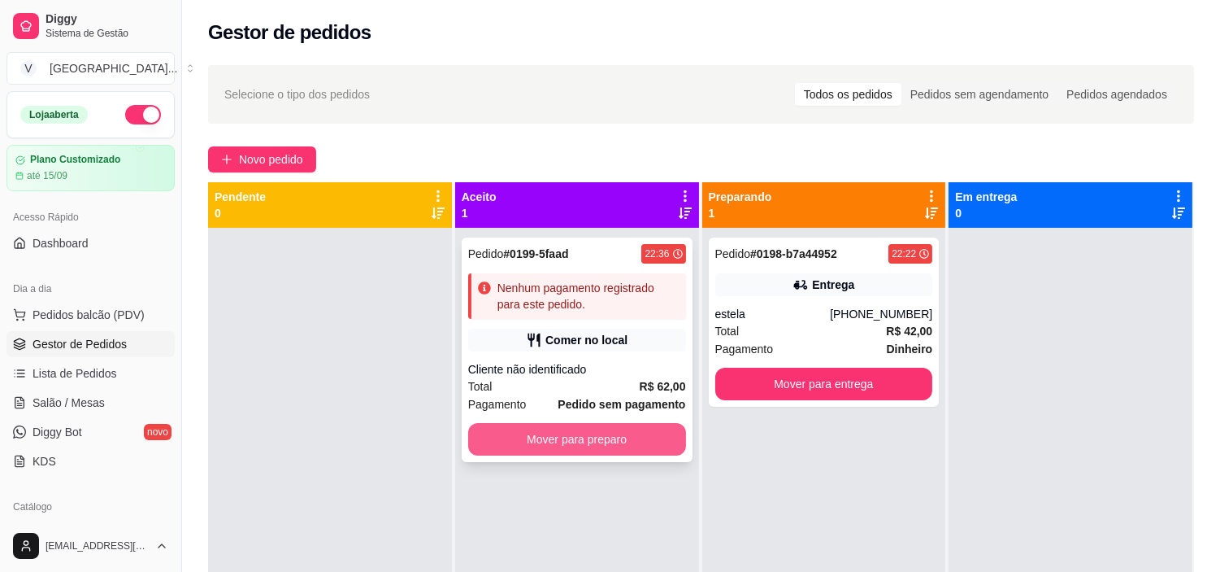
click at [637, 451] on button "Mover para preparo" at bounding box center [577, 439] width 218 height 33
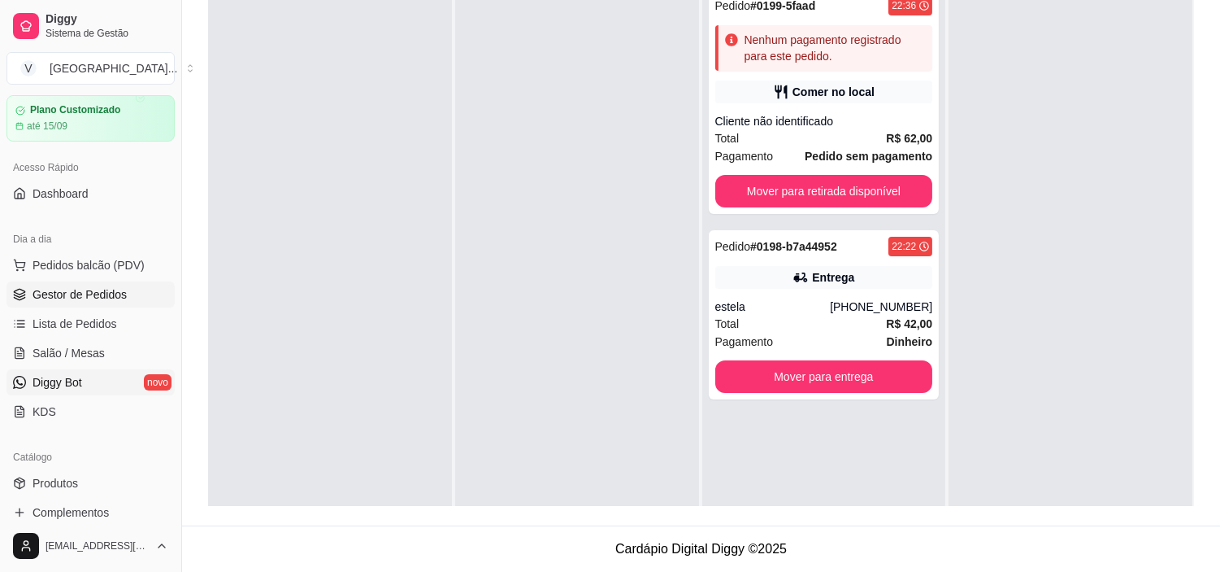
scroll to position [90, 0]
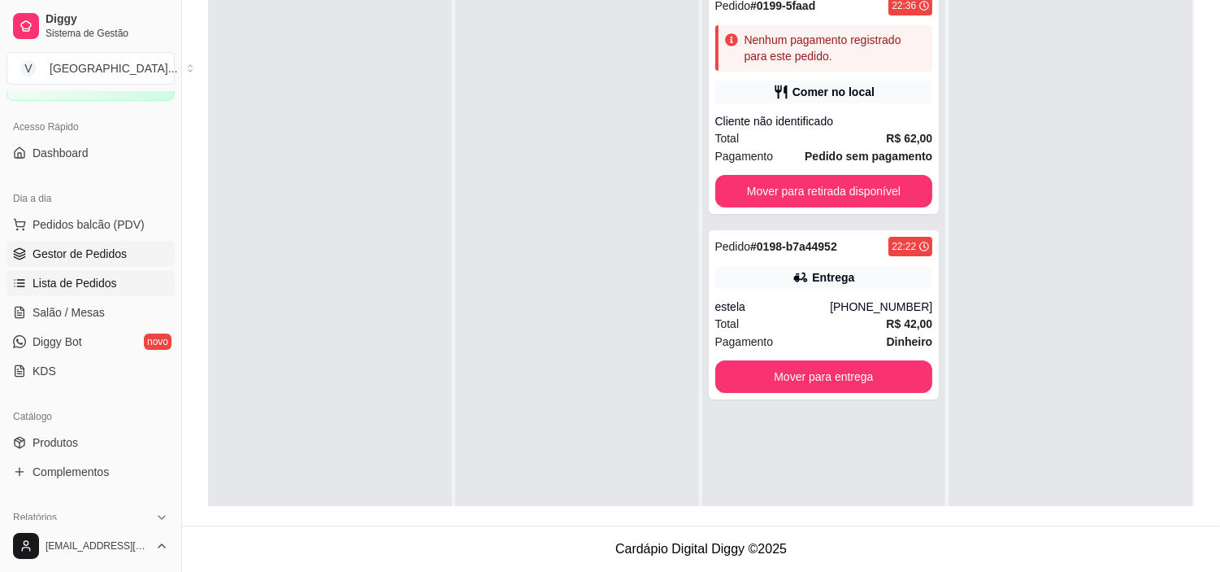
click at [88, 286] on span "Lista de Pedidos" at bounding box center [75, 283] width 85 height 16
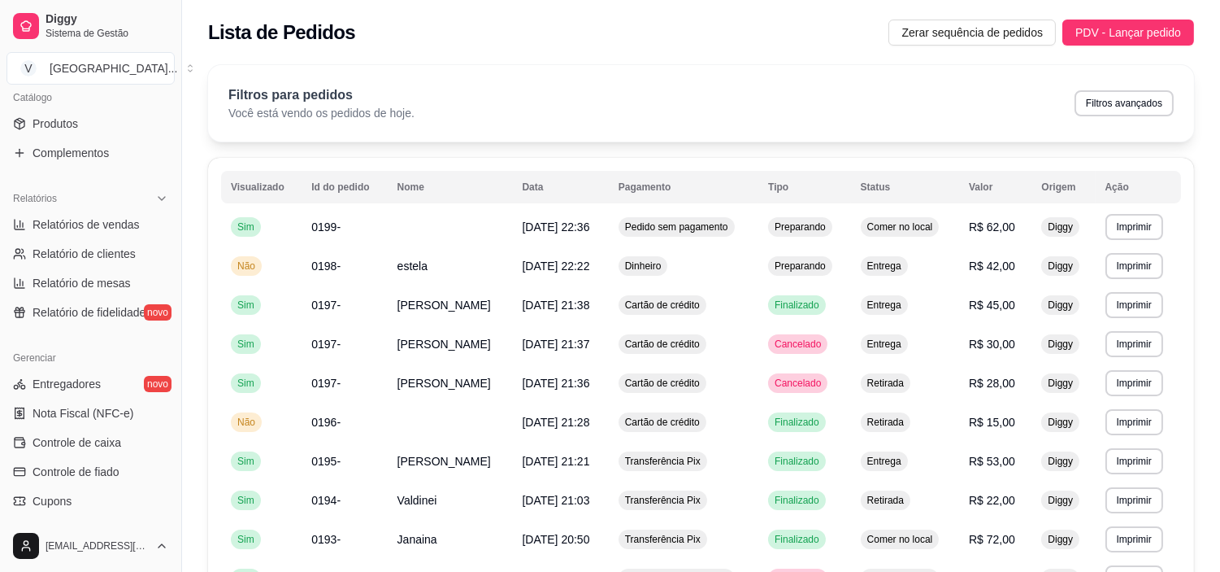
scroll to position [451, 0]
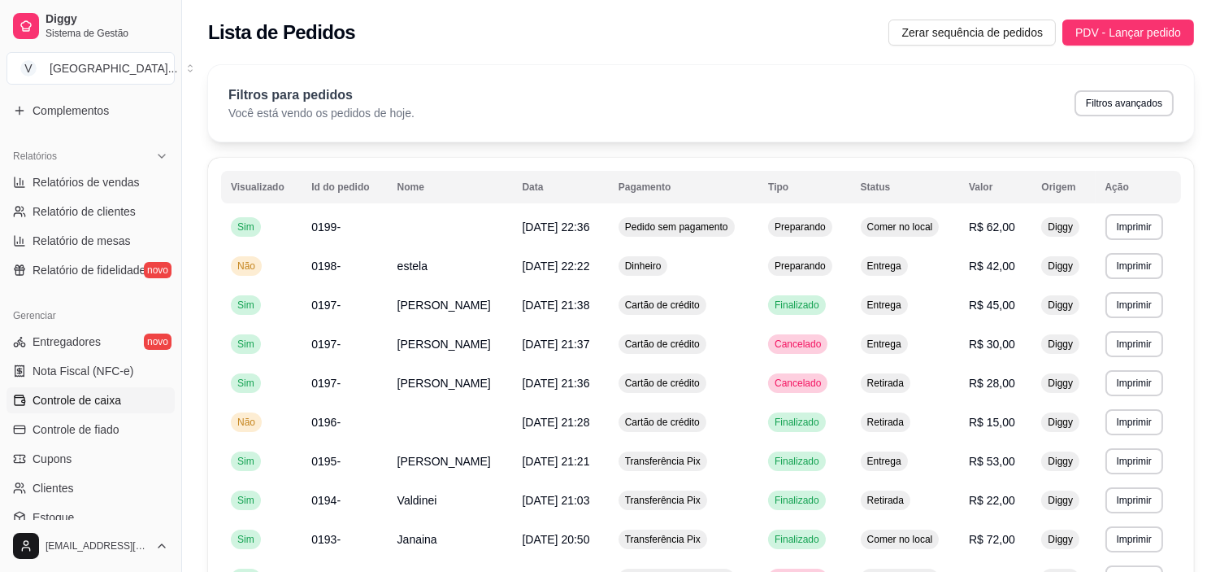
click at [101, 392] on span "Controle de caixa" at bounding box center [77, 400] width 89 height 16
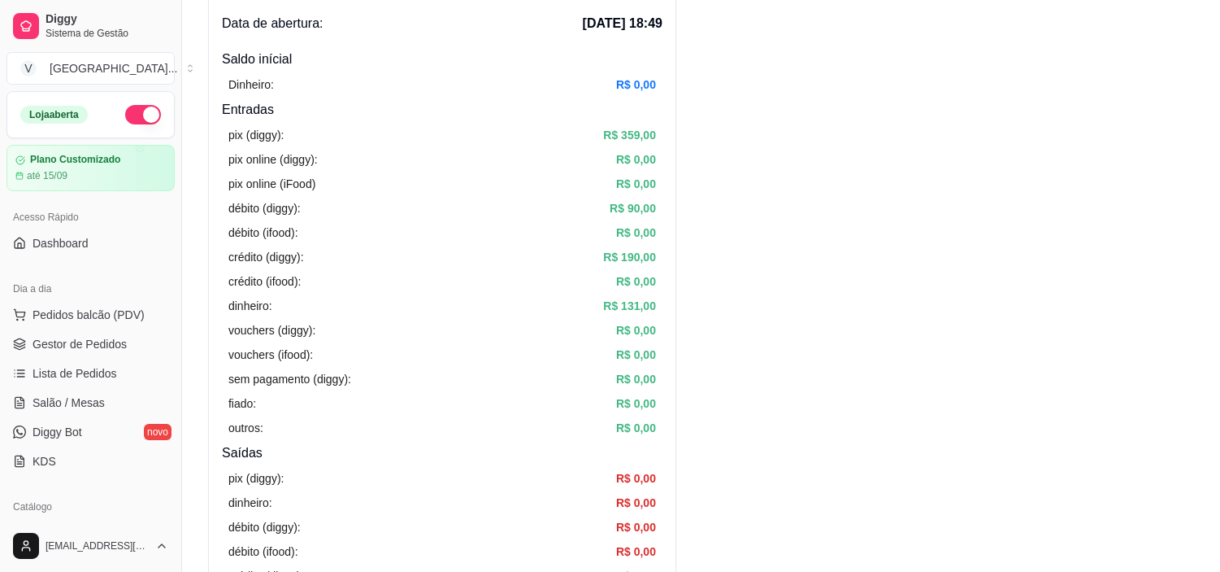
scroll to position [90, 0]
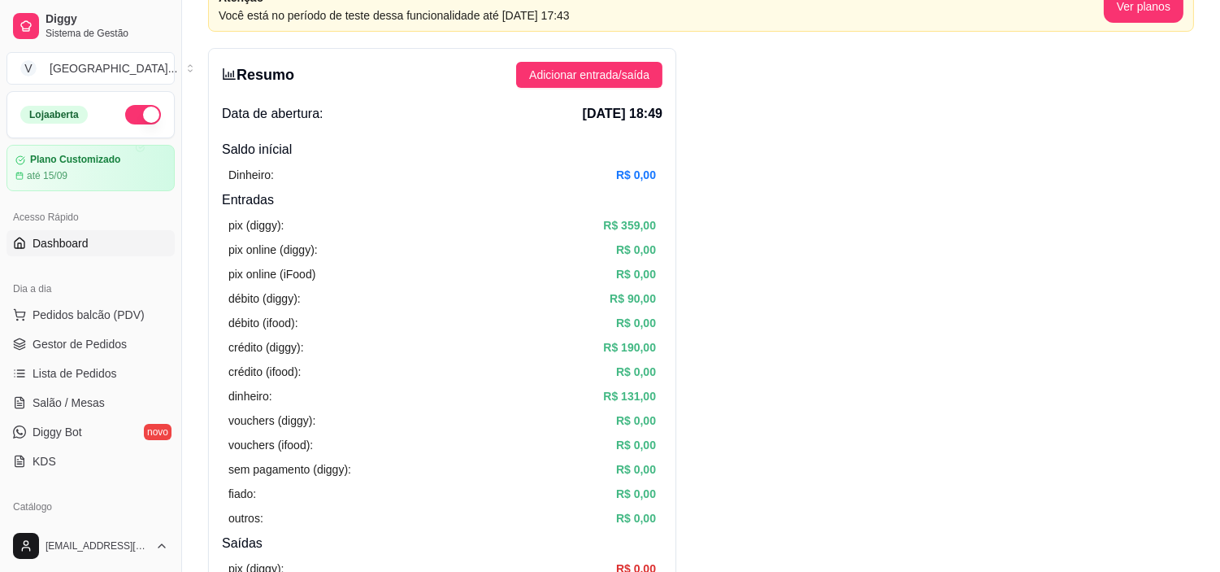
click at [94, 246] on link "Dashboard" at bounding box center [91, 243] width 168 height 26
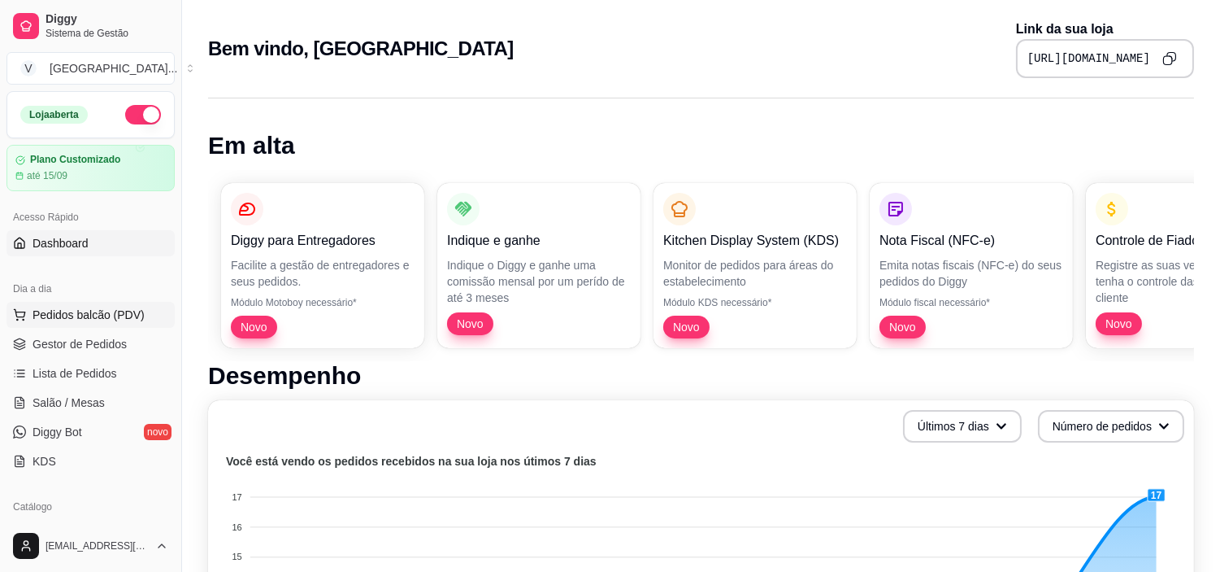
click at [71, 318] on span "Pedidos balcão (PDV)" at bounding box center [89, 315] width 112 height 16
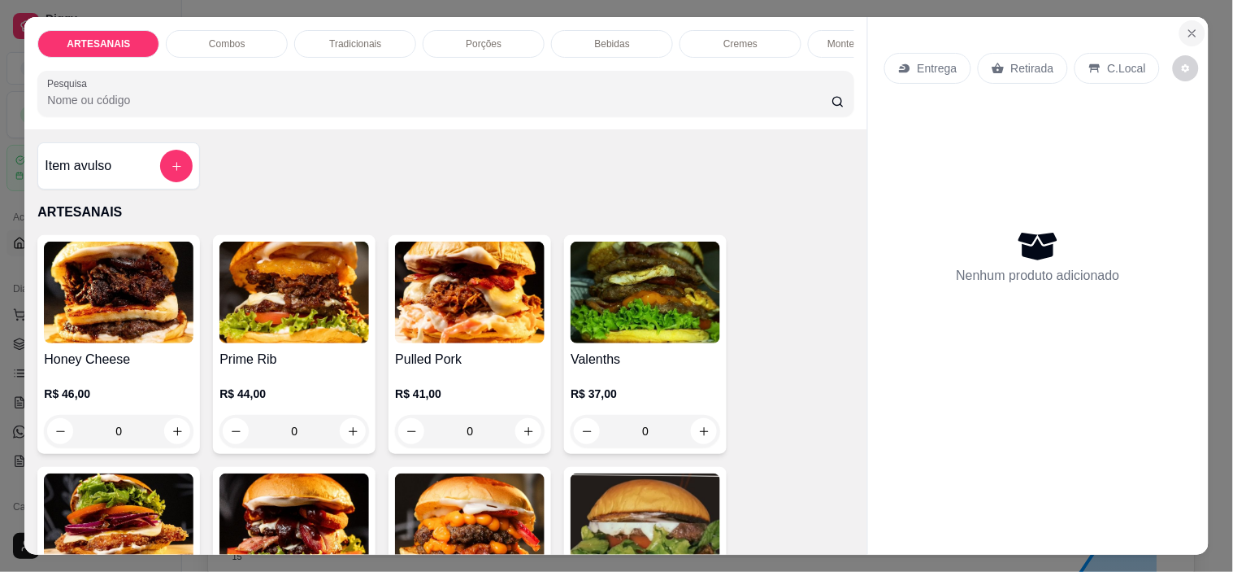
click at [1180, 20] on button "Close" at bounding box center [1193, 33] width 26 height 26
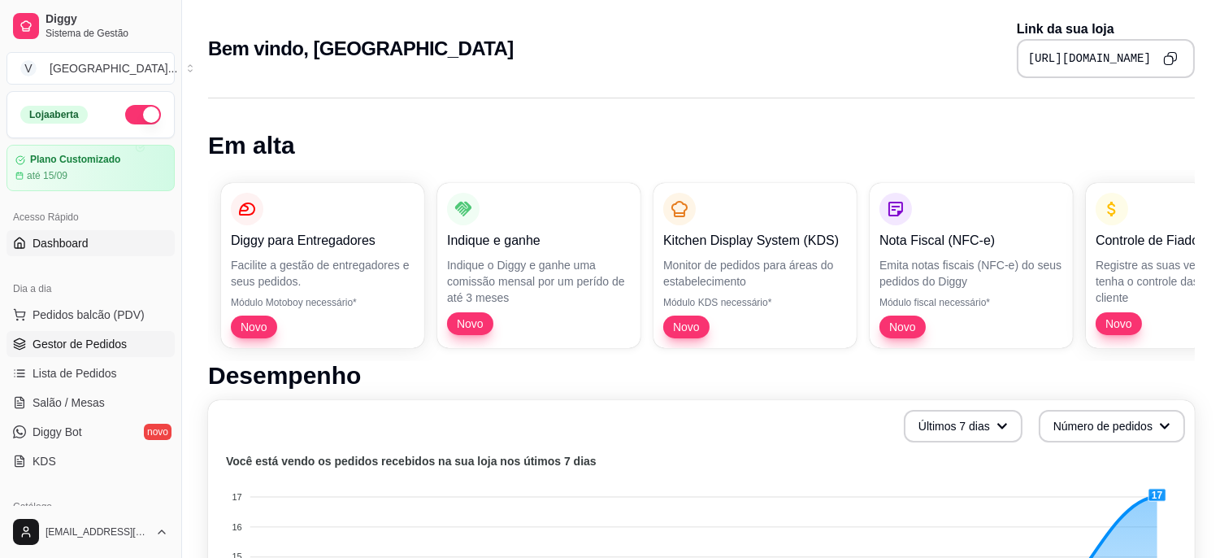
click at [83, 341] on span "Gestor de Pedidos" at bounding box center [80, 344] width 94 height 16
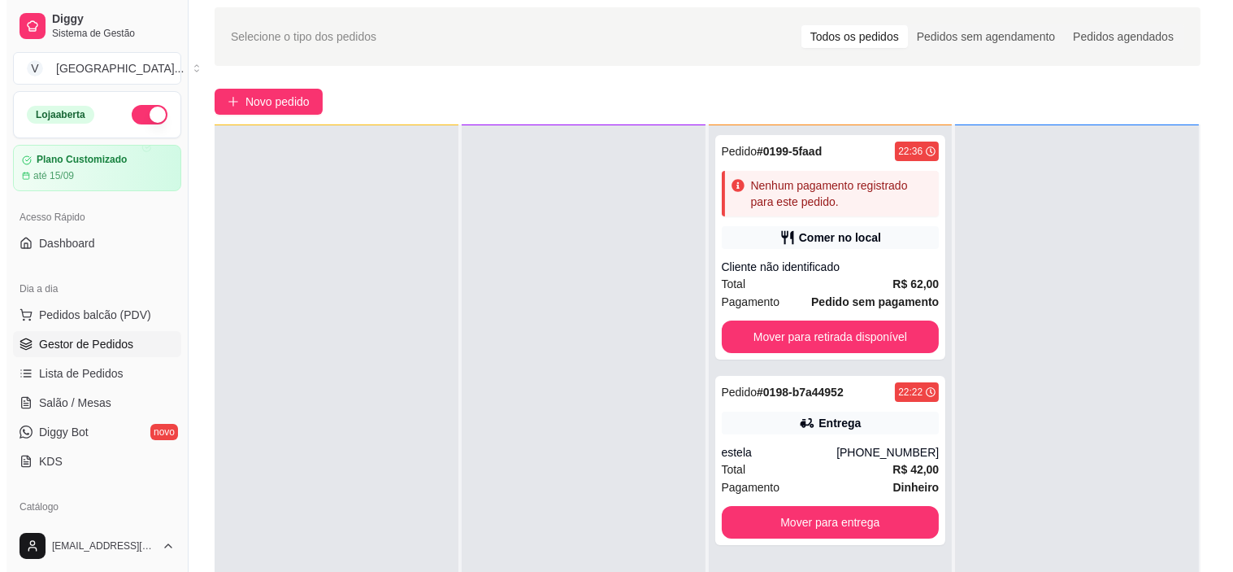
scroll to position [90, 0]
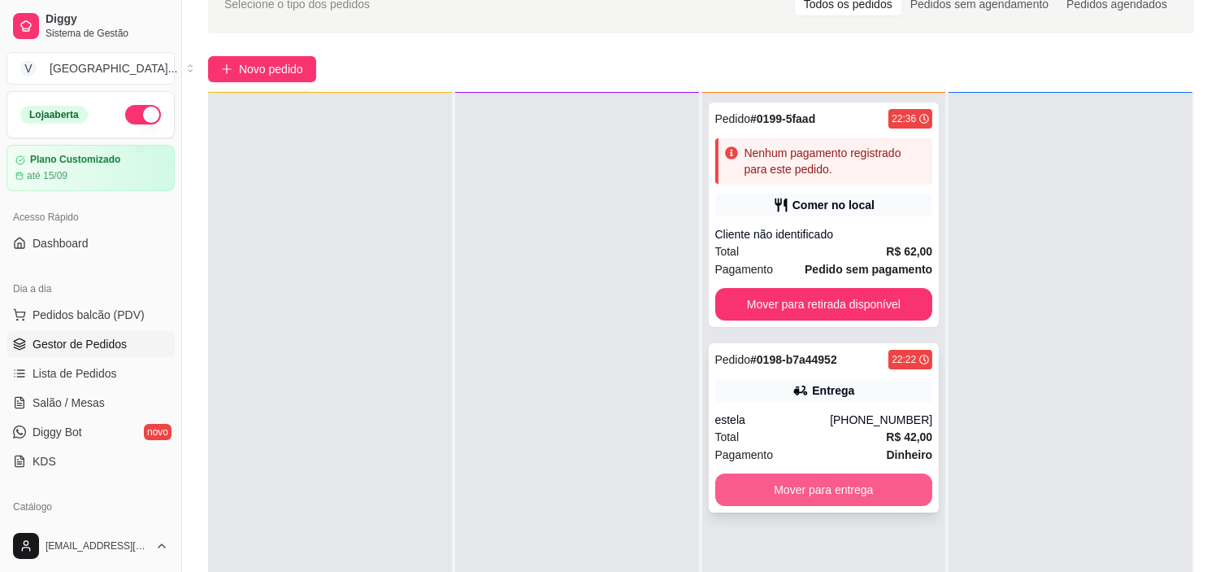
click at [870, 498] on button "Mover para entrega" at bounding box center [825, 489] width 218 height 33
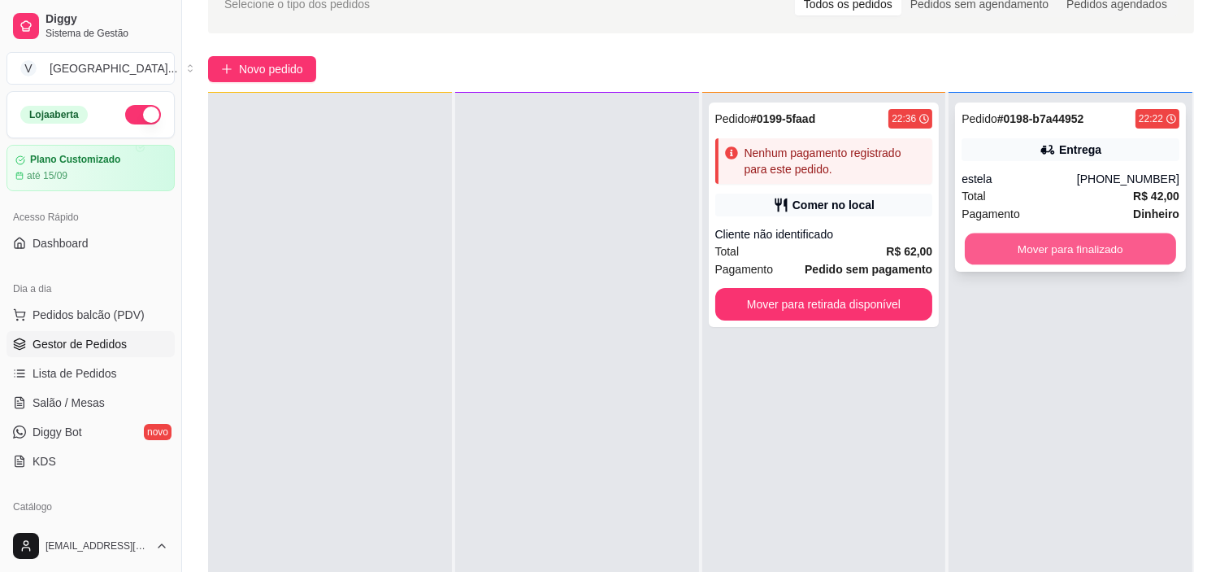
click at [1114, 249] on button "Mover para finalizado" at bounding box center [1070, 249] width 211 height 32
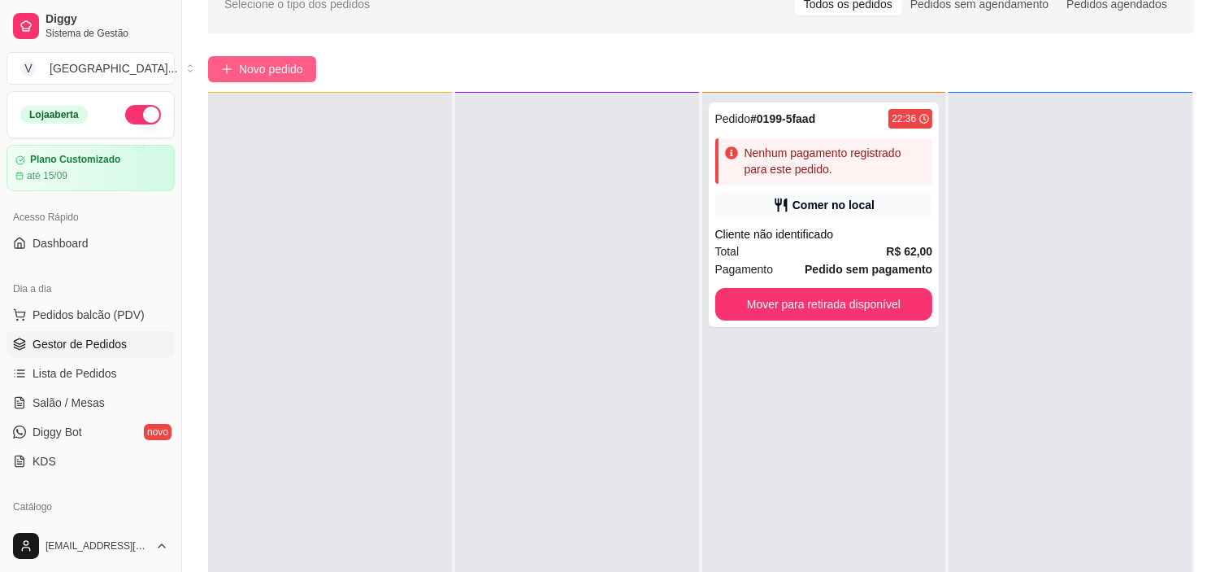
click at [288, 62] on span "Novo pedido" at bounding box center [271, 69] width 64 height 18
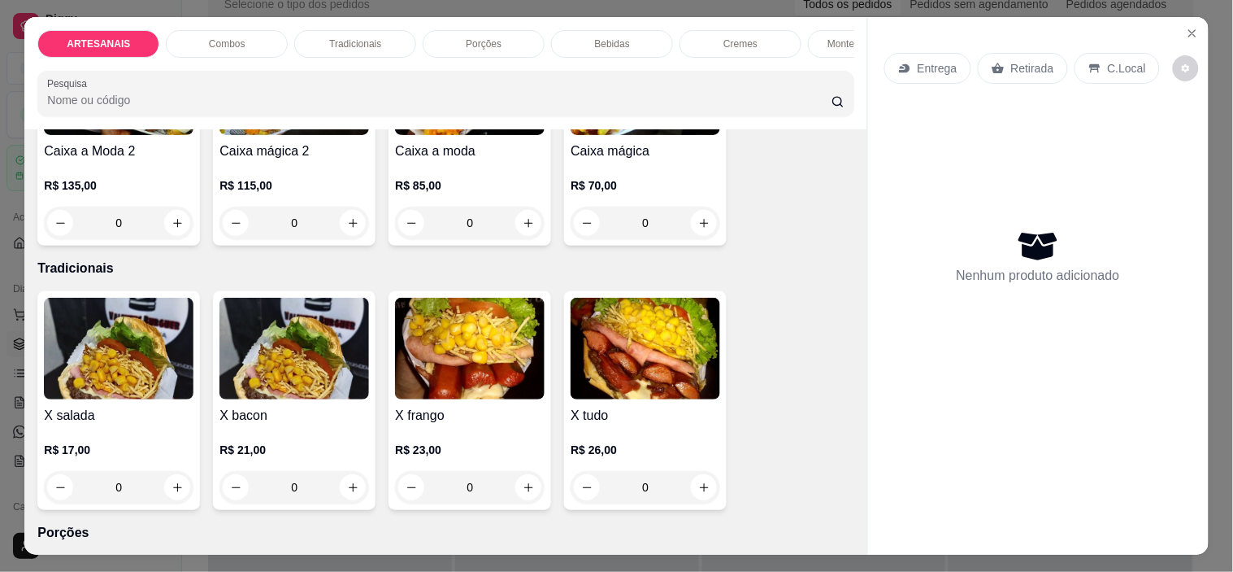
scroll to position [994, 0]
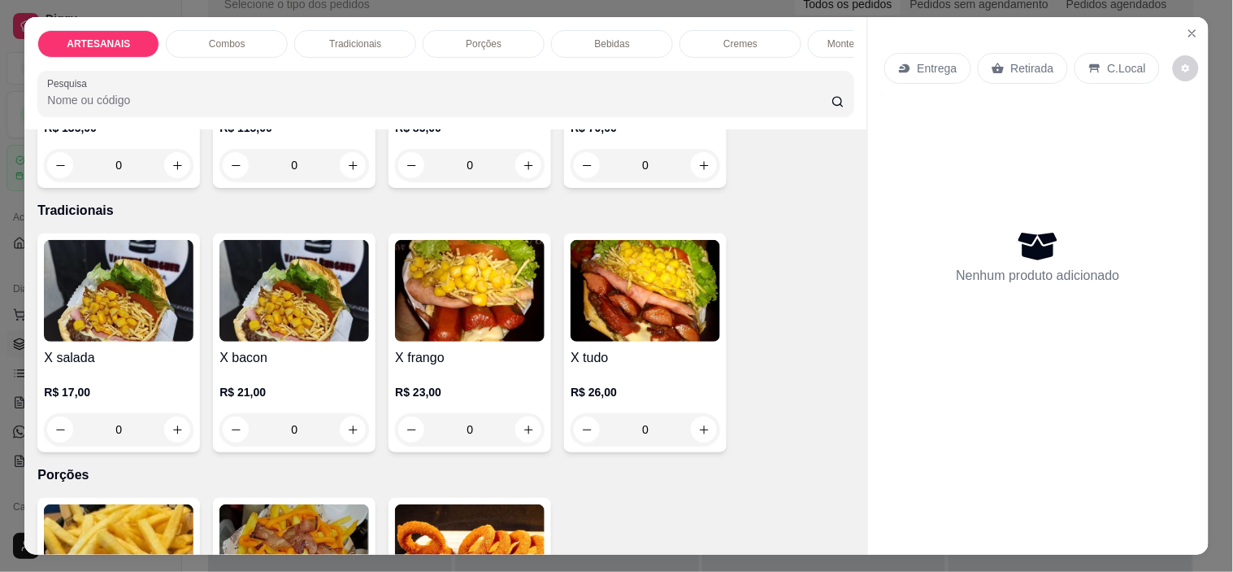
click at [181, 434] on div "0" at bounding box center [119, 429] width 150 height 33
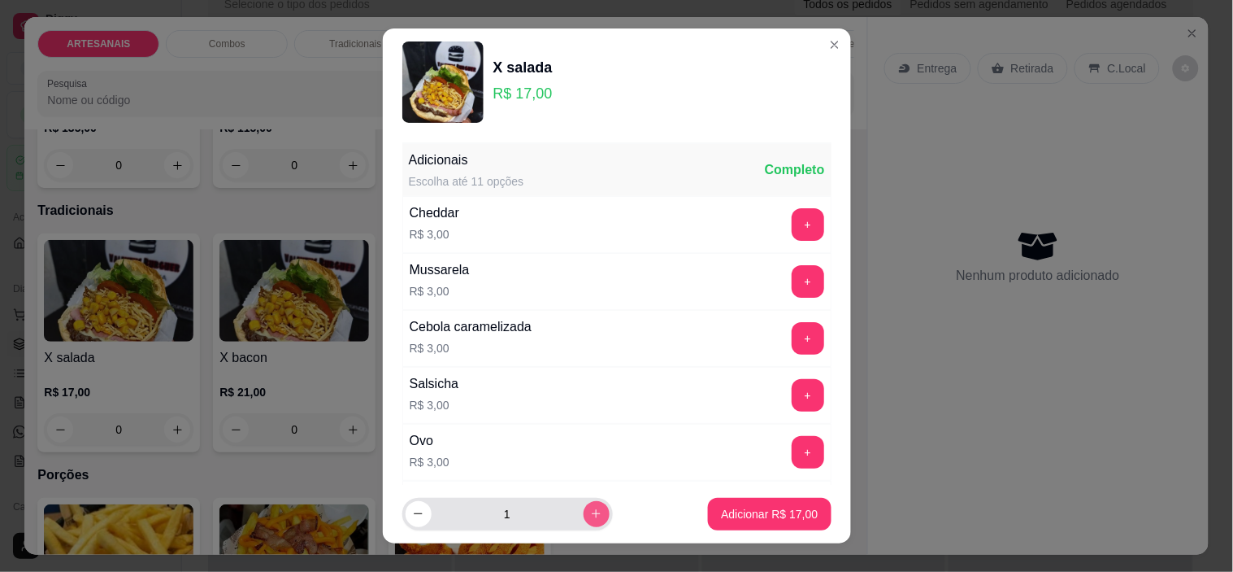
click at [590, 517] on icon "increase-product-quantity" at bounding box center [596, 513] width 12 height 12
type input "2"
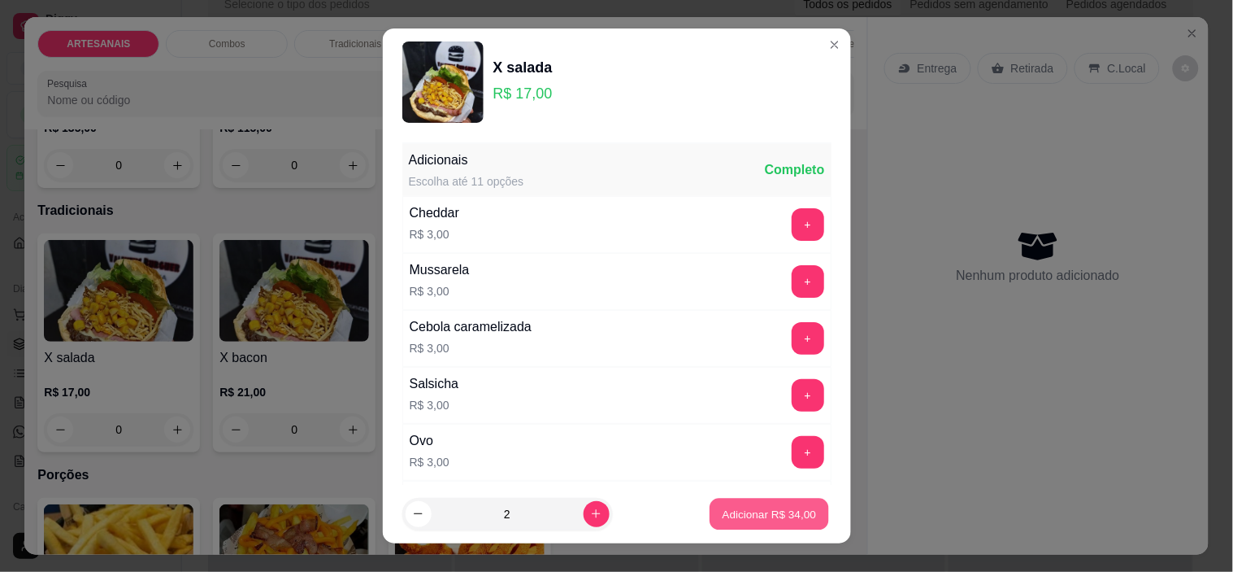
click at [759, 505] on button "Adicionar R$ 34,00" at bounding box center [771, 514] width 120 height 32
type input "2"
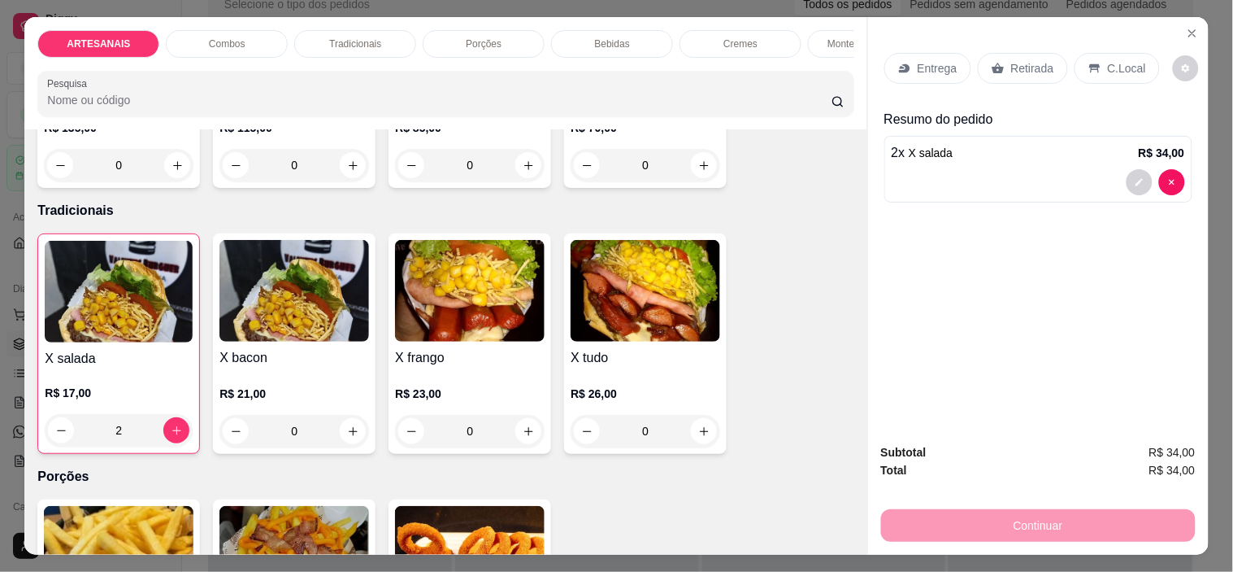
click at [1020, 60] on p "Retirada" at bounding box center [1032, 68] width 43 height 16
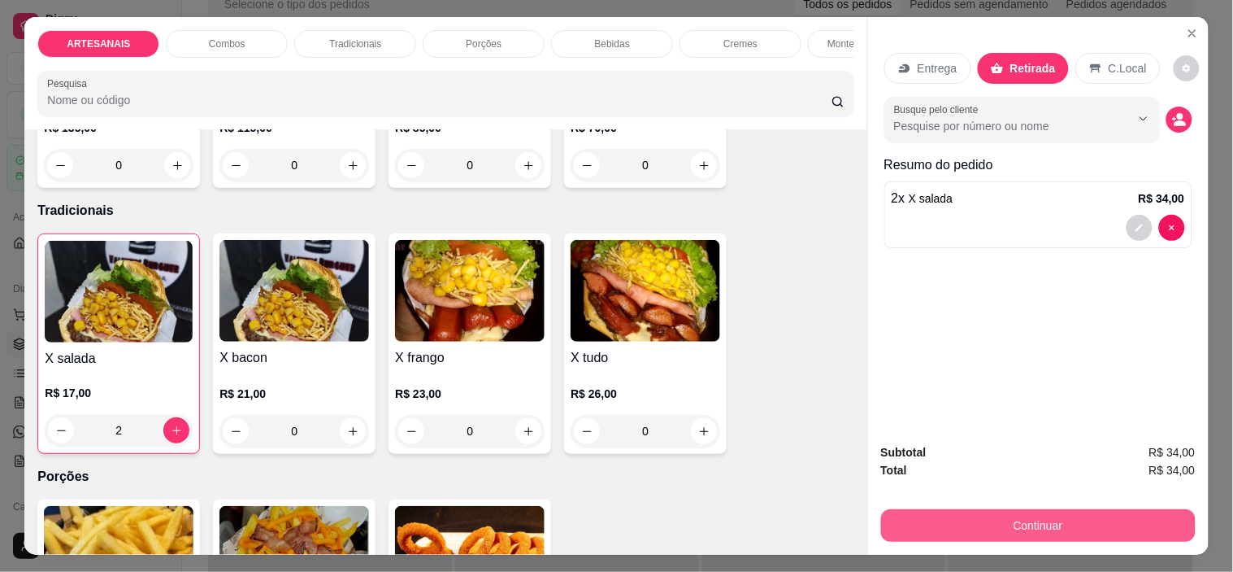
click at [1085, 511] on button "Continuar" at bounding box center [1038, 525] width 315 height 33
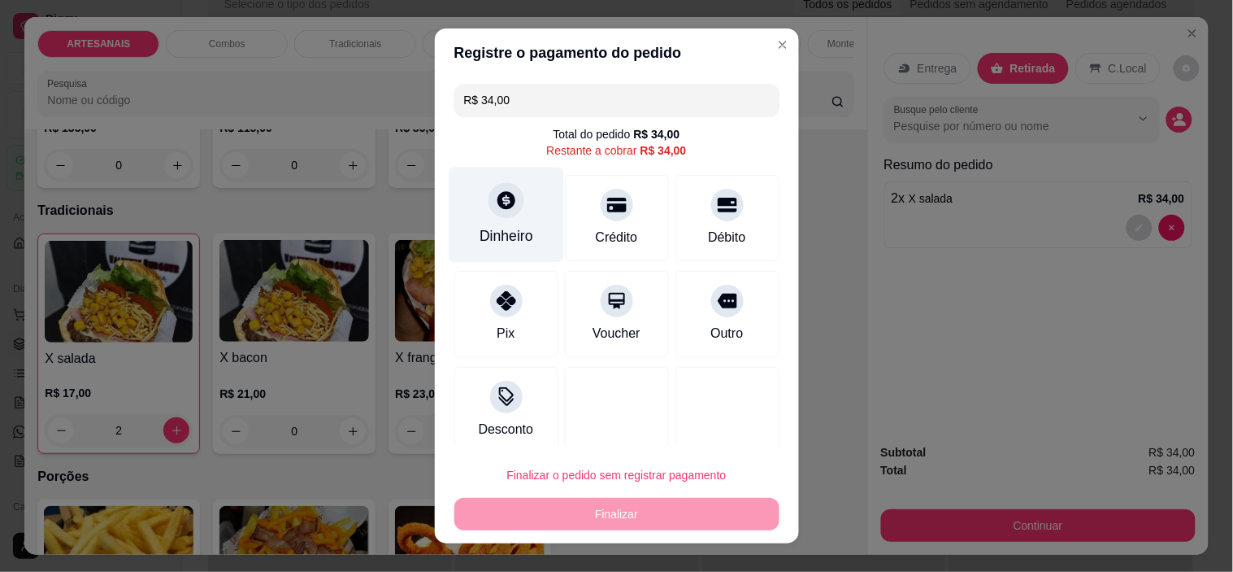
click at [498, 205] on icon at bounding box center [507, 201] width 18 height 18
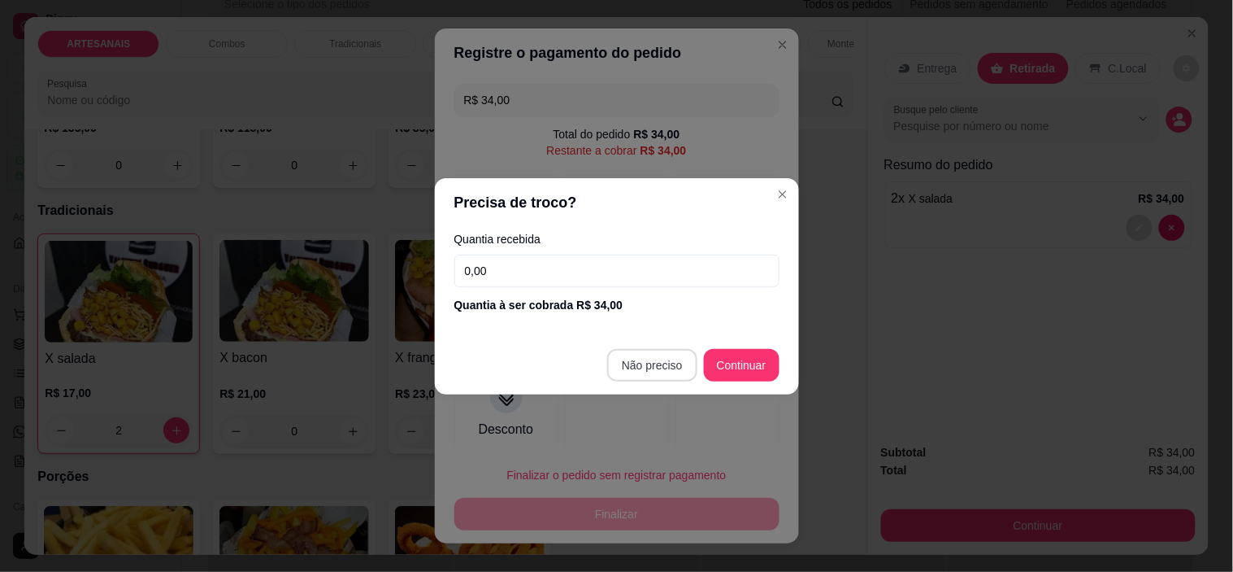
type input "R$ 0,00"
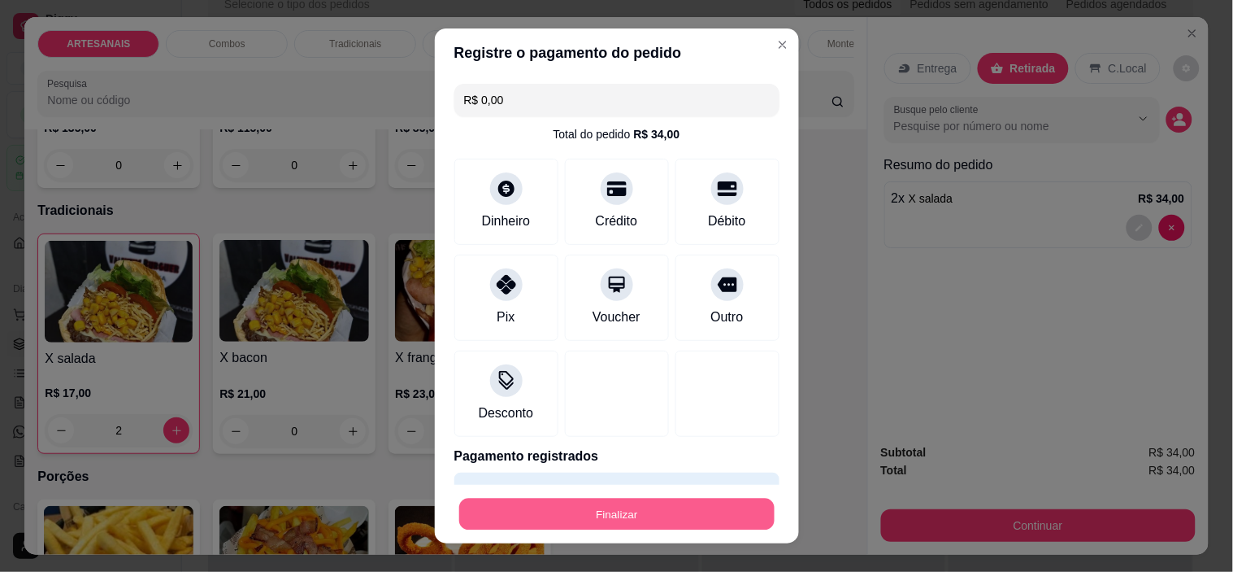
click at [665, 502] on button "Finalizar" at bounding box center [616, 514] width 315 height 32
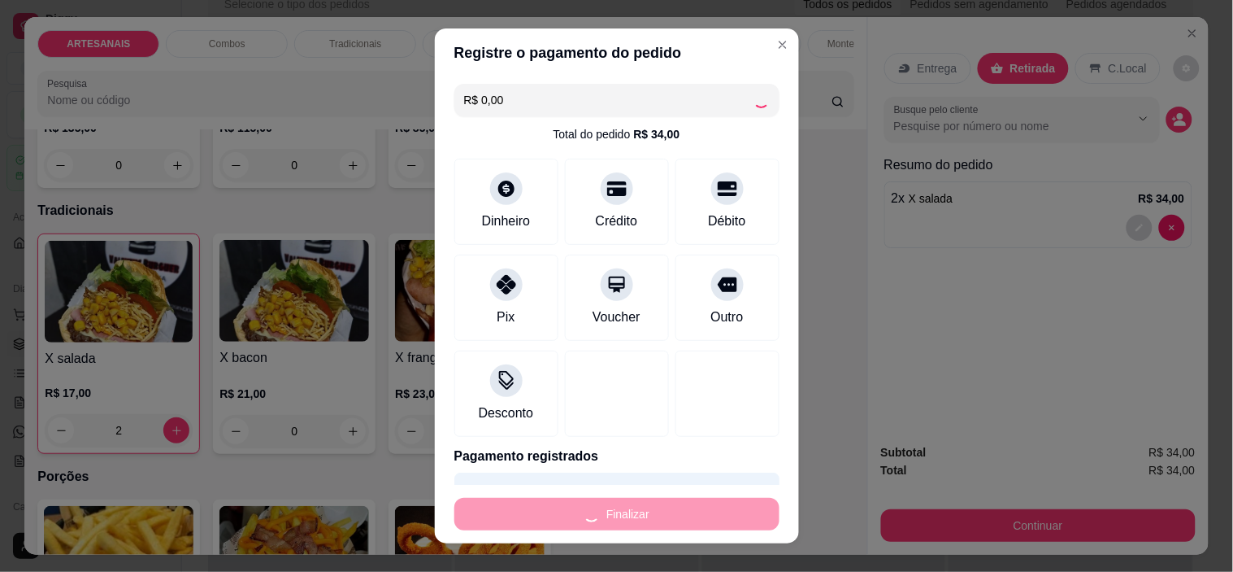
type input "0"
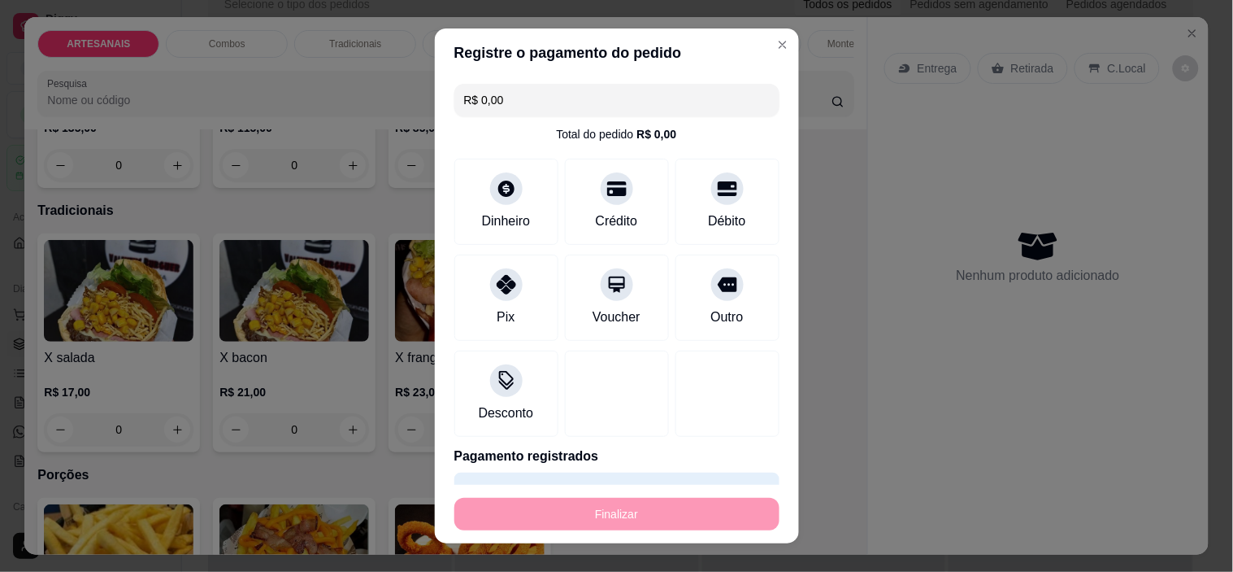
type input "-R$ 34,00"
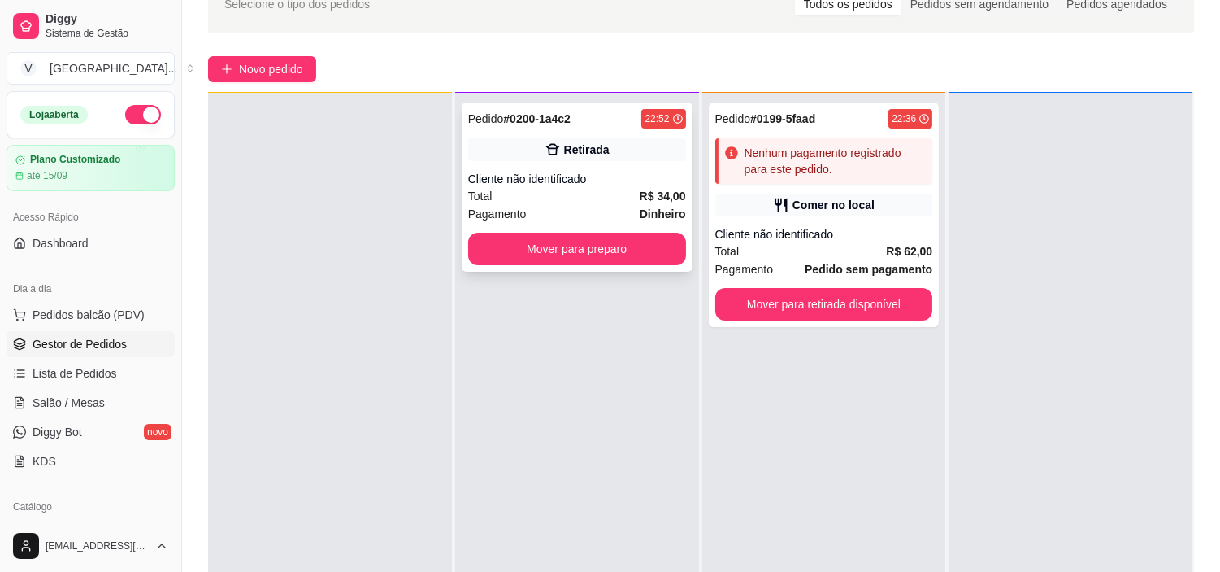
click at [585, 197] on div "Total R$ 34,00" at bounding box center [577, 196] width 218 height 18
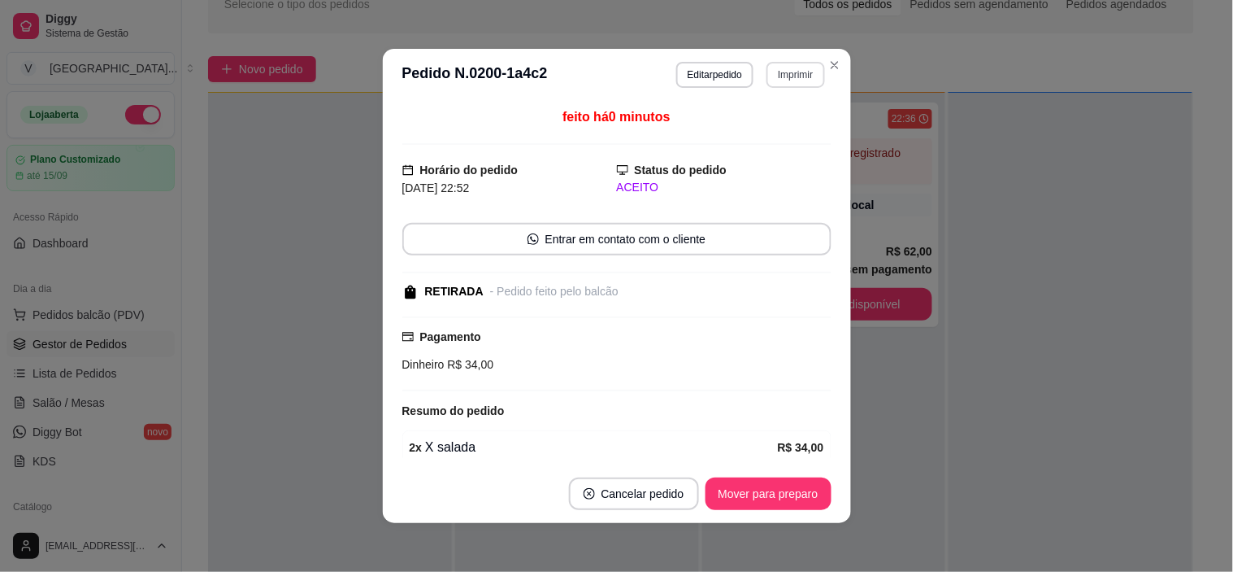
click at [803, 67] on button "Imprimir" at bounding box center [796, 75] width 58 height 26
click at [764, 141] on button "IMPRESSORA" at bounding box center [761, 132] width 114 height 25
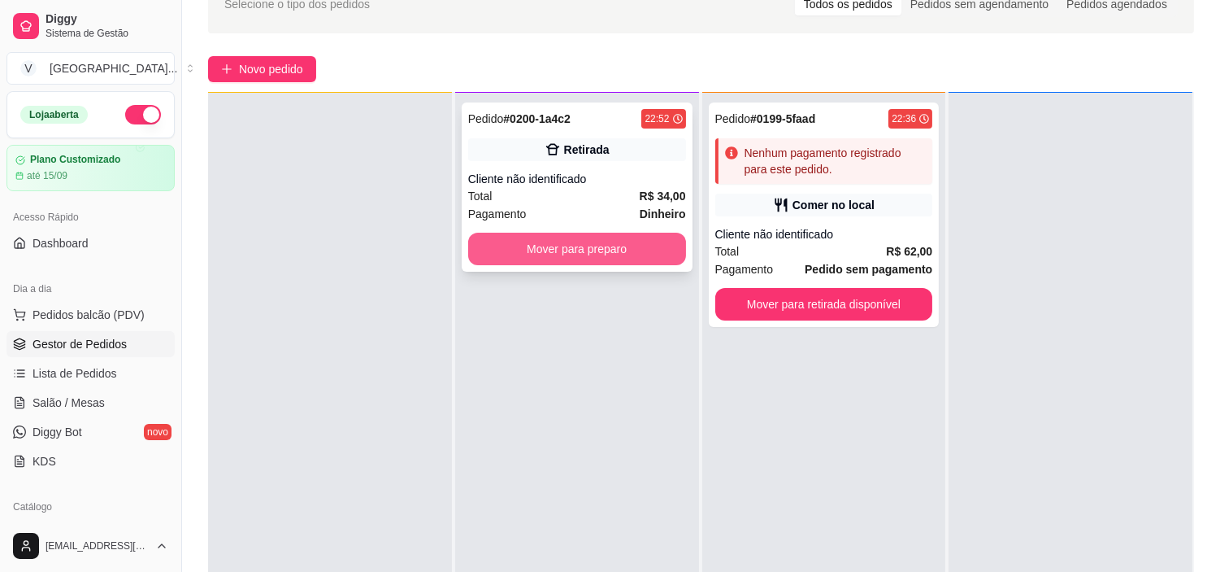
click at [660, 250] on button "Mover para preparo" at bounding box center [577, 249] width 218 height 33
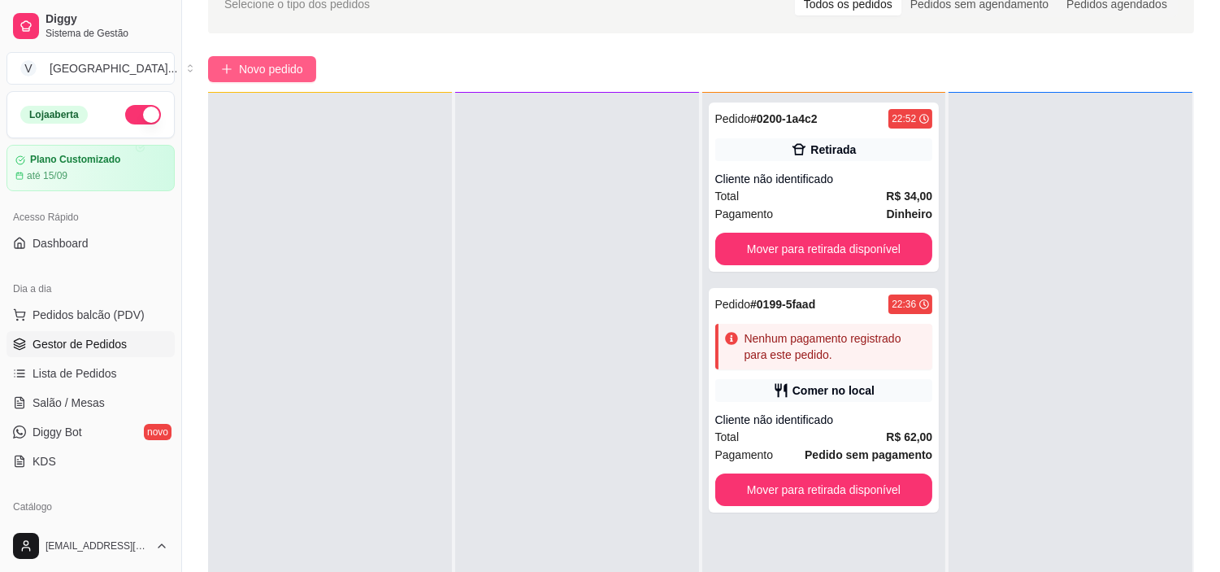
click at [237, 75] on button "Novo pedido" at bounding box center [262, 69] width 108 height 26
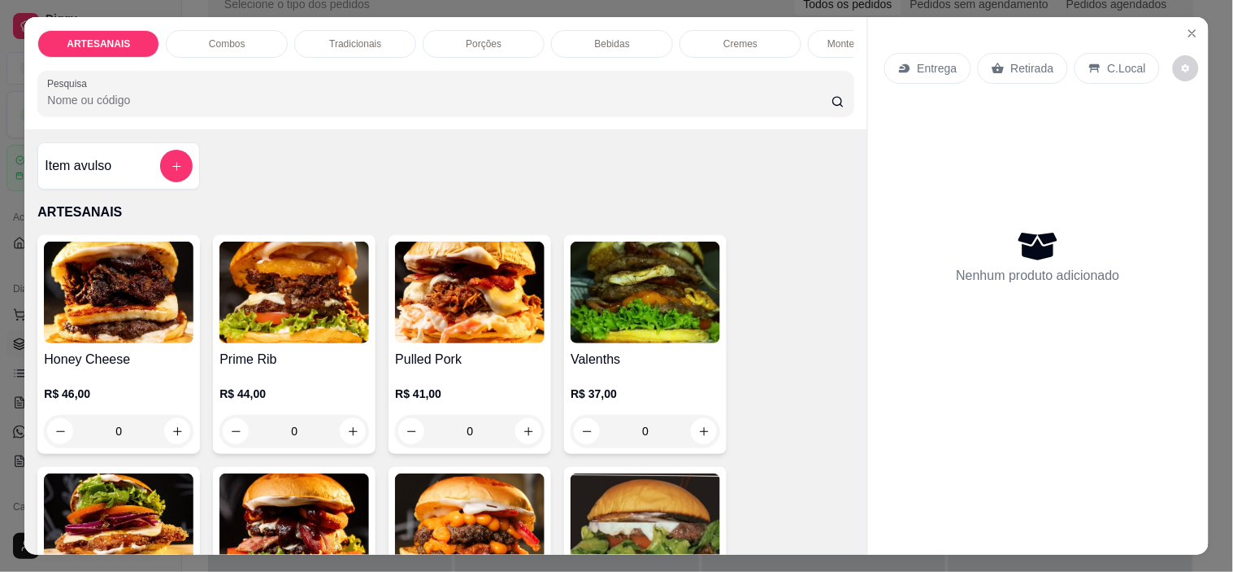
click at [907, 59] on div "Entrega" at bounding box center [928, 68] width 87 height 31
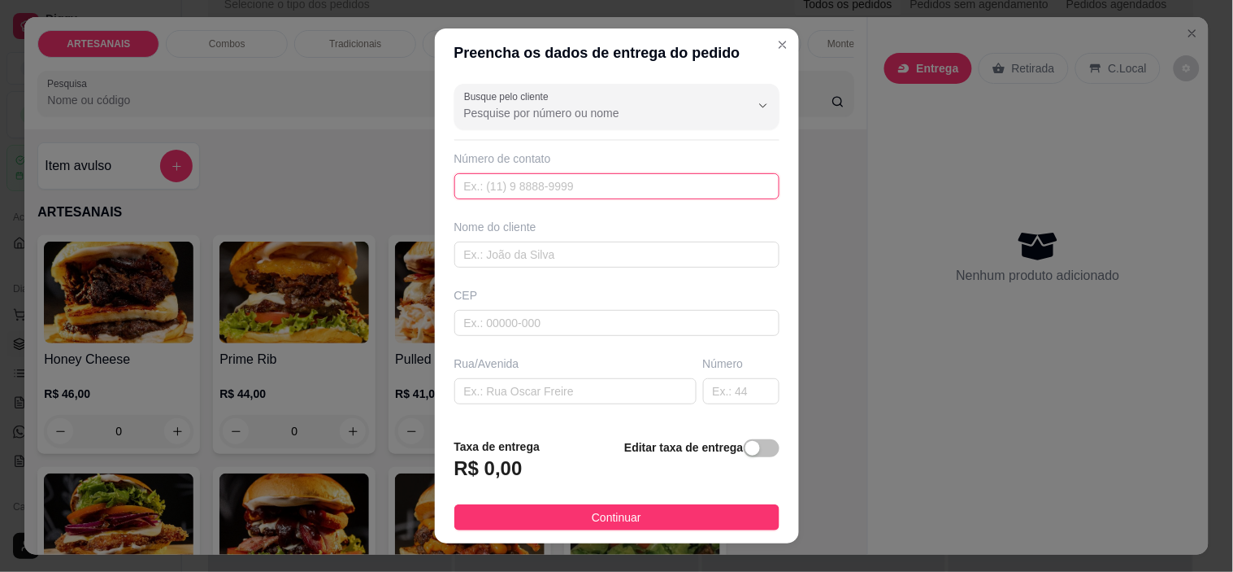
click at [476, 175] on input "text" at bounding box center [617, 186] width 325 height 26
type input "(62) 9957-4679"
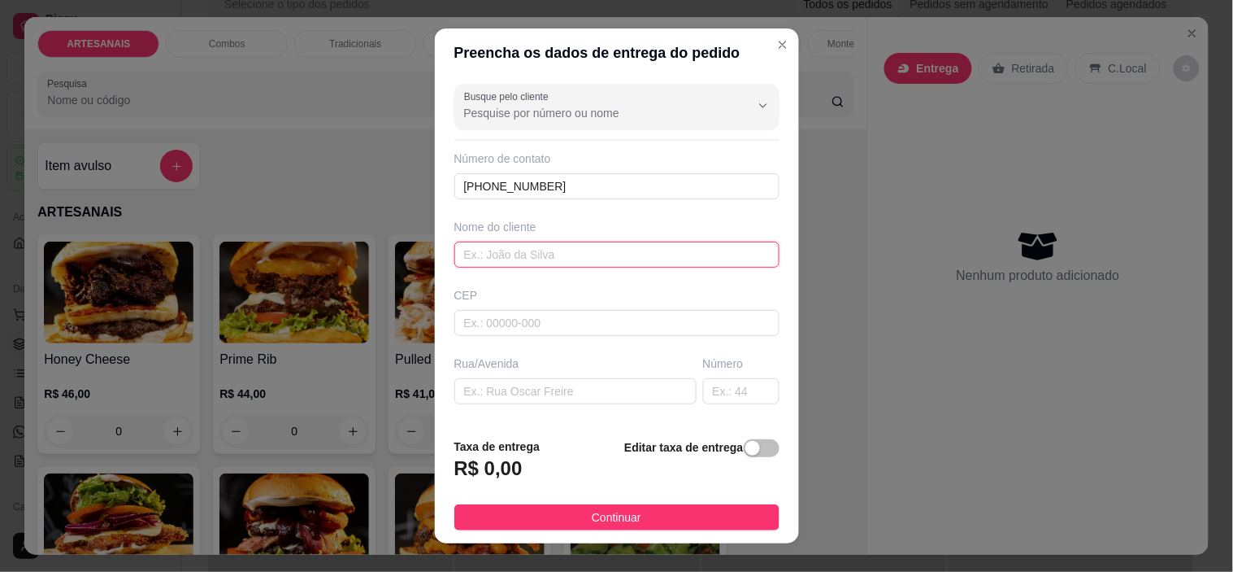
click at [519, 250] on input "text" at bounding box center [617, 254] width 325 height 26
click at [465, 261] on input "emily Jordana" at bounding box center [617, 254] width 325 height 26
type input "Emily Jordana"
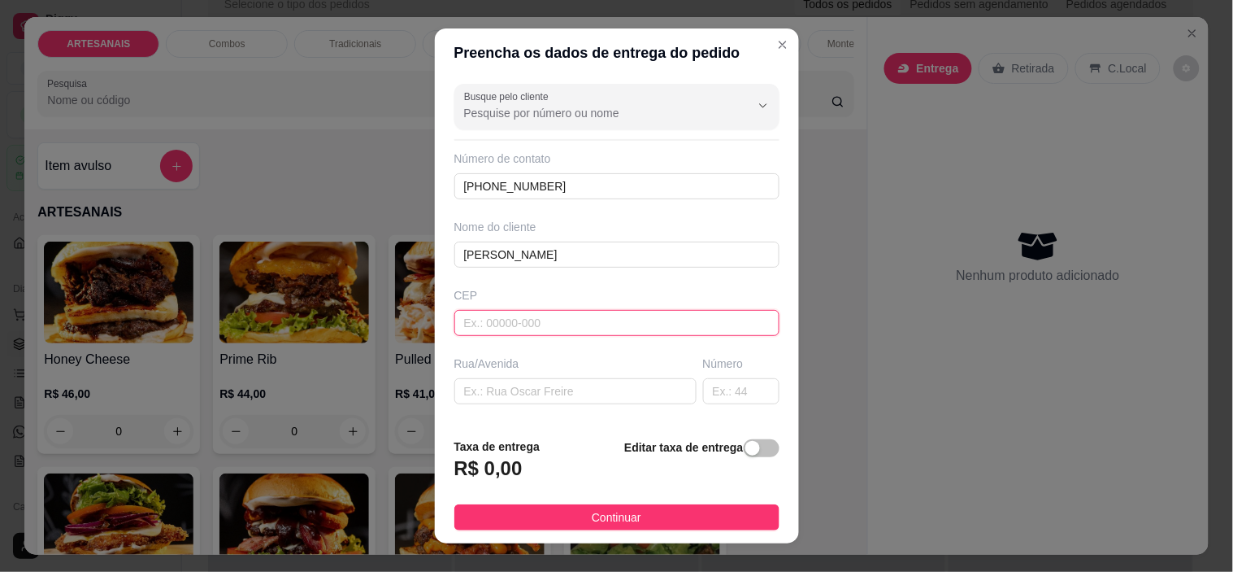
click at [498, 318] on input "text" at bounding box center [617, 323] width 325 height 26
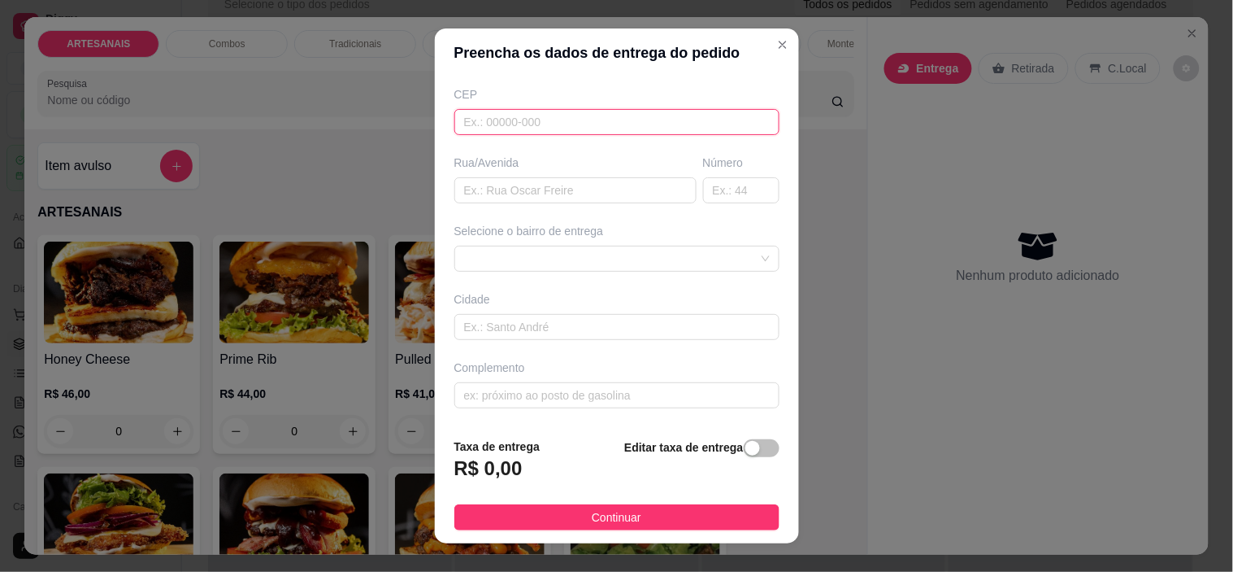
scroll to position [23, 0]
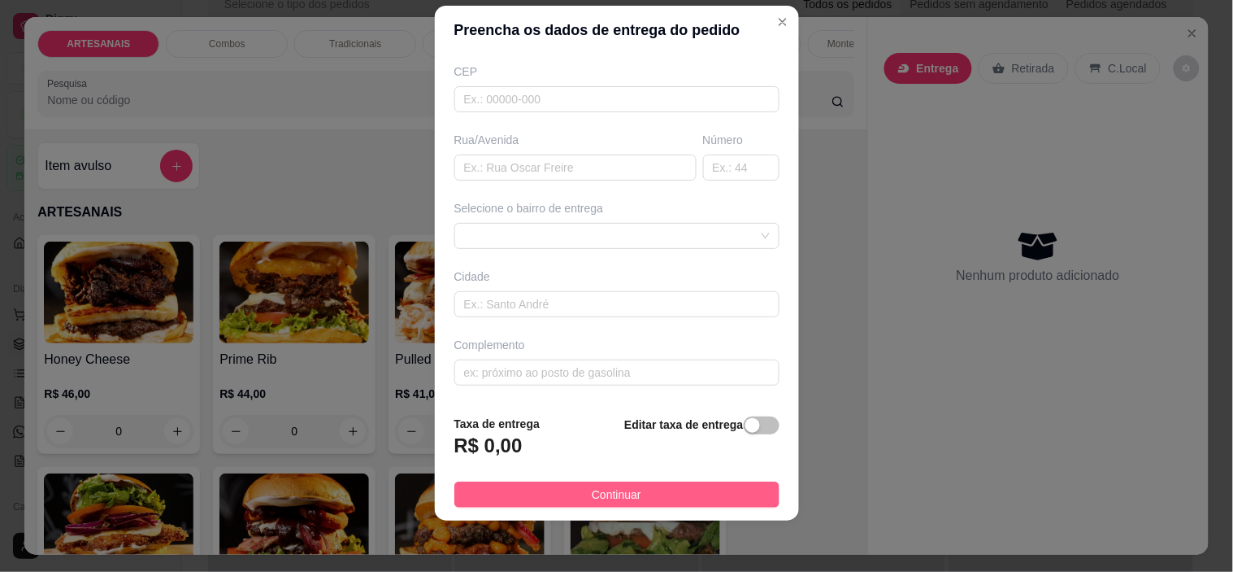
click at [688, 491] on button "Continuar" at bounding box center [617, 494] width 325 height 26
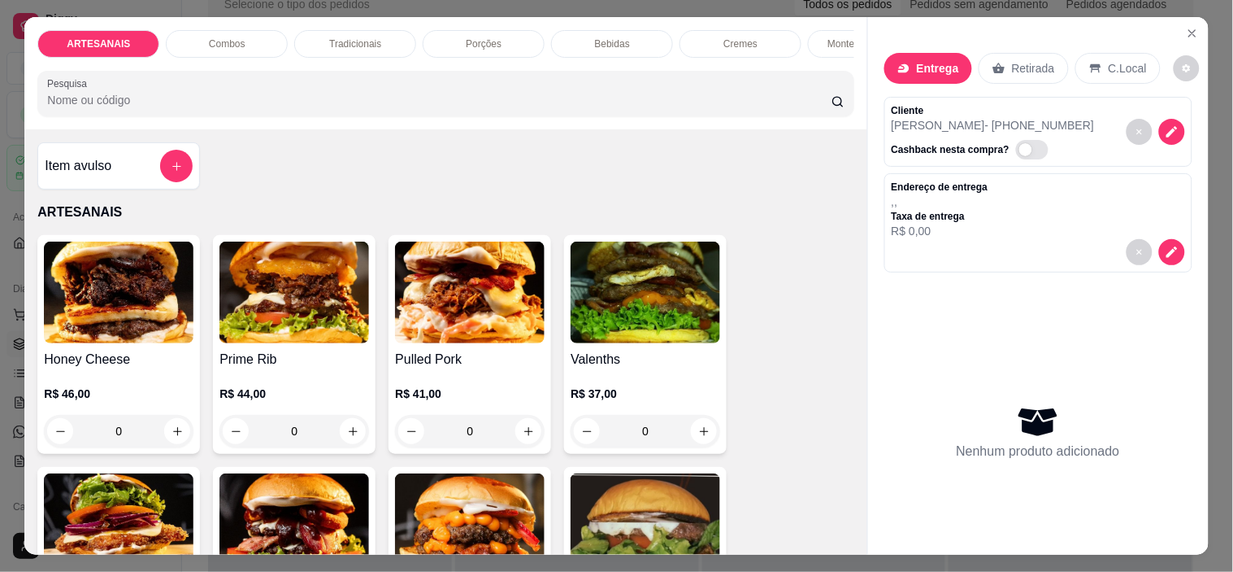
click at [1001, 54] on div "Retirada" at bounding box center [1024, 68] width 90 height 31
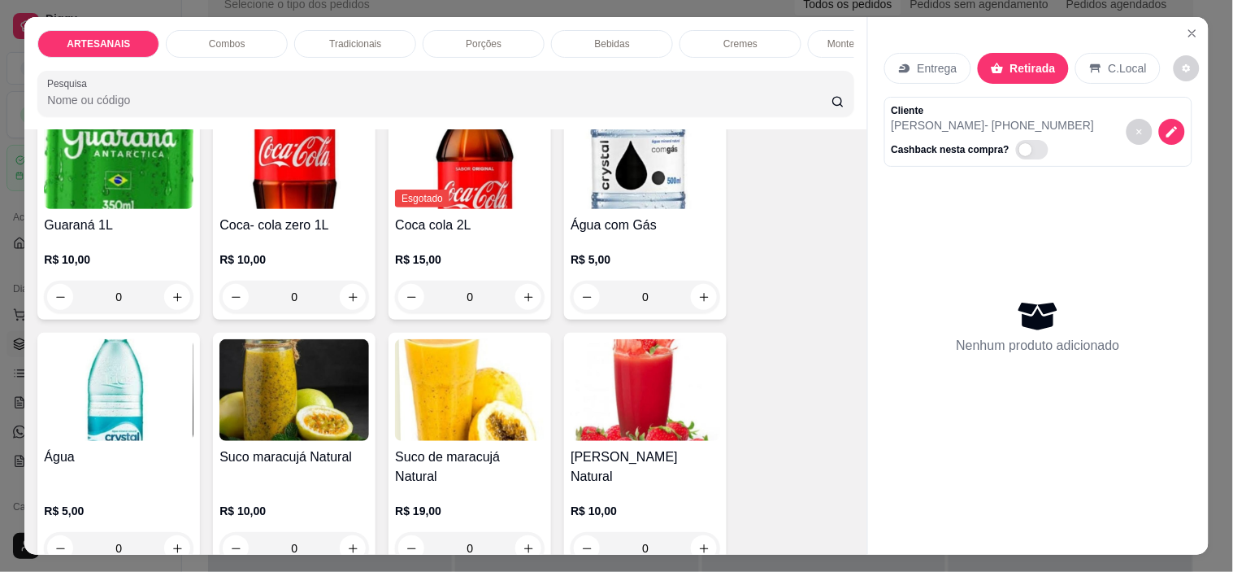
scroll to position [1716, 0]
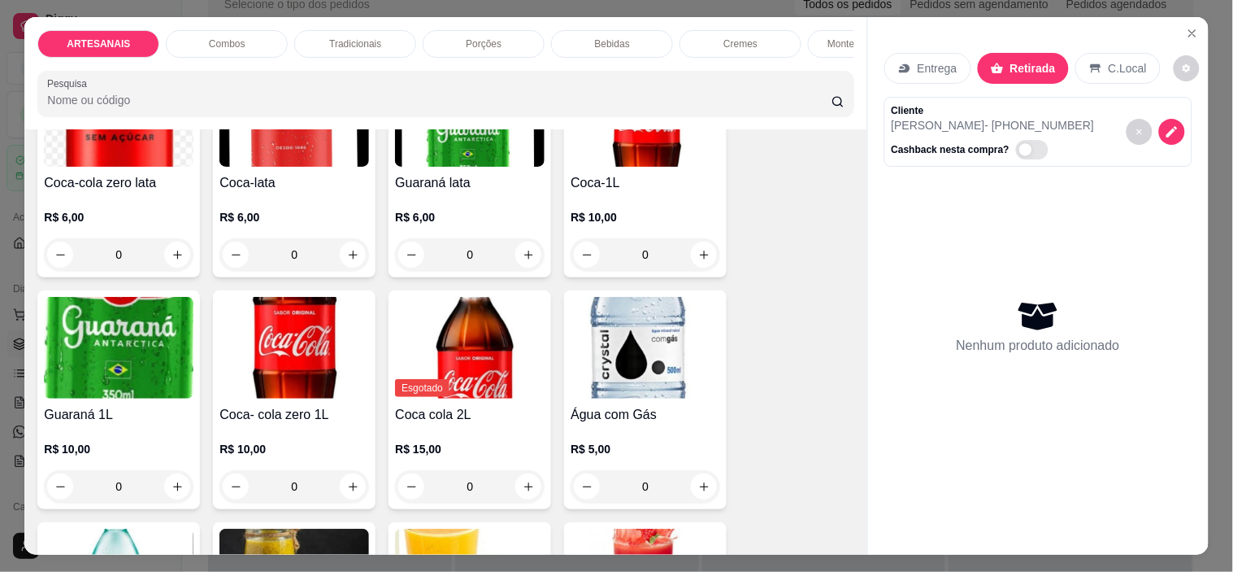
click at [212, 37] on p "Combos" at bounding box center [227, 43] width 37 height 13
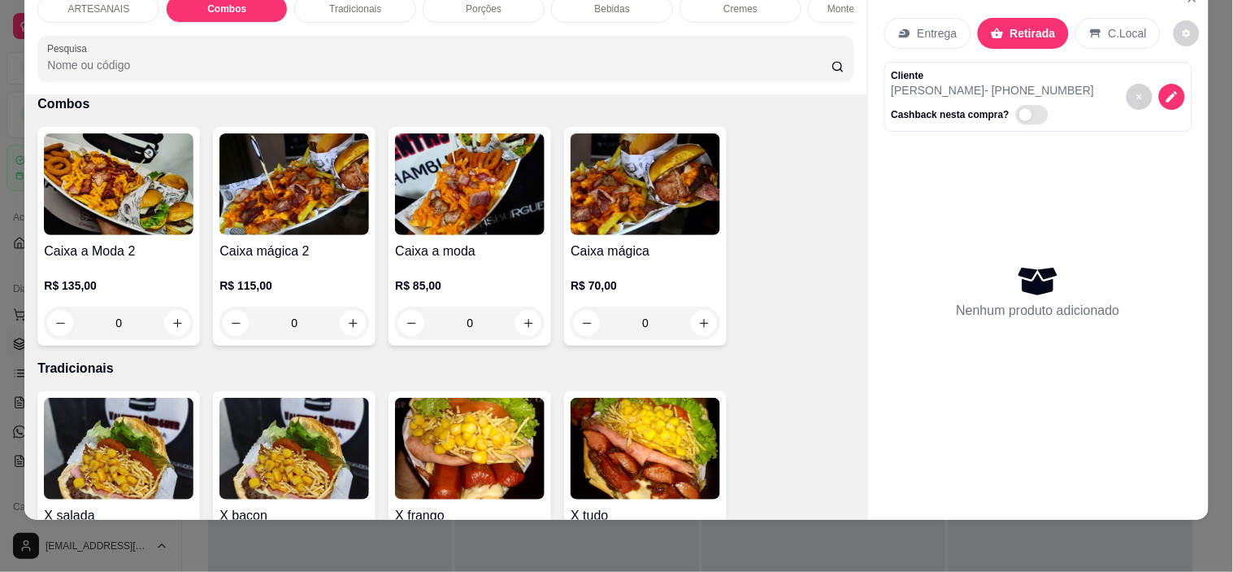
click at [698, 319] on div "0" at bounding box center [646, 323] width 150 height 33
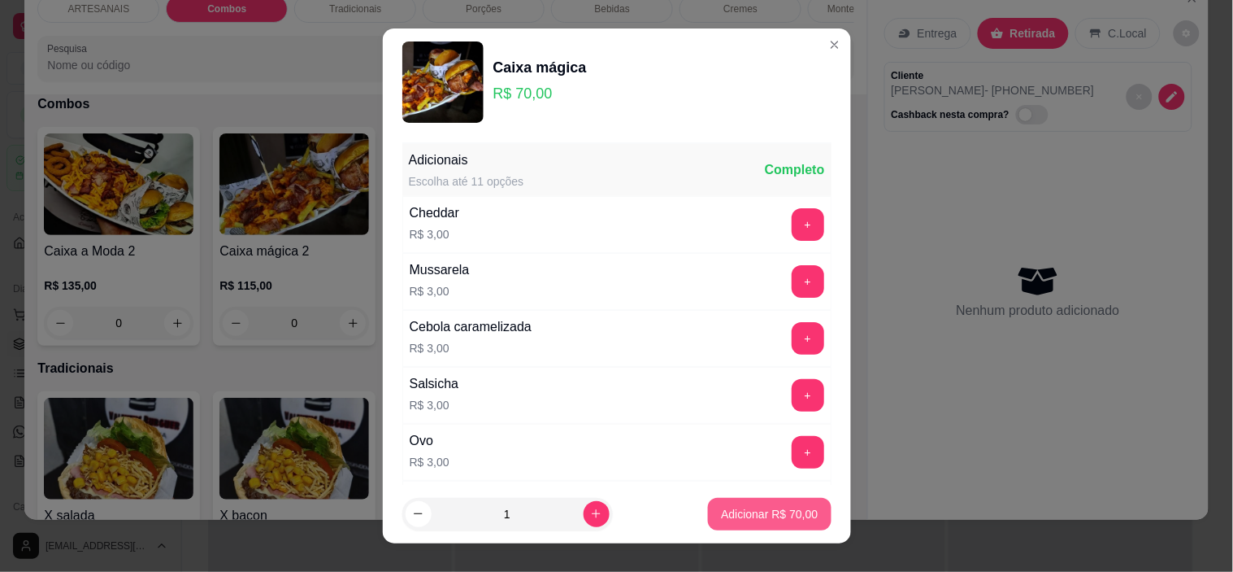
click at [722, 513] on p "Adicionar R$ 70,00" at bounding box center [769, 514] width 97 height 16
type input "1"
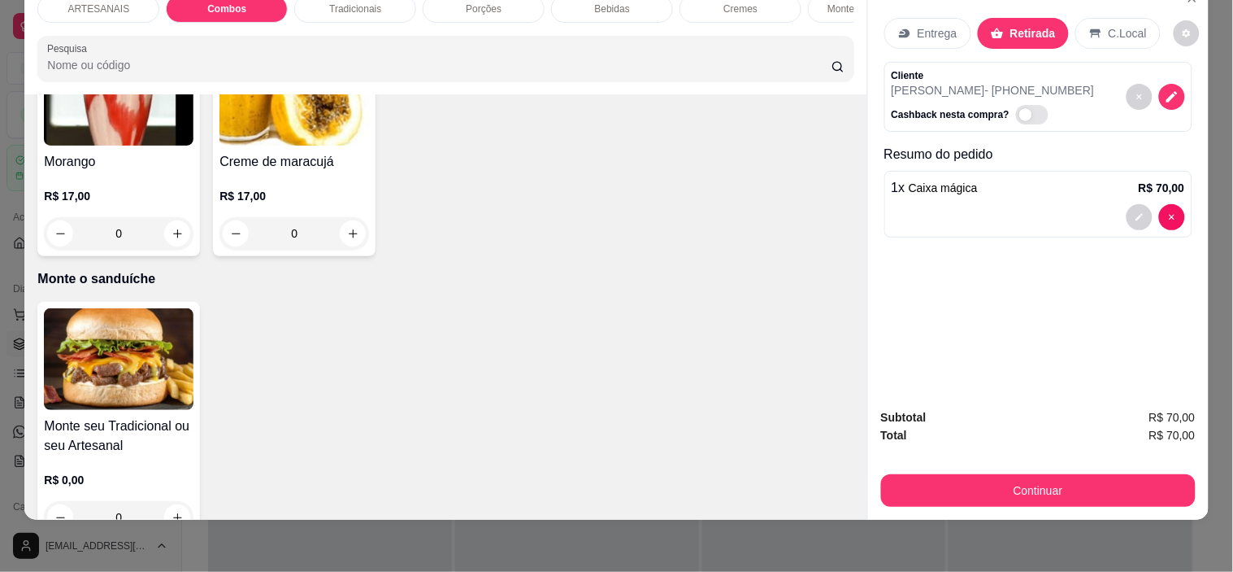
scroll to position [2710, 0]
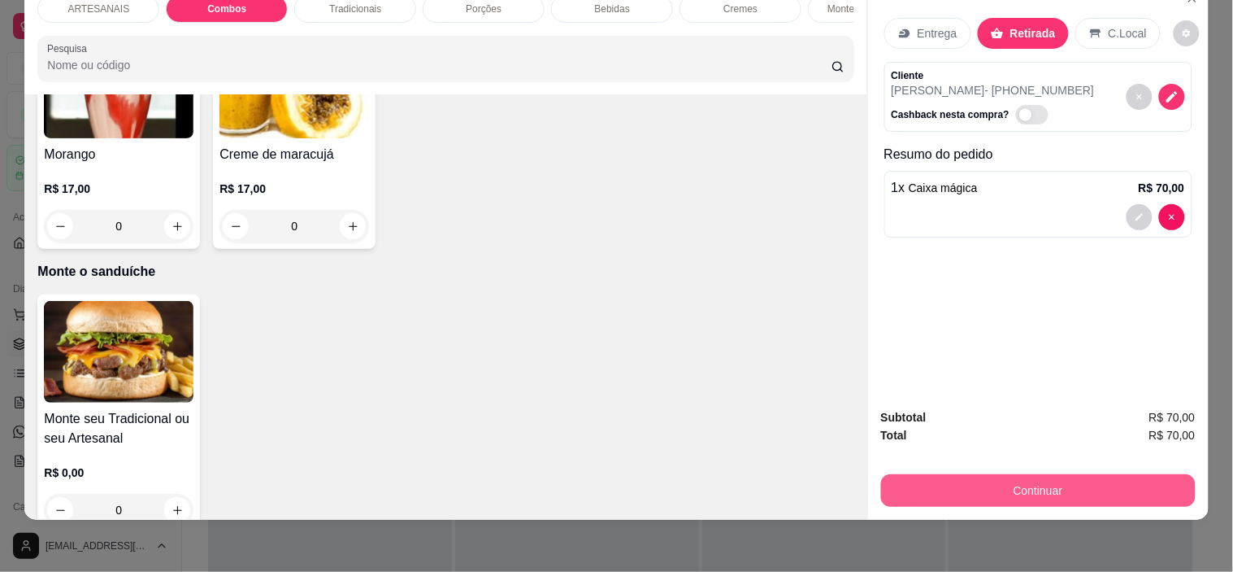
click at [1101, 485] on button "Continuar" at bounding box center [1038, 490] width 315 height 33
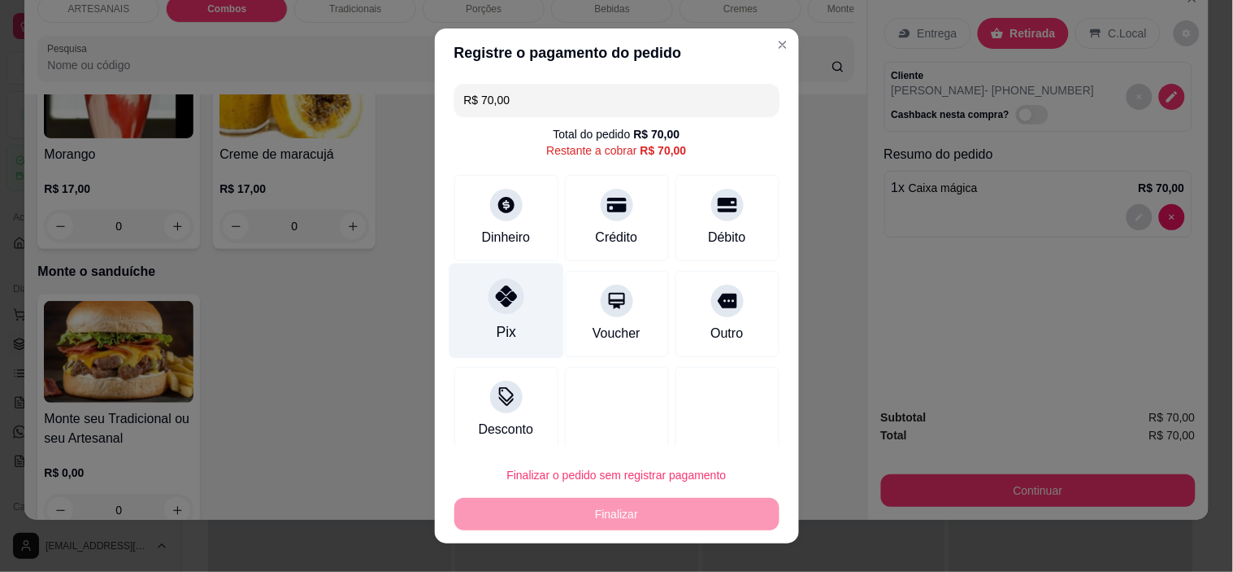
click at [496, 302] on icon at bounding box center [505, 295] width 21 height 21
type input "R$ 0,00"
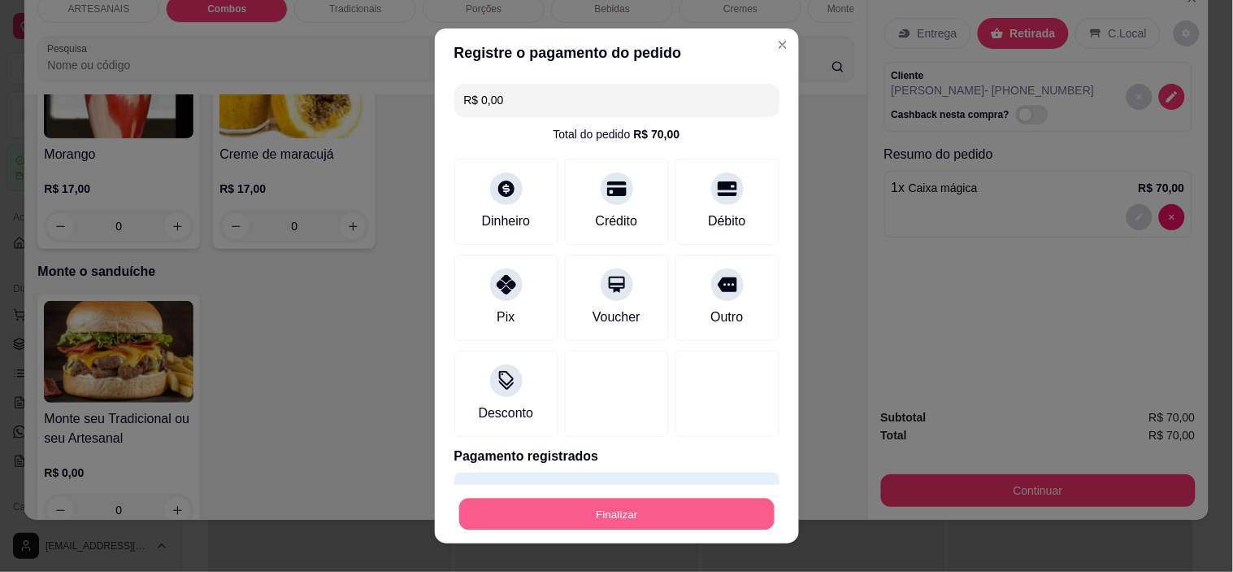
click at [584, 502] on button "Finalizar" at bounding box center [616, 514] width 315 height 32
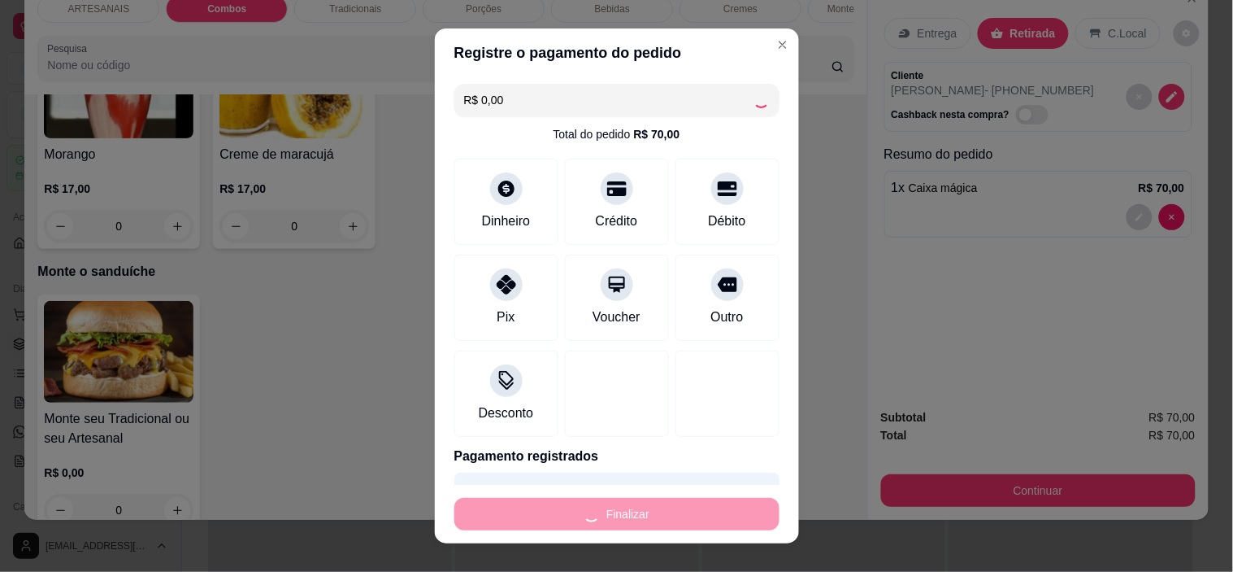
type input "0"
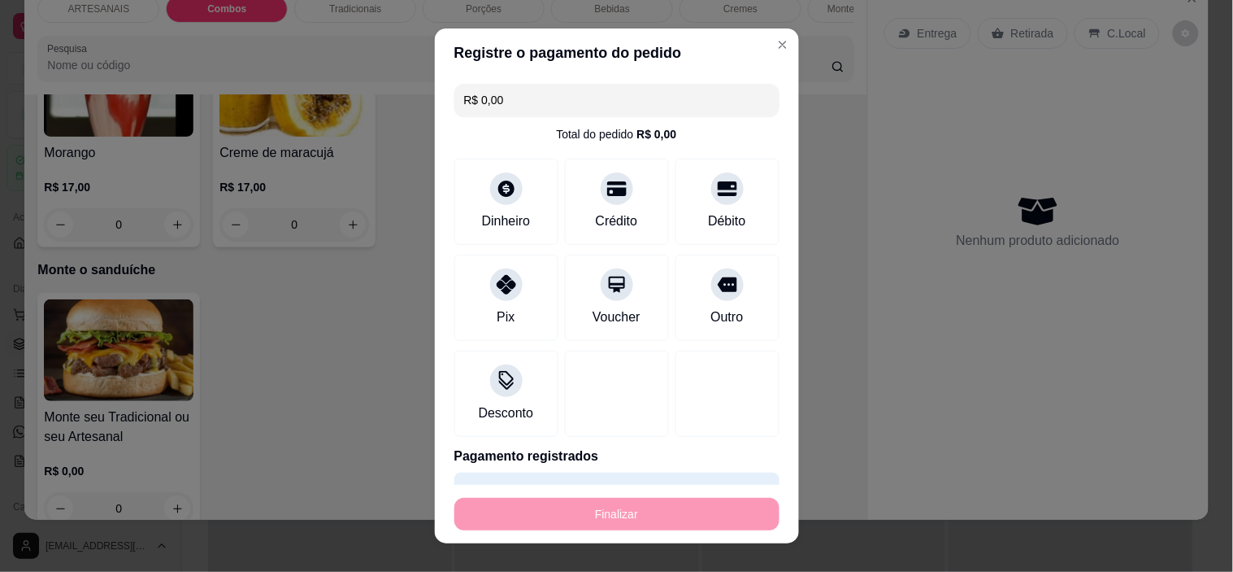
type input "-R$ 70,00"
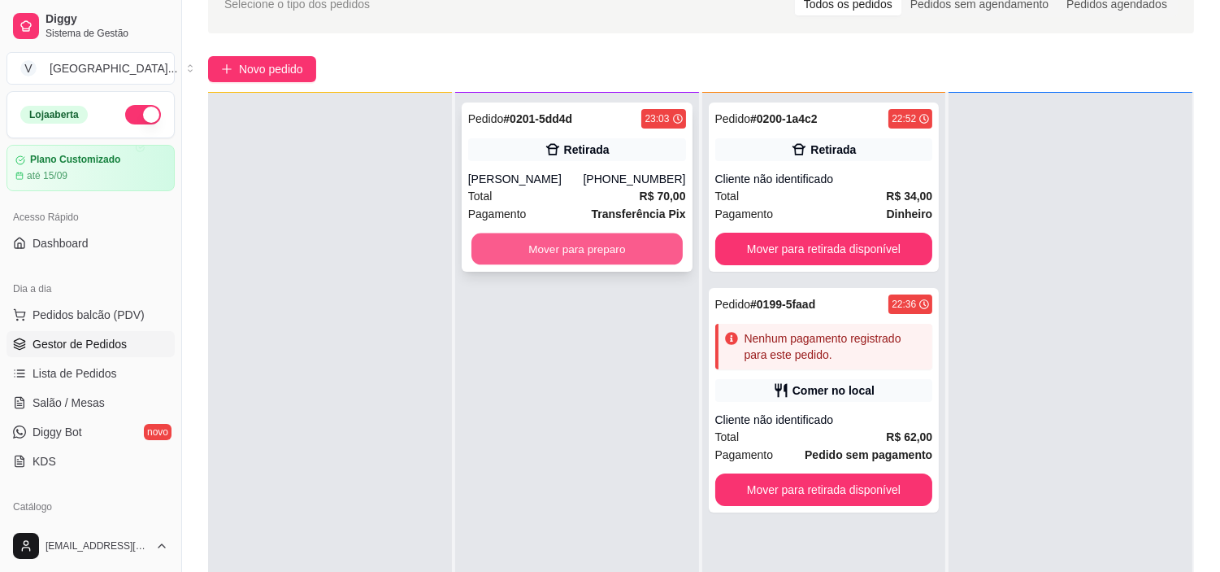
click at [607, 241] on button "Mover para preparo" at bounding box center [577, 249] width 211 height 32
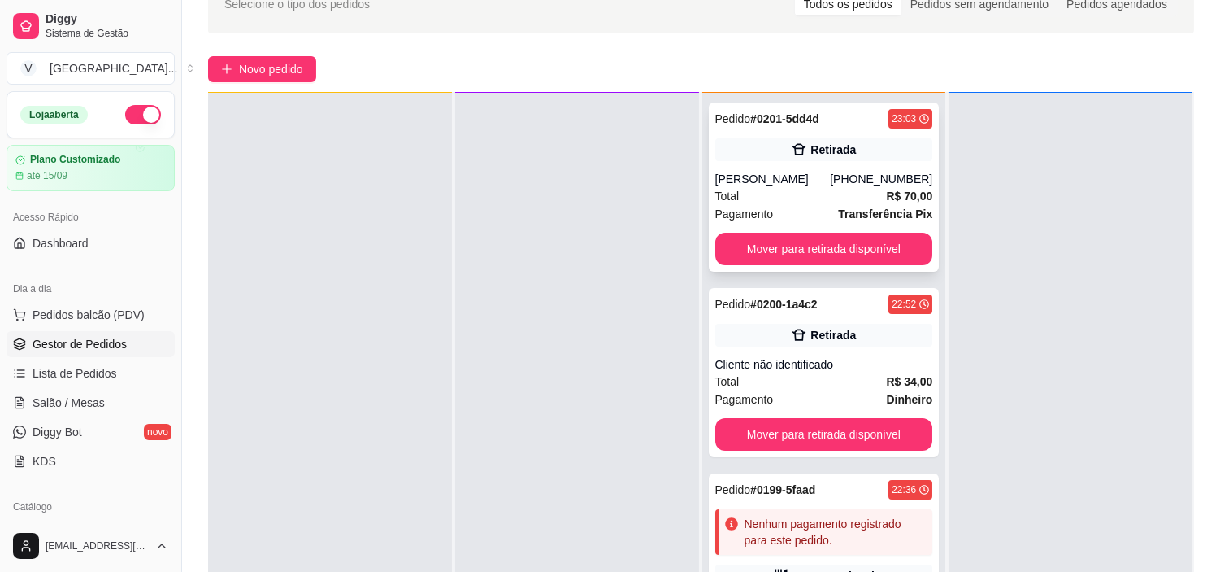
click at [729, 185] on div "Pedido # 0201-5dd4d 23:03 Retirada Emily Jordana (62) 9957-4679 Total R$ 70,00 …" at bounding box center [824, 186] width 231 height 169
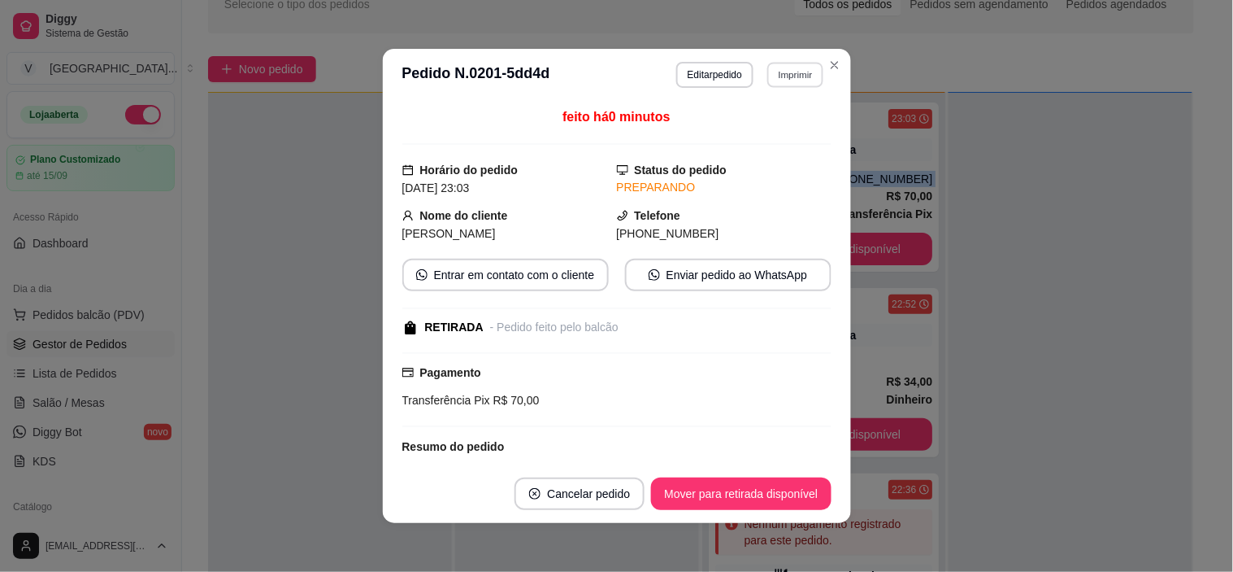
click at [807, 74] on button "Imprimir" at bounding box center [796, 74] width 56 height 25
click at [776, 128] on button "IMPRESSORA" at bounding box center [761, 132] width 114 height 25
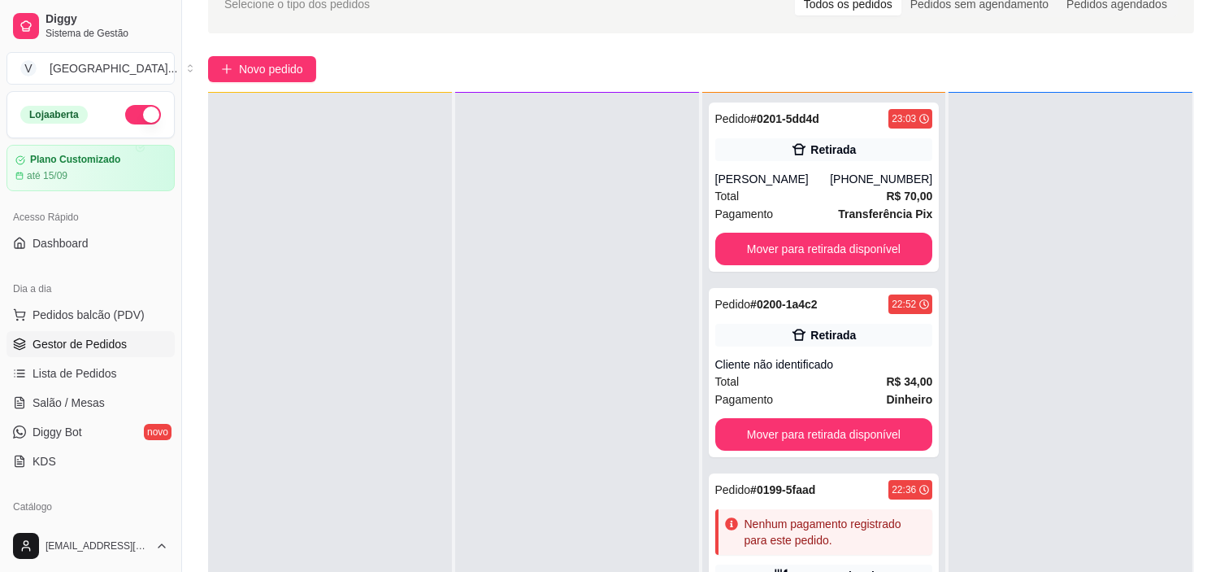
click at [533, 333] on div at bounding box center [577, 379] width 244 height 572
click at [258, 75] on span "Novo pedido" at bounding box center [271, 69] width 64 height 18
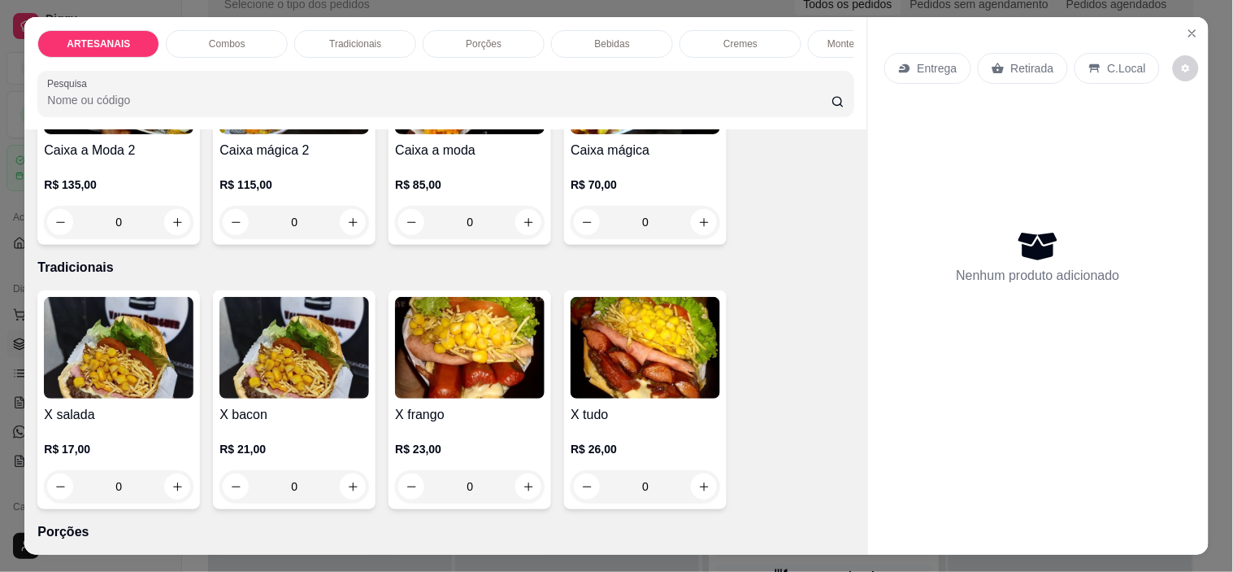
scroll to position [1084, 0]
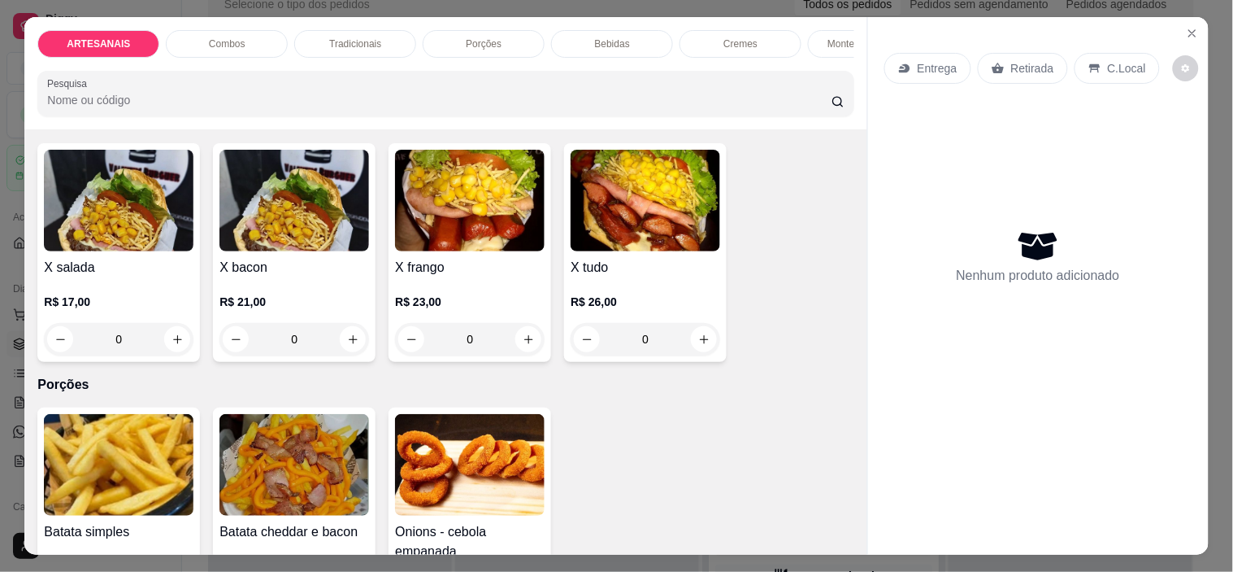
click at [168, 344] on div "0" at bounding box center [119, 339] width 150 height 33
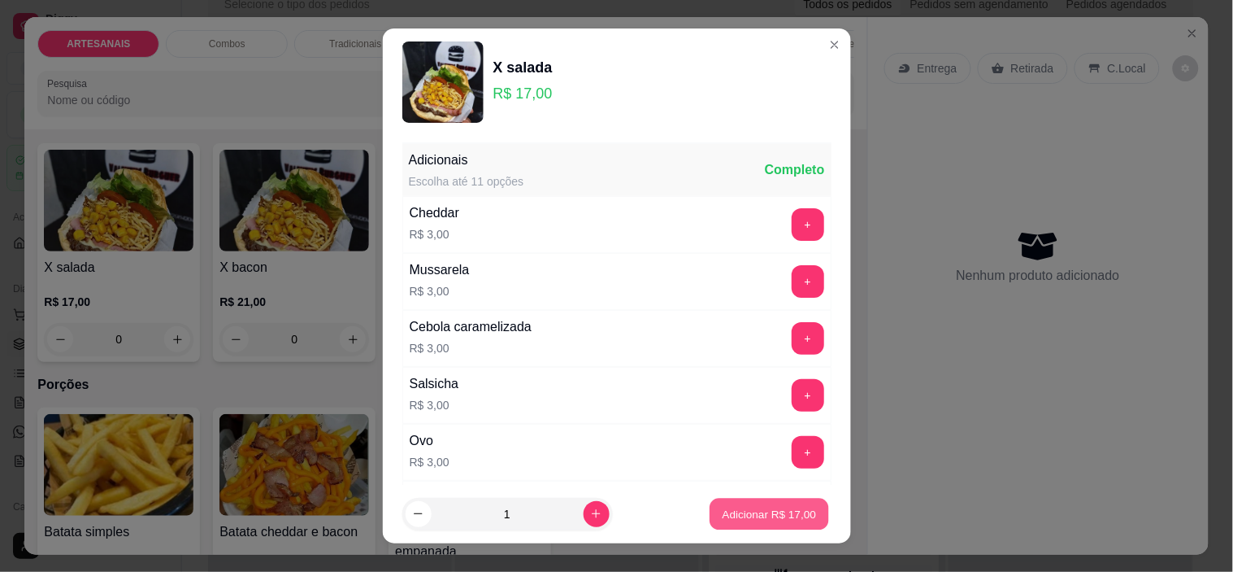
click at [785, 509] on p "Adicionar R$ 17,00" at bounding box center [770, 513] width 94 height 15
type input "1"
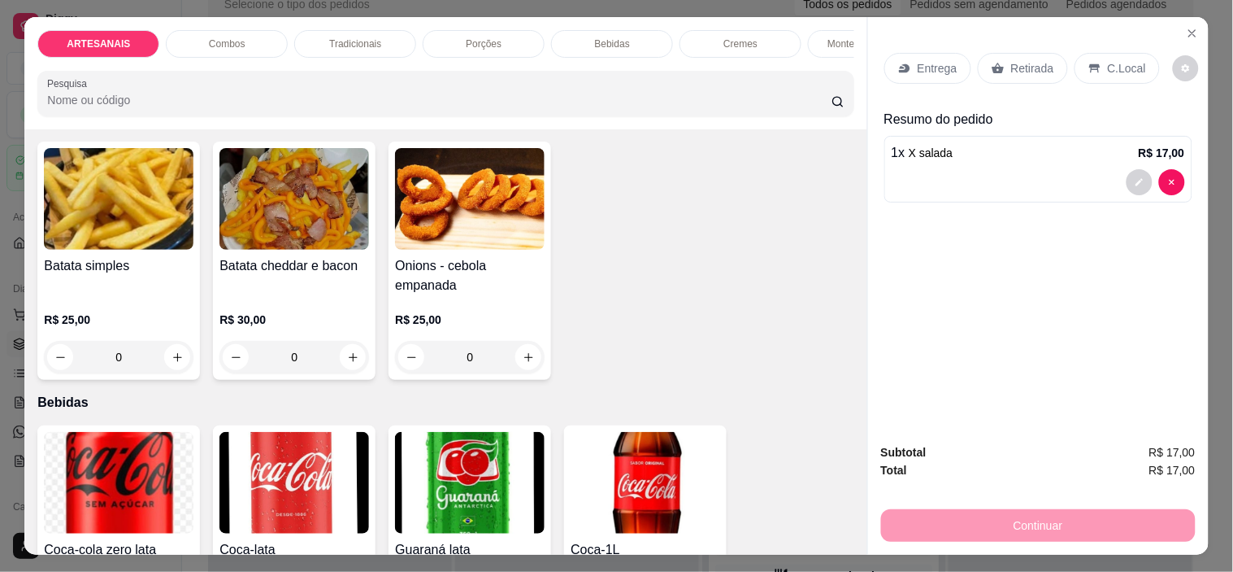
scroll to position [1355, 0]
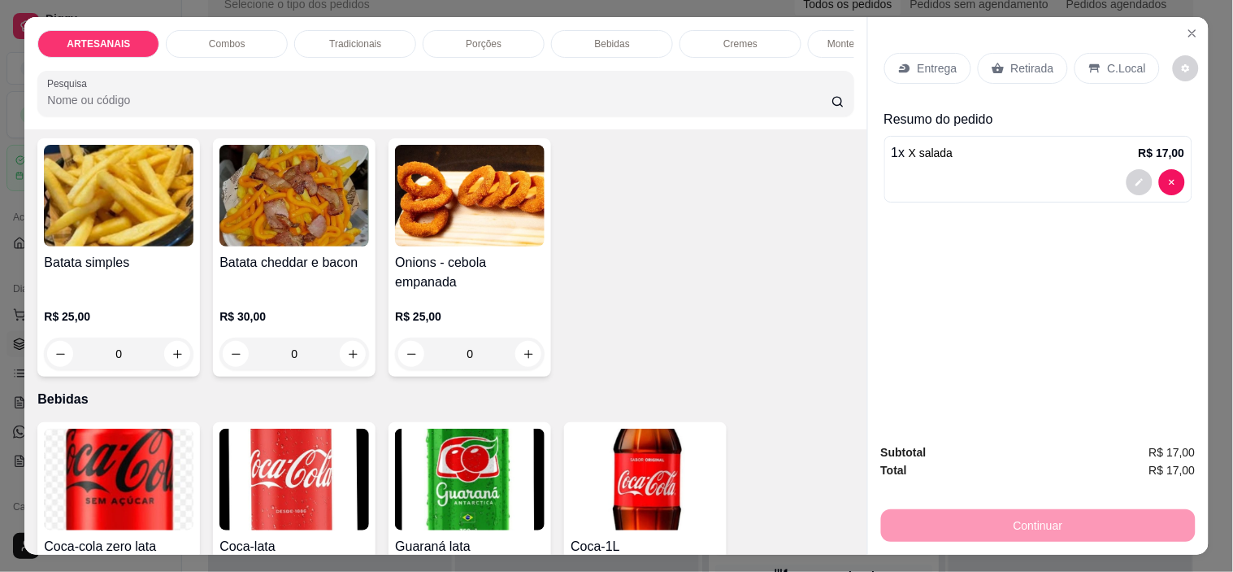
click at [932, 53] on div "Entrega" at bounding box center [928, 68] width 87 height 31
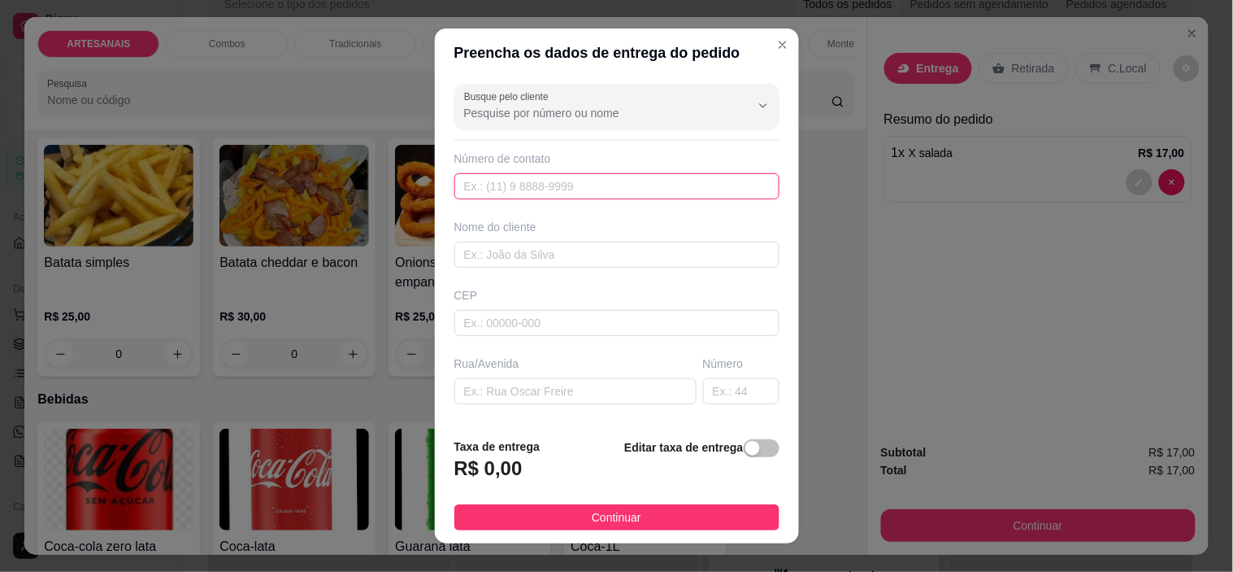
click at [541, 194] on input "text" at bounding box center [617, 186] width 325 height 26
type input "(82) 9989-6926"
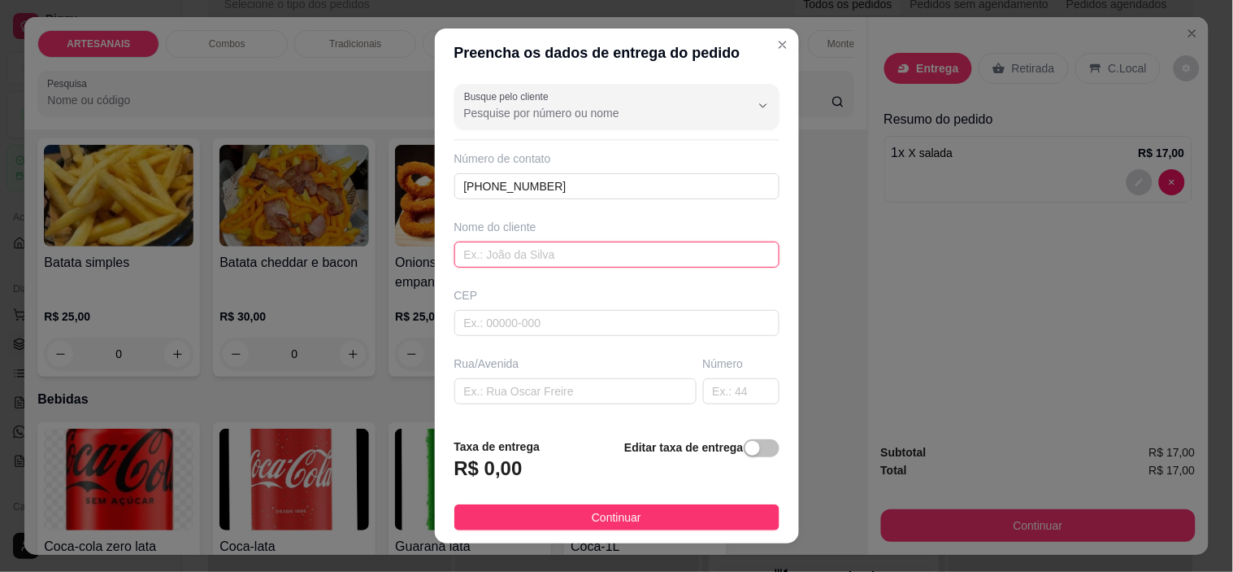
click at [548, 246] on input "text" at bounding box center [617, 254] width 325 height 26
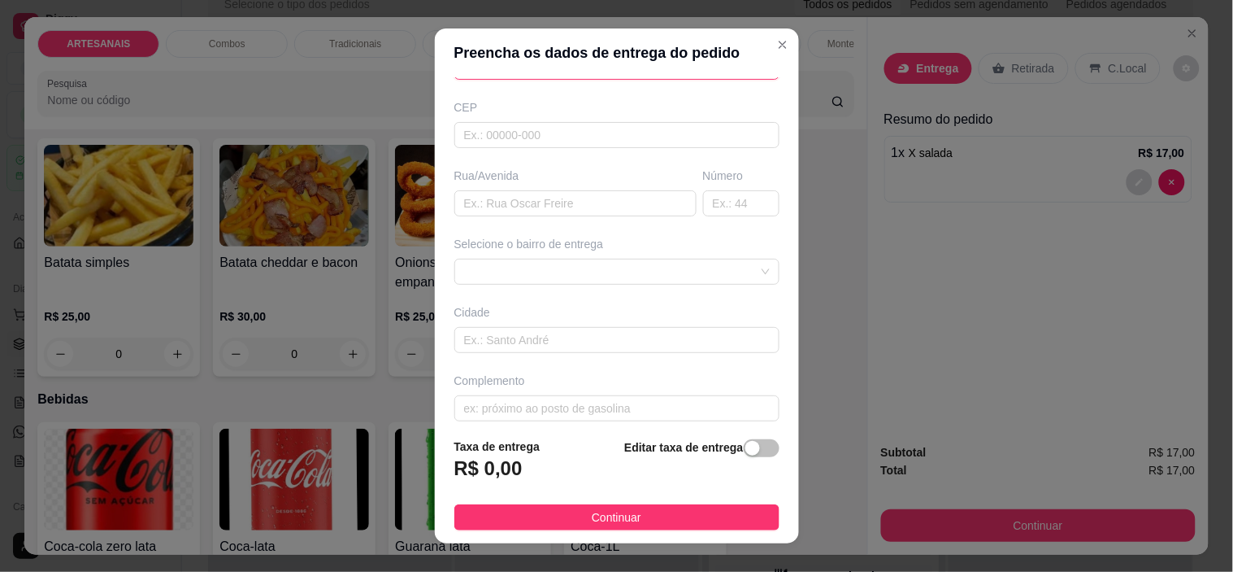
scroll to position [201, 0]
click at [712, 257] on span at bounding box center [617, 258] width 306 height 24
type input "Valmir"
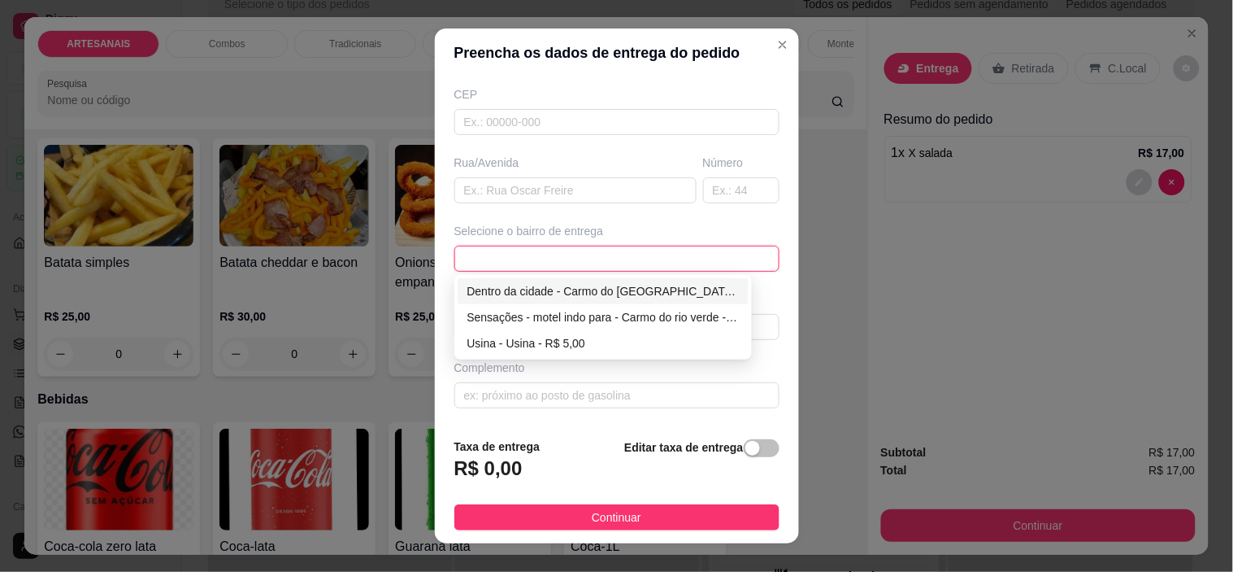
click at [562, 299] on div "Dentro da cidade - Carmo do rio verde - R$ 2,00" at bounding box center [604, 291] width 272 height 18
type input "Carmo do rio verde"
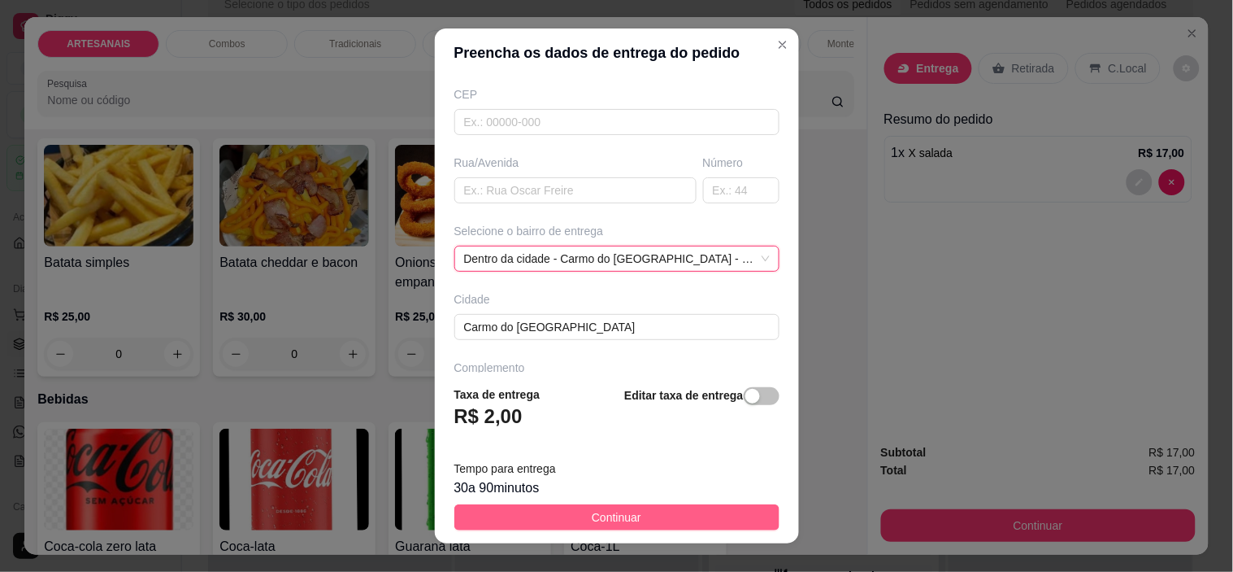
click at [692, 506] on button "Continuar" at bounding box center [617, 517] width 325 height 26
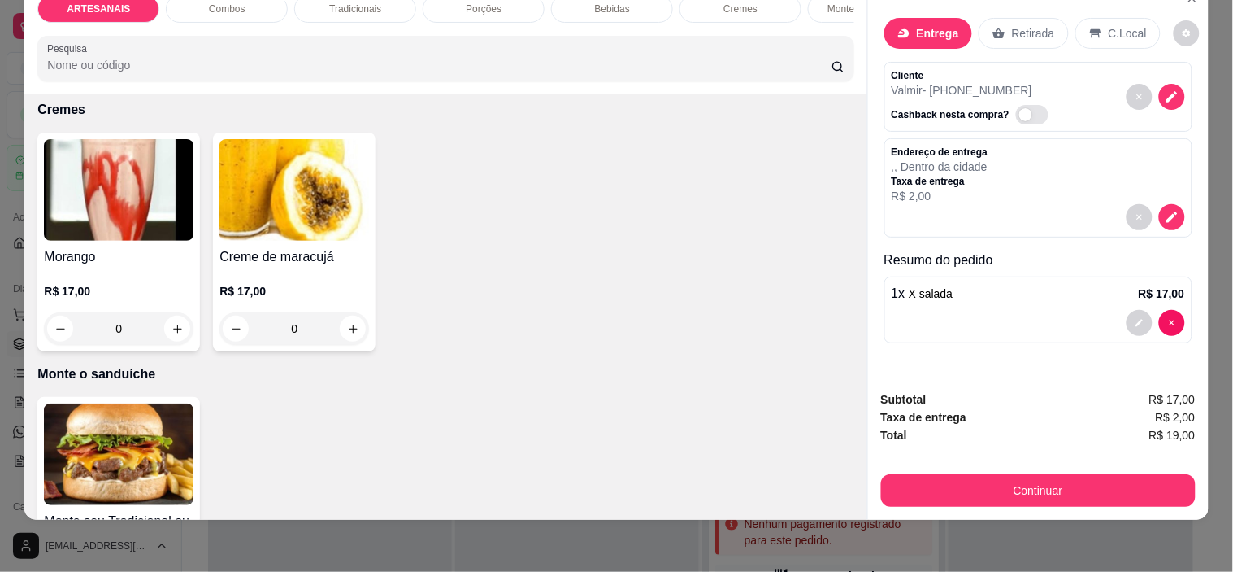
scroll to position [2710, 0]
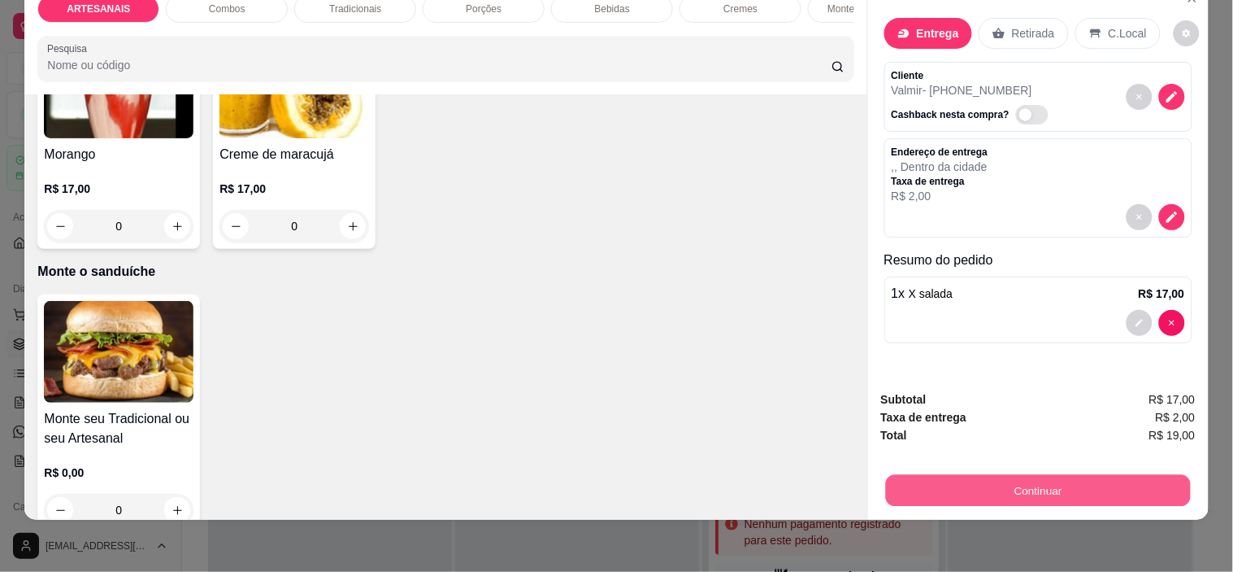
click at [977, 483] on button "Continuar" at bounding box center [1037, 491] width 305 height 32
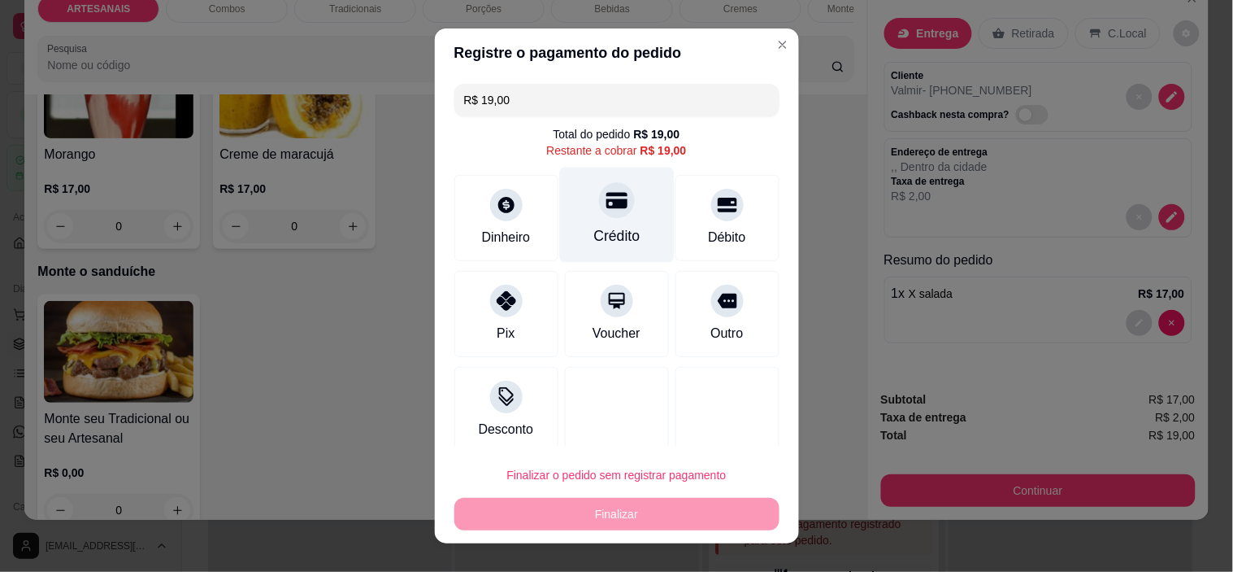
click at [612, 209] on div at bounding box center [617, 201] width 36 height 36
type input "R$ 0,00"
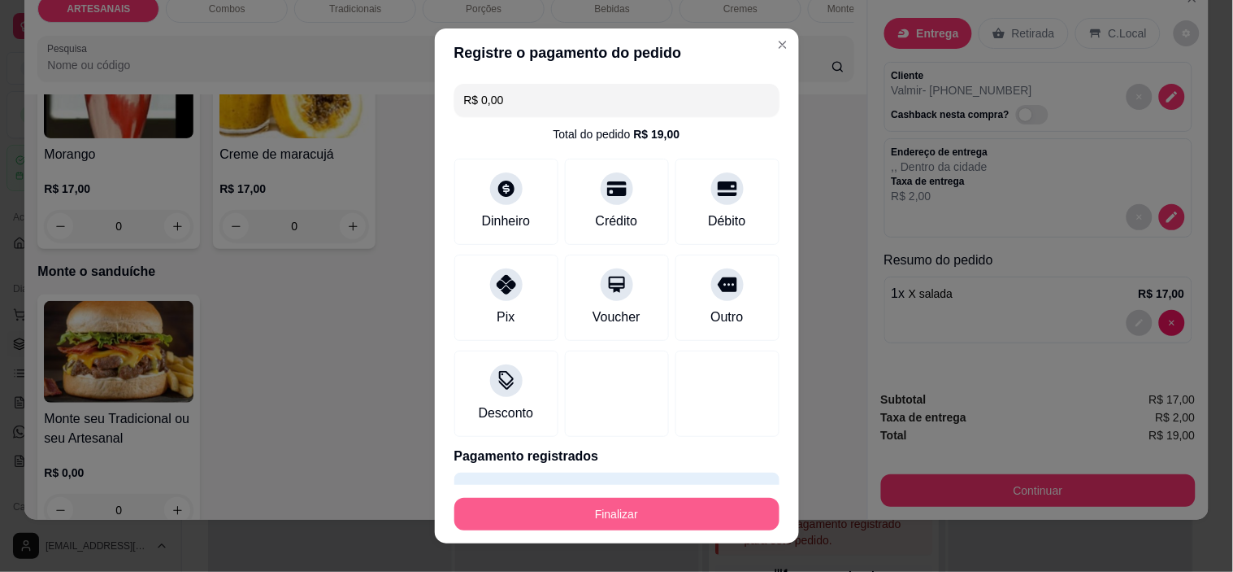
click at [685, 512] on button "Finalizar" at bounding box center [617, 514] width 325 height 33
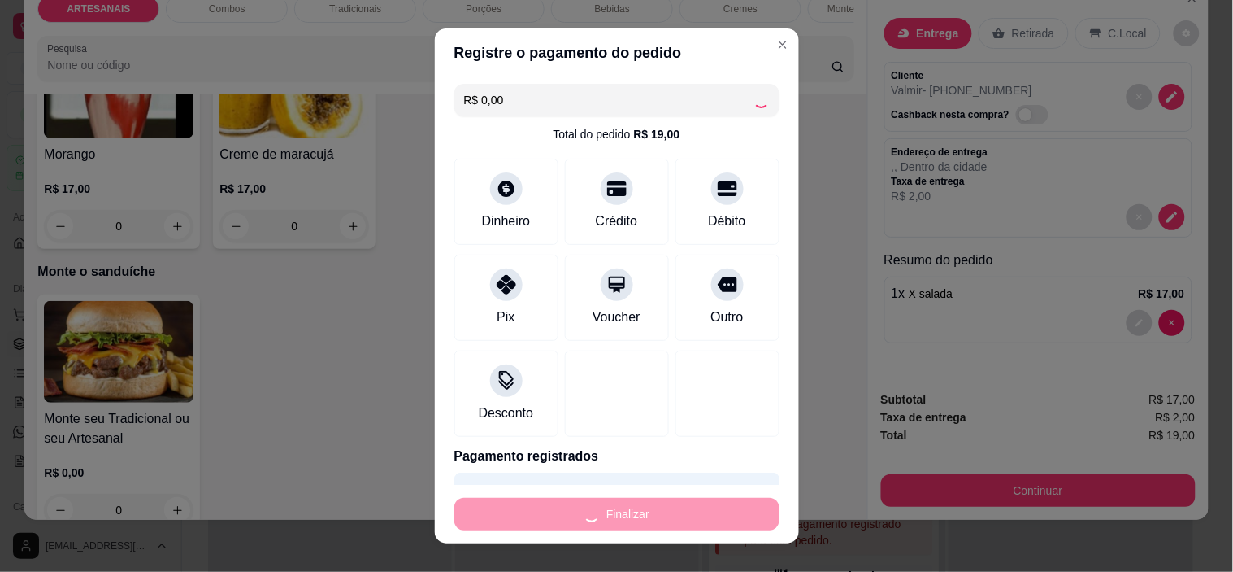
type input "0"
type input "-R$ 19,00"
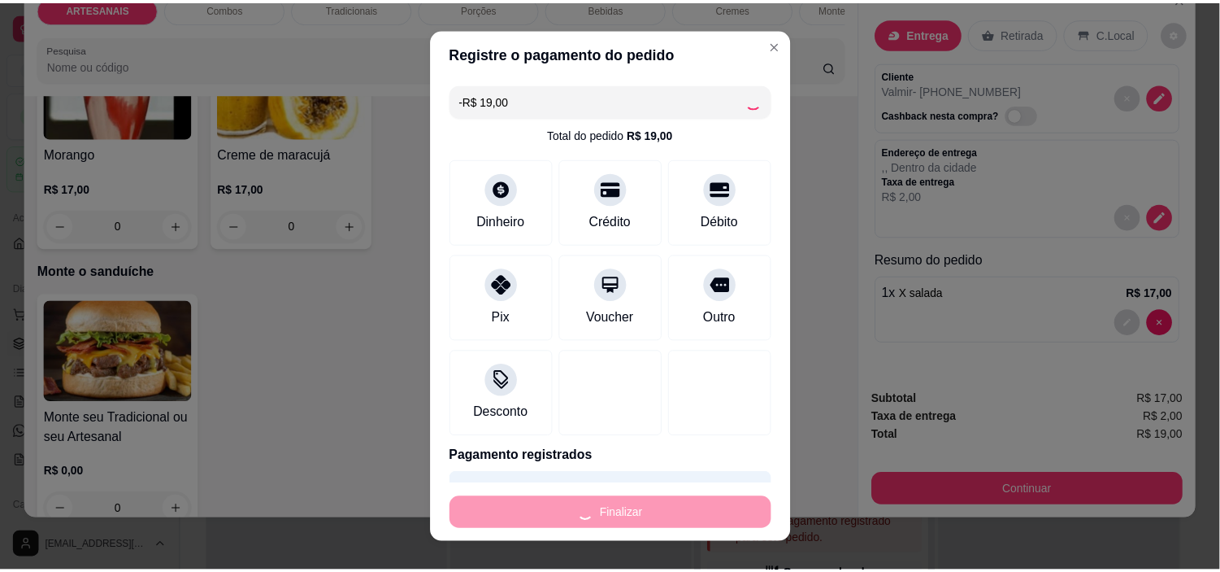
scroll to position [2708, 0]
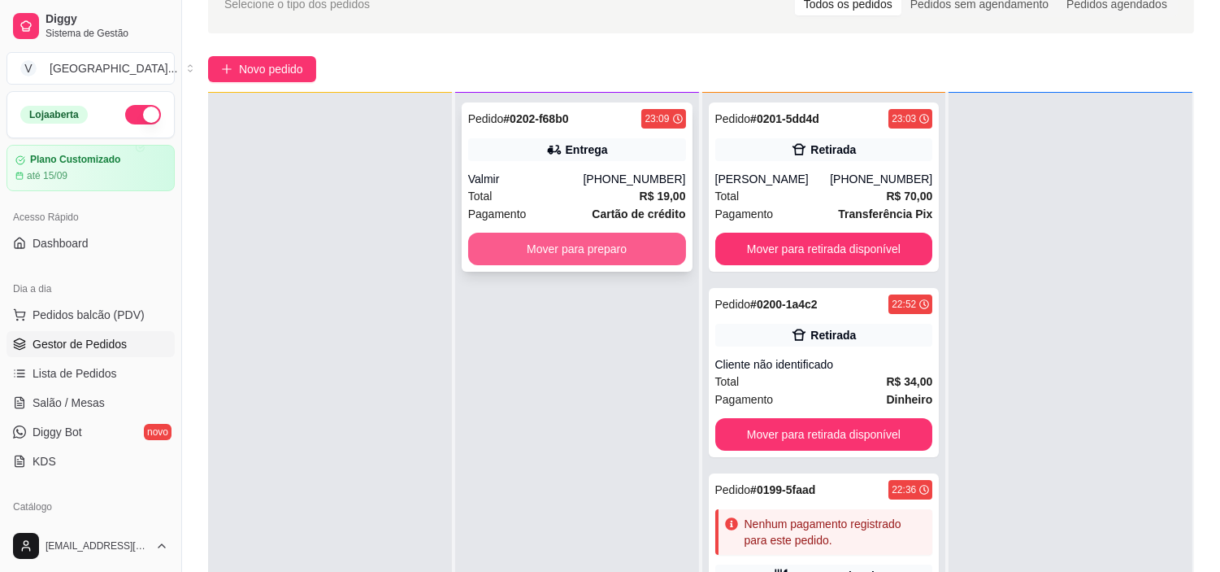
click at [602, 241] on button "Mover para preparo" at bounding box center [577, 249] width 218 height 33
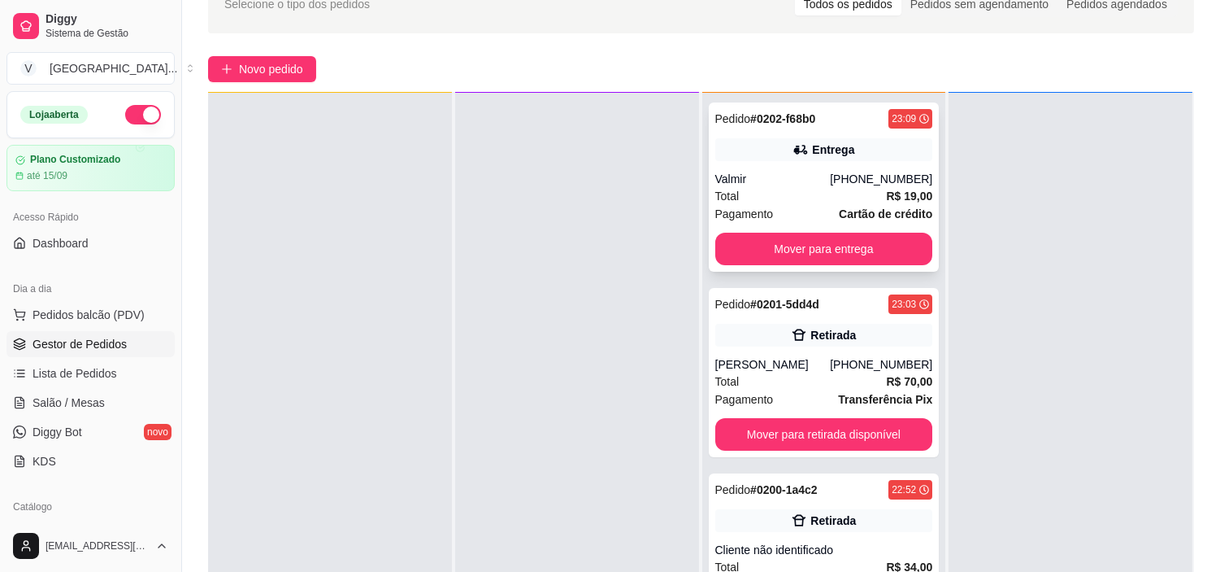
click at [802, 194] on div "Total R$ 19,00" at bounding box center [825, 196] width 218 height 18
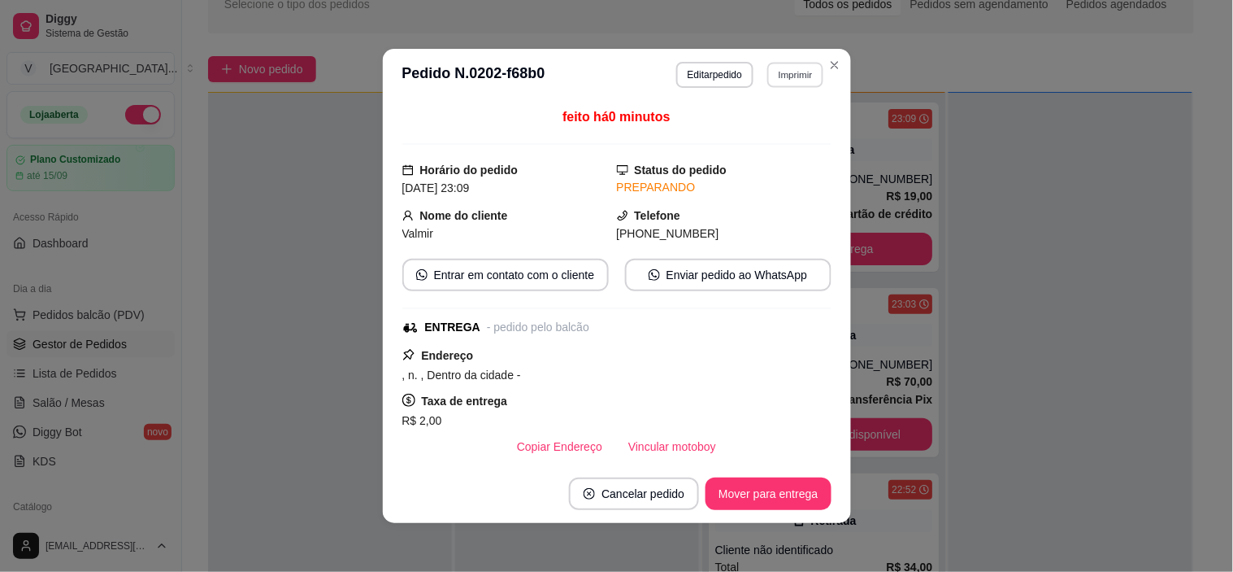
click at [798, 83] on button "Imprimir" at bounding box center [796, 74] width 56 height 25
click at [787, 133] on button "IMPRESSORA" at bounding box center [761, 133] width 118 height 26
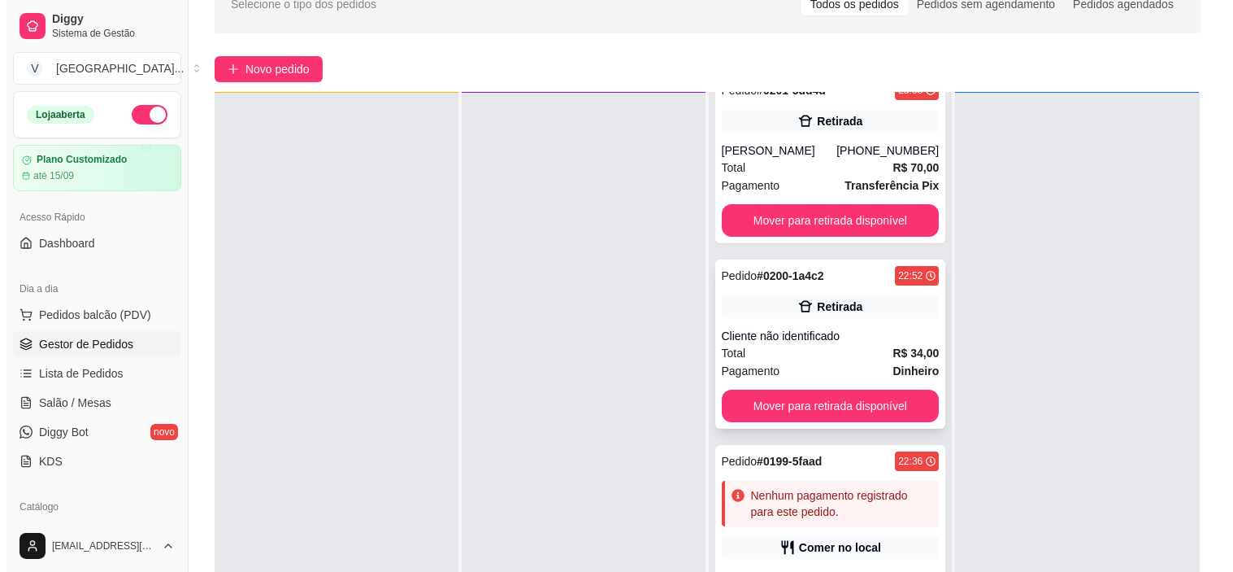
scroll to position [241, 0]
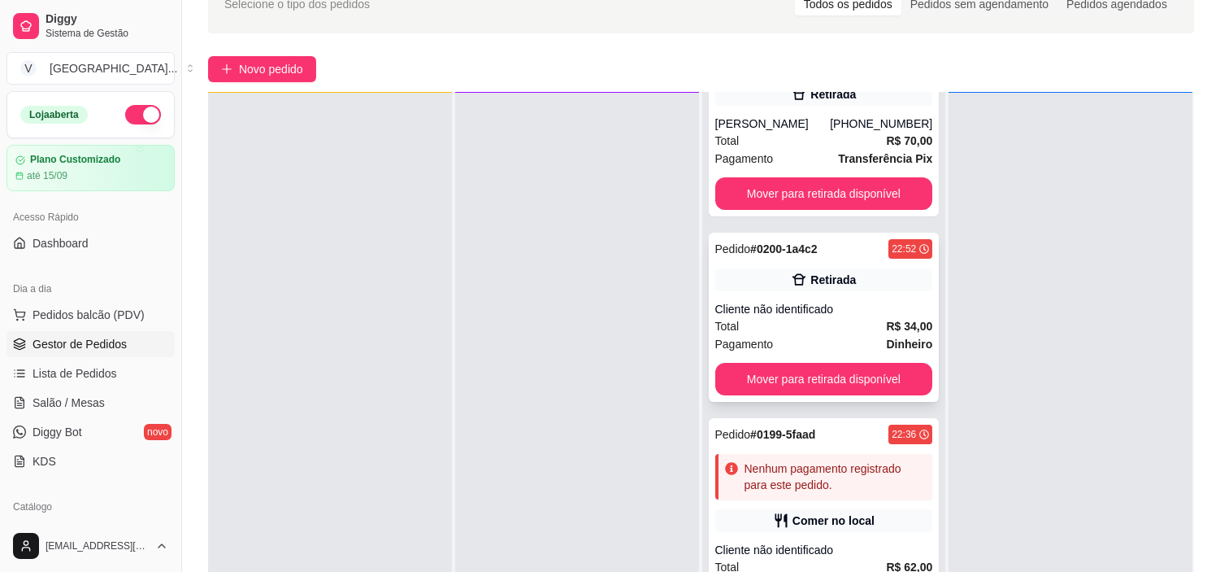
click at [826, 304] on div "Cliente não identificado" at bounding box center [825, 309] width 218 height 16
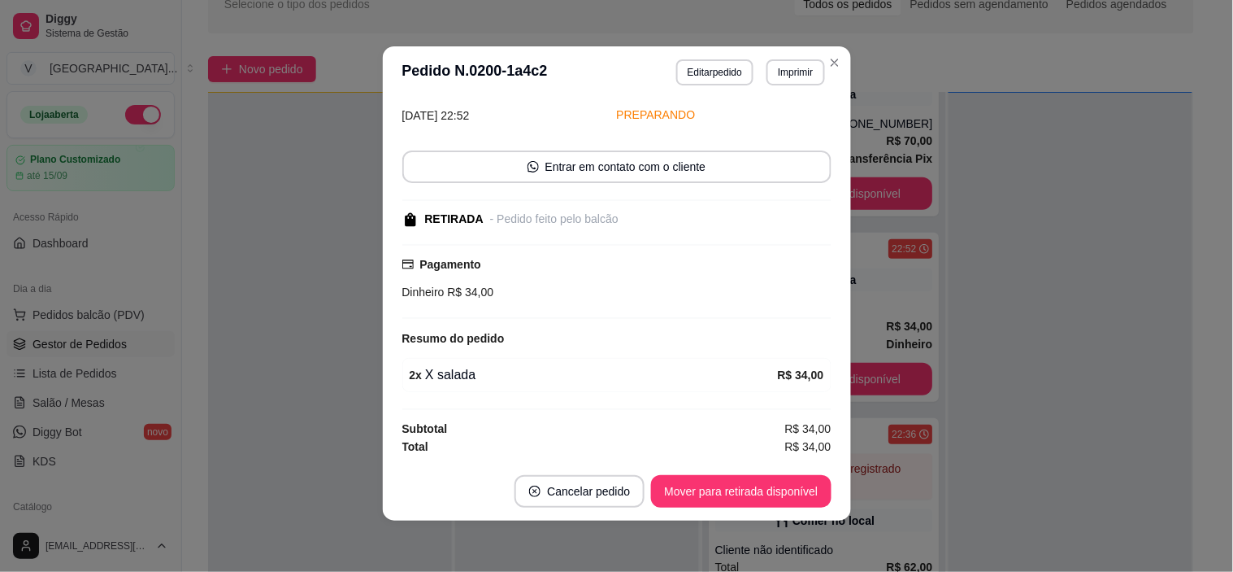
scroll to position [3, 0]
click at [697, 489] on button "Mover para retirada disponível" at bounding box center [742, 491] width 174 height 32
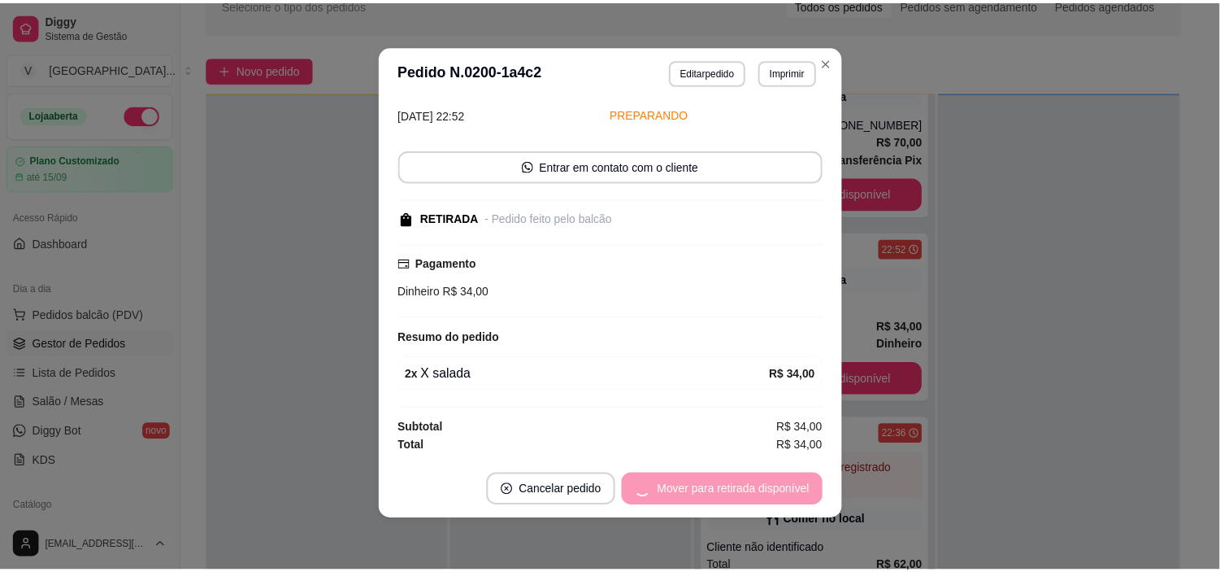
scroll to position [55, 0]
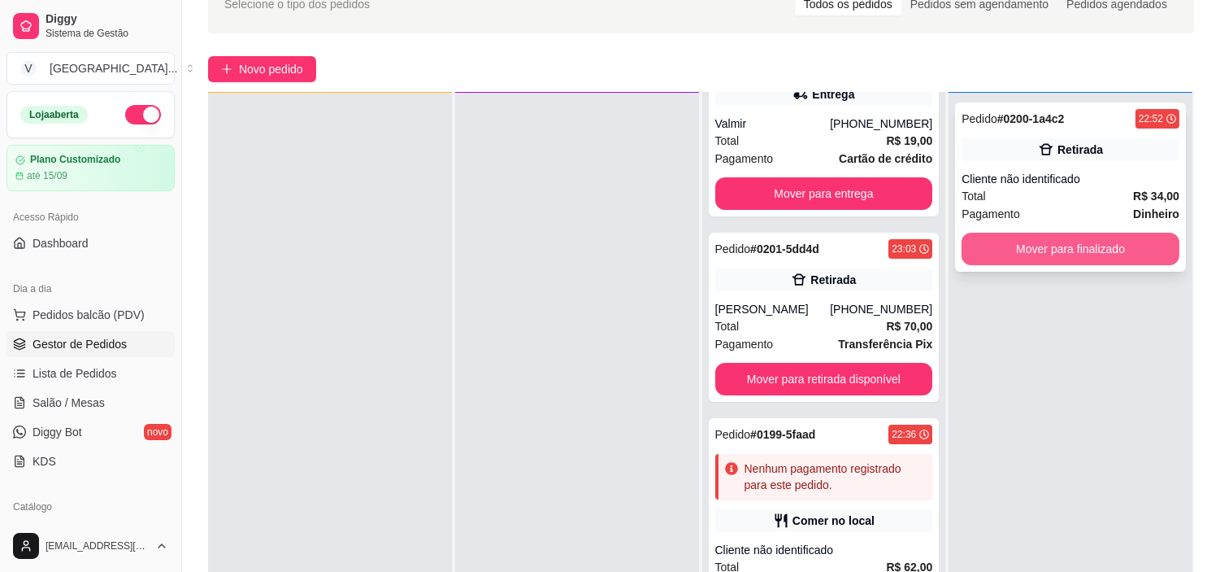
click at [1129, 240] on button "Mover para finalizado" at bounding box center [1071, 249] width 218 height 33
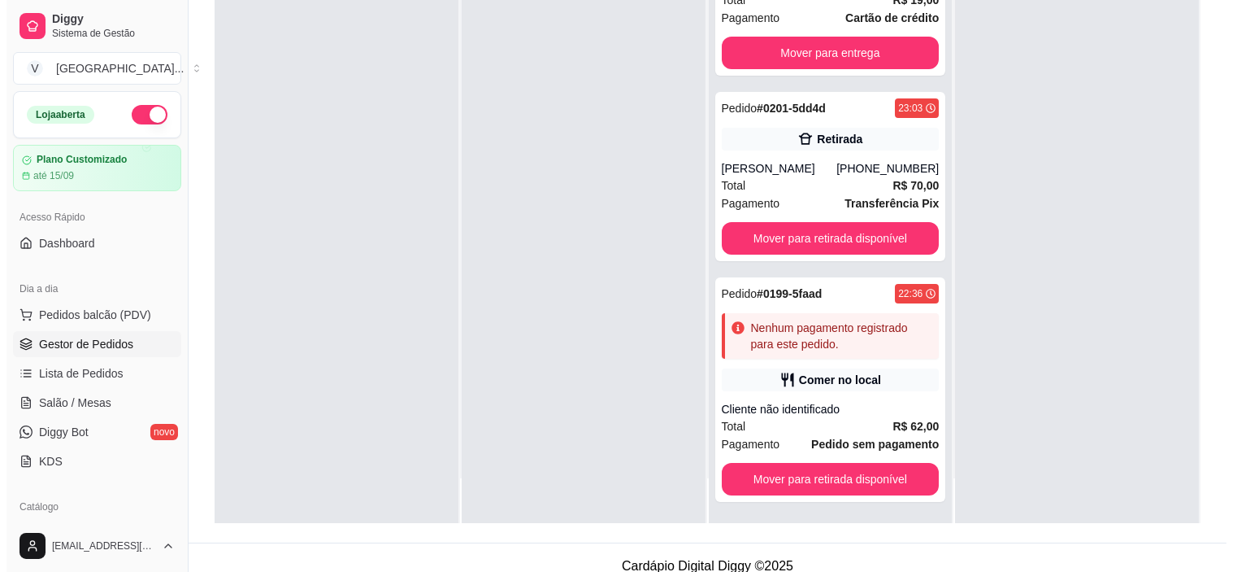
scroll to position [248, 0]
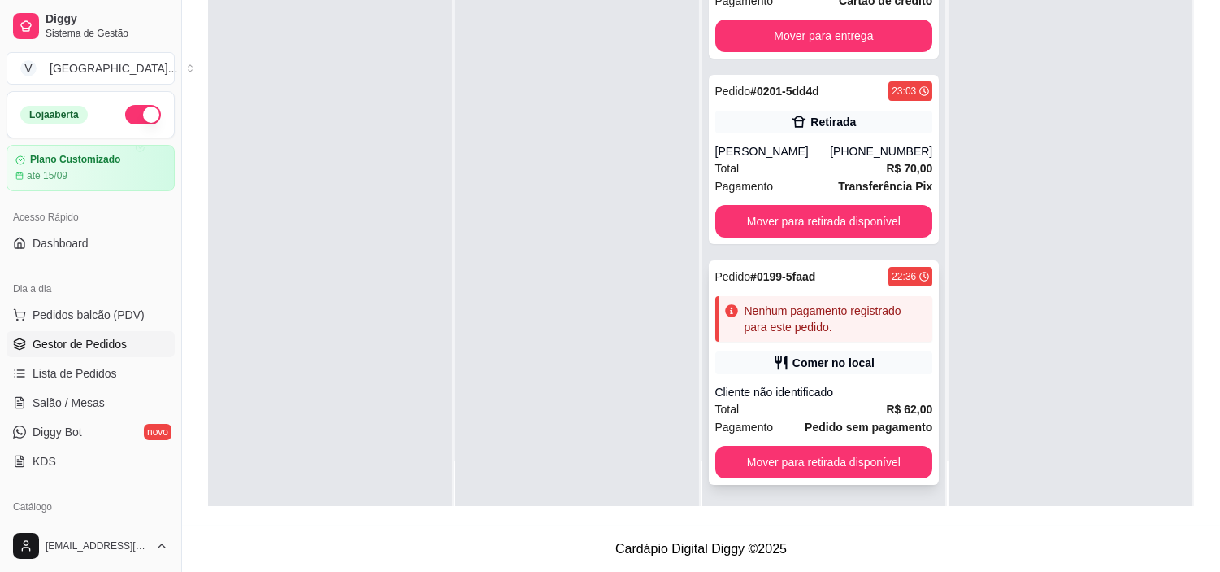
click at [817, 380] on div "Pedido # 0199-5faad 22:36 Nenhum pagamento registrado para este pedido. Comer n…" at bounding box center [824, 372] width 231 height 224
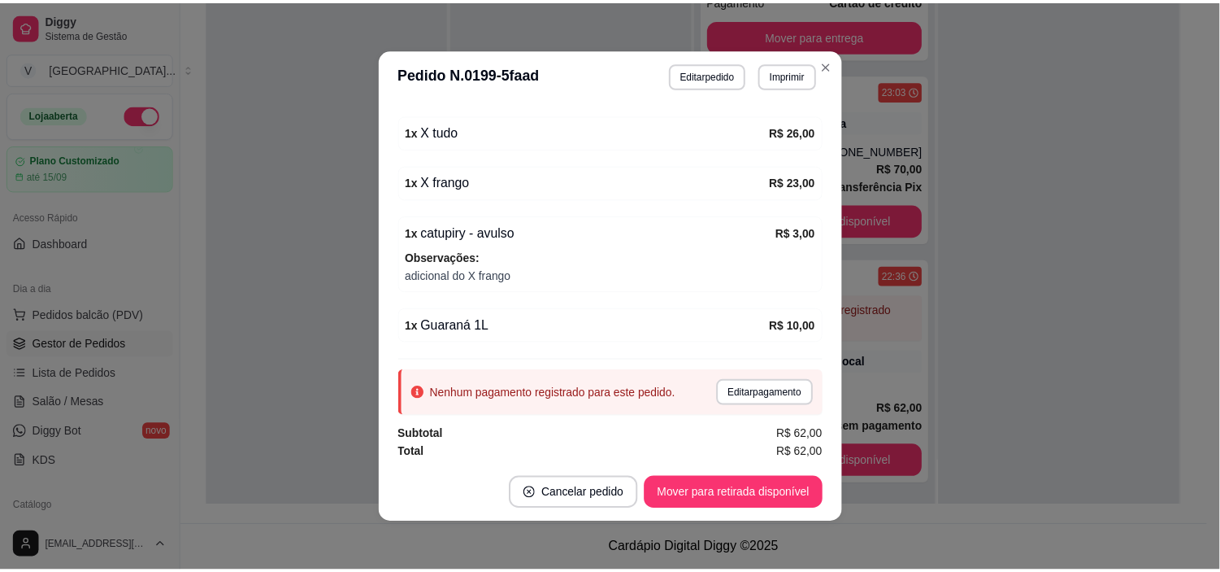
scroll to position [229, 0]
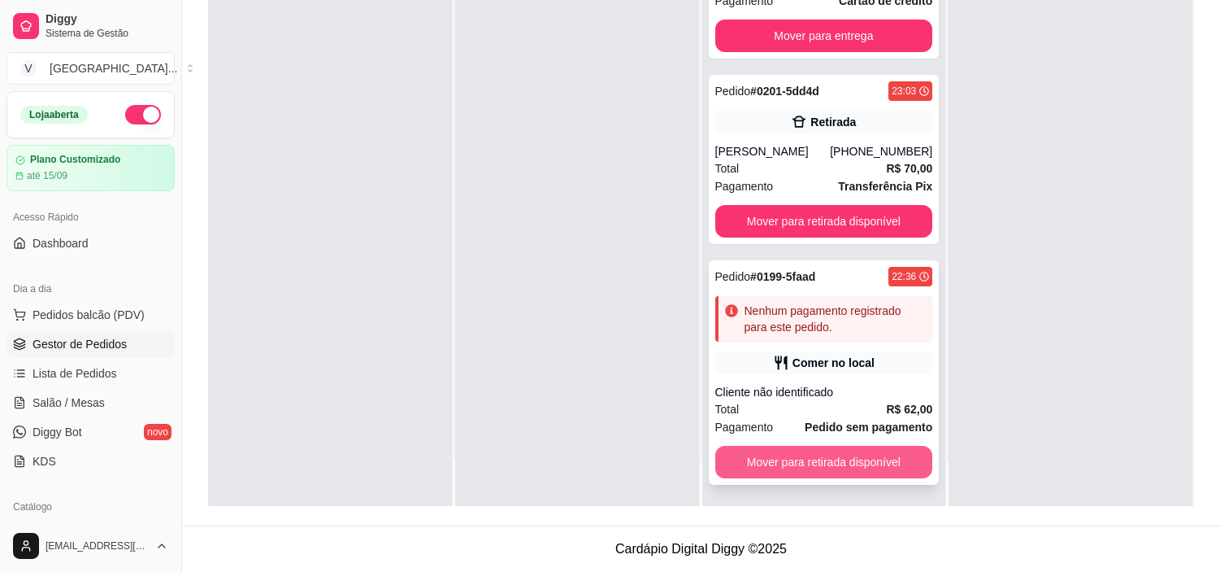
click at [867, 458] on button "Mover para retirada disponível" at bounding box center [825, 462] width 218 height 33
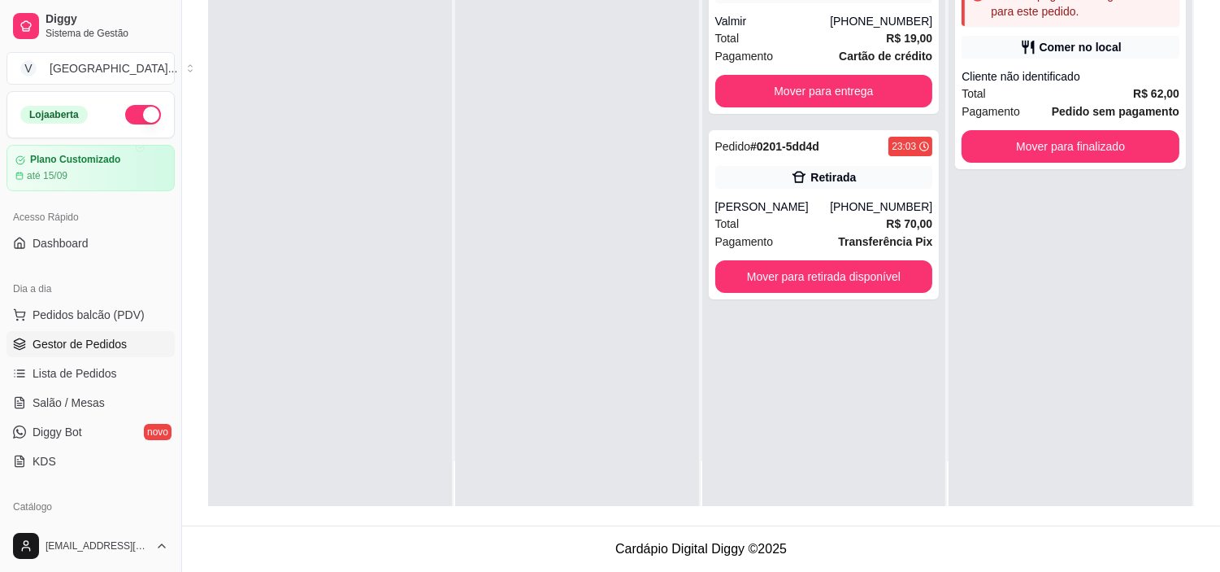
scroll to position [0, 0]
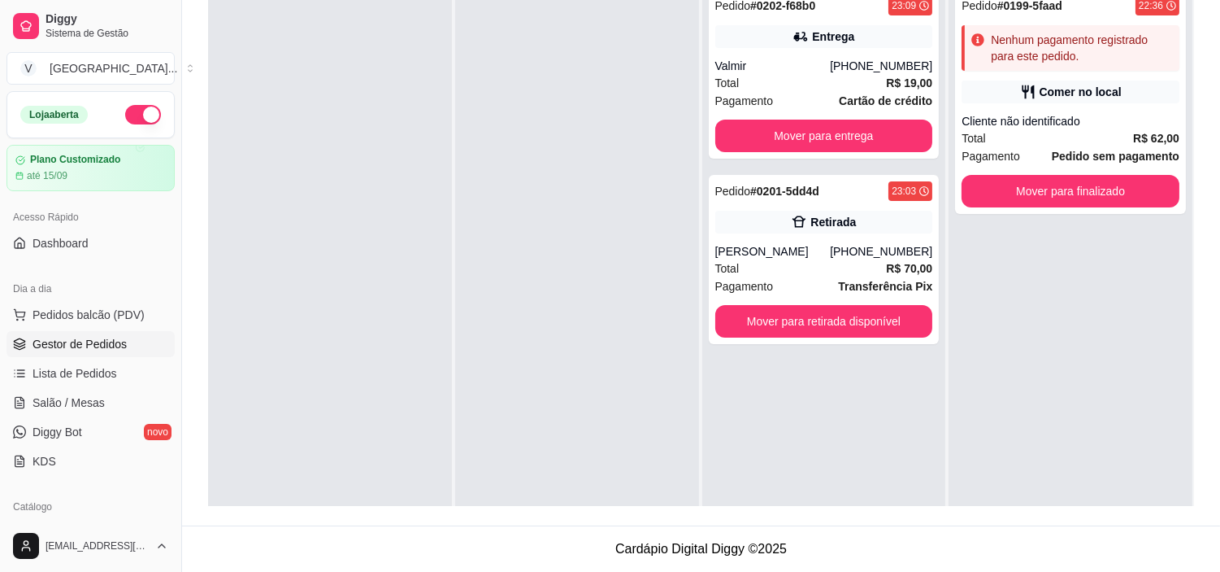
drag, startPoint x: 678, startPoint y: 450, endPoint x: 483, endPoint y: 614, distance: 254.5
drag, startPoint x: 483, startPoint y: 614, endPoint x: 575, endPoint y: 131, distance: 491.6
click at [575, 131] on div at bounding box center [577, 266] width 244 height 572
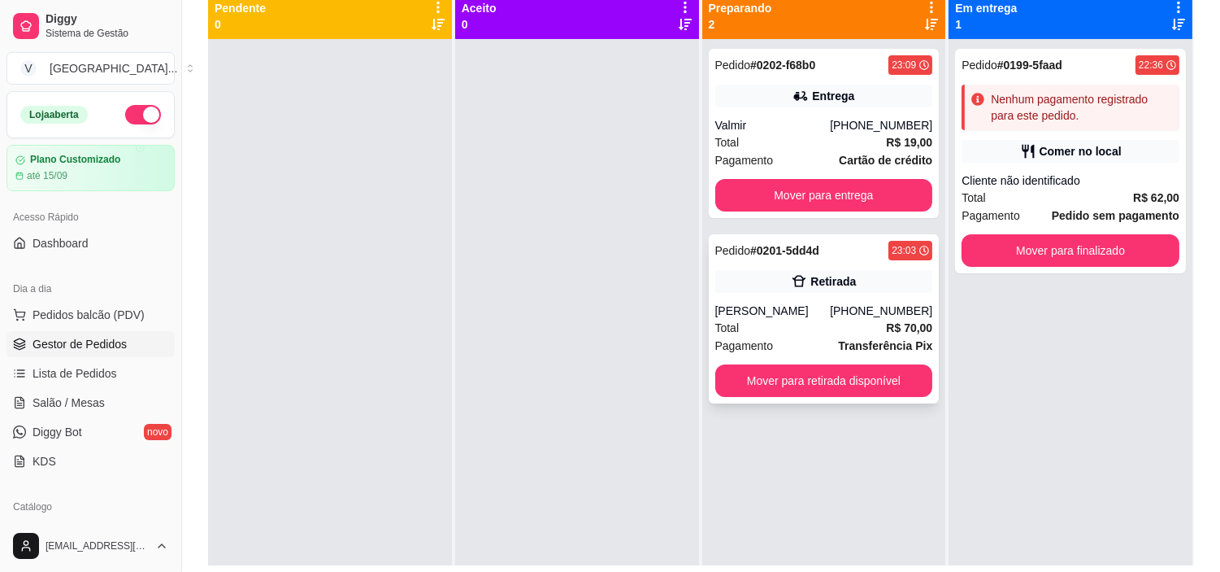
scroll to position [158, 0]
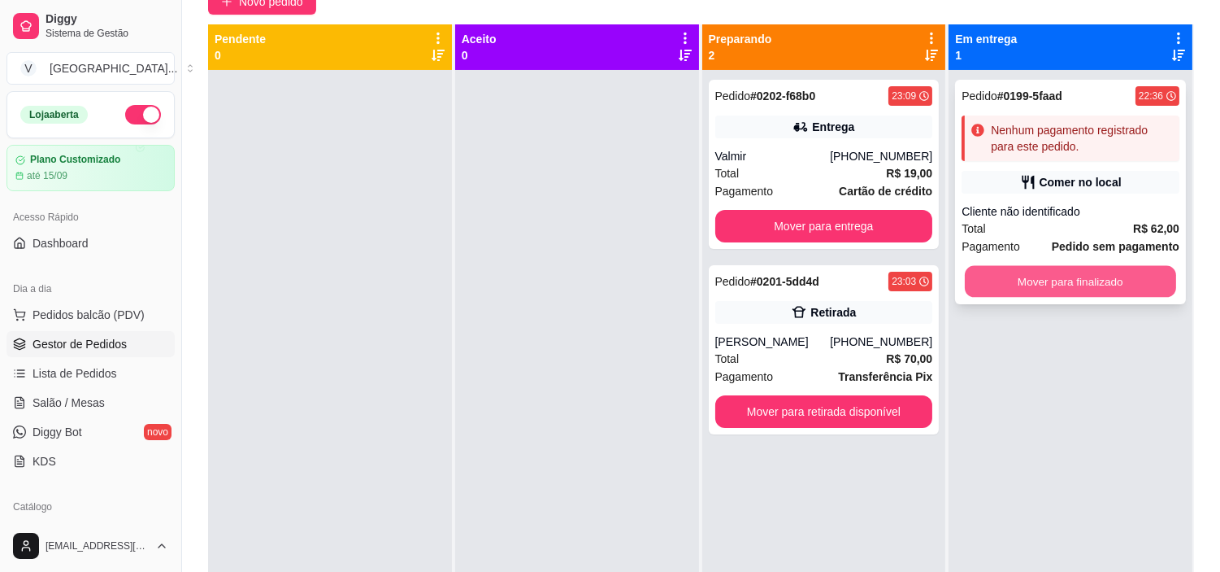
click at [1088, 278] on button "Mover para finalizado" at bounding box center [1070, 282] width 211 height 32
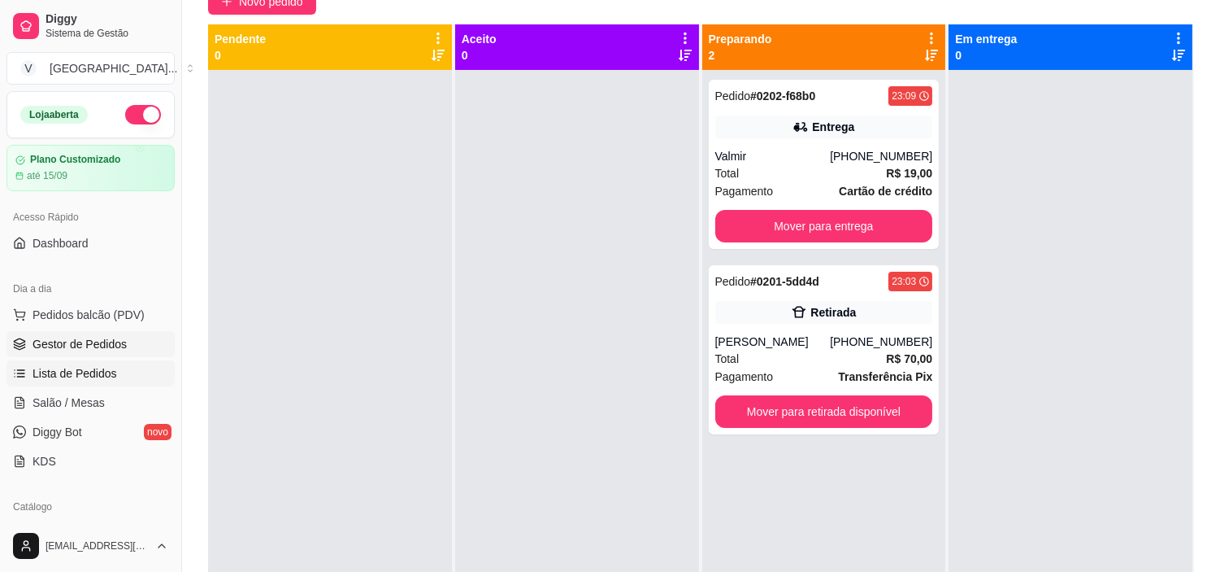
click at [30, 381] on link "Lista de Pedidos" at bounding box center [91, 373] width 168 height 26
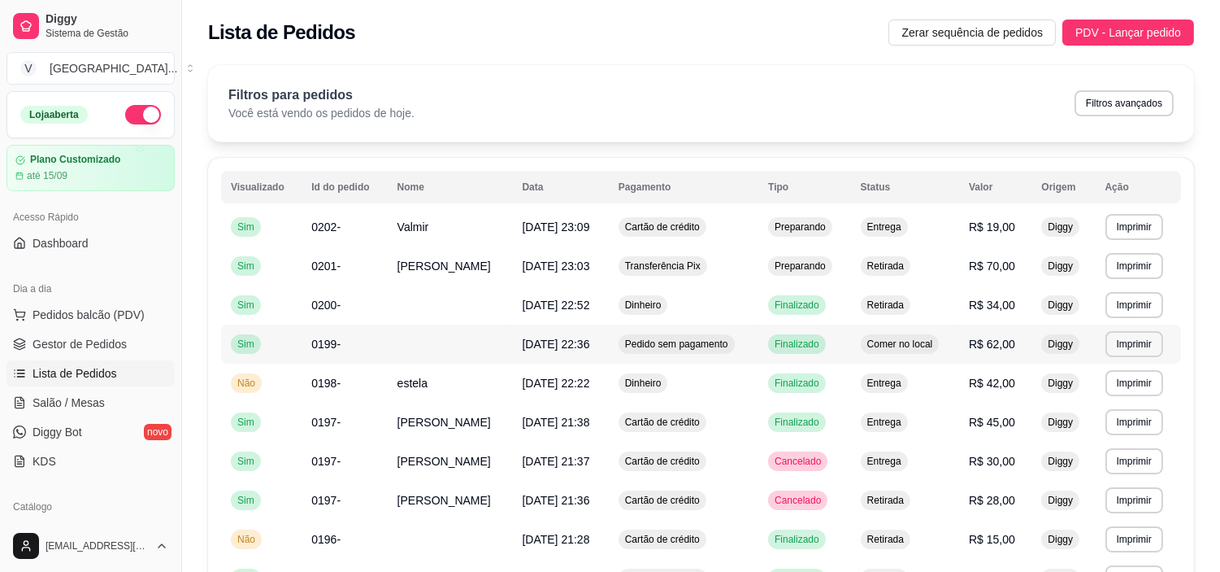
click at [814, 354] on div "Finalizado" at bounding box center [797, 344] width 58 height 20
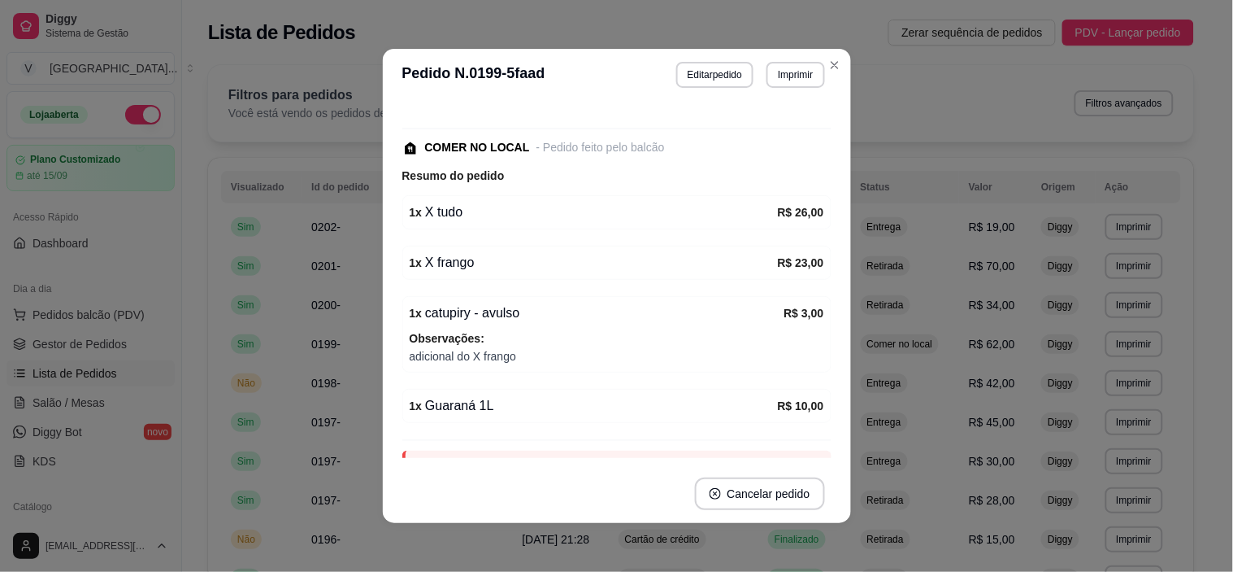
scroll to position [159, 0]
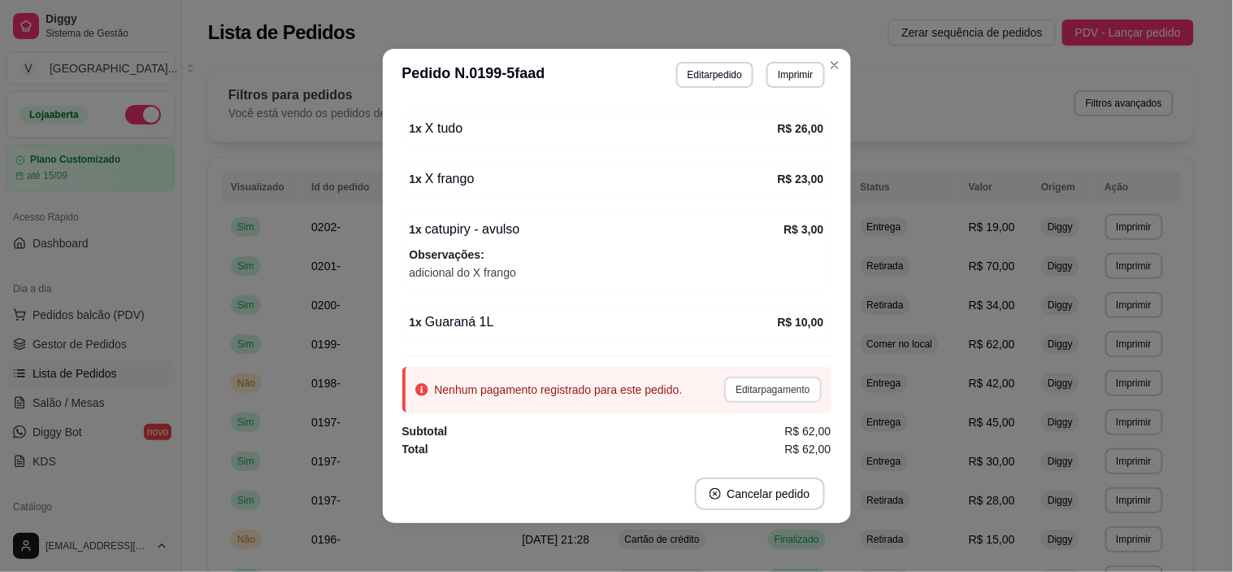
click at [758, 385] on button "Editar pagamento" at bounding box center [772, 389] width 97 height 26
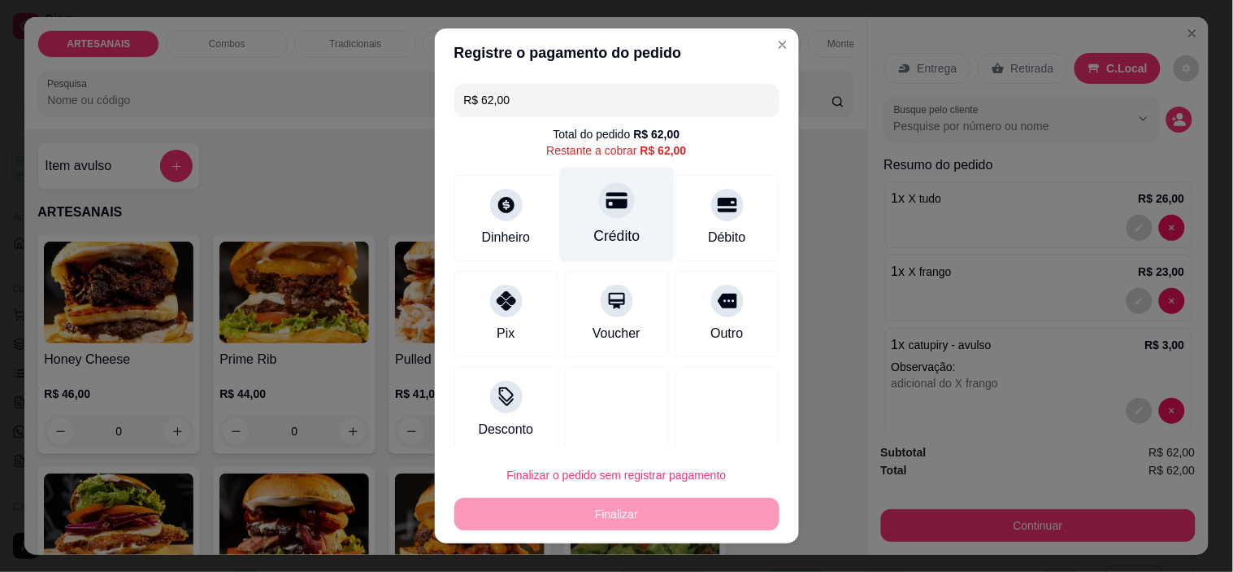
click at [594, 233] on div "Crédito" at bounding box center [617, 235] width 46 height 21
type input "R$ 0,00"
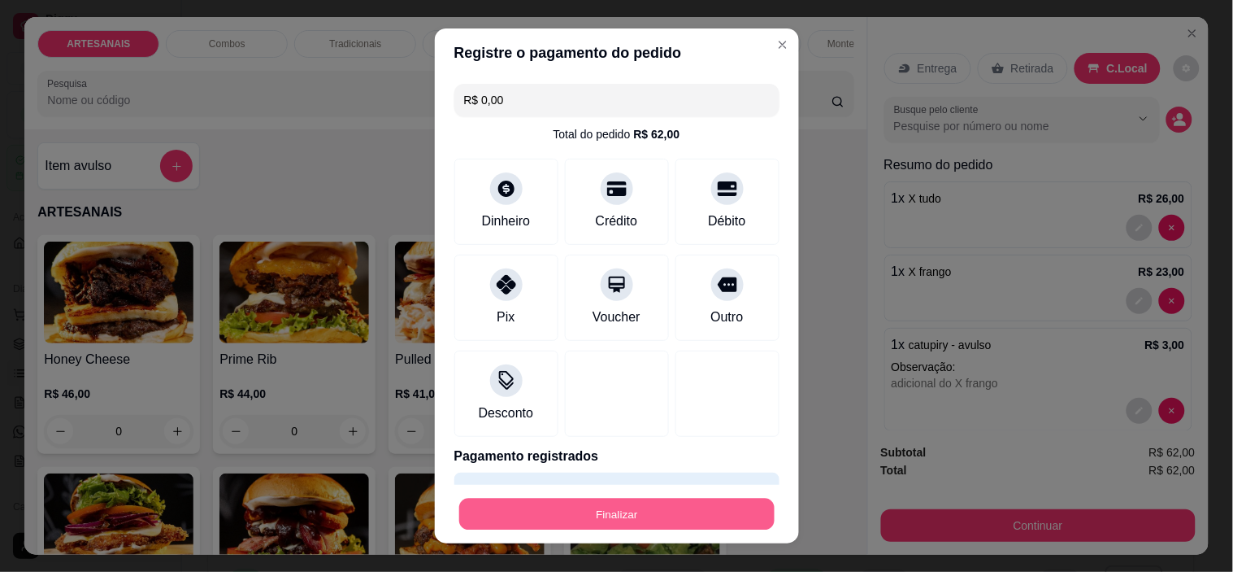
click at [610, 509] on button "Finalizar" at bounding box center [616, 514] width 315 height 32
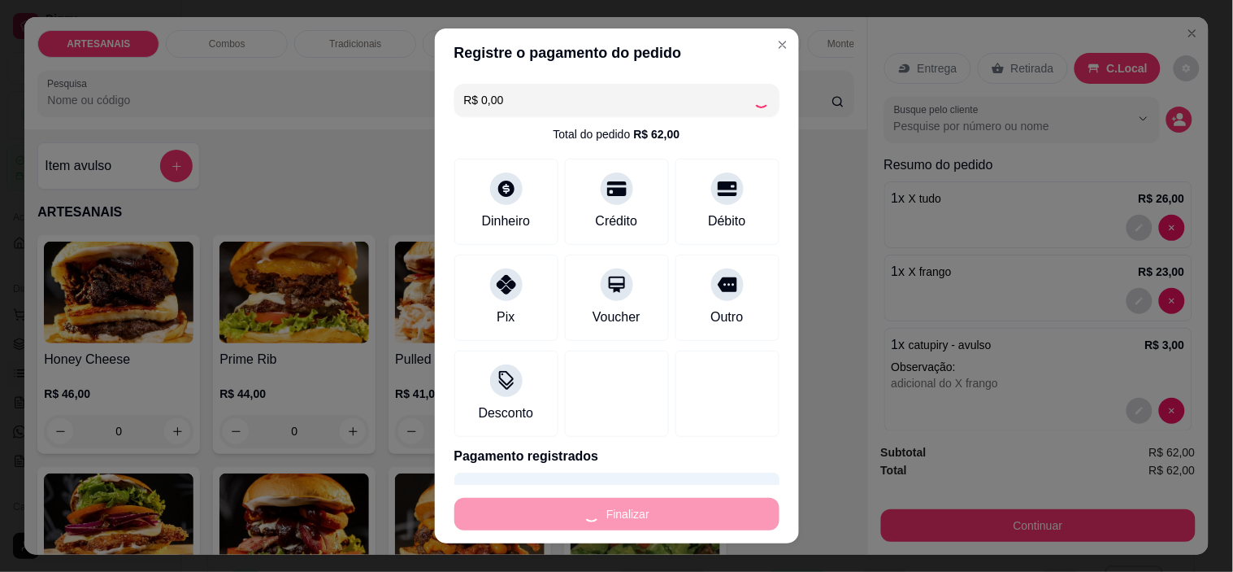
type input "0"
type input "-R$ 62,00"
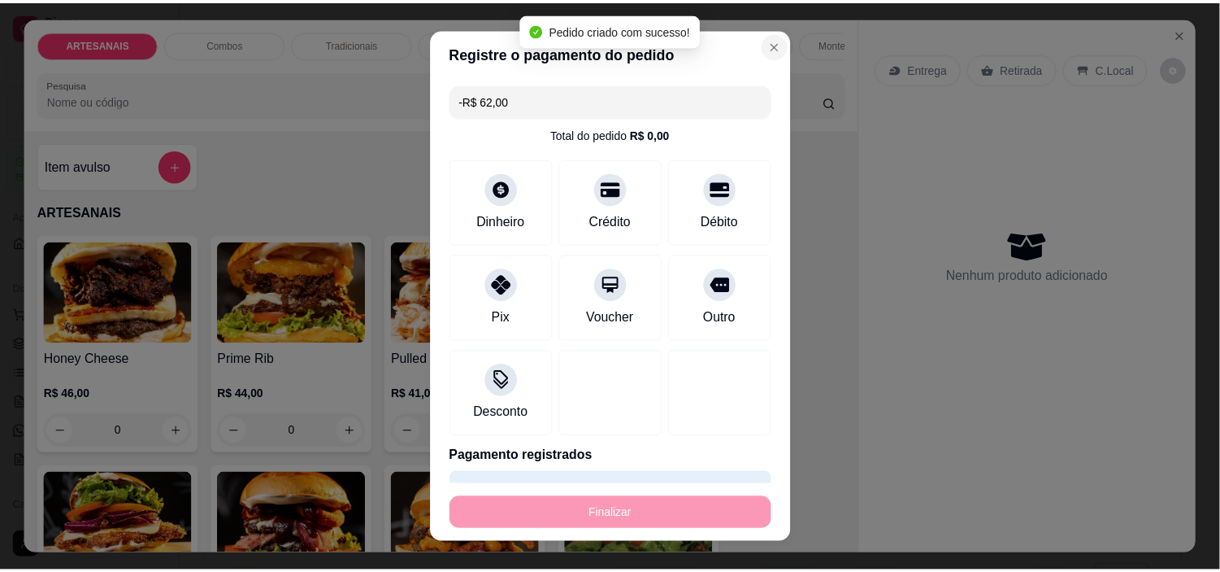
scroll to position [302, 0]
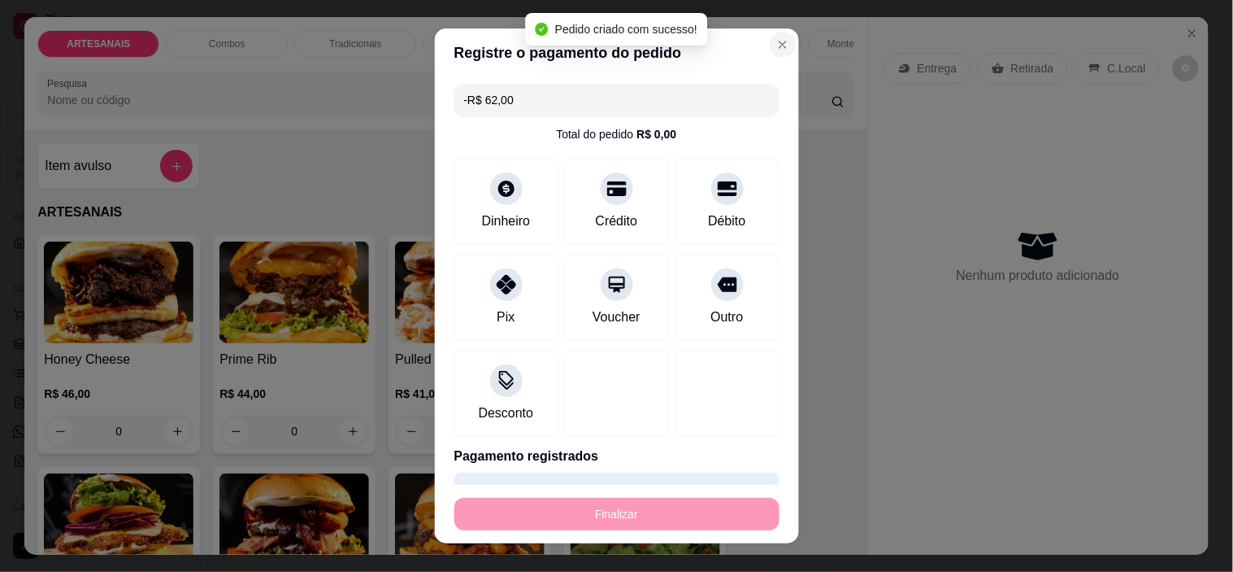
click at [760, 52] on header "**********" at bounding box center [617, 75] width 468 height 52
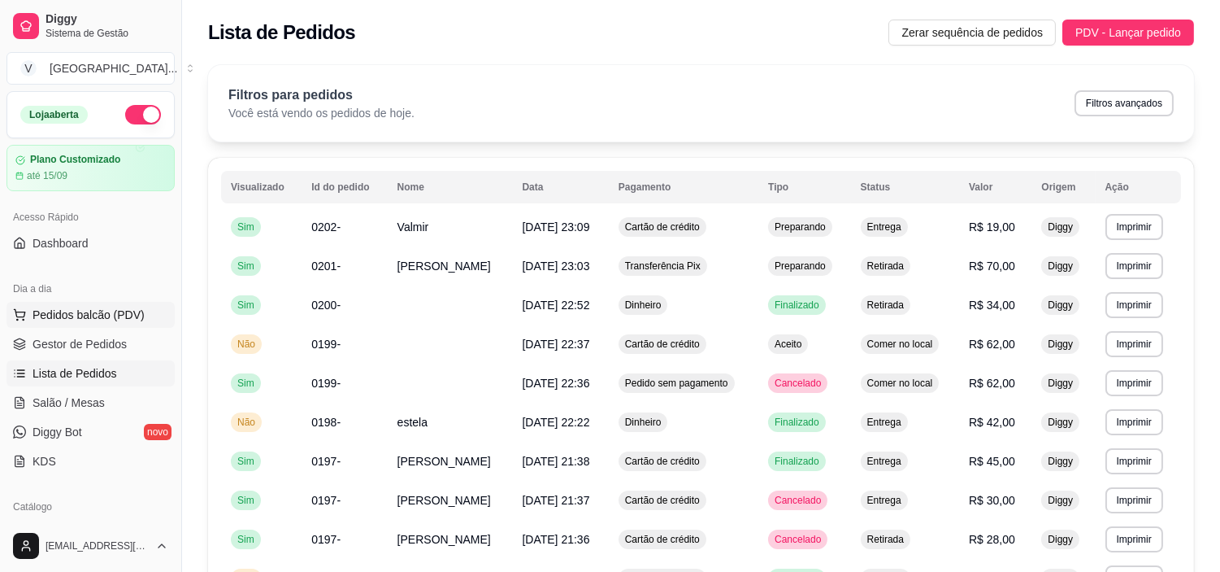
click at [90, 323] on button "Pedidos balcão (PDV)" at bounding box center [91, 315] width 168 height 26
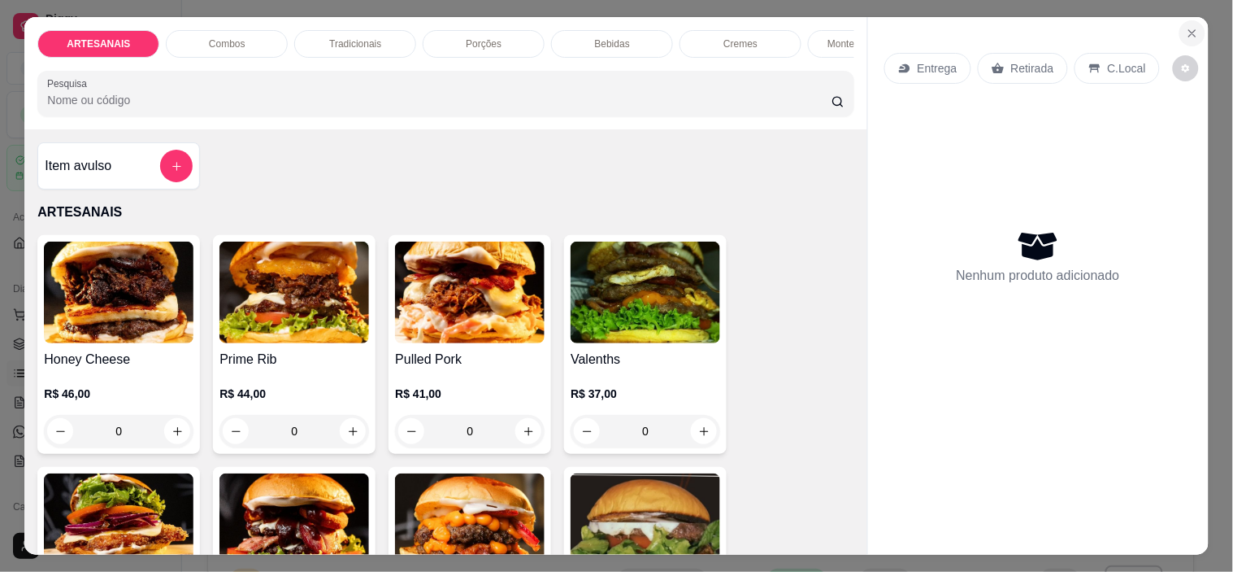
click at [1196, 29] on button "Close" at bounding box center [1193, 33] width 26 height 26
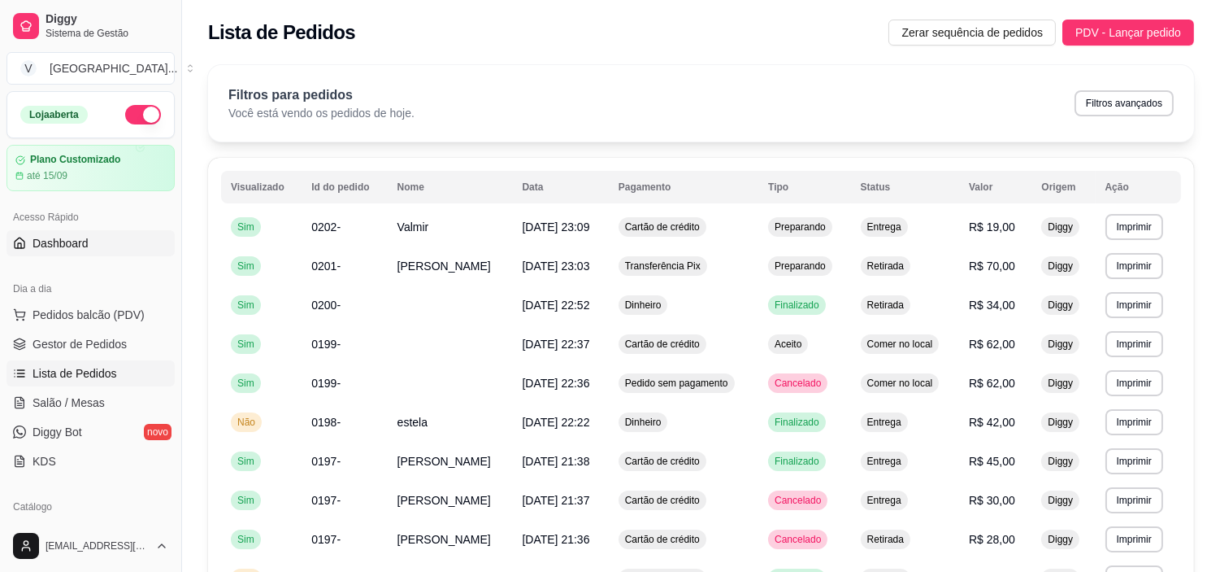
click at [101, 240] on link "Dashboard" at bounding box center [91, 243] width 168 height 26
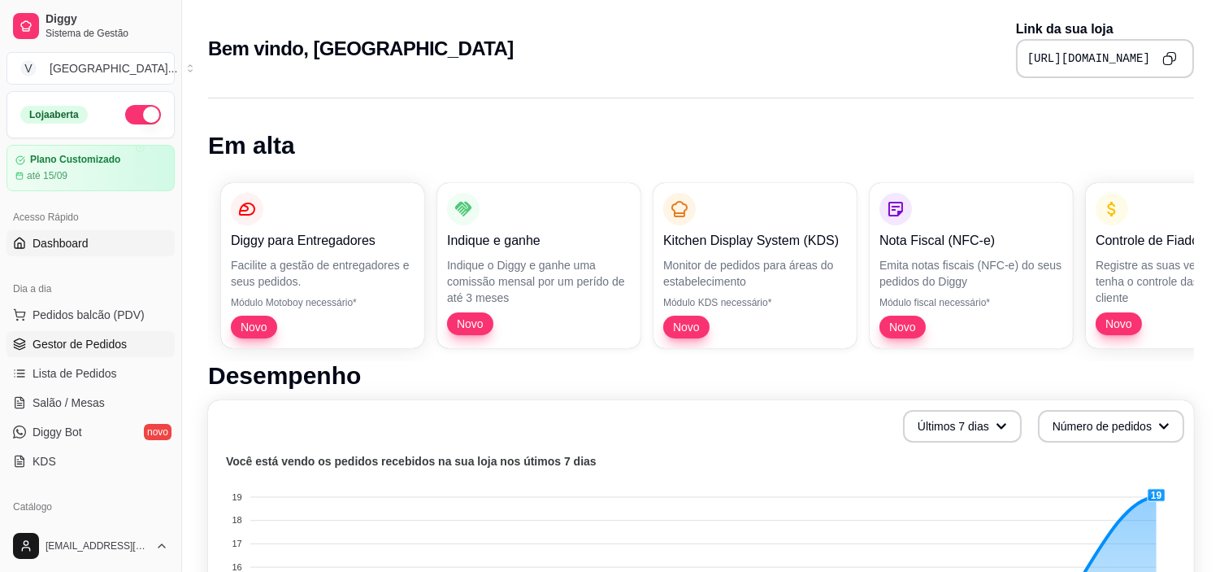
click at [119, 345] on span "Gestor de Pedidos" at bounding box center [80, 344] width 94 height 16
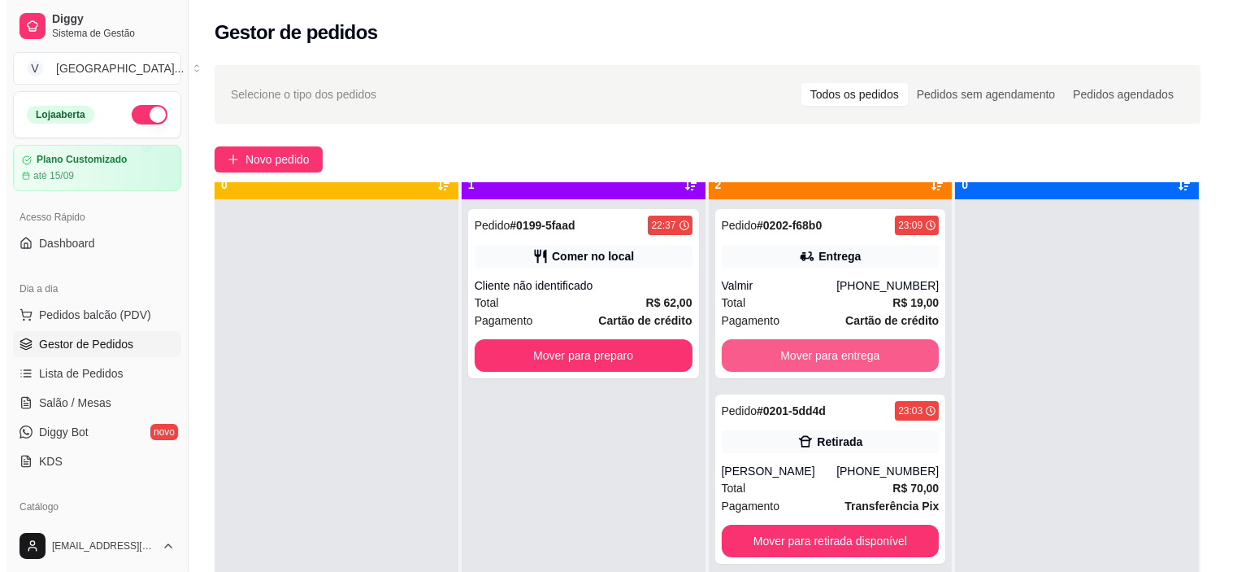
scroll to position [45, 0]
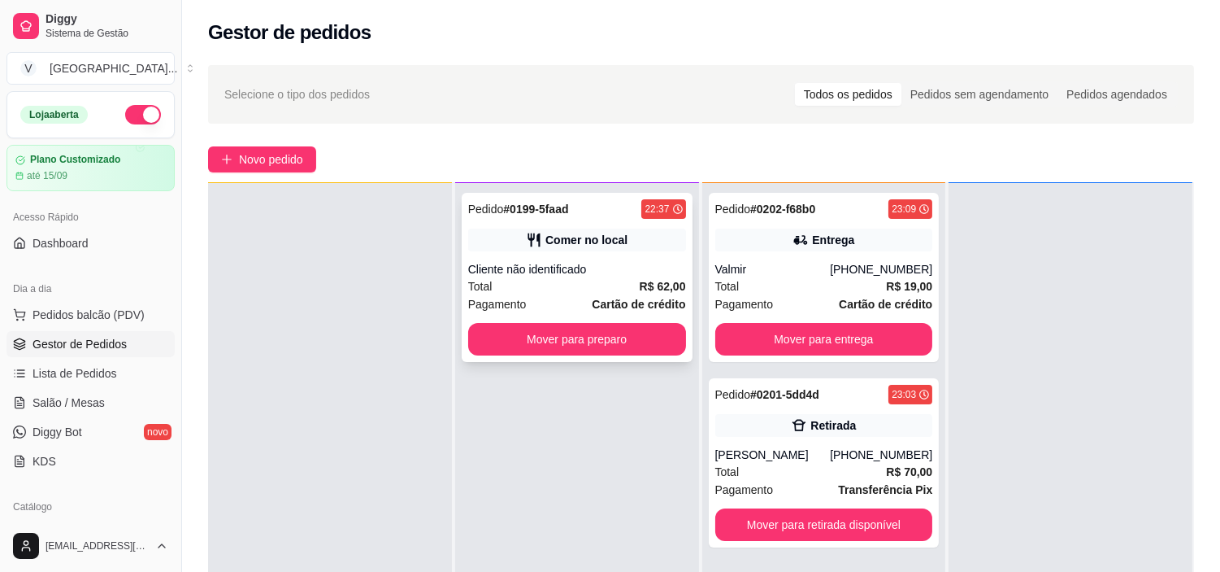
click at [607, 281] on div "Total R$ 62,00" at bounding box center [577, 286] width 218 height 18
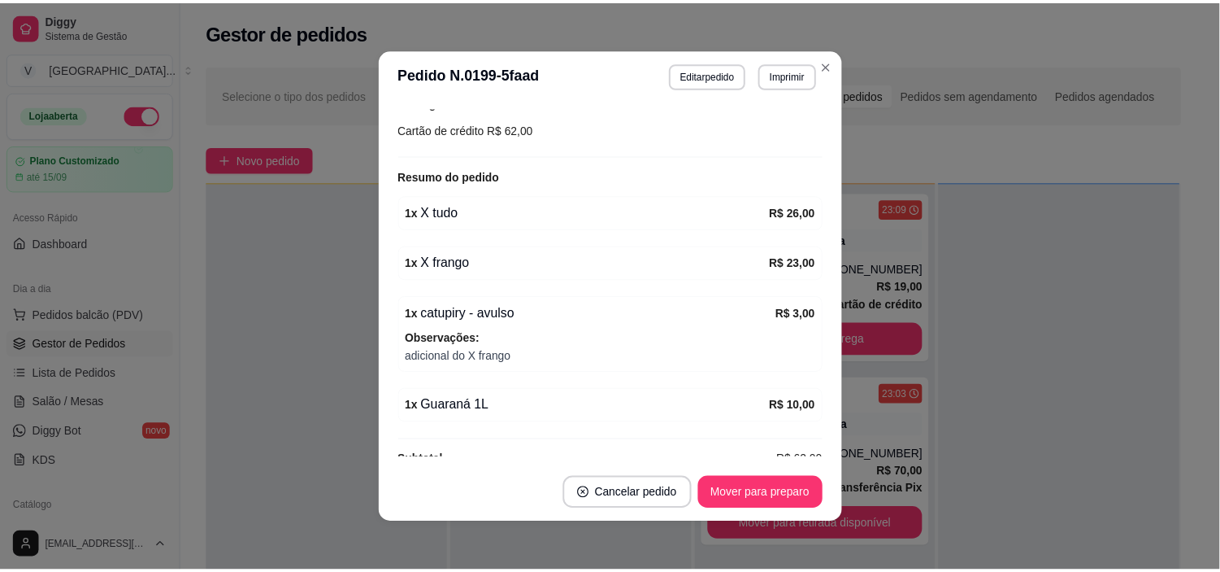
scroll to position [302, 0]
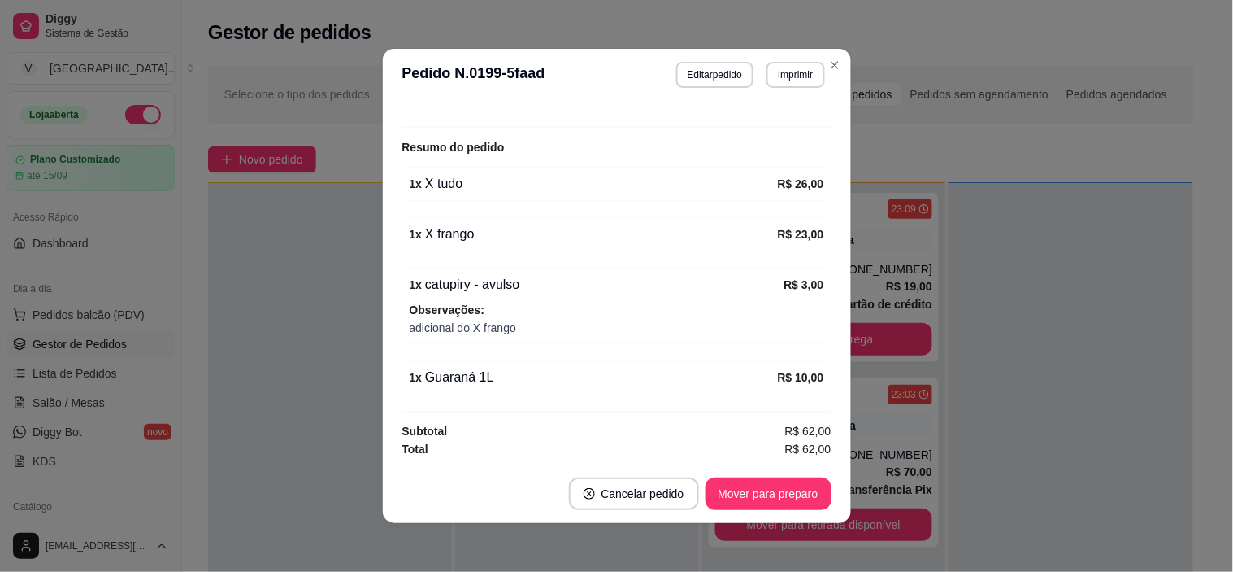
click at [781, 477] on button "Mover para preparo" at bounding box center [769, 493] width 126 height 33
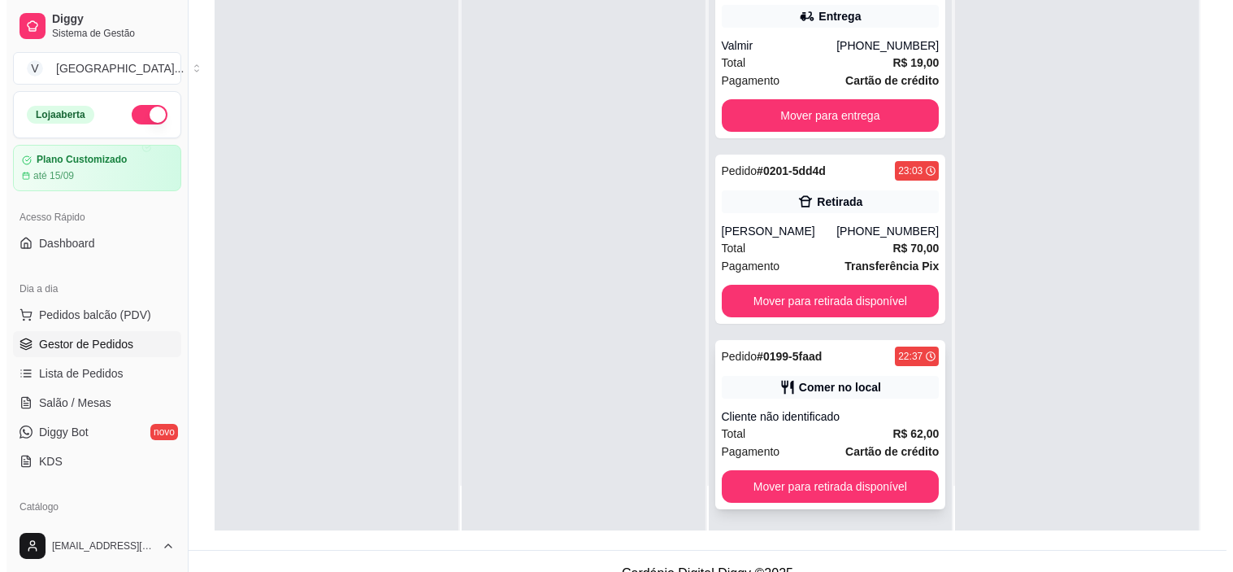
scroll to position [248, 0]
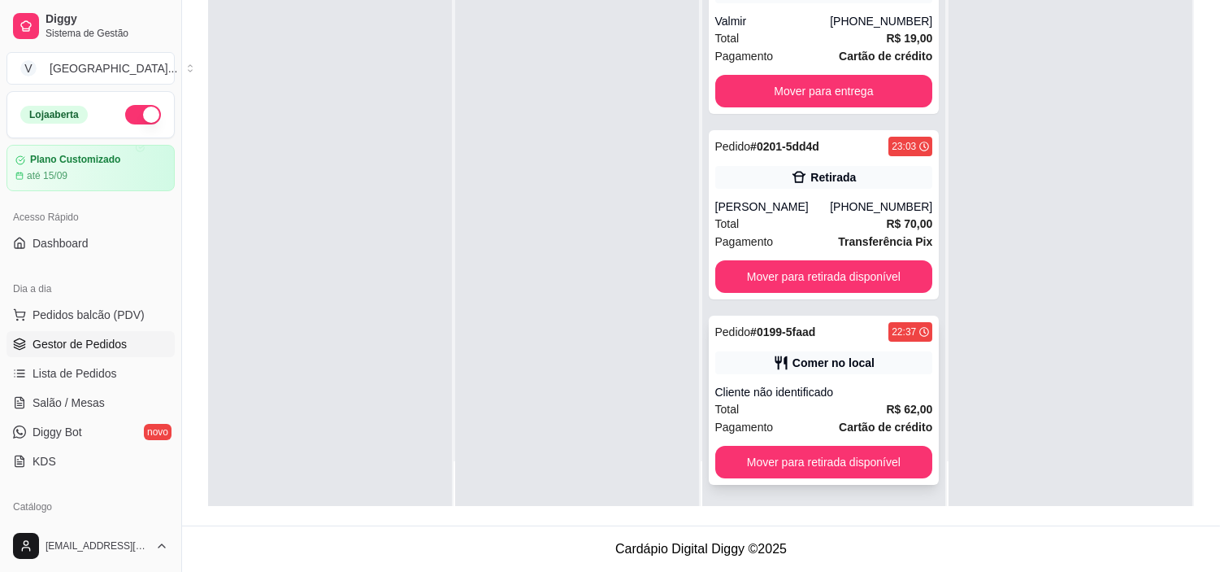
click at [860, 383] on div "Pedido # 0199-5faad 22:37 Comer no local Cliente não identificado Total R$ 62,0…" at bounding box center [824, 399] width 231 height 169
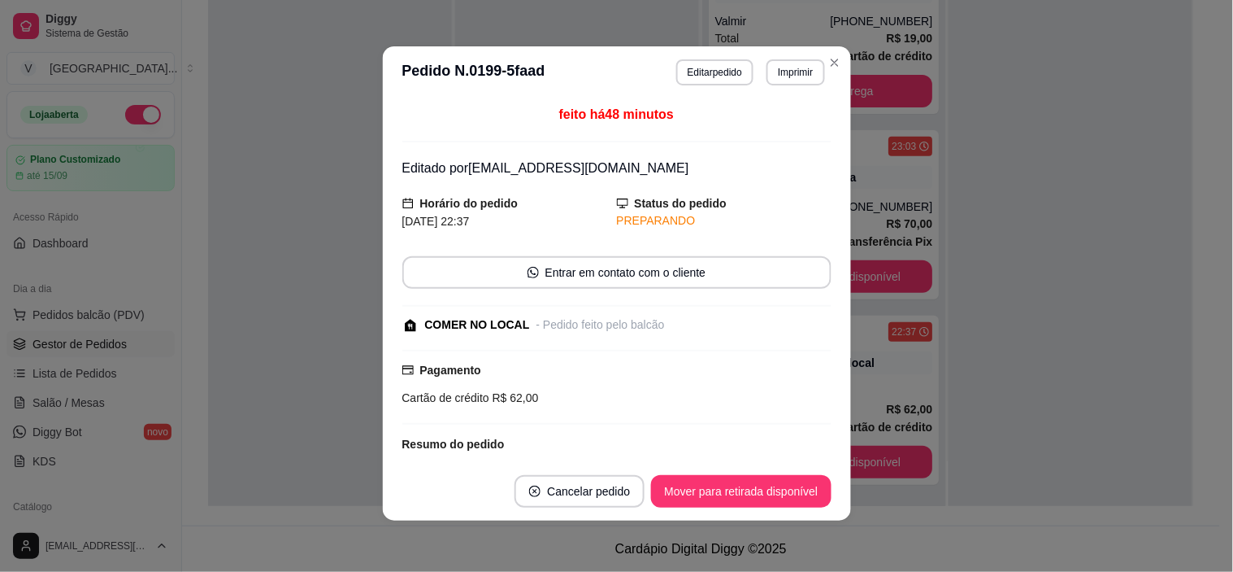
scroll to position [3, 0]
click at [786, 493] on button "Mover para retirada disponível" at bounding box center [741, 490] width 180 height 33
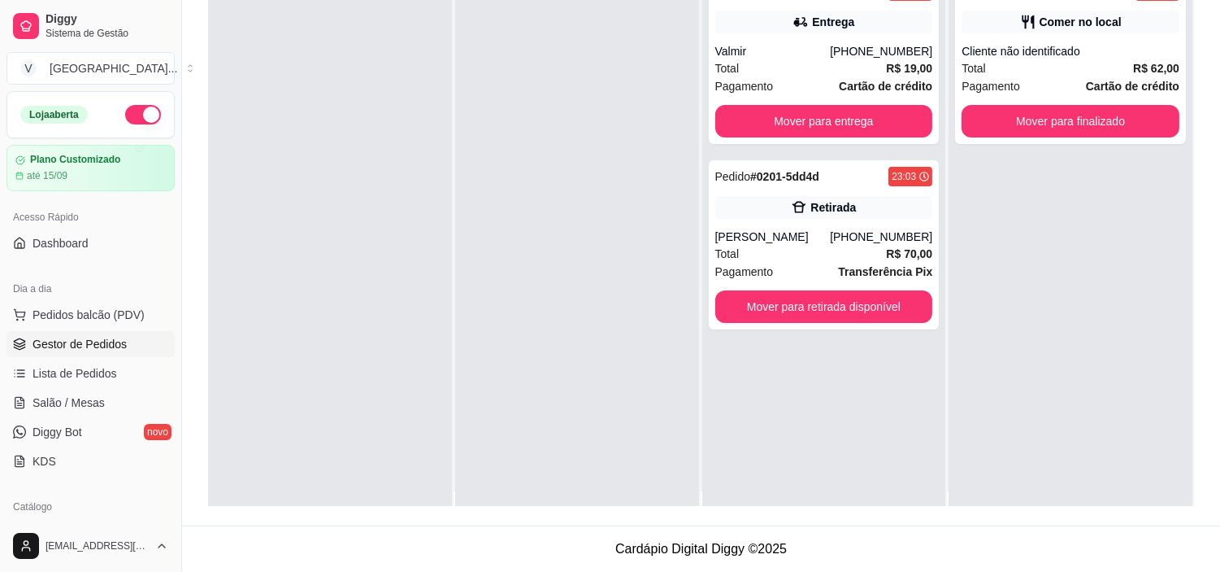
scroll to position [0, 0]
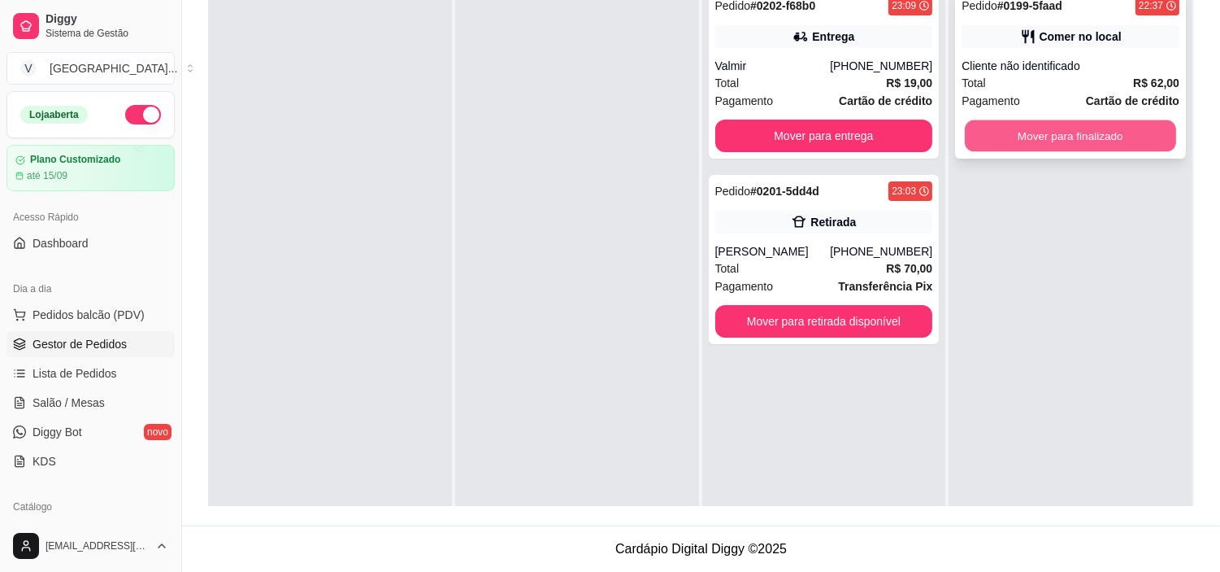
click at [1112, 131] on button "Mover para finalizado" at bounding box center [1070, 136] width 211 height 32
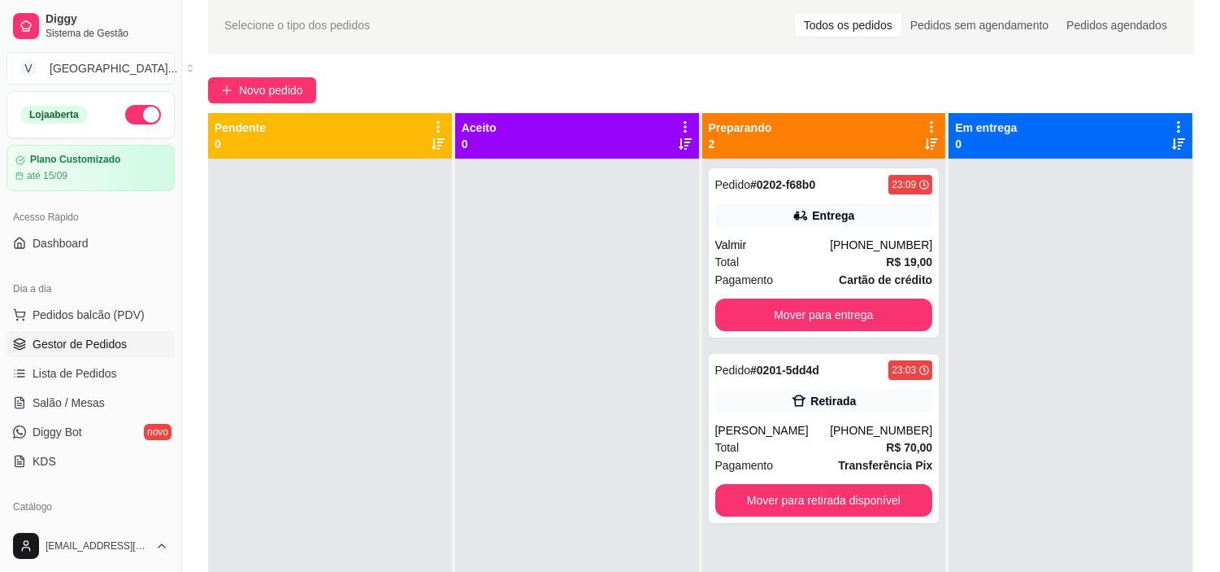
scroll to position [67, 0]
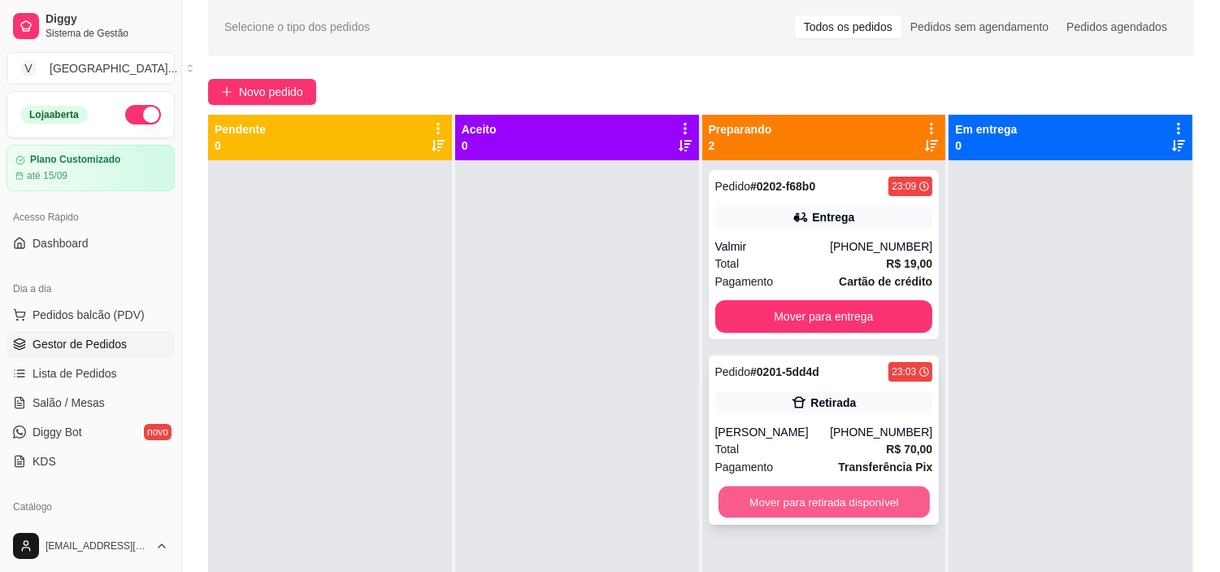
click at [818, 507] on button "Mover para retirada disponível" at bounding box center [824, 502] width 211 height 32
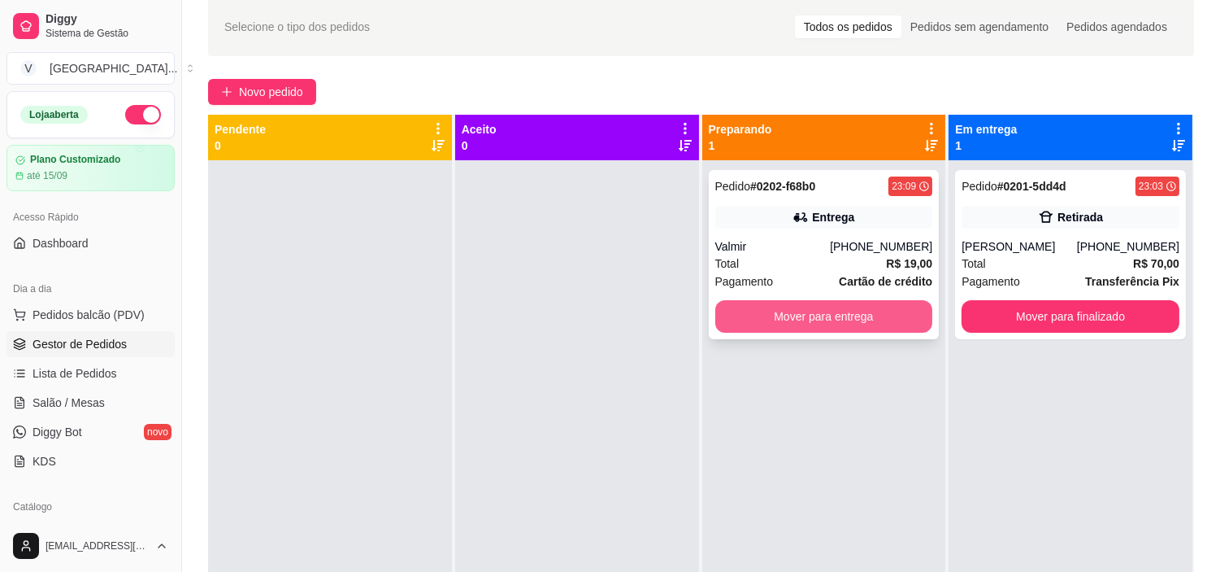
click at [890, 312] on button "Mover para entrega" at bounding box center [825, 316] width 218 height 33
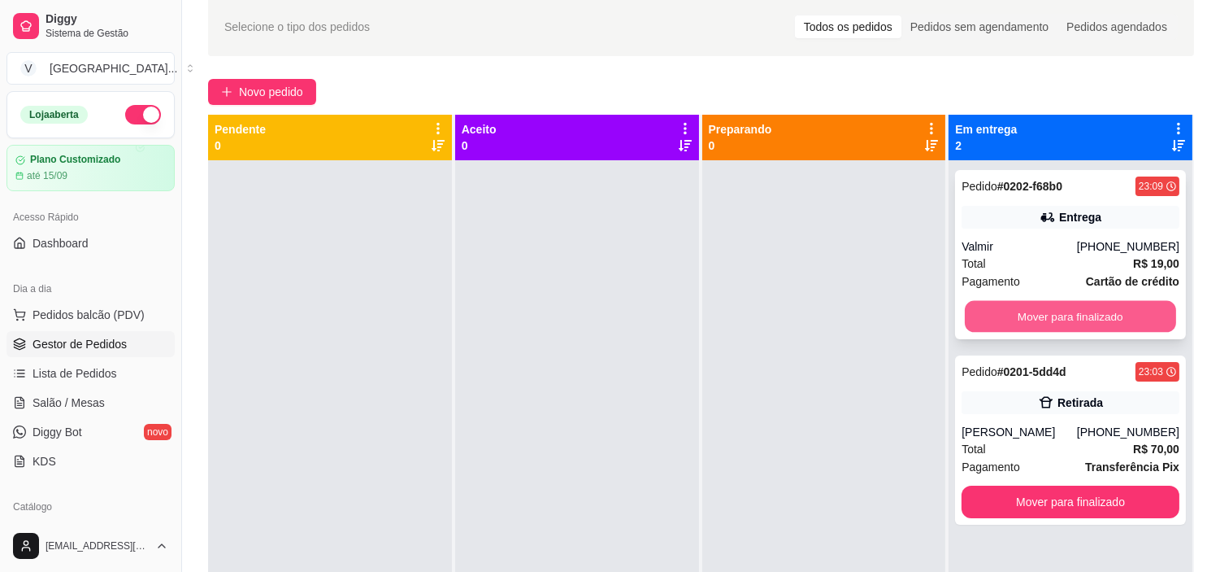
click at [1078, 321] on button "Mover para finalizado" at bounding box center [1070, 317] width 211 height 32
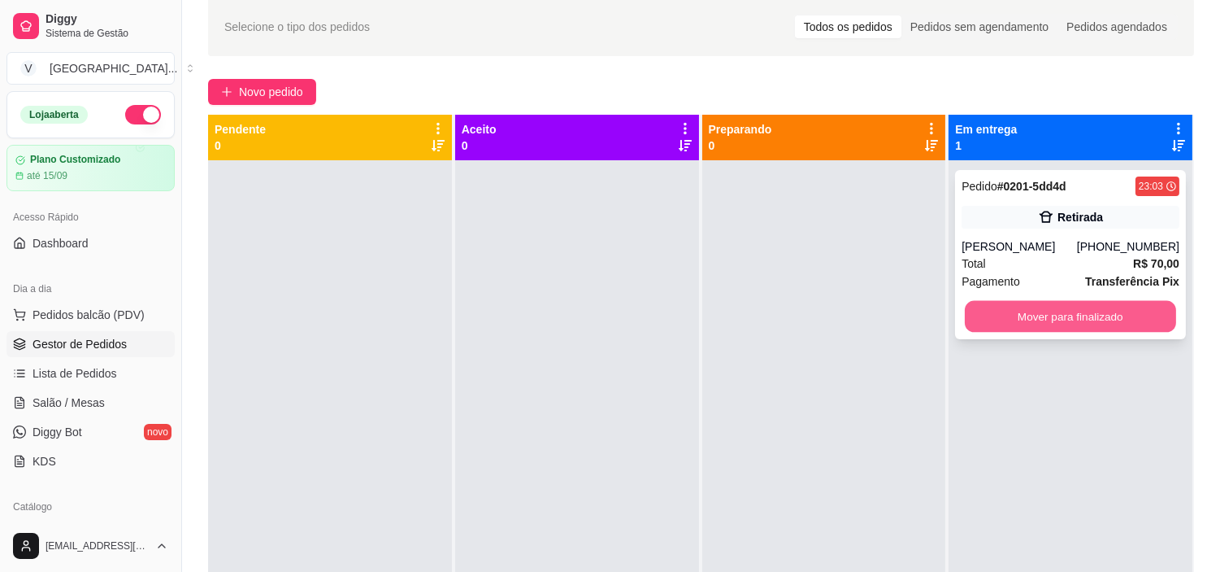
click at [1104, 326] on button "Mover para finalizado" at bounding box center [1070, 317] width 211 height 32
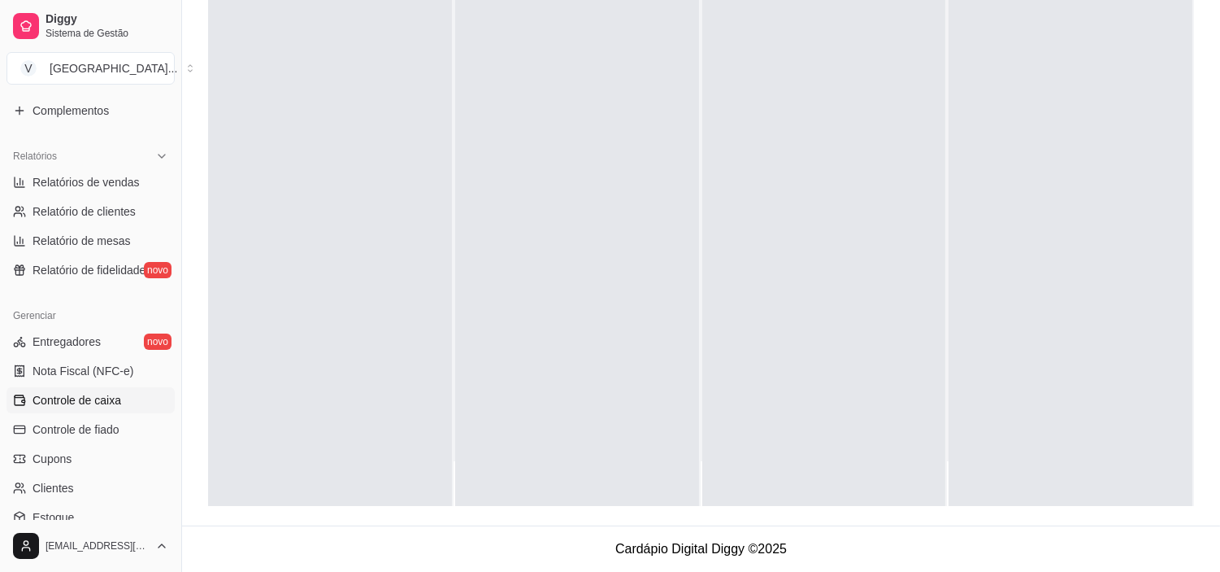
scroll to position [542, 0]
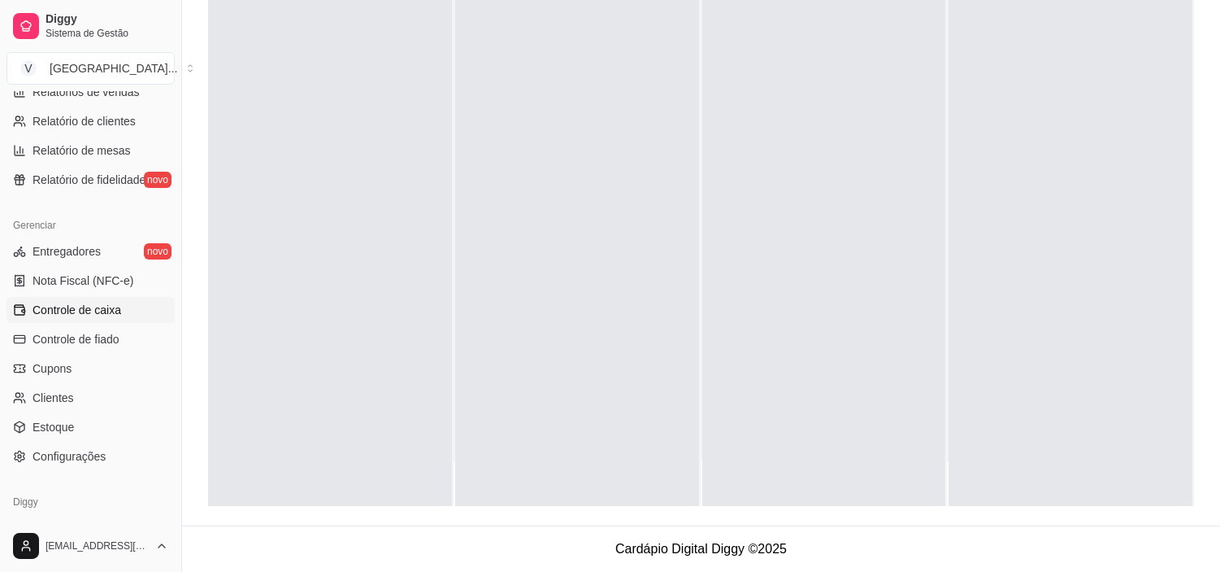
click at [87, 311] on span "Controle de caixa" at bounding box center [77, 310] width 89 height 16
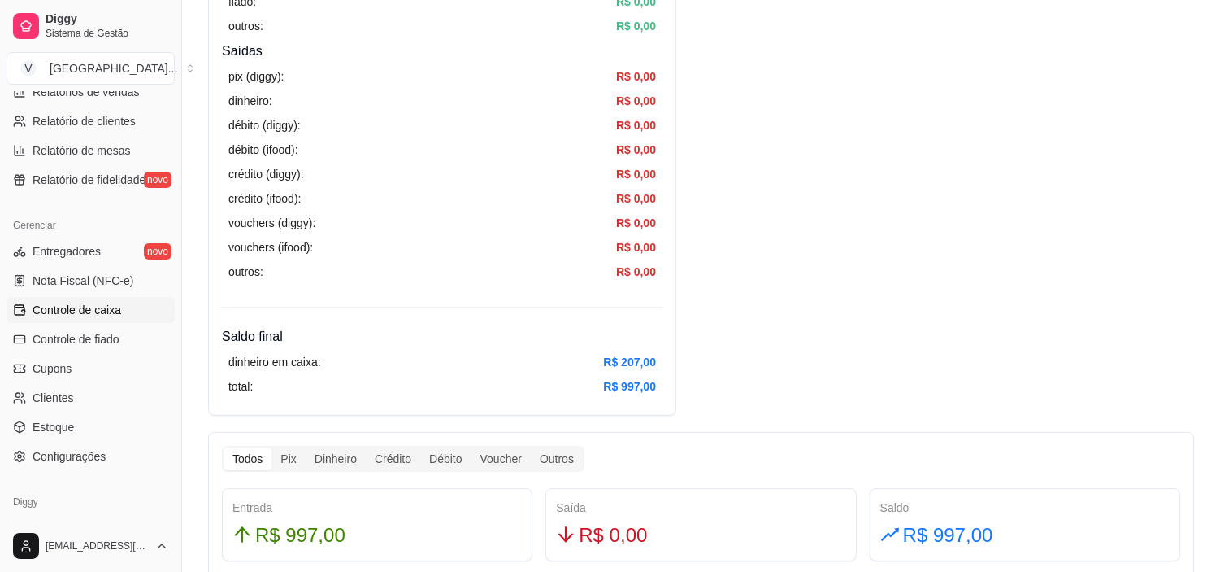
scroll to position [722, 0]
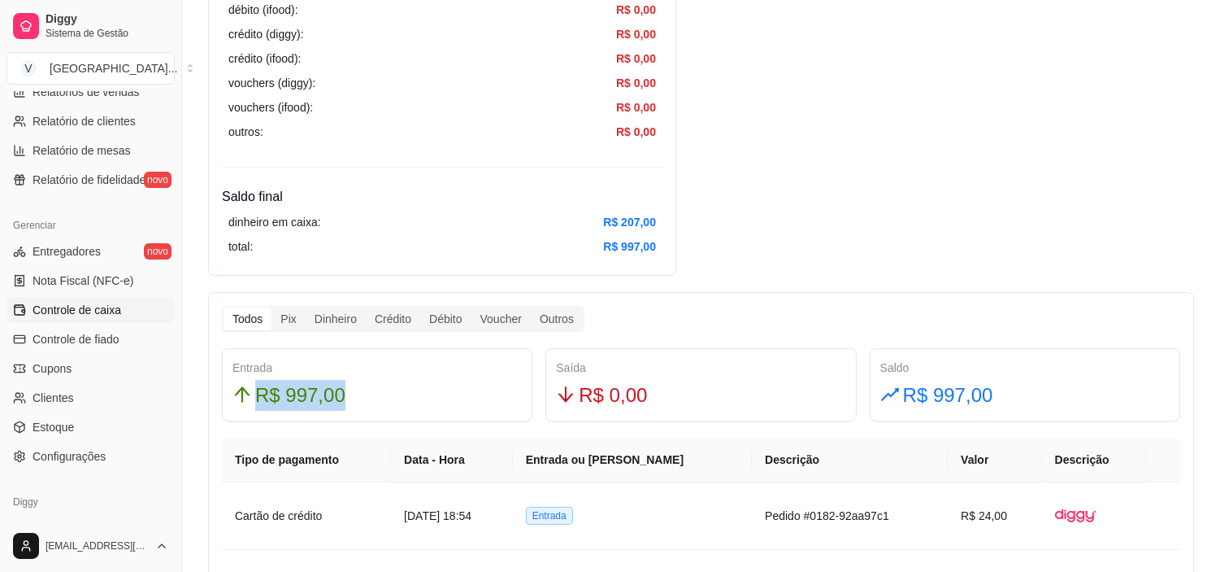
drag, startPoint x: 443, startPoint y: 384, endPoint x: 218, endPoint y: 393, distance: 225.4
click at [218, 393] on div "Entrada R$ 997,00" at bounding box center [377, 384] width 324 height 73
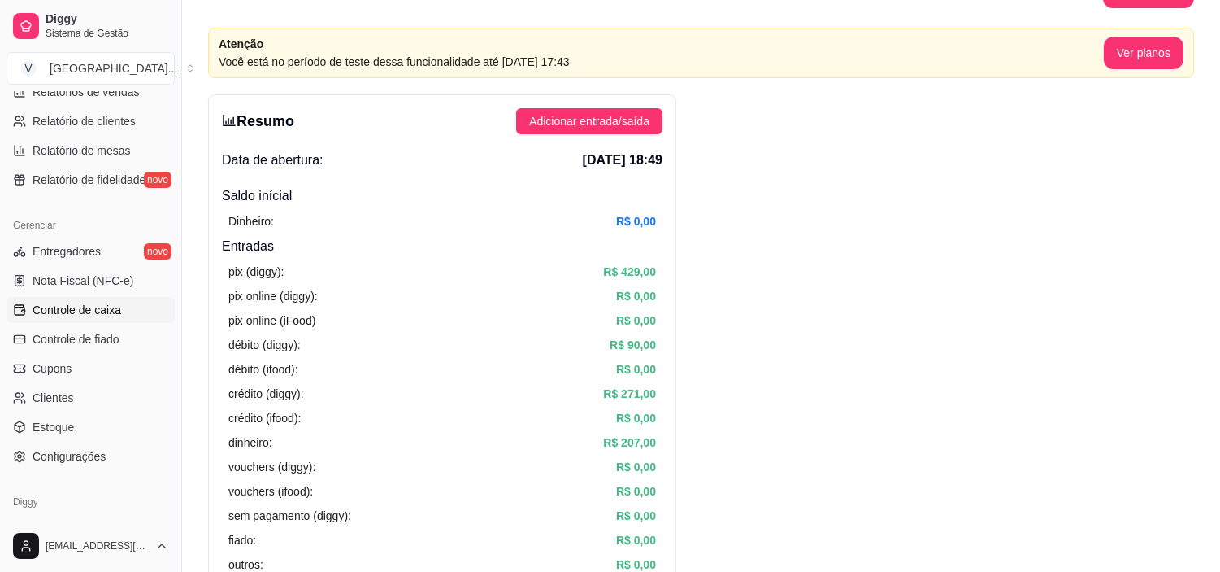
scroll to position [0, 0]
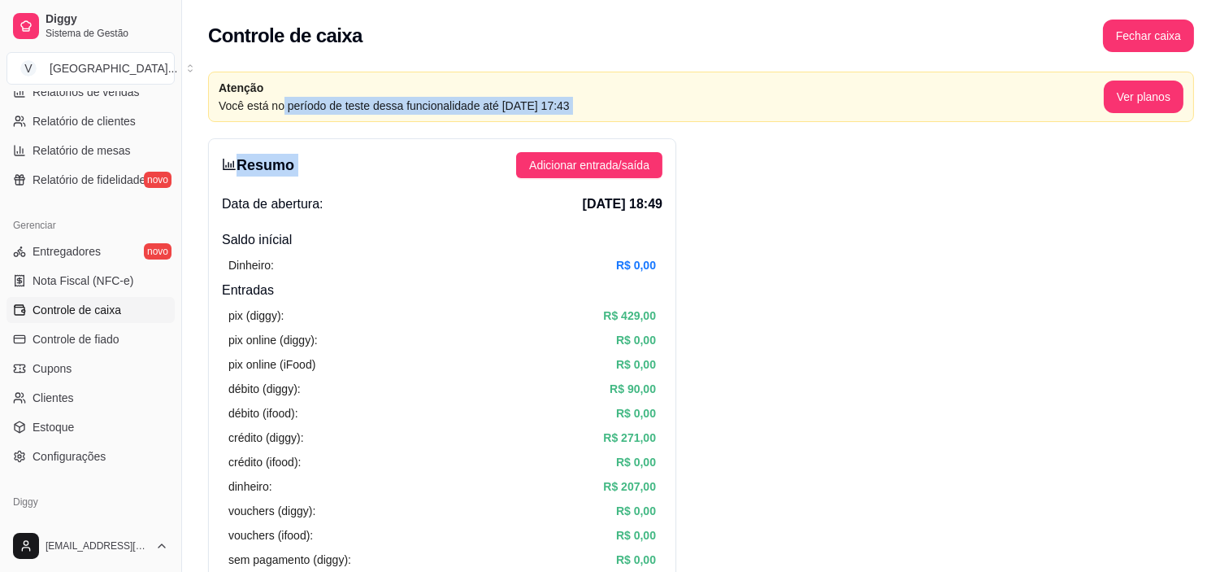
drag, startPoint x: 281, startPoint y: 101, endPoint x: 621, endPoint y: 126, distance: 341.6
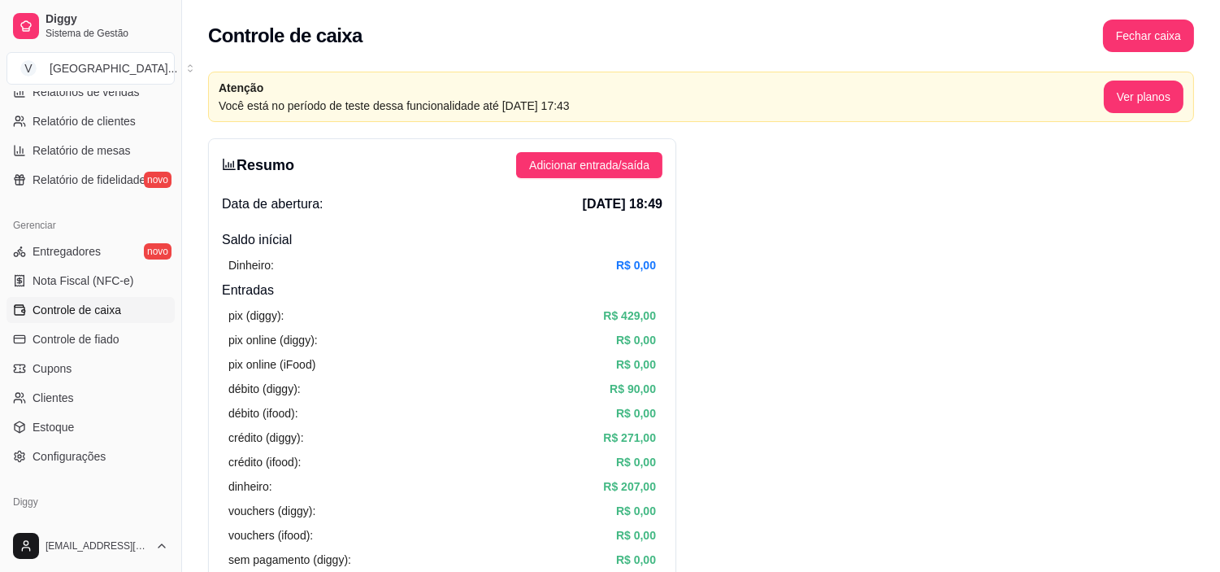
drag, startPoint x: 368, startPoint y: 38, endPoint x: 289, endPoint y: 41, distance: 78.9
click at [289, 41] on div "Controle de caixa Fechar caixa" at bounding box center [701, 36] width 986 height 33
click at [1131, 94] on button "Ver planos" at bounding box center [1144, 96] width 80 height 33
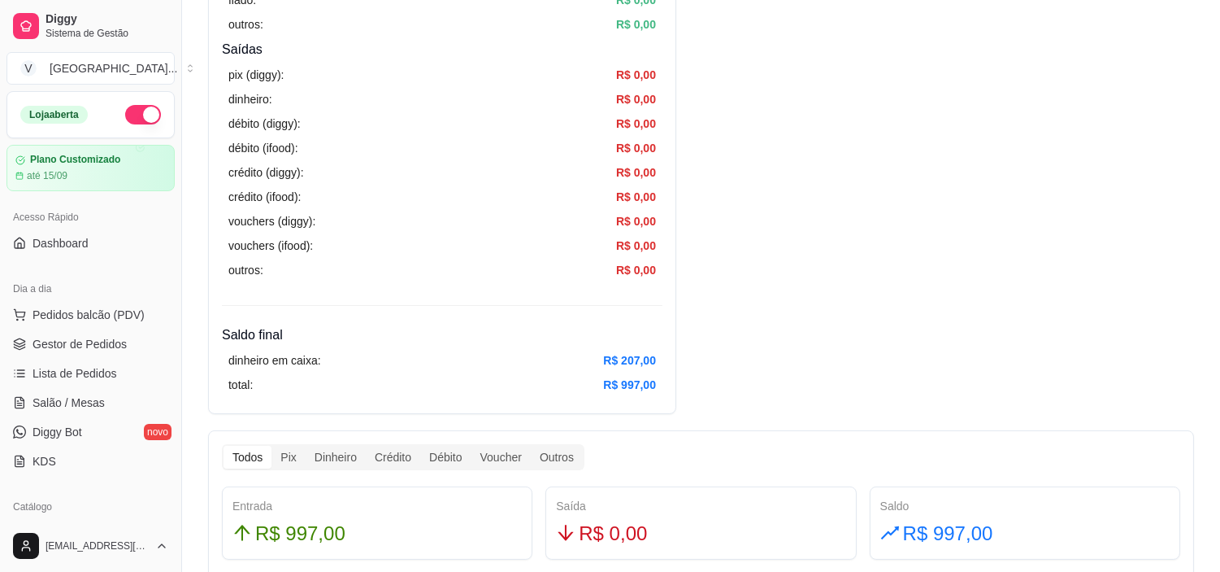
scroll to position [542, 0]
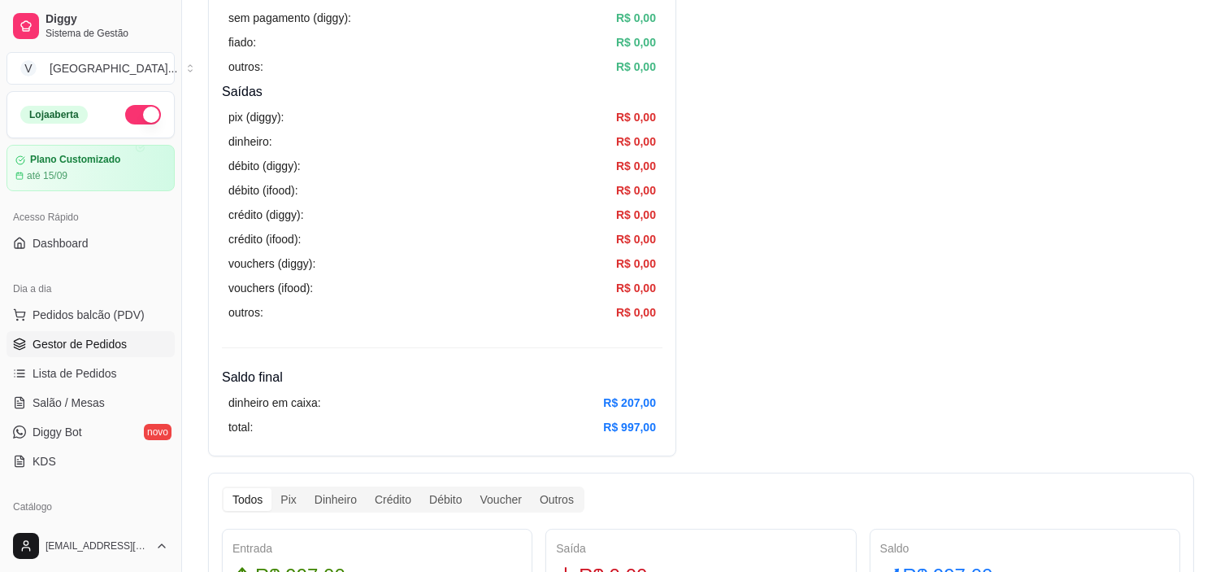
click at [37, 343] on span "Gestor de Pedidos" at bounding box center [80, 344] width 94 height 16
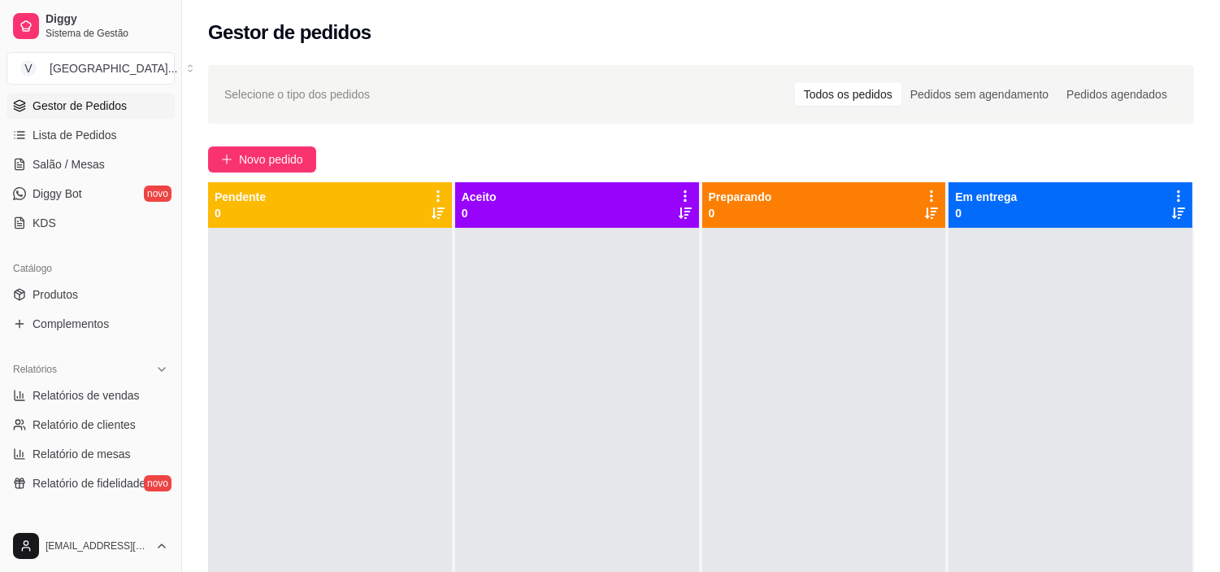
scroll to position [271, 0]
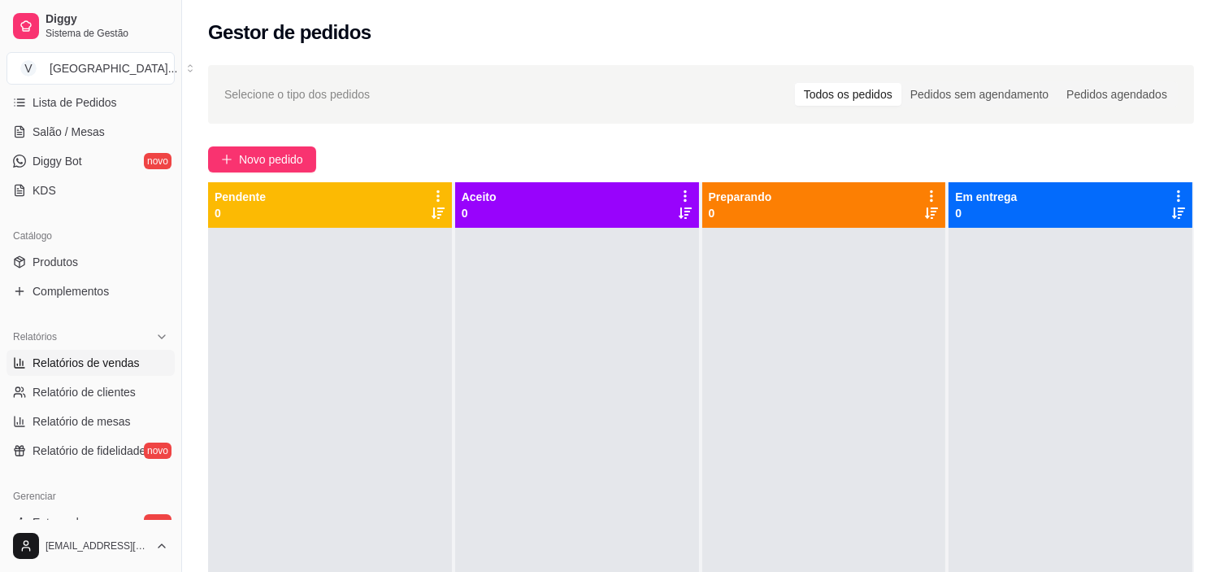
click at [98, 371] on link "Relatórios de vendas" at bounding box center [91, 363] width 168 height 26
select select "ALL"
select select "0"
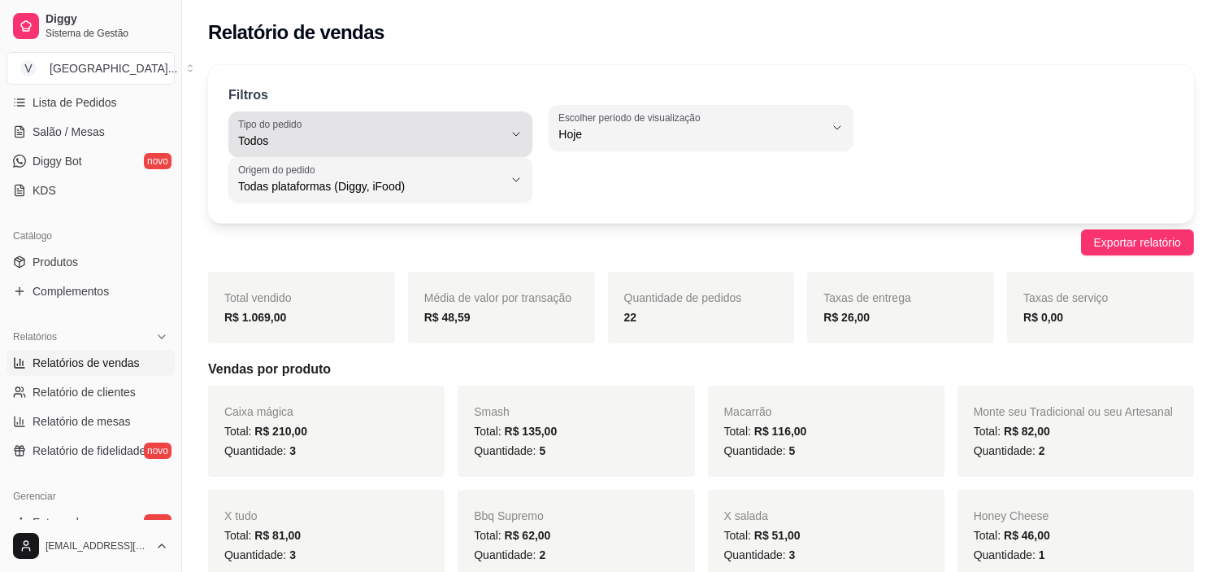
click at [514, 132] on icon "button" at bounding box center [516, 134] width 13 height 13
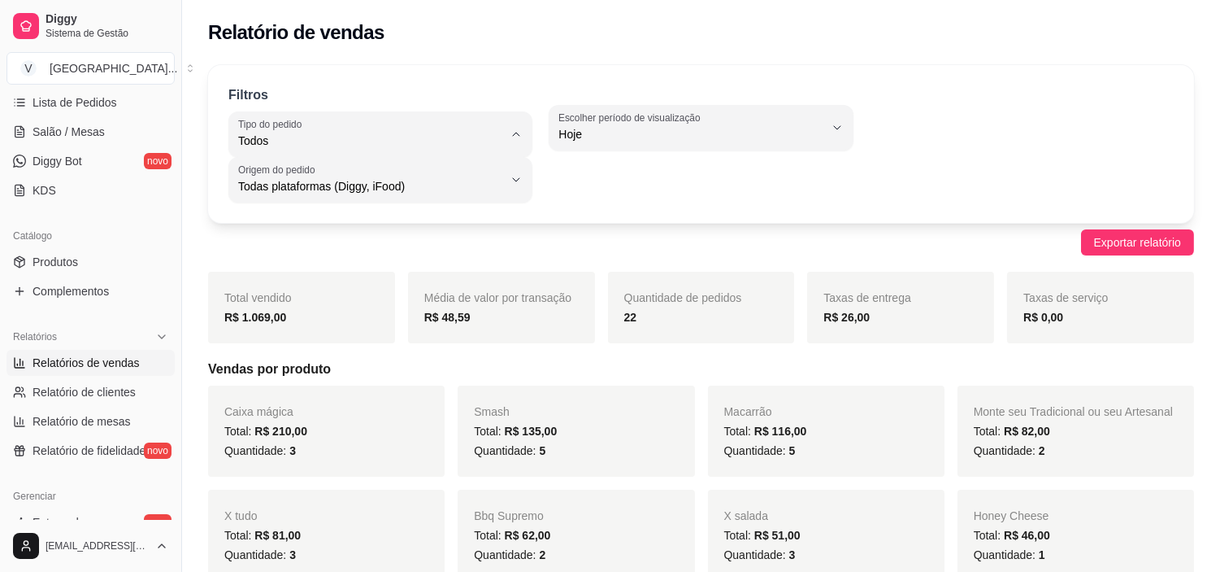
click at [298, 214] on span "Entrega" at bounding box center [372, 205] width 251 height 15
type input "DELIVERY"
select select "DELIVERY"
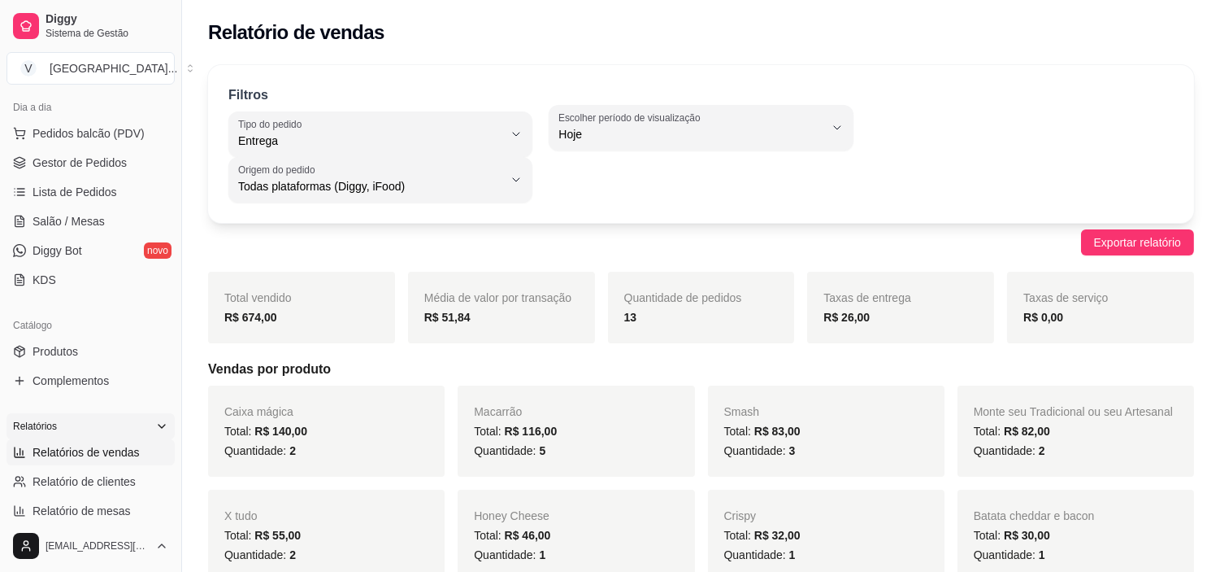
scroll to position [181, 0]
click at [88, 159] on span "Gestor de Pedidos" at bounding box center [80, 163] width 94 height 16
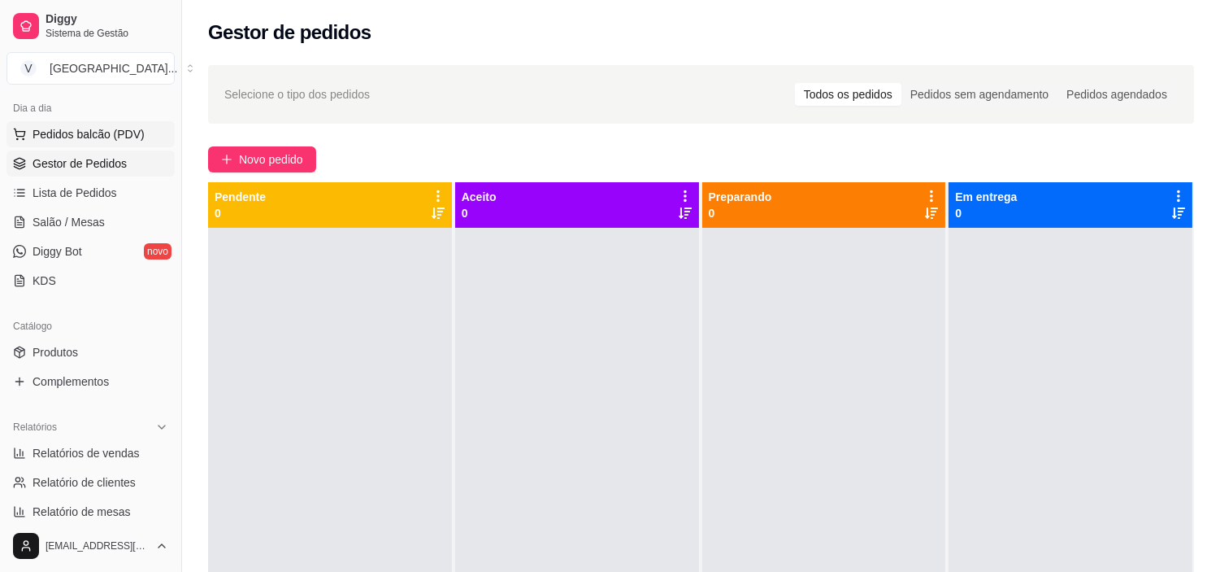
click at [117, 144] on button "Pedidos balcão (PDV)" at bounding box center [91, 134] width 168 height 26
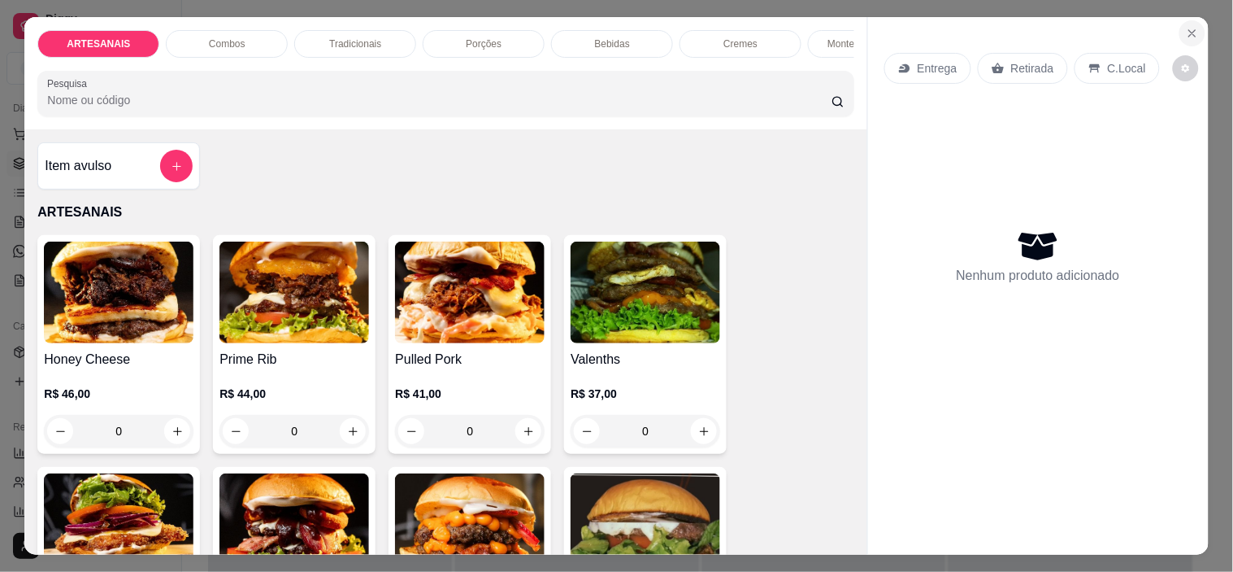
click at [1186, 27] on icon "Close" at bounding box center [1192, 33] width 13 height 13
click at [1190, 27] on icon "Close" at bounding box center [1192, 33] width 13 height 13
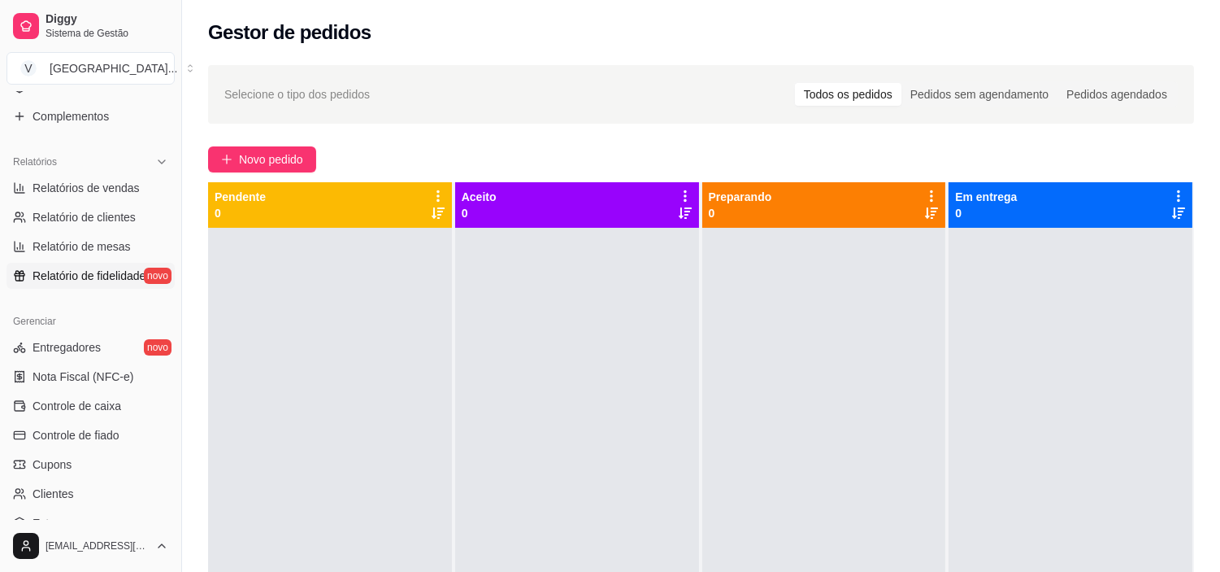
scroll to position [451, 0]
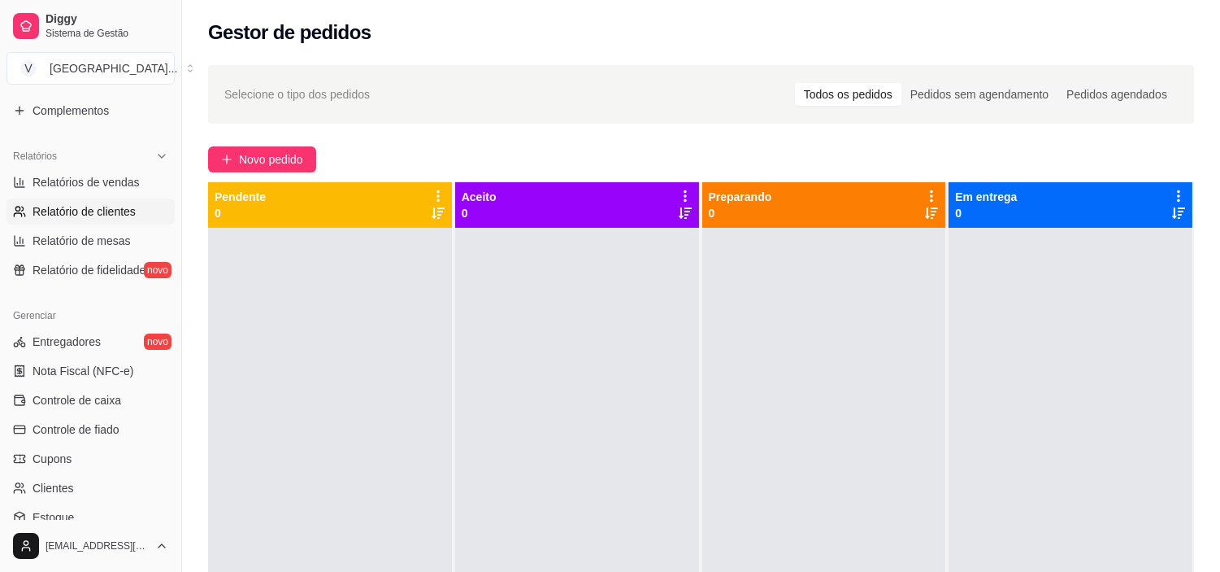
click at [108, 204] on span "Relatório de clientes" at bounding box center [84, 211] width 103 height 16
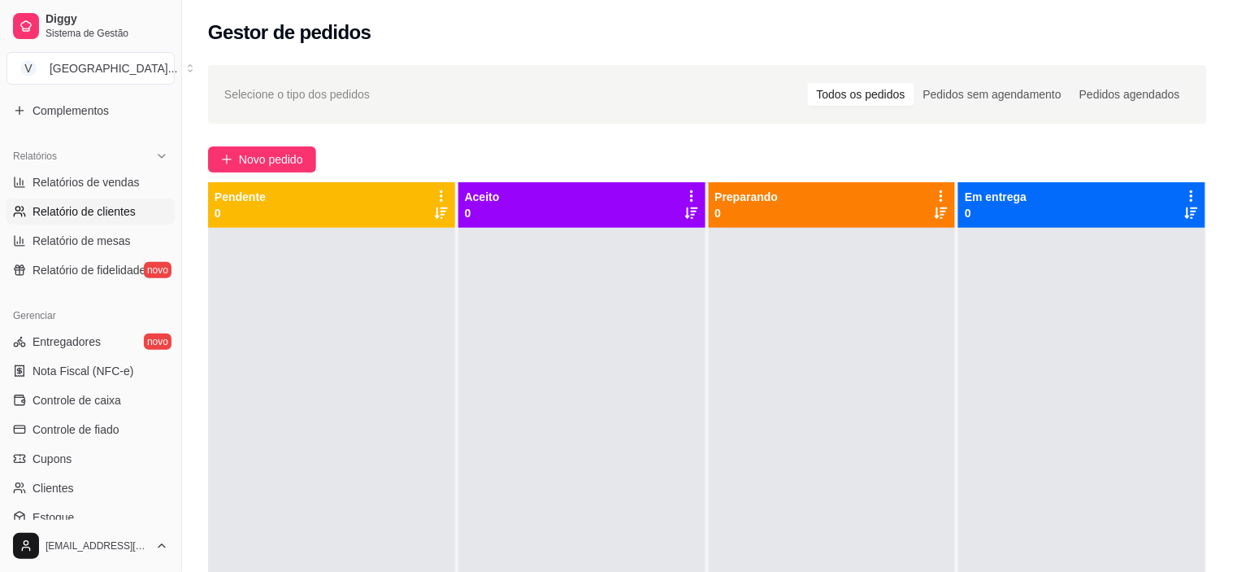
select select "30"
select select "HIGHEST_TOTAL_SPENT_WITH_ORDERS"
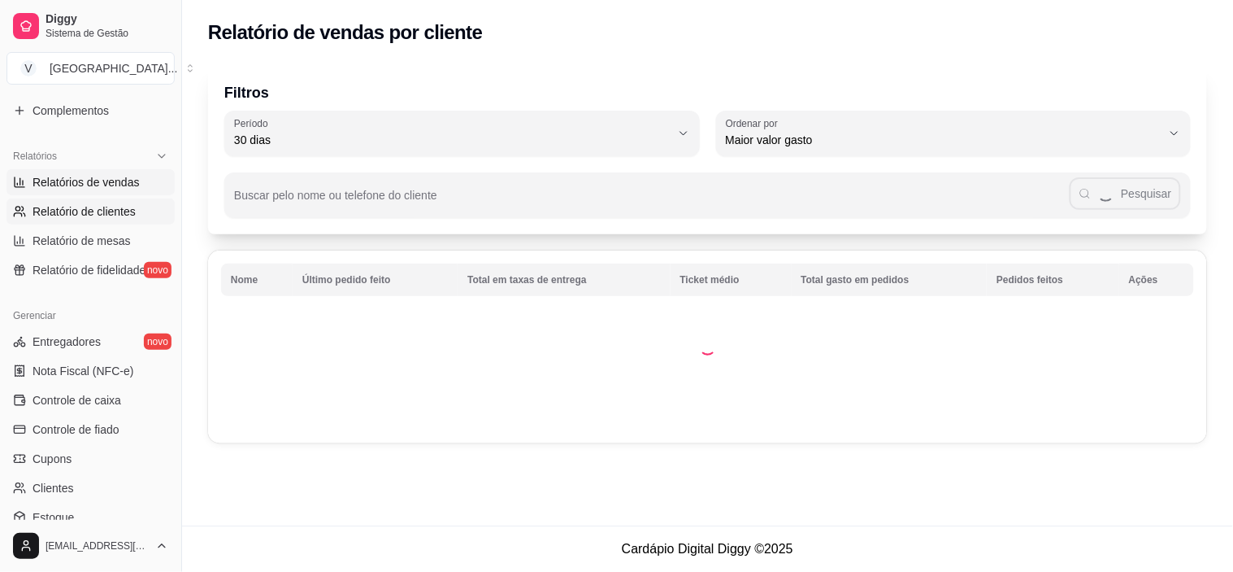
click at [118, 176] on span "Relatórios de vendas" at bounding box center [86, 182] width 107 height 16
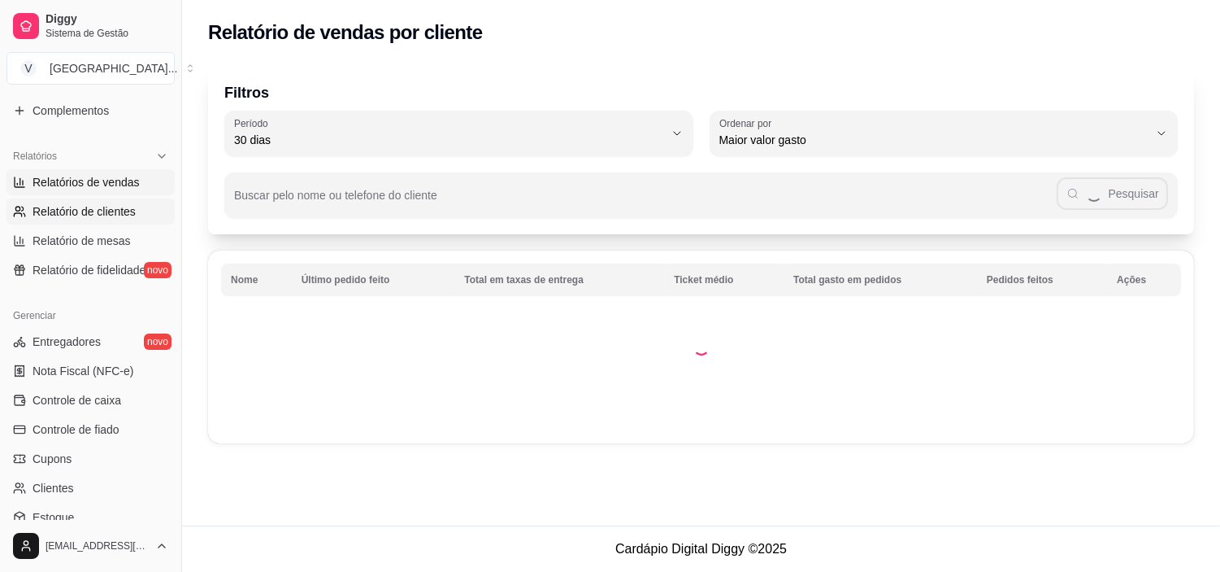
select select "ALL"
select select "0"
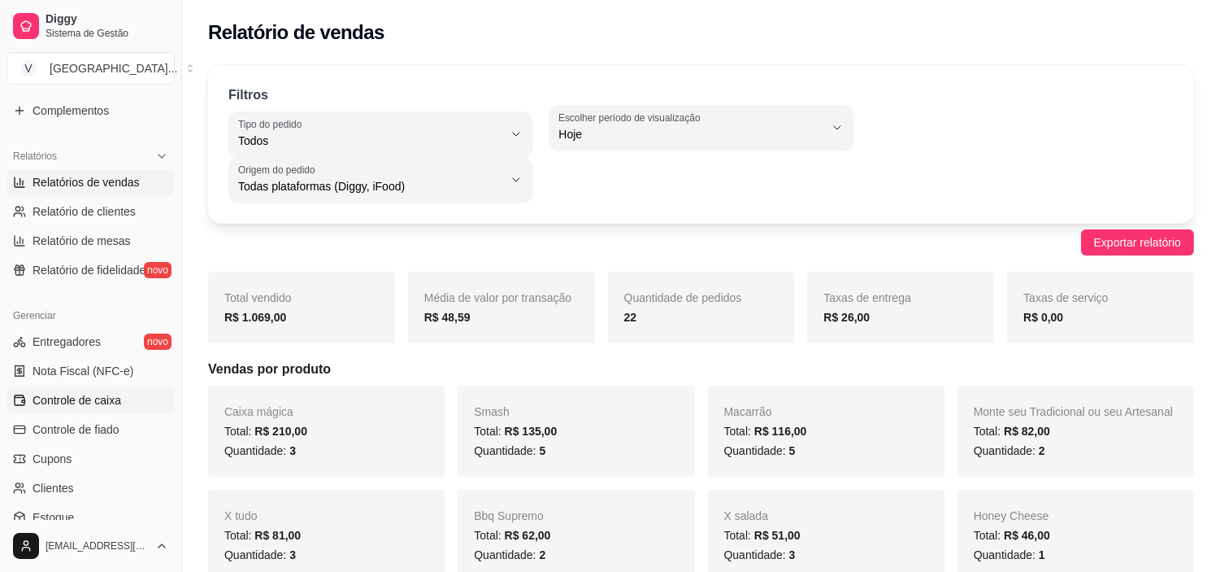
click at [102, 409] on link "Controle de caixa" at bounding box center [91, 400] width 168 height 26
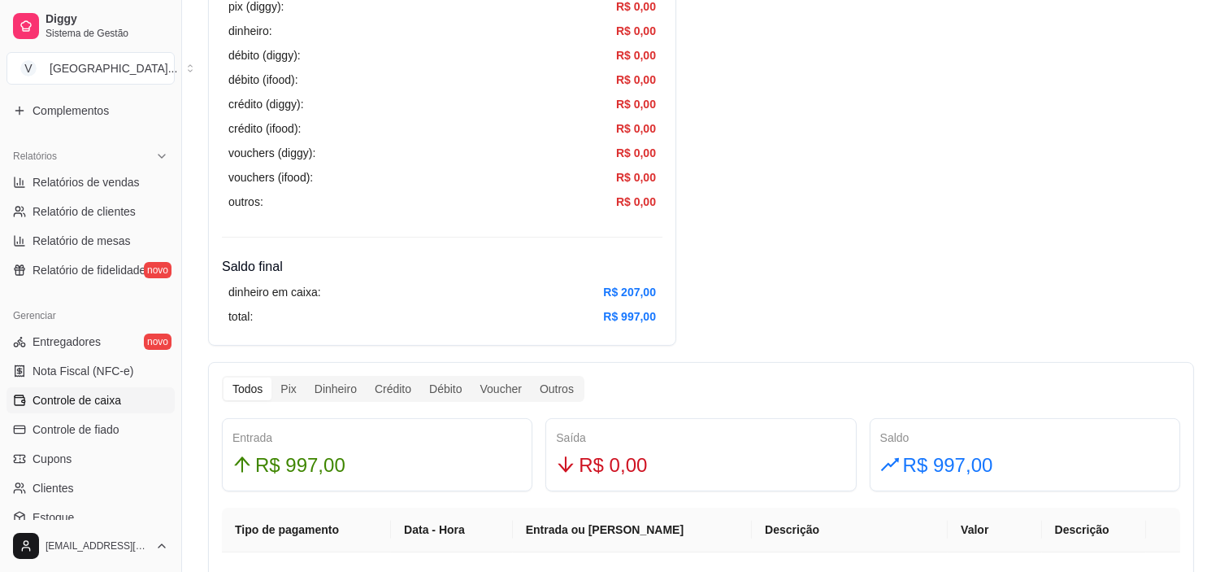
scroll to position [813, 0]
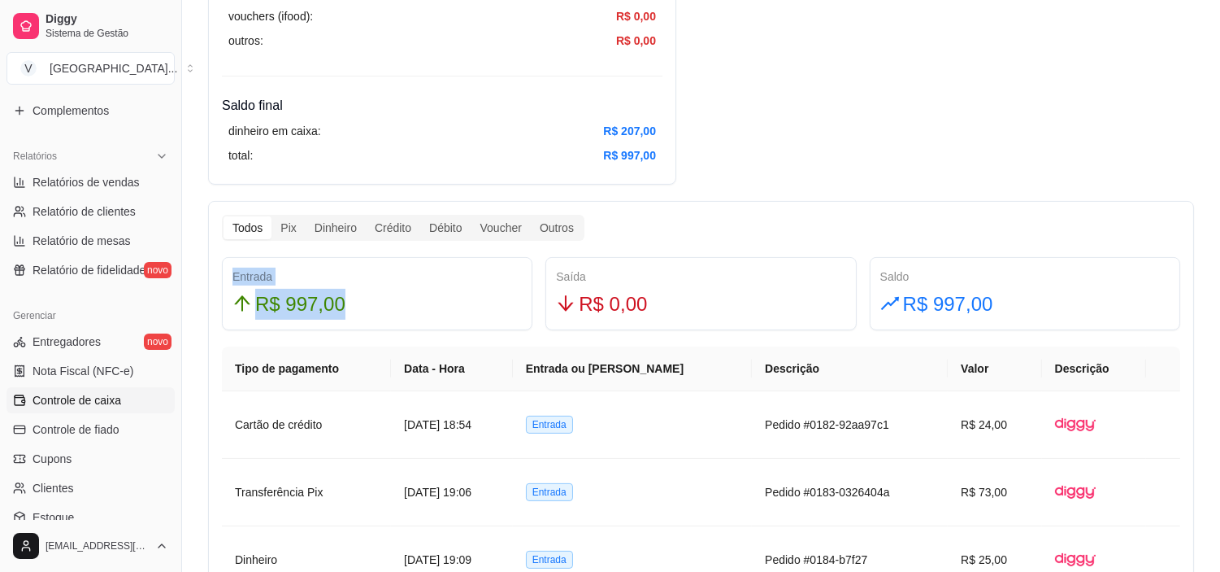
drag, startPoint x: 390, startPoint y: 307, endPoint x: 230, endPoint y: 275, distance: 163.4
click at [230, 275] on div "Entrada R$ 997,00" at bounding box center [377, 293] width 311 height 73
click at [90, 433] on span "Controle de fiado" at bounding box center [76, 429] width 87 height 16
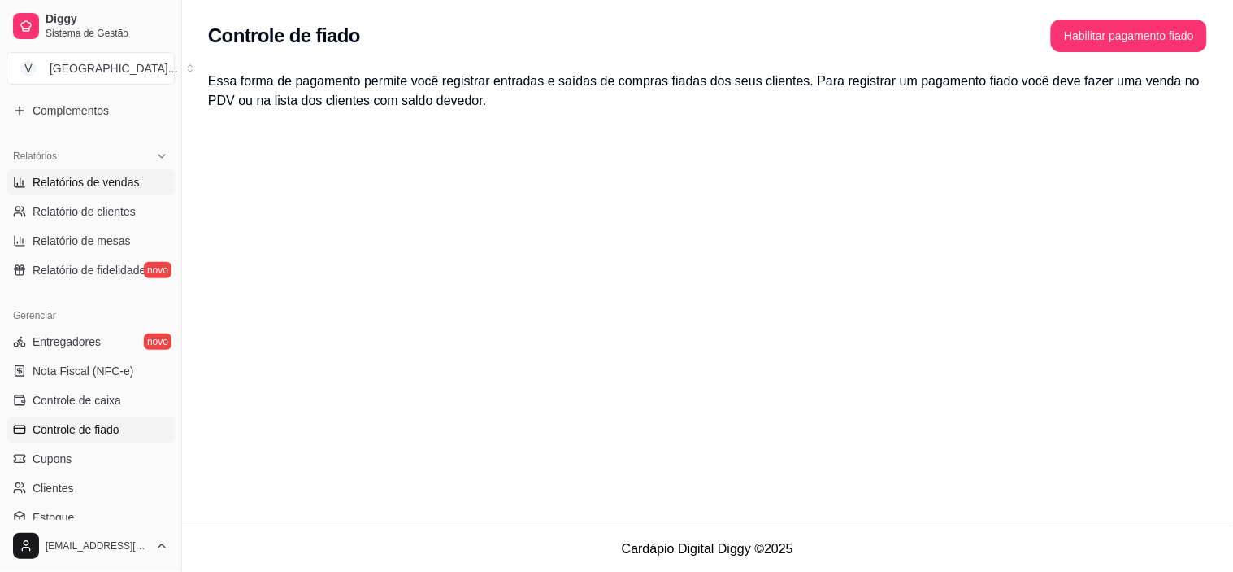
click at [78, 189] on span "Relatórios de vendas" at bounding box center [86, 182] width 107 height 16
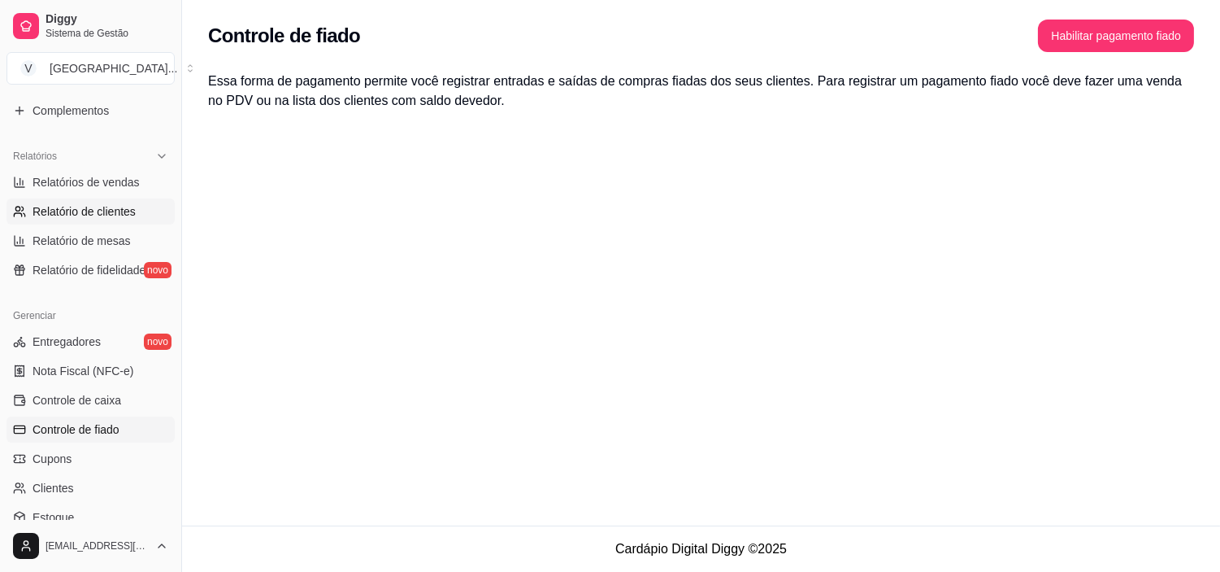
select select "ALL"
select select "0"
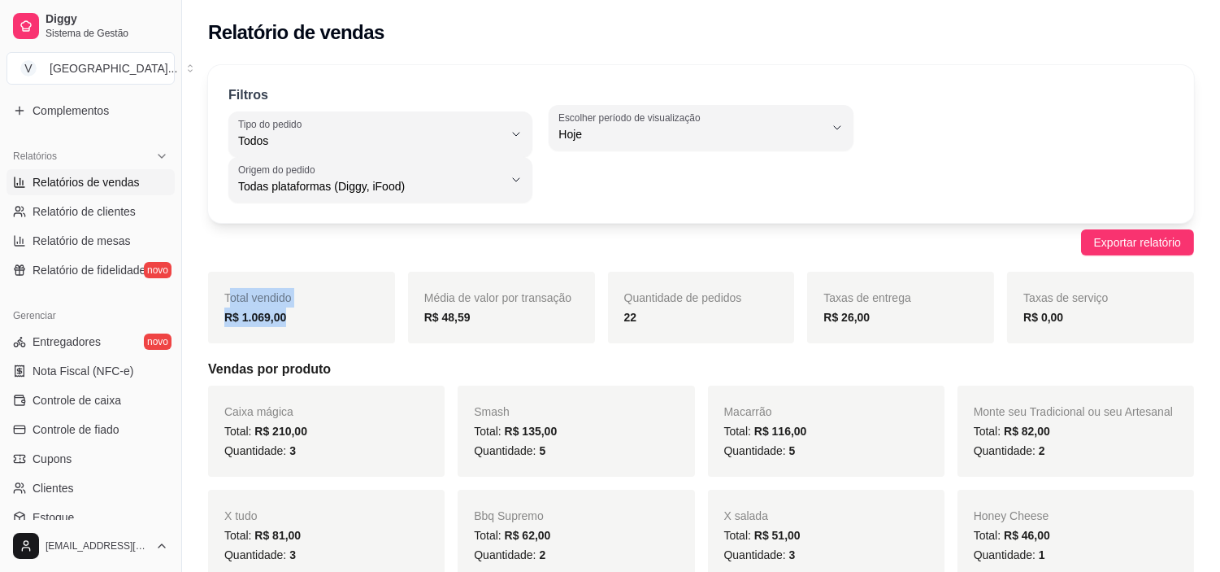
drag, startPoint x: 232, startPoint y: 296, endPoint x: 342, endPoint y: 322, distance: 113.6
click at [342, 322] on div "Total vendido R$ 1.069,00" at bounding box center [301, 308] width 187 height 72
click at [1060, 159] on div "ALL Tipo do pedido Todos Entrega Retirada Mesa Consumo local Tipo do pedido Tod…" at bounding box center [701, 154] width 946 height 98
click at [63, 391] on link "Controle de caixa" at bounding box center [91, 400] width 168 height 26
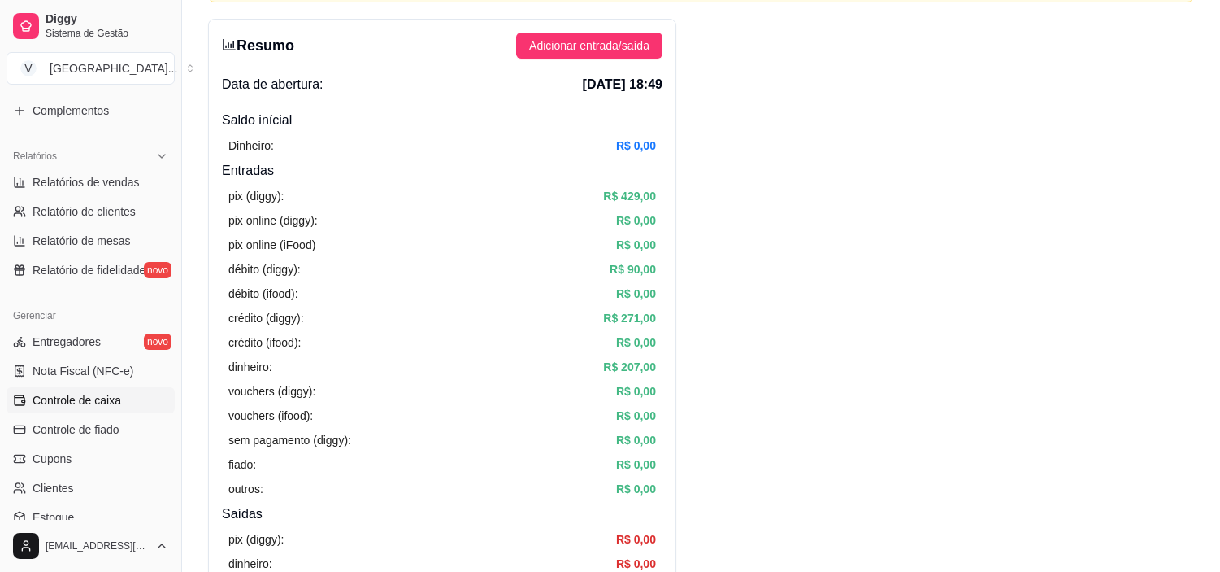
scroll to position [90, 0]
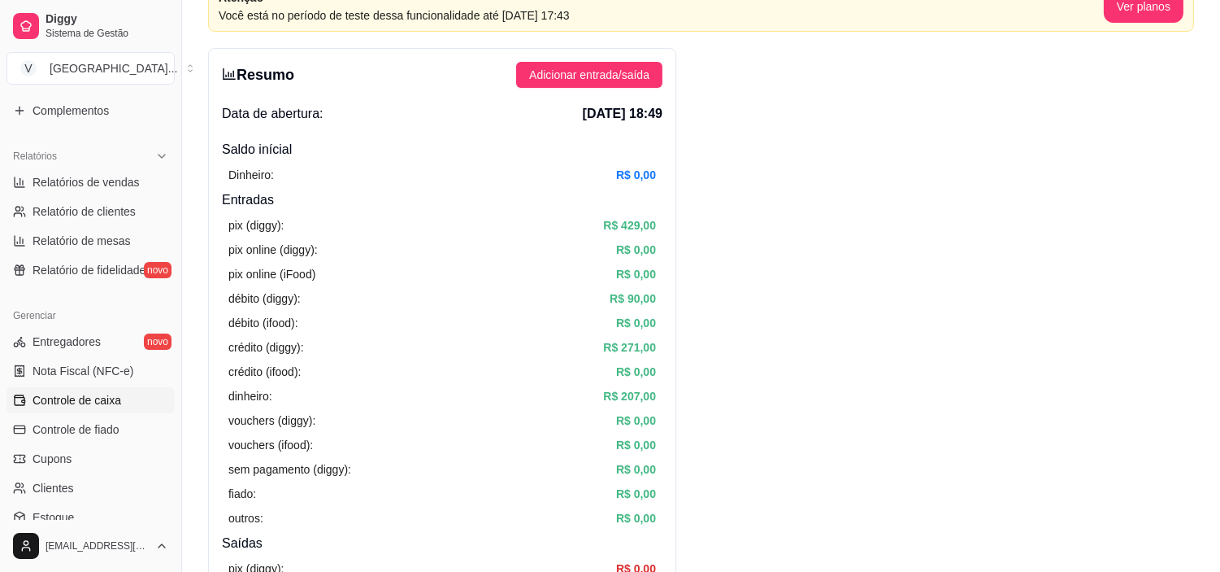
drag, startPoint x: 663, startPoint y: 222, endPoint x: 581, endPoint y: 363, distance: 162.9
click at [573, 374] on div "crédito (ifood): R$ 0,00" at bounding box center [442, 372] width 428 height 18
drag, startPoint x: 605, startPoint y: 342, endPoint x: 672, endPoint y: 336, distance: 67.8
click at [672, 336] on div "Resumo Adicionar entrada/saída Data de abertura: 18 de ago de 2025 às 18:49 Sal…" at bounding box center [442, 477] width 468 height 859
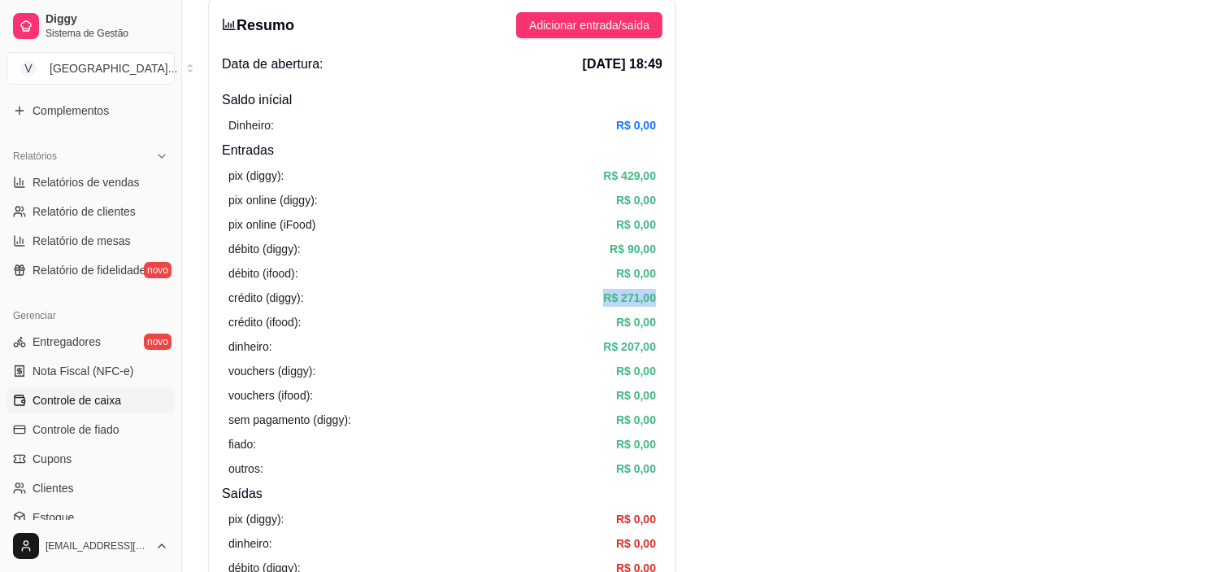
scroll to position [181, 0]
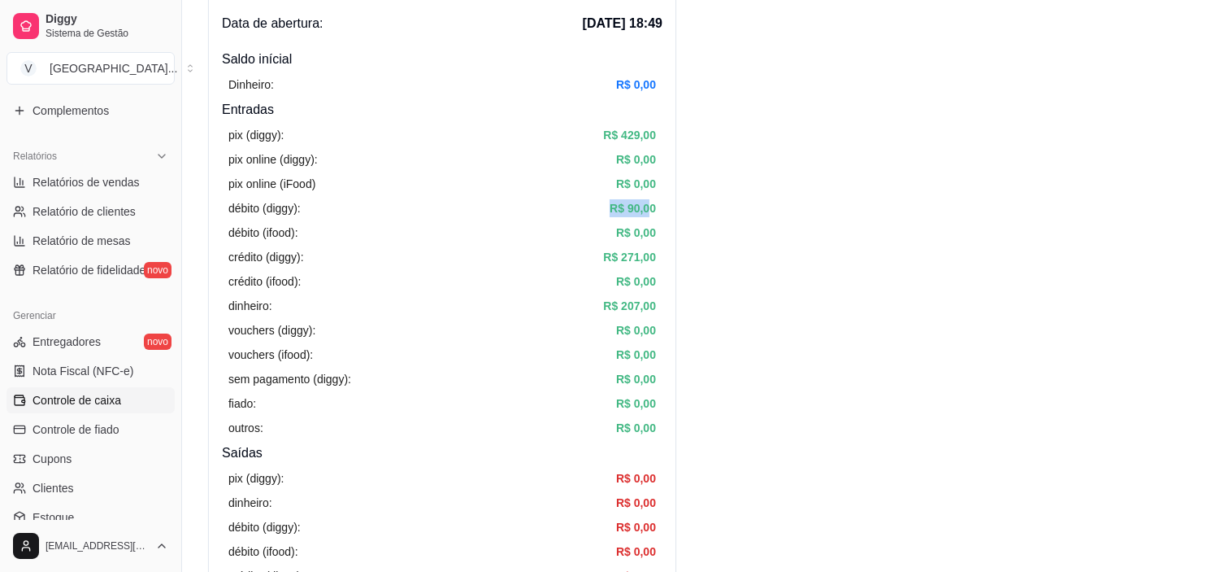
drag, startPoint x: 589, startPoint y: 210, endPoint x: 662, endPoint y: 198, distance: 74.1
click at [659, 199] on div "pix (diggy): R$ 429,00 pix online (diggy): R$ 0,00 pix online (iFood) R$ 0,00 d…" at bounding box center [442, 282] width 441 height 324
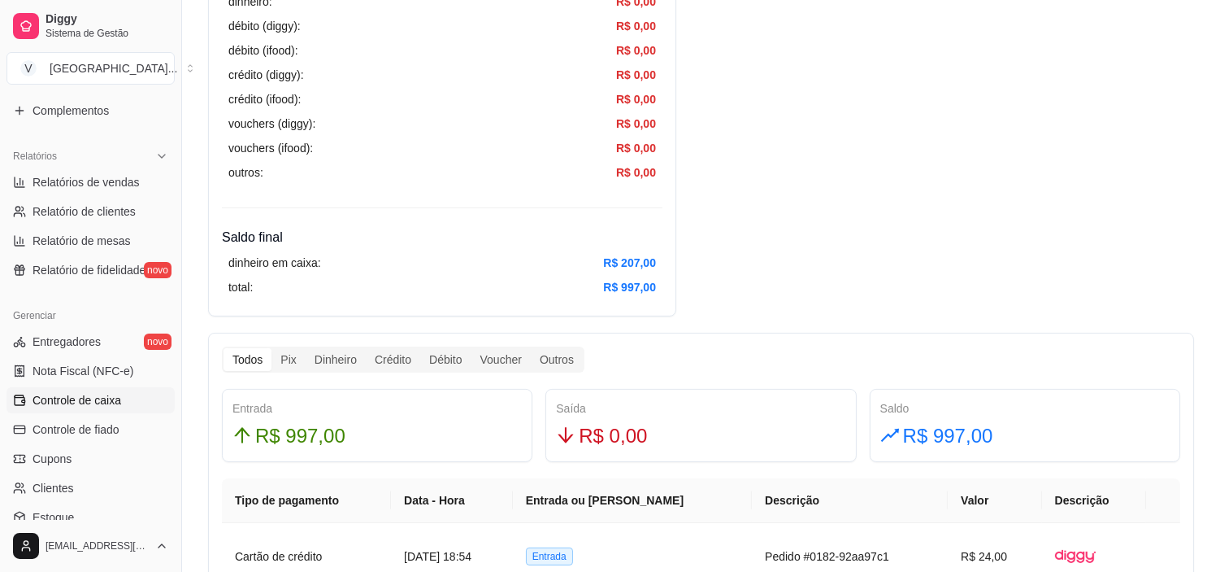
scroll to position [813, 0]
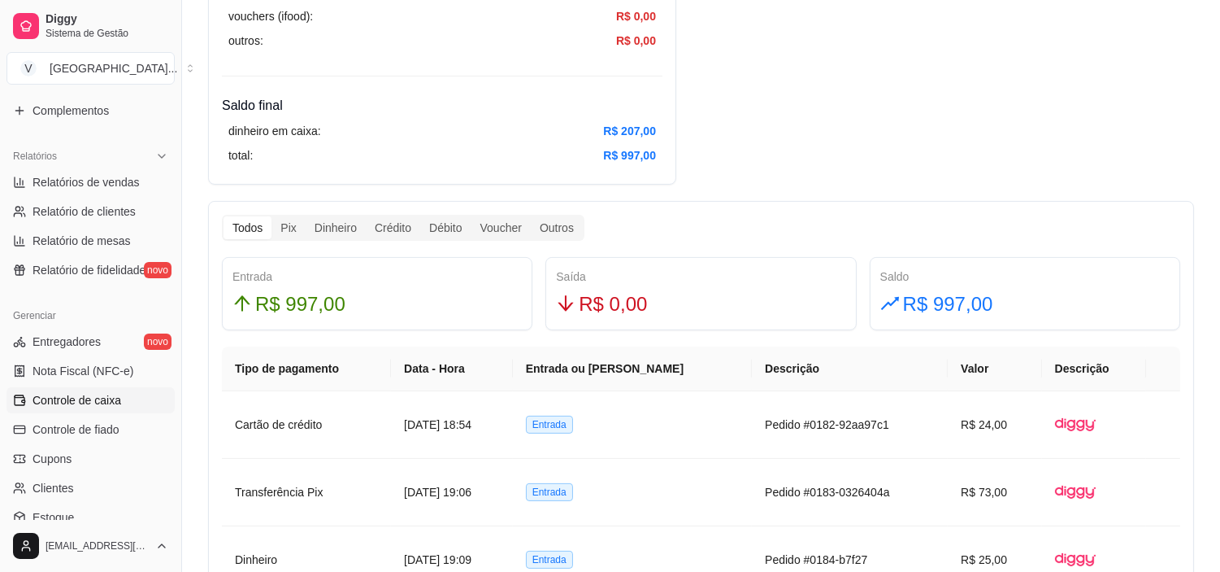
drag, startPoint x: 338, startPoint y: 310, endPoint x: 912, endPoint y: 94, distance: 613.1
click at [912, 94] on div "Resumo Adicionar entrada/saída Data de abertura: 18 de ago de 2025 às 18:49 Sal…" at bounding box center [701, 548] width 986 height 2447
click at [46, 193] on link "Relatórios de vendas" at bounding box center [91, 182] width 168 height 26
select select "ALL"
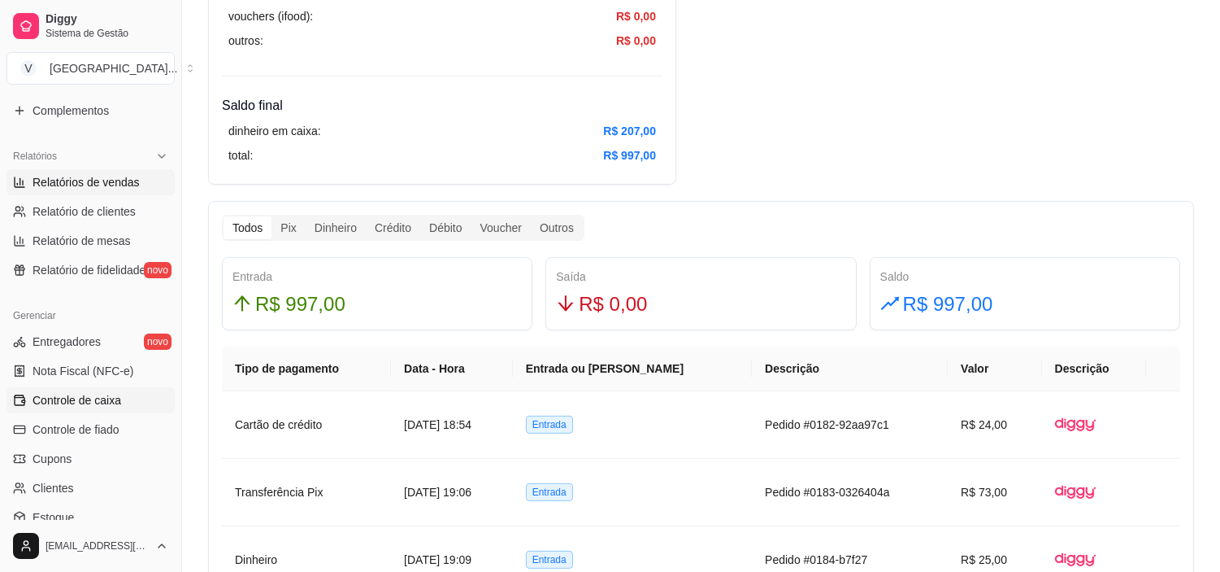
select select "0"
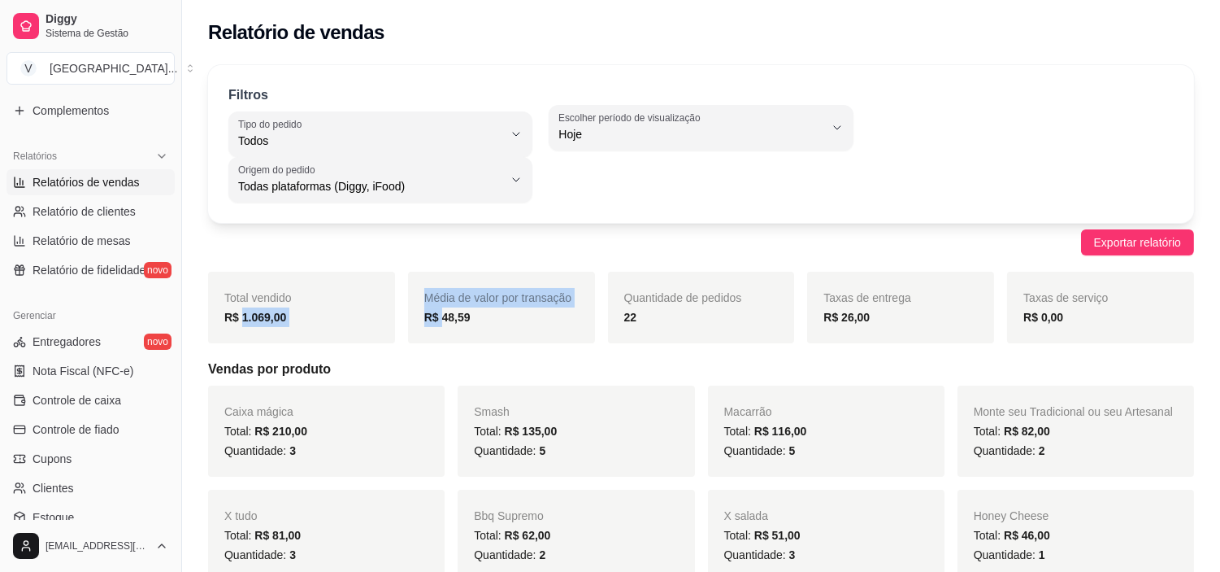
drag, startPoint x: 254, startPoint y: 318, endPoint x: 452, endPoint y: 322, distance: 198.4
click at [448, 325] on div "Total vendido R$ 1.069,00 Média de valor por transação R$ 48,59 Quantidade de p…" at bounding box center [701, 308] width 986 height 72
click at [403, 319] on div "Total vendido R$ 1.069,00 Média de valor por transação R$ 48,59 Quantidade de p…" at bounding box center [701, 308] width 986 height 72
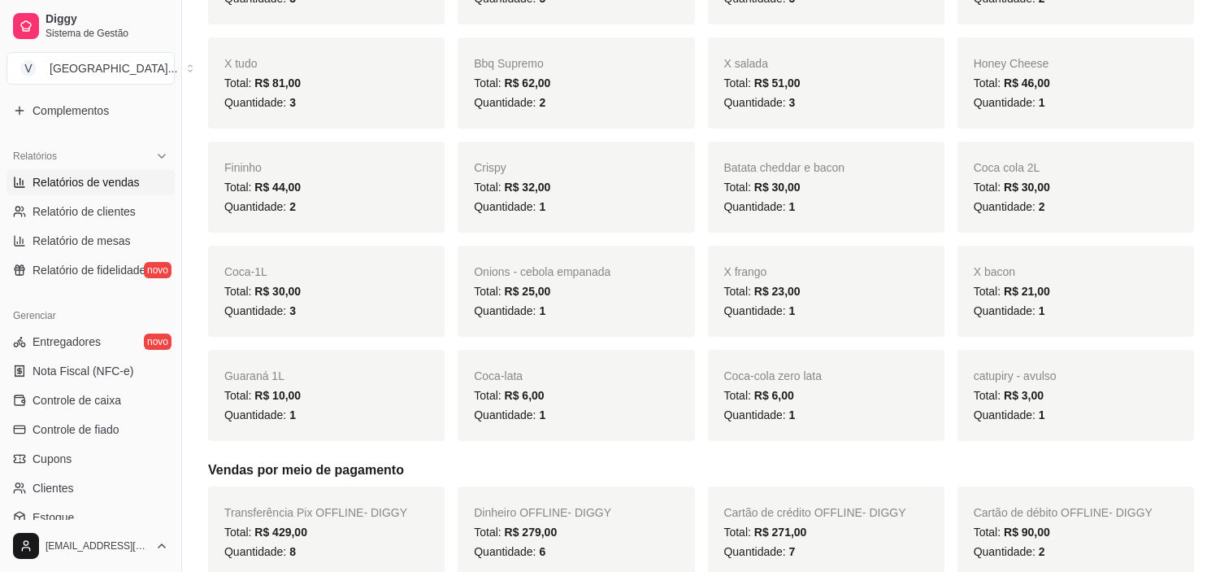
scroll to position [451, 0]
click at [95, 394] on span "Controle de caixa" at bounding box center [77, 400] width 89 height 16
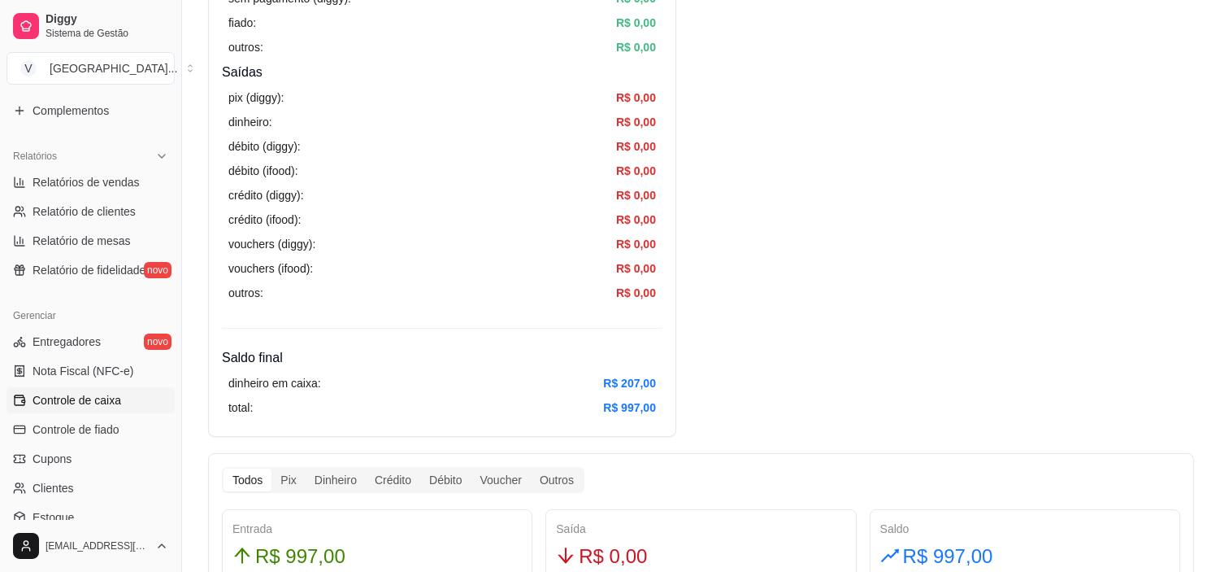
scroll to position [542, 0]
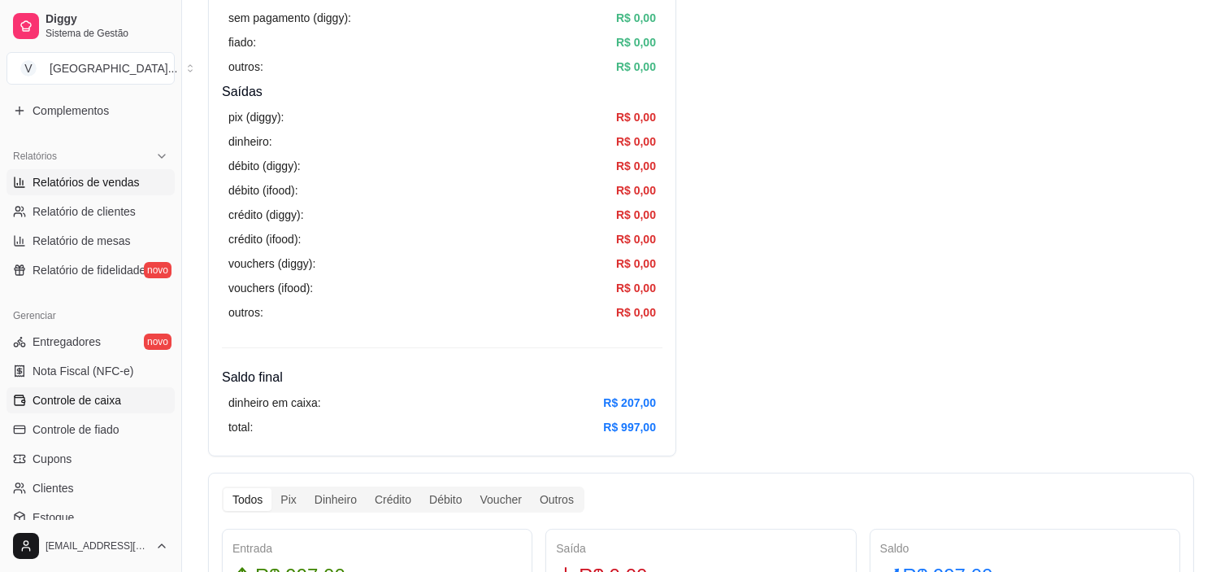
click at [111, 183] on span "Relatórios de vendas" at bounding box center [86, 182] width 107 height 16
select select "ALL"
select select "0"
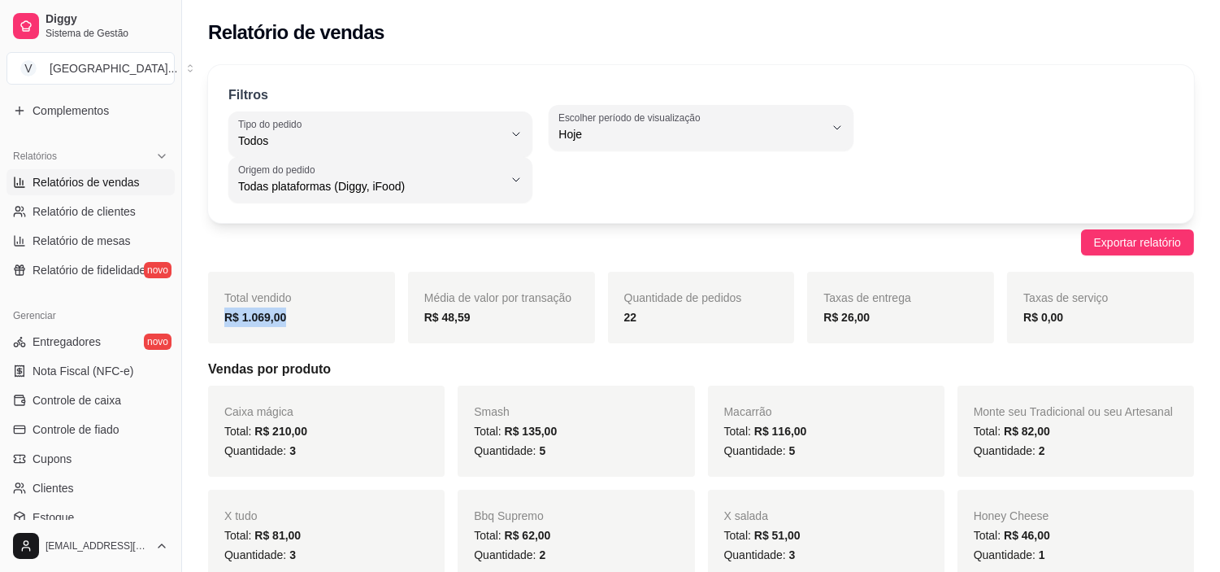
drag, startPoint x: 213, startPoint y: 320, endPoint x: 322, endPoint y: 328, distance: 109.3
click at [322, 328] on div "Total vendido R$ 1.069,00" at bounding box center [301, 308] width 187 height 72
click at [1133, 111] on div "ALL Tipo do pedido Todos Entrega Retirada Mesa Consumo local Tipo do pedido Tod…" at bounding box center [701, 154] width 946 height 98
drag, startPoint x: 668, startPoint y: 321, endPoint x: 571, endPoint y: 302, distance: 98.5
click at [571, 302] on div "Total vendido R$ 1.069,00 Média de valor por transação R$ 48,59 Quantidade de p…" at bounding box center [701, 308] width 986 height 72
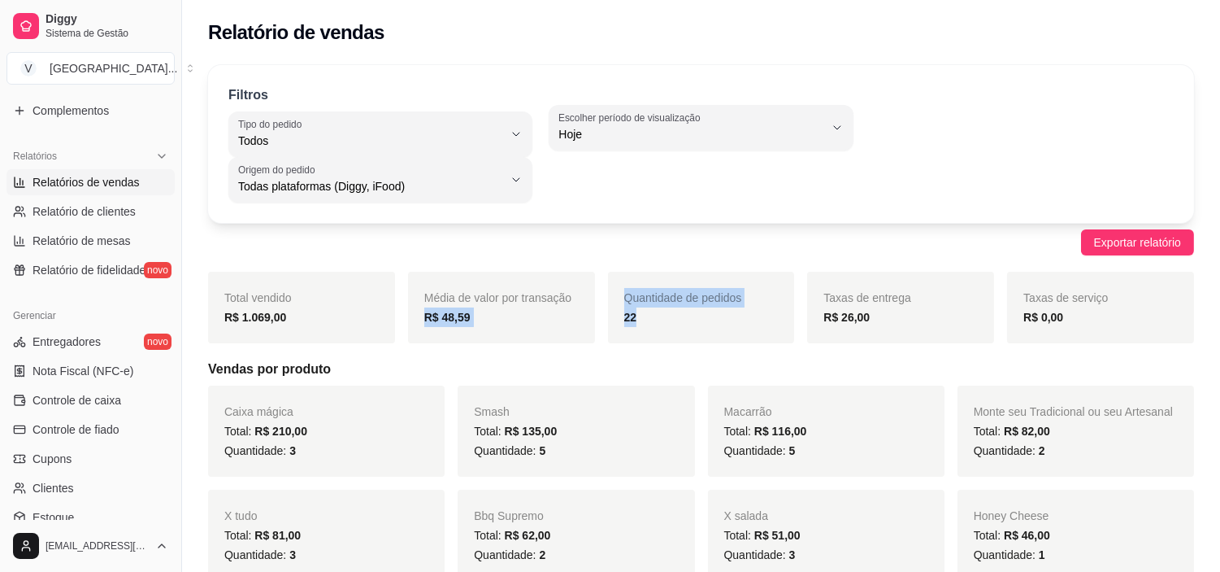
click at [643, 311] on div "22" at bounding box center [701, 317] width 154 height 20
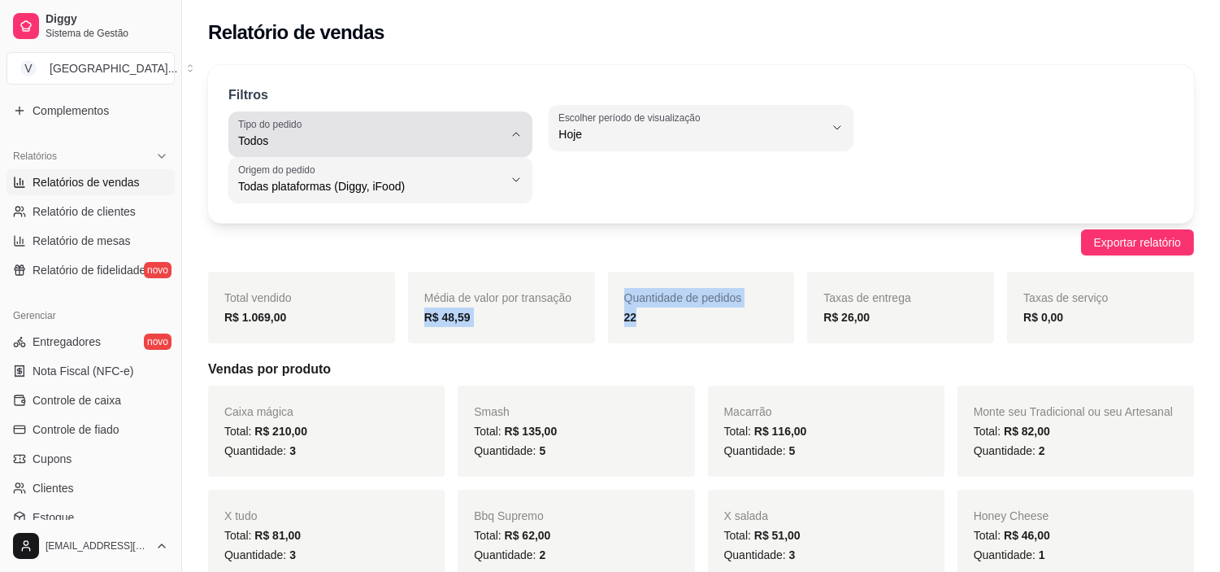
click at [520, 146] on button "Tipo do pedido Todos" at bounding box center [380, 134] width 304 height 46
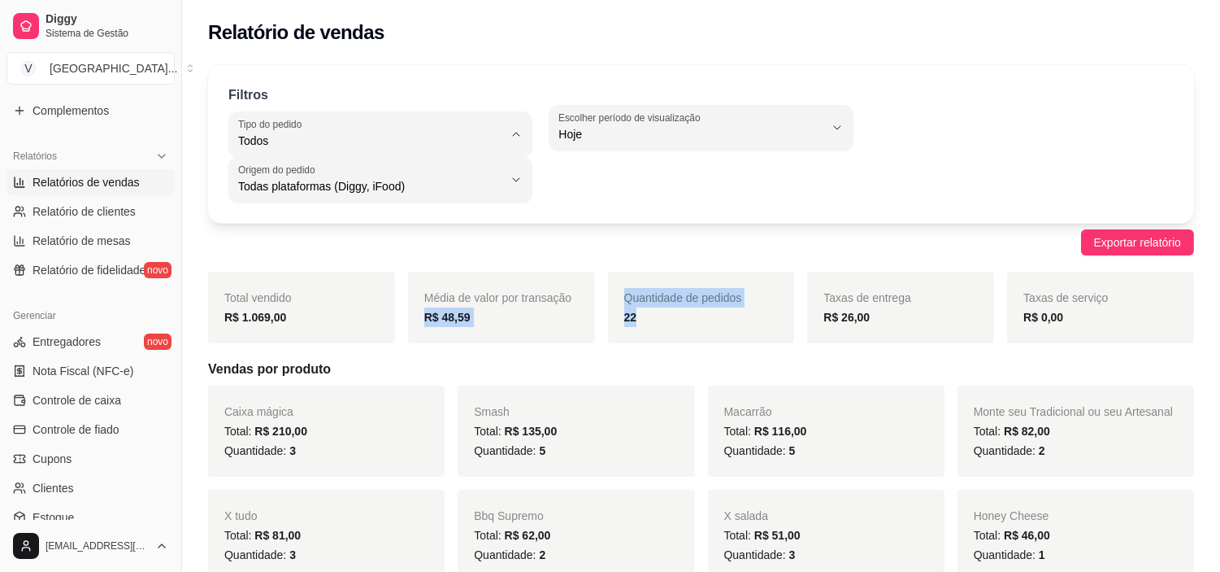
click at [247, 206] on span "Entrega" at bounding box center [372, 205] width 251 height 15
type input "DELIVERY"
select select "DELIVERY"
click at [1016, 131] on div "DELIVERY Tipo do pedido Todos Entrega Retirada Mesa Consumo local Tipo do pedid…" at bounding box center [701, 154] width 946 height 98
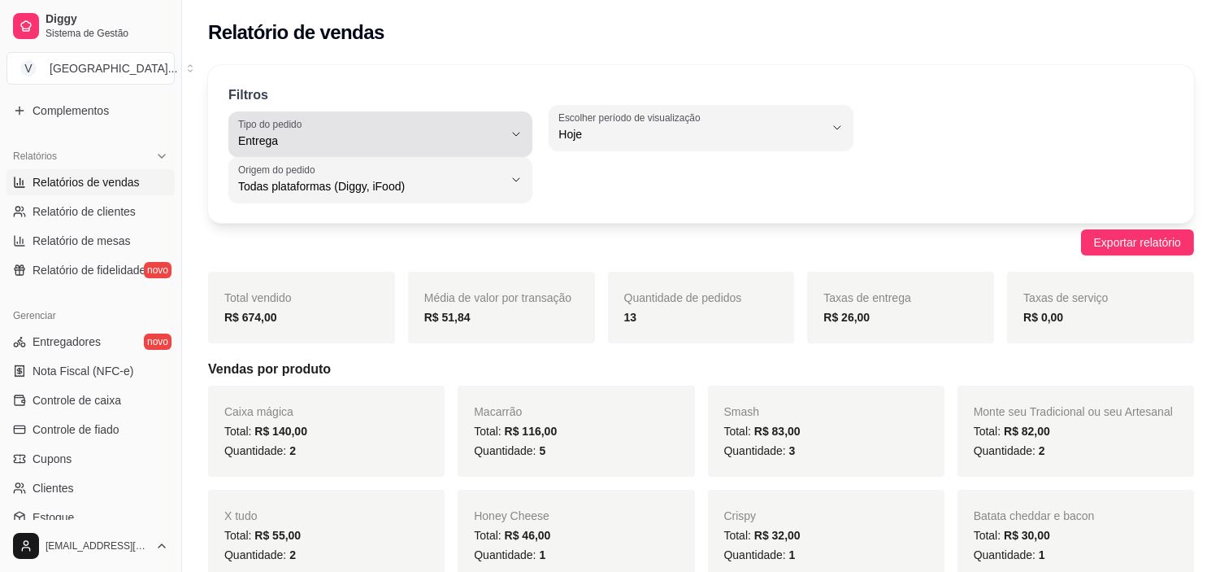
click at [346, 115] on button "Tipo do pedido Entrega" at bounding box center [380, 134] width 304 height 46
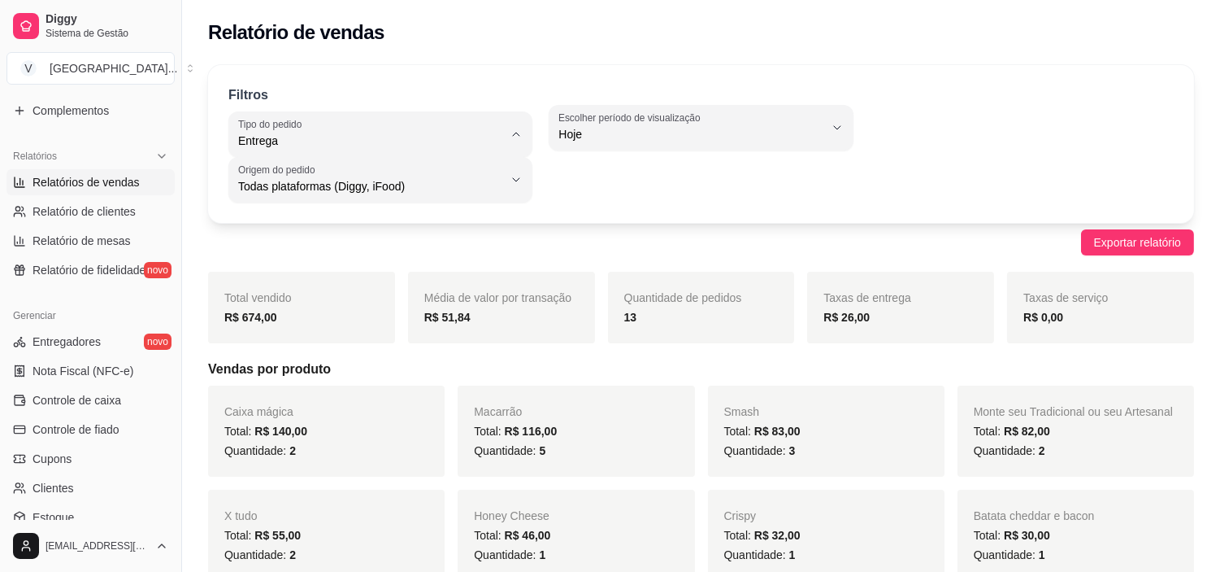
click at [330, 176] on span "Todos" at bounding box center [372, 179] width 251 height 15
type input "ALL"
select select "ALL"
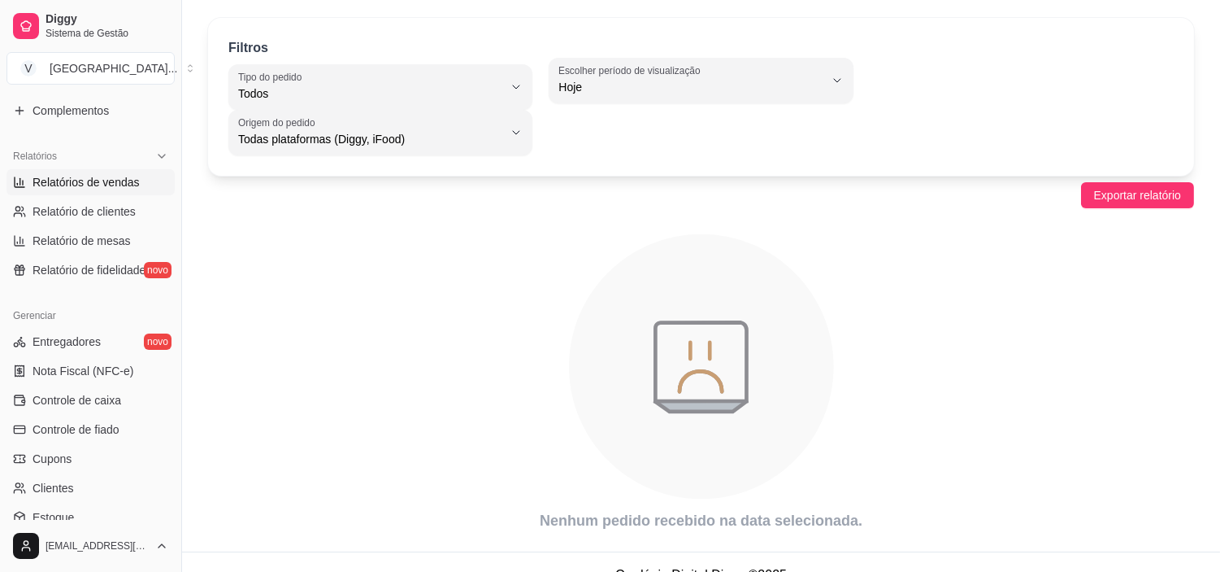
scroll to position [73, 0]
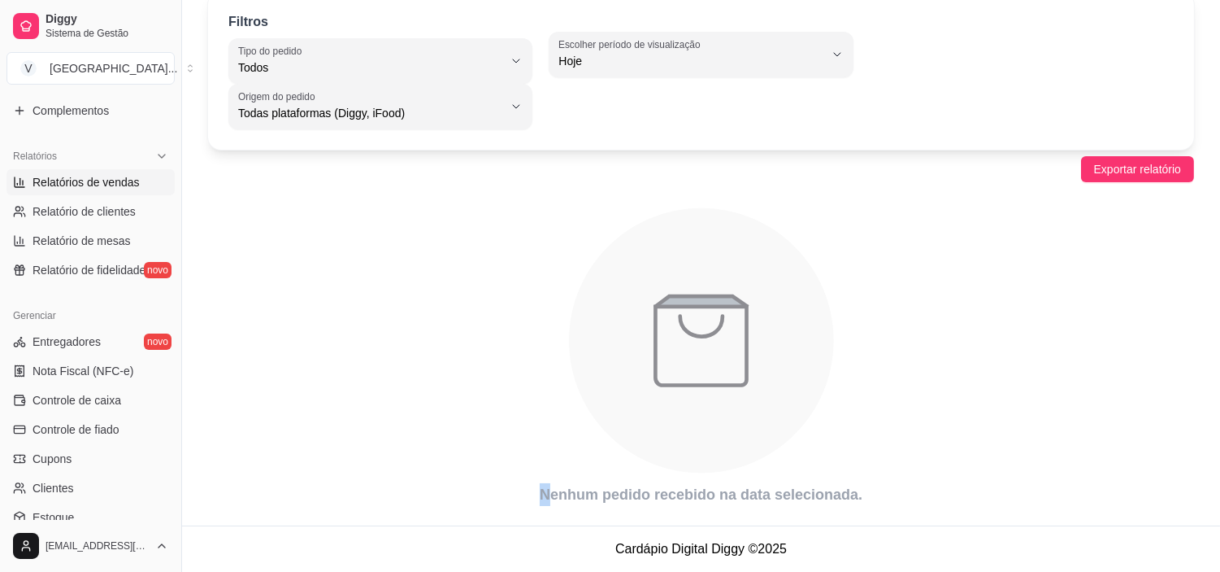
drag, startPoint x: 588, startPoint y: 498, endPoint x: 876, endPoint y: 460, distance: 290.2
click at [876, 460] on div "Filtros ALL Tipo do pedido Todos Entrega Retirada Mesa Consumo local Tipo do pe…" at bounding box center [701, 253] width 1038 height 543
click at [884, 372] on icon "animation" at bounding box center [701, 340] width 986 height 285
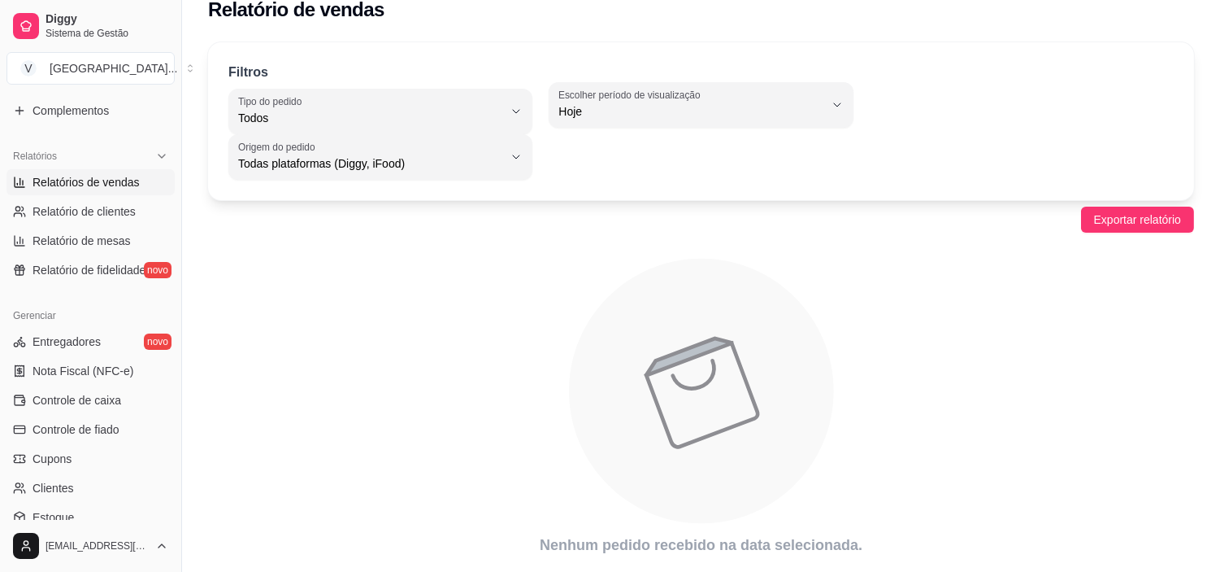
scroll to position [0, 0]
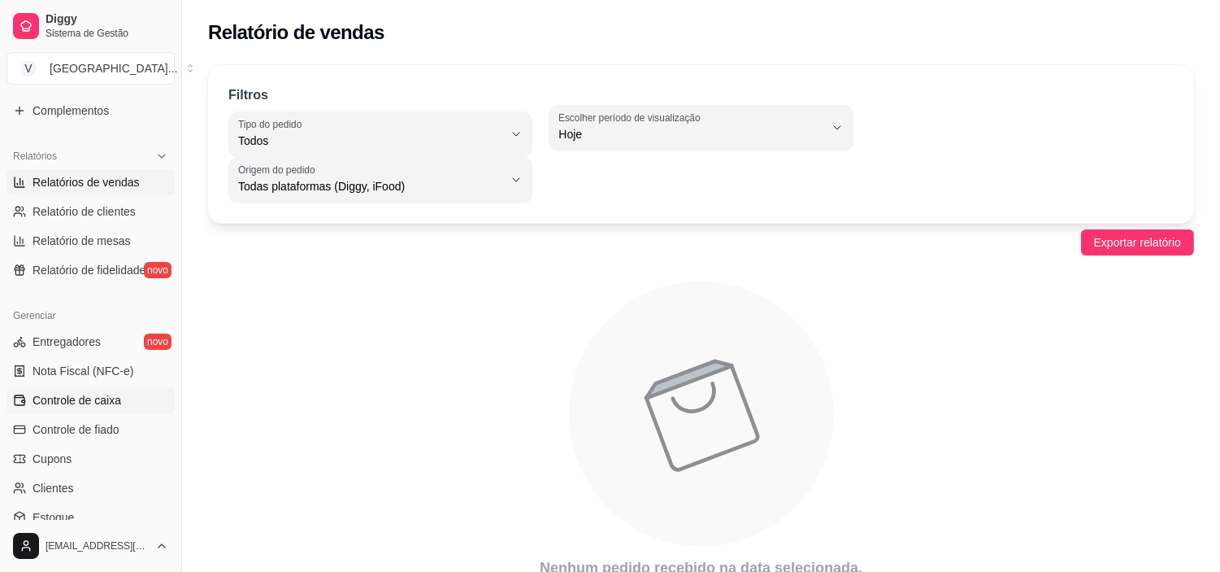
click at [98, 399] on span "Controle de caixa" at bounding box center [77, 400] width 89 height 16
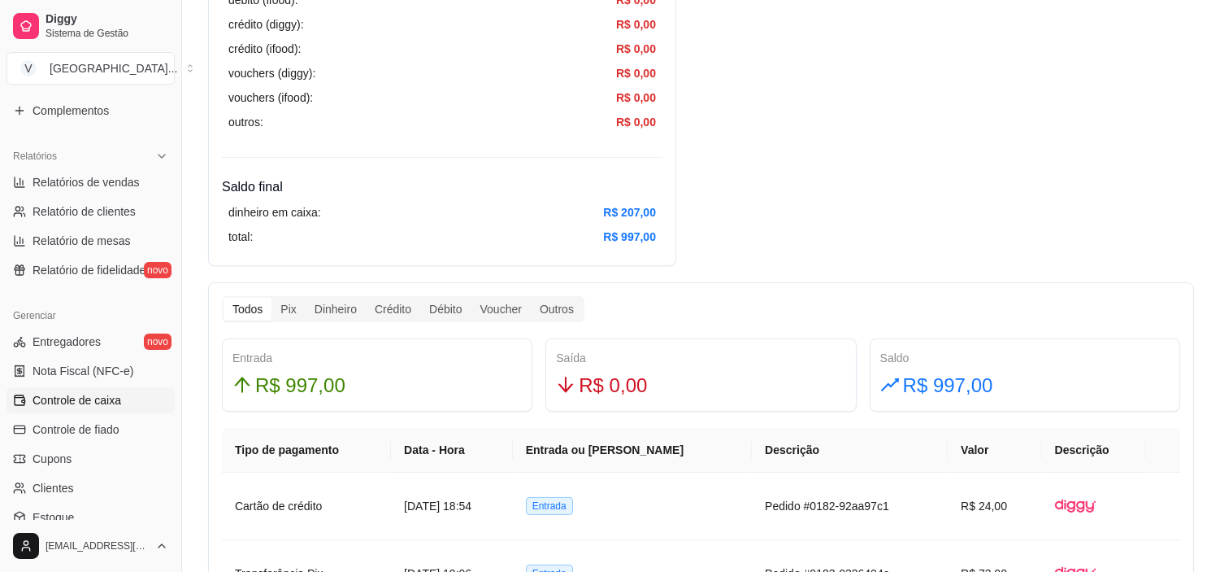
scroll to position [903, 0]
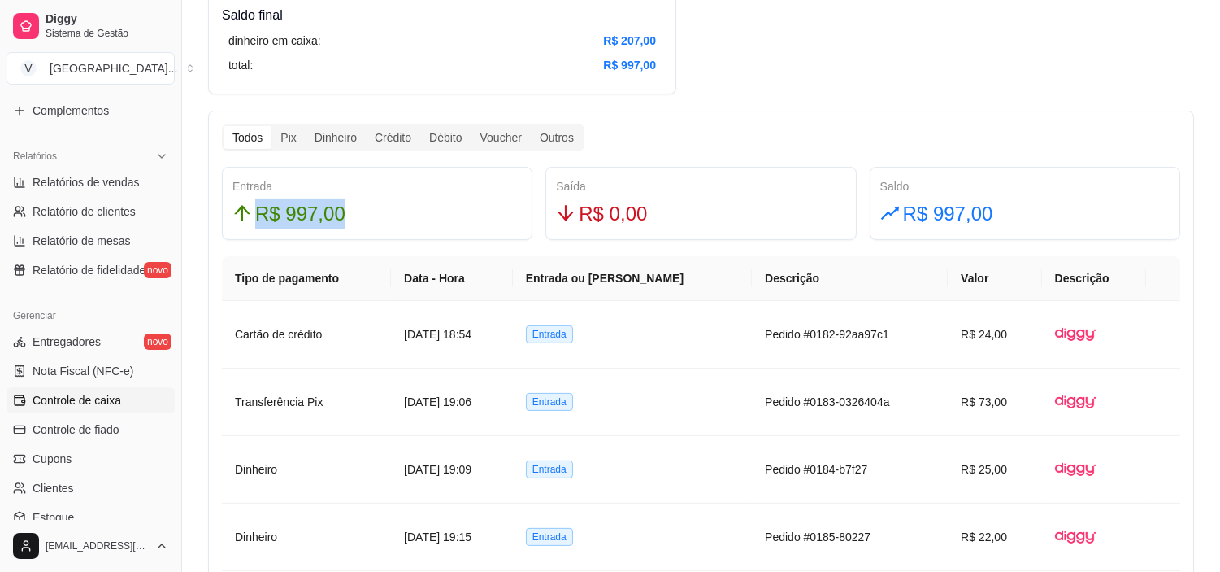
drag, startPoint x: 241, startPoint y: 210, endPoint x: 437, endPoint y: 208, distance: 196.0
click at [437, 208] on div "Entrada R$ 997,00" at bounding box center [377, 203] width 311 height 73
click at [862, 46] on div "Resumo Adicionar entrada/saída Data de abertura: 18 de ago de 2025 às 18:49 Sal…" at bounding box center [701, 458] width 986 height 2447
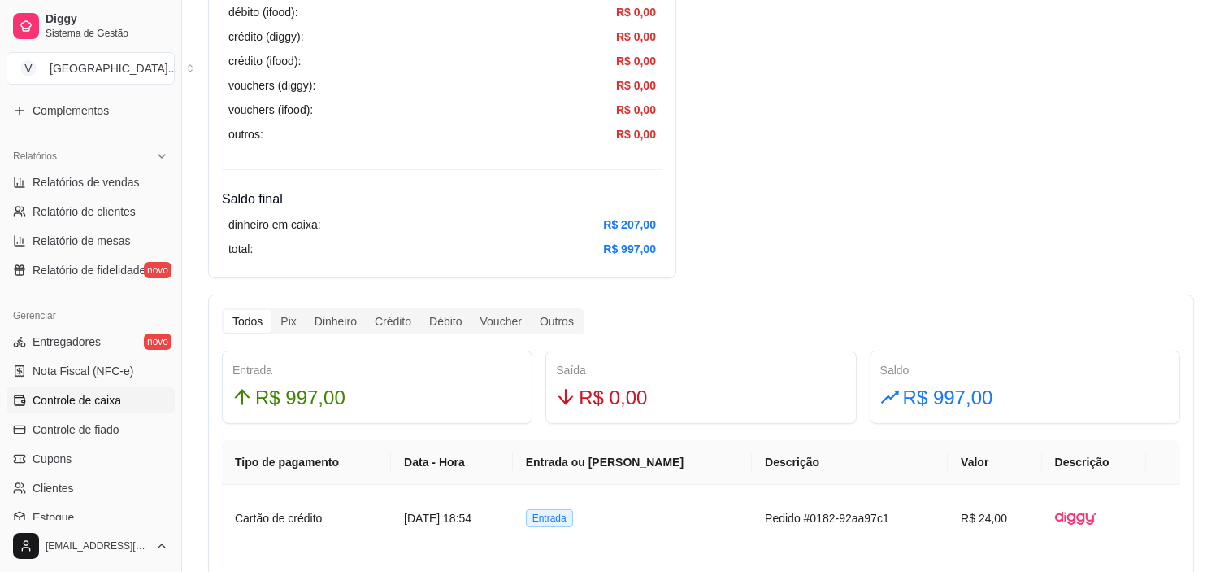
scroll to position [722, 0]
drag, startPoint x: 368, startPoint y: 374, endPoint x: 250, endPoint y: 407, distance: 122.5
click at [250, 412] on div "Entrada R$ 997,00" at bounding box center [377, 384] width 311 height 73
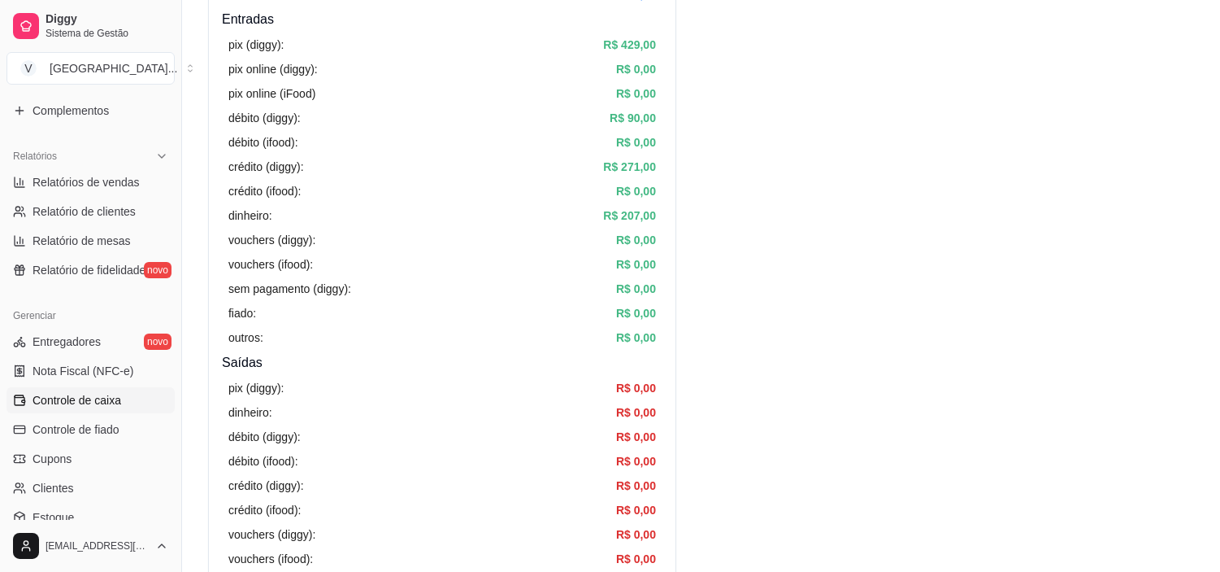
scroll to position [181, 0]
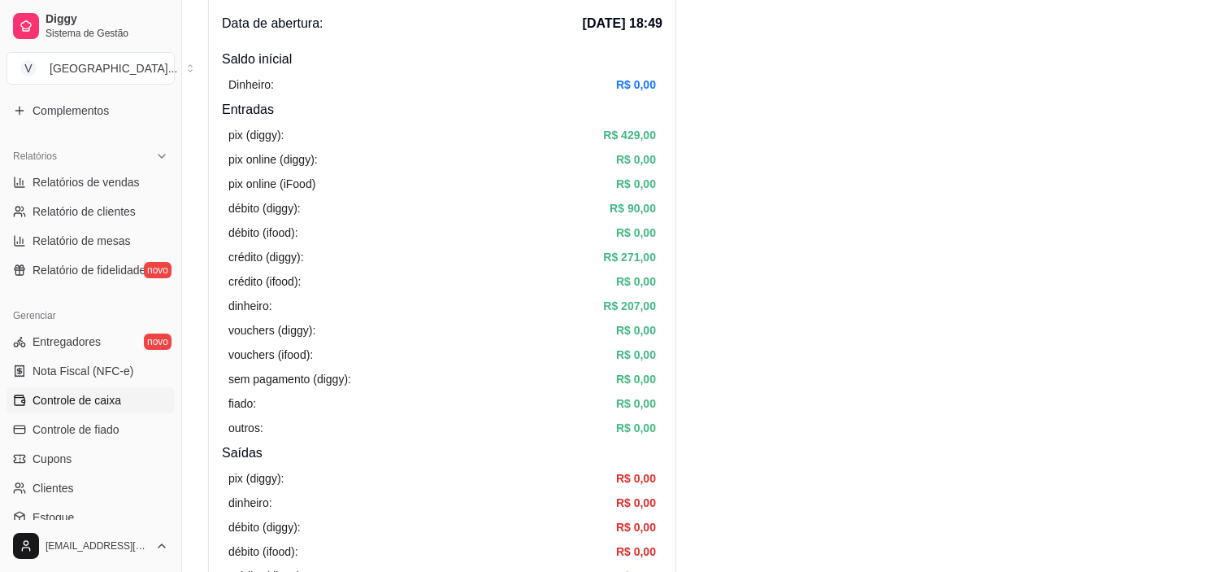
click at [76, 196] on ul "Relatórios de vendas Relatório de clientes Relatório de mesas Relatório de fide…" at bounding box center [91, 226] width 168 height 114
click at [80, 207] on span "Relatório de clientes" at bounding box center [84, 211] width 103 height 16
select select "30"
select select "HIGHEST_TOTAL_SPENT_WITH_ORDERS"
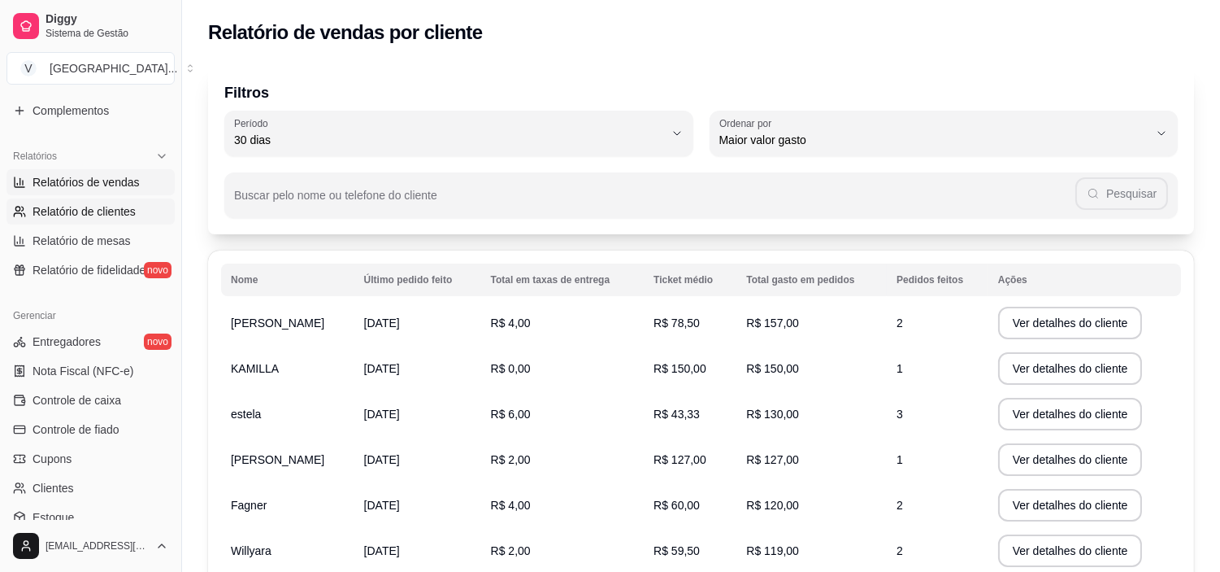
click at [79, 190] on link "Relatórios de vendas" at bounding box center [91, 182] width 168 height 26
select select "ALL"
select select "0"
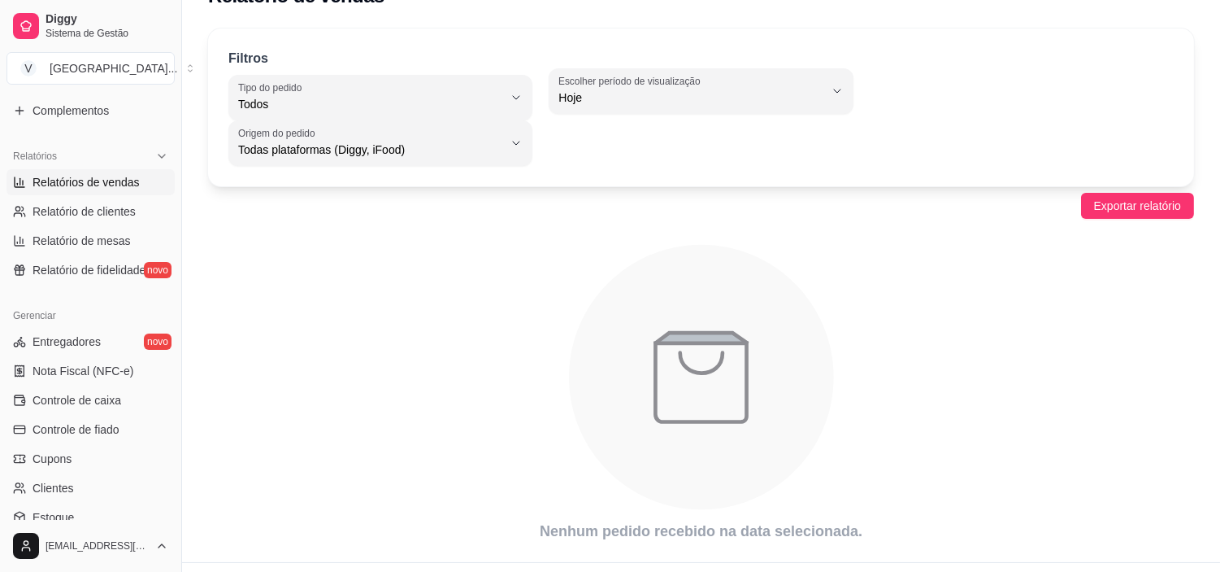
scroll to position [73, 0]
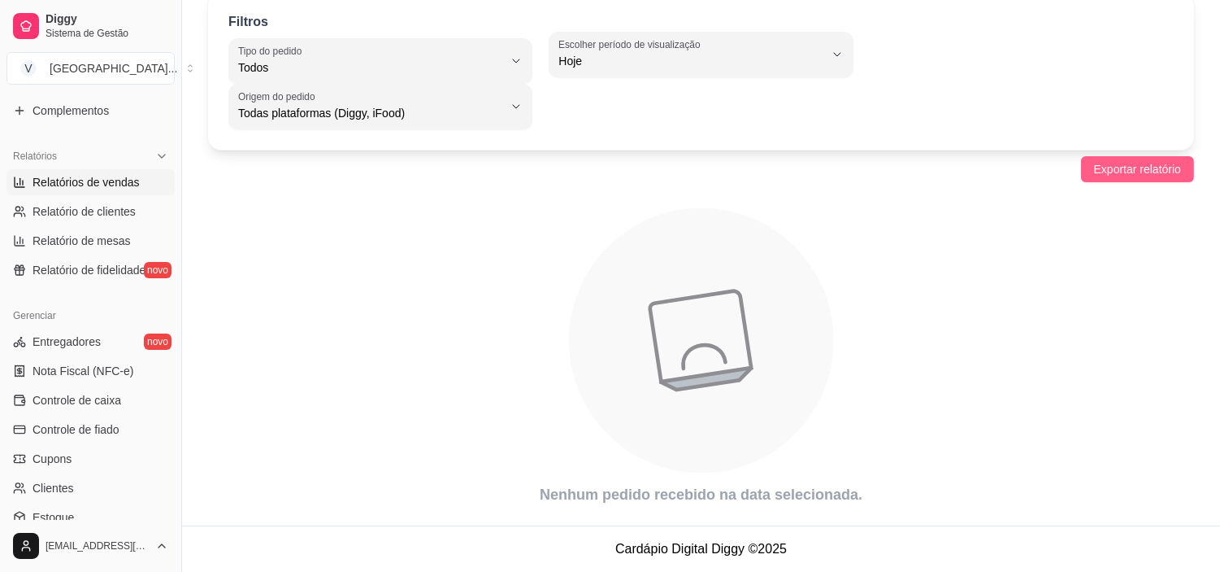
click at [1135, 161] on span "Exportar relatório" at bounding box center [1137, 169] width 87 height 18
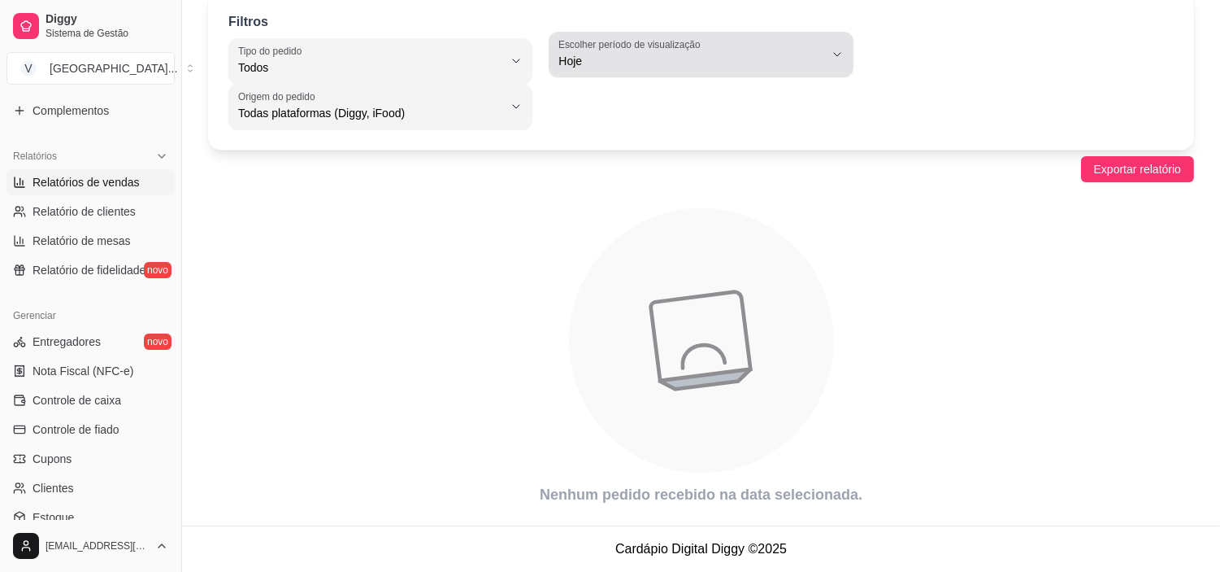
click at [668, 59] on span "Hoje" at bounding box center [691, 61] width 265 height 16
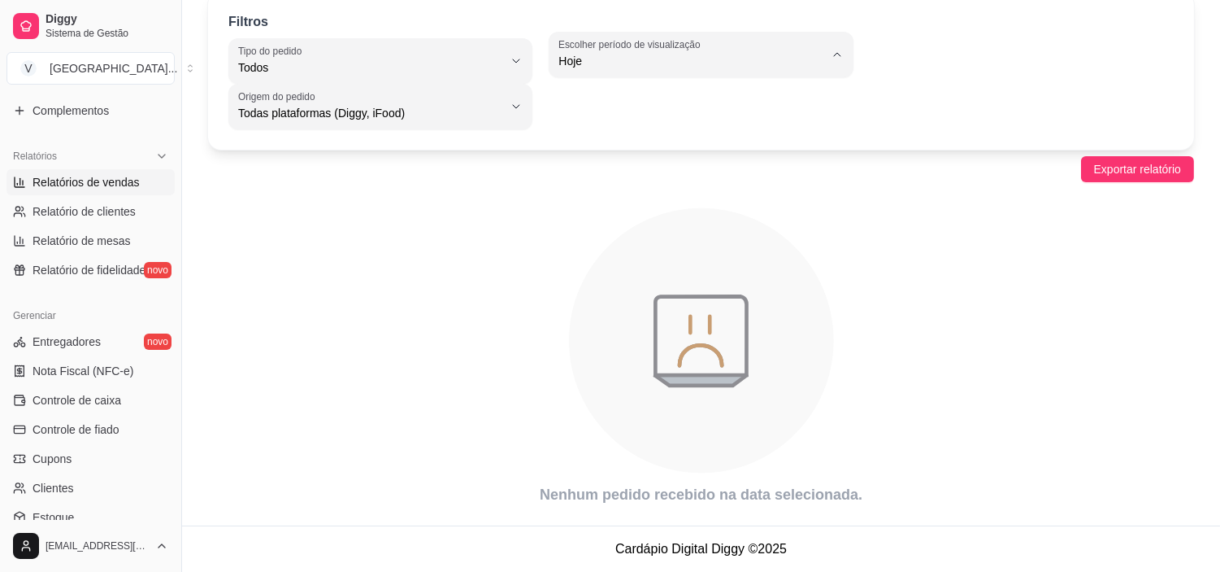
click at [604, 124] on span "Ontem" at bounding box center [693, 126] width 251 height 15
type input "1"
select select "1"
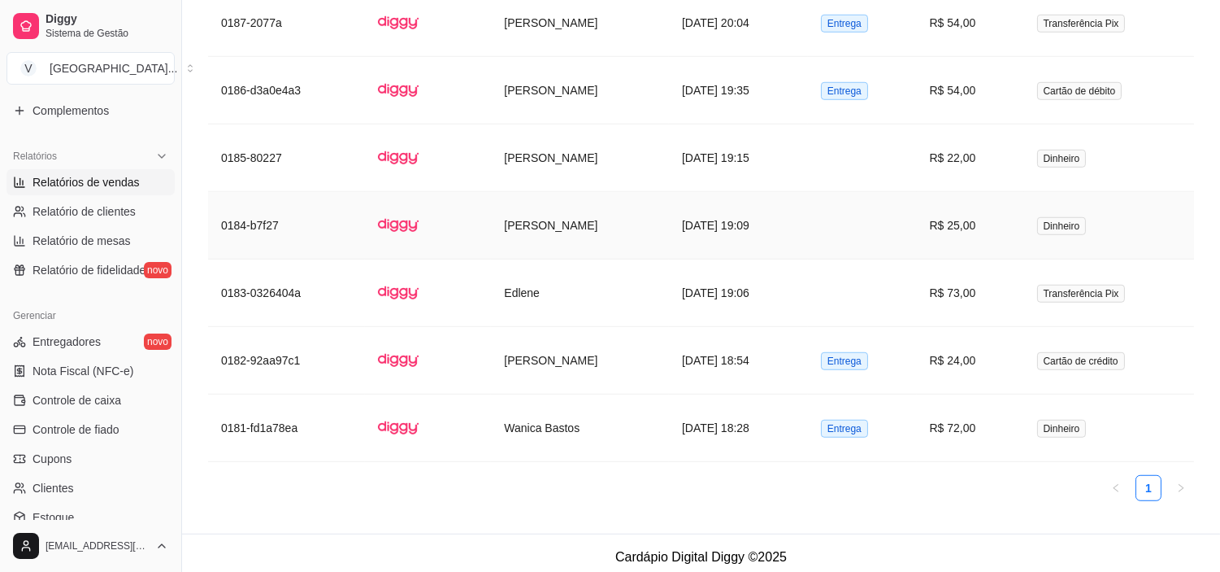
scroll to position [2230, 0]
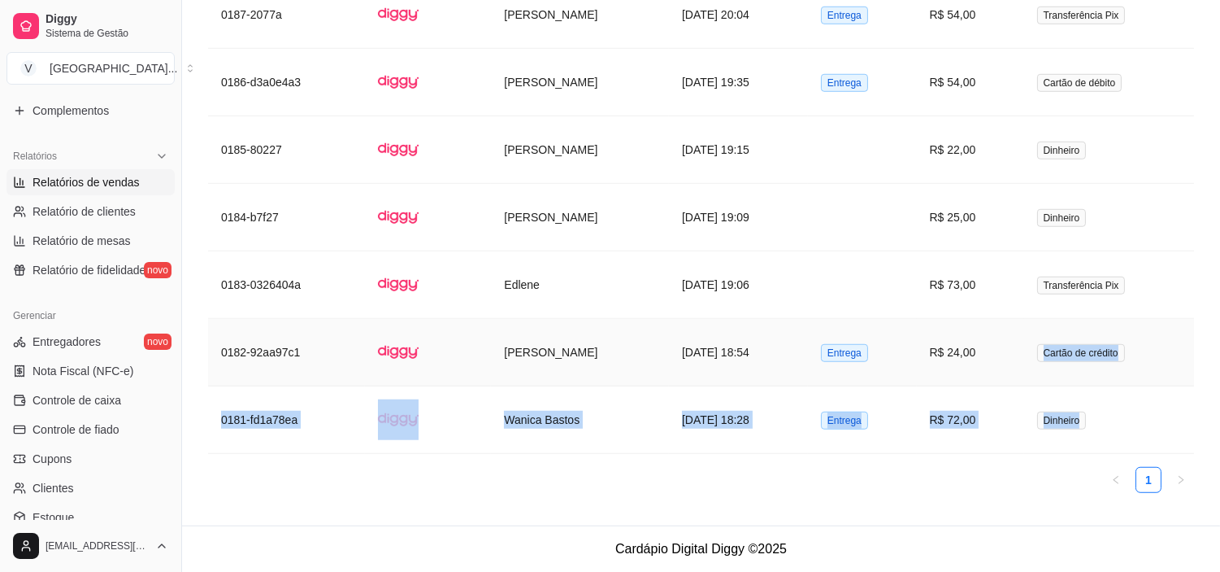
drag, startPoint x: 1145, startPoint y: 412, endPoint x: 1070, endPoint y: 318, distance: 120.4
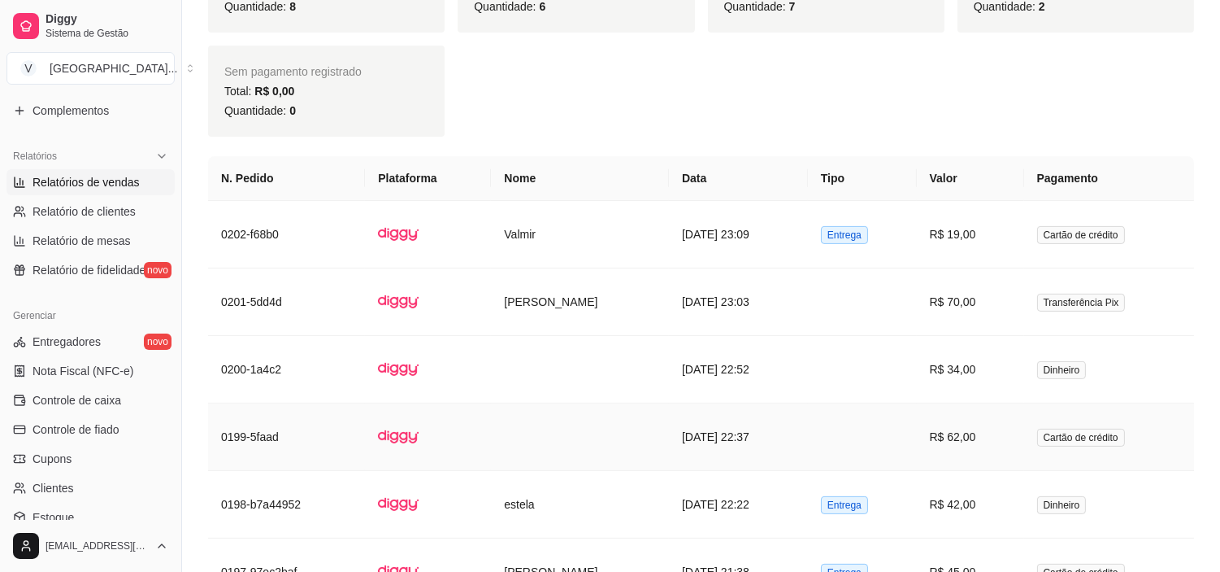
scroll to position [965, 0]
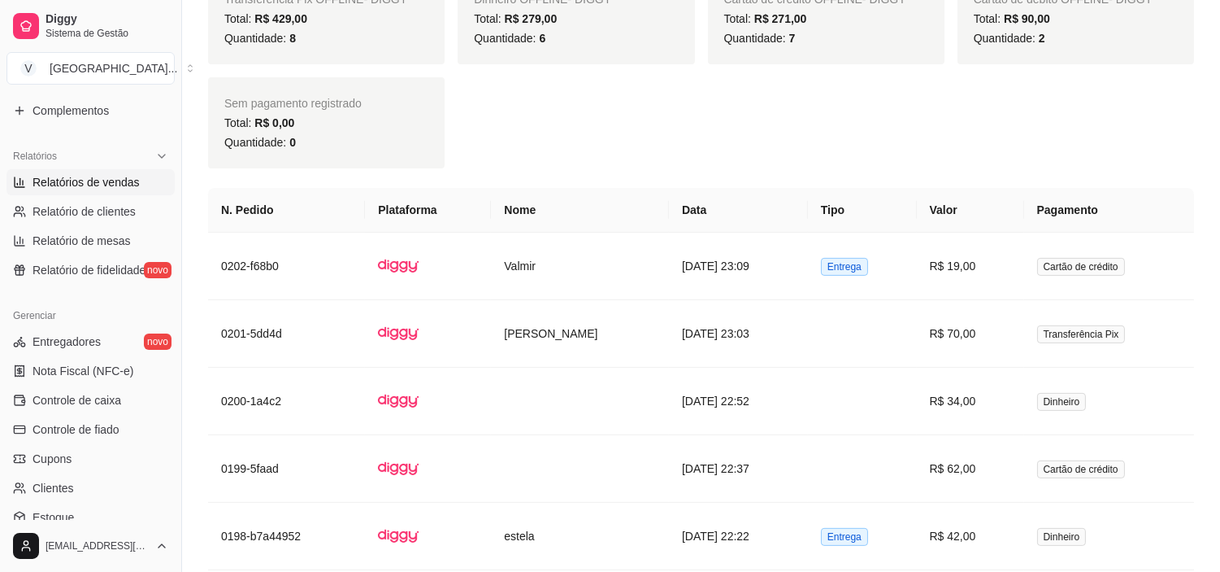
click at [709, 128] on div "Transferência Pix OFFLINE - DIGGY Total: R$ 429,00 Quantidade: 8 Dinheiro OFFLI…" at bounding box center [701, 70] width 986 height 195
drag, startPoint x: 104, startPoint y: 392, endPoint x: 123, endPoint y: 392, distance: 18.7
click at [104, 392] on span "Controle de caixa" at bounding box center [77, 400] width 89 height 16
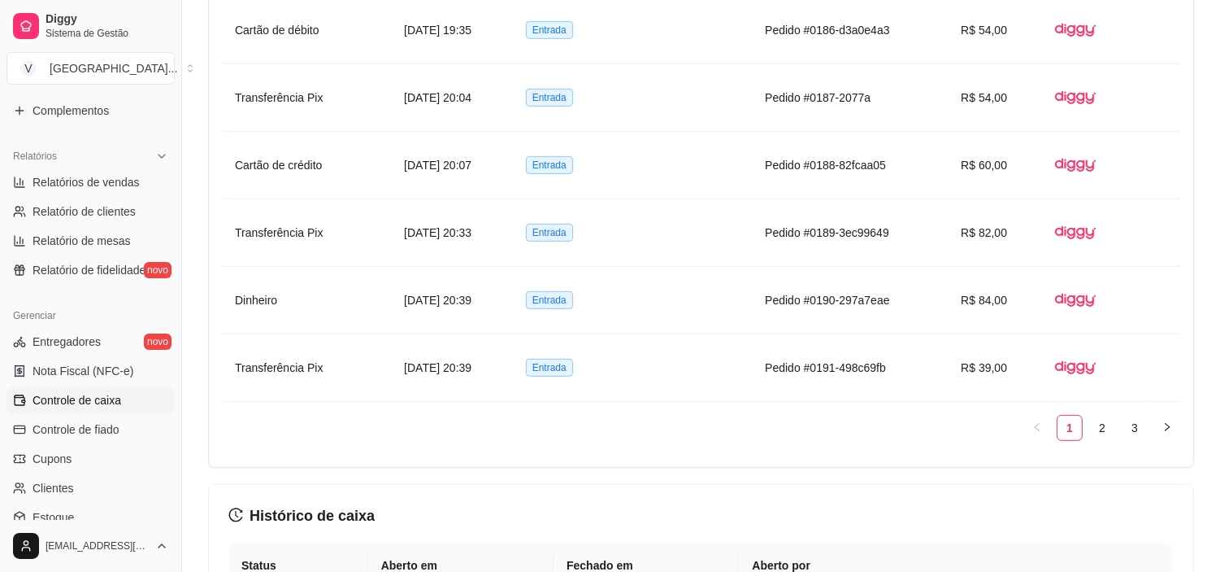
scroll to position [1535, 0]
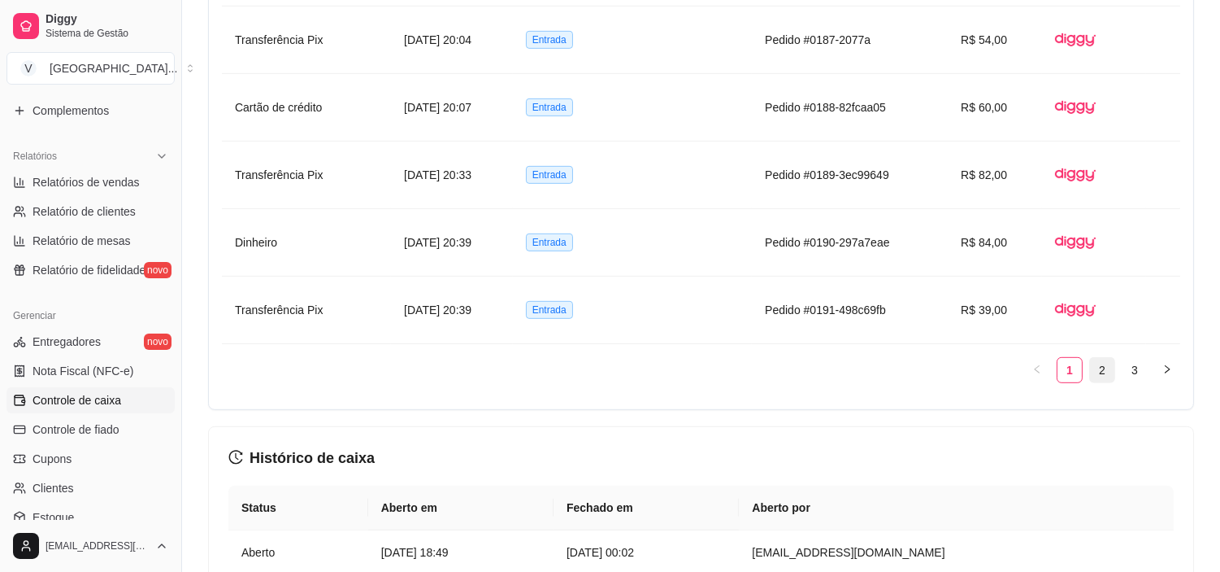
click at [1107, 376] on link "2" at bounding box center [1102, 370] width 24 height 24
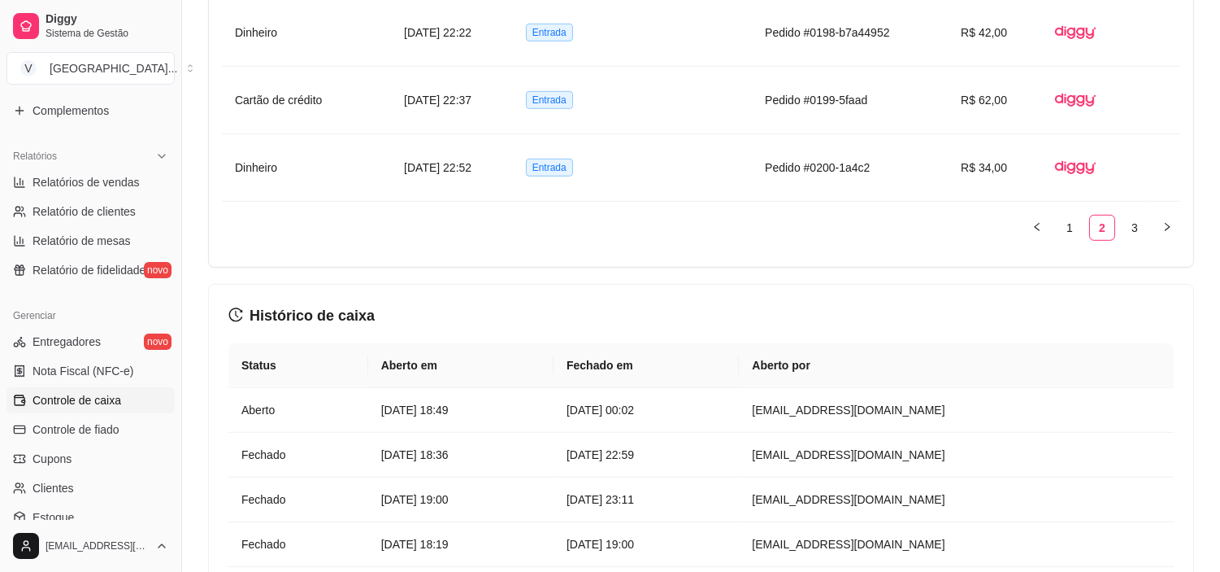
scroll to position [1716, 0]
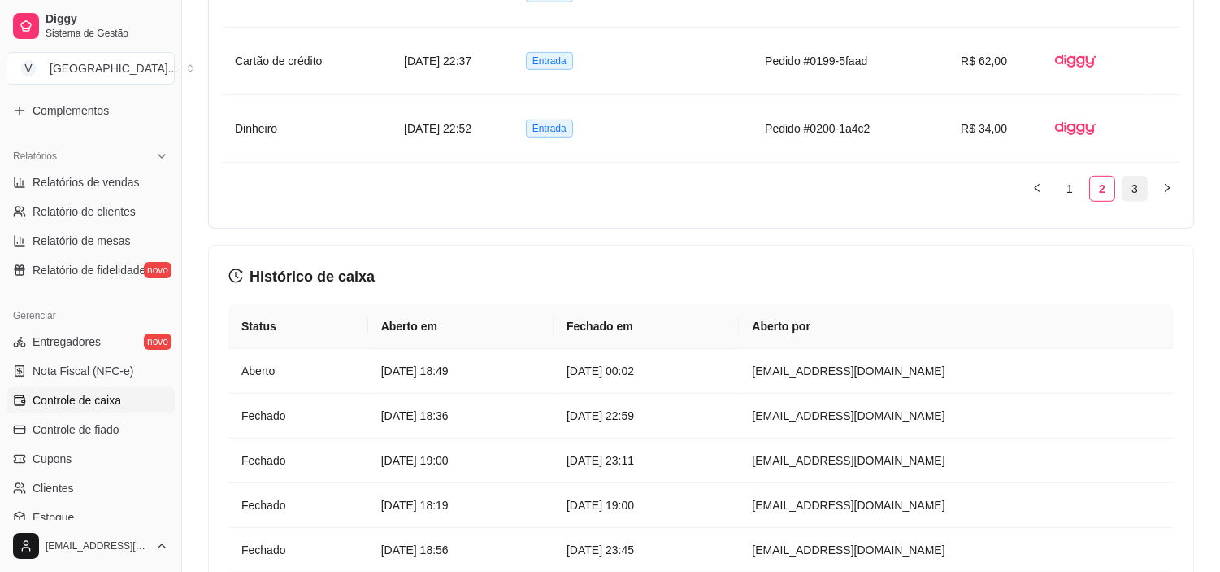
click at [1139, 191] on link "3" at bounding box center [1135, 188] width 24 height 24
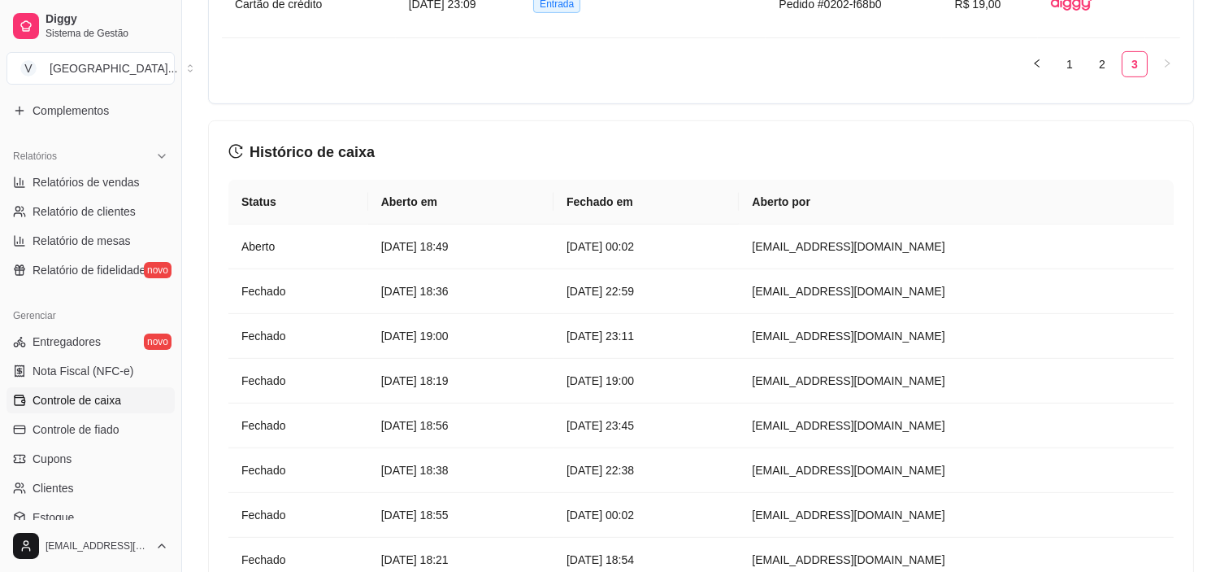
scroll to position [1268, 0]
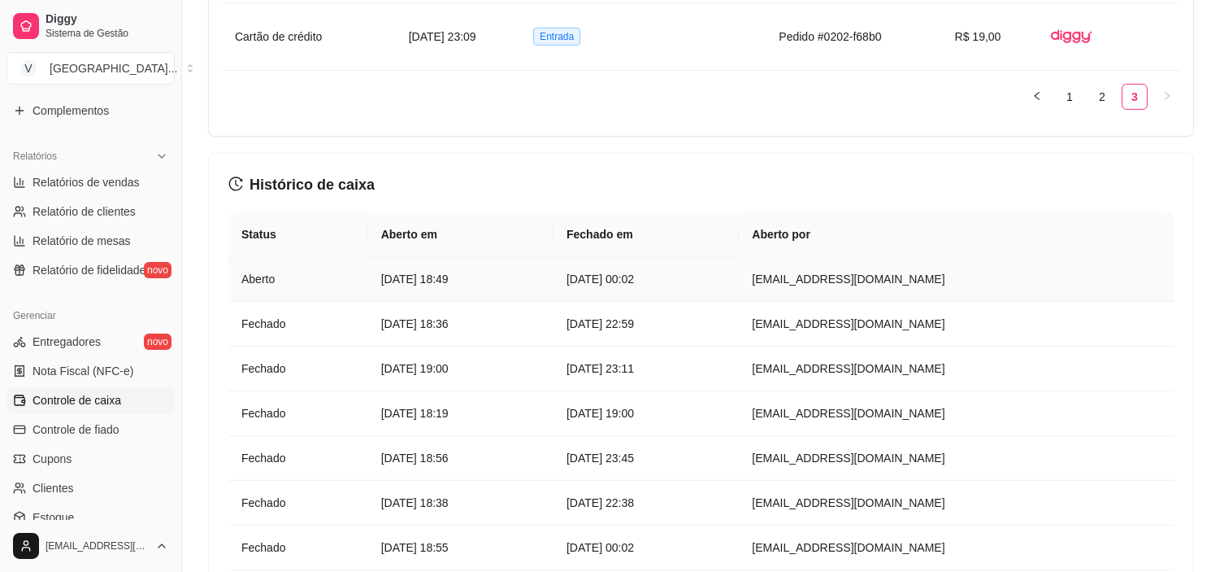
drag, startPoint x: 250, startPoint y: 278, endPoint x: 709, endPoint y: 280, distance: 458.6
click at [709, 280] on tr "Aberto 18 de ago de 2025 às 18:49 19 de ago de 2025 às 00:02 valenthsburguer@gm…" at bounding box center [701, 279] width 946 height 45
click at [726, 275] on article "19 de ago de 2025 às 00:02" at bounding box center [646, 279] width 159 height 18
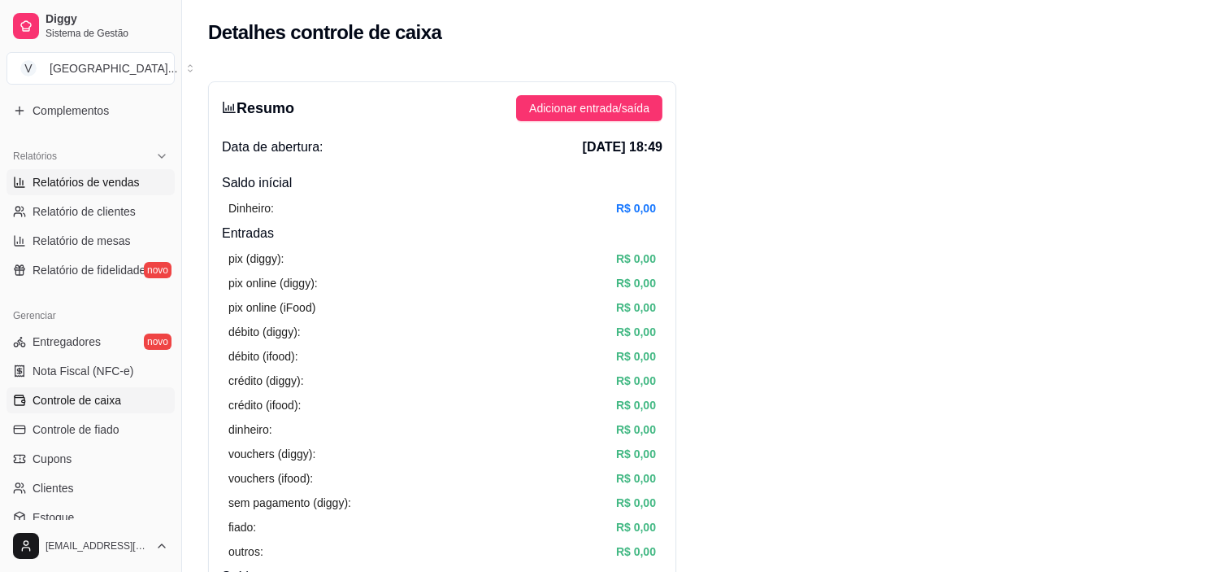
click at [79, 175] on span "Relatórios de vendas" at bounding box center [86, 182] width 107 height 16
select select "ALL"
select select "0"
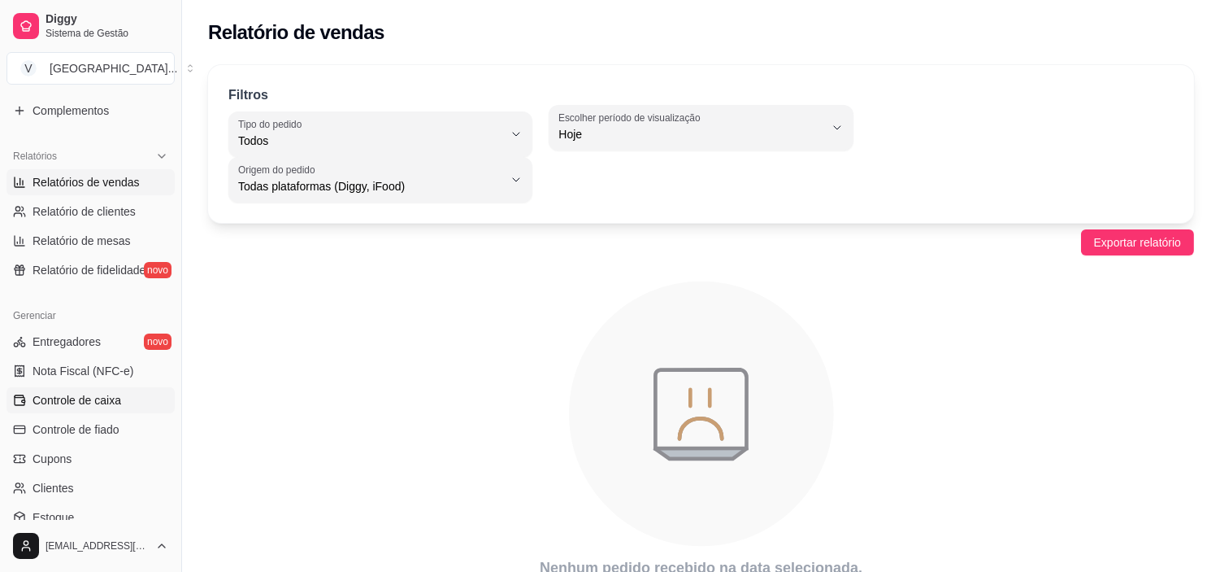
drag, startPoint x: 98, startPoint y: 399, endPoint x: 98, endPoint y: 410, distance: 10.6
click at [98, 402] on span "Controle de caixa" at bounding box center [77, 400] width 89 height 16
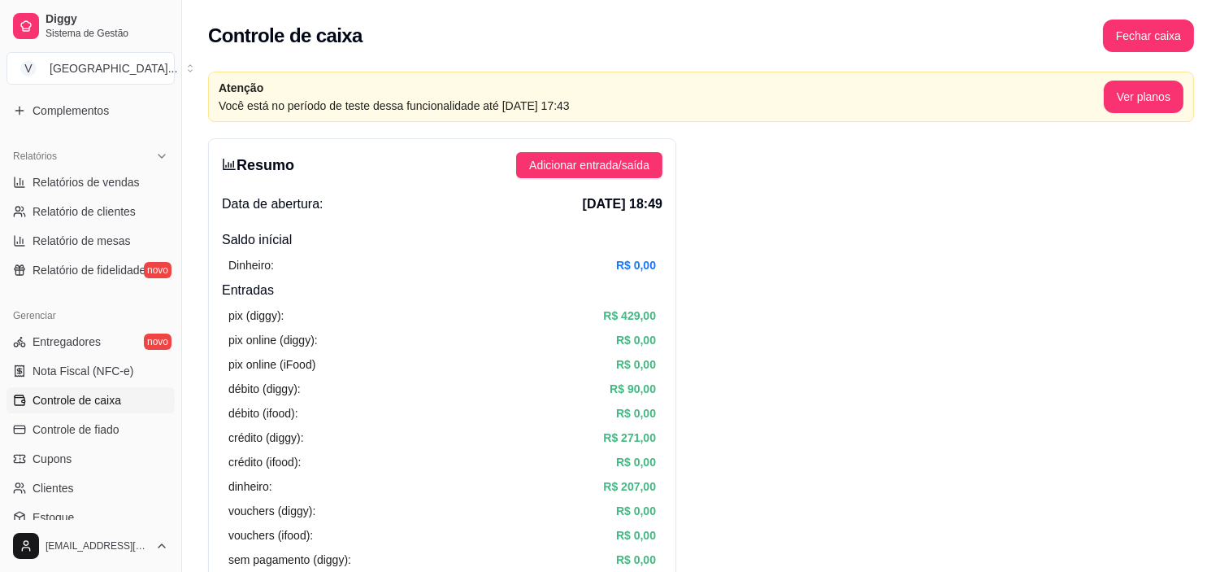
drag, startPoint x: 655, startPoint y: 385, endPoint x: 224, endPoint y: 385, distance: 430.1
click at [224, 385] on div "pix (diggy): R$ 429,00 pix online (diggy): R$ 0,00 pix online (iFood) R$ 0,00 d…" at bounding box center [442, 462] width 441 height 324
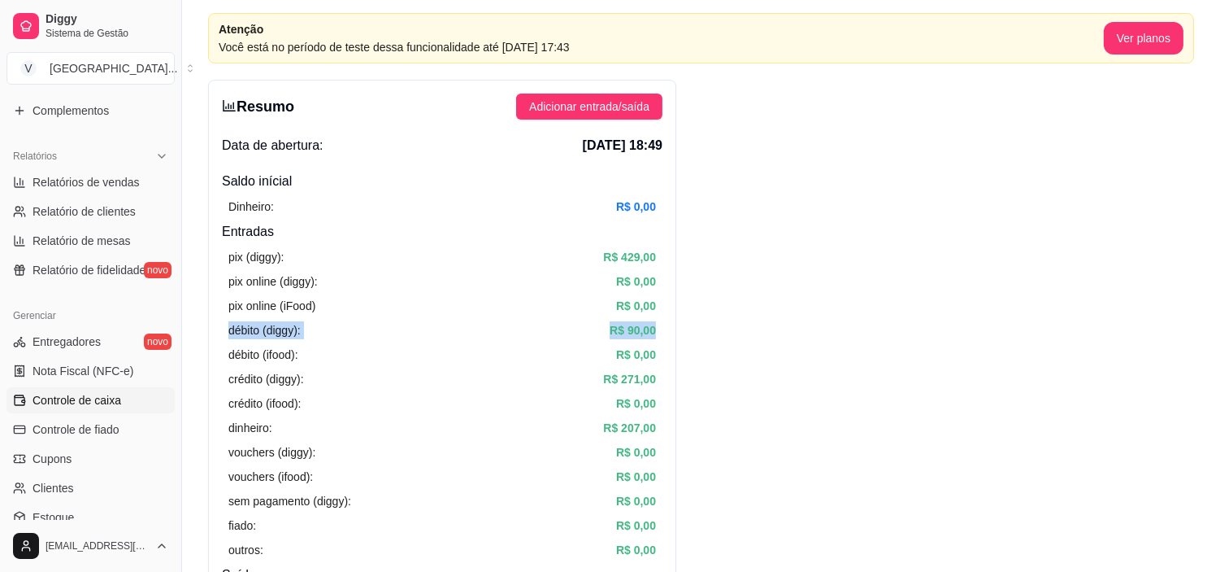
scroll to position [90, 0]
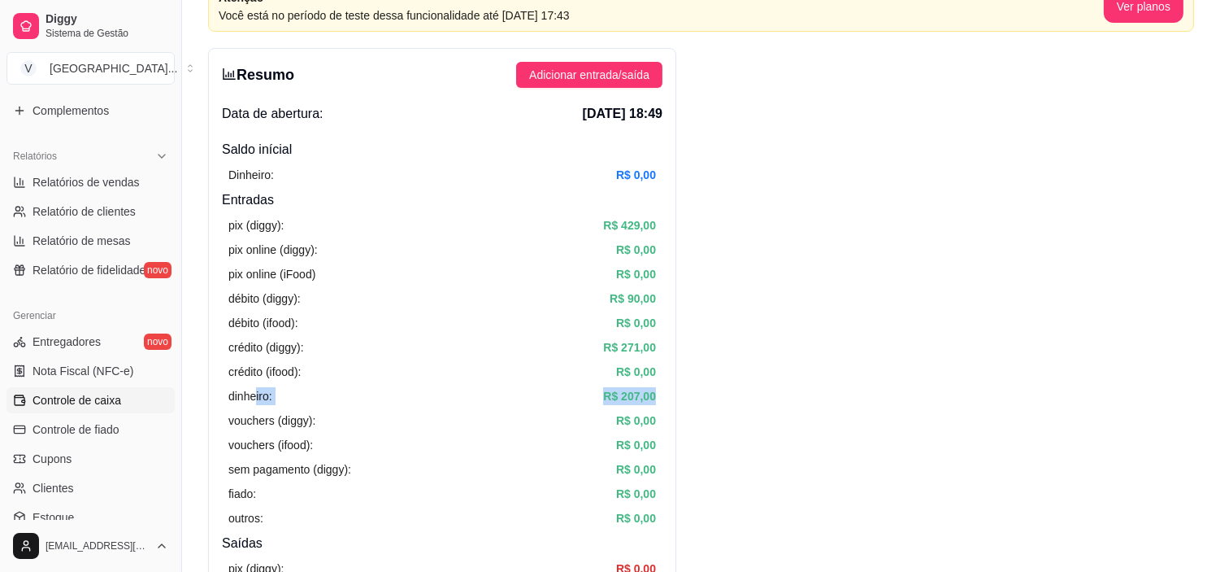
drag, startPoint x: 257, startPoint y: 396, endPoint x: 711, endPoint y: 393, distance: 454.5
click at [99, 182] on span "Relatórios de vendas" at bounding box center [86, 182] width 107 height 16
select select "ALL"
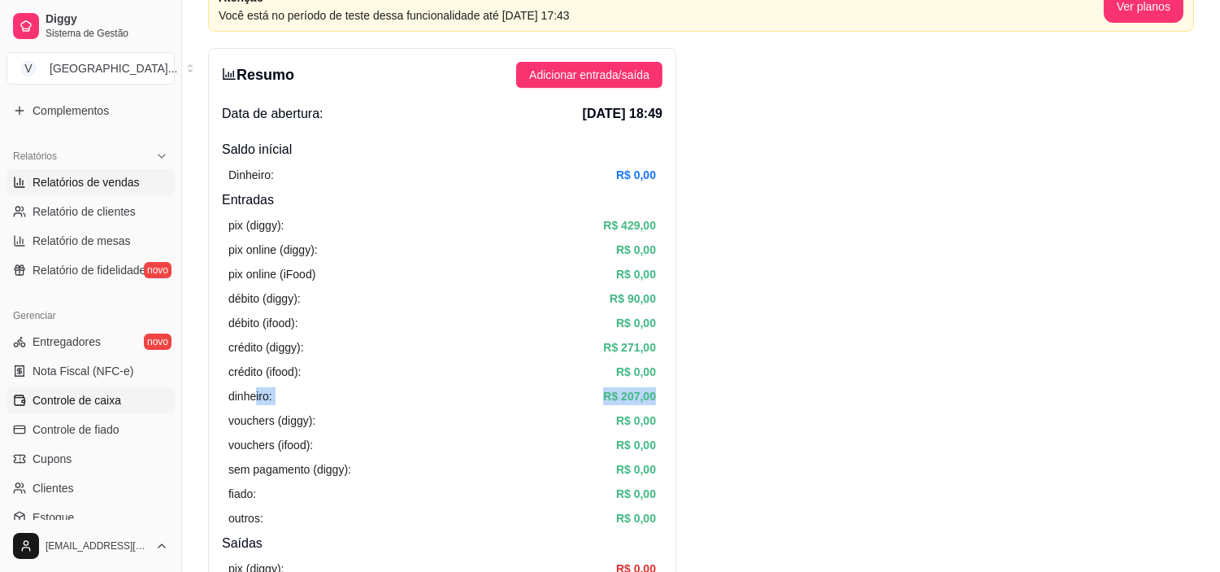
select select "0"
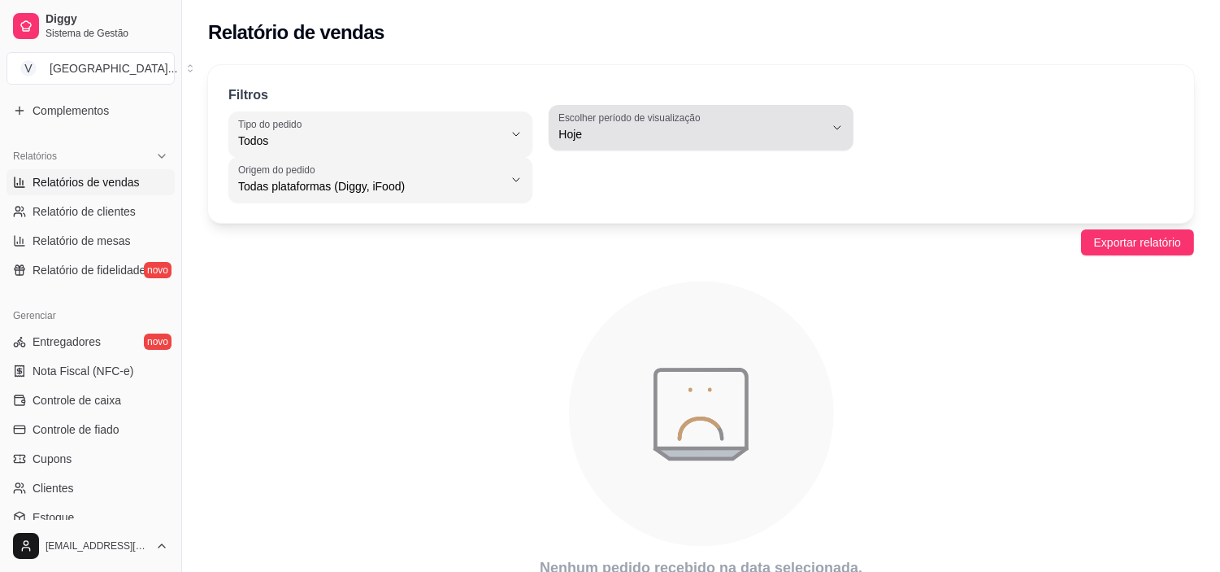
click at [673, 126] on span "Hoje" at bounding box center [691, 134] width 265 height 16
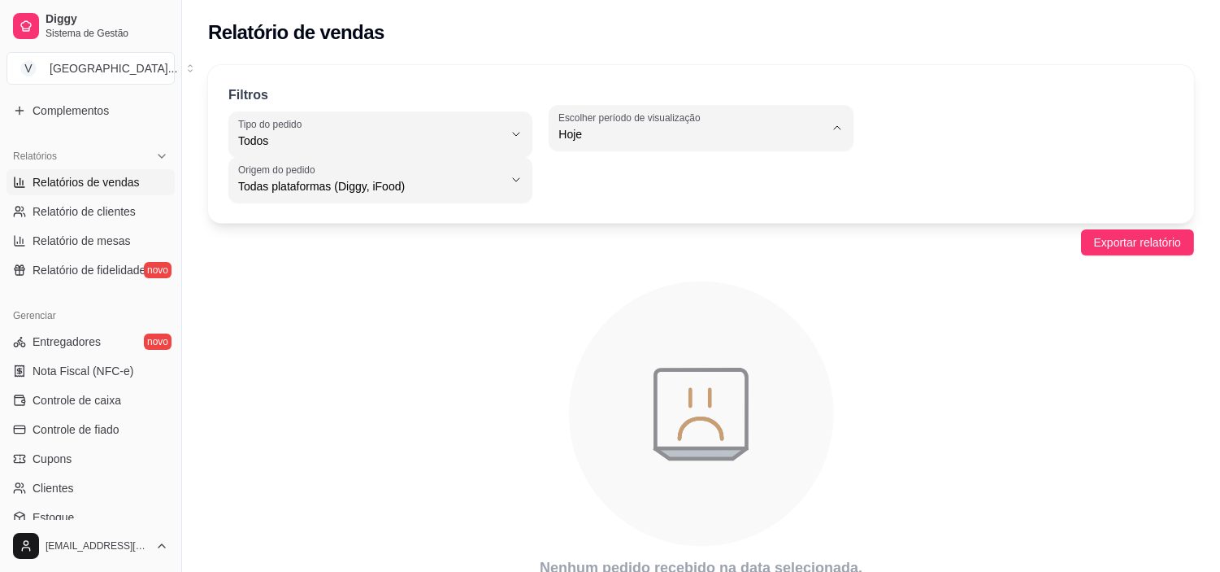
click at [613, 189] on li "Ontem" at bounding box center [702, 199] width 280 height 25
type input "1"
select select "1"
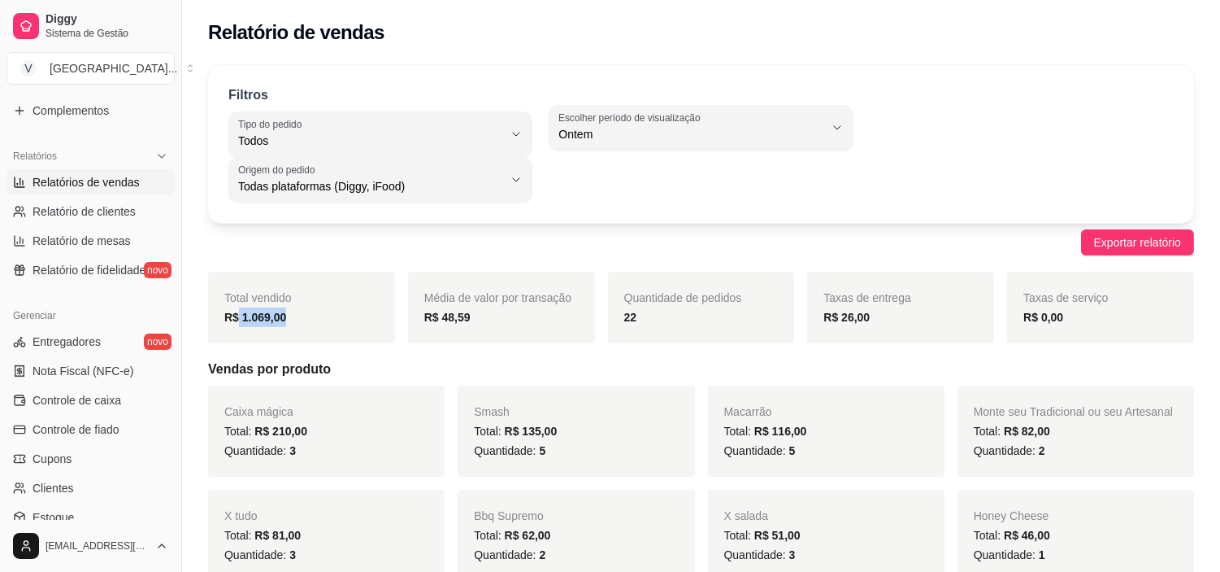
drag, startPoint x: 296, startPoint y: 317, endPoint x: 236, endPoint y: 315, distance: 60.2
click at [236, 315] on div "R$ 1.069,00" at bounding box center [301, 317] width 154 height 20
drag, startPoint x: 1070, startPoint y: 112, endPoint x: 1047, endPoint y: 98, distance: 26.6
click at [1059, 98] on div "Filtros ALL Tipo do pedido Todos Entrega Retirada Mesa Consumo local Tipo do pe…" at bounding box center [701, 144] width 986 height 158
click at [1042, 2] on div "Relatório de vendas" at bounding box center [701, 27] width 1038 height 55
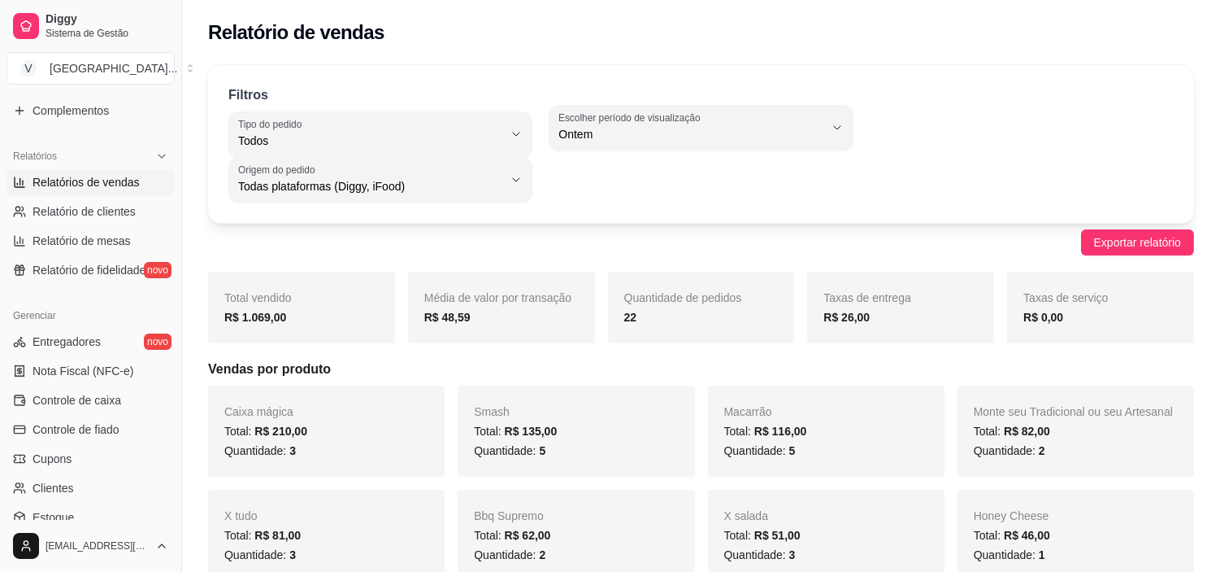
drag, startPoint x: 393, startPoint y: 464, endPoint x: 314, endPoint y: 450, distance: 80.2
click at [359, 450] on div "Caixa mágica Total: R$ 210,00 Quantidade: 3" at bounding box center [326, 430] width 237 height 91
click at [305, 441] on div "Quantidade: 3" at bounding box center [326, 451] width 204 height 20
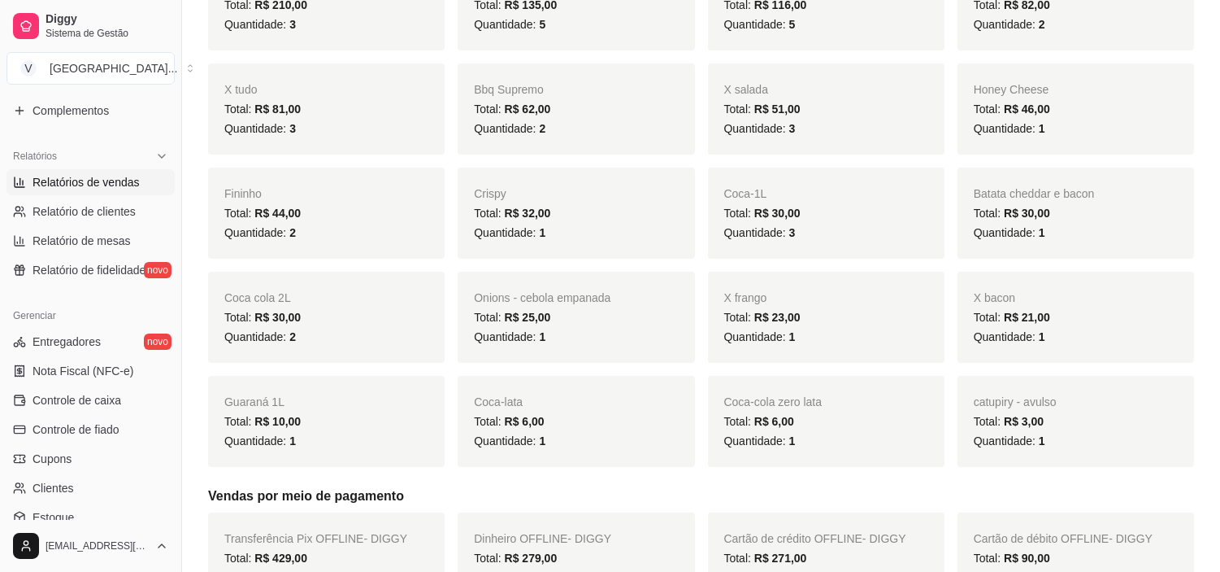
scroll to position [361, 0]
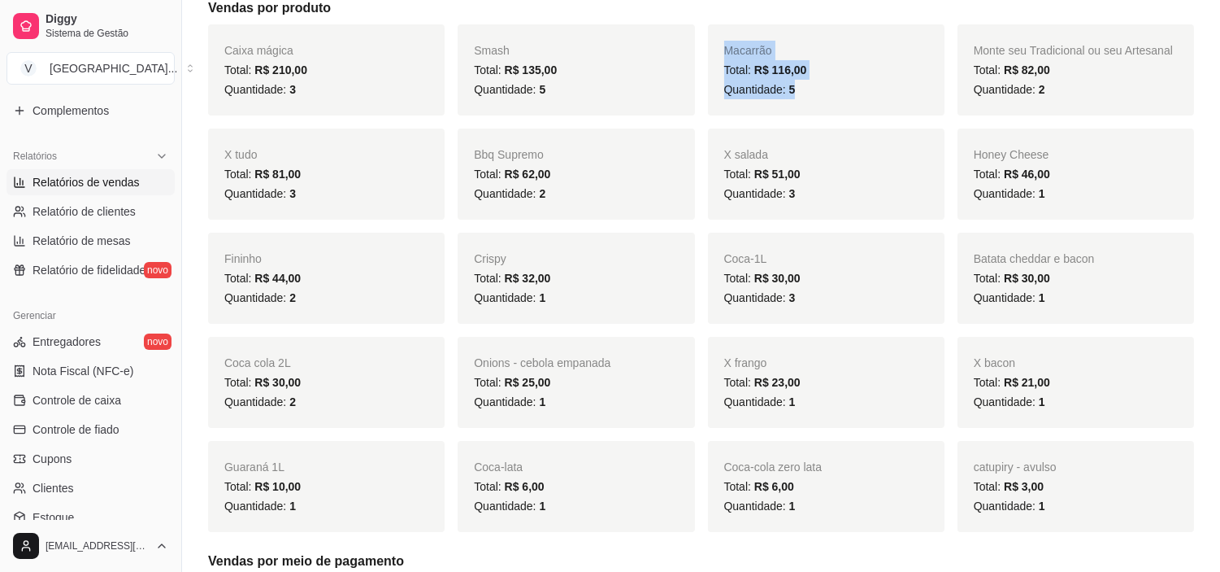
drag, startPoint x: 807, startPoint y: 92, endPoint x: 702, endPoint y: 57, distance: 111.3
click at [702, 57] on div "Caixa mágica Total: R$ 210,00 Quantidade: 3 Smash Total: R$ 135,00 Quantidade: …" at bounding box center [701, 277] width 986 height 507
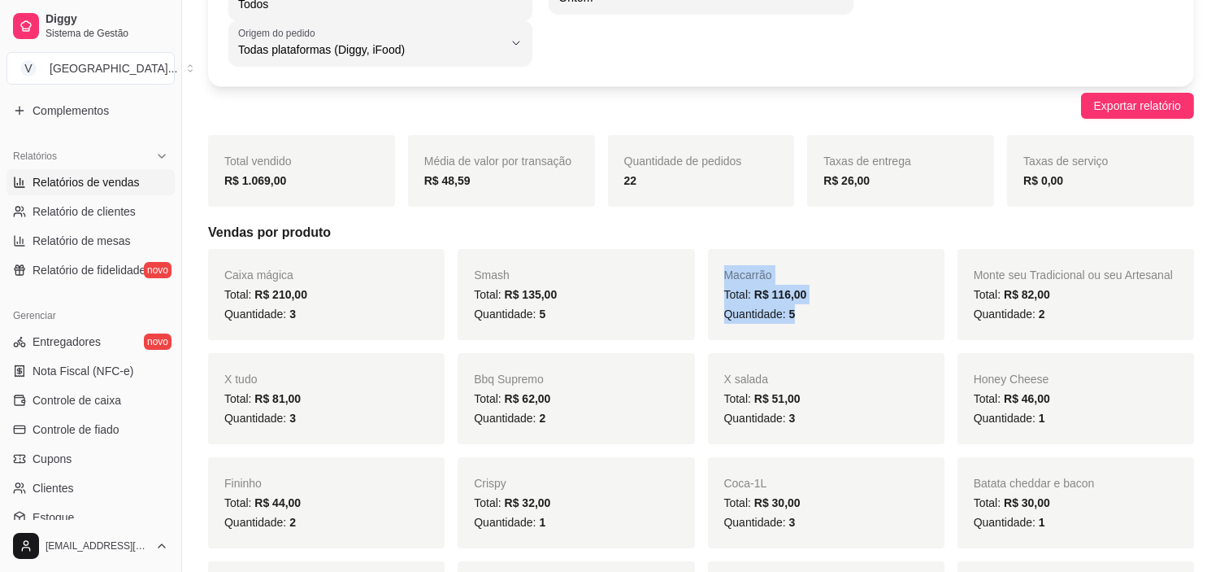
scroll to position [181, 0]
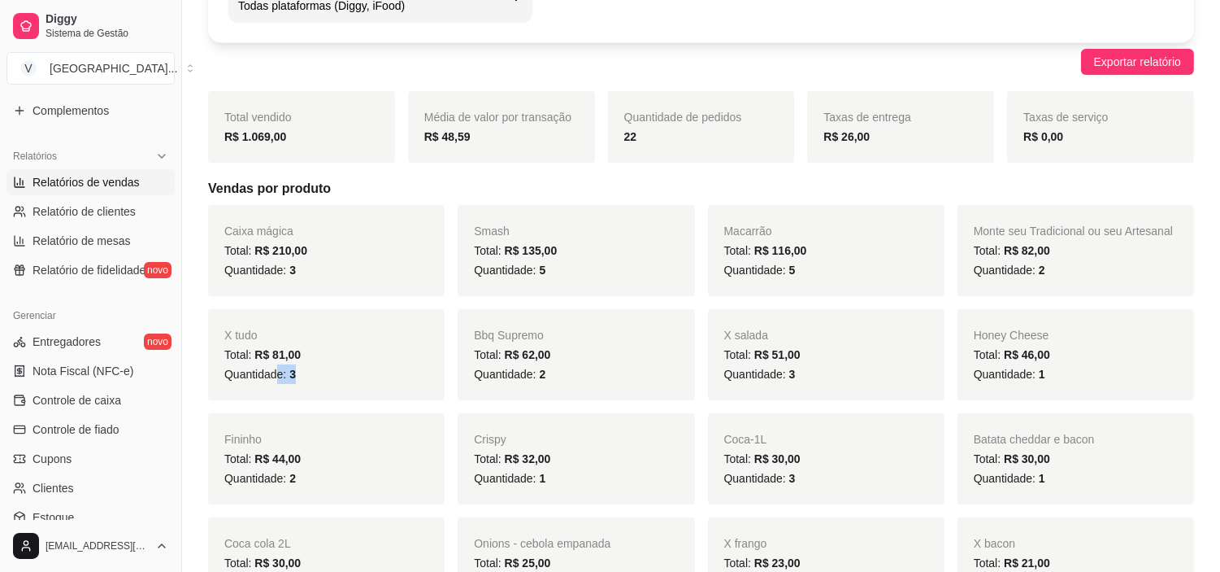
drag, startPoint x: 296, startPoint y: 372, endPoint x: 276, endPoint y: 372, distance: 19.5
click at [276, 372] on div "Quantidade: 3" at bounding box center [326, 374] width 204 height 20
drag, startPoint x: 795, startPoint y: 375, endPoint x: 772, endPoint y: 370, distance: 23.3
click at [772, 370] on div "Quantidade: 3" at bounding box center [826, 374] width 204 height 20
click at [852, 372] on div "Quantidade: 3" at bounding box center [826, 374] width 204 height 20
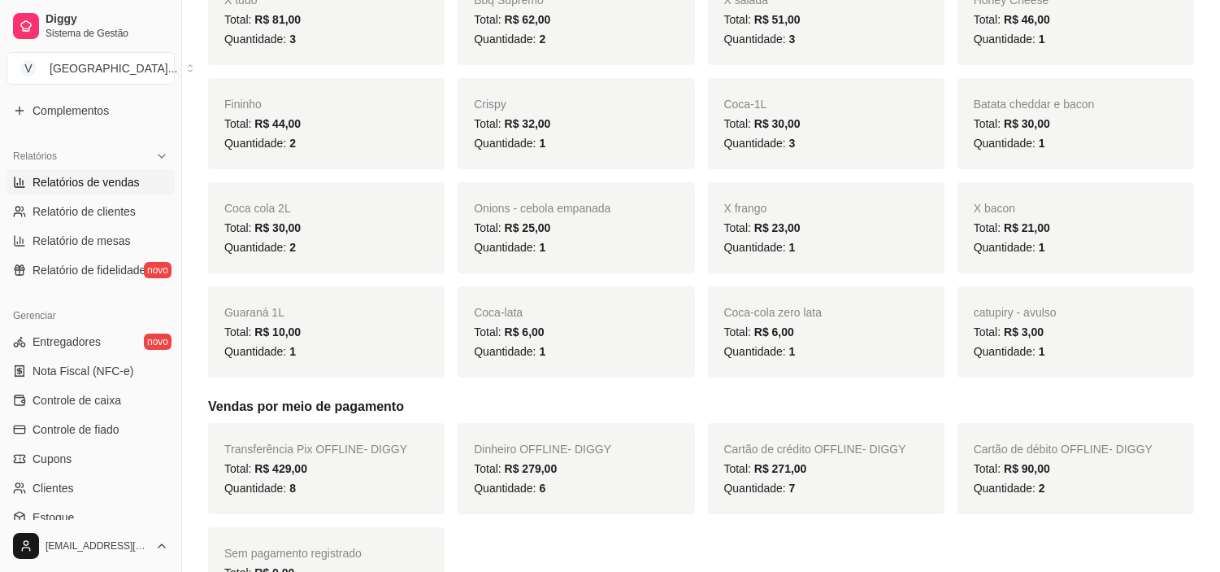
scroll to position [562, 0]
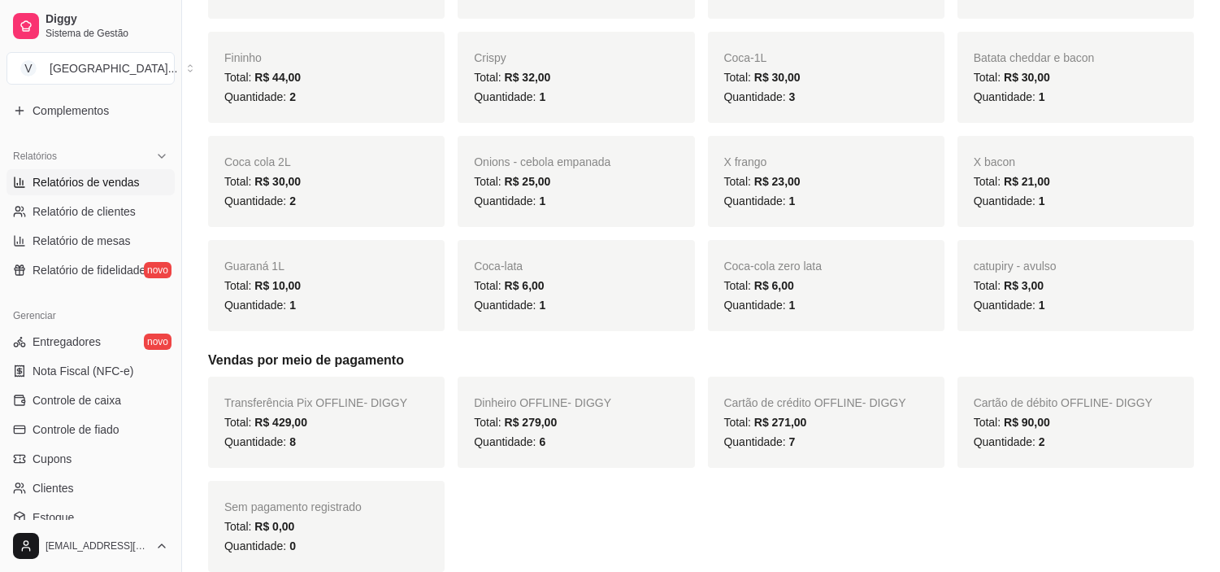
drag, startPoint x: 362, startPoint y: 412, endPoint x: 352, endPoint y: 408, distance: 10.6
drag, startPoint x: 352, startPoint y: 408, endPoint x: 1036, endPoint y: 224, distance: 708.1
click at [1036, 224] on div "X bacon Total: R$ 21,00 Quantidade: 1" at bounding box center [1076, 181] width 237 height 91
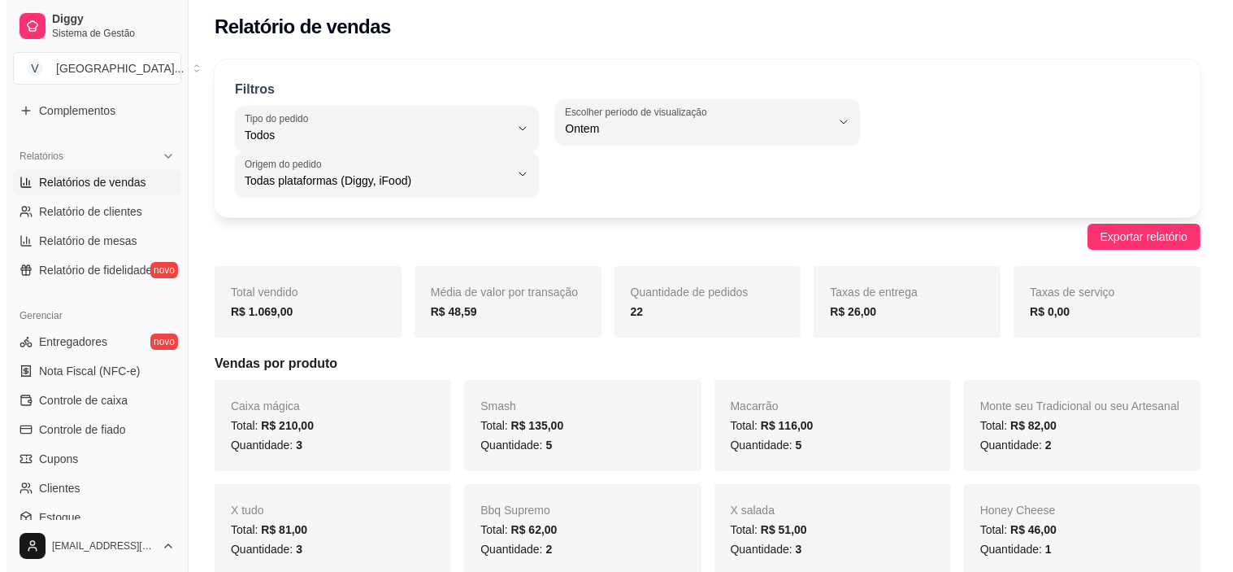
scroll to position [0, 0]
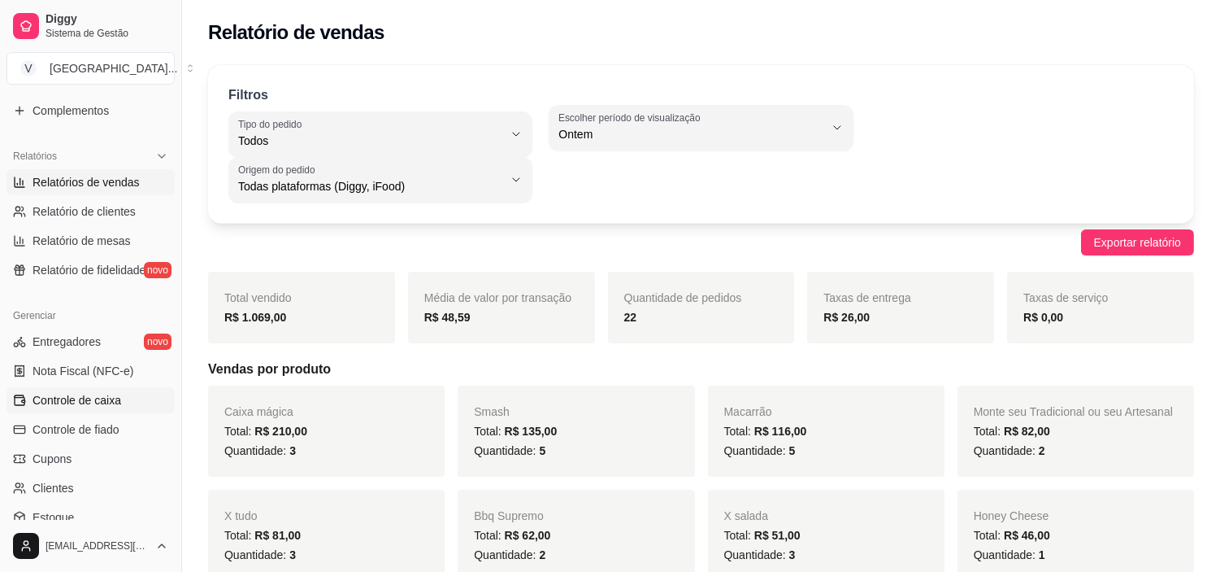
click at [110, 398] on span "Controle de caixa" at bounding box center [77, 400] width 89 height 16
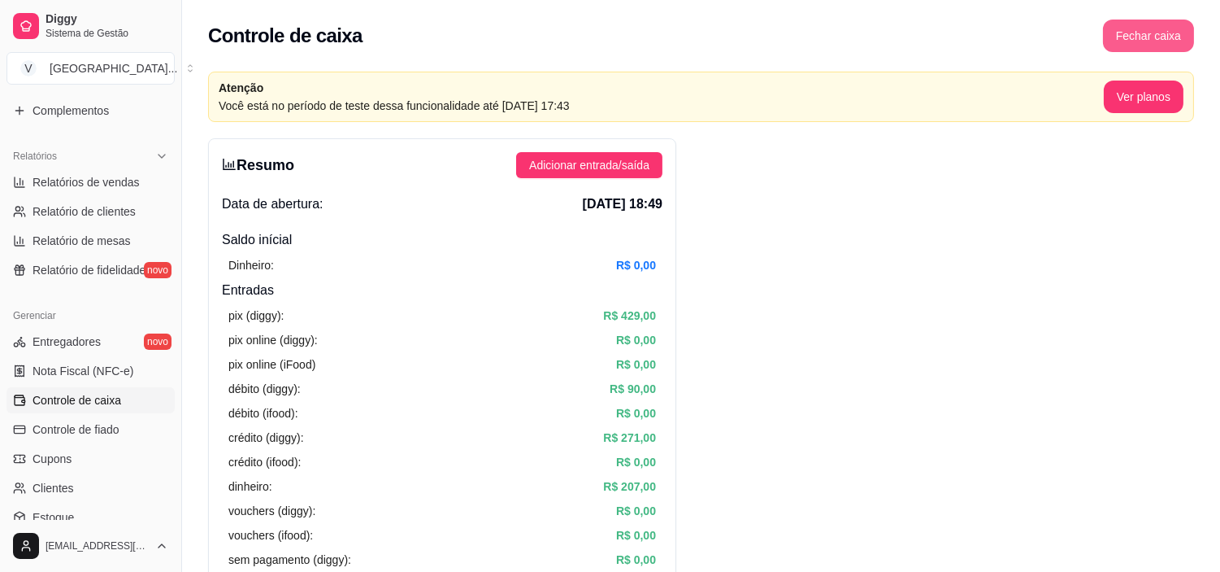
click at [1173, 31] on button "Fechar caixa" at bounding box center [1148, 36] width 91 height 33
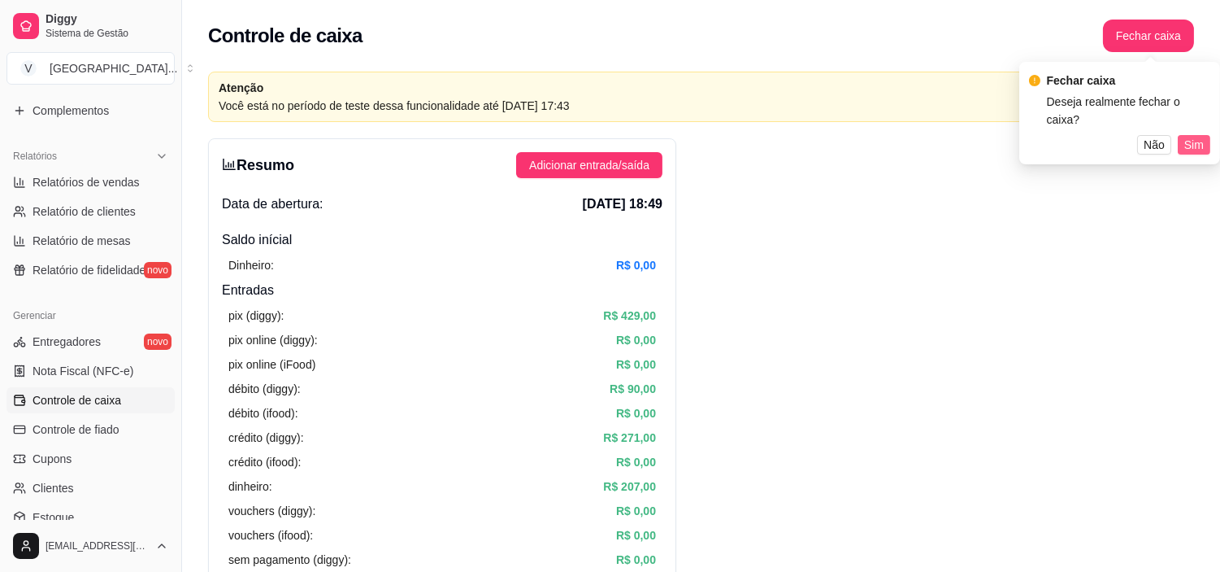
click at [1200, 136] on span "Sim" at bounding box center [1195, 145] width 20 height 18
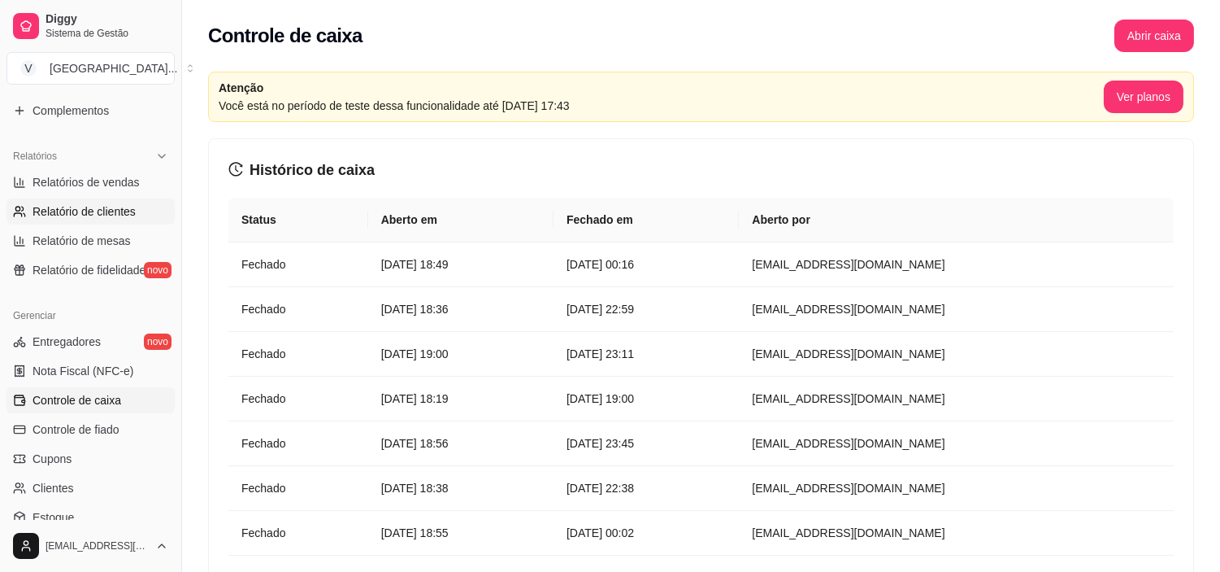
click at [94, 211] on span "Relatório de clientes" at bounding box center [84, 211] width 103 height 16
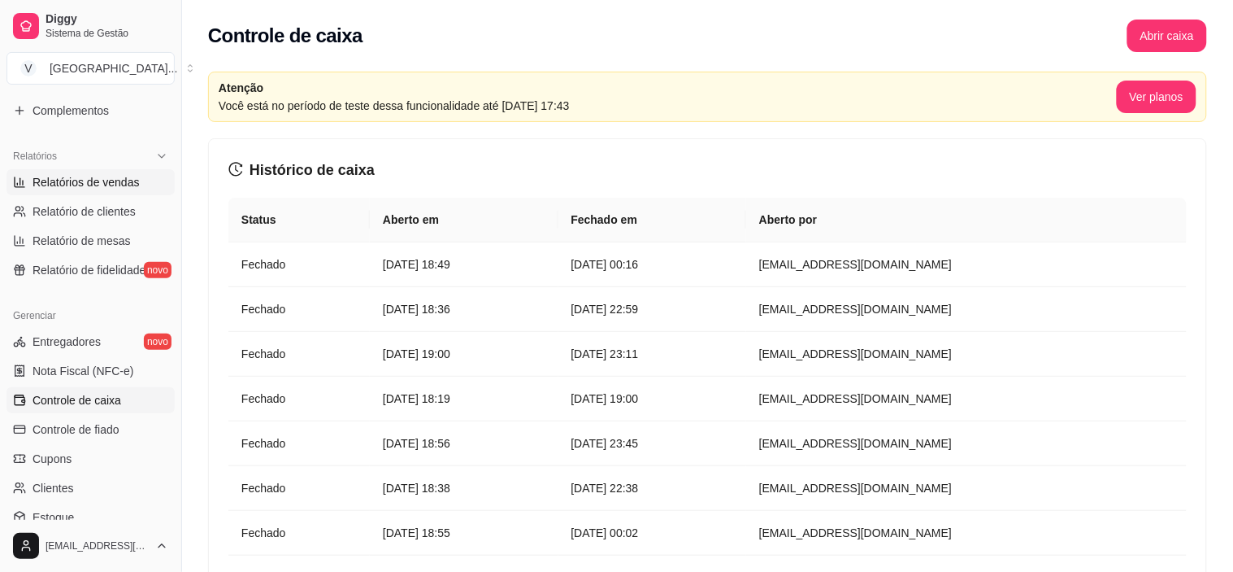
select select "30"
select select "HIGHEST_TOTAL_SPENT_WITH_ORDERS"
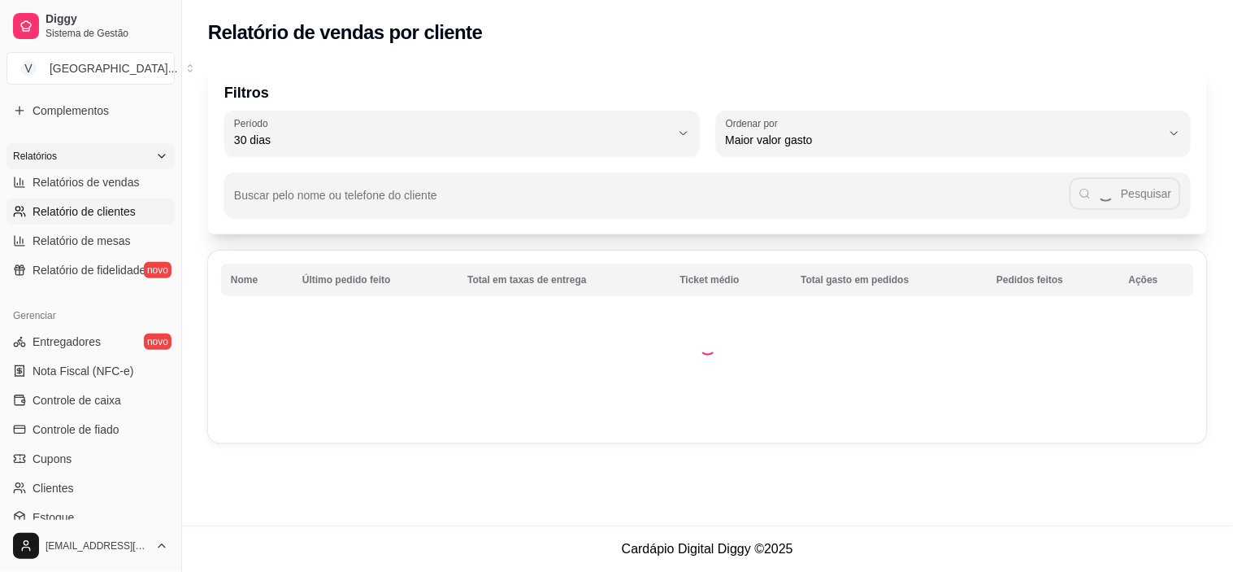
click at [115, 161] on div "Relatórios" at bounding box center [91, 156] width 168 height 26
